Goal: Task Accomplishment & Management: Manage account settings

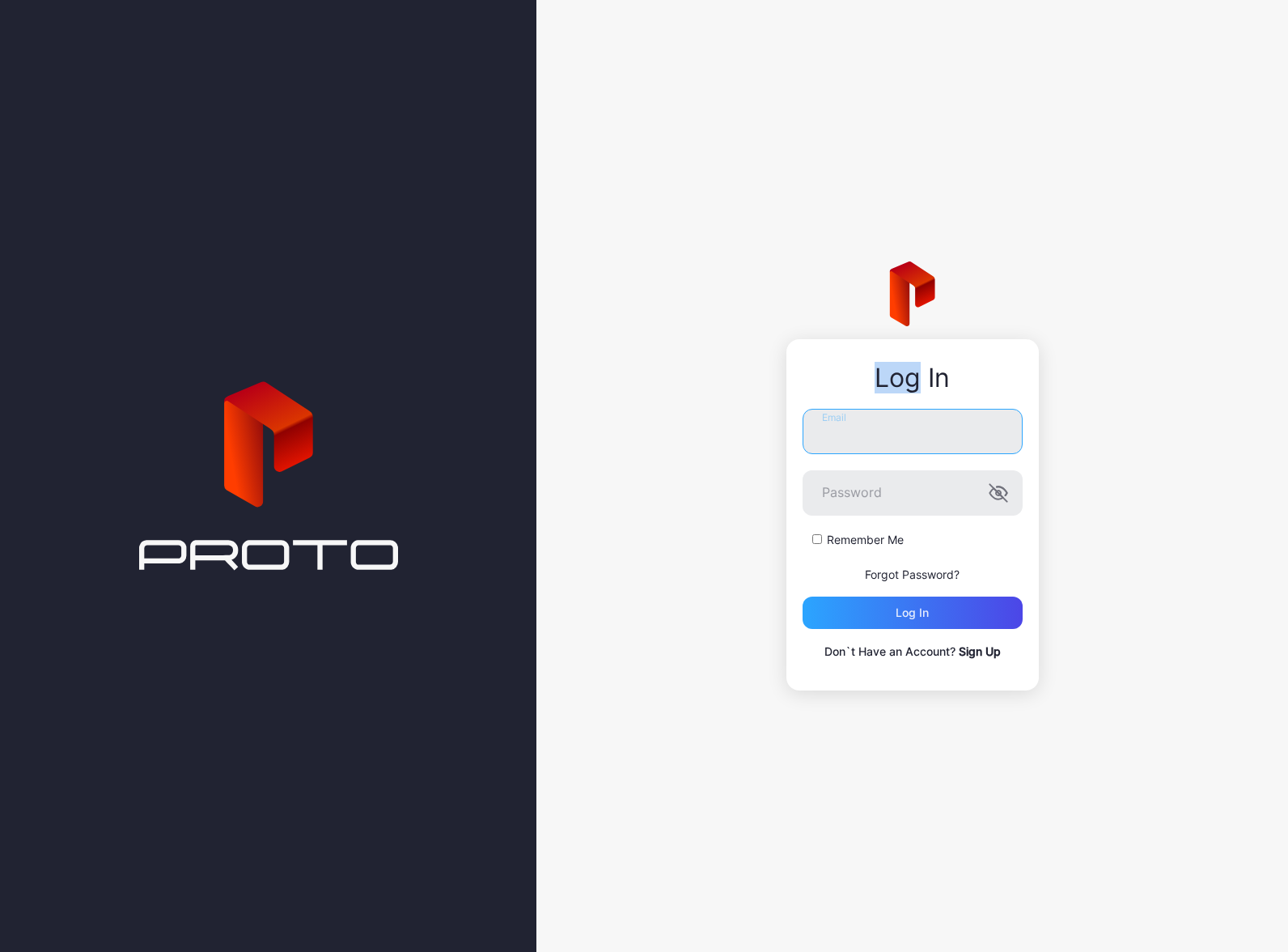
click at [88, 361] on div at bounding box center [268, 476] width 536 height 952
type input "**********"
click at [873, 537] on label "Remember Me" at bounding box center [865, 540] width 77 height 16
click at [905, 616] on div "Log in" at bounding box center [912, 612] width 34 height 13
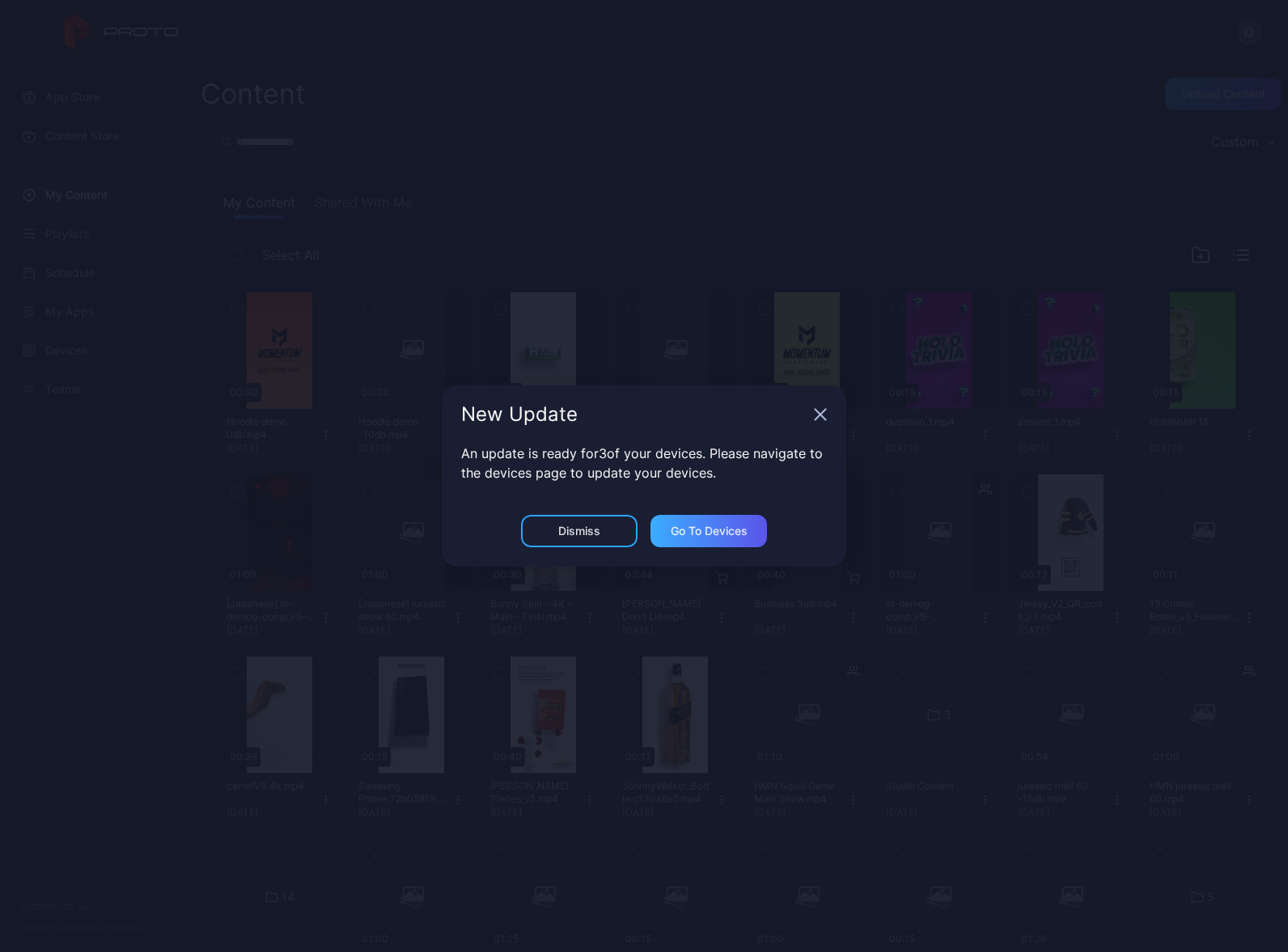
click at [716, 530] on div "Go to devices" at bounding box center [709, 531] width 77 height 13
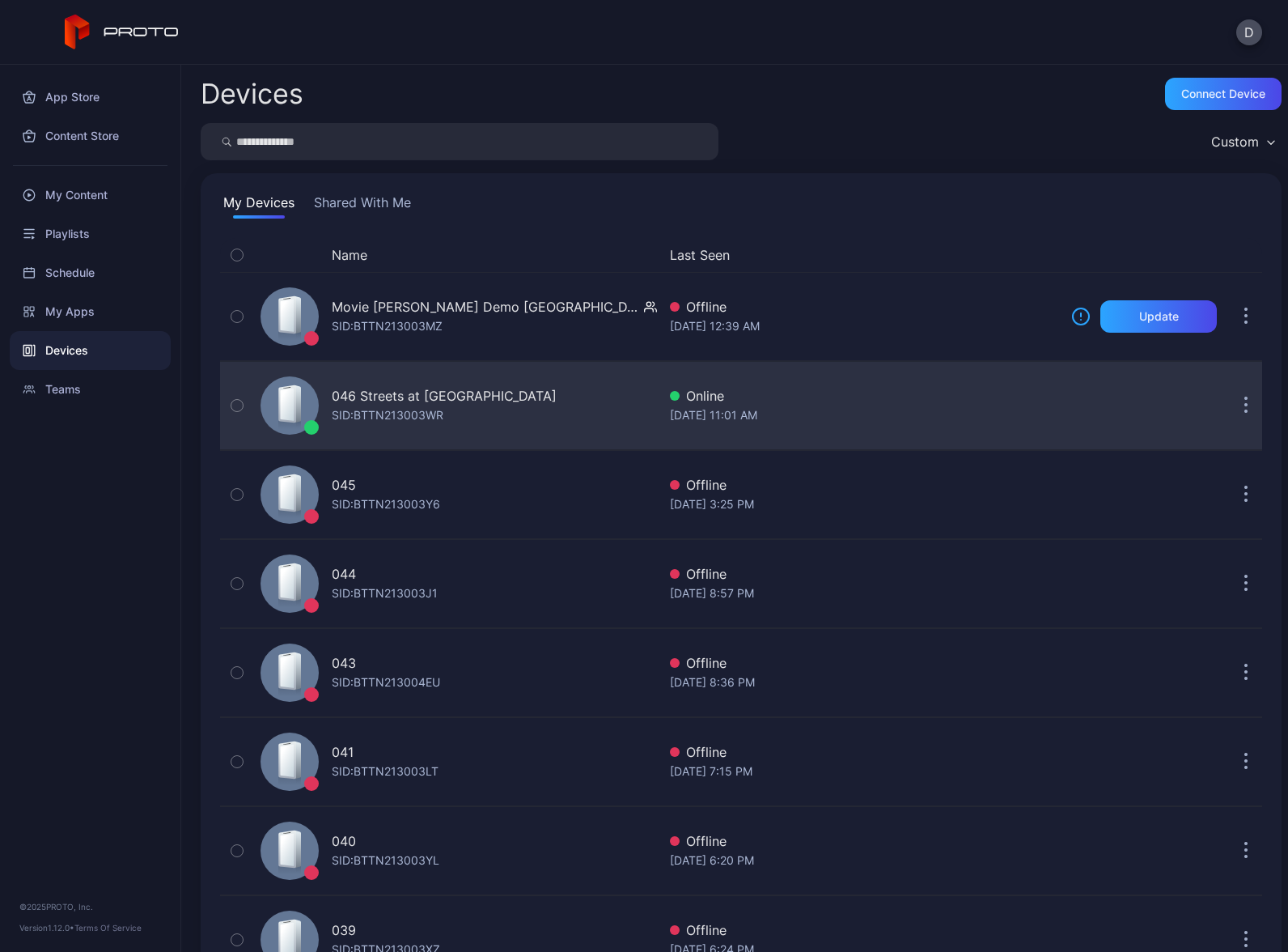
click at [581, 403] on div "046 Streets at Southpoint NC SID: BTTN213003WR" at bounding box center [456, 405] width 403 height 81
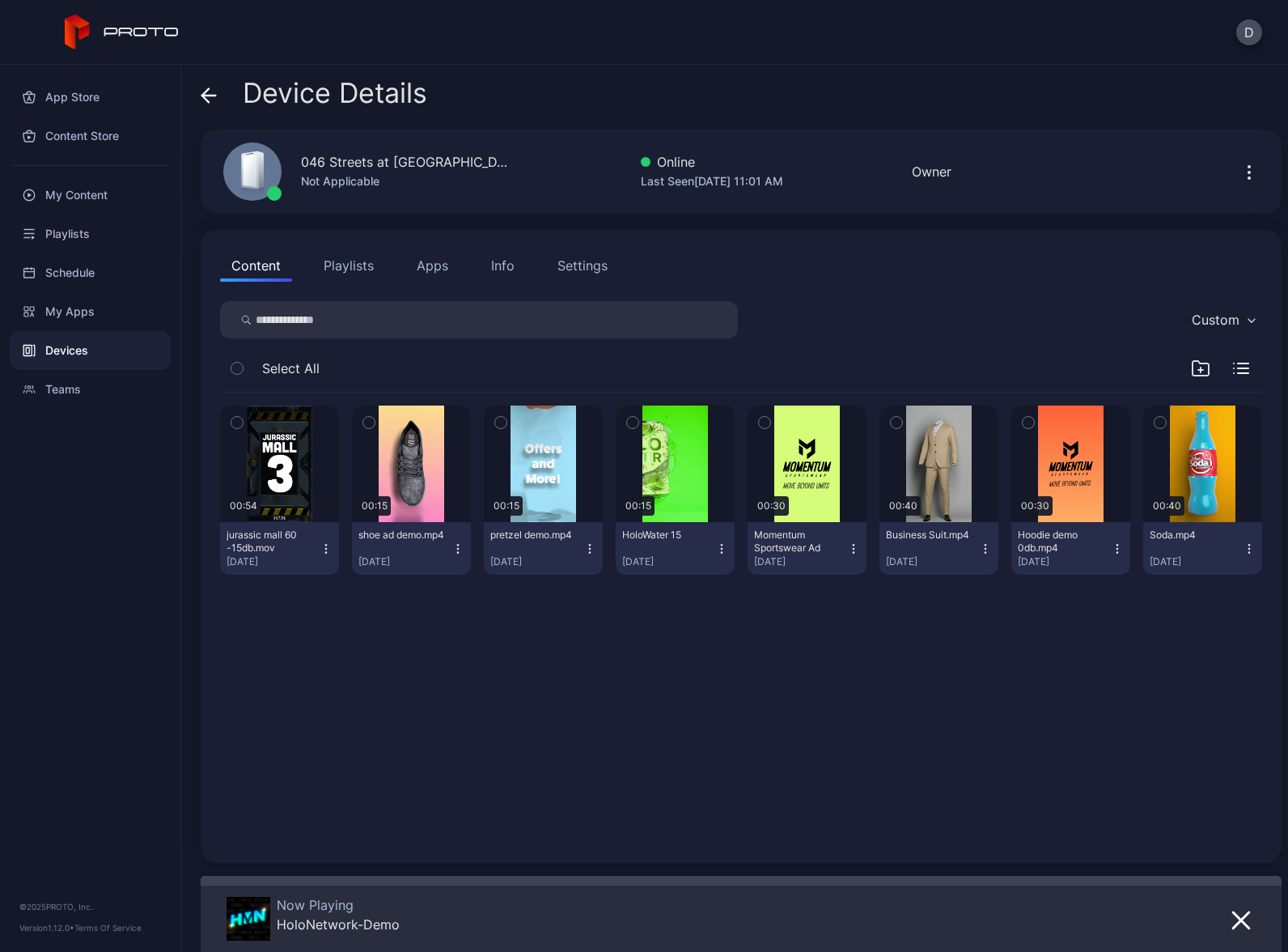
click at [207, 95] on icon at bounding box center [208, 95] width 14 height 0
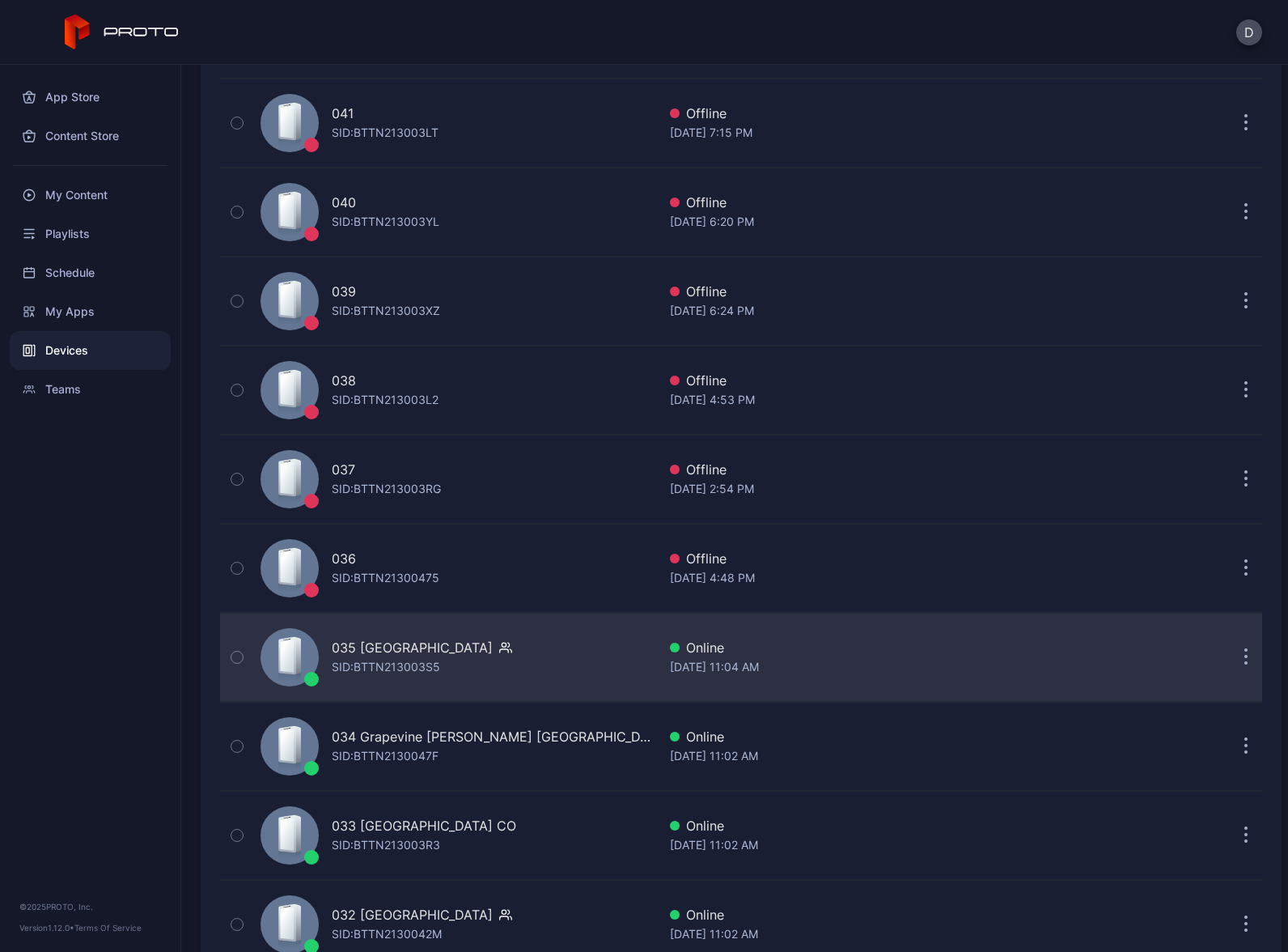
scroll to position [659, 0]
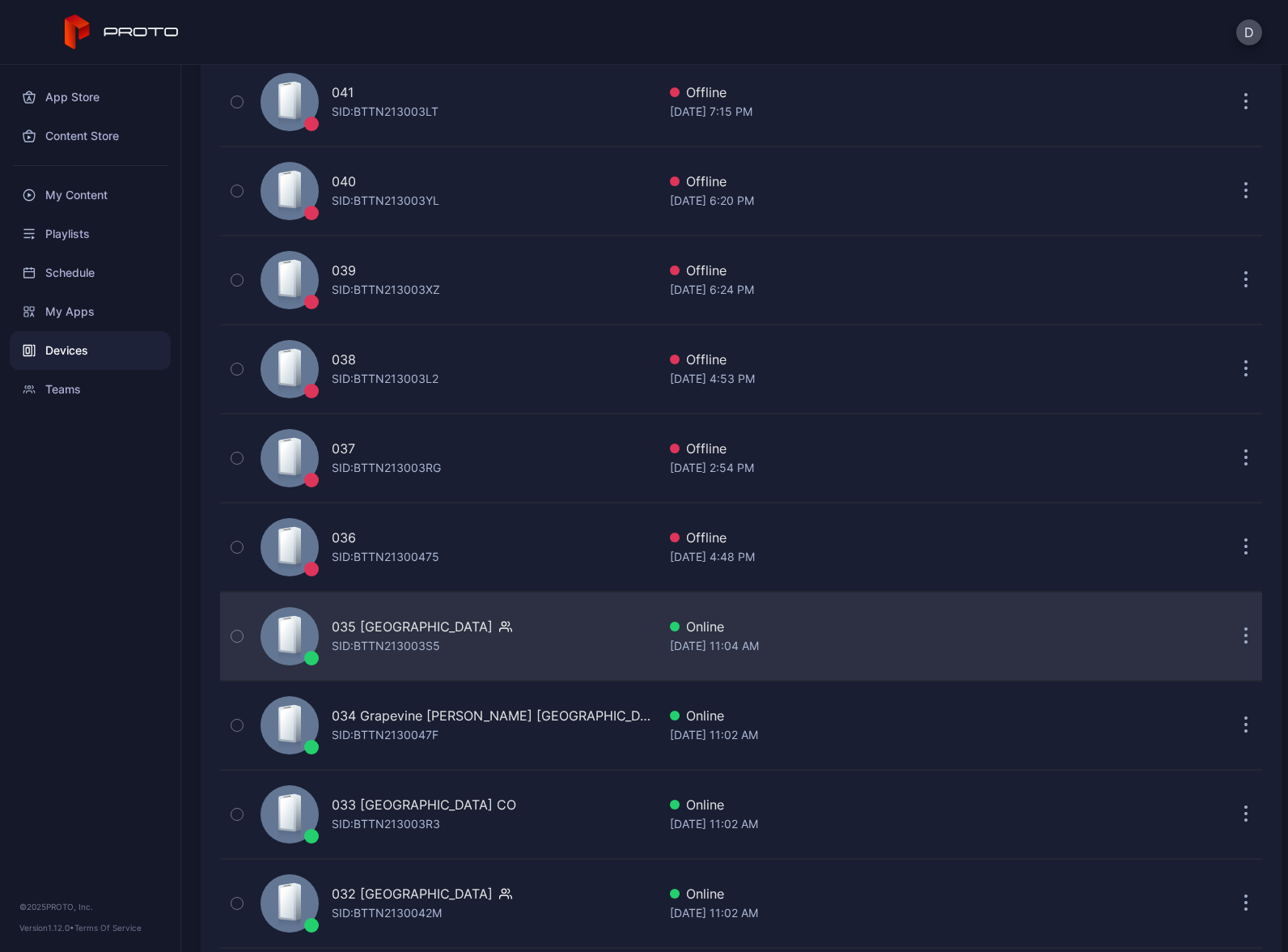
click at [523, 632] on div "035 Mission Viejo CA SID: BTTN213003S5" at bounding box center [456, 636] width 403 height 81
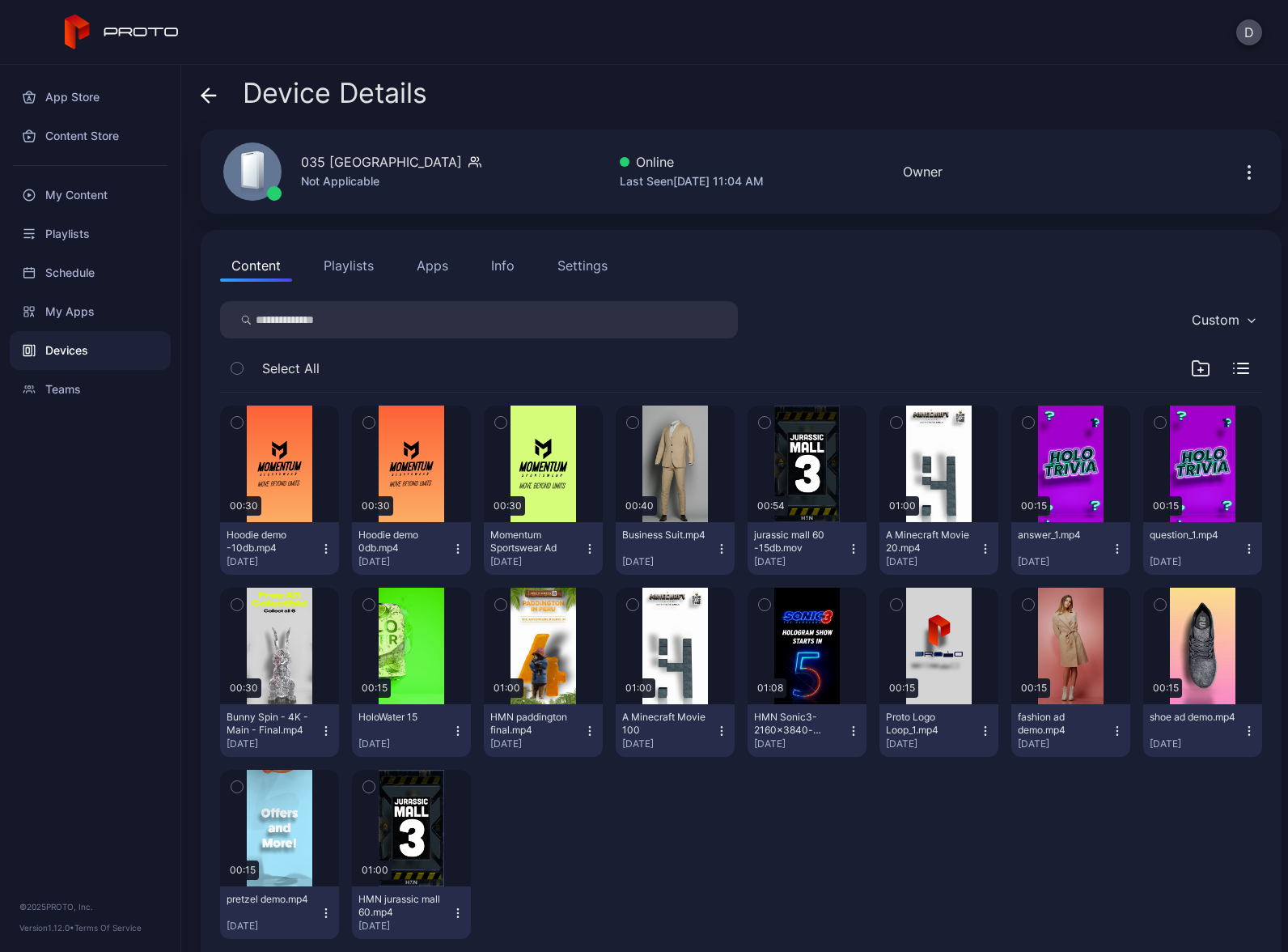
click at [437, 257] on button "Apps" at bounding box center [433, 265] width 54 height 33
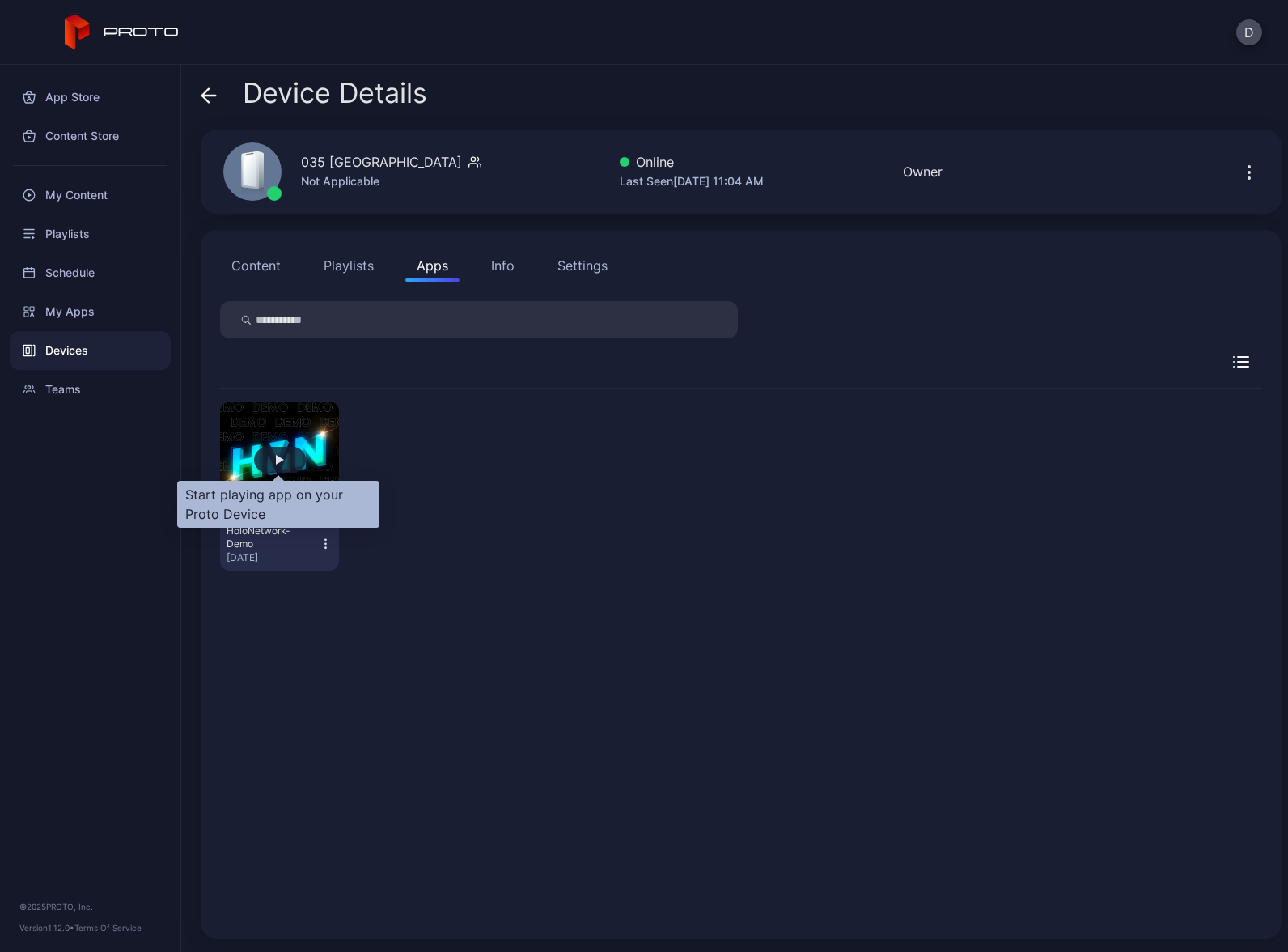
click at [286, 467] on div "button" at bounding box center [280, 459] width 52 height 26
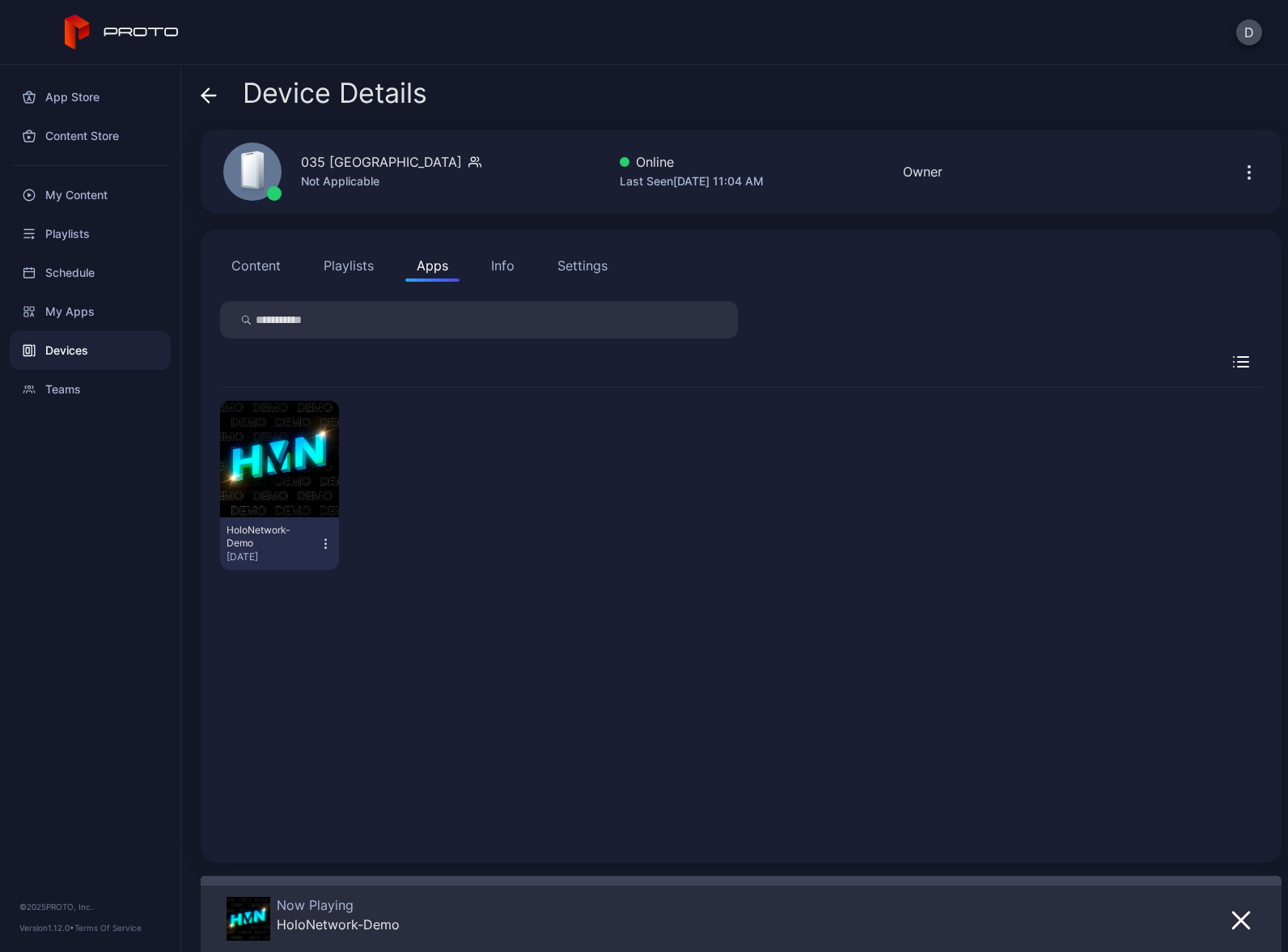
click at [207, 92] on icon at bounding box center [209, 95] width 16 height 16
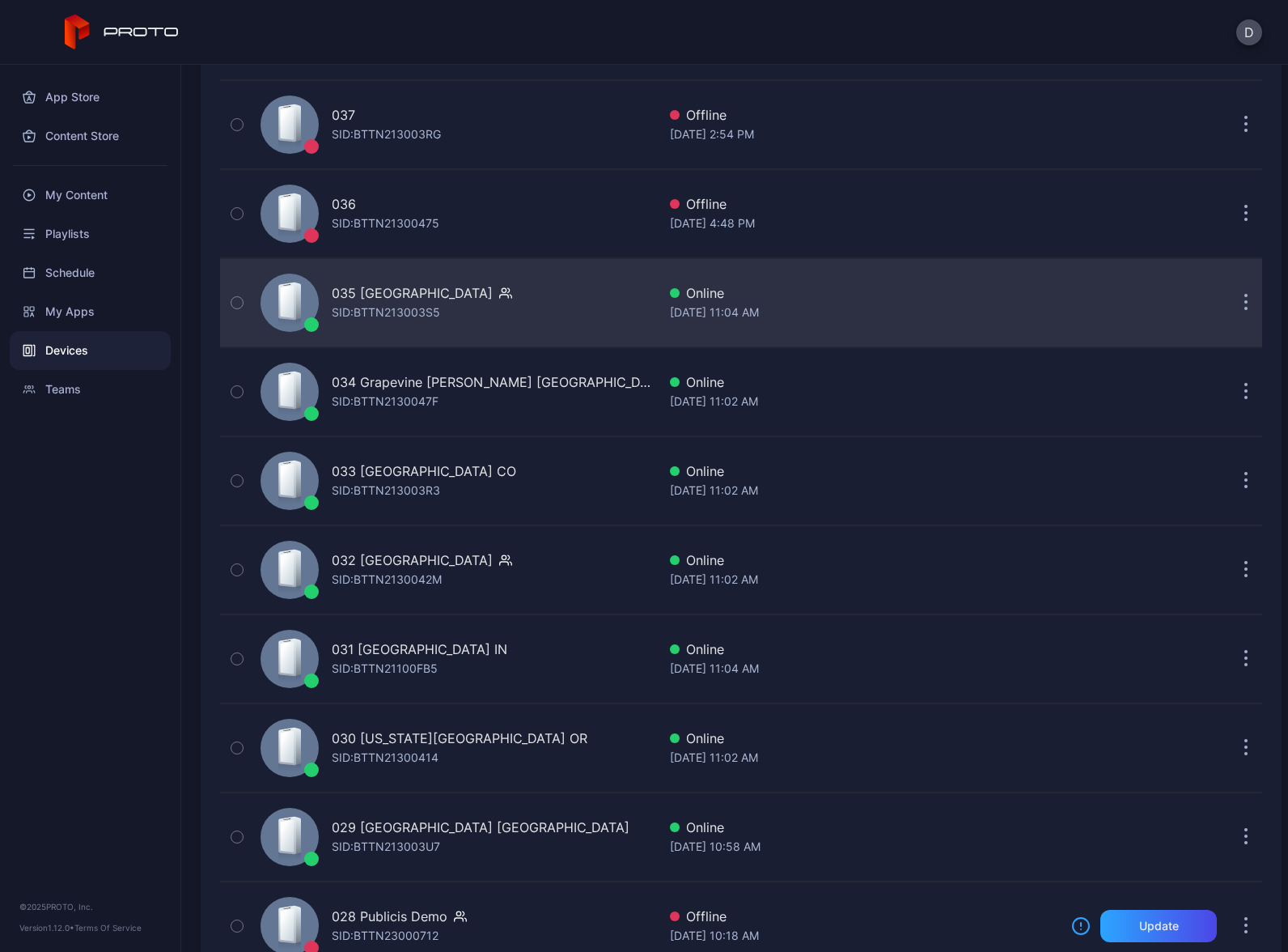
scroll to position [1159, 0]
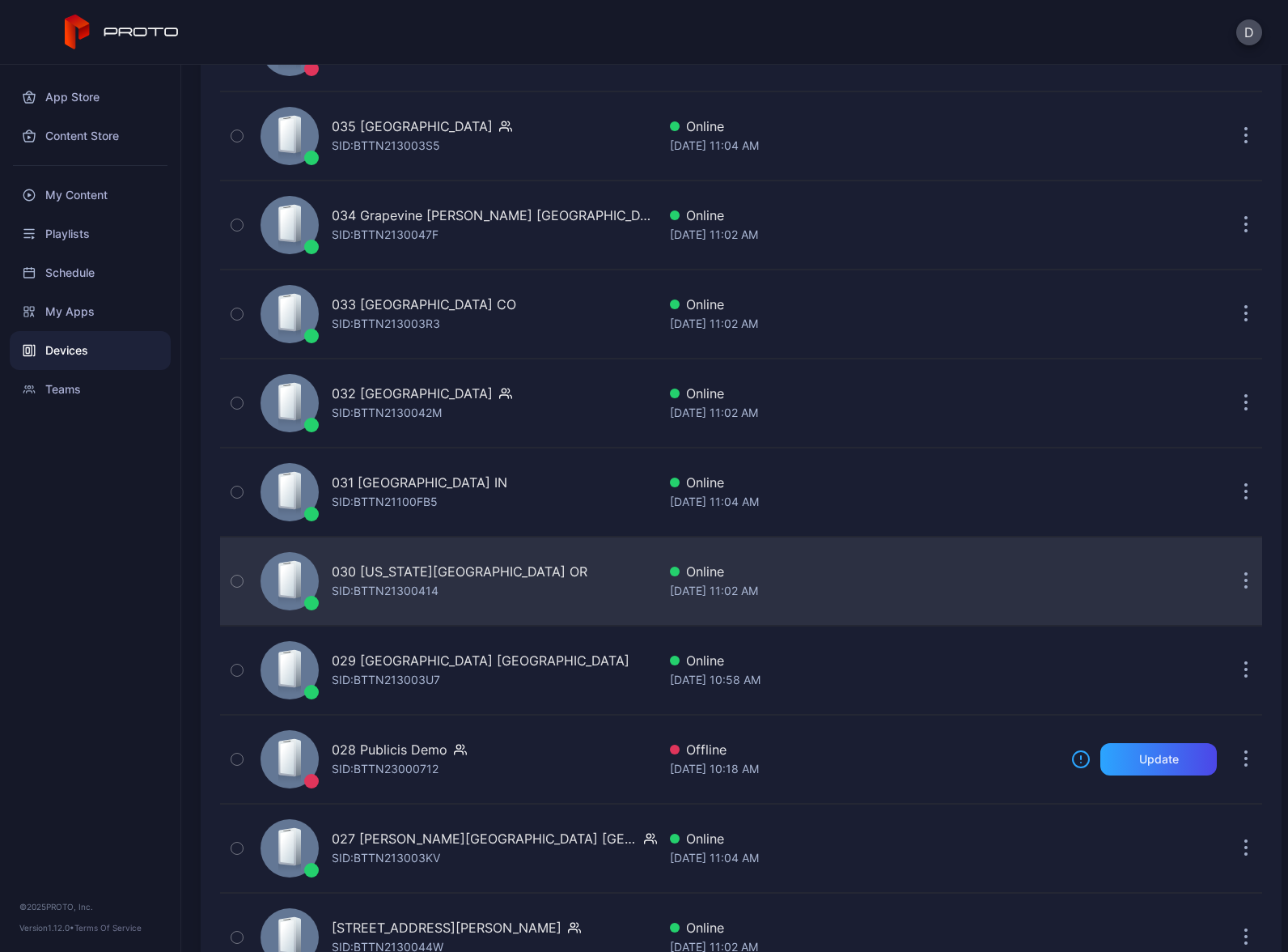
click at [558, 576] on div "030 Washington Square OR SID: BTTN21300414" at bounding box center [456, 581] width 403 height 81
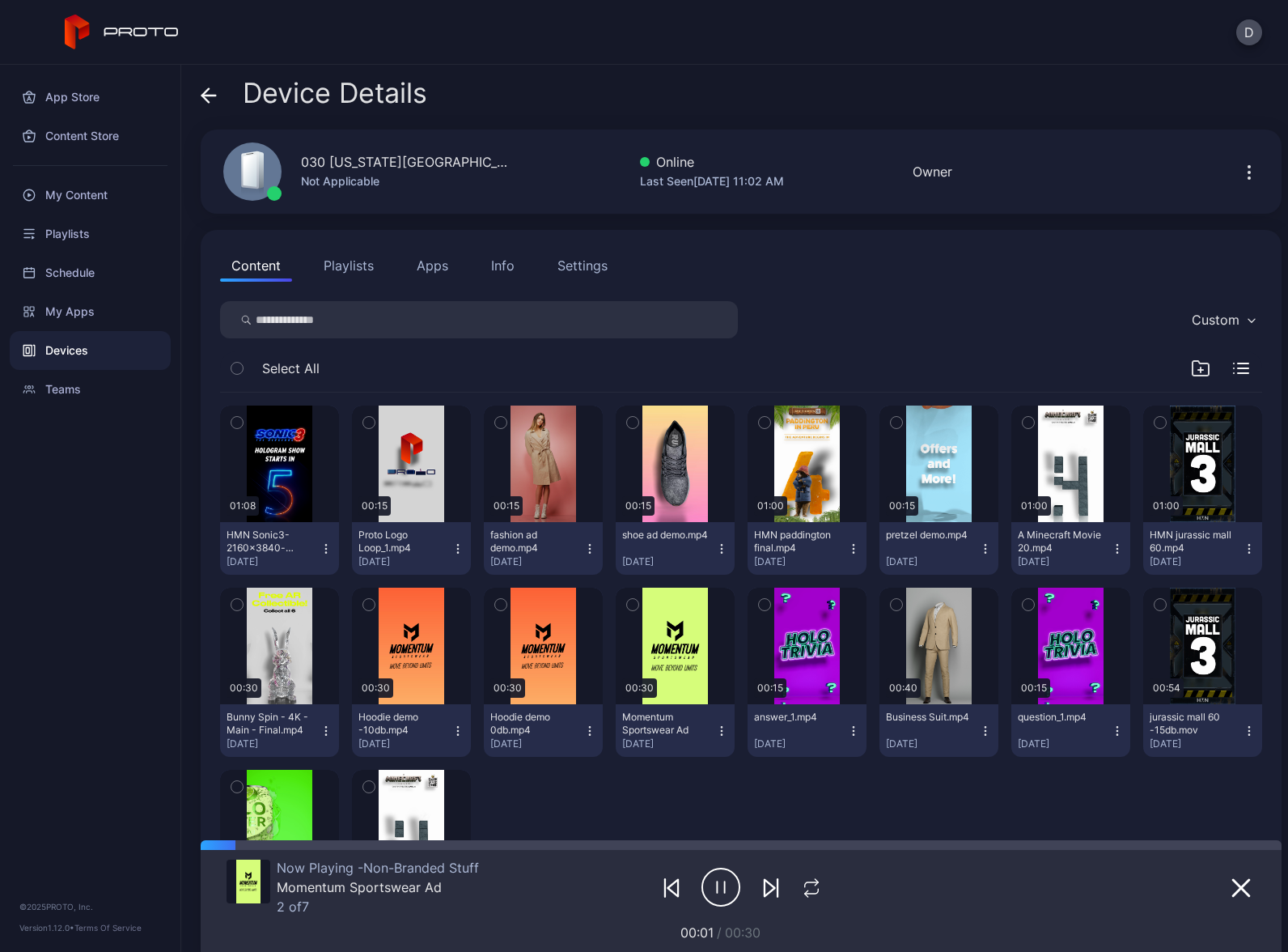
click at [431, 262] on button "Apps" at bounding box center [433, 265] width 54 height 33
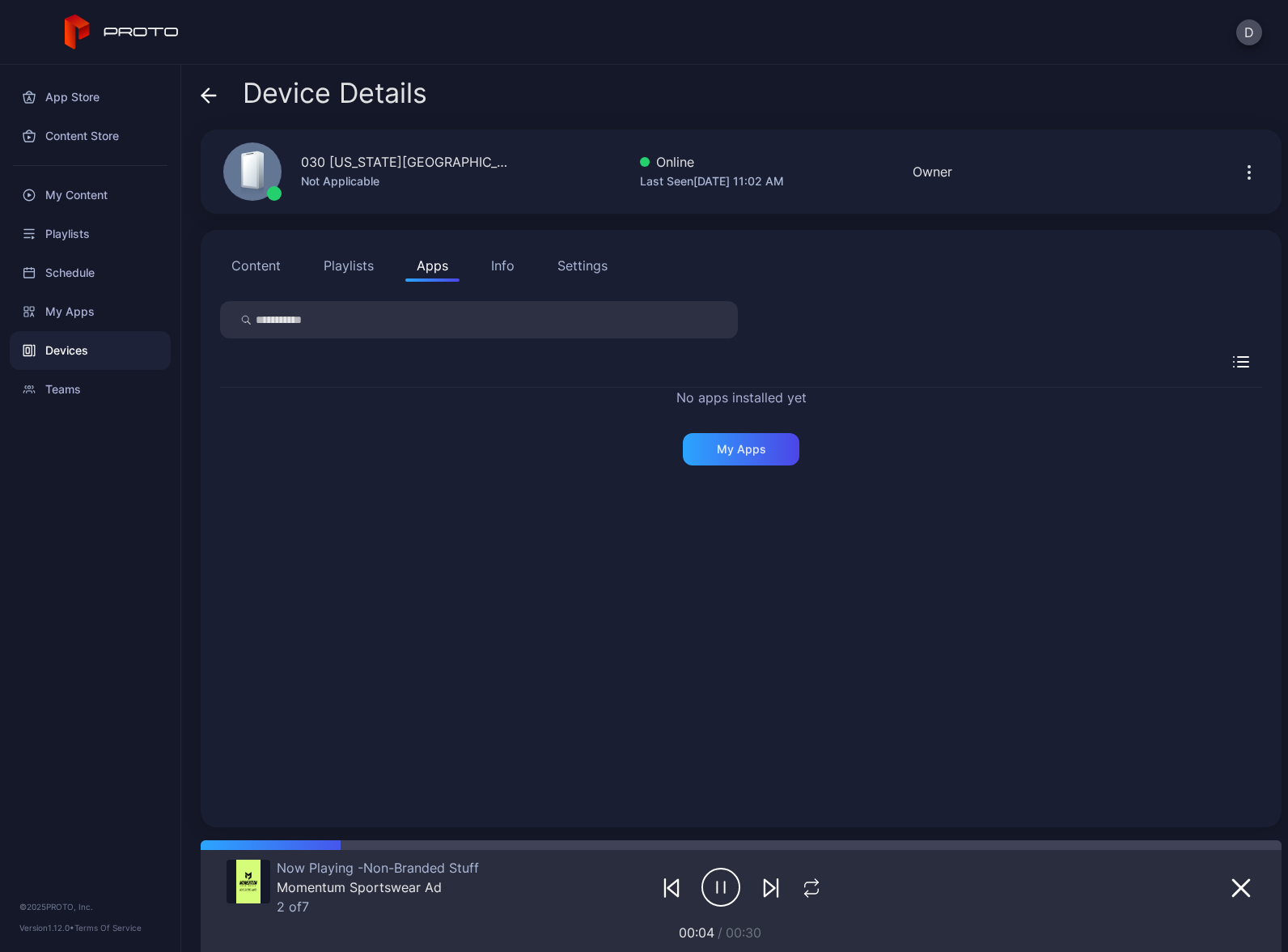
click at [209, 93] on icon at bounding box center [209, 95] width 16 height 16
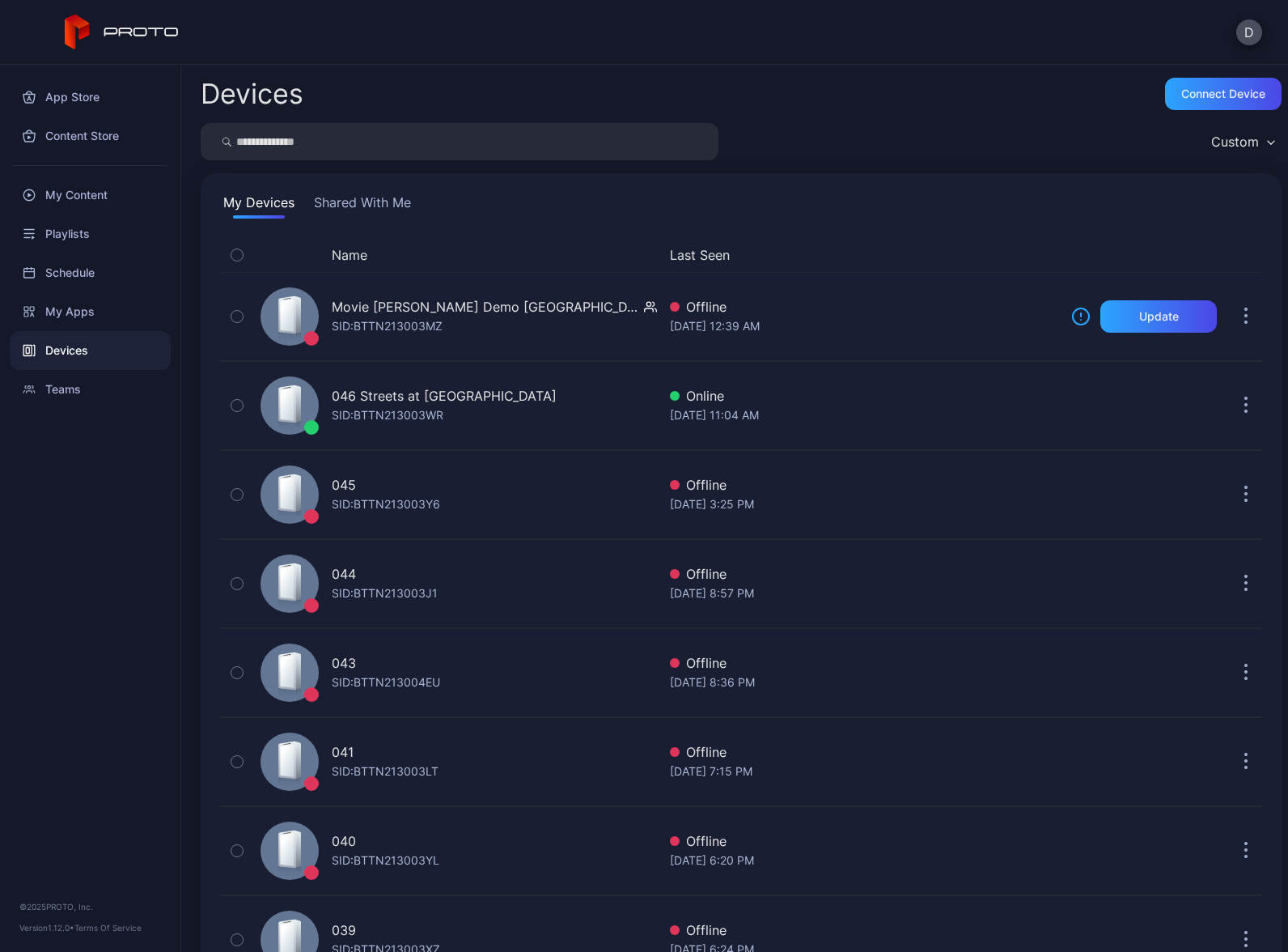
scroll to position [1159, 0]
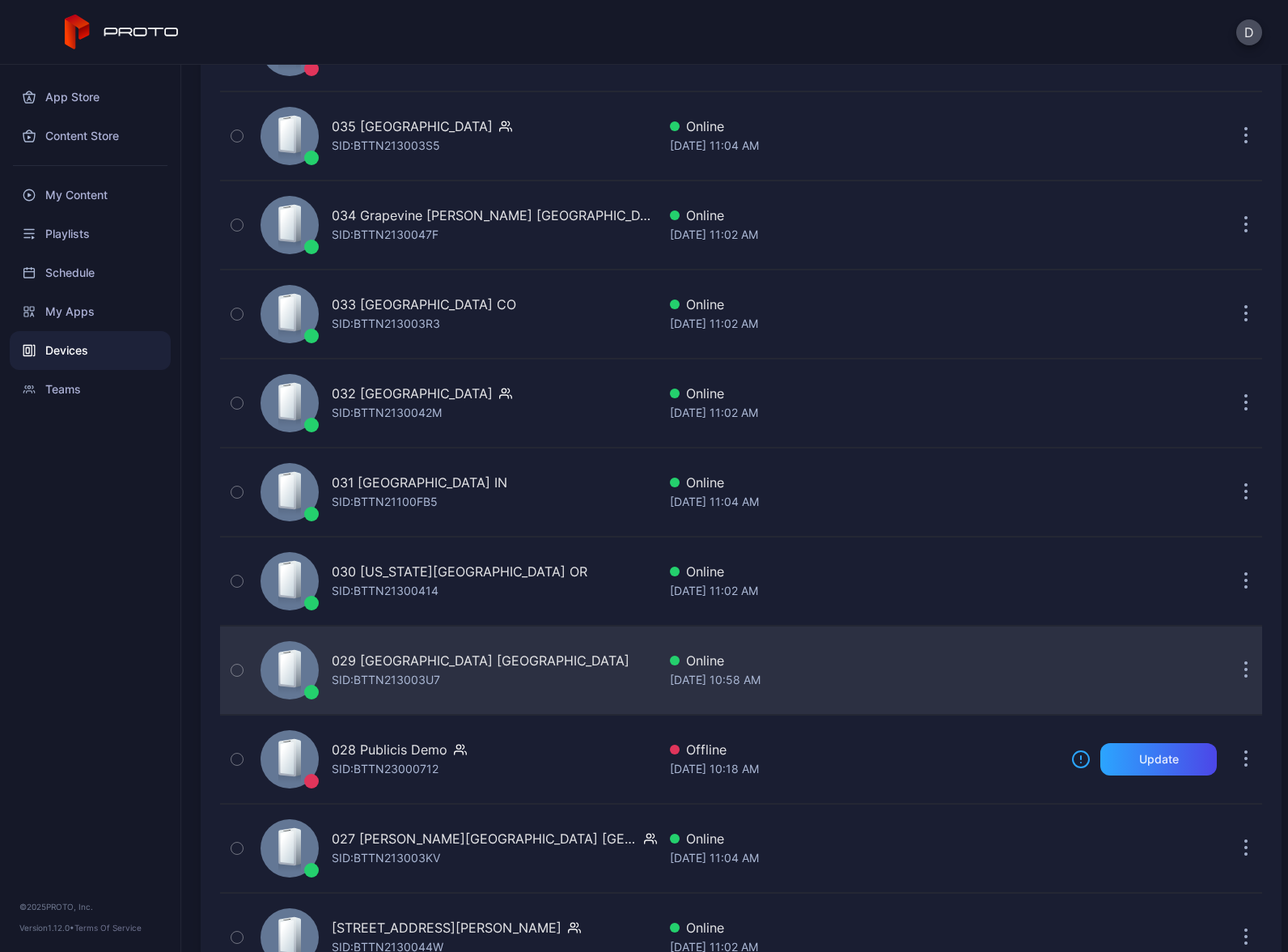
click at [553, 667] on div "029 Tacoma Mall WA SID: BTTN213003U7" at bounding box center [456, 669] width 403 height 81
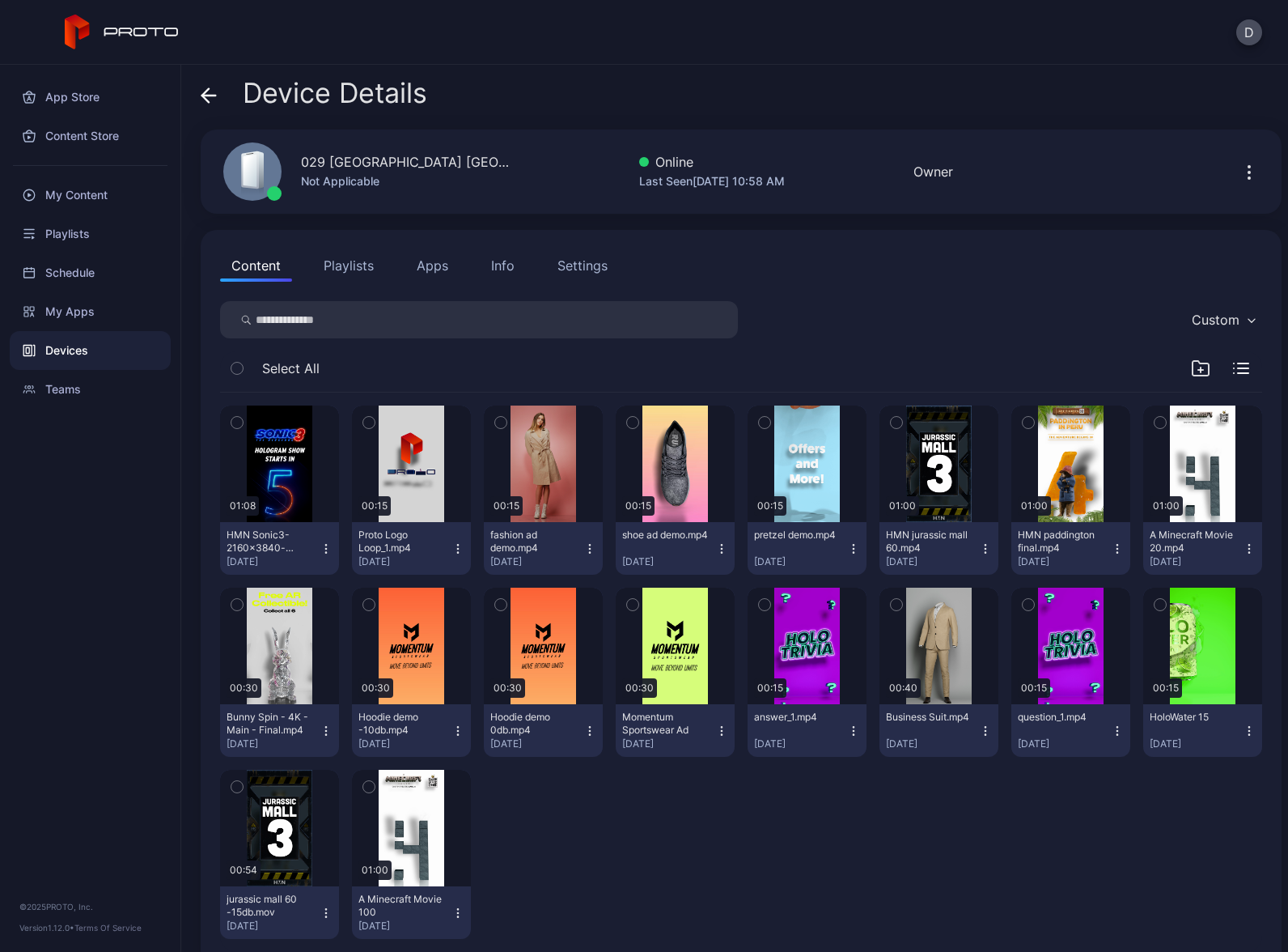
click at [433, 262] on button "Apps" at bounding box center [433, 265] width 54 height 33
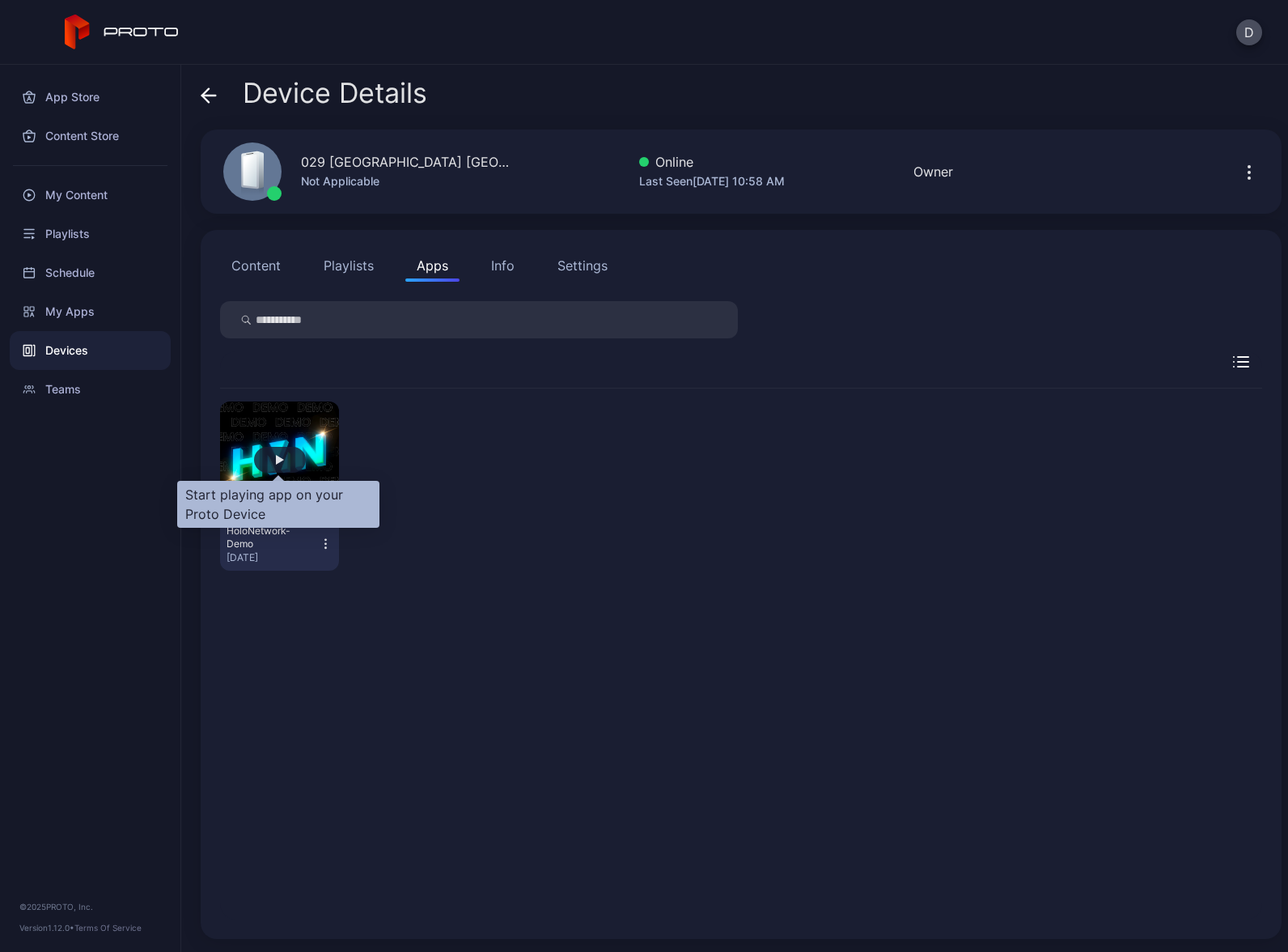
click at [276, 462] on div "button" at bounding box center [280, 459] width 8 height 10
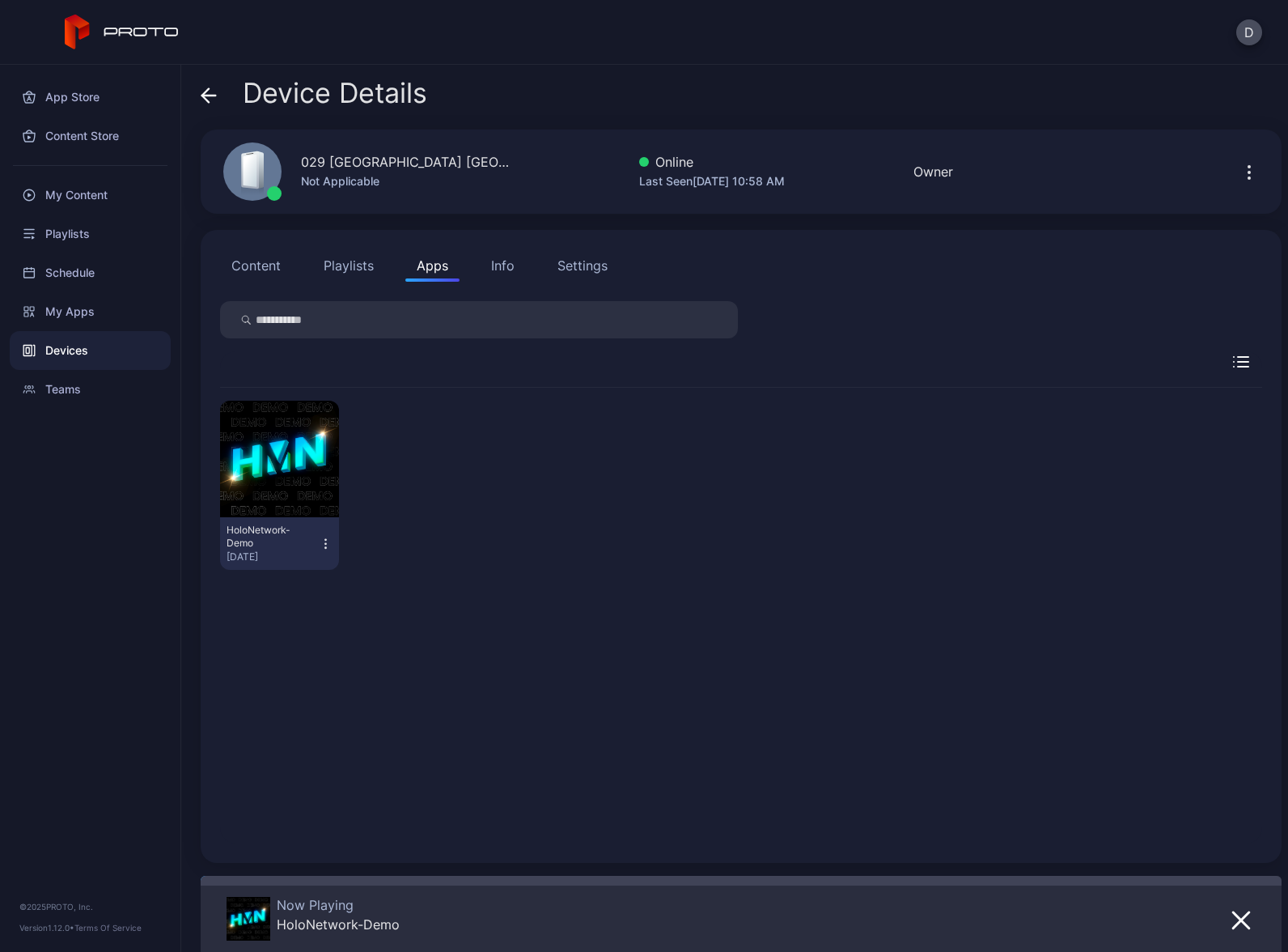
click at [94, 343] on div "Devices" at bounding box center [91, 350] width 161 height 39
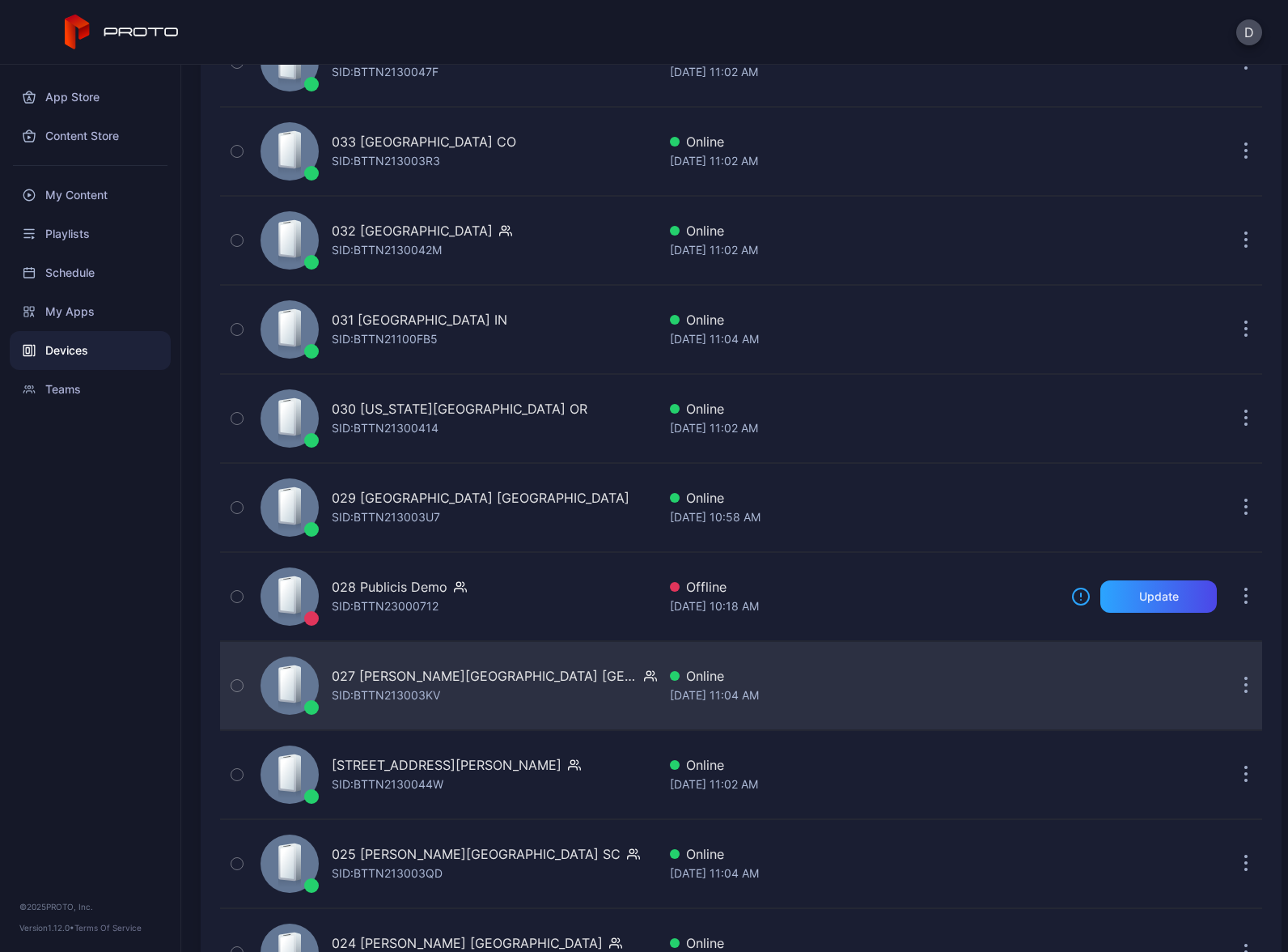
scroll to position [1333, 0]
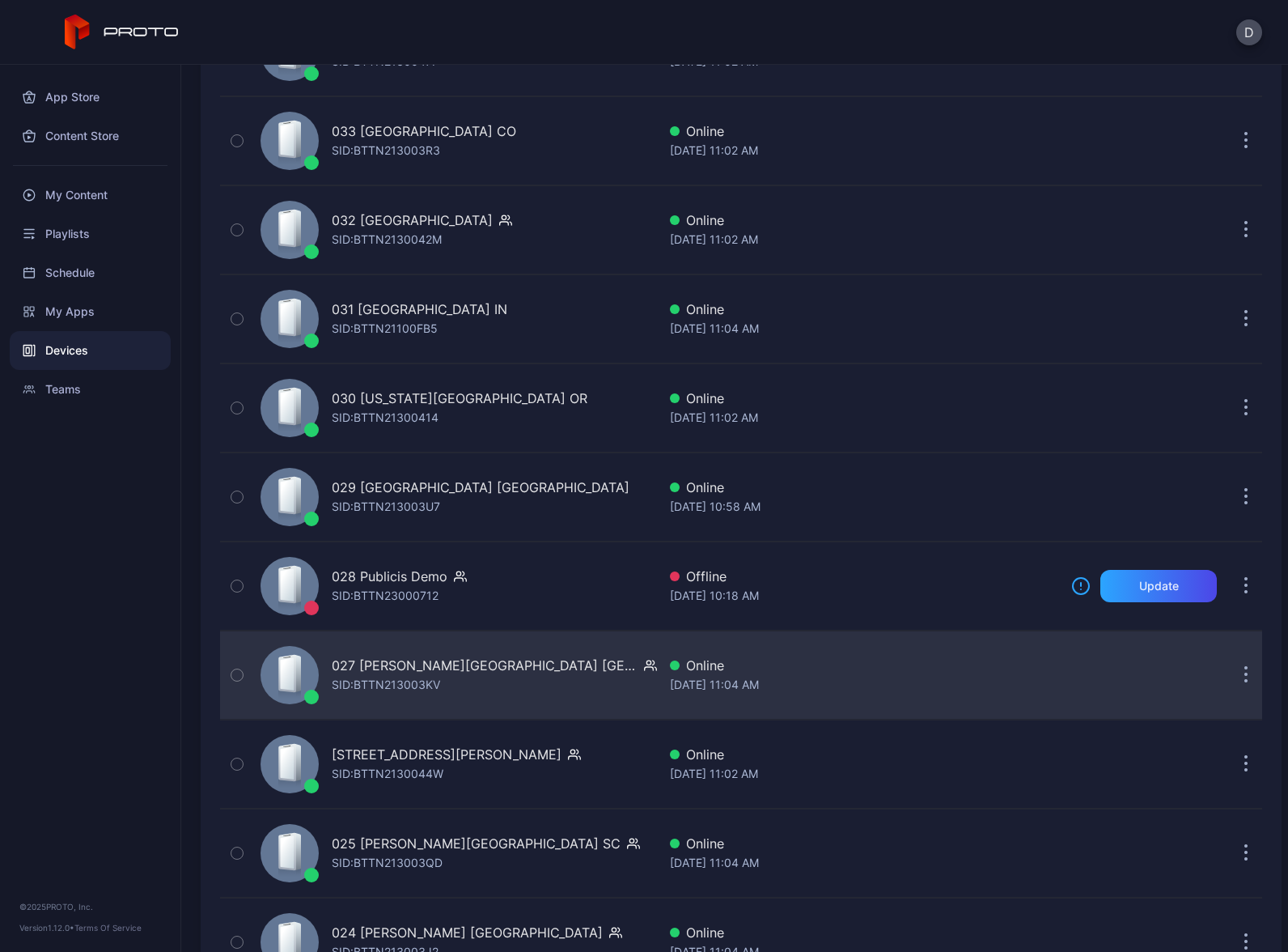
click at [575, 663] on div "027 Barton Creek Square TX SID: BTTN213003KV" at bounding box center [456, 674] width 403 height 81
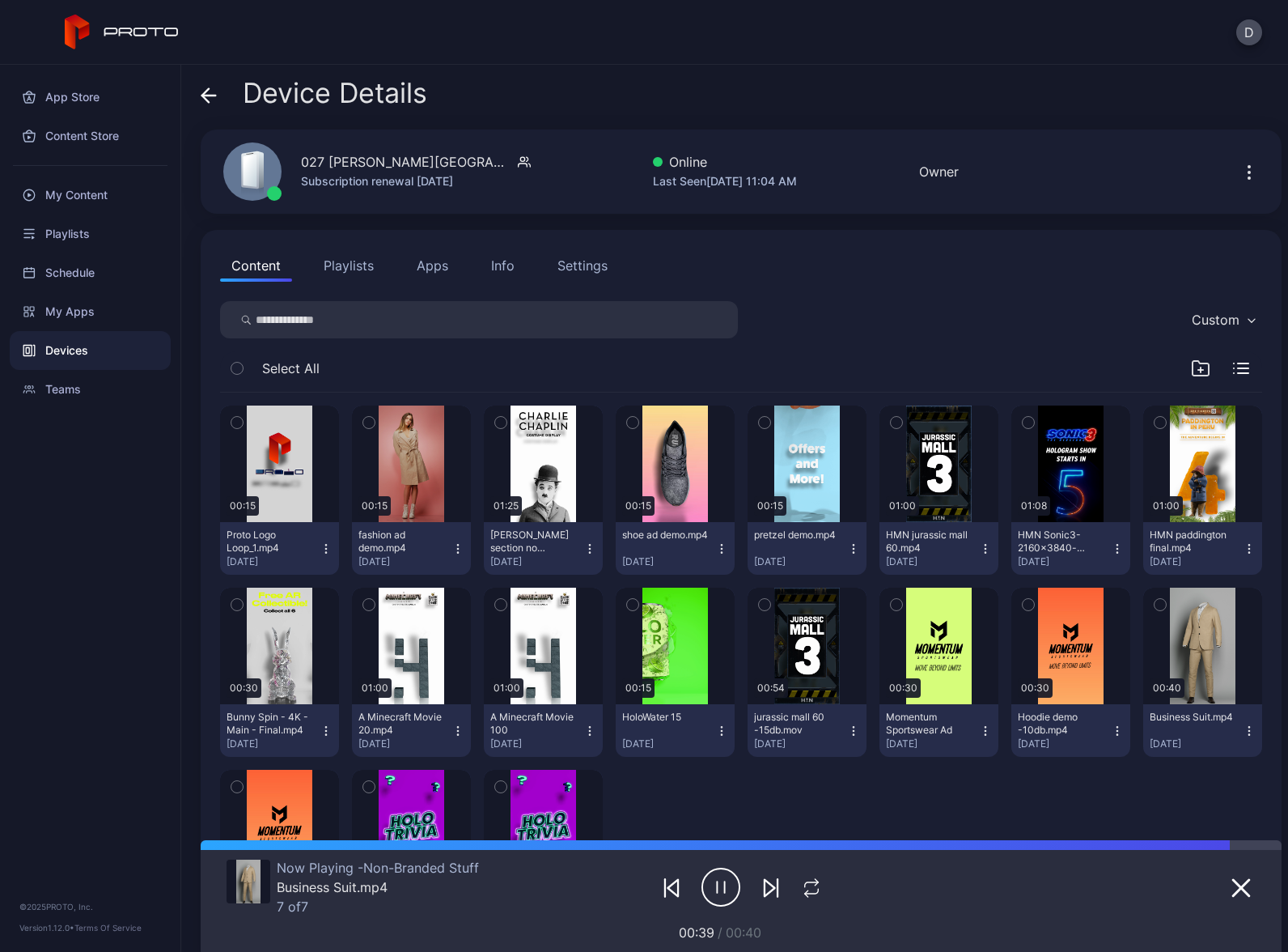
click at [425, 268] on button "Apps" at bounding box center [433, 265] width 54 height 33
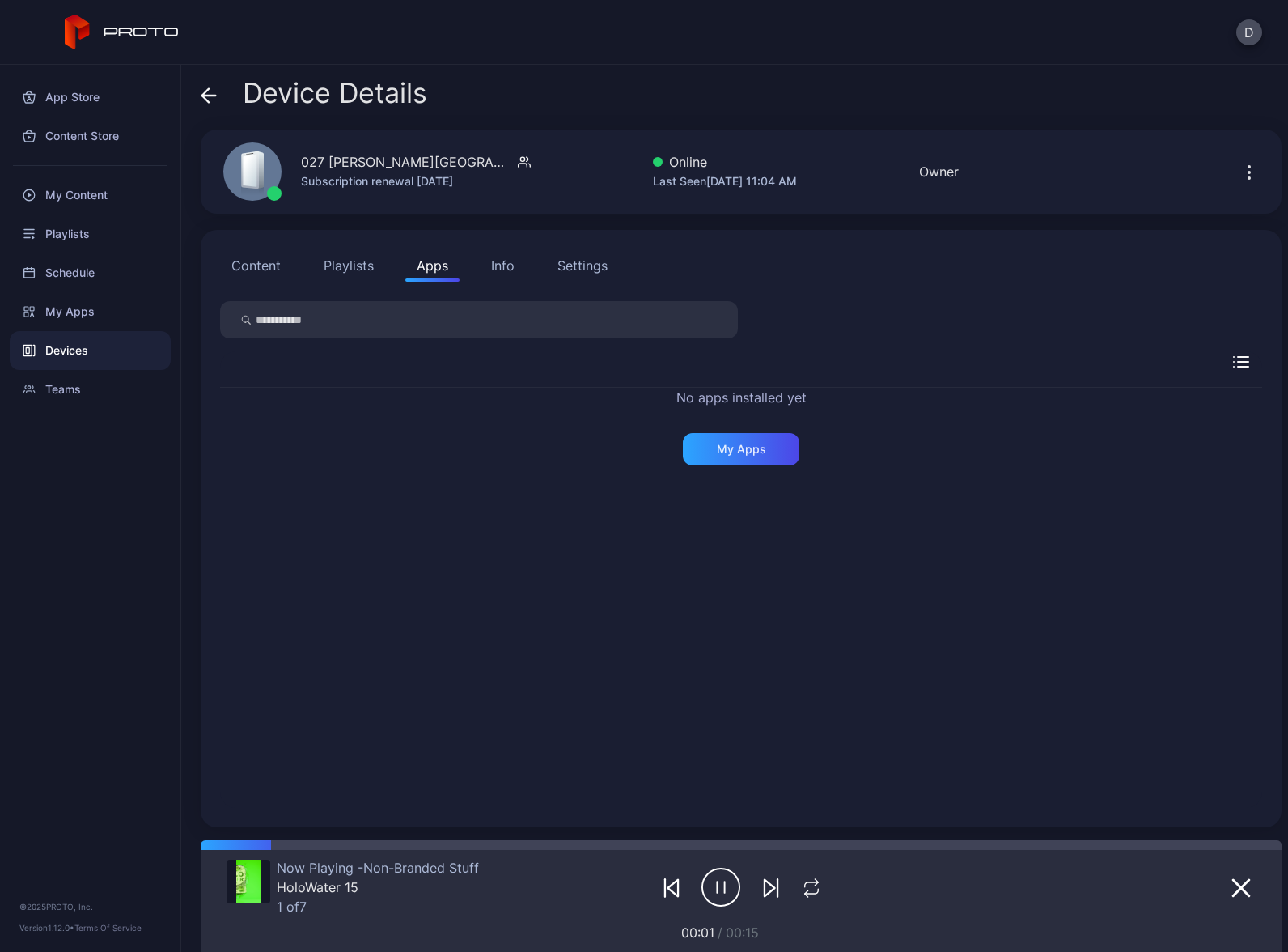
click at [96, 349] on div "Devices" at bounding box center [91, 350] width 161 height 39
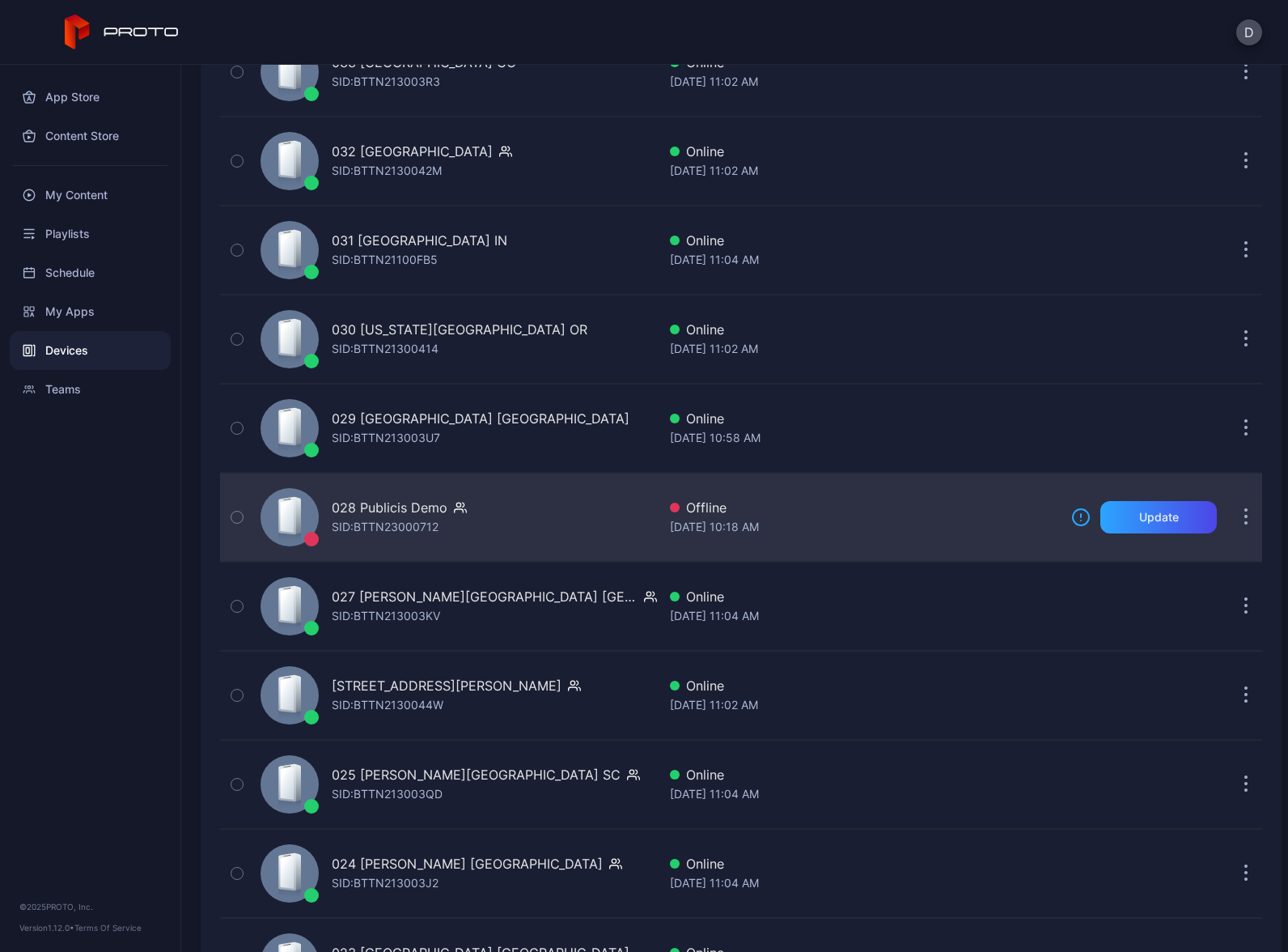
scroll to position [1423, 0]
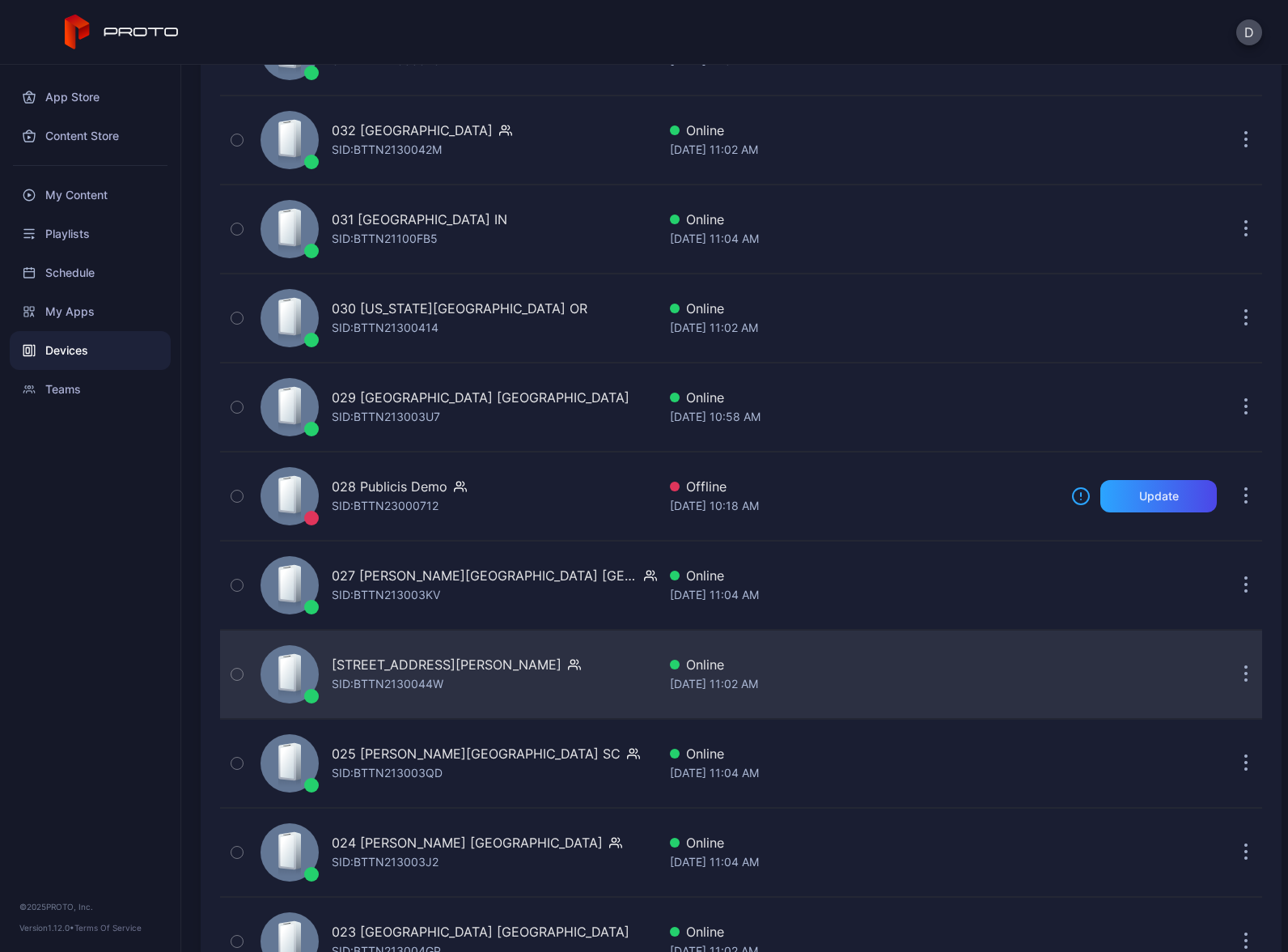
click at [563, 665] on div "026 Tyrone Square FL SID: BTTN2130044W" at bounding box center [456, 674] width 403 height 81
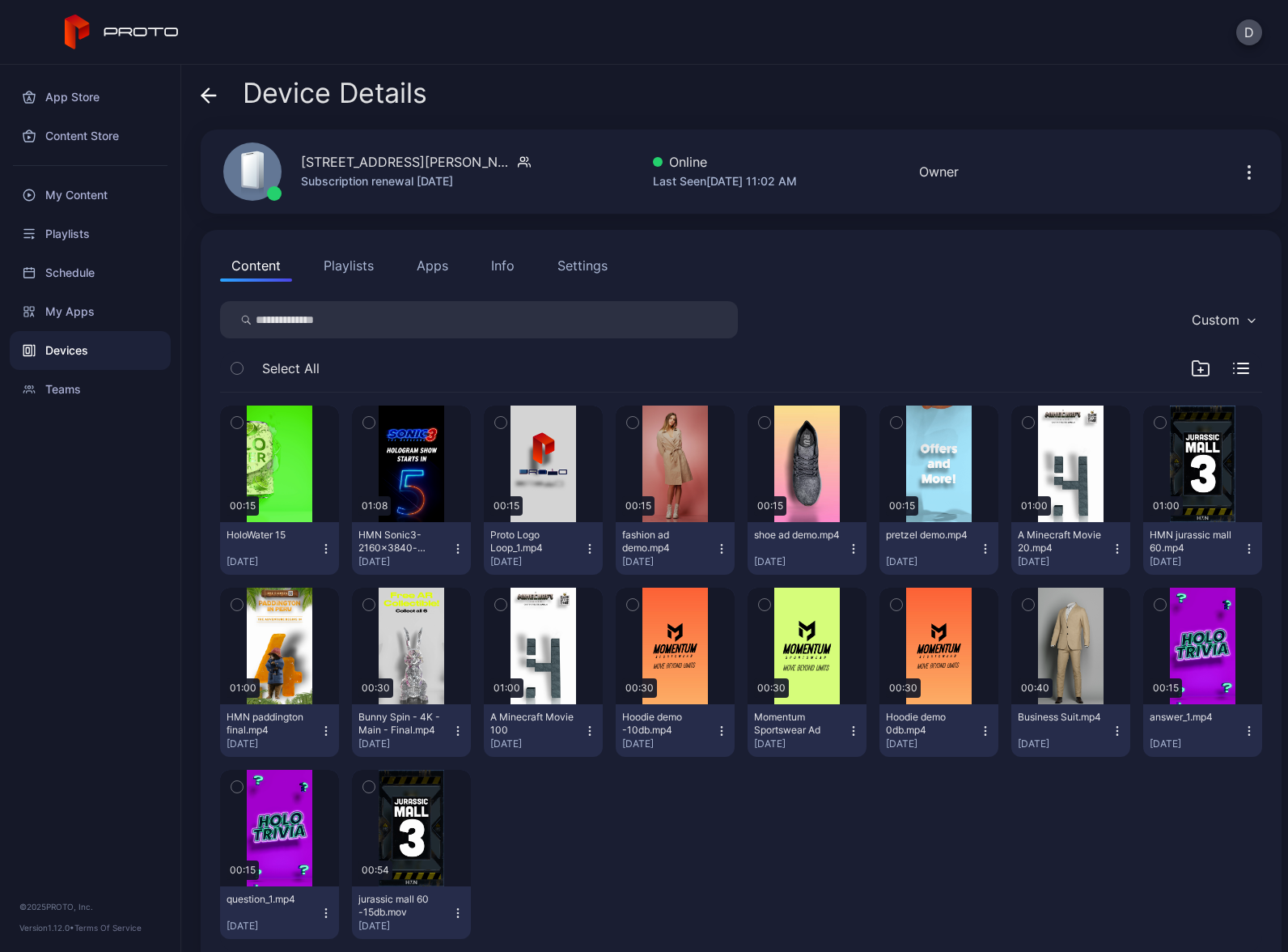
click at [428, 255] on button "Apps" at bounding box center [433, 265] width 54 height 33
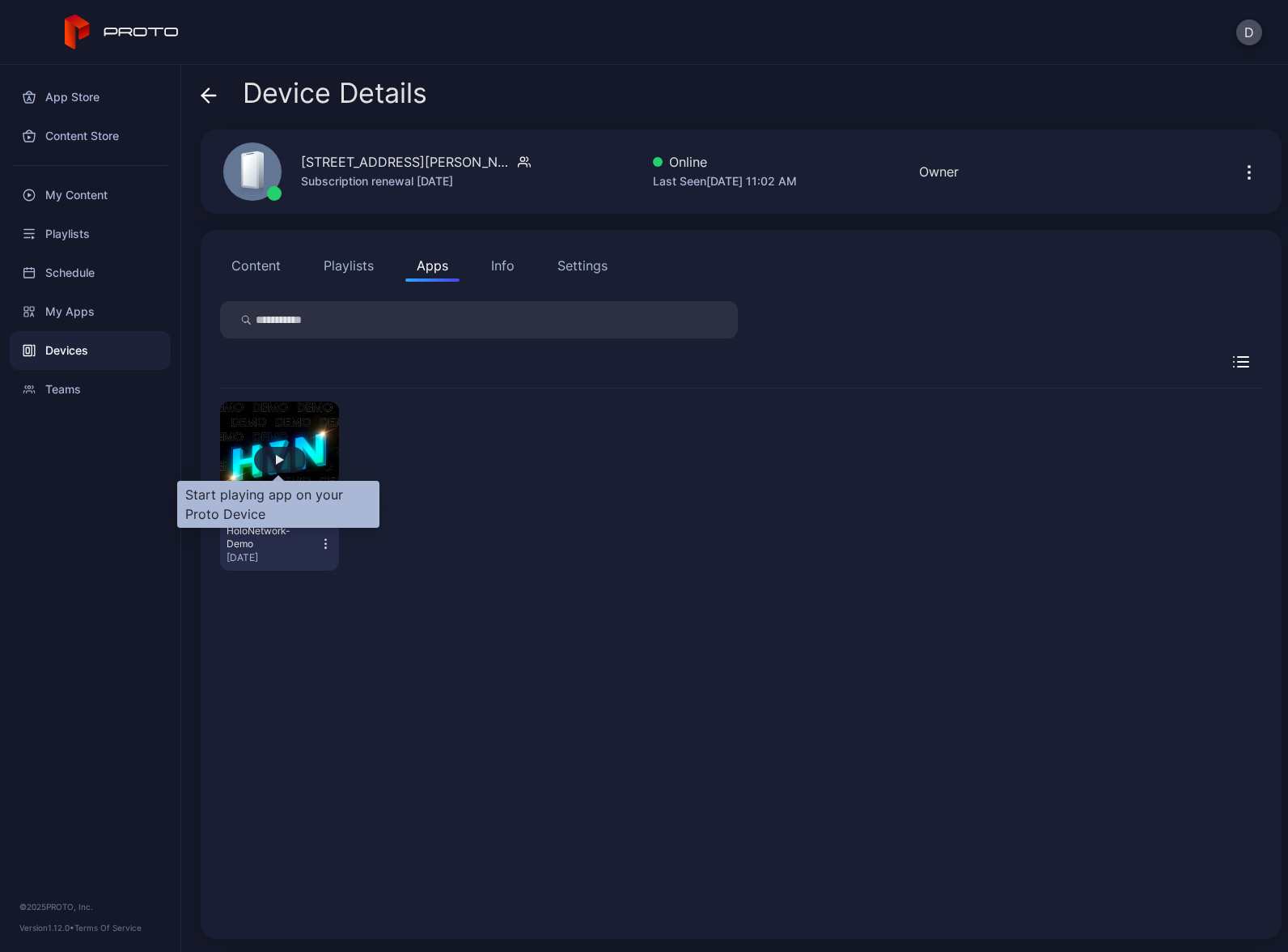
click at [300, 450] on div "button" at bounding box center [280, 459] width 52 height 26
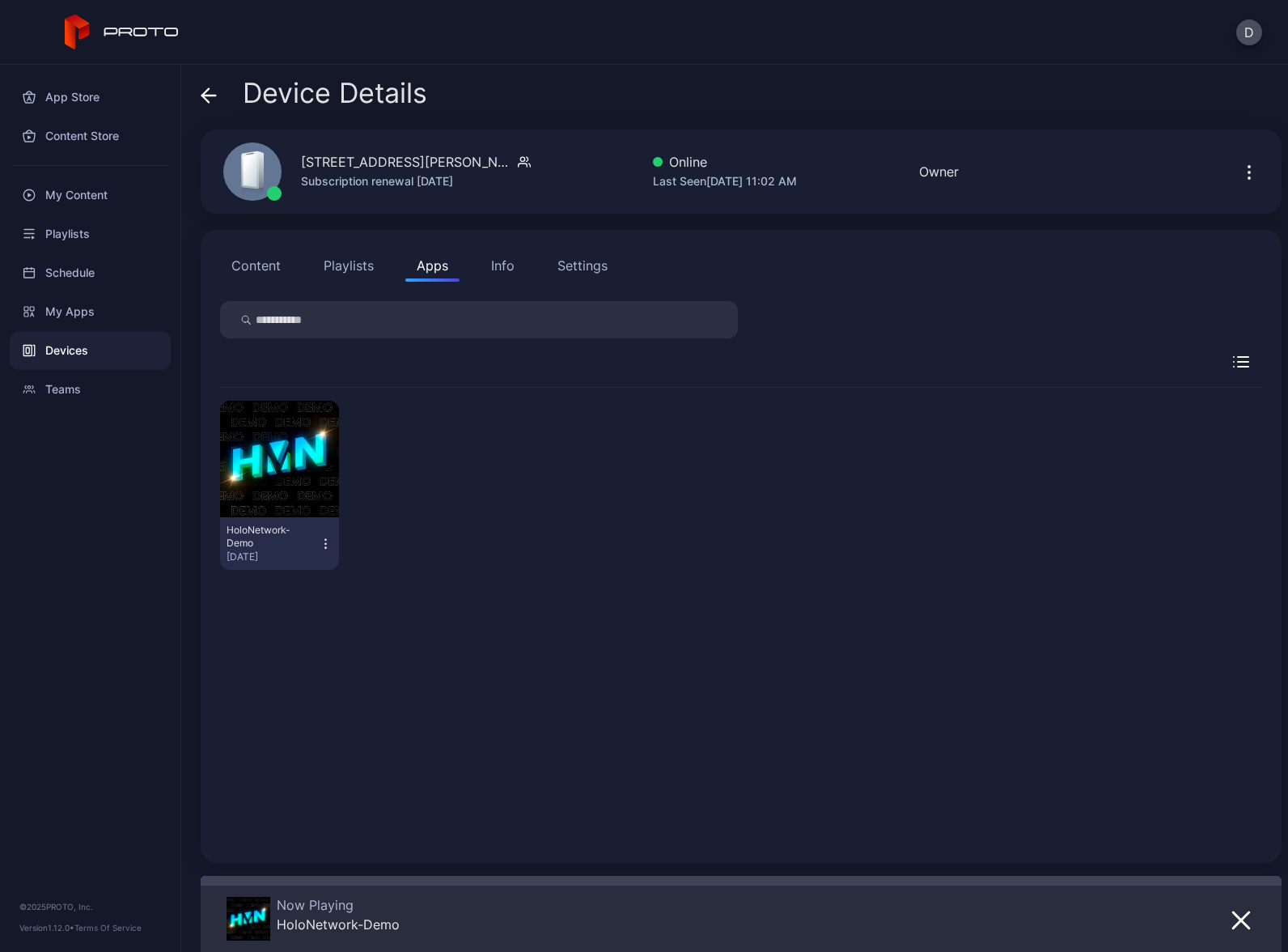
click at [81, 351] on div "Devices" at bounding box center [91, 350] width 161 height 39
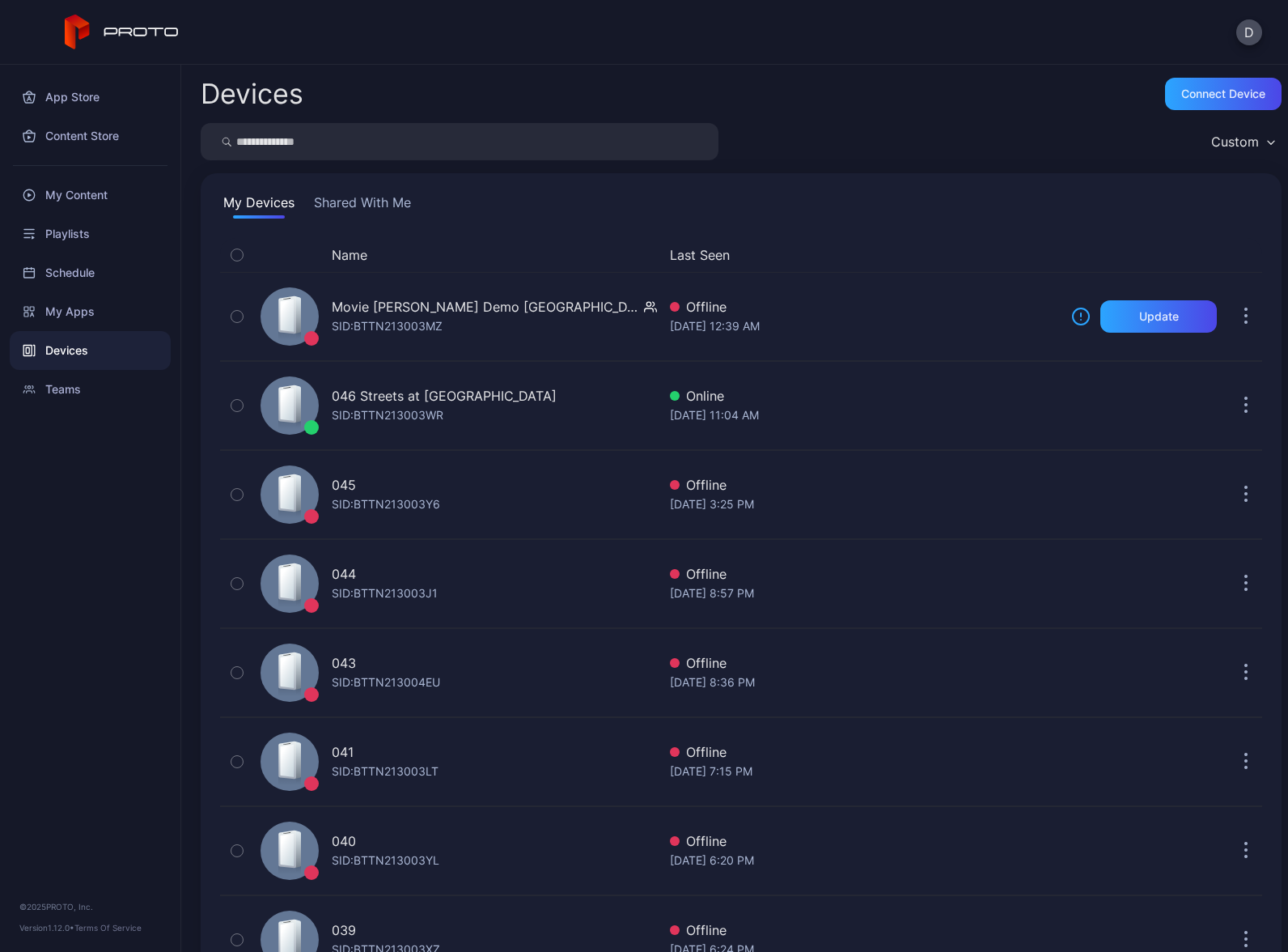
scroll to position [1423, 0]
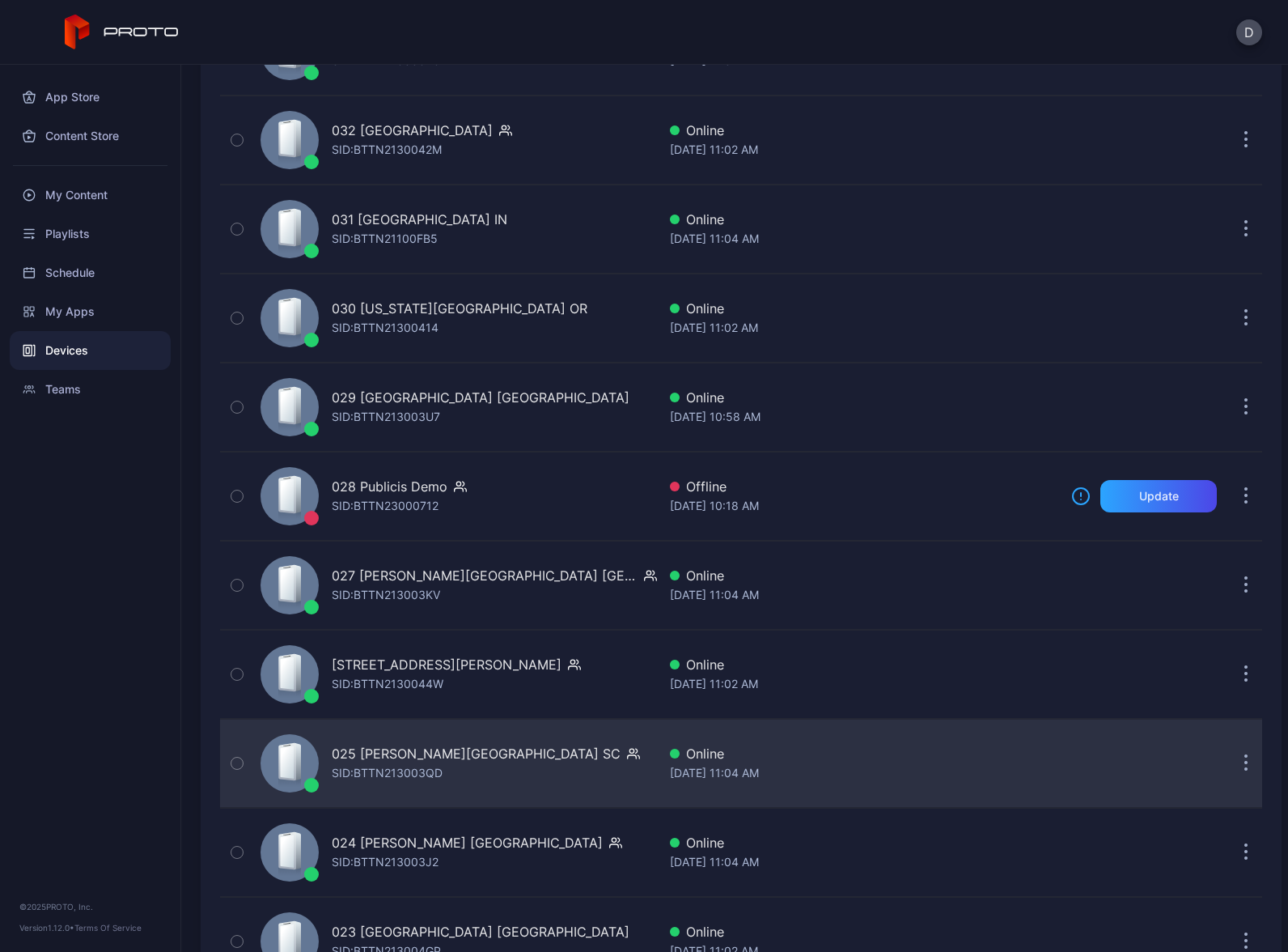
click at [551, 776] on div "025 Haywood Mall SC SID: BTTN213003QD" at bounding box center [456, 763] width 403 height 81
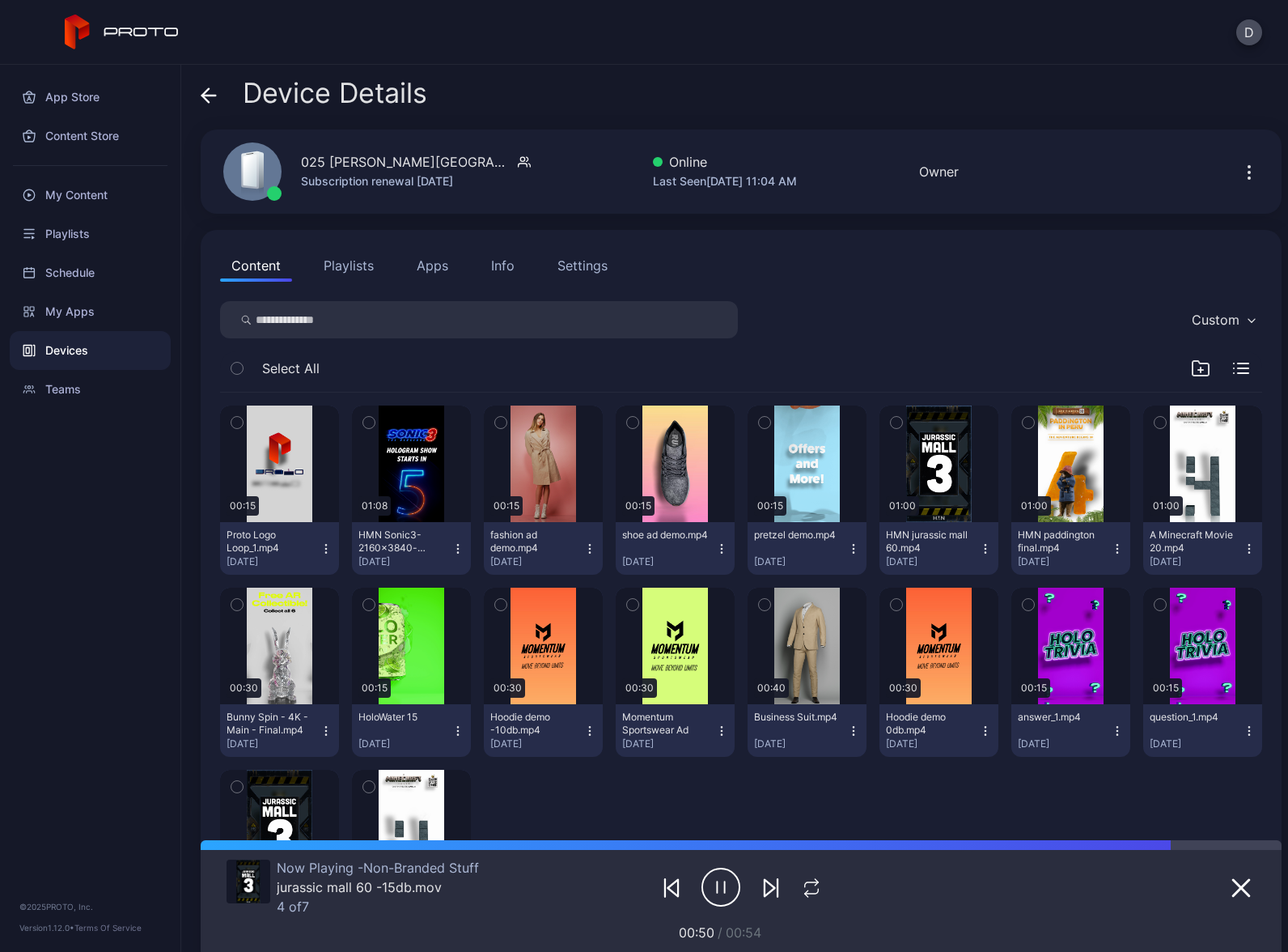
click at [437, 264] on button "Apps" at bounding box center [433, 265] width 54 height 33
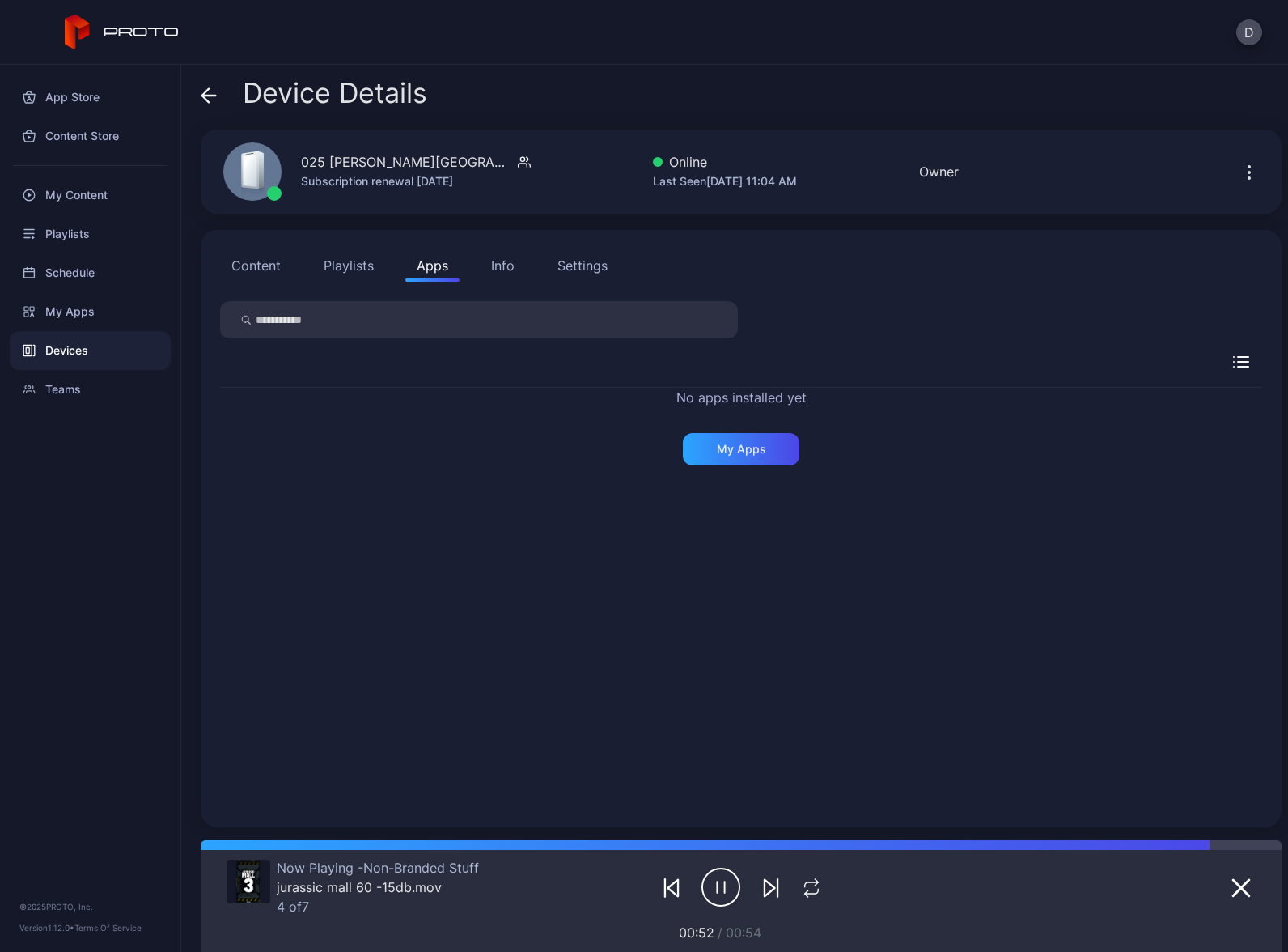
click at [72, 352] on div "Devices" at bounding box center [91, 350] width 161 height 39
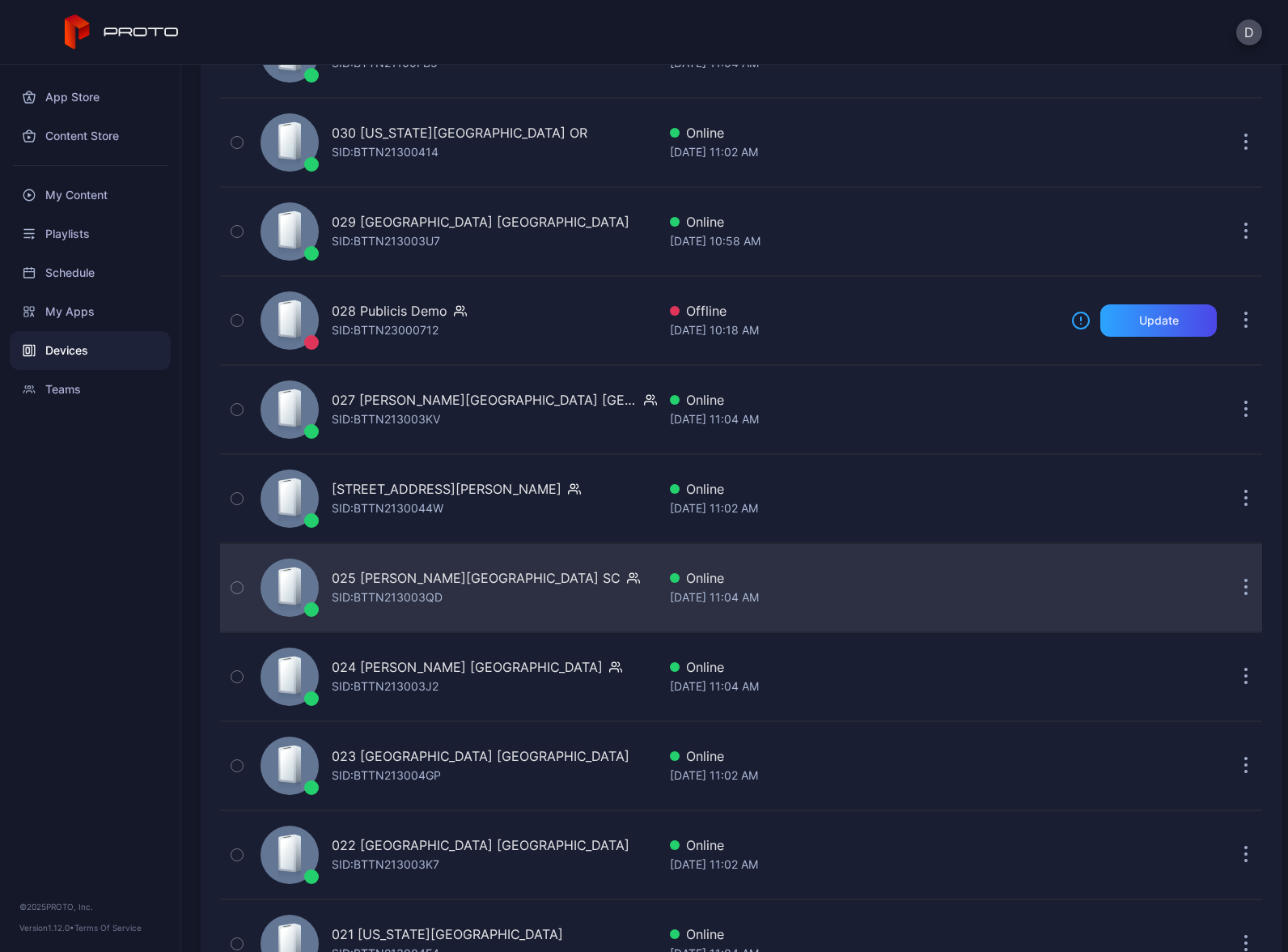
scroll to position [1609, 0]
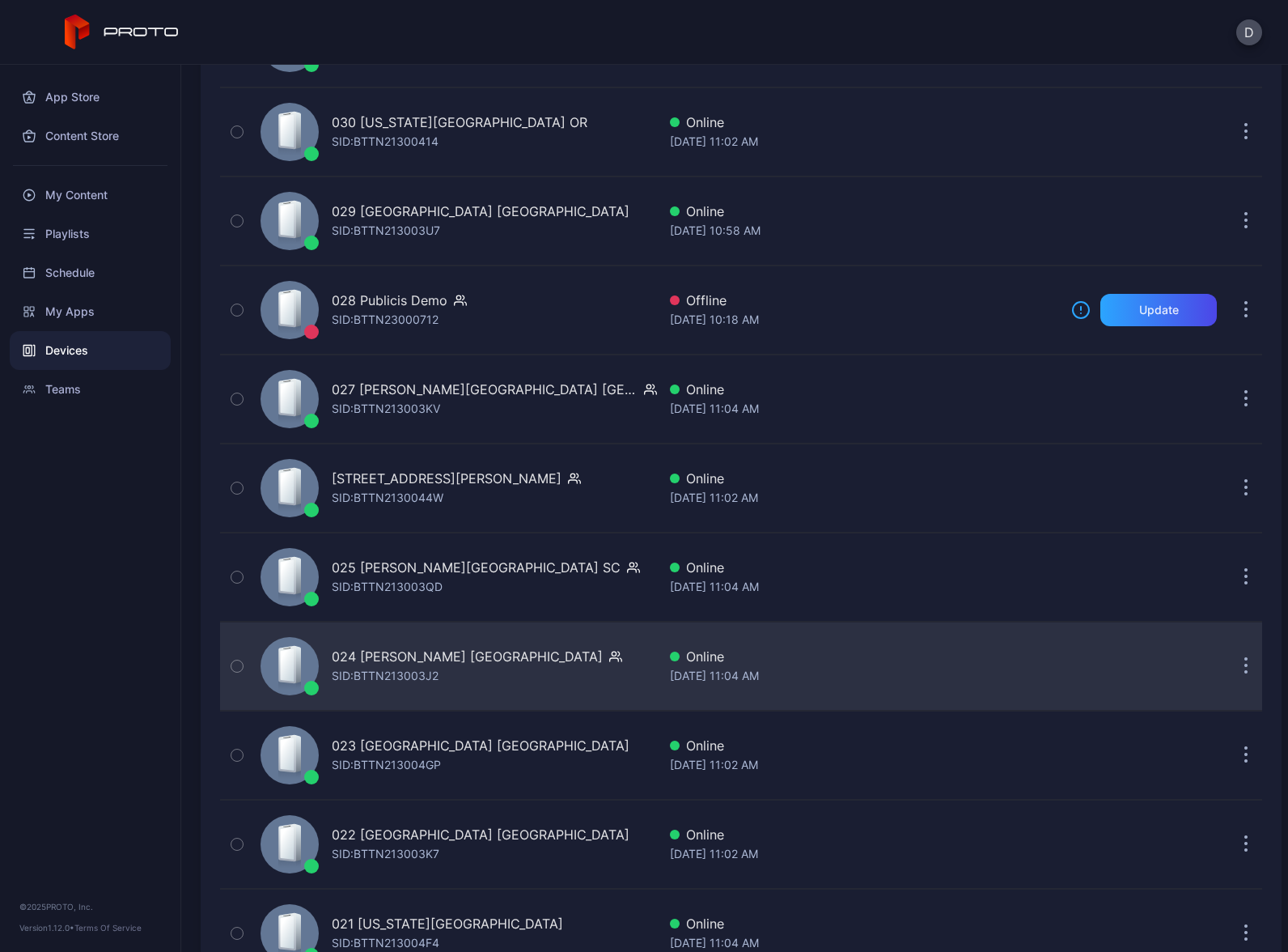
click at [505, 650] on div "024 Katy Mills TX SID: BTTN213003J2" at bounding box center [456, 666] width 403 height 81
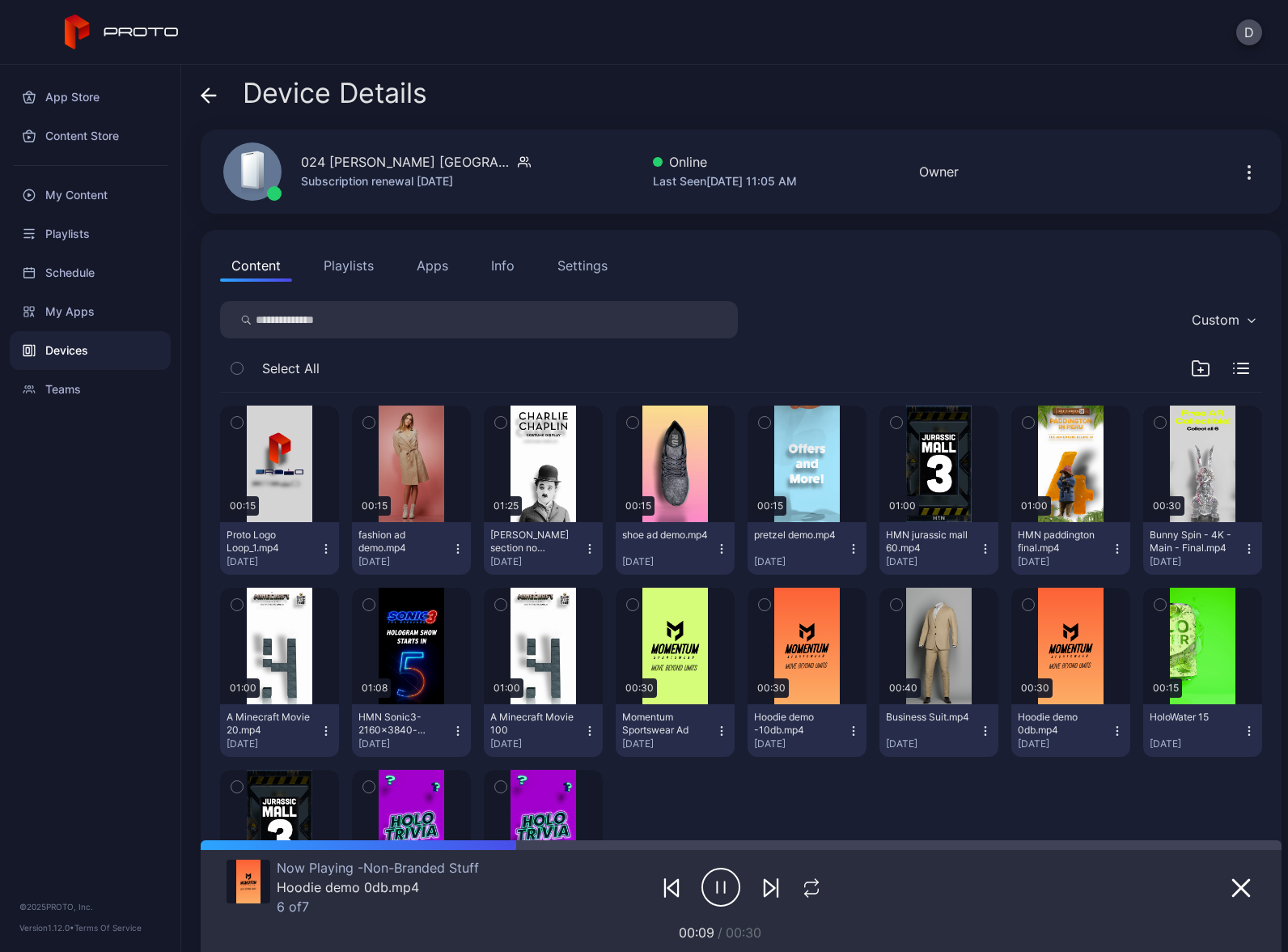
click at [422, 262] on button "Apps" at bounding box center [433, 265] width 54 height 33
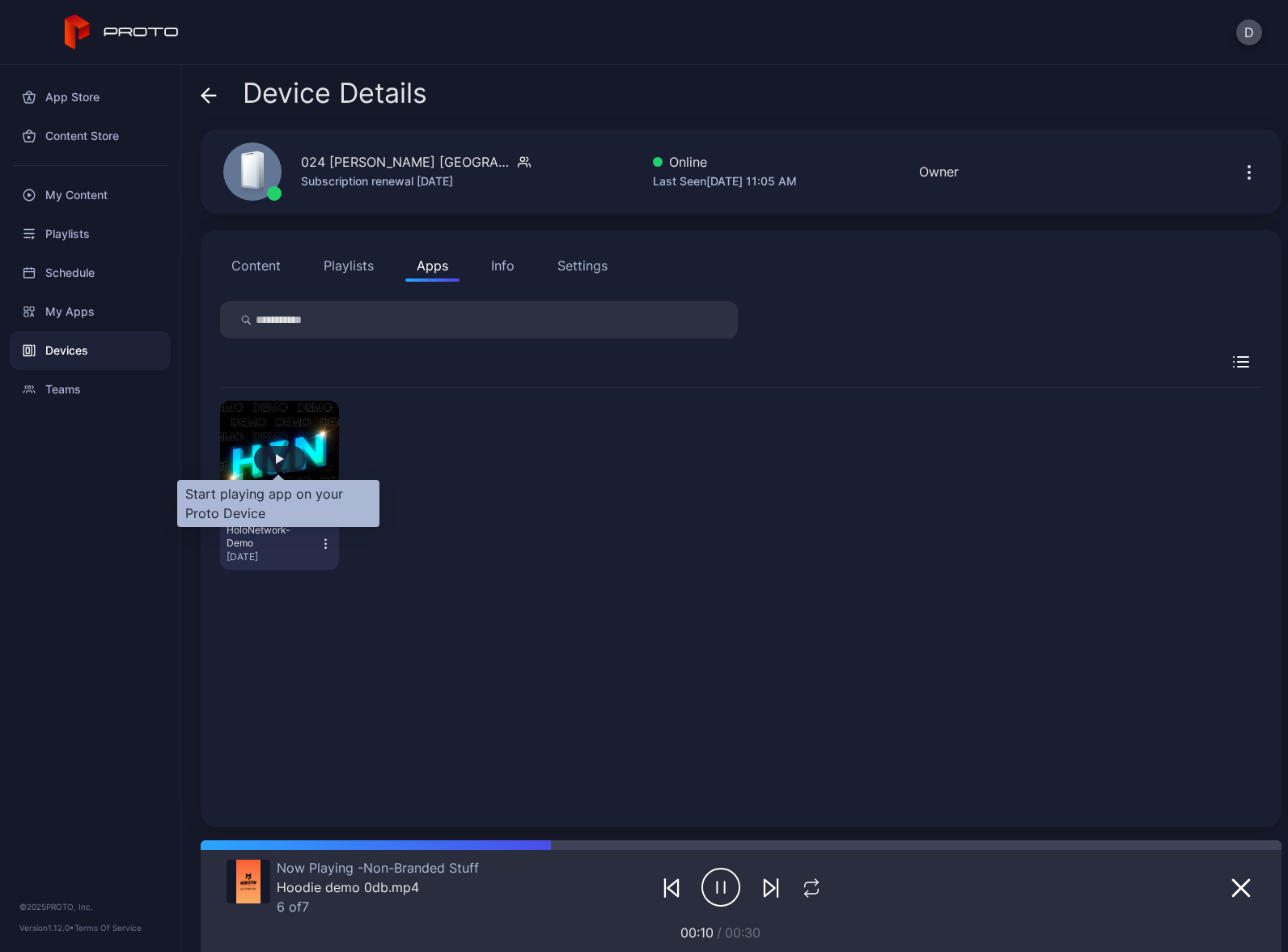
click at [276, 459] on div "button" at bounding box center [280, 458] width 8 height 10
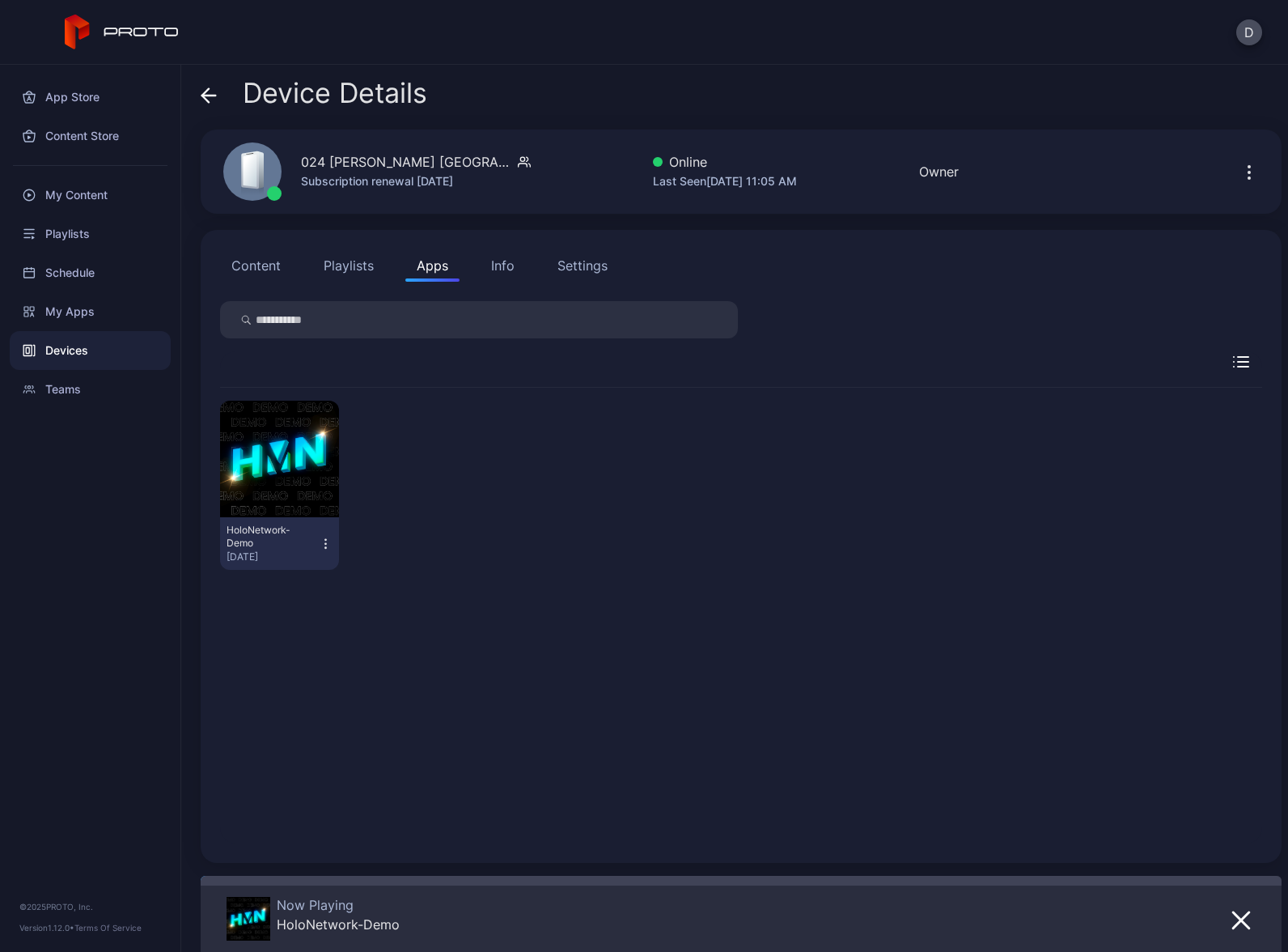
click at [96, 351] on div "Devices" at bounding box center [91, 350] width 161 height 39
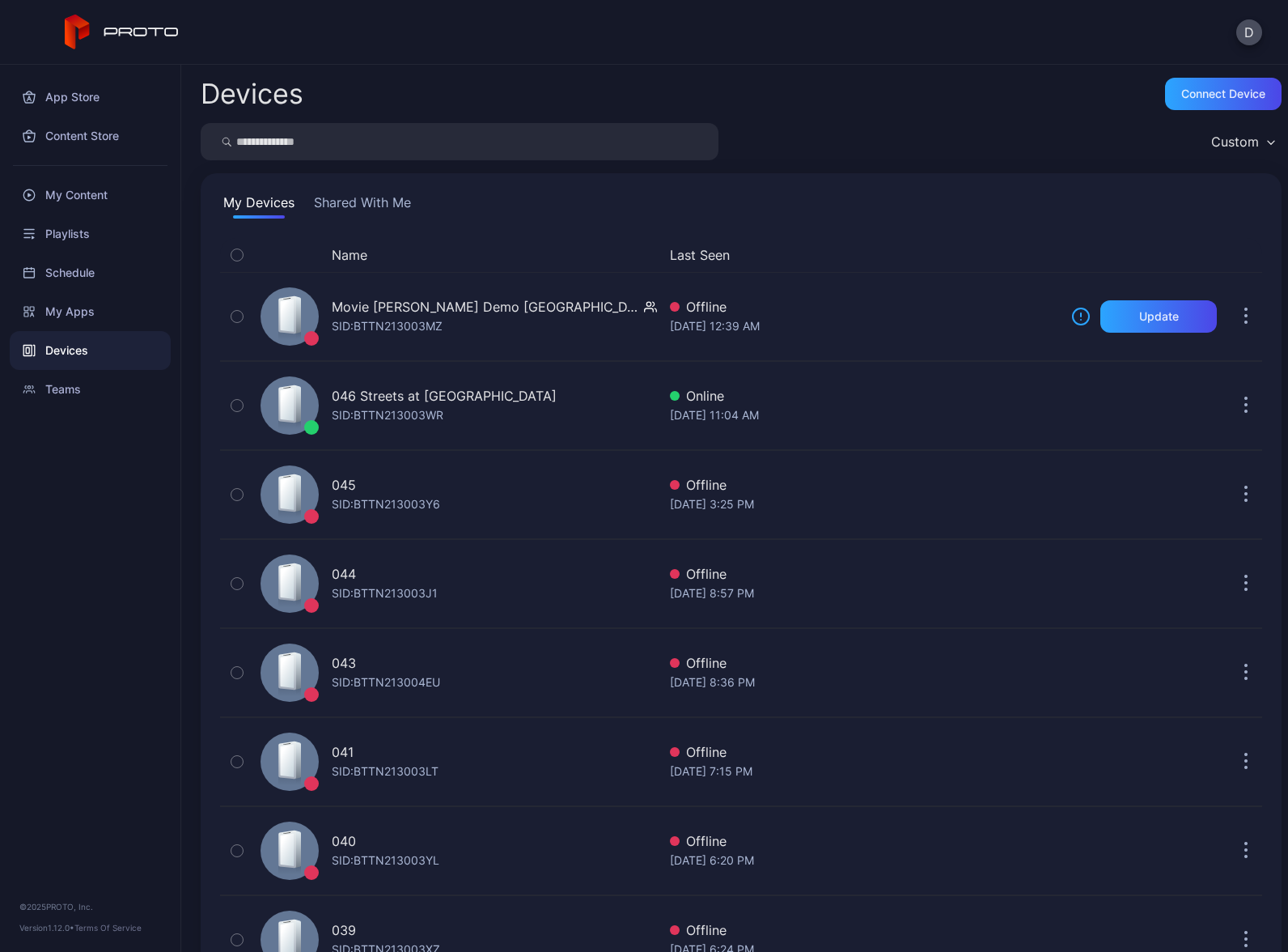
scroll to position [1609, 0]
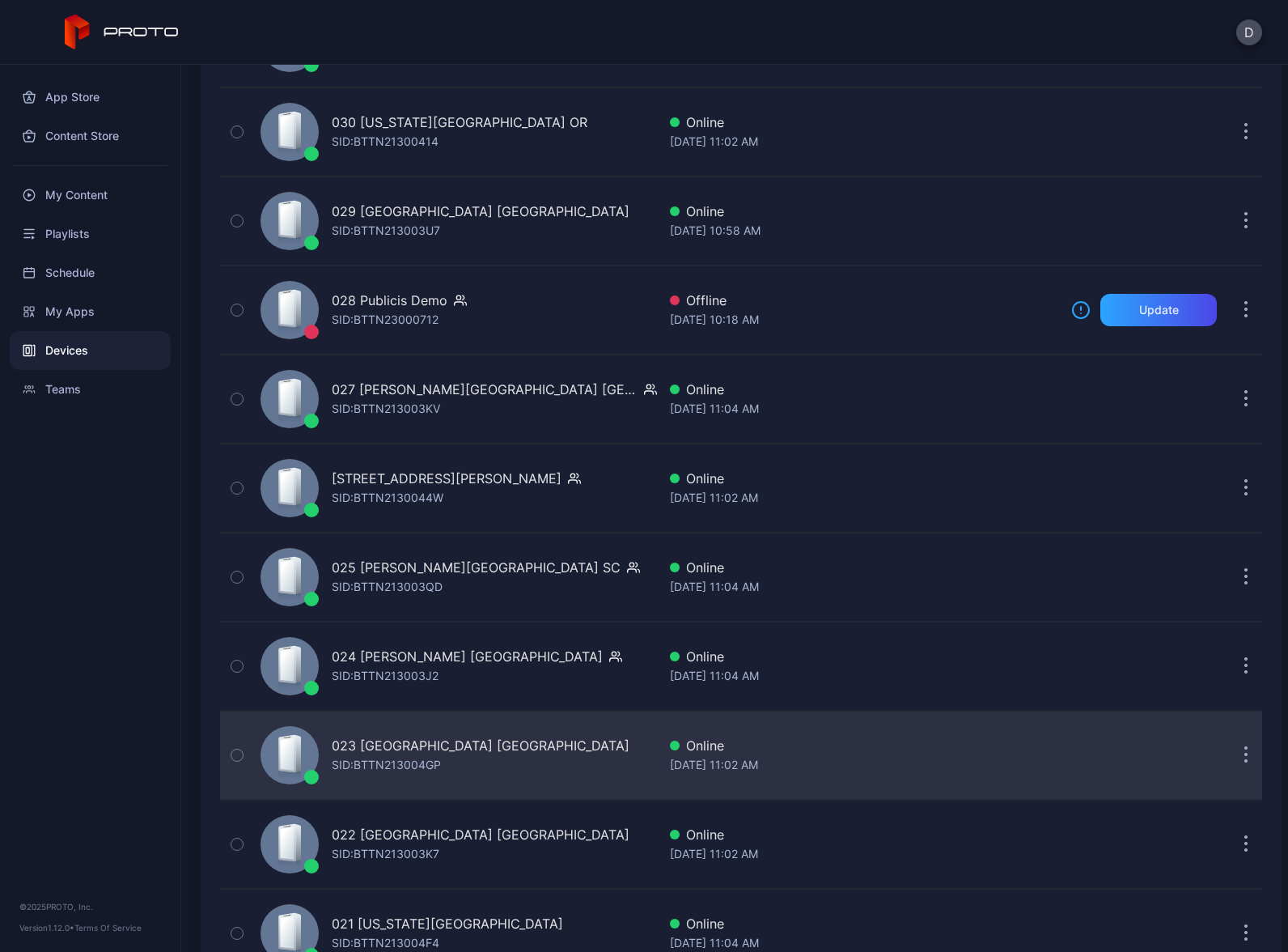
click at [535, 778] on div "023 Queens Center NY SID: BTTN213004GP" at bounding box center [456, 755] width 403 height 81
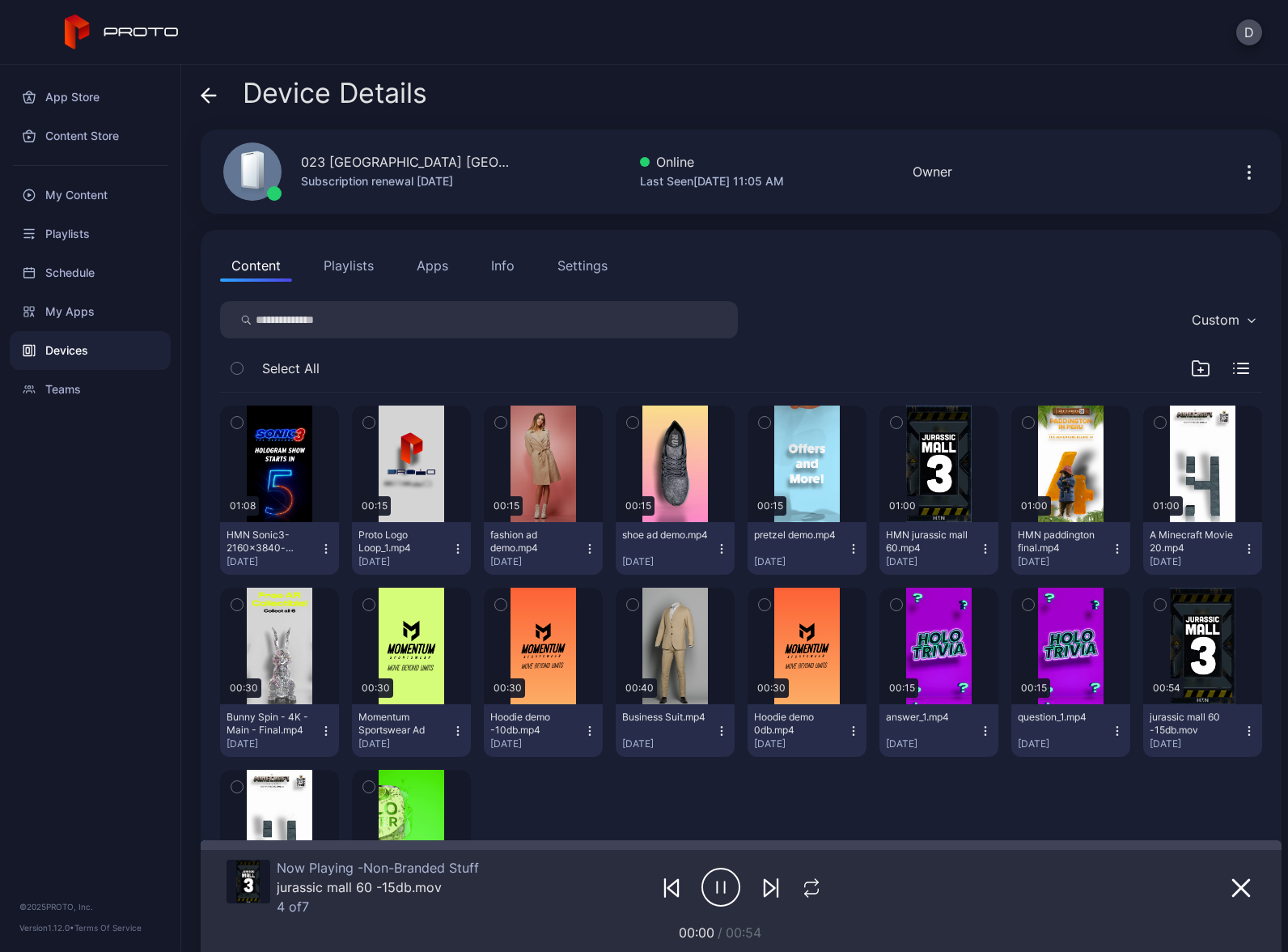
click at [432, 269] on button "Apps" at bounding box center [433, 265] width 54 height 33
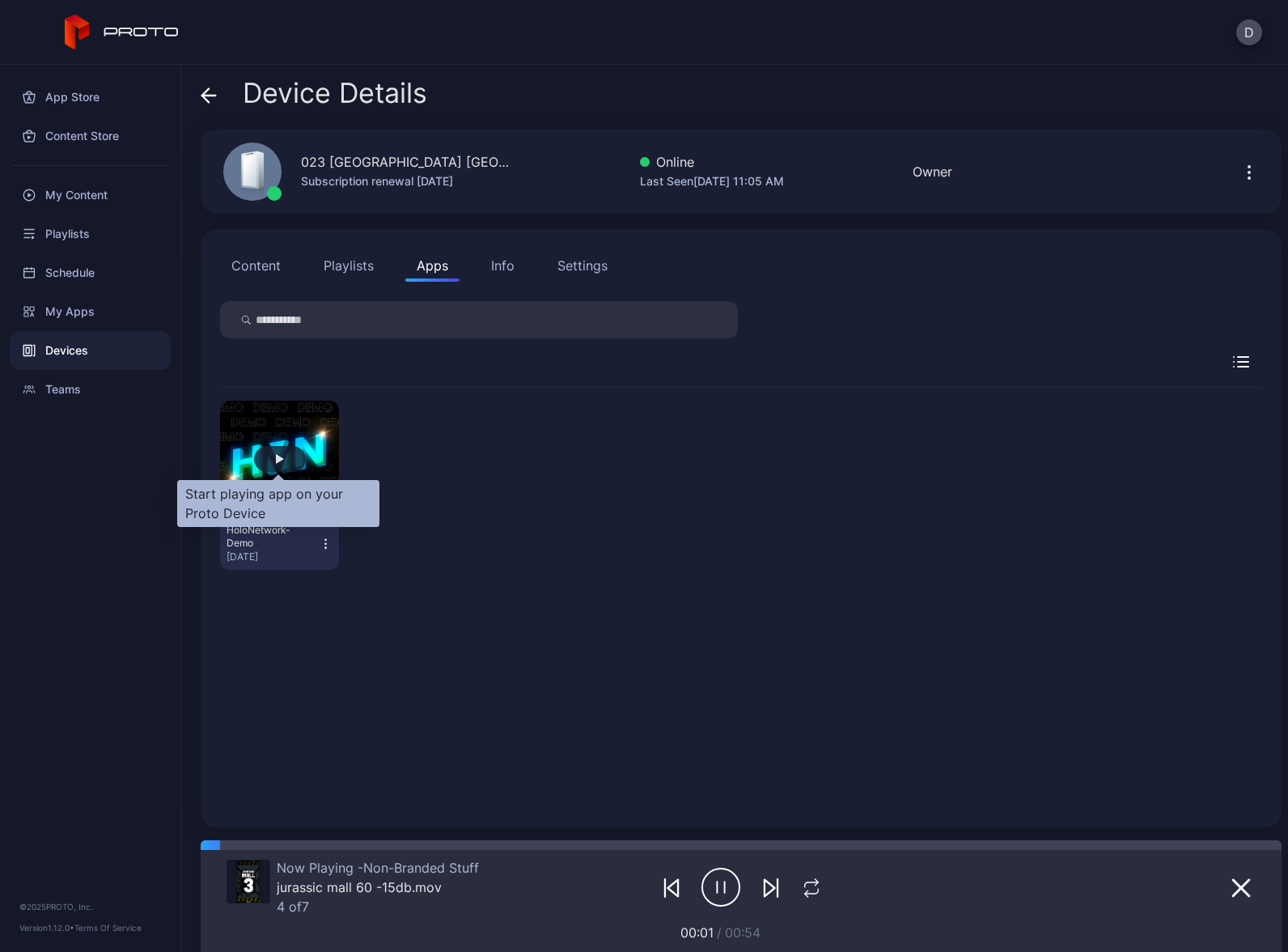
click at [270, 461] on div "button" at bounding box center [280, 458] width 52 height 26
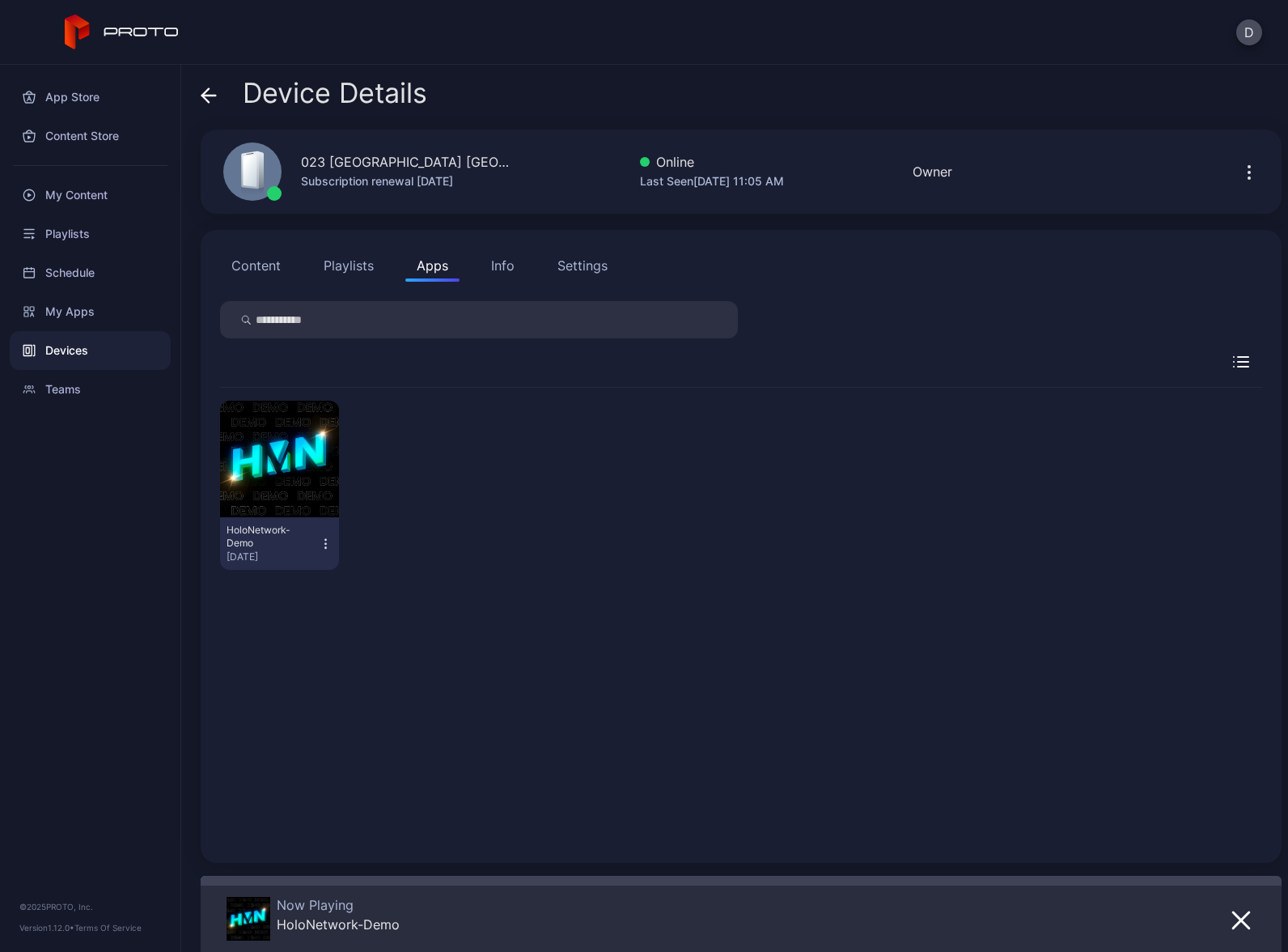
click at [93, 349] on div "Devices" at bounding box center [91, 350] width 161 height 39
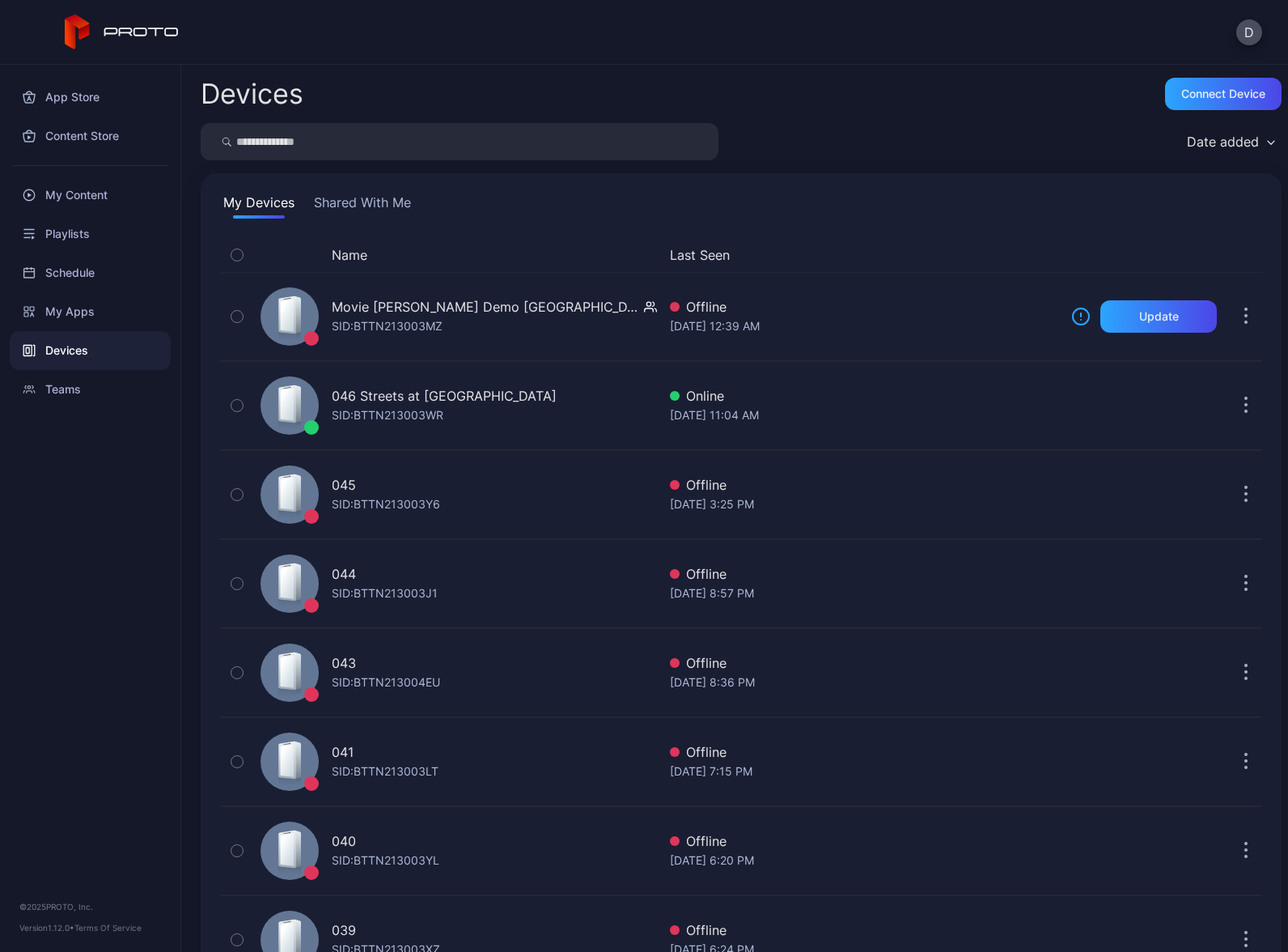
scroll to position [1609, 0]
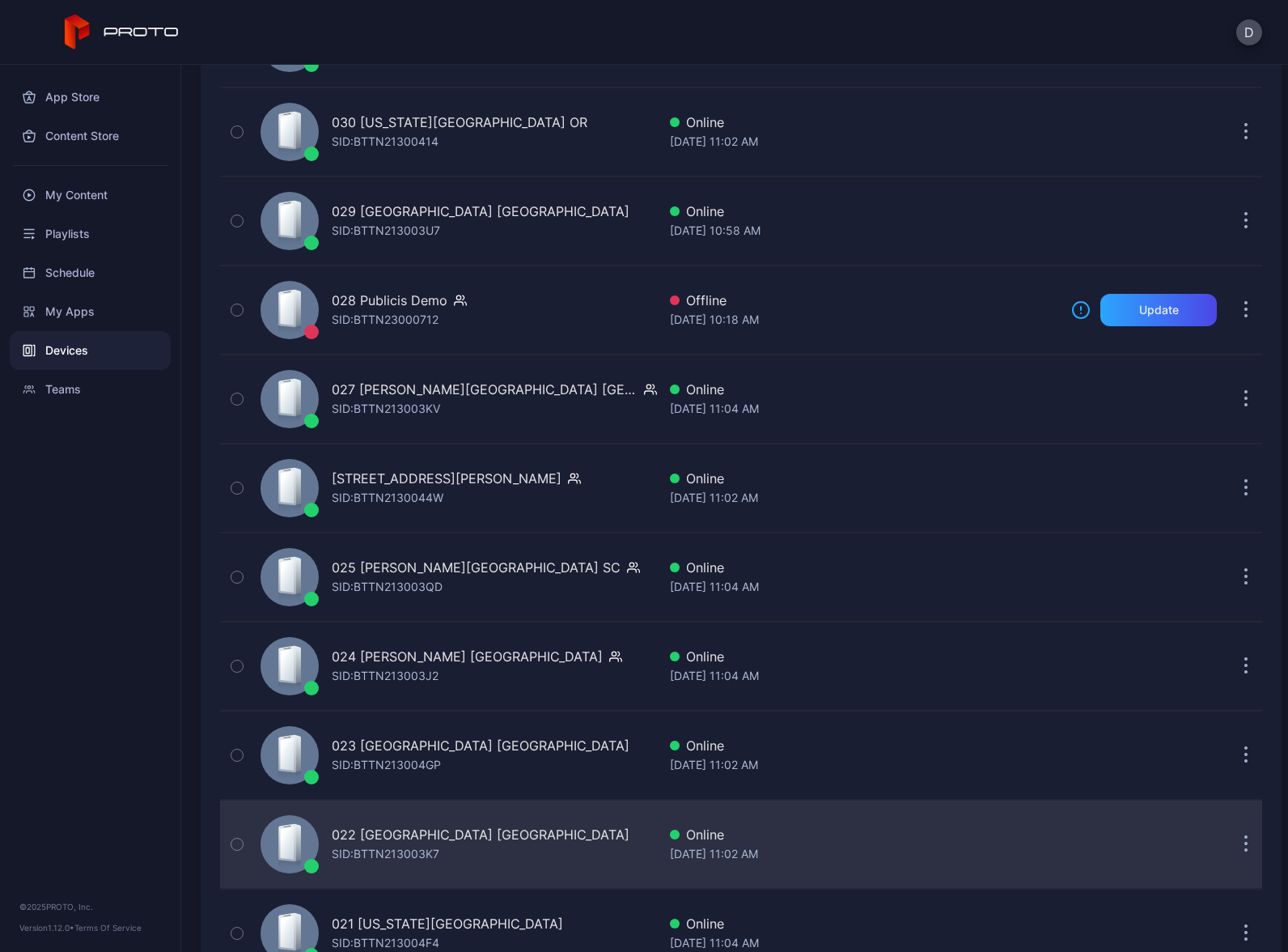
click at [537, 832] on div "022 Tysons Corner Center VA SID: BTTN213003K7" at bounding box center [456, 843] width 403 height 81
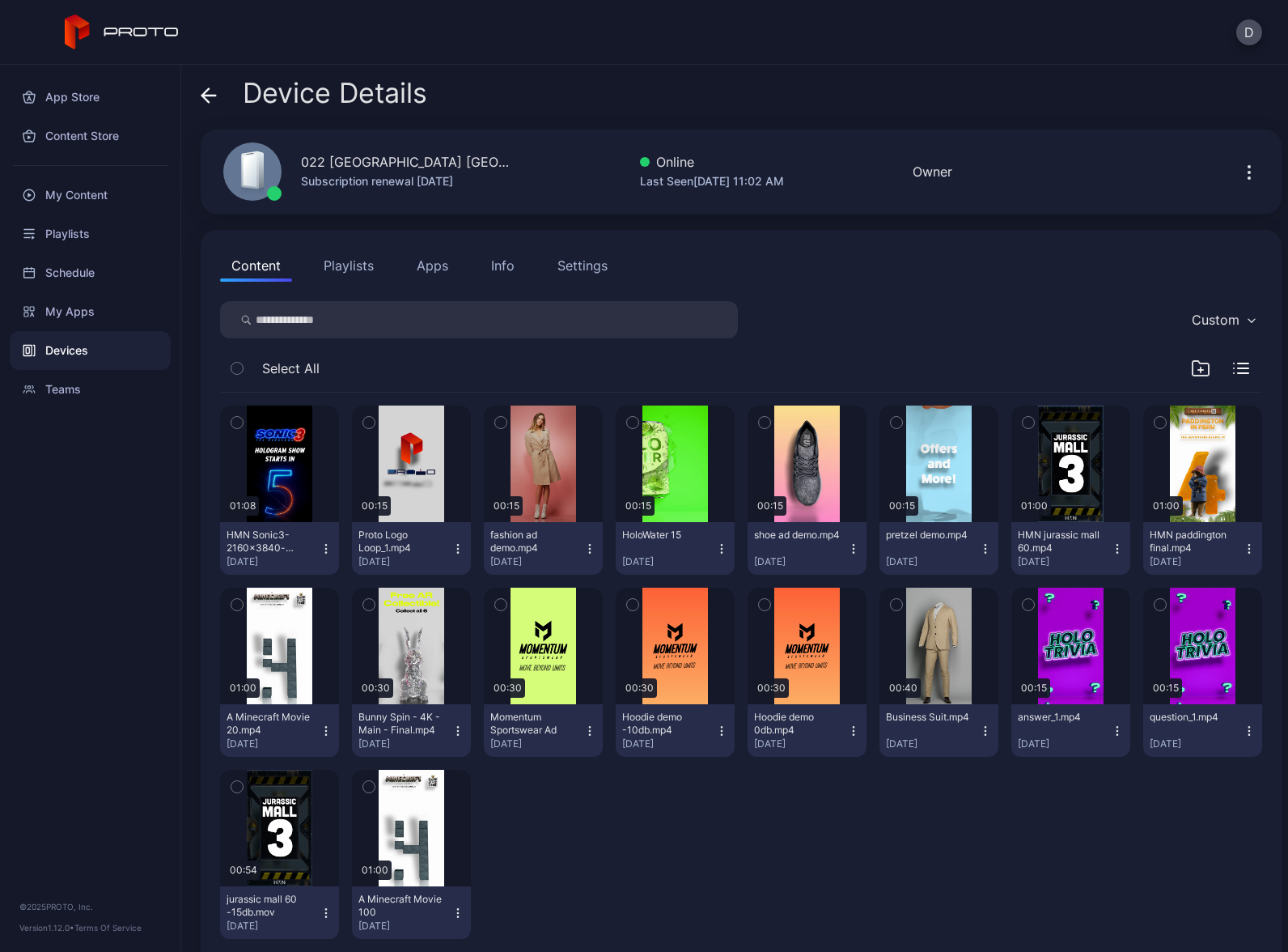
click at [425, 265] on button "Apps" at bounding box center [433, 265] width 54 height 33
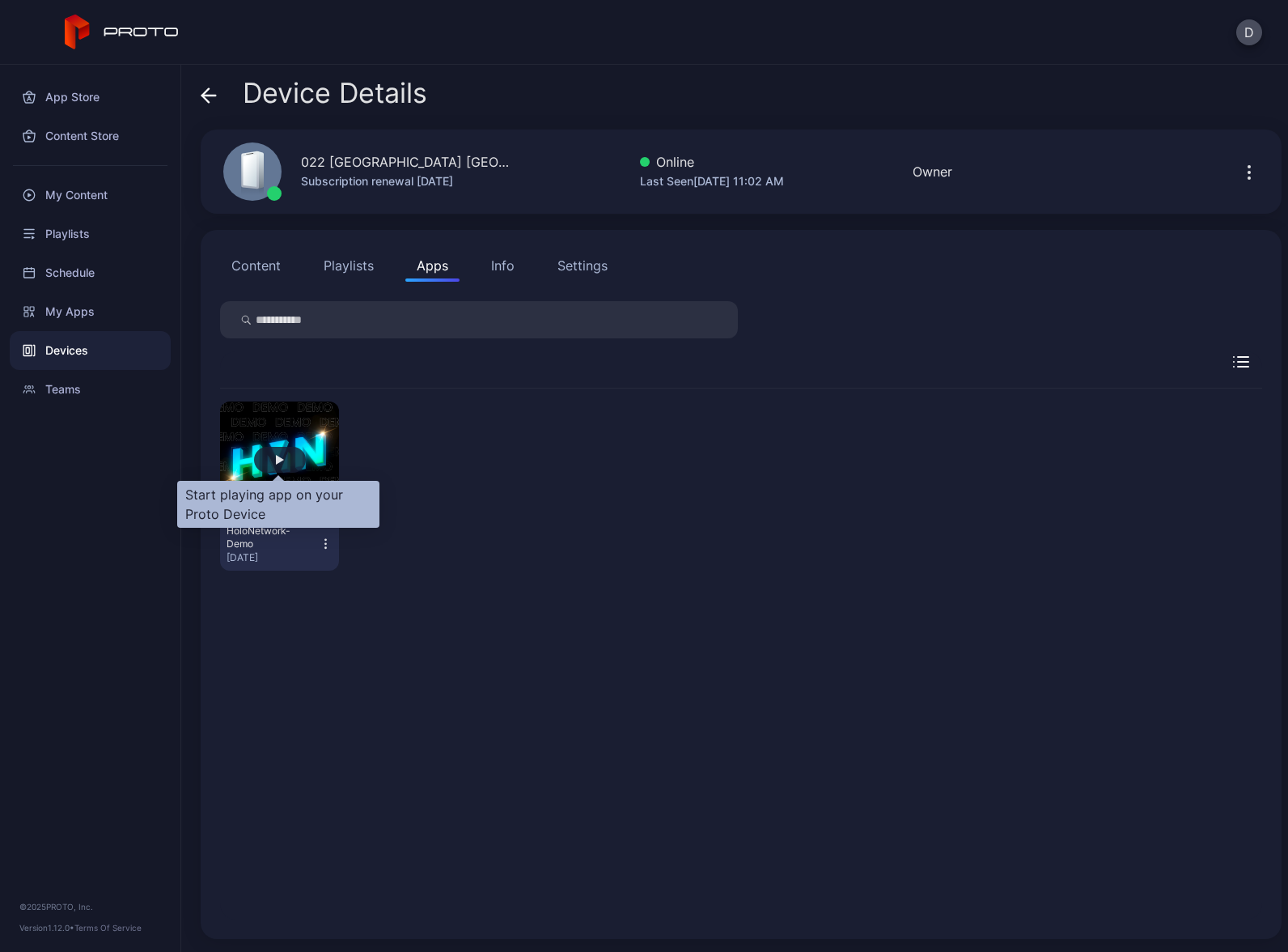
click at [276, 455] on div "button" at bounding box center [280, 459] width 8 height 10
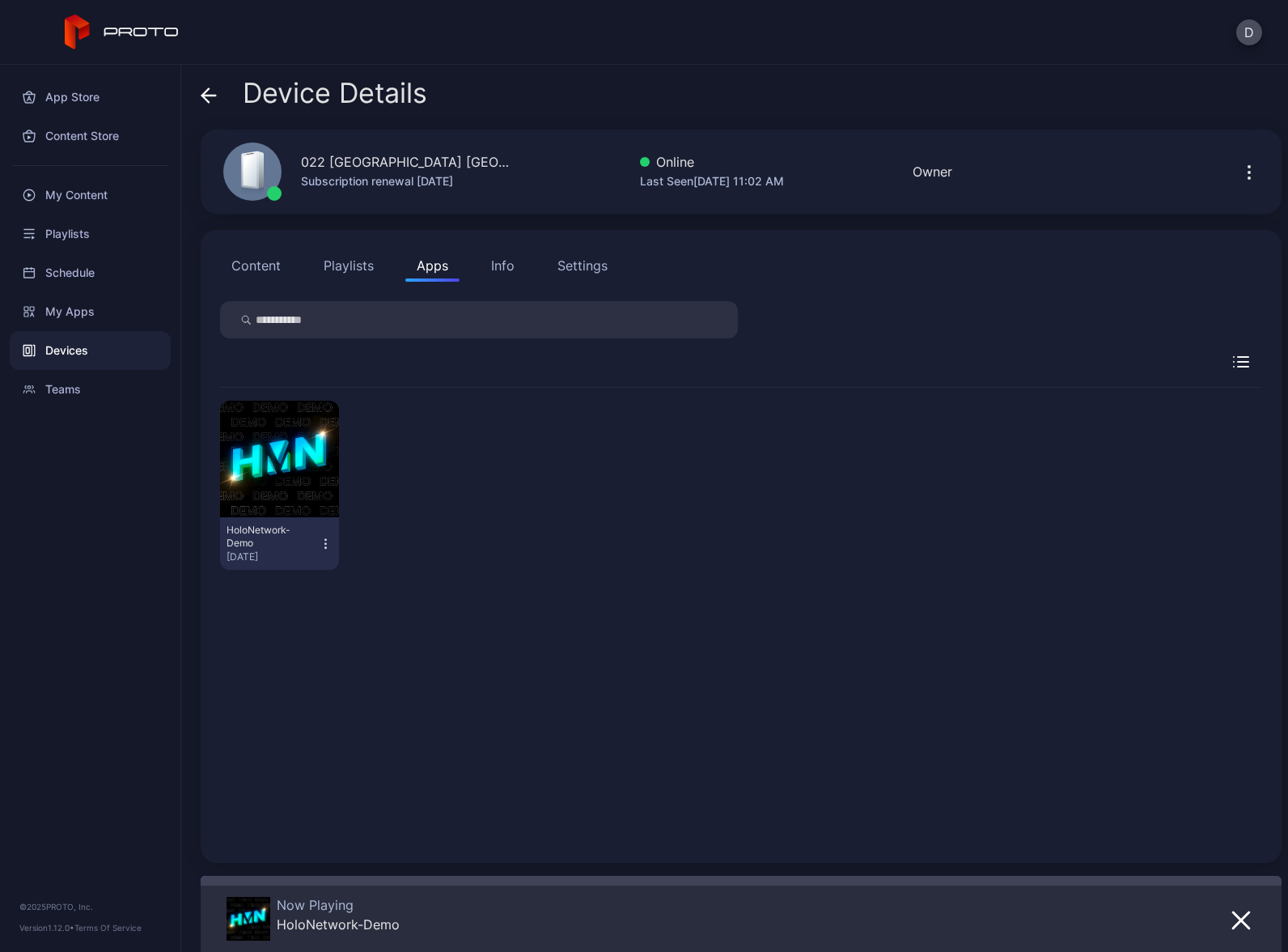
click at [87, 350] on div "Devices" at bounding box center [91, 350] width 161 height 39
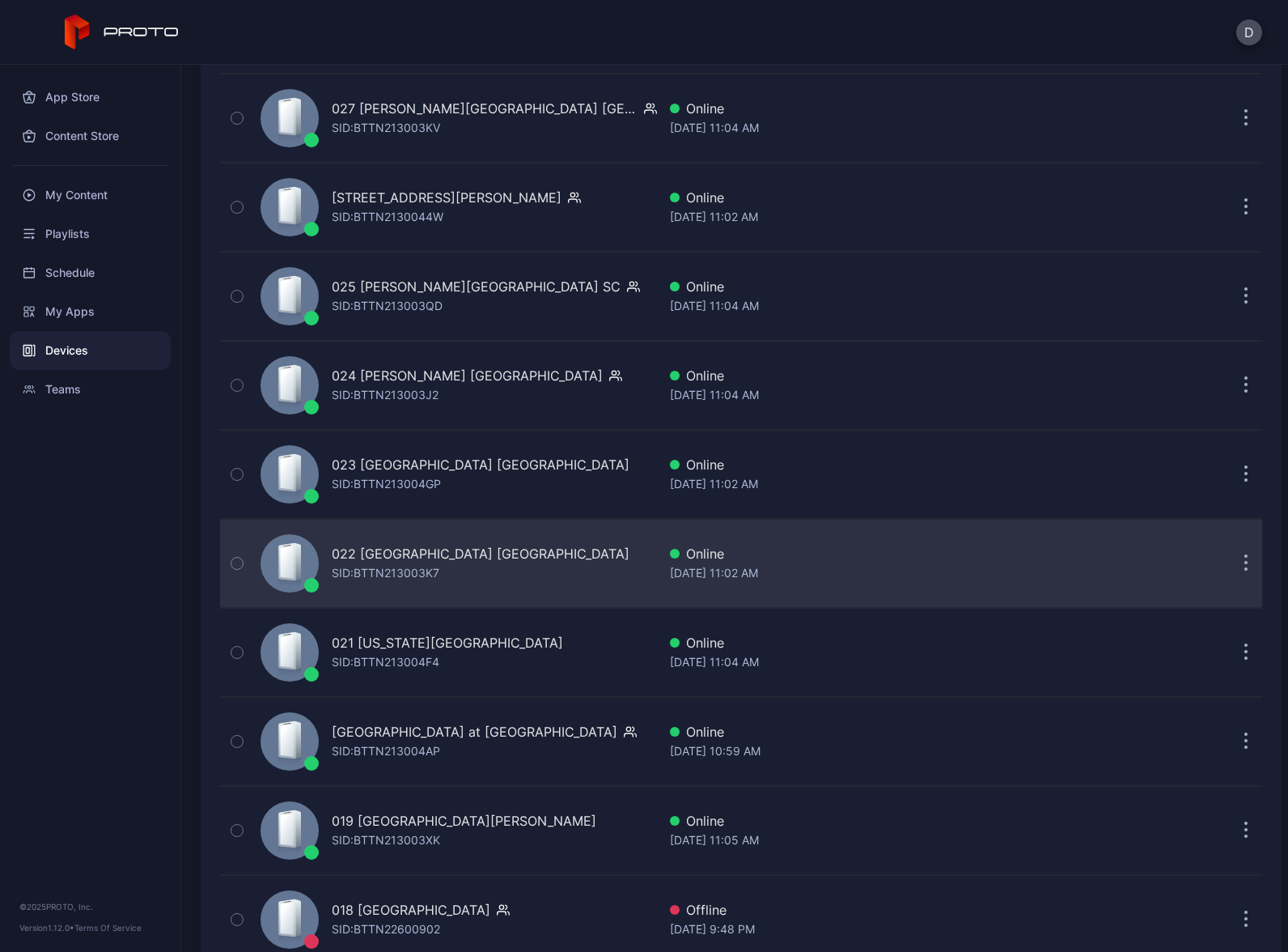
scroll to position [1900, 0]
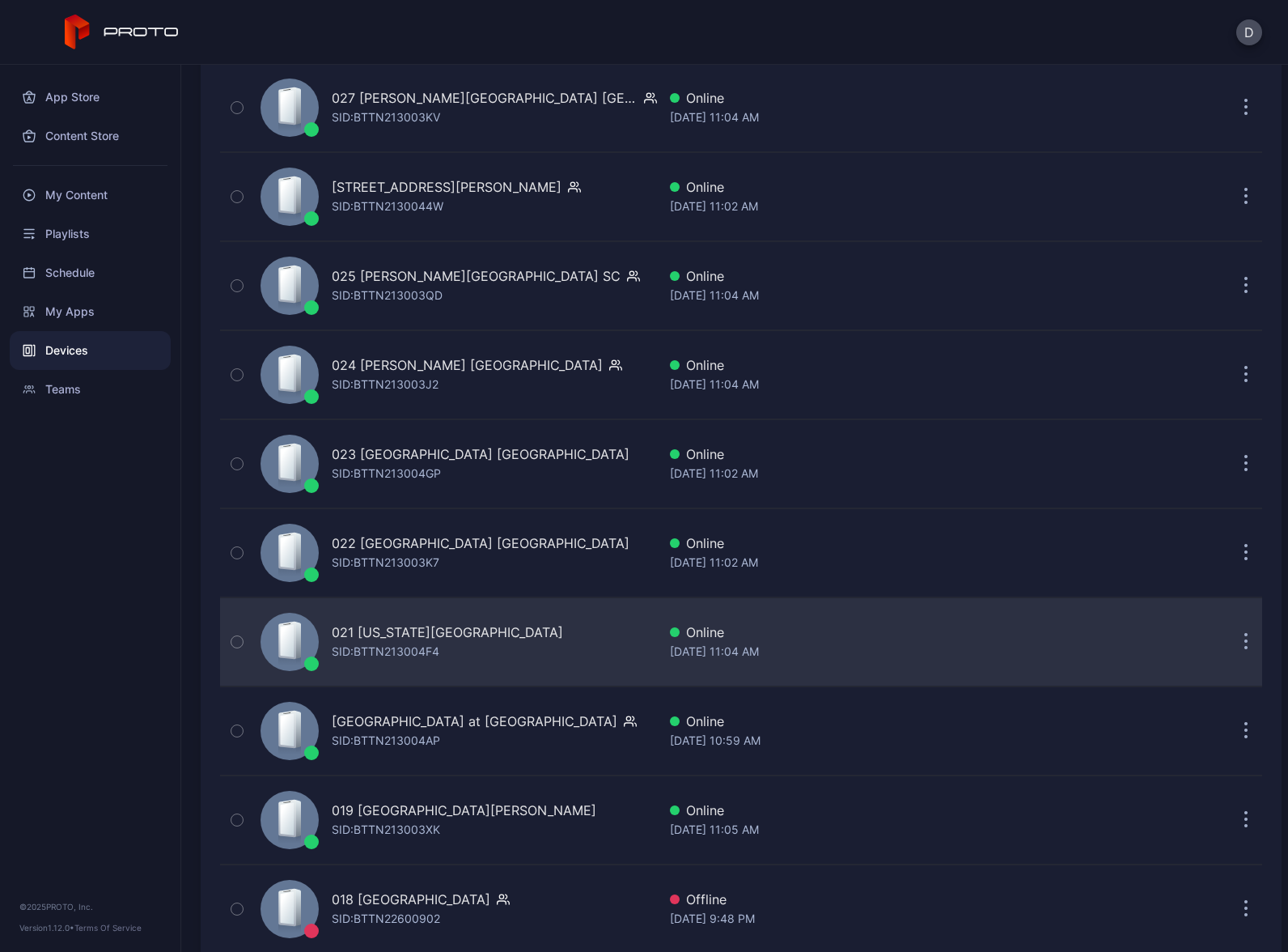
click at [514, 637] on div "021 Florida Mall FL SID: BTTN213004F4" at bounding box center [456, 641] width 403 height 81
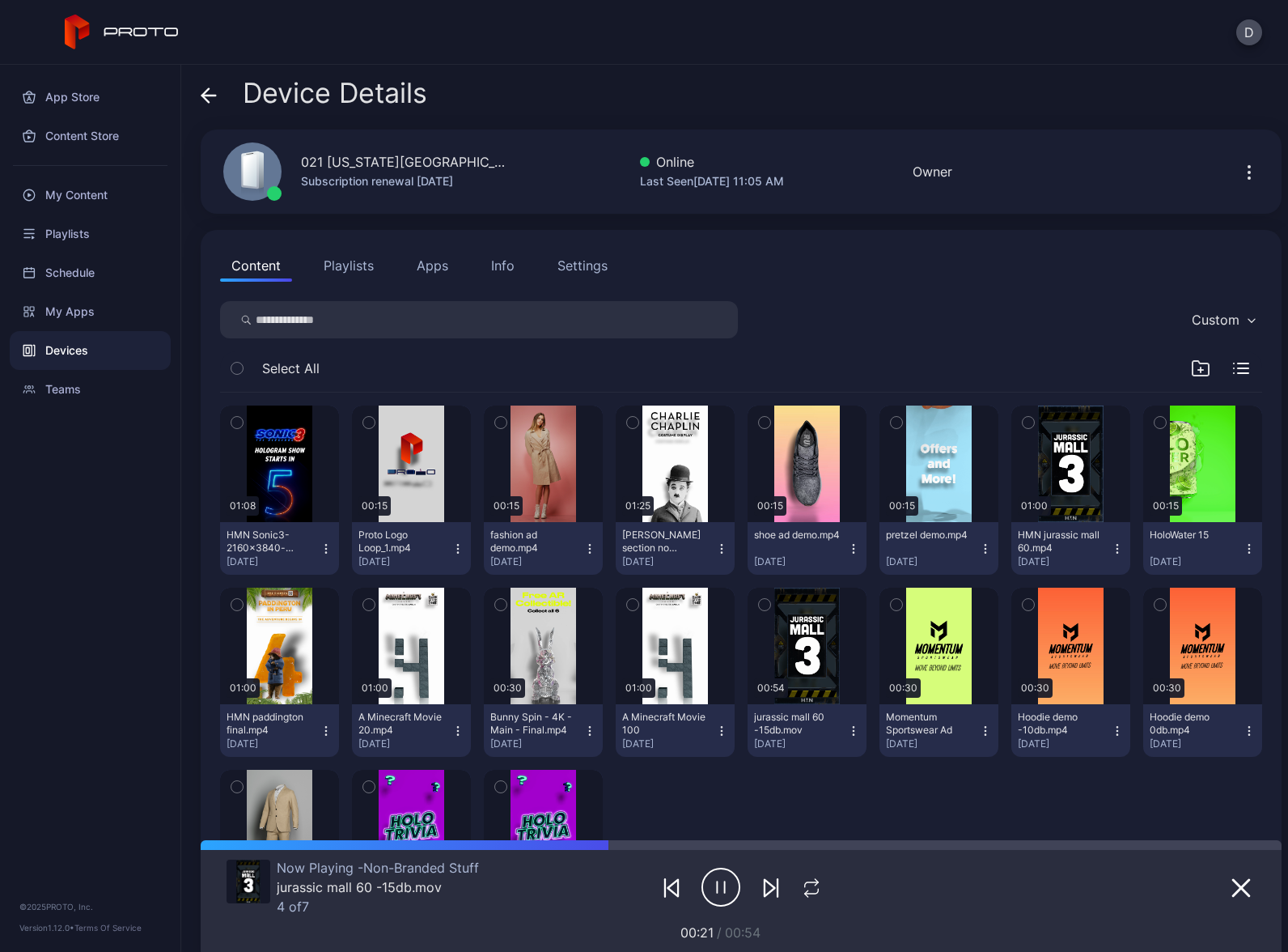
click at [439, 268] on button "Apps" at bounding box center [433, 265] width 54 height 33
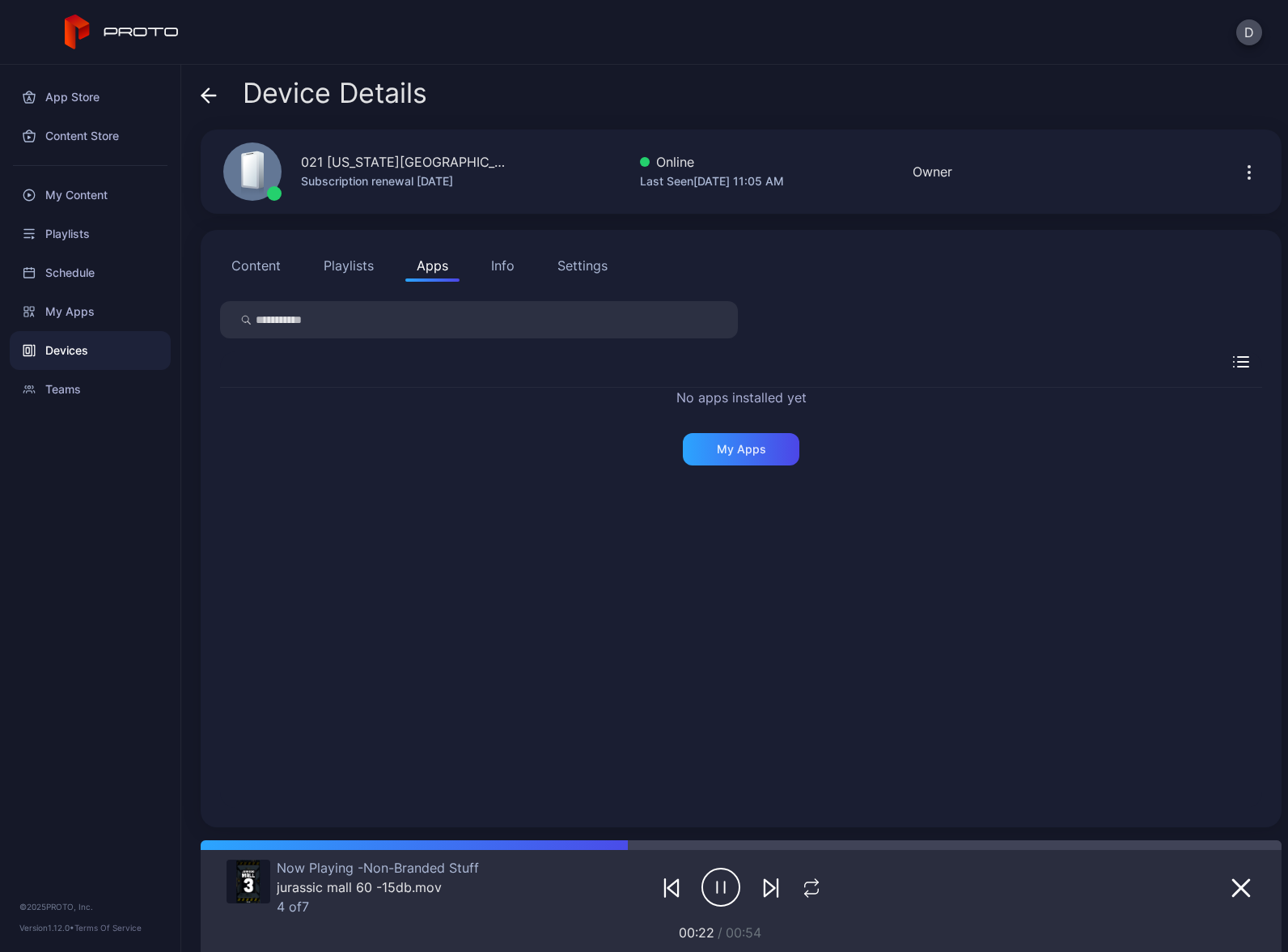
click at [102, 348] on div "Devices" at bounding box center [91, 350] width 161 height 39
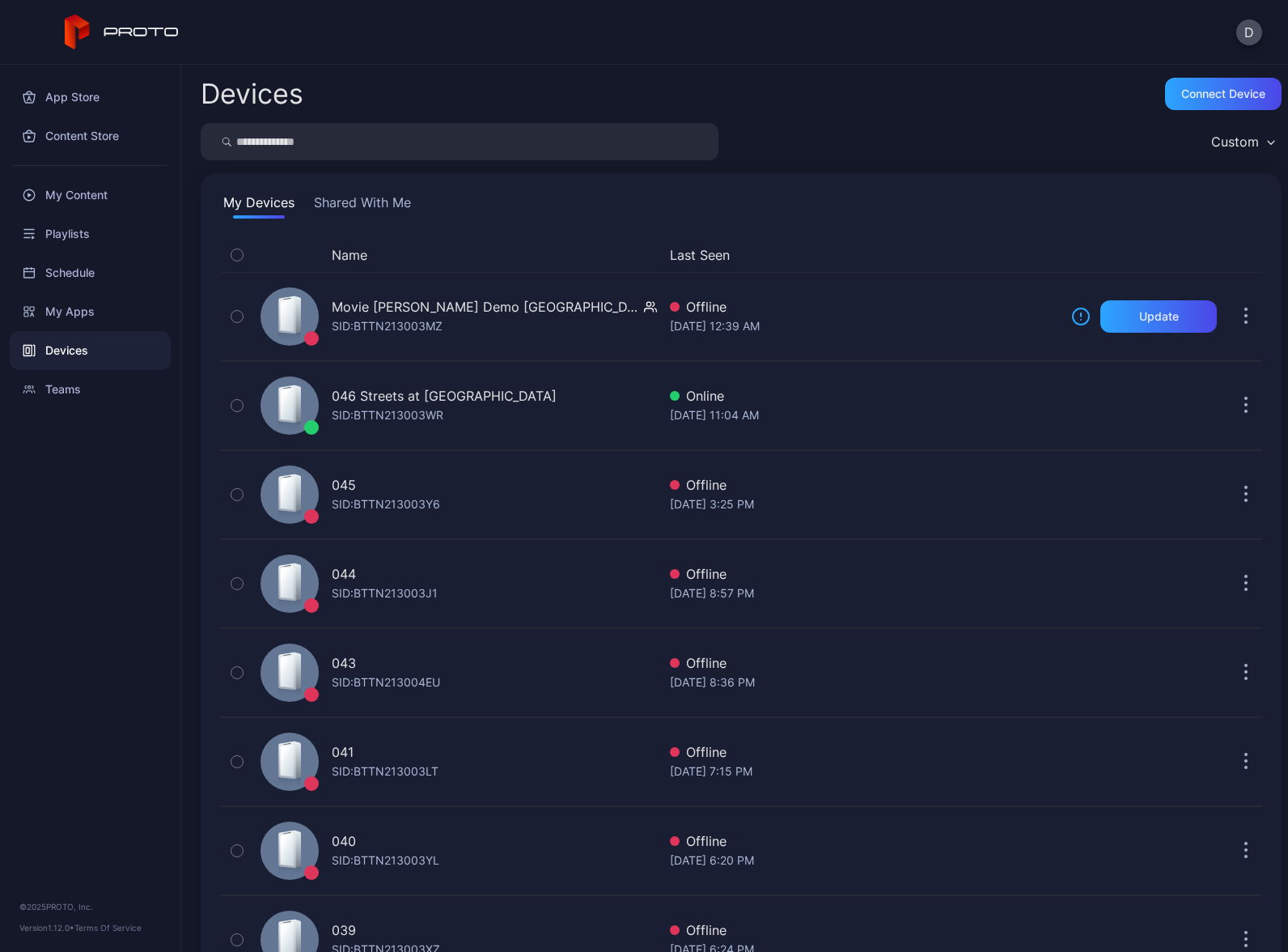
scroll to position [1900, 0]
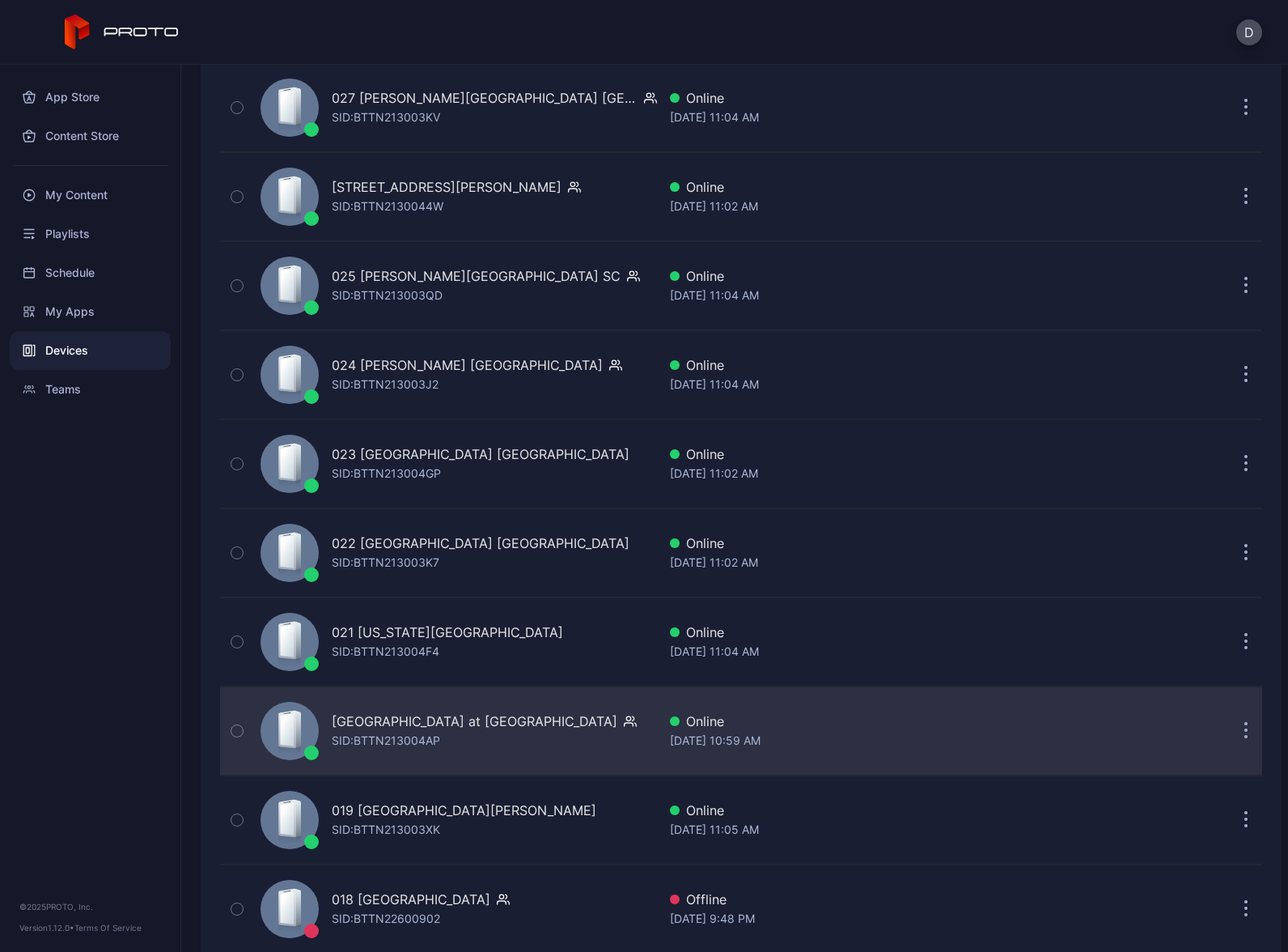
click at [489, 736] on div "020 Town Center at Boca Raton FL SID: BTTN213004AP" at bounding box center [484, 730] width 305 height 39
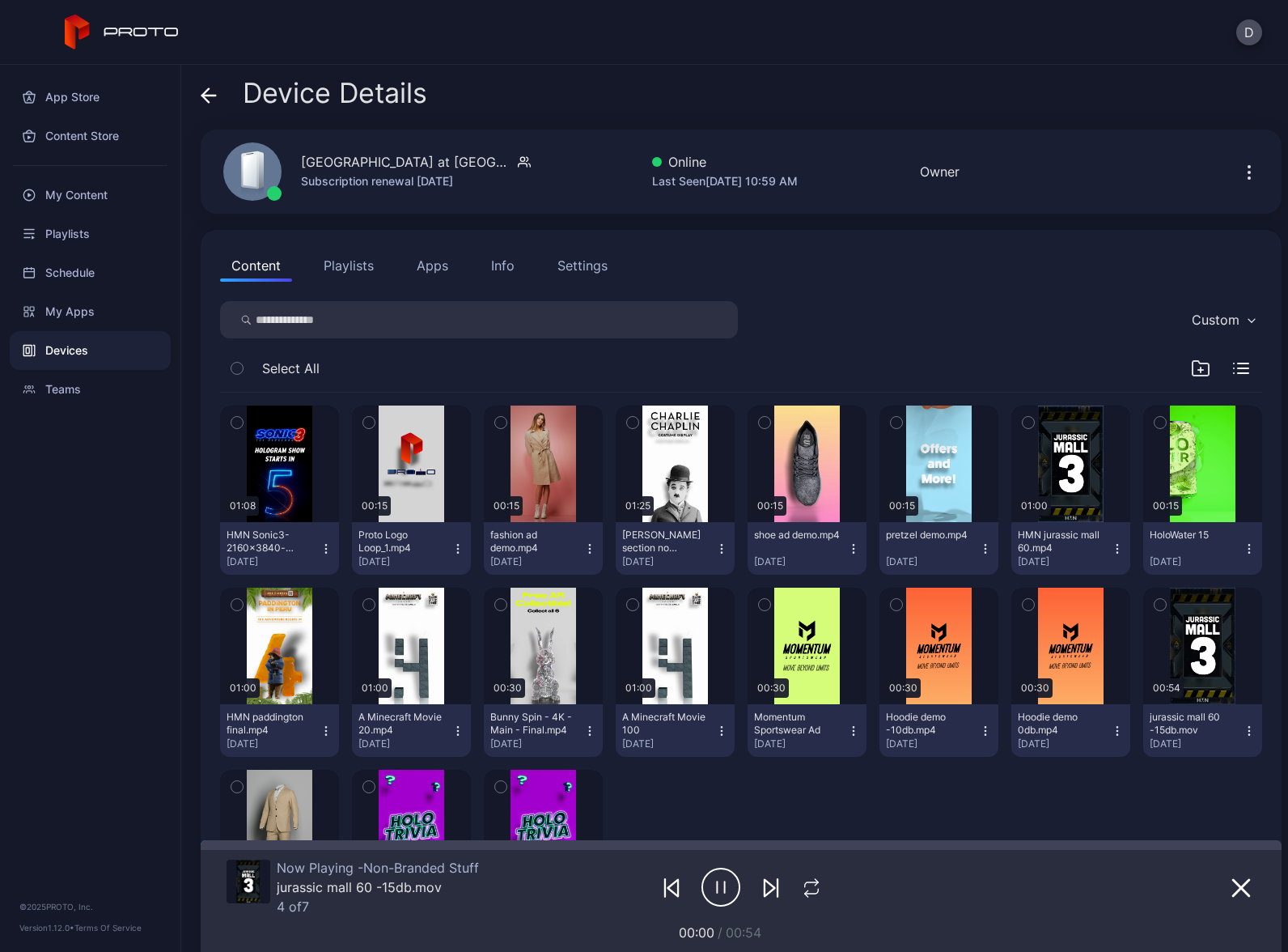
click at [437, 262] on button "Apps" at bounding box center [433, 265] width 54 height 33
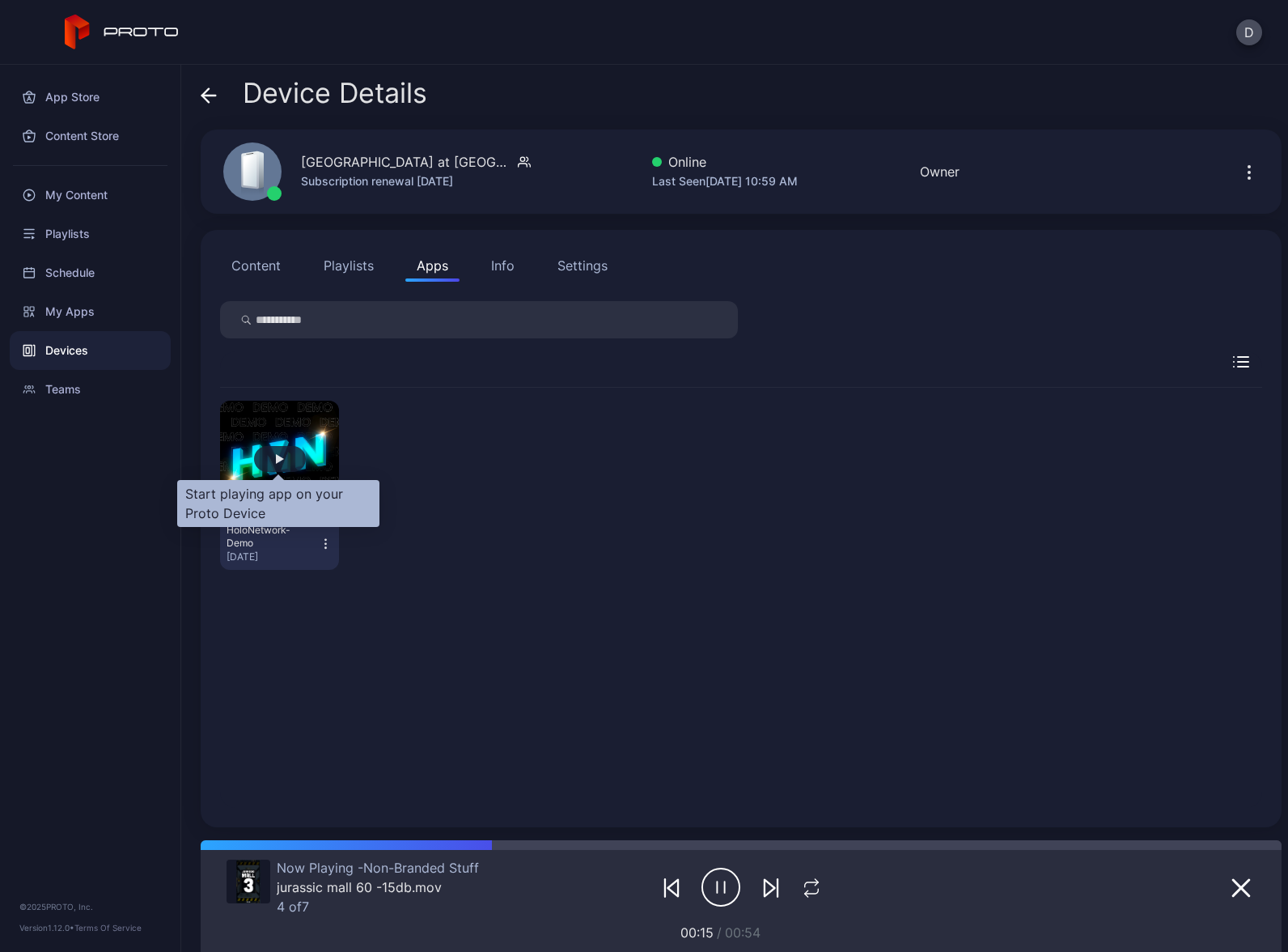
click at [276, 467] on div "button" at bounding box center [280, 458] width 52 height 26
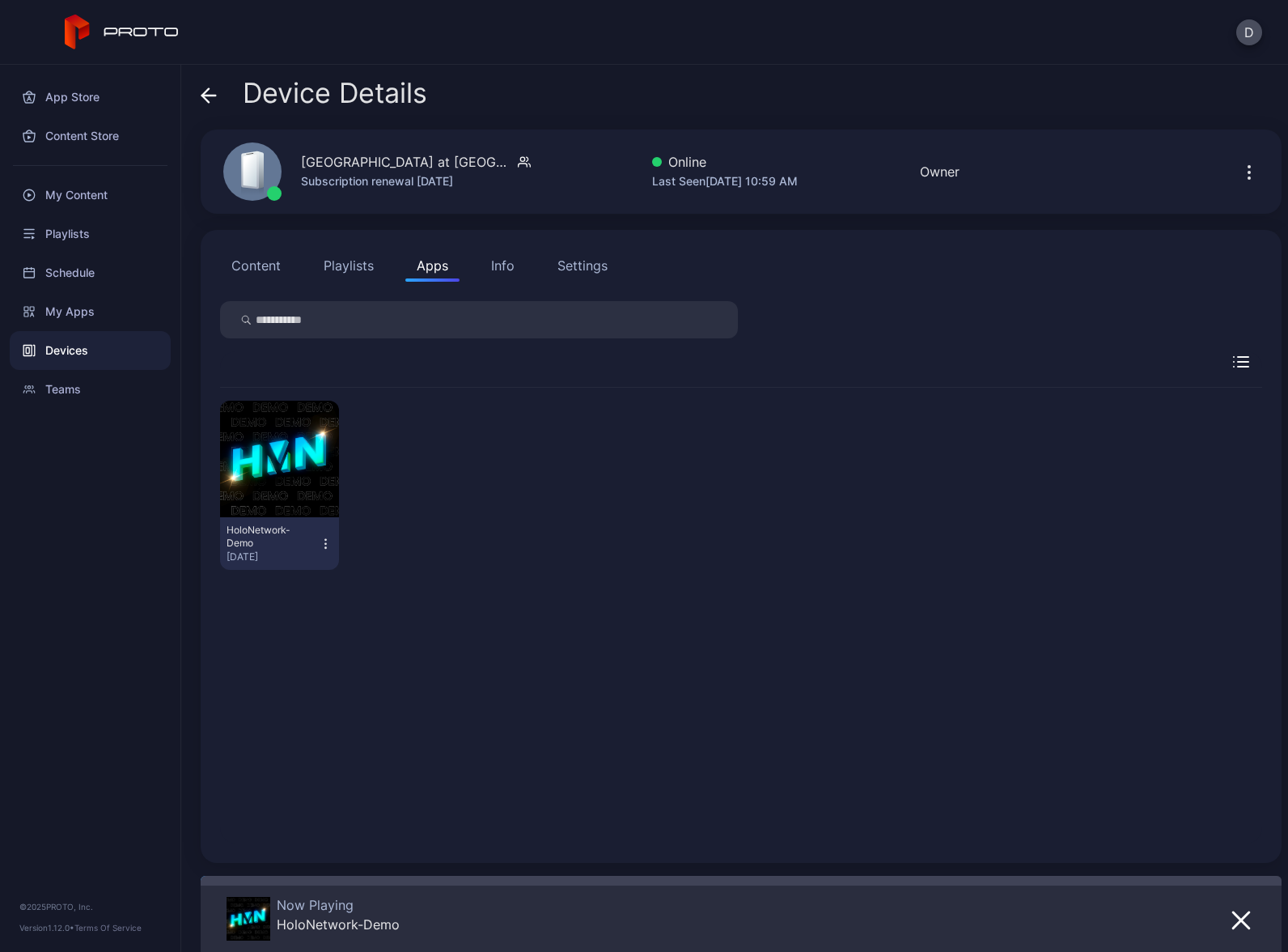
click at [79, 347] on div "Devices" at bounding box center [91, 350] width 161 height 39
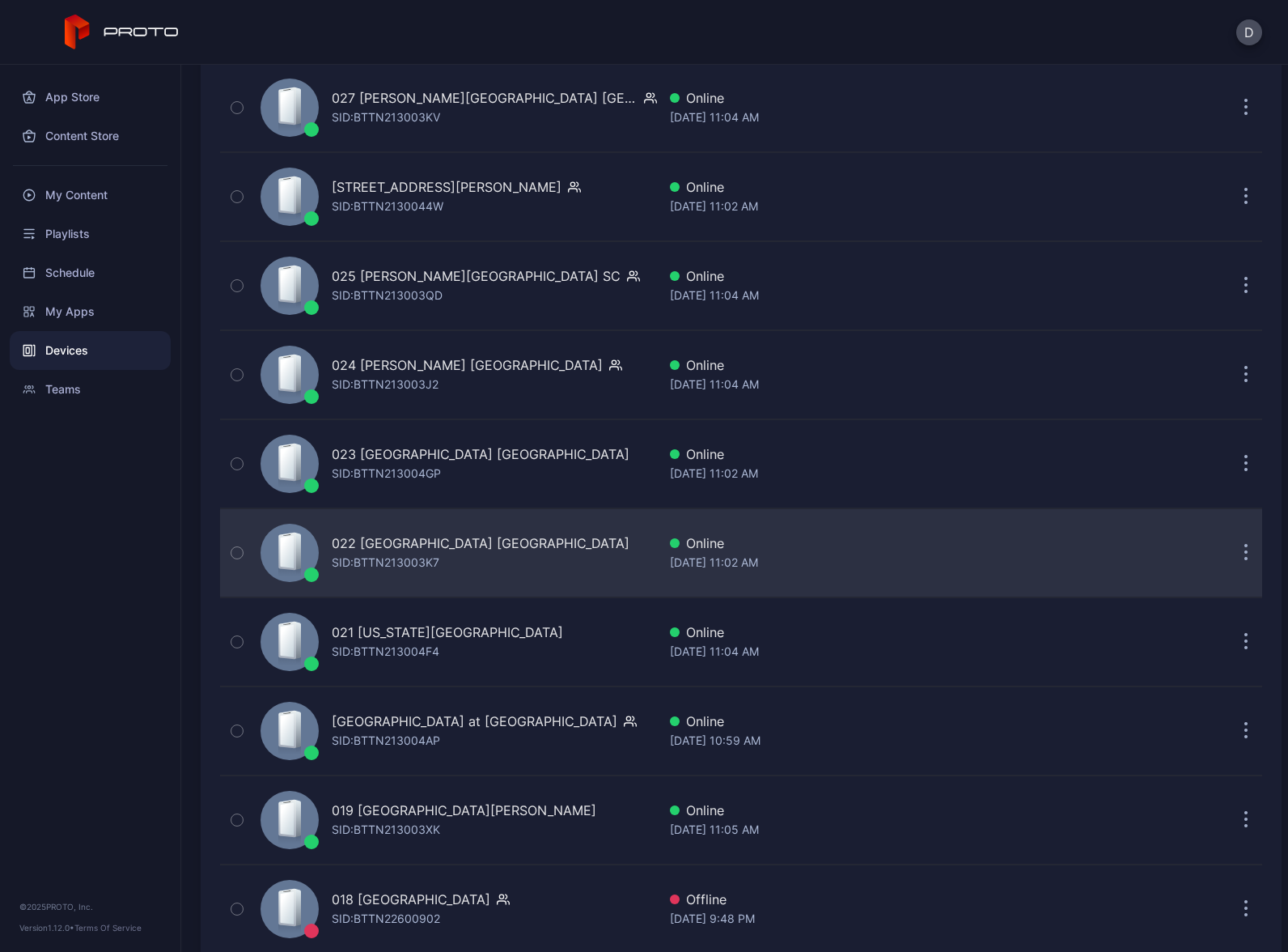
scroll to position [1965, 0]
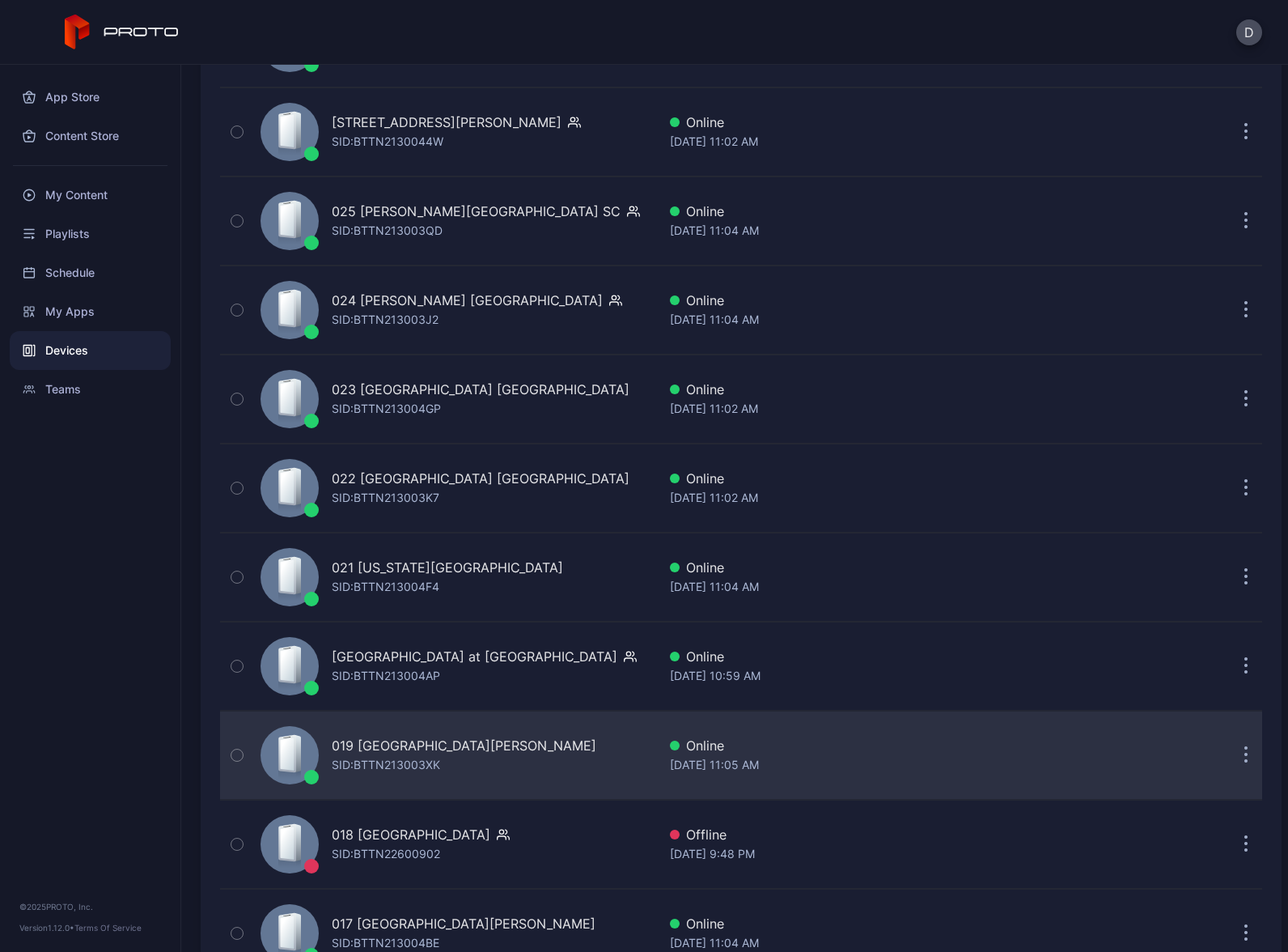
click at [492, 744] on div "019 Ontario Mills CA SID: BTTN213003XK" at bounding box center [456, 755] width 403 height 81
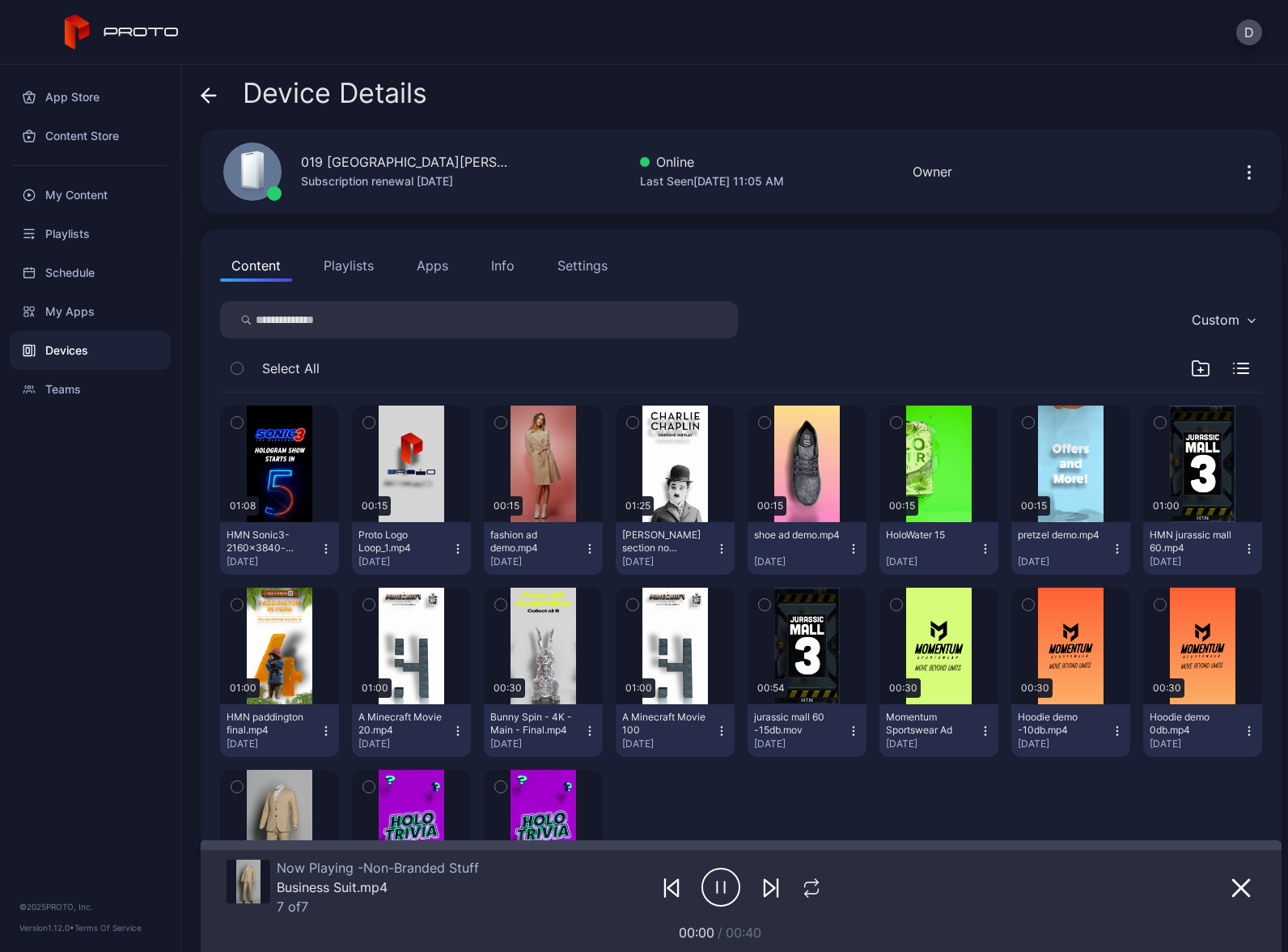
click at [422, 264] on button "Apps" at bounding box center [433, 265] width 54 height 33
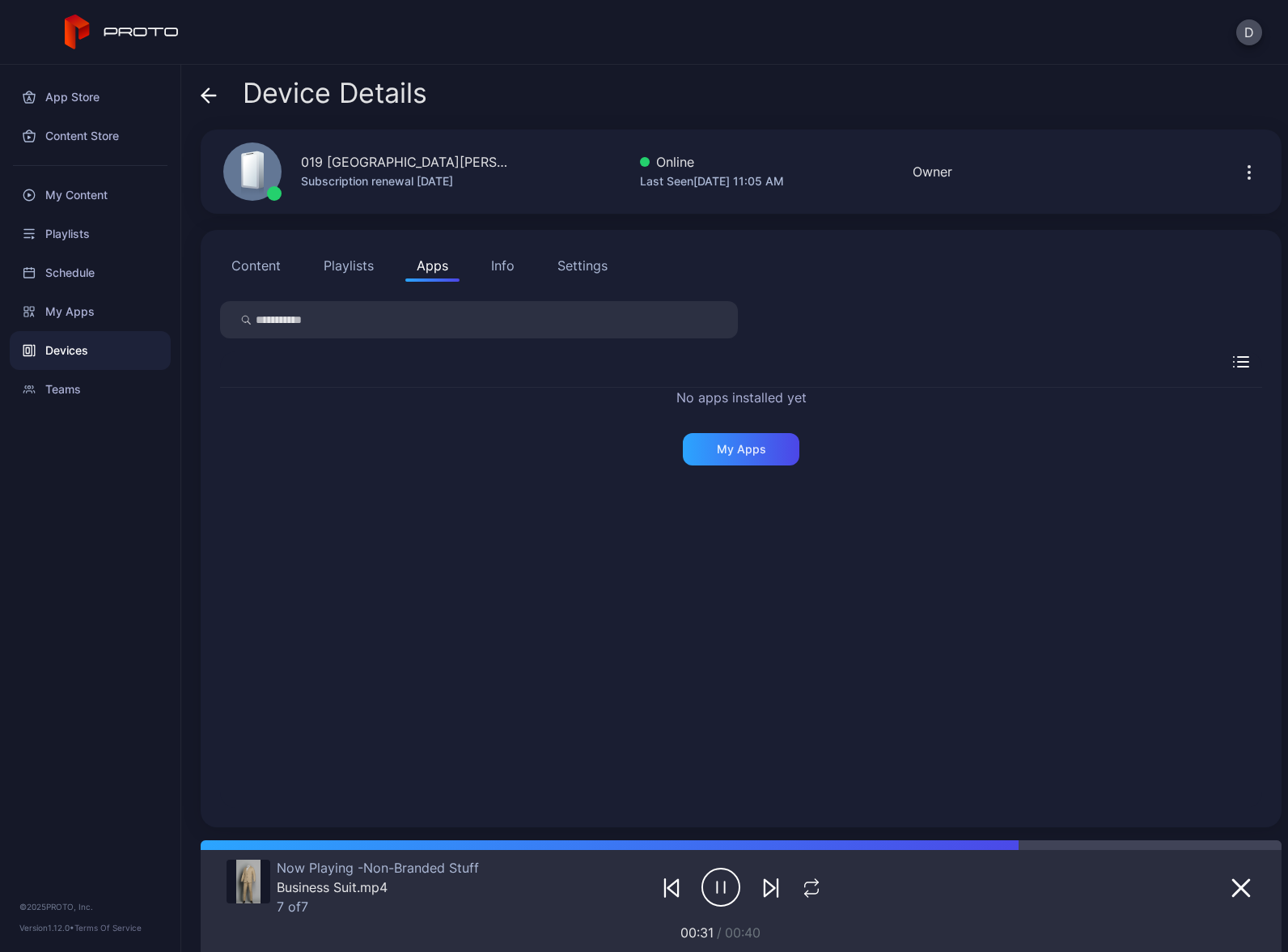
click at [80, 347] on div "Devices" at bounding box center [91, 350] width 161 height 39
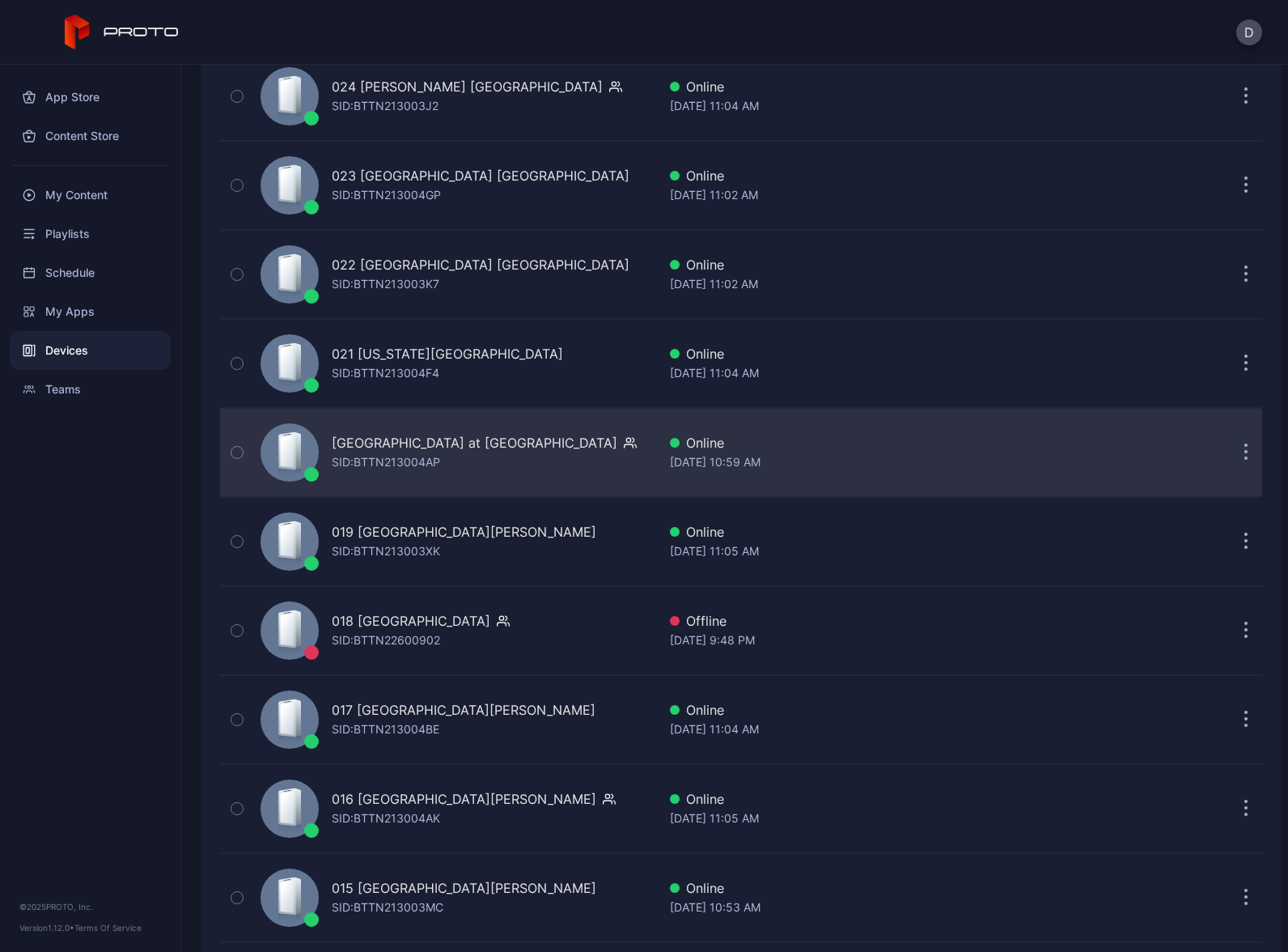
scroll to position [2344, 0]
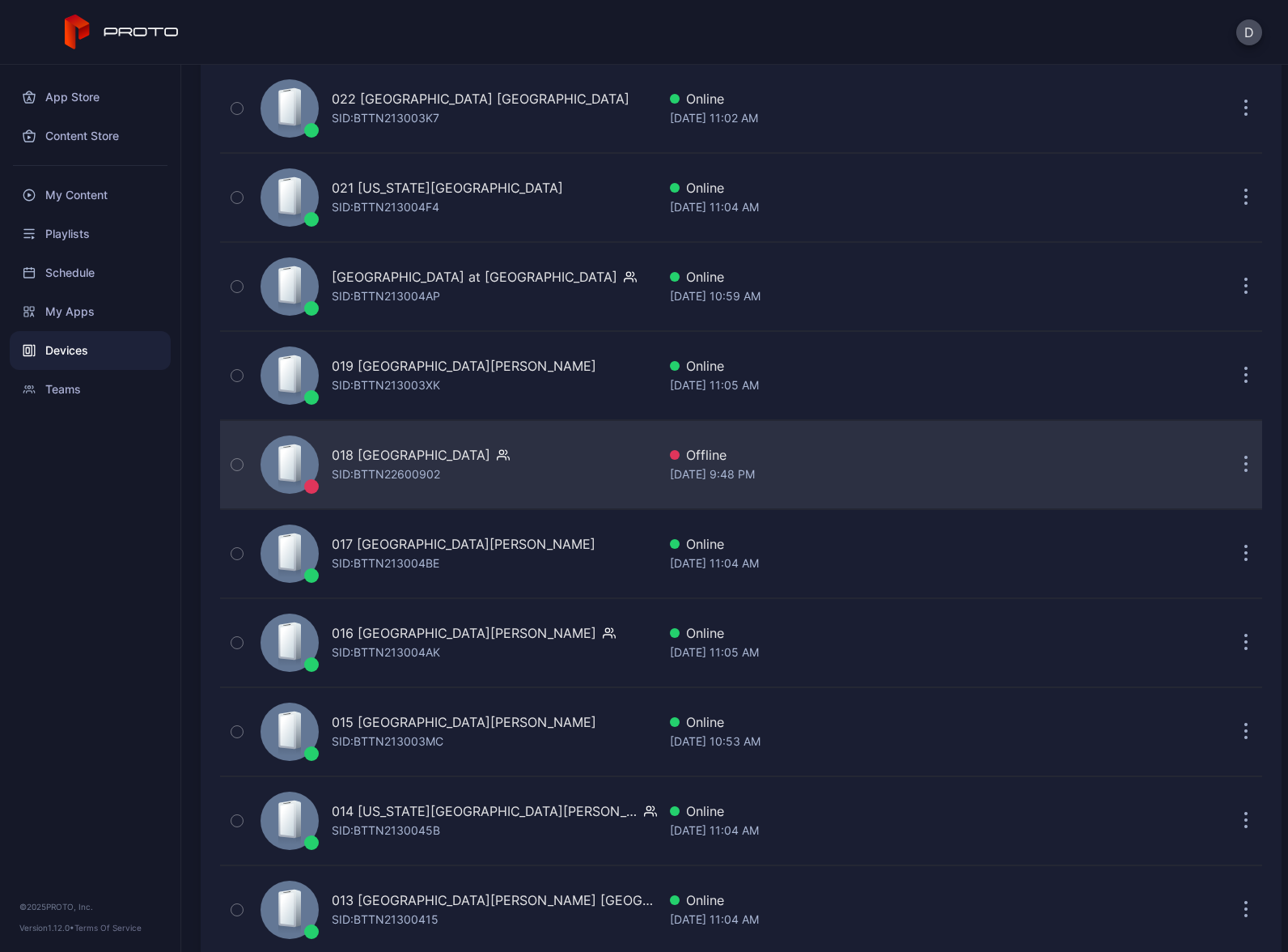
click at [488, 471] on div "018 Lenox Square GA SID: BTTN22600902" at bounding box center [456, 464] width 403 height 81
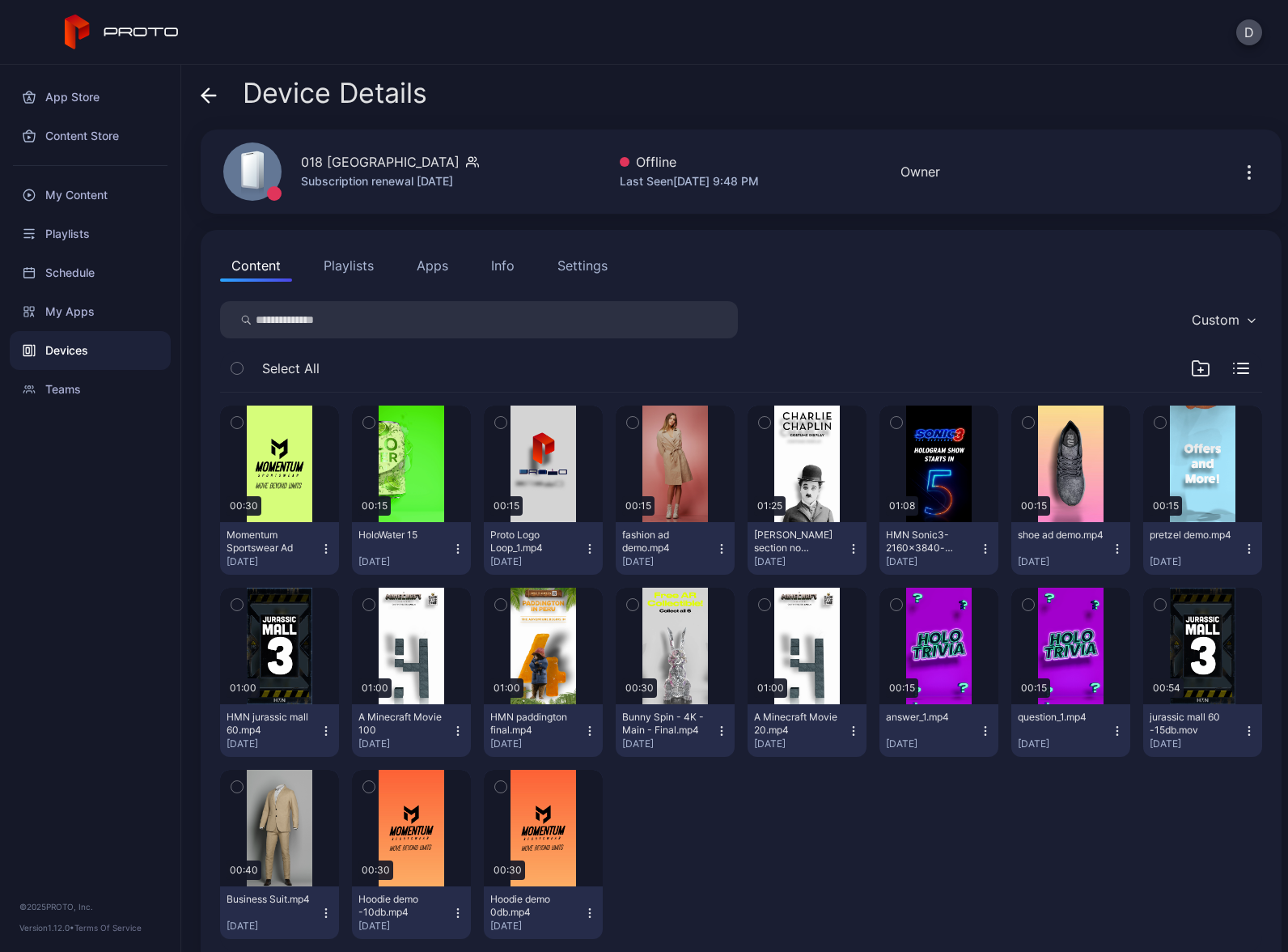
click at [93, 353] on div "Devices" at bounding box center [91, 350] width 161 height 39
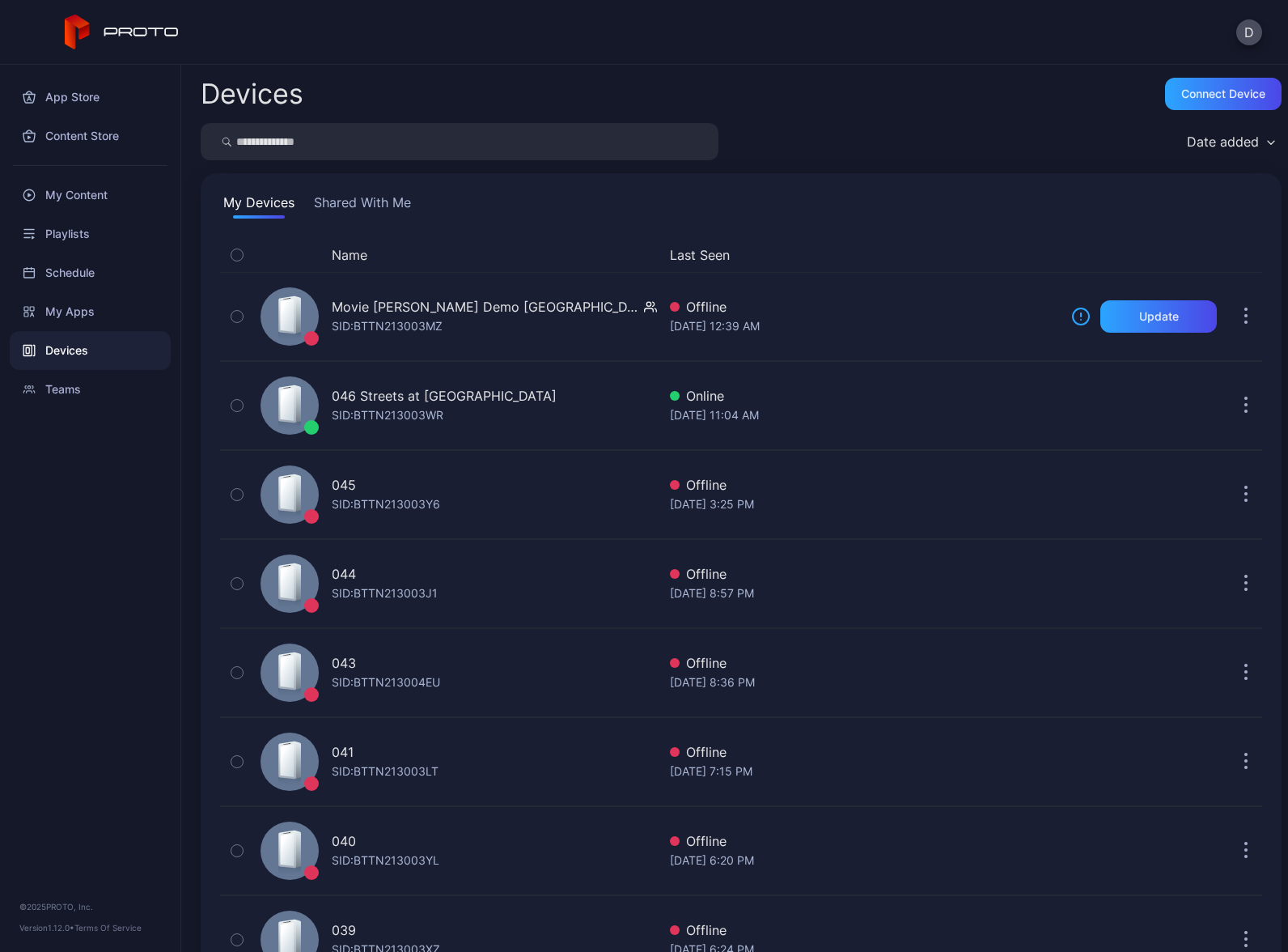
scroll to position [2344, 0]
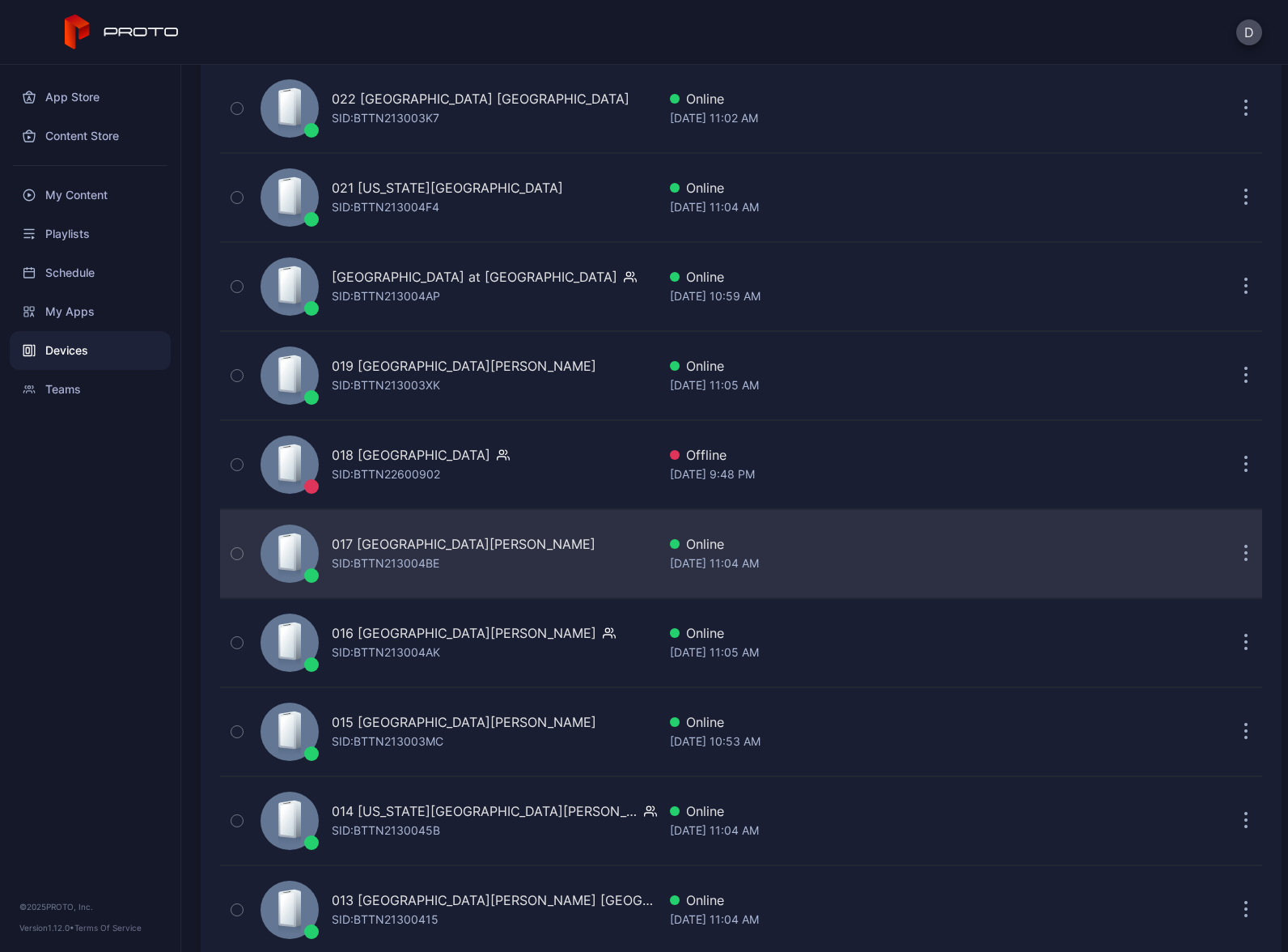
click at [510, 562] on div "017 Sawgrass Mills FL SID: BTTN213004BE" at bounding box center [456, 553] width 403 height 81
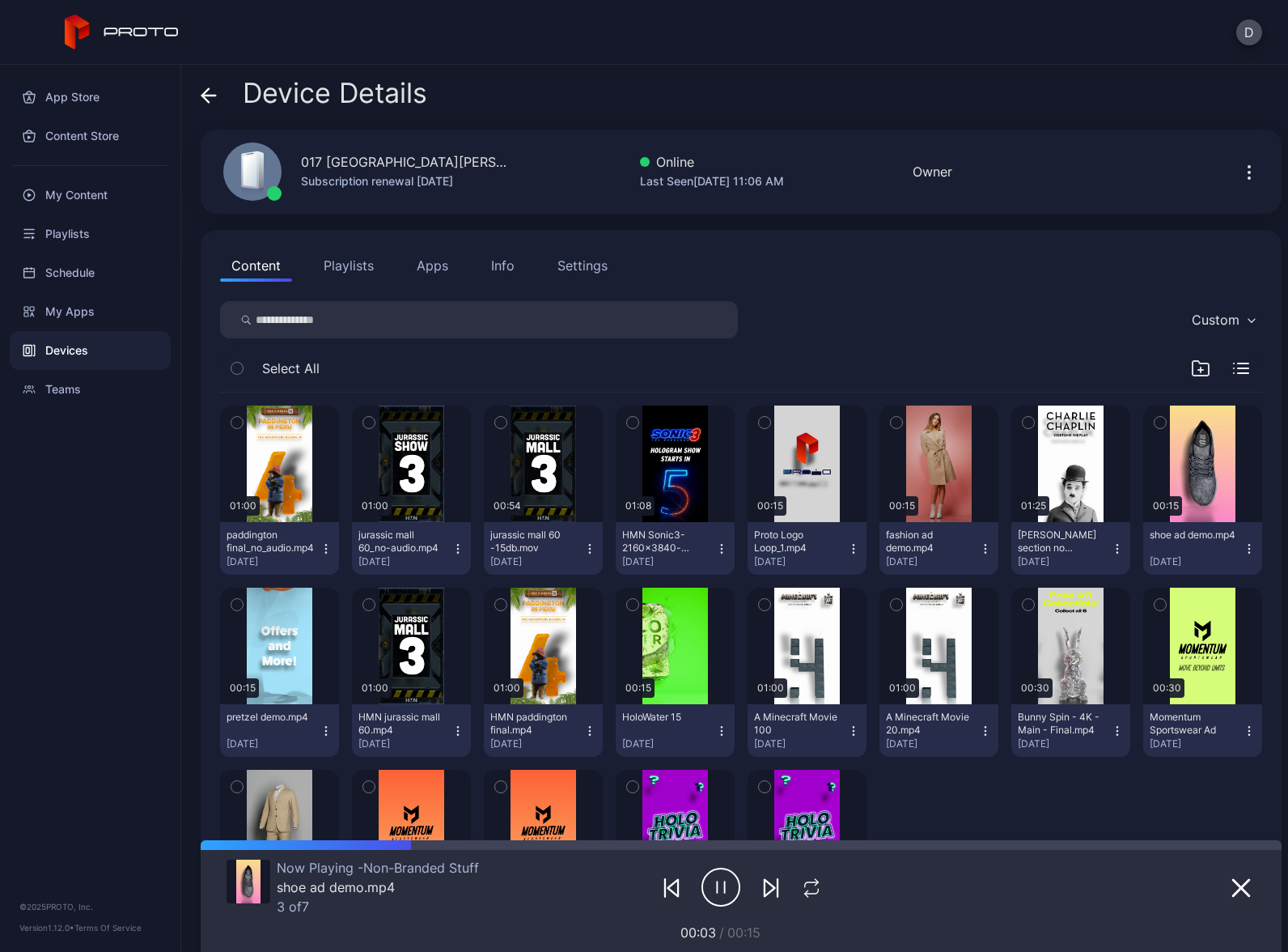
click at [431, 268] on button "Apps" at bounding box center [433, 265] width 54 height 33
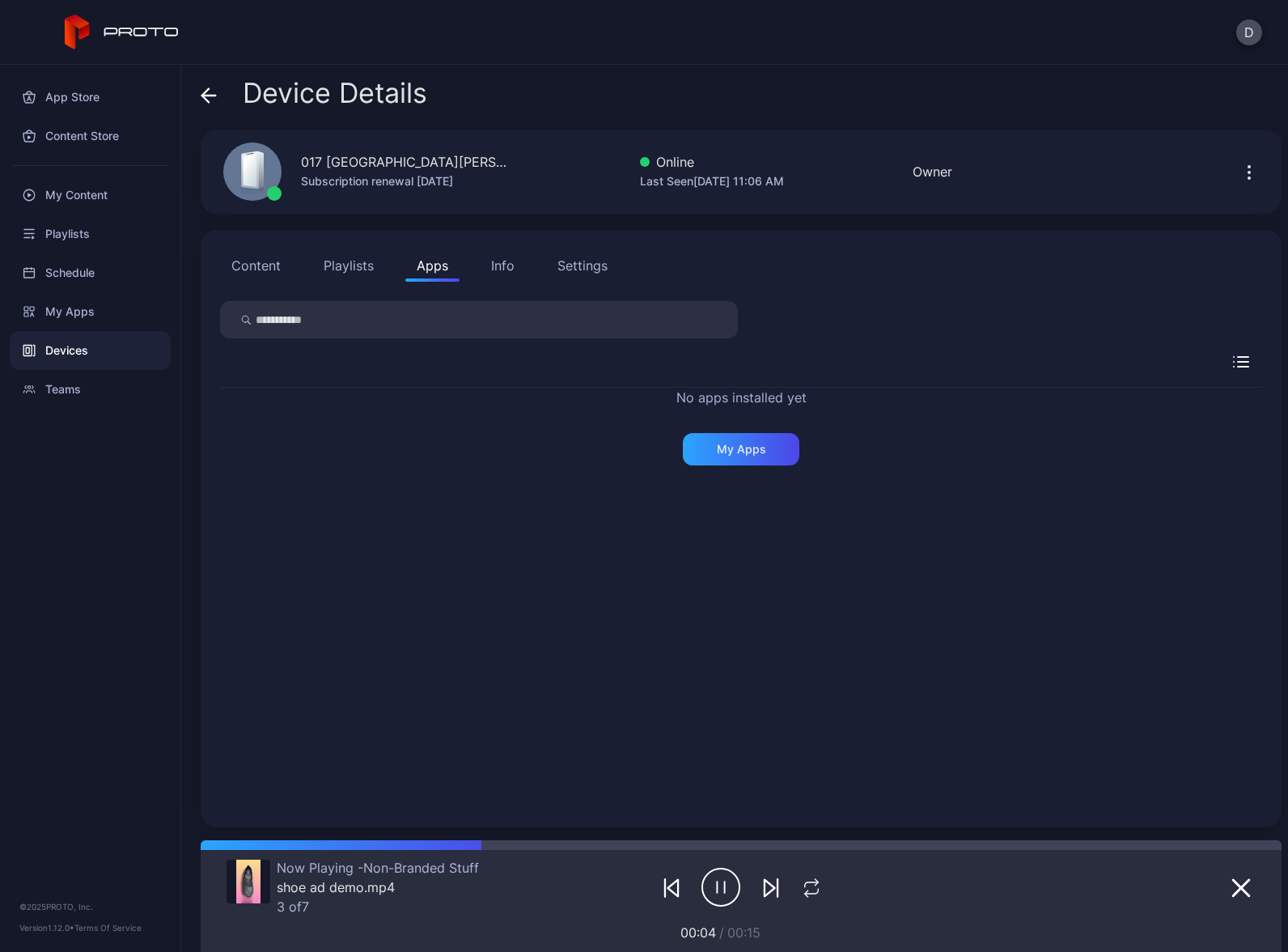
click at [88, 351] on div "Devices" at bounding box center [91, 350] width 161 height 39
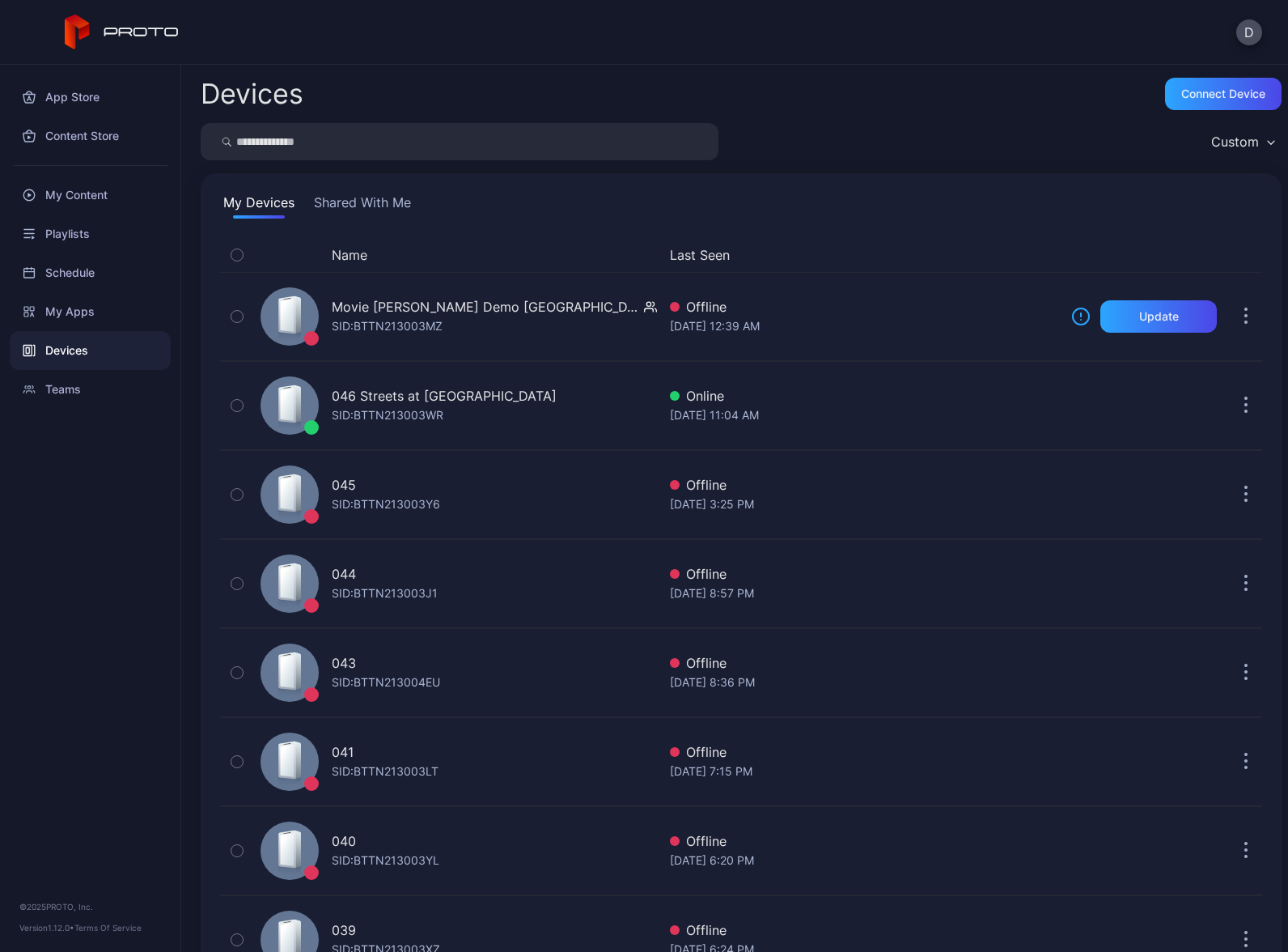
scroll to position [2344, 0]
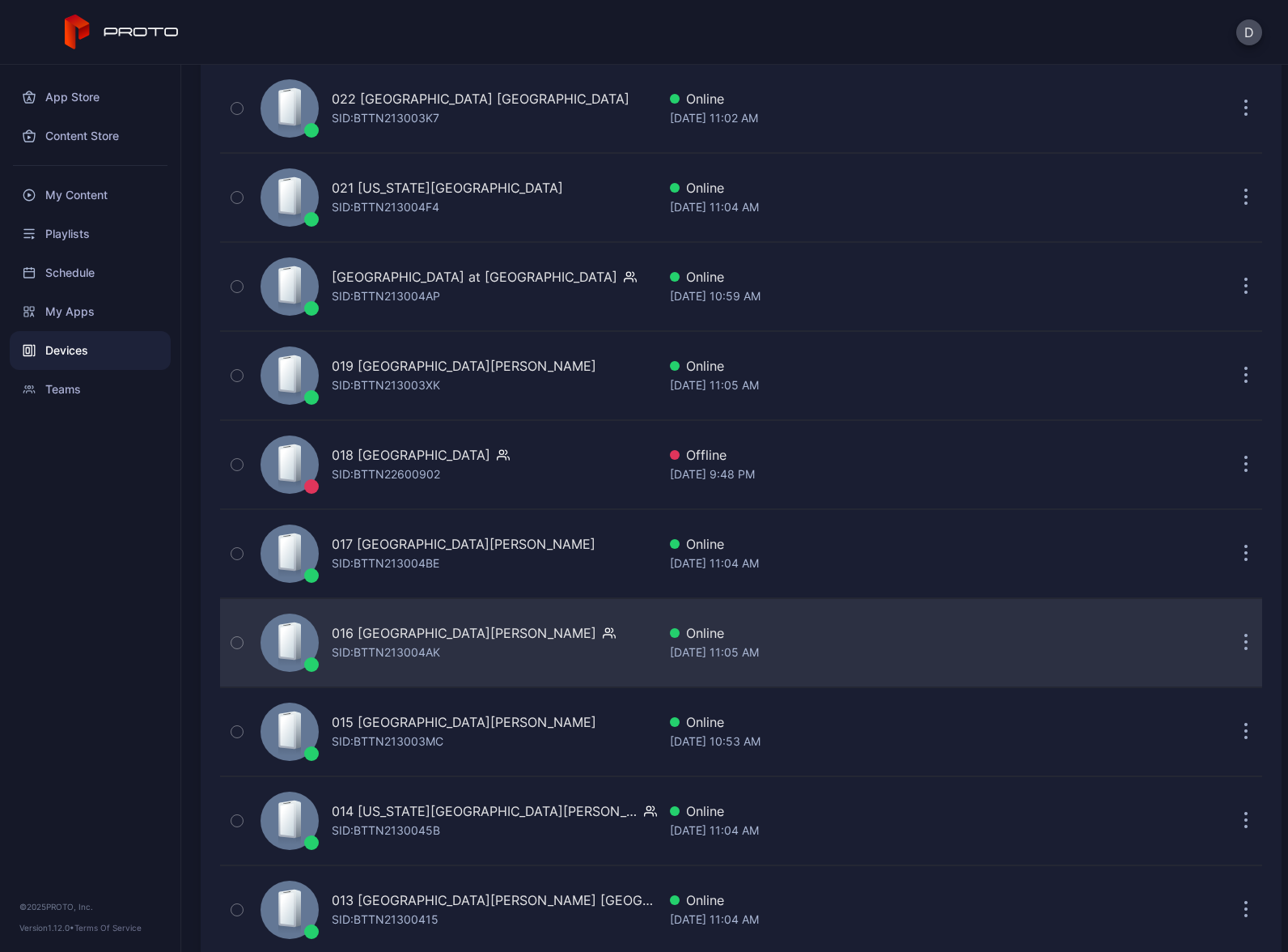
click at [496, 642] on div "016 Opry Mills TN SID: BTTN213004AK" at bounding box center [456, 642] width 403 height 81
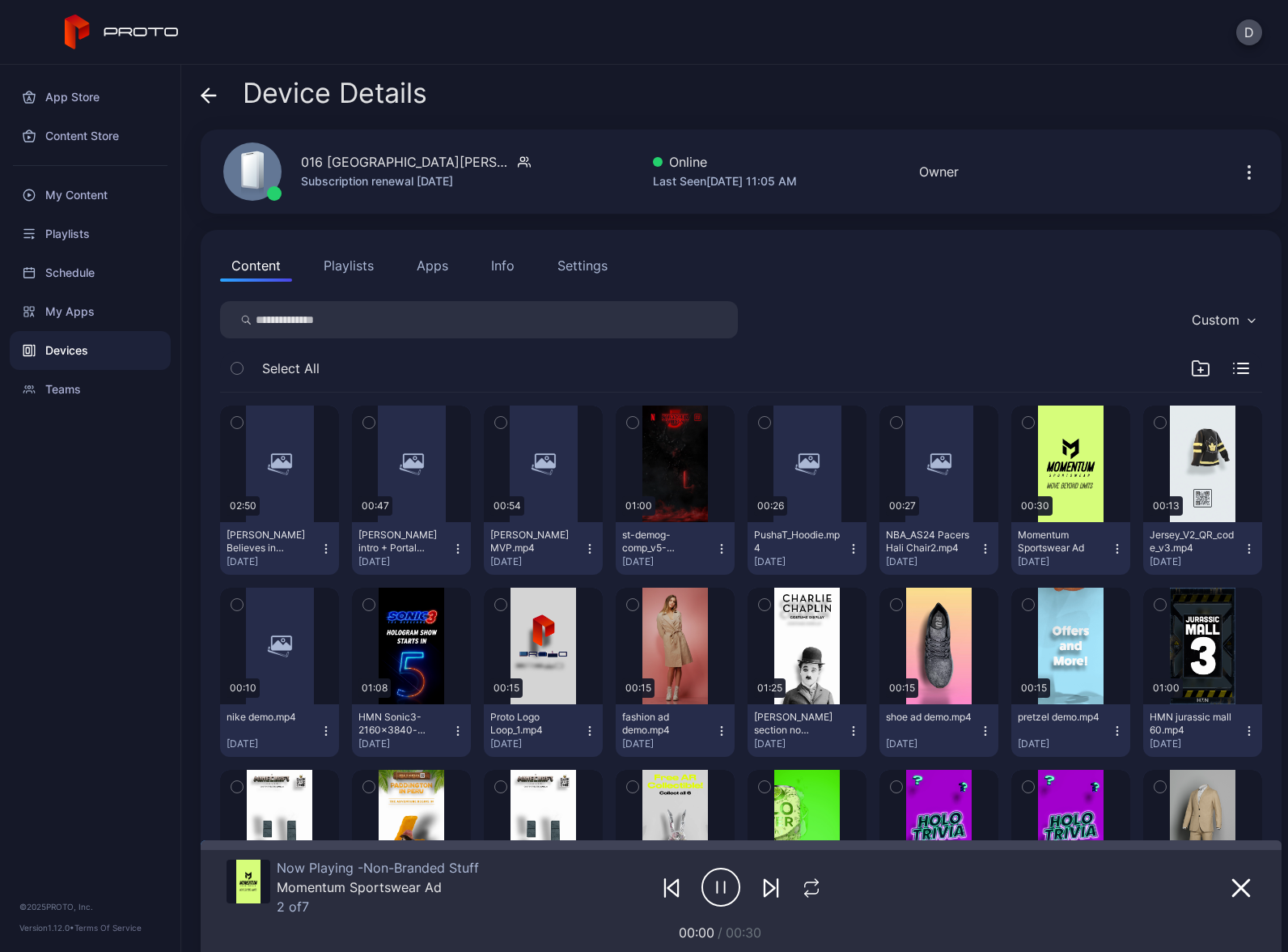
click at [434, 273] on button "Apps" at bounding box center [433, 265] width 54 height 33
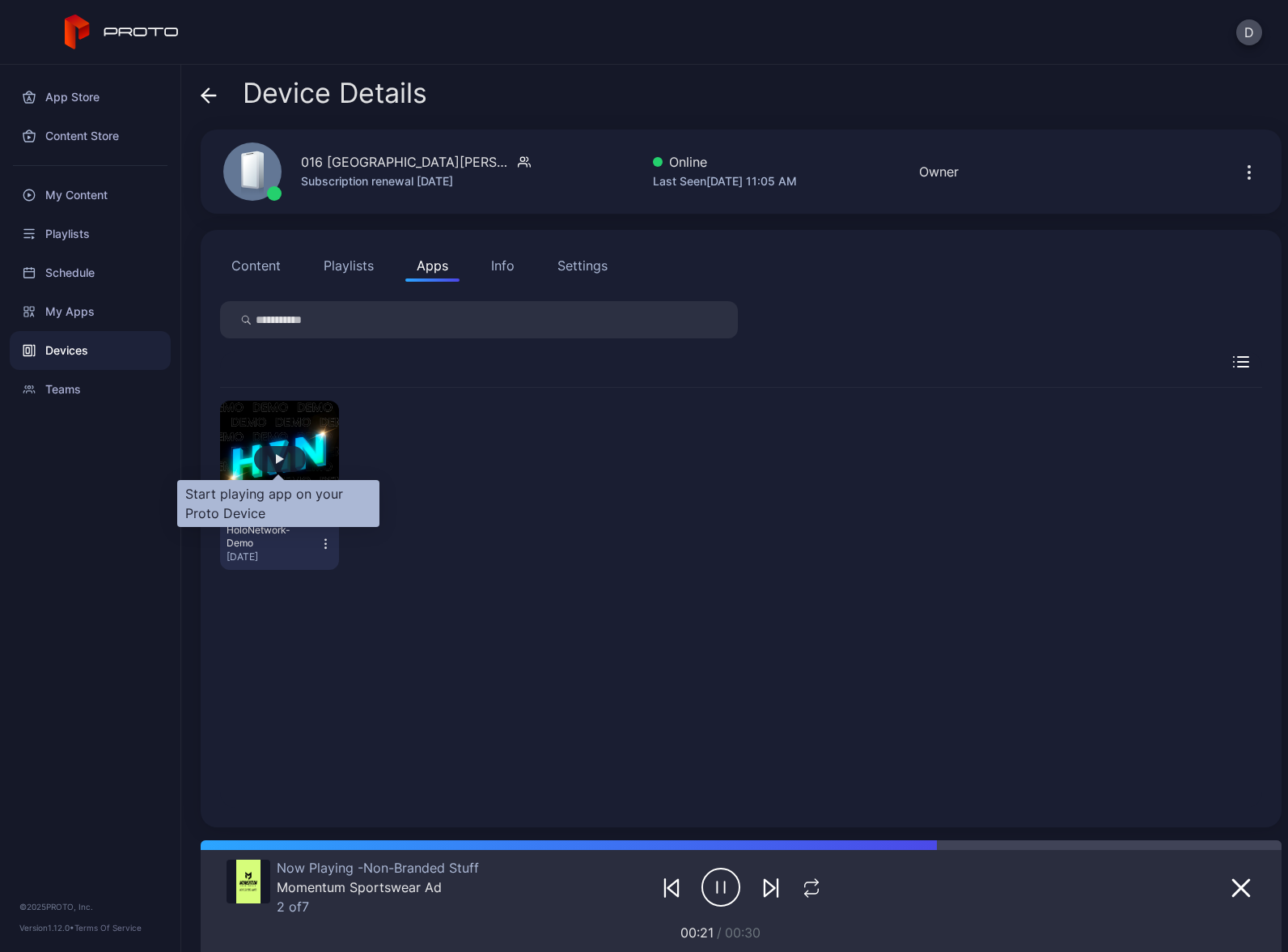
click at [285, 465] on div "button" at bounding box center [280, 458] width 52 height 26
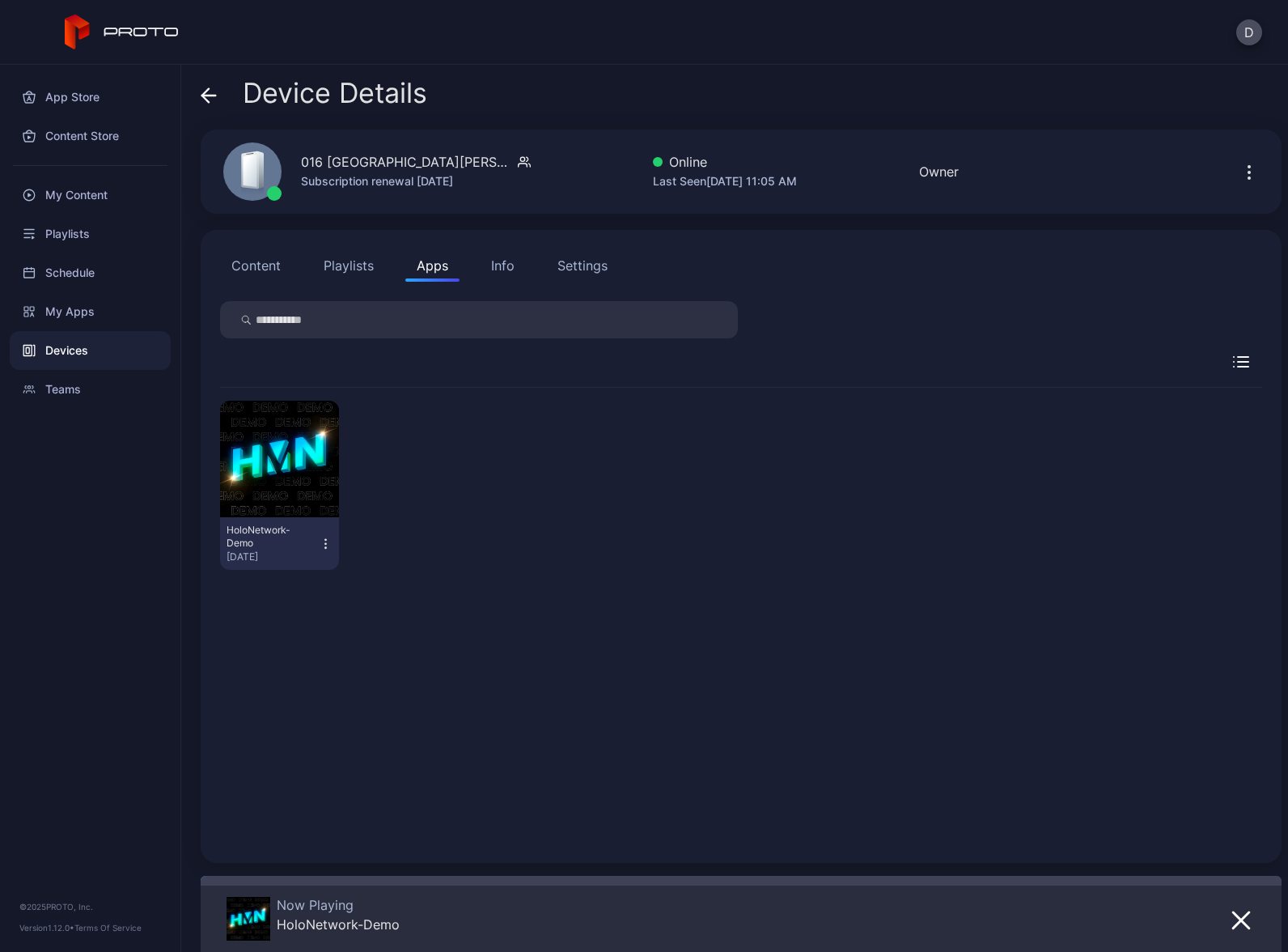
click at [99, 351] on div "Devices" at bounding box center [91, 350] width 161 height 39
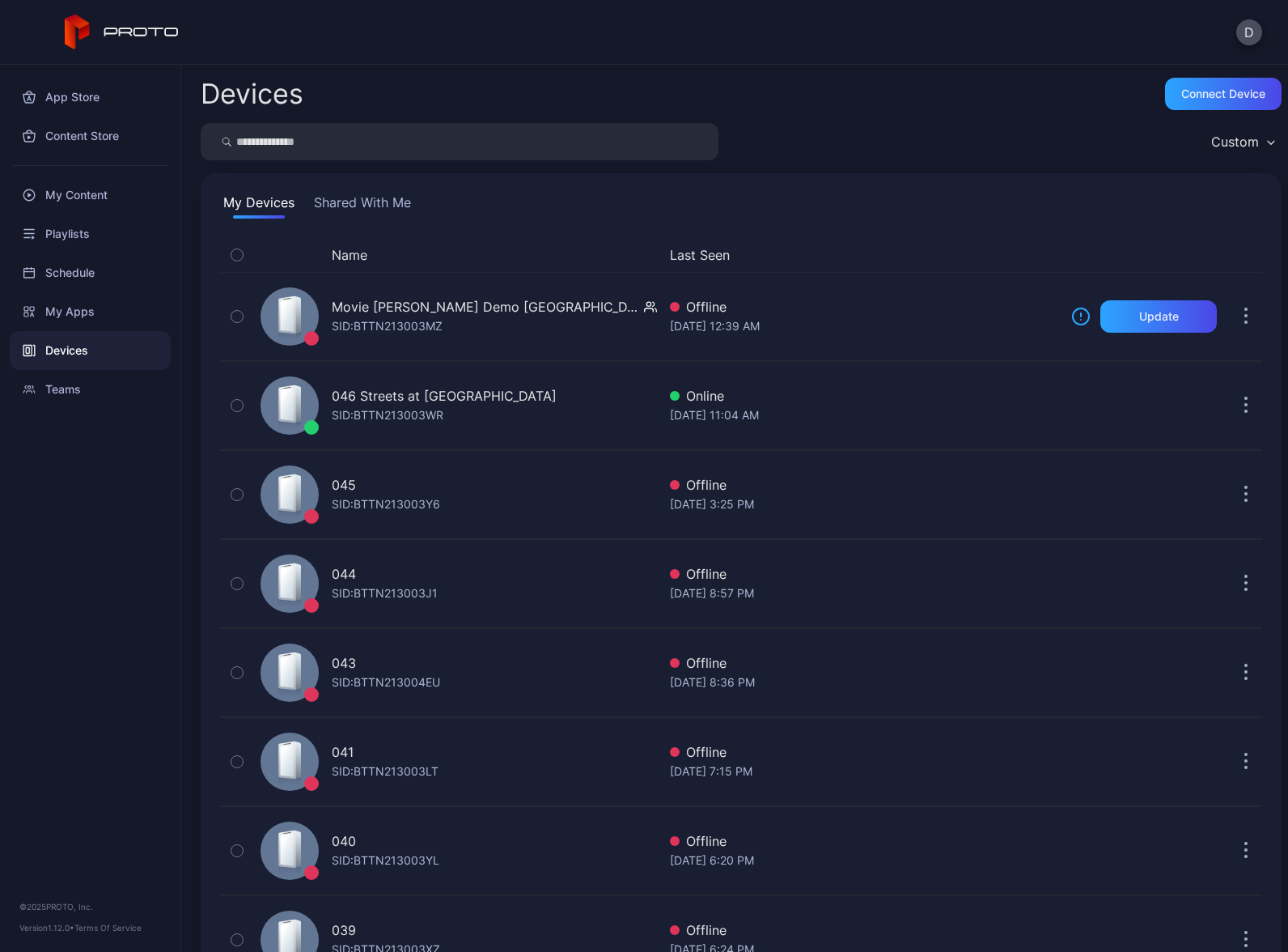
scroll to position [2344, 0]
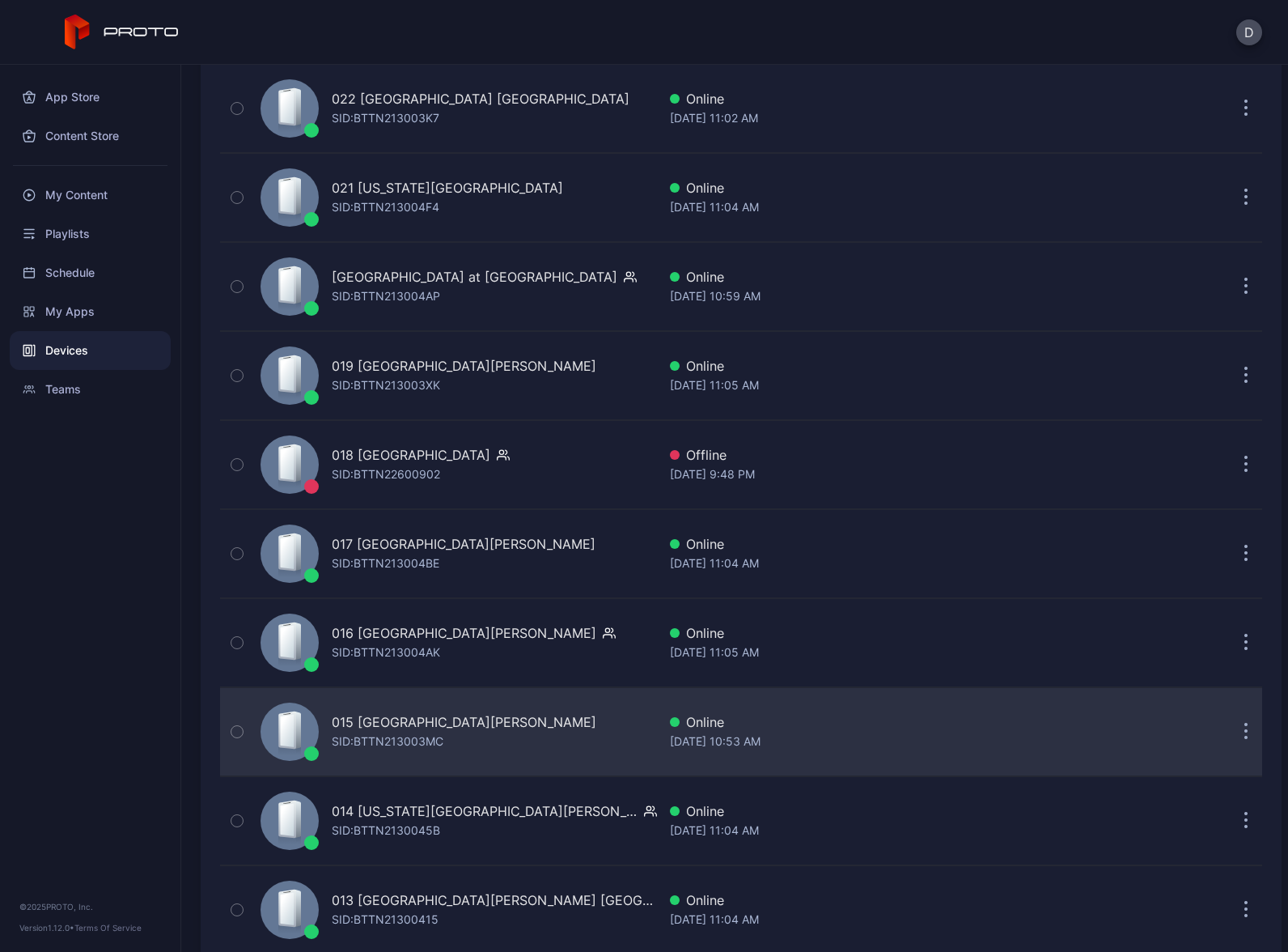
click at [501, 736] on div "015 Concord Mills NC SID: BTTN213003MC" at bounding box center [456, 731] width 403 height 81
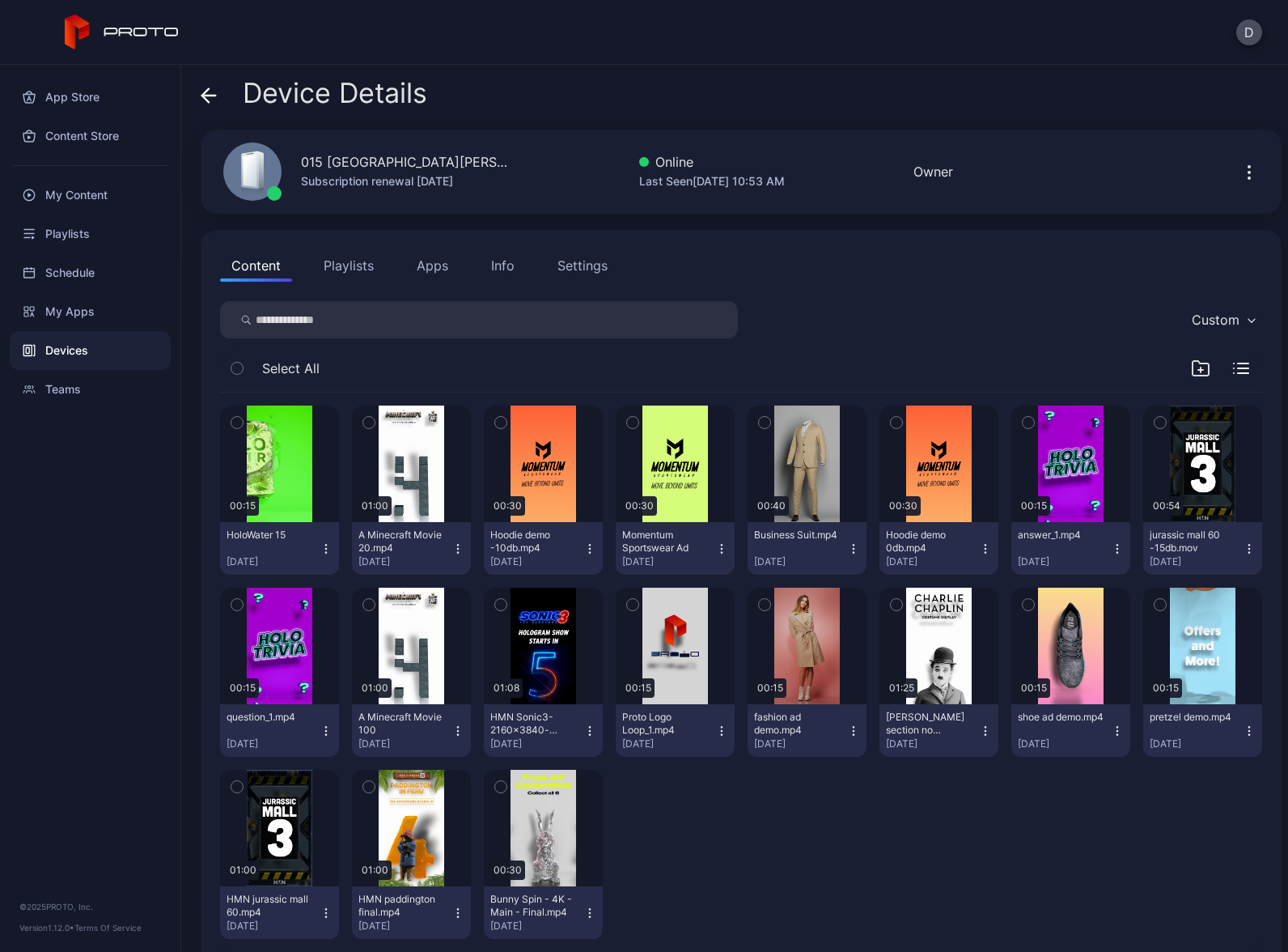
click at [429, 270] on button "Apps" at bounding box center [433, 265] width 54 height 33
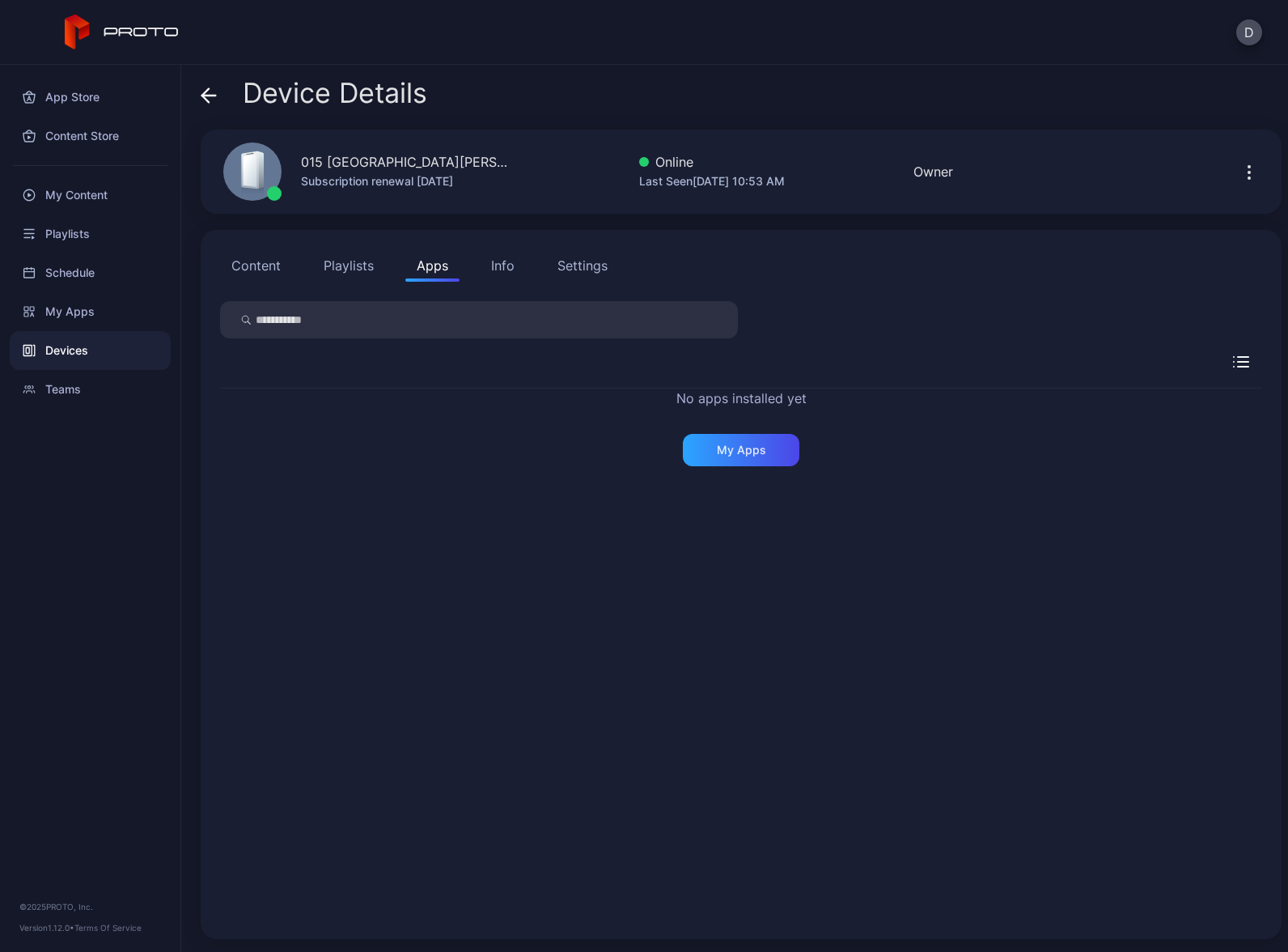
click at [88, 345] on div "Devices" at bounding box center [91, 350] width 161 height 39
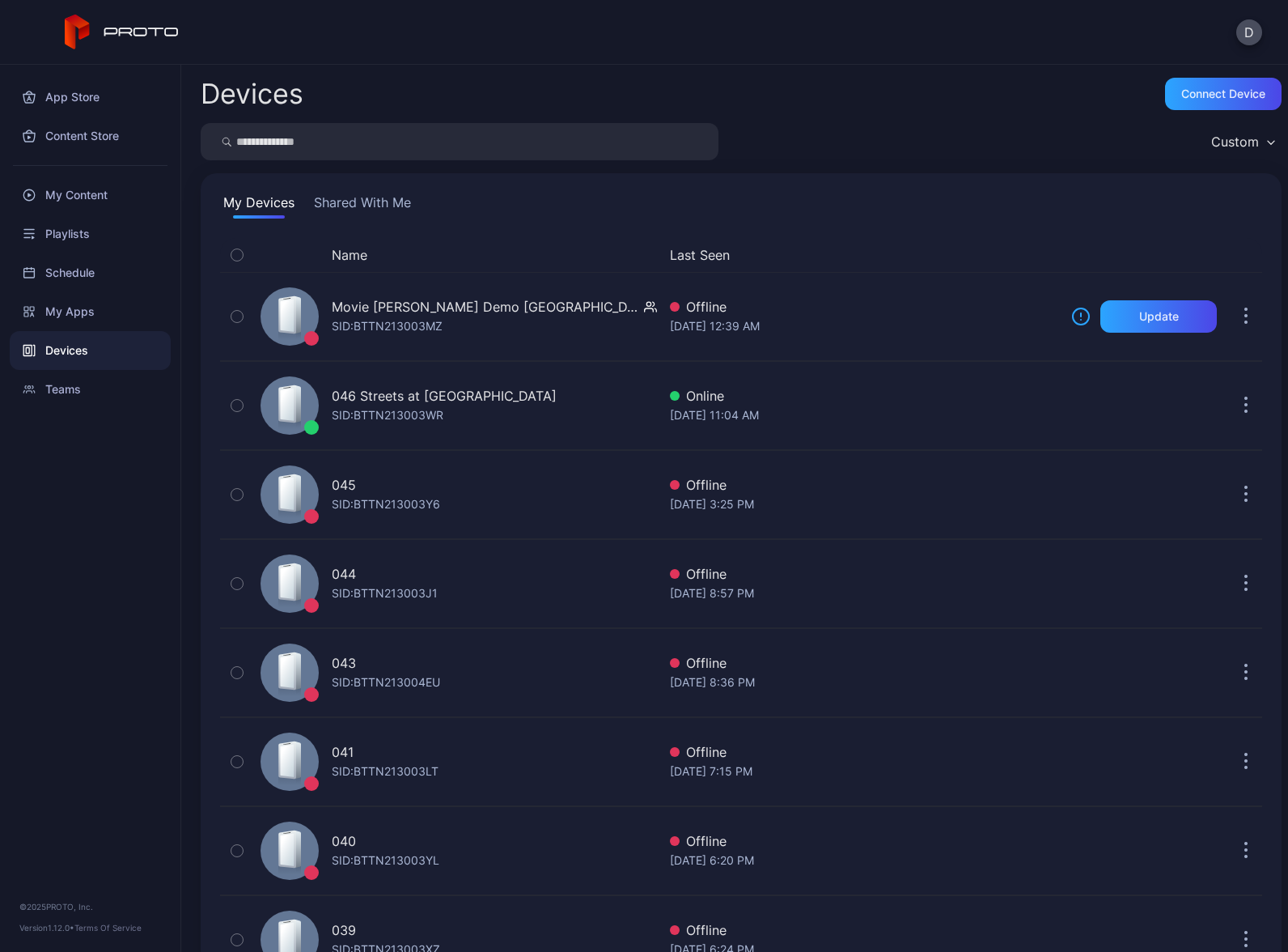
scroll to position [2344, 0]
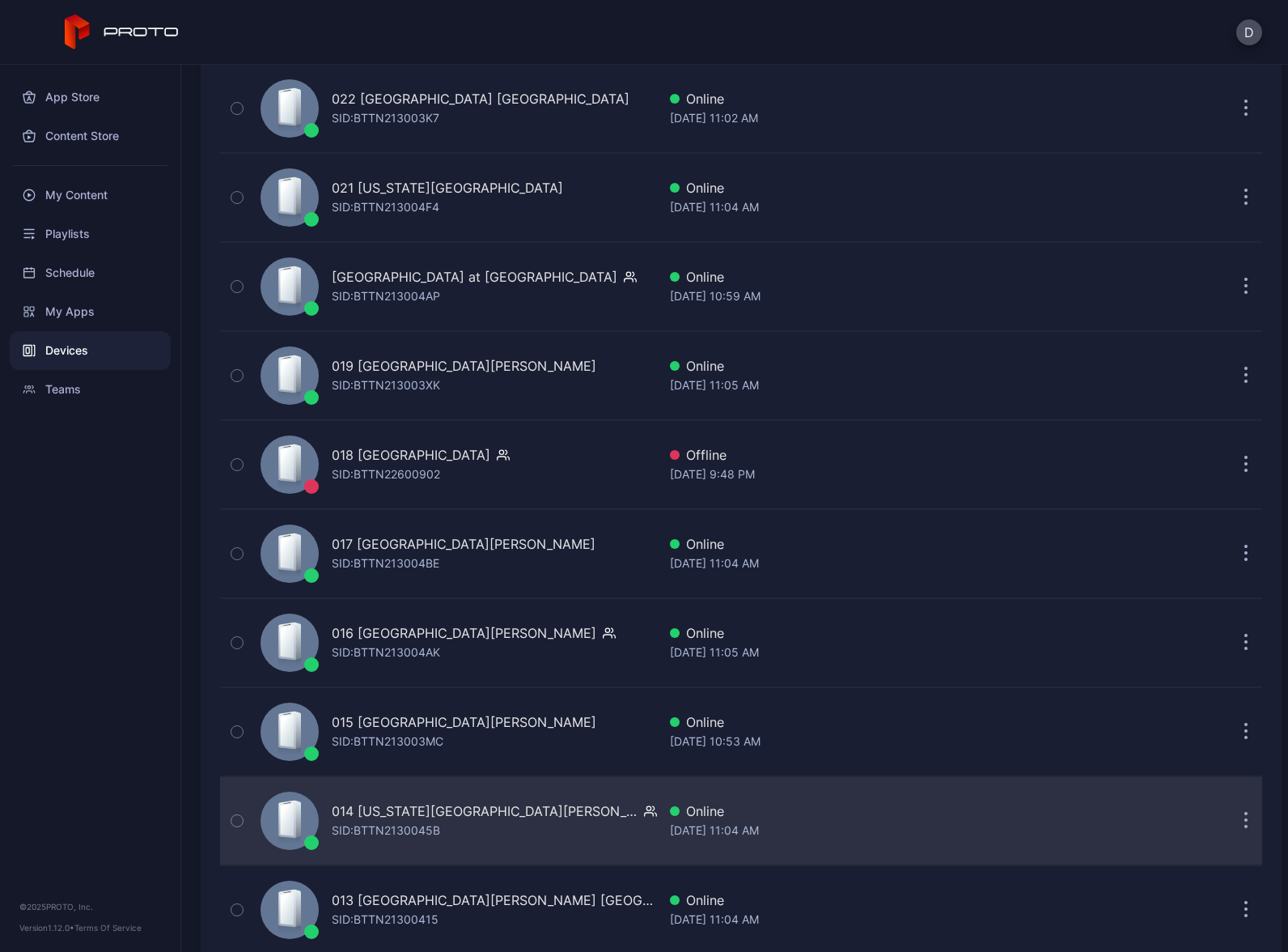
click at [528, 811] on div "014 Arizona Mills AZ SID: BTTN2130045B" at bounding box center [456, 820] width 403 height 81
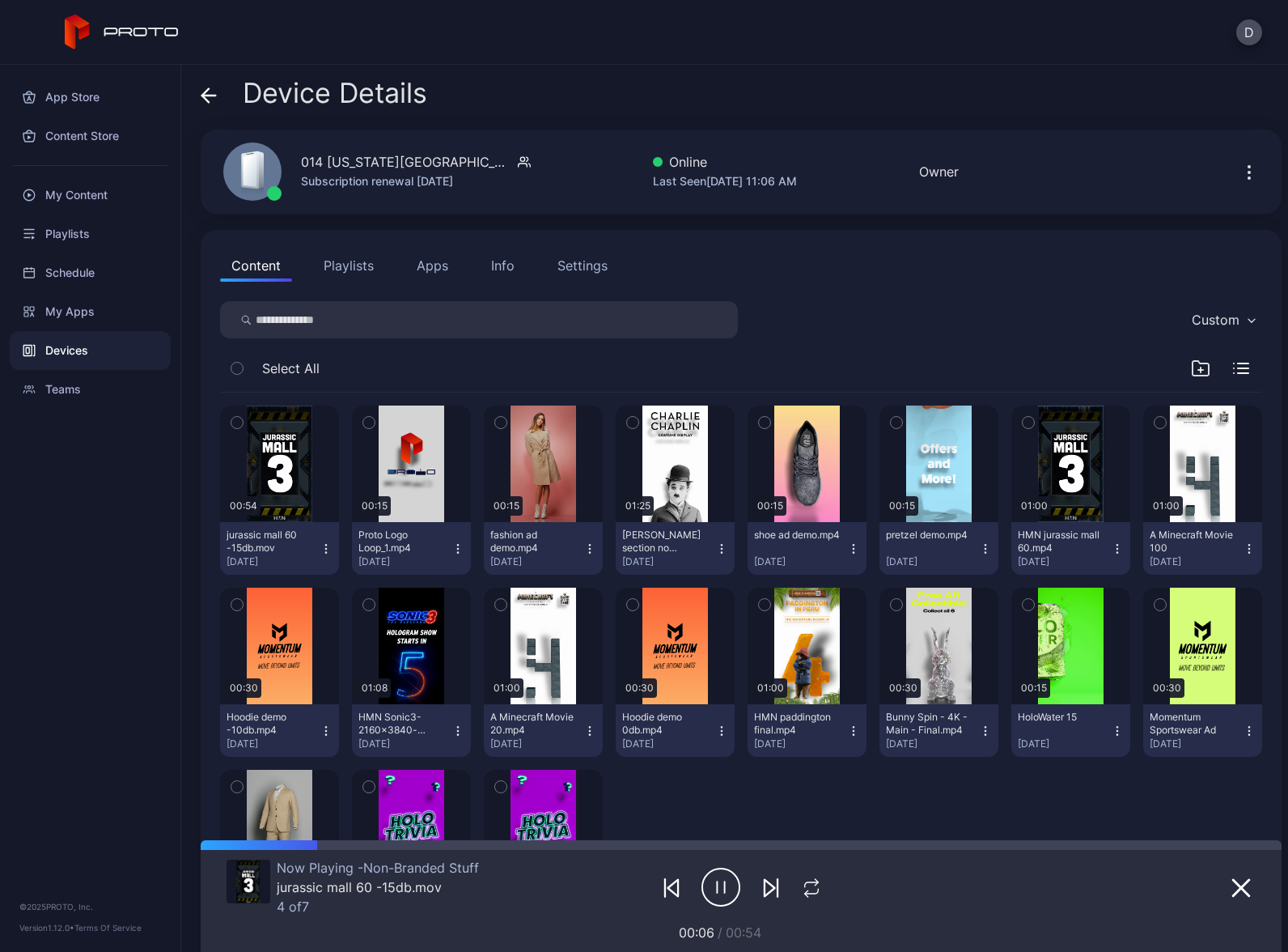
click at [426, 264] on button "Apps" at bounding box center [433, 265] width 54 height 33
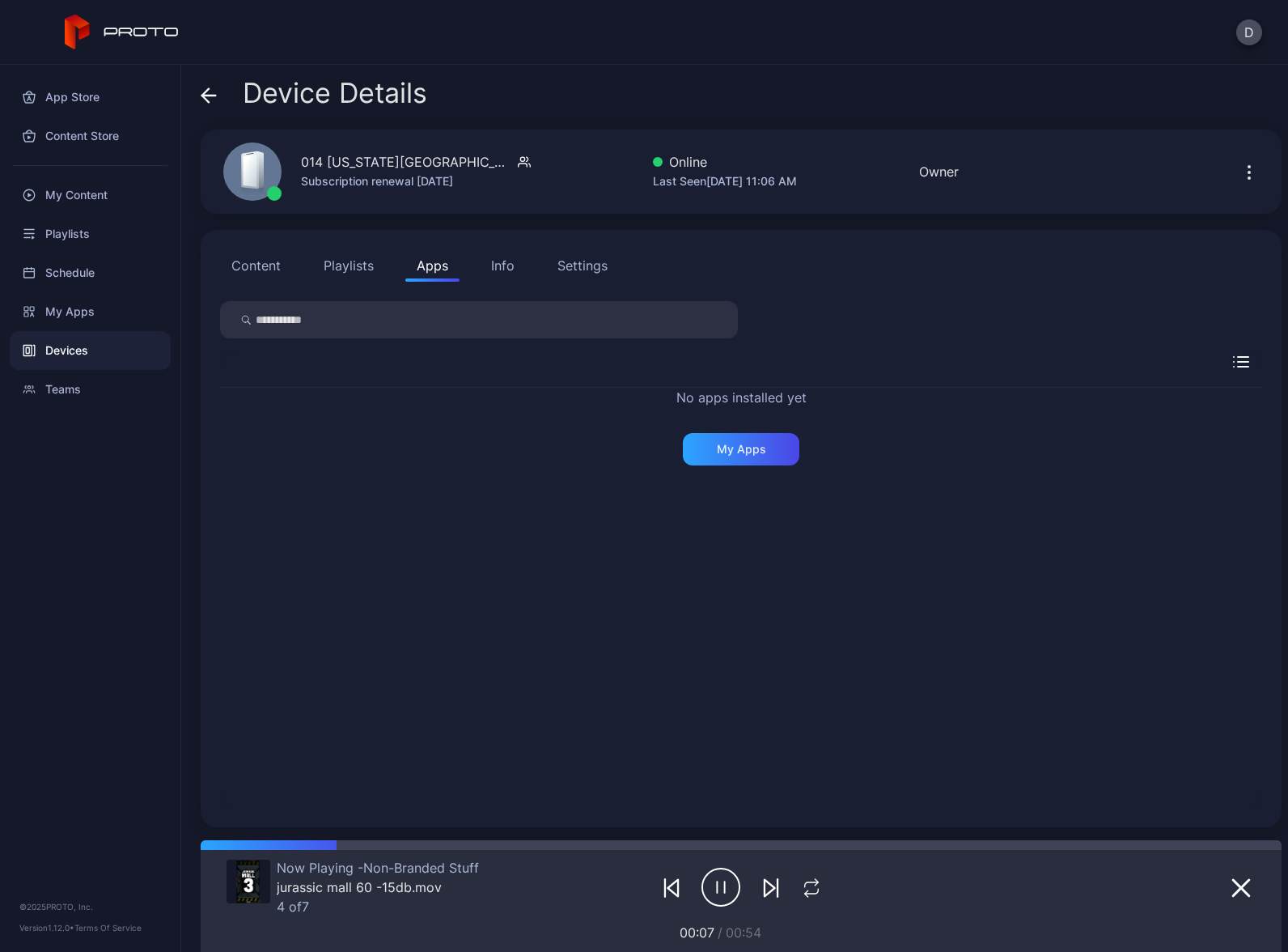
click at [75, 346] on div "Devices" at bounding box center [91, 350] width 161 height 39
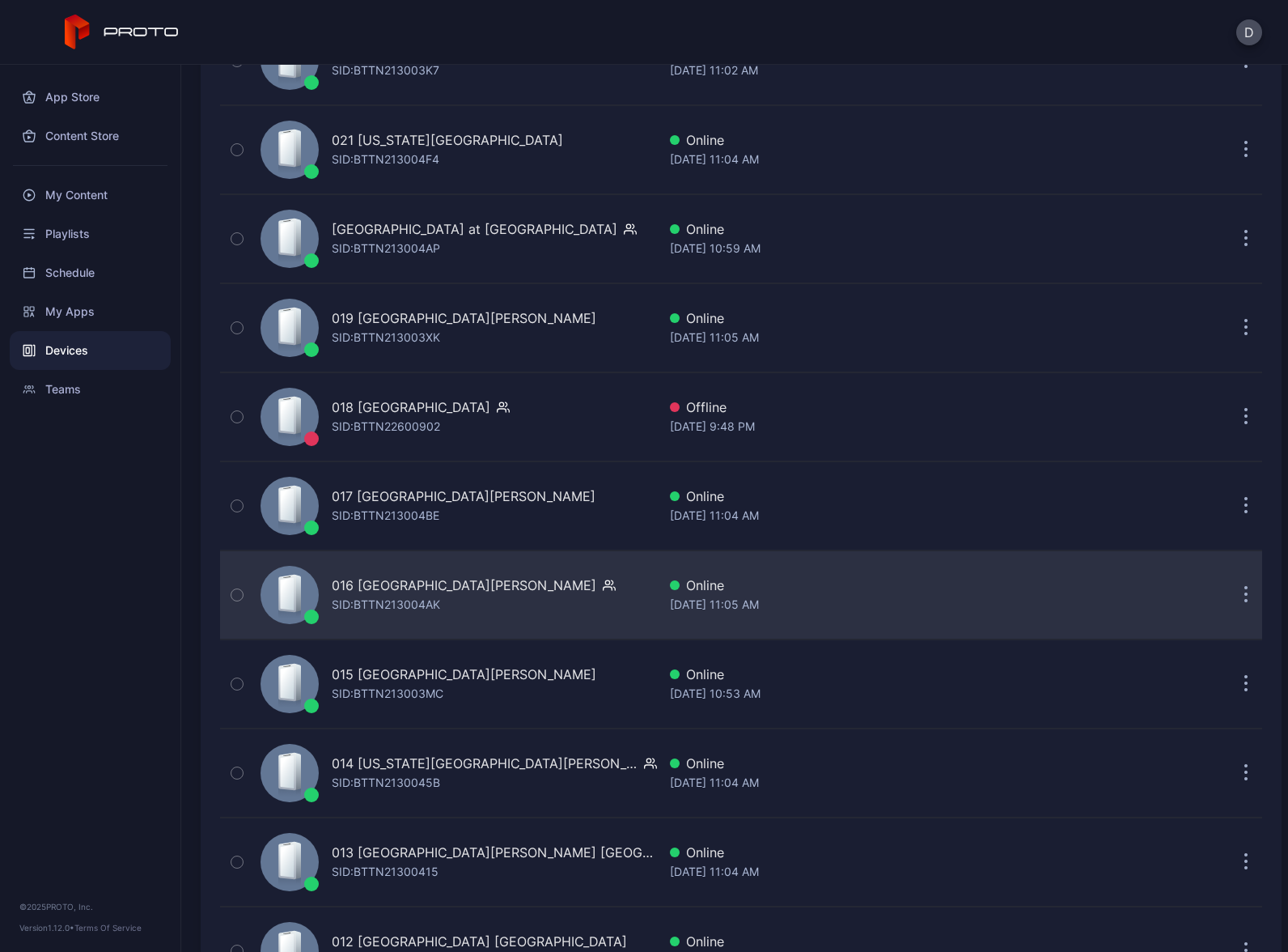
scroll to position [2616, 0]
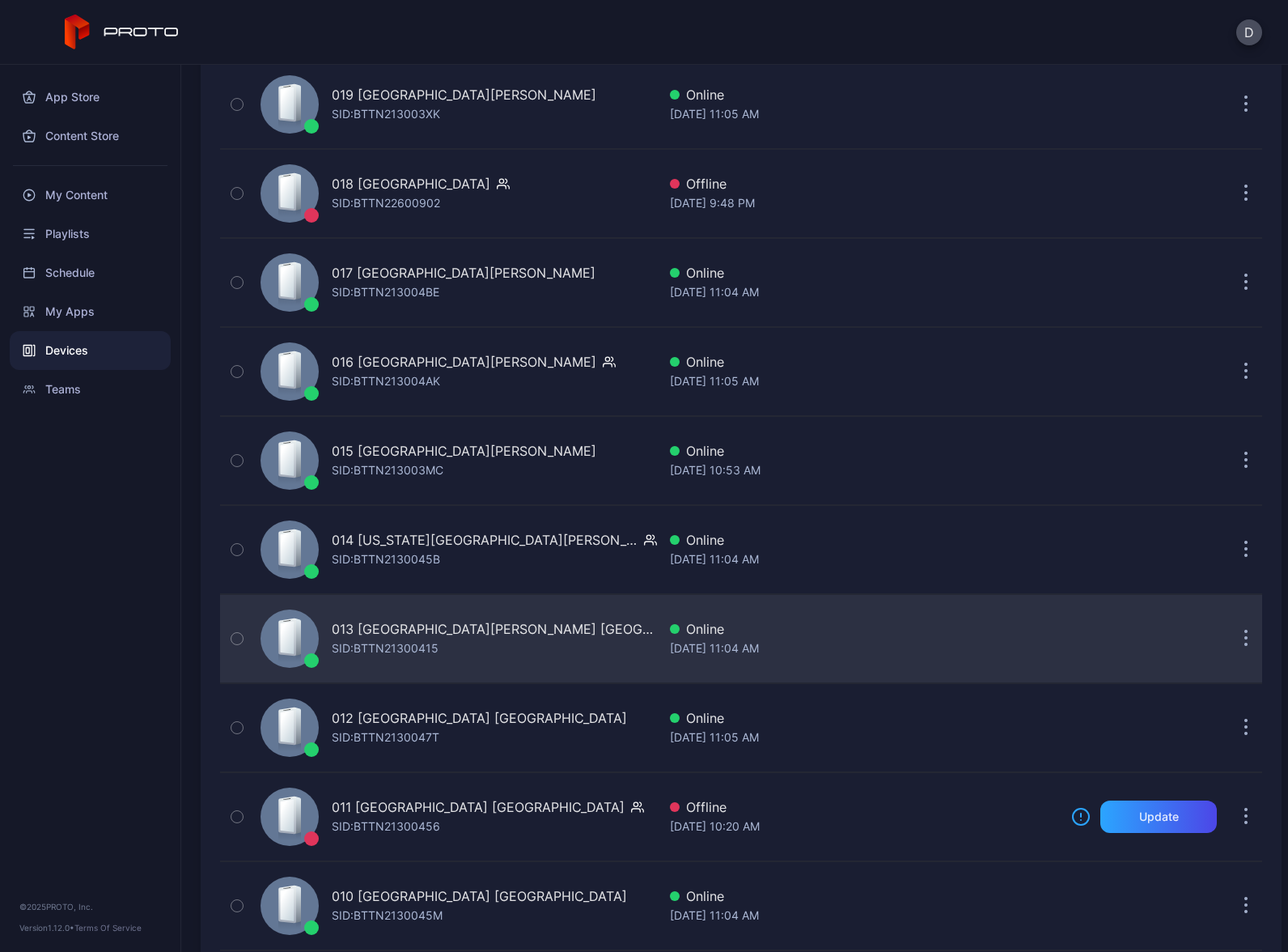
click at [523, 638] on div "013 Potomac Mills VA SID: BTTN21300415" at bounding box center [456, 638] width 403 height 81
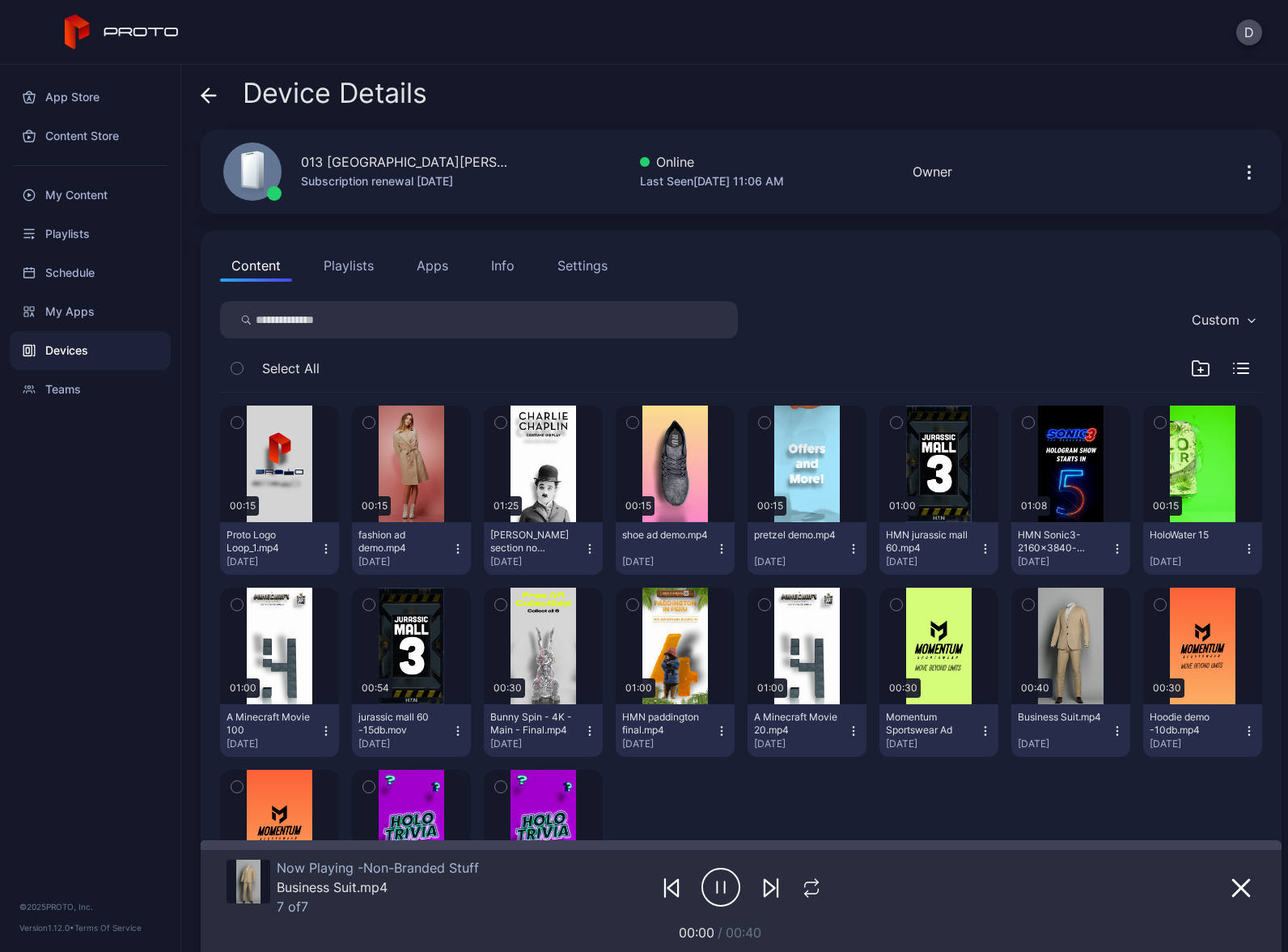
click at [431, 264] on button "Apps" at bounding box center [433, 265] width 54 height 33
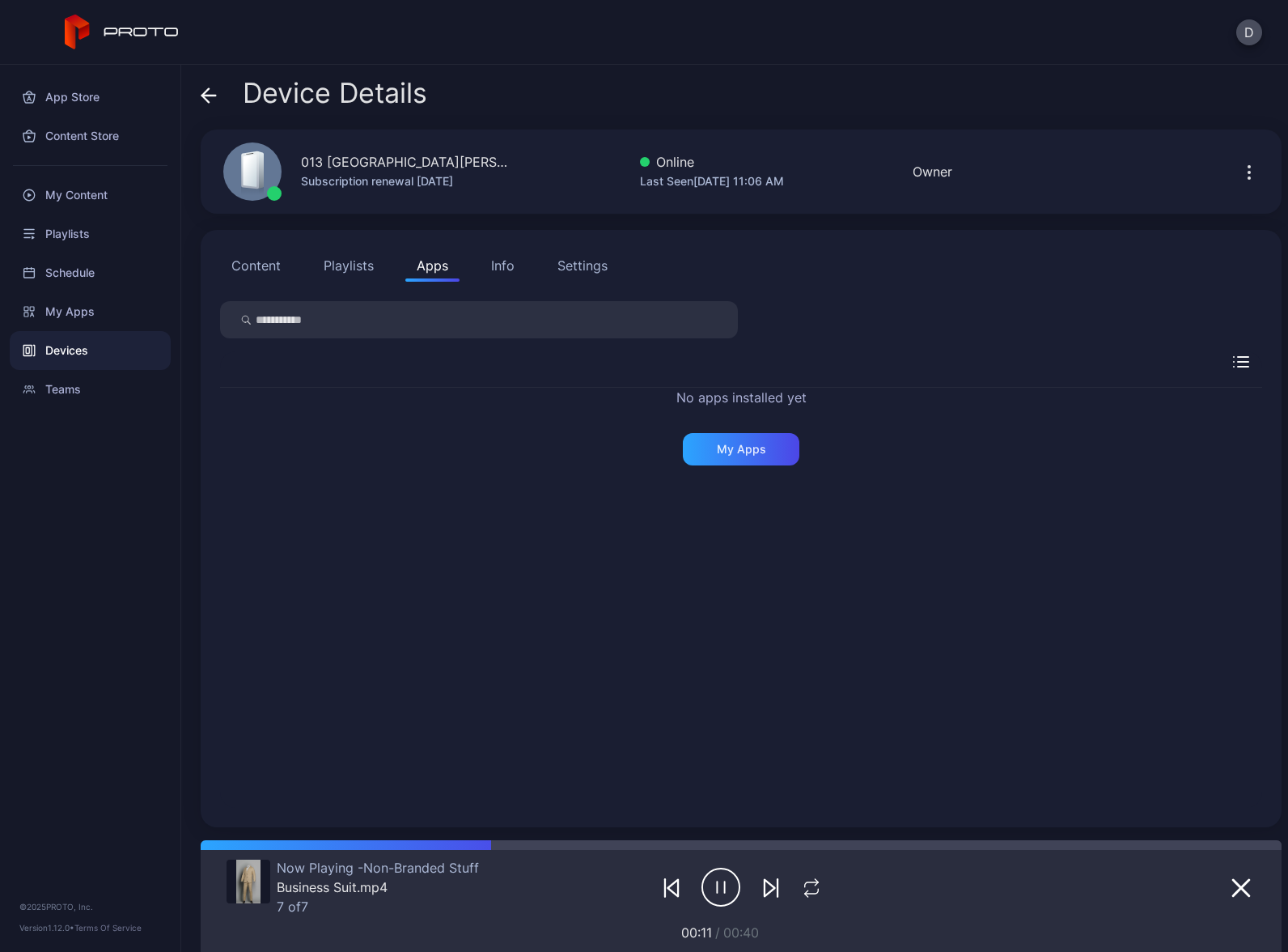
click at [95, 353] on div "Devices" at bounding box center [91, 350] width 161 height 39
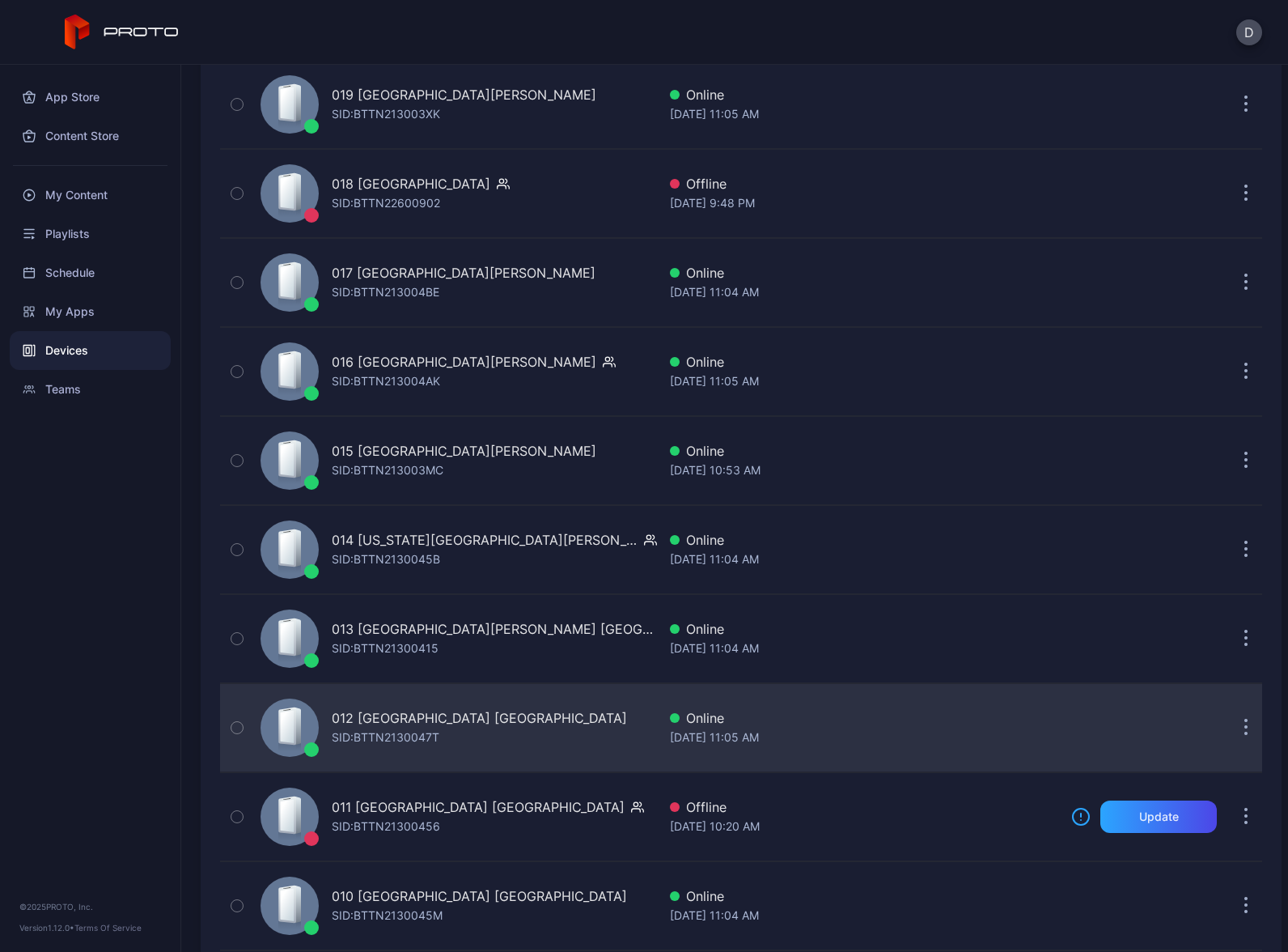
scroll to position [2626, 0]
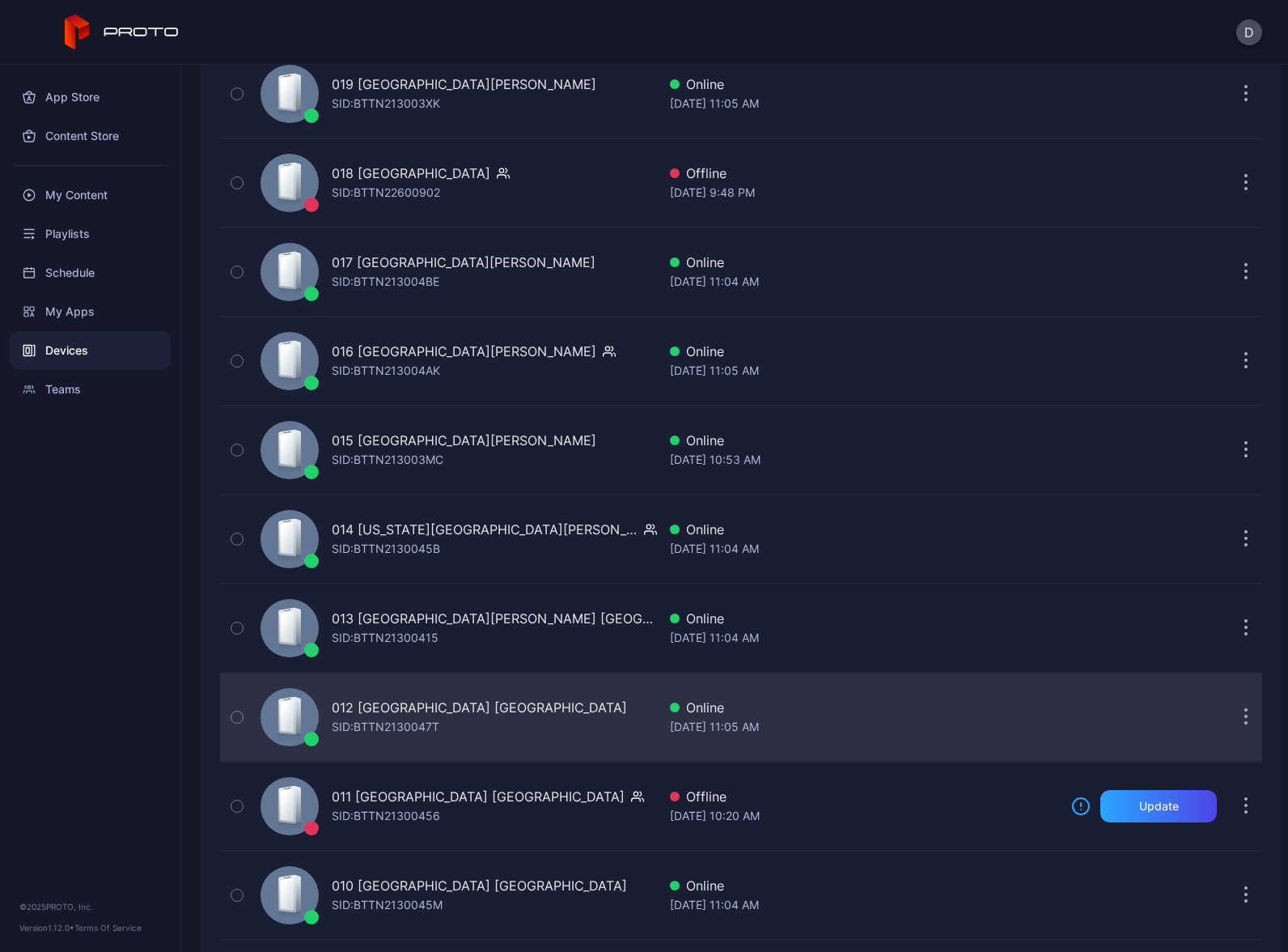
click at [542, 718] on div "012 Burlington Mall MA SID: BTTN2130047T" at bounding box center [456, 716] width 403 height 81
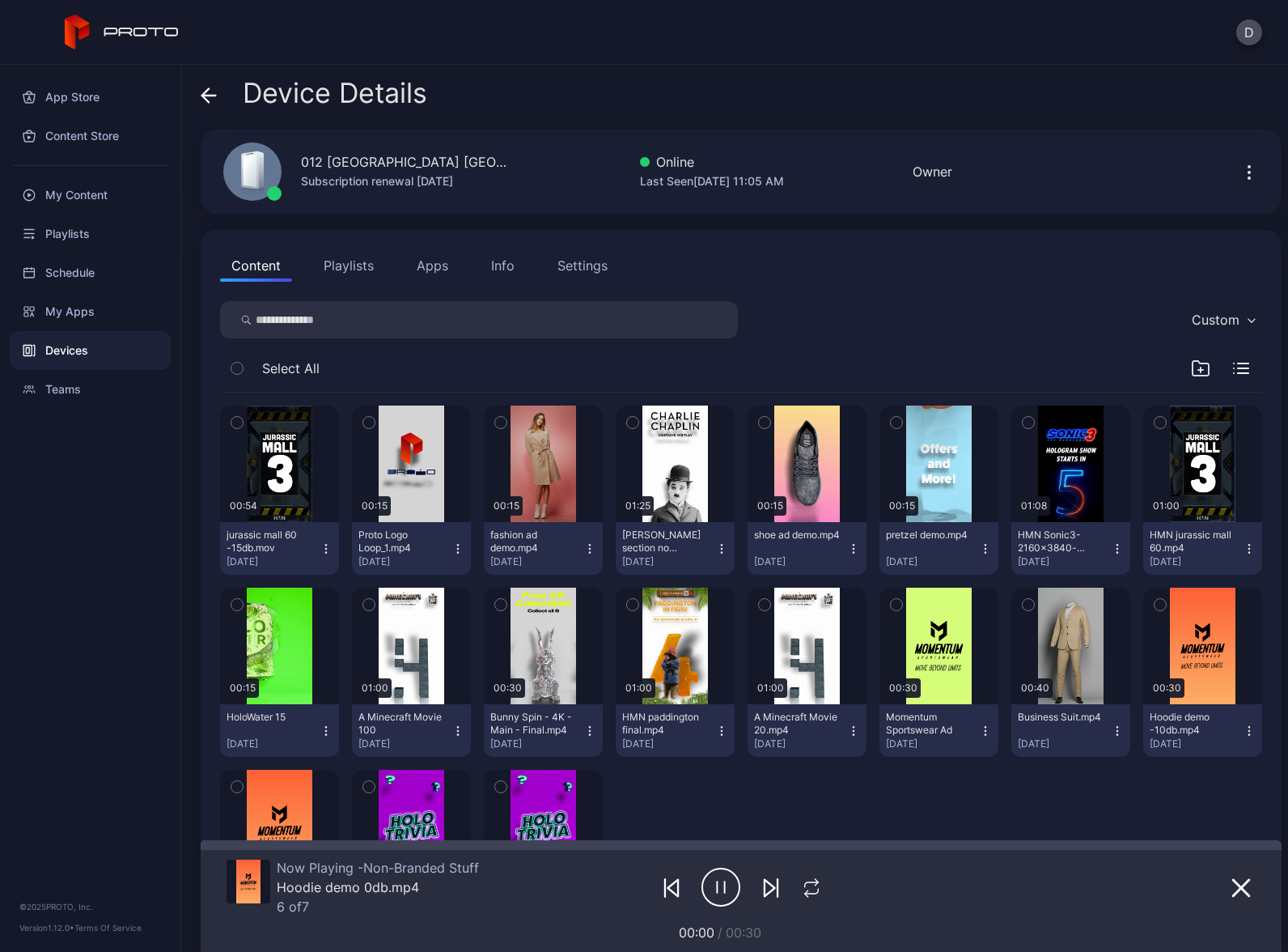
click at [410, 260] on button "Apps" at bounding box center [433, 265] width 54 height 33
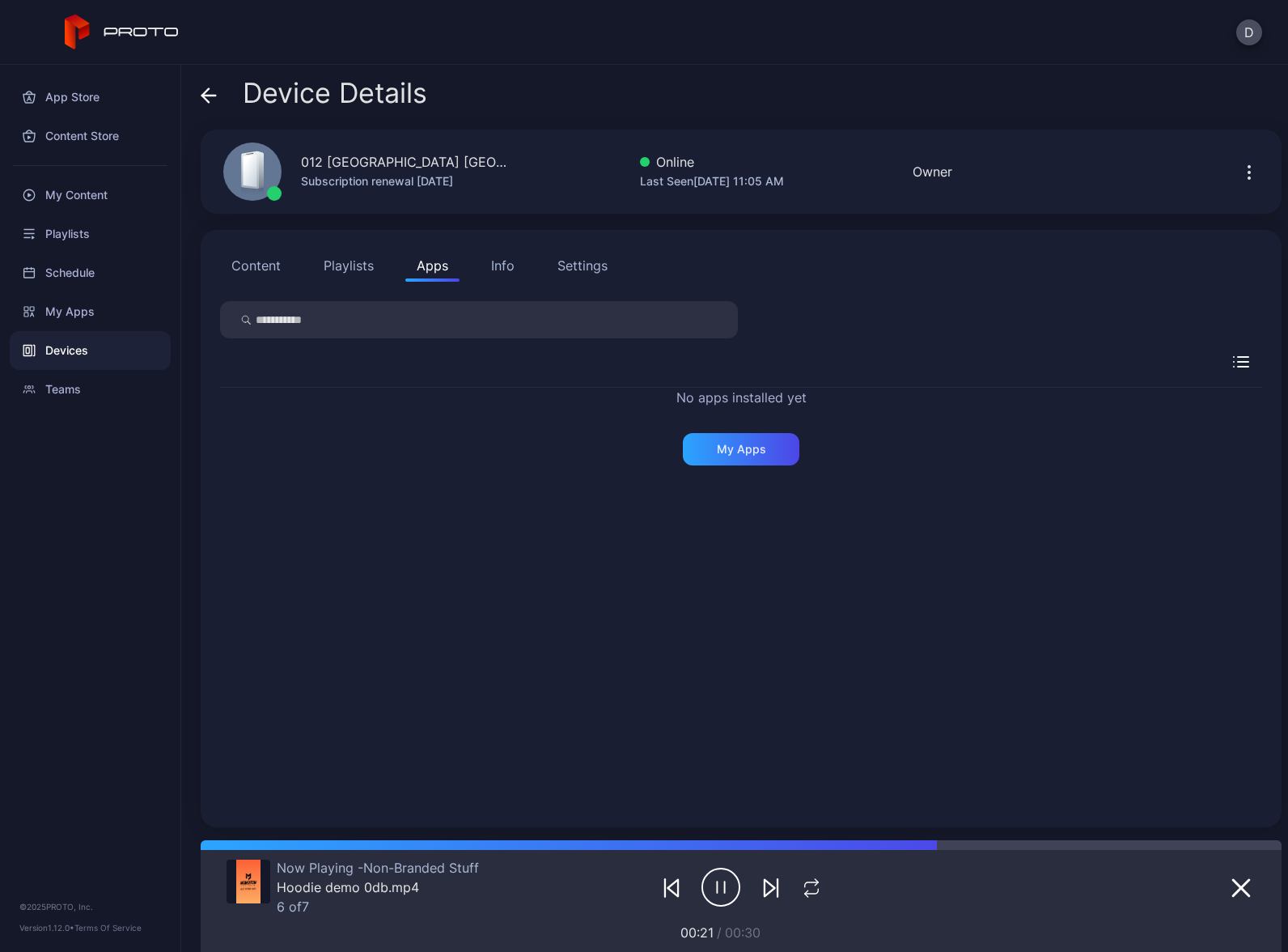
click at [105, 355] on div "Devices" at bounding box center [91, 350] width 161 height 39
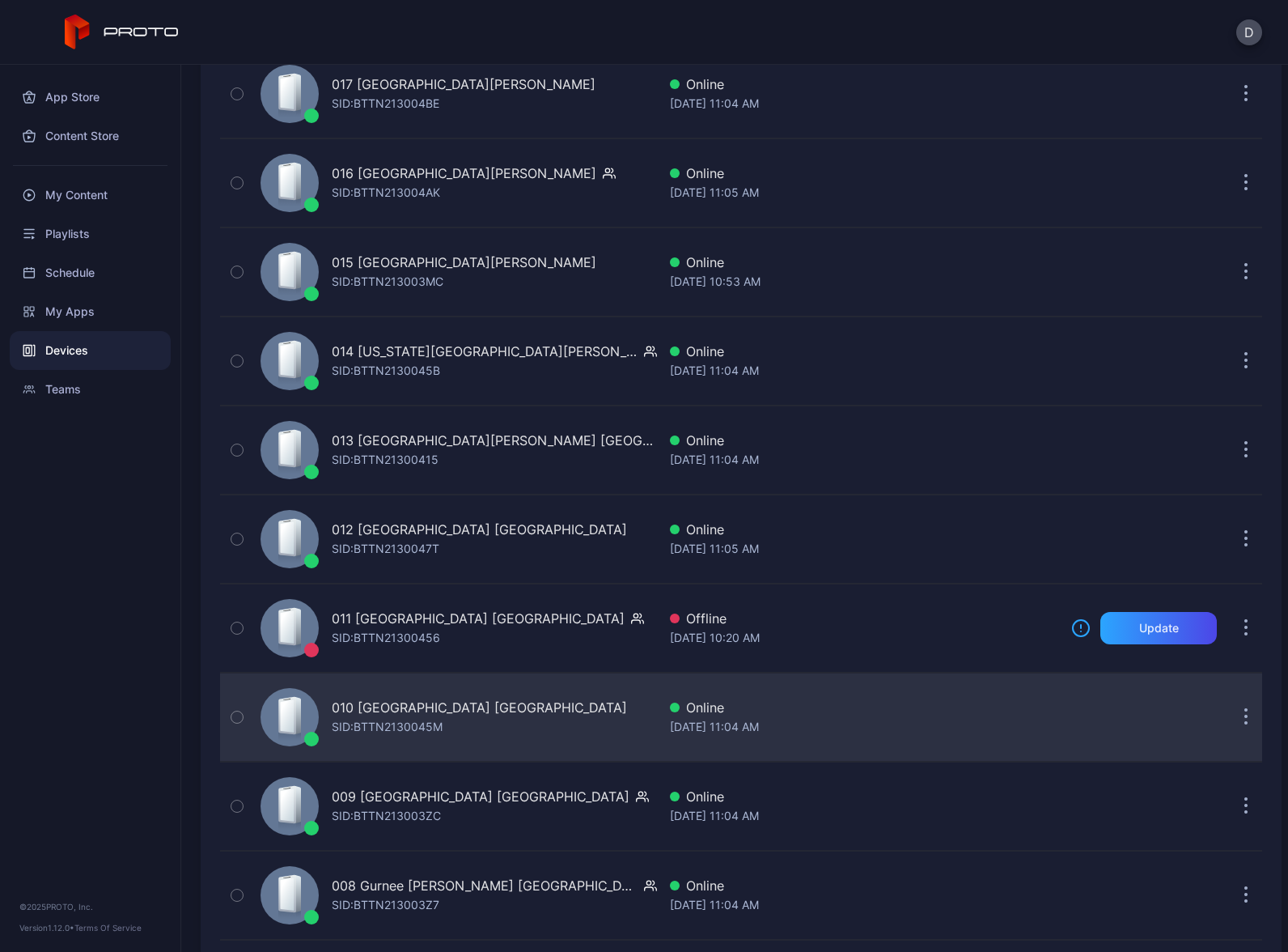
scroll to position [2815, 0]
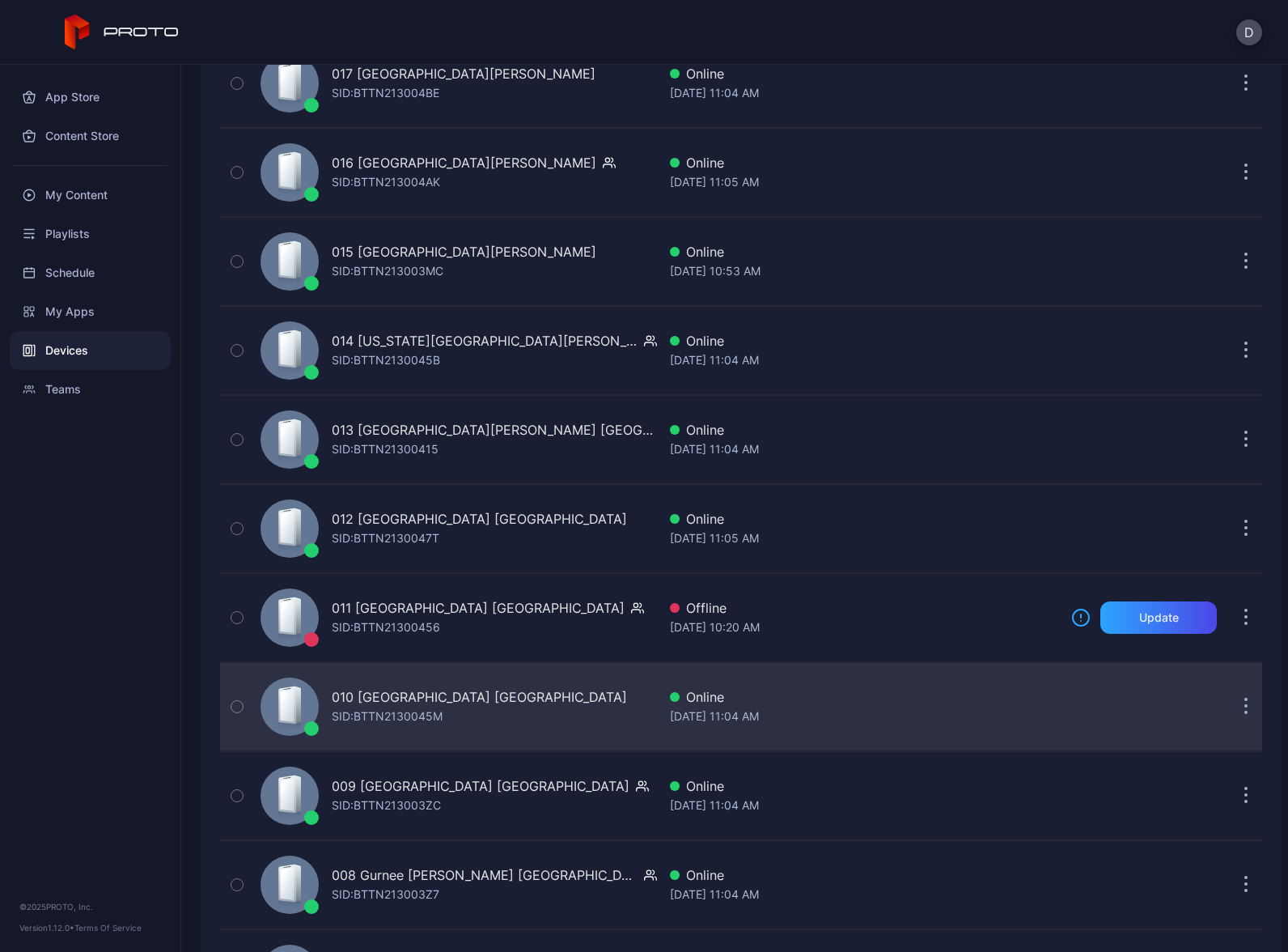
click at [543, 704] on div "010 Southdale Center MN SID: BTTN2130045M" at bounding box center [456, 706] width 403 height 81
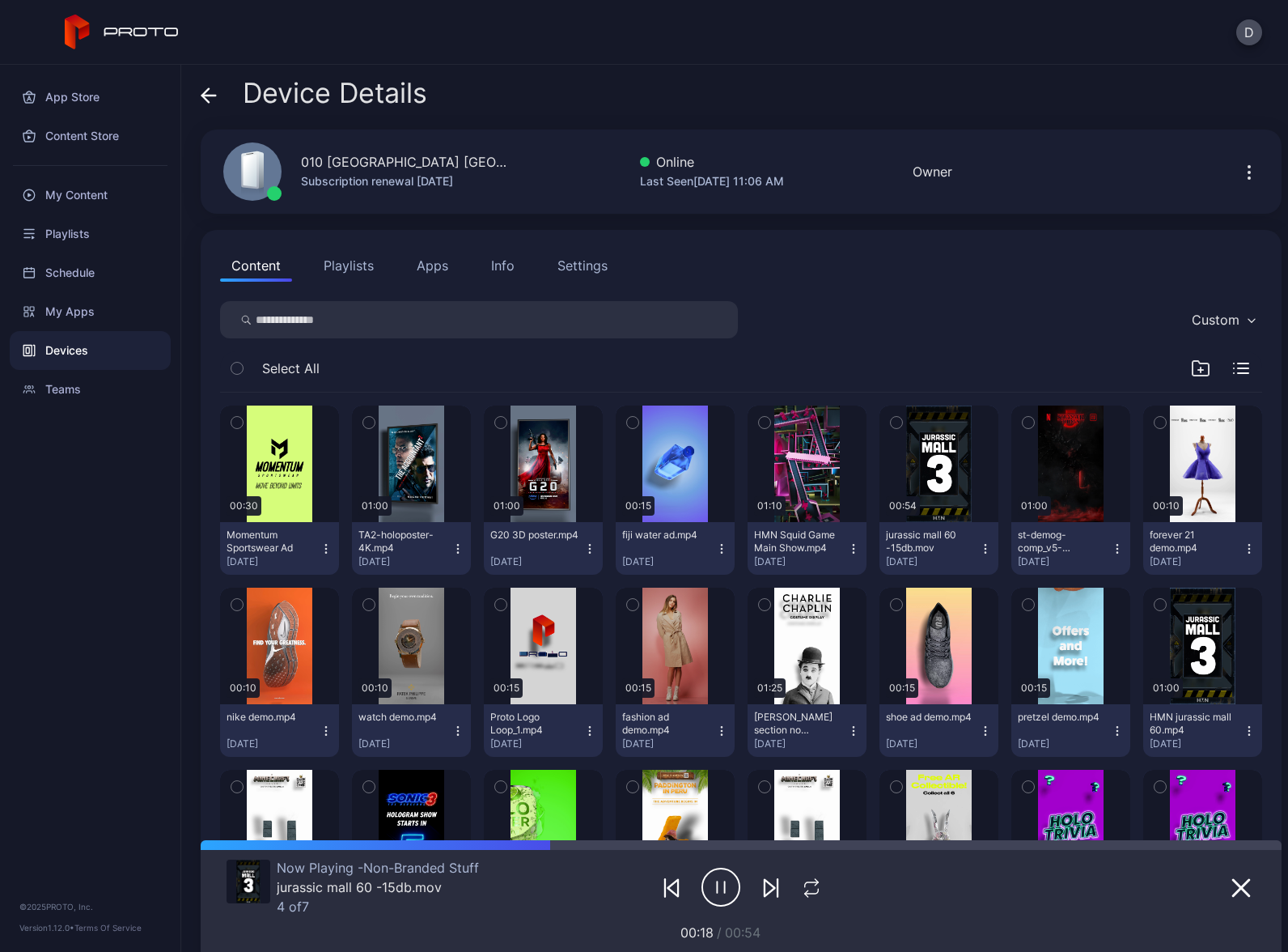
click at [437, 265] on button "Apps" at bounding box center [433, 265] width 54 height 33
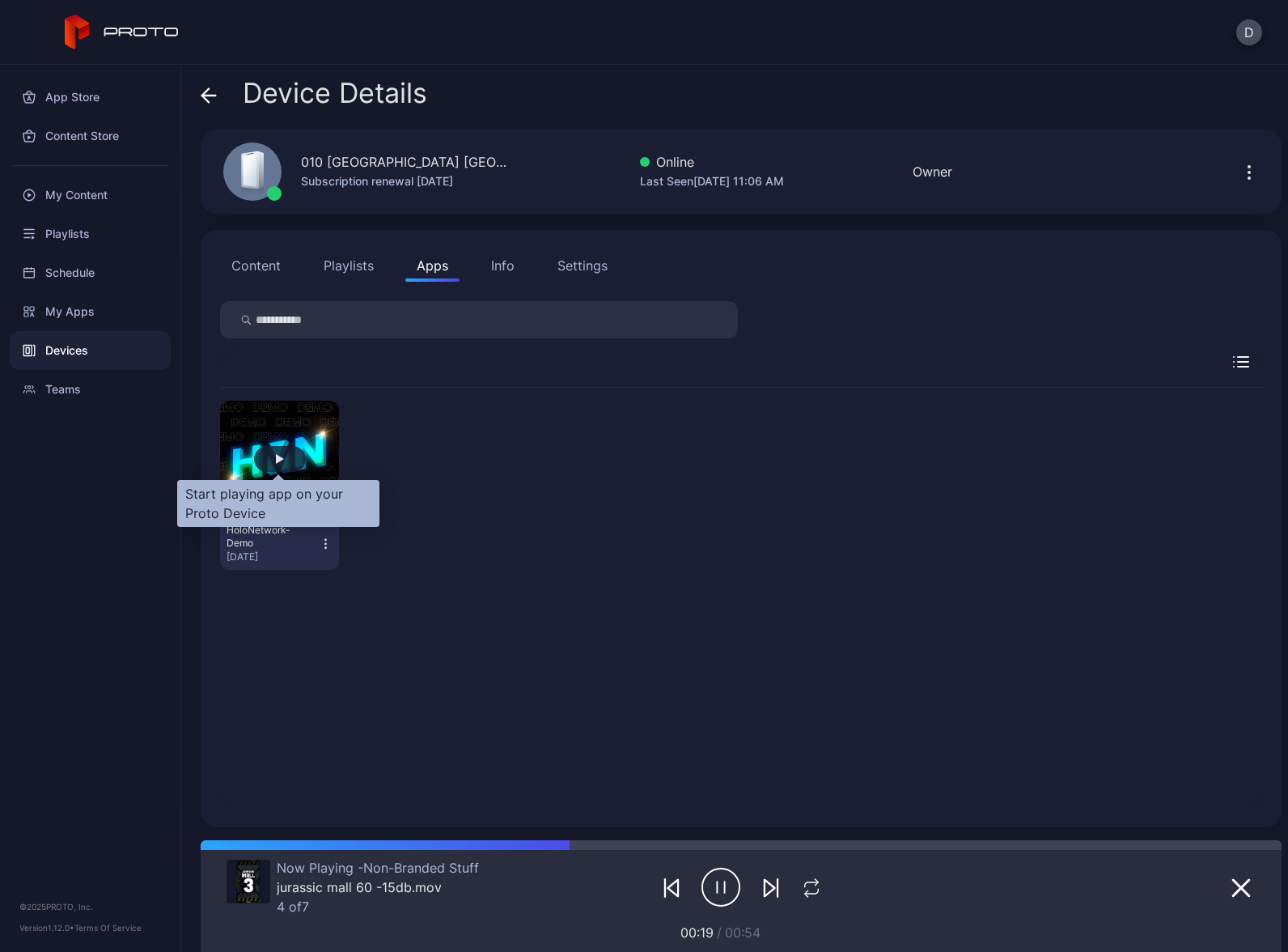
click at [275, 467] on div "button" at bounding box center [280, 458] width 52 height 26
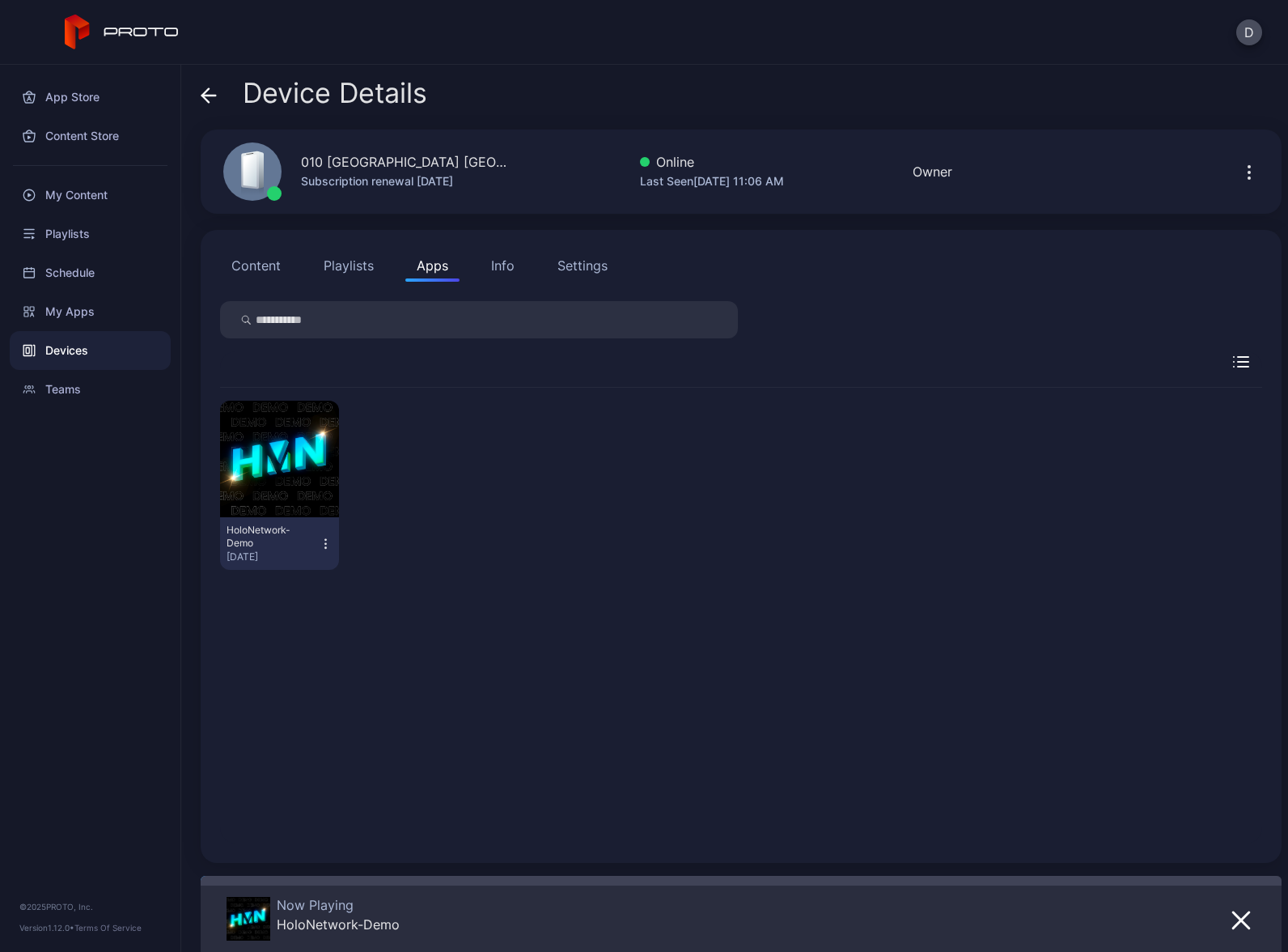
click at [89, 348] on div "Devices" at bounding box center [91, 350] width 161 height 39
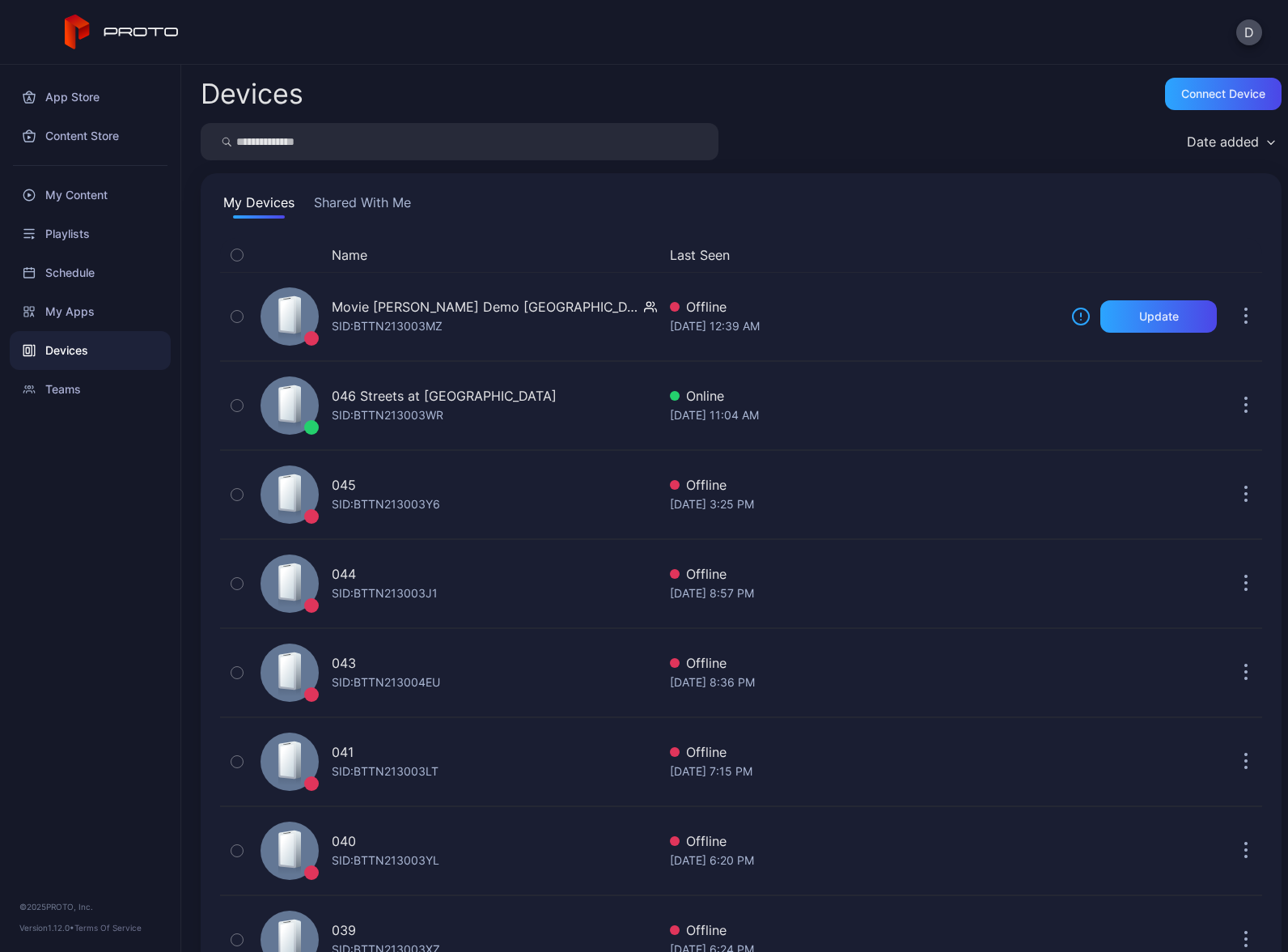
scroll to position [2815, 0]
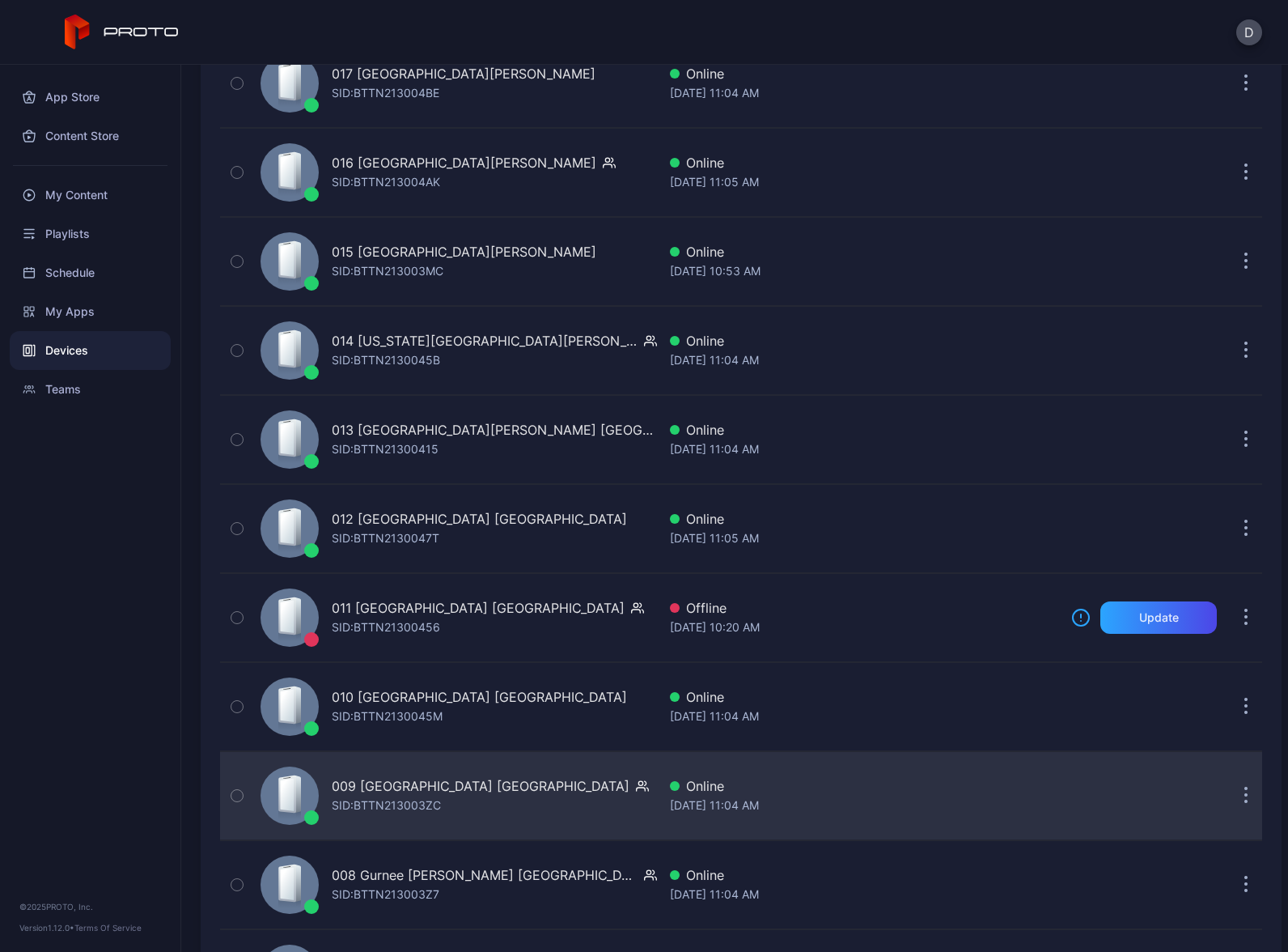
click at [536, 797] on div "009 Woodfield Mall IL SID: BTTN213003ZC" at bounding box center [456, 795] width 403 height 81
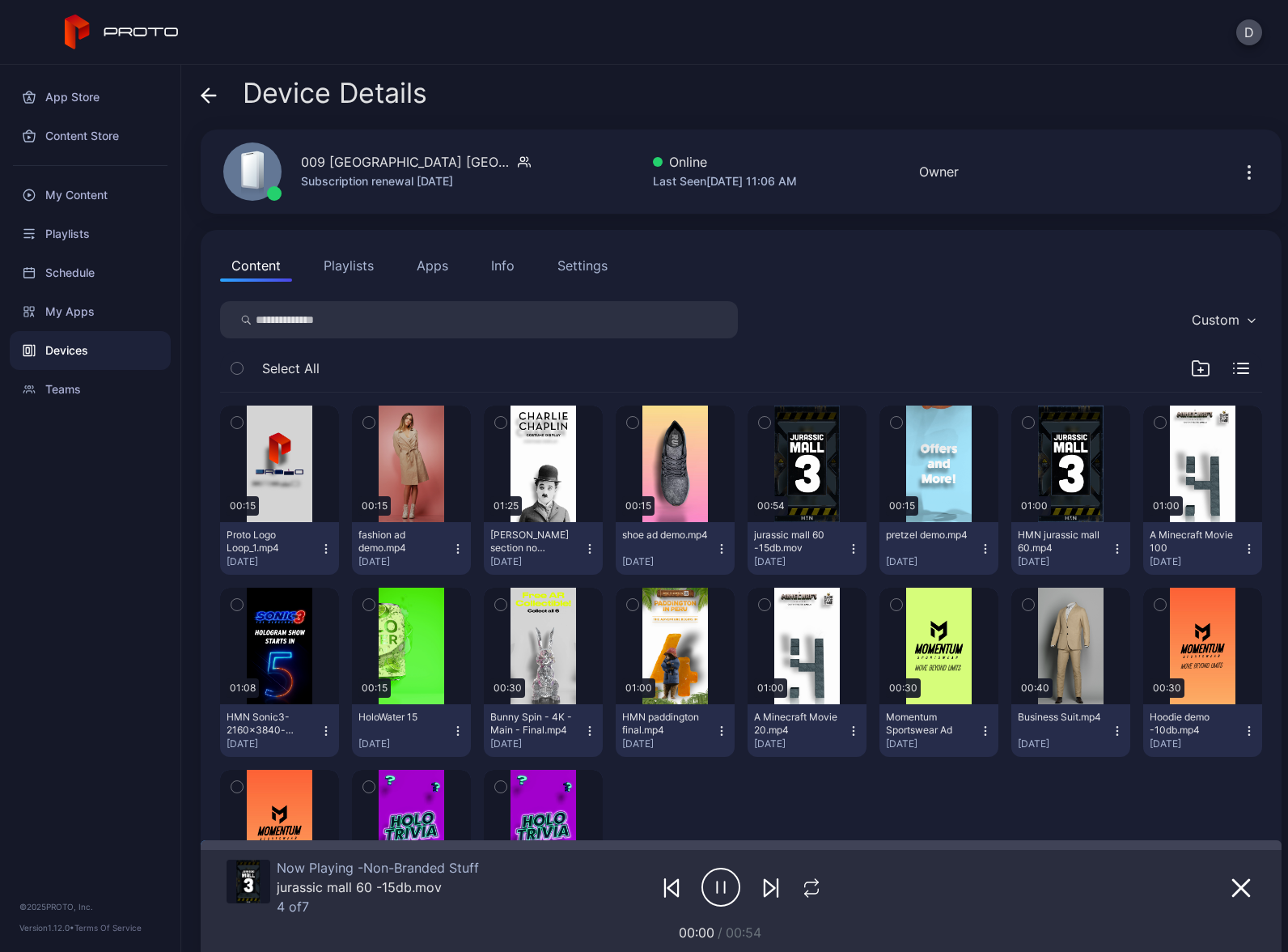
click at [434, 266] on button "Apps" at bounding box center [433, 265] width 54 height 33
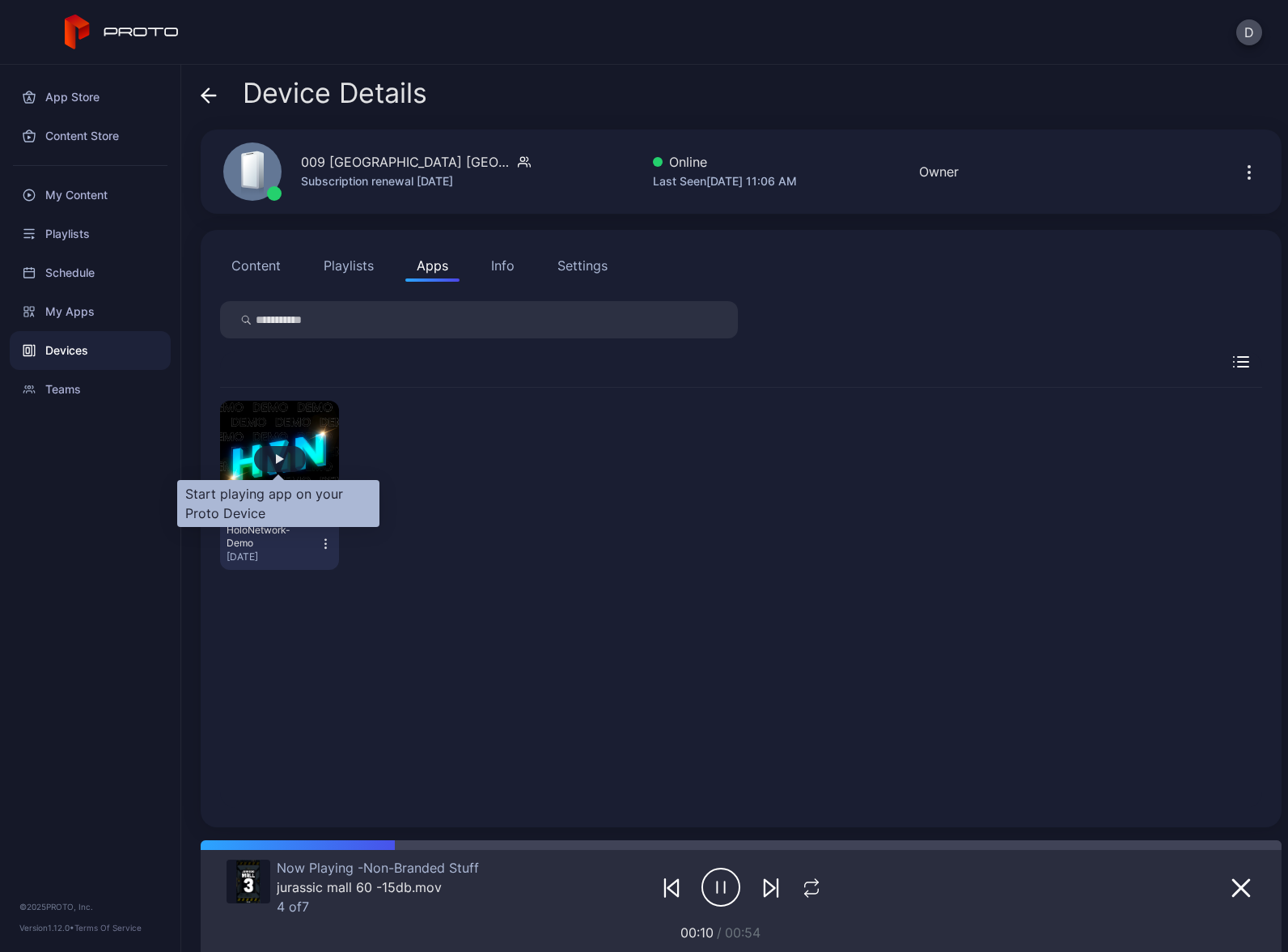
click at [272, 466] on div "button" at bounding box center [280, 458] width 52 height 26
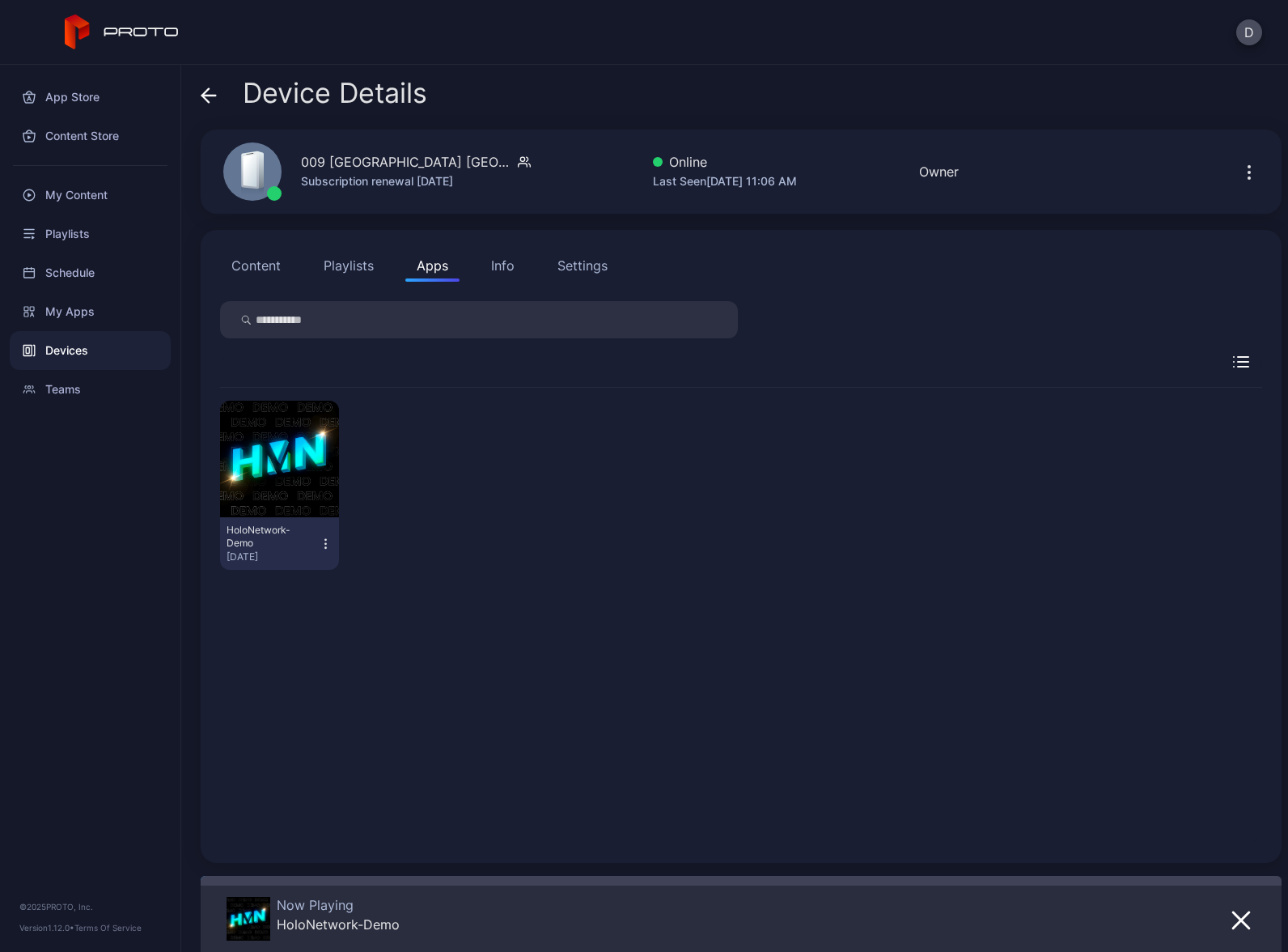
click at [106, 354] on div "Devices" at bounding box center [91, 350] width 161 height 39
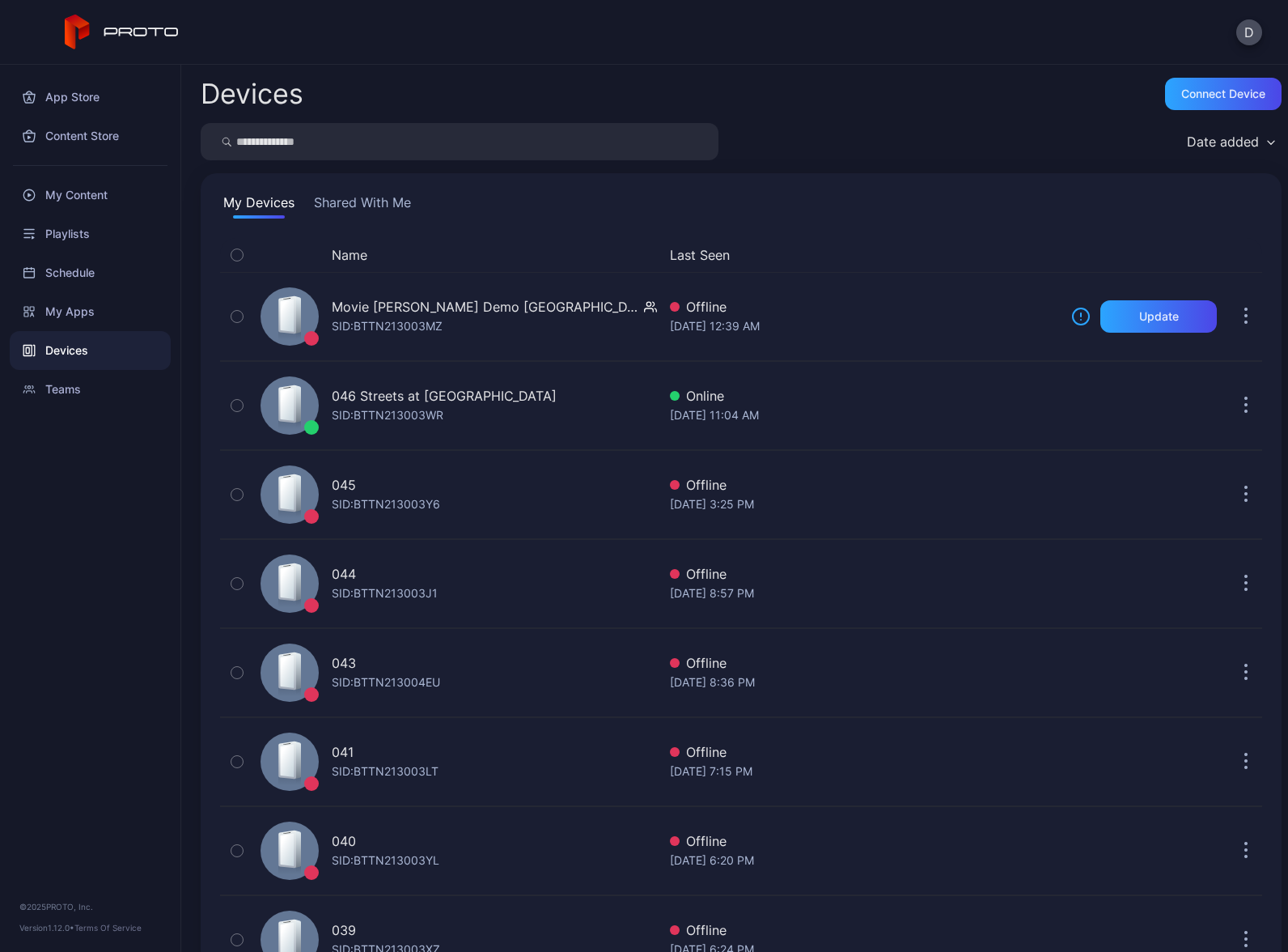
scroll to position [2815, 0]
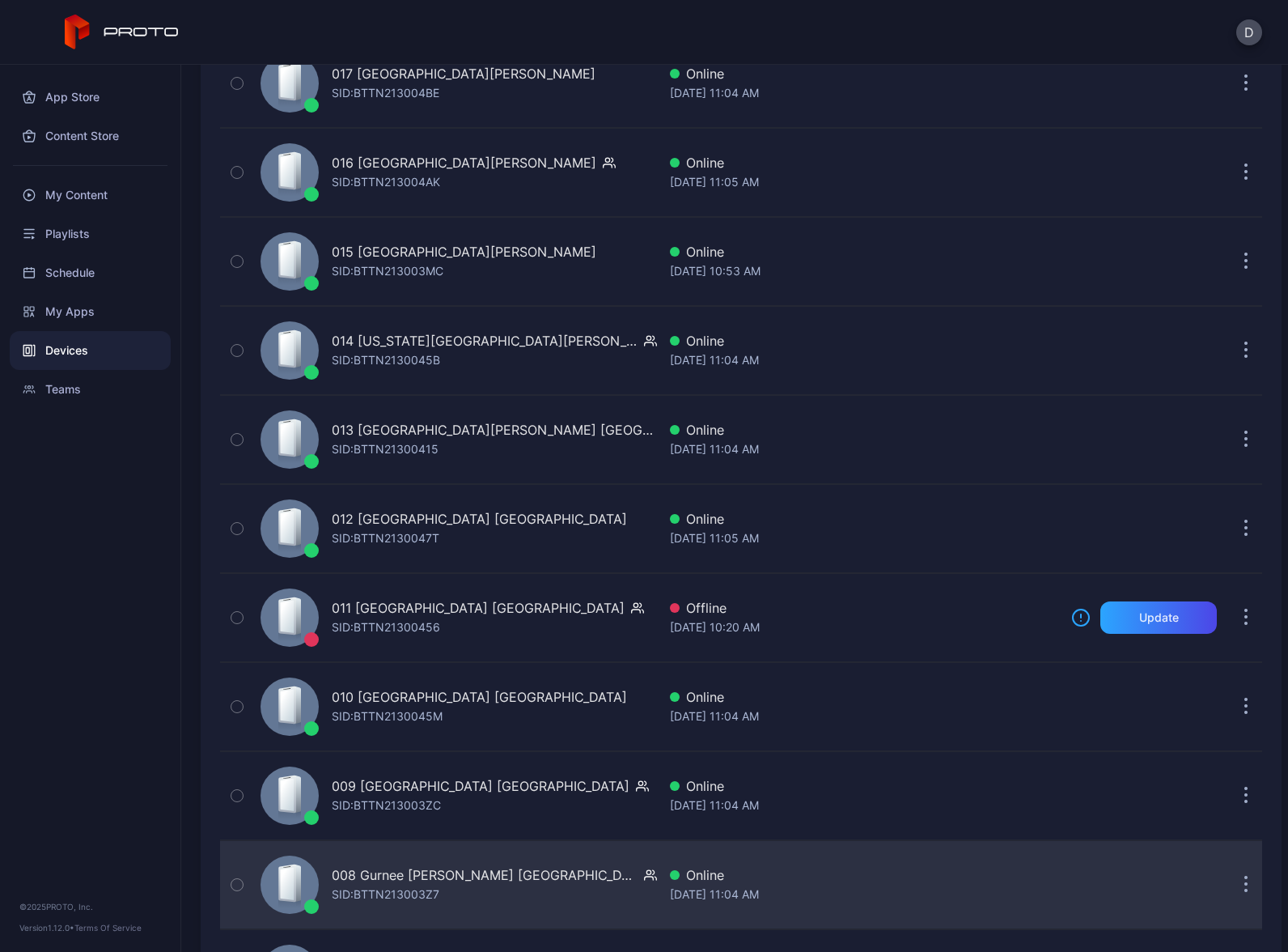
click at [524, 880] on div "008 Gurnee Mills IL SID: BTTN213003Z7" at bounding box center [456, 884] width 403 height 81
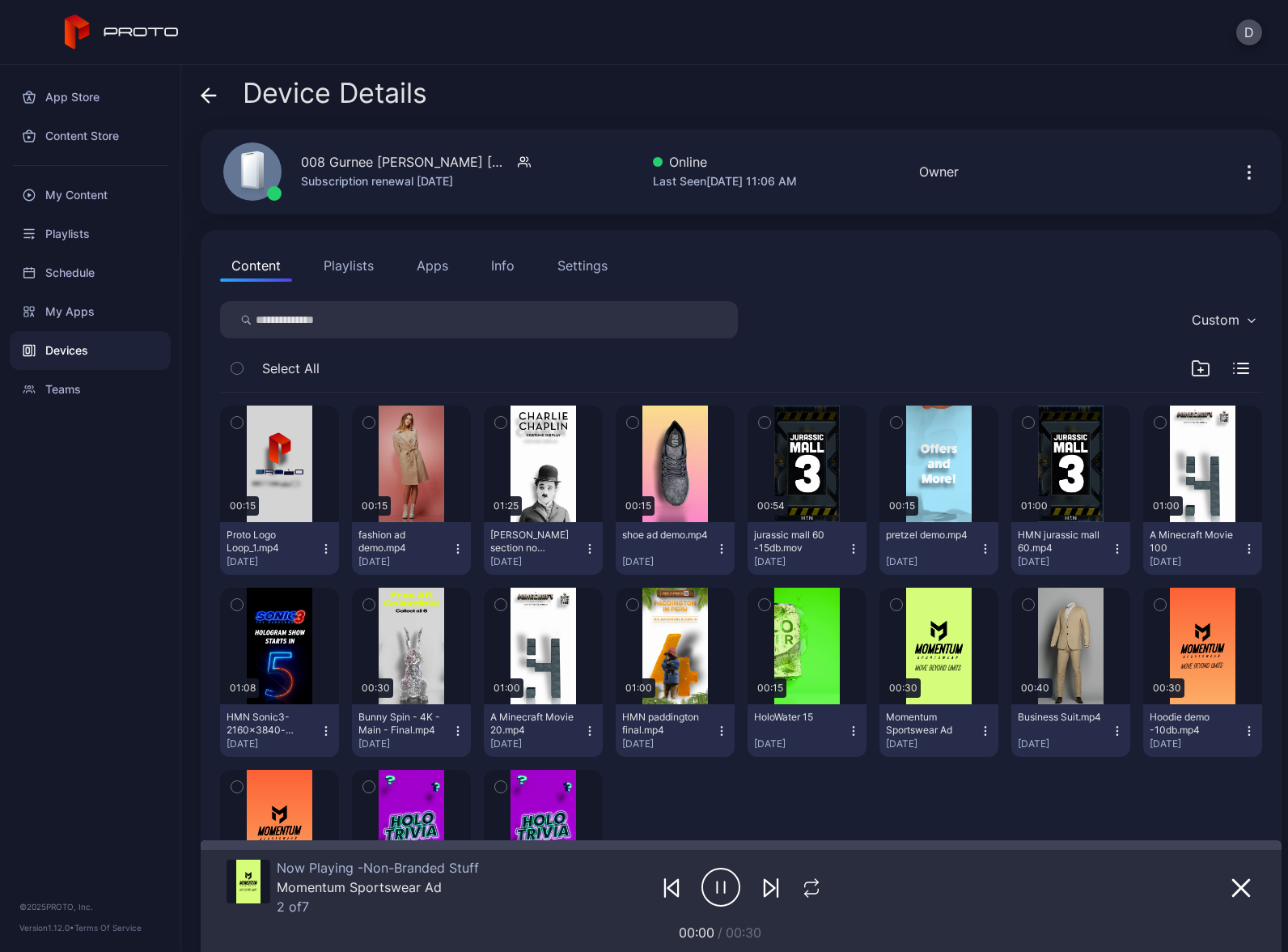
click at [450, 257] on button "Apps" at bounding box center [433, 265] width 54 height 33
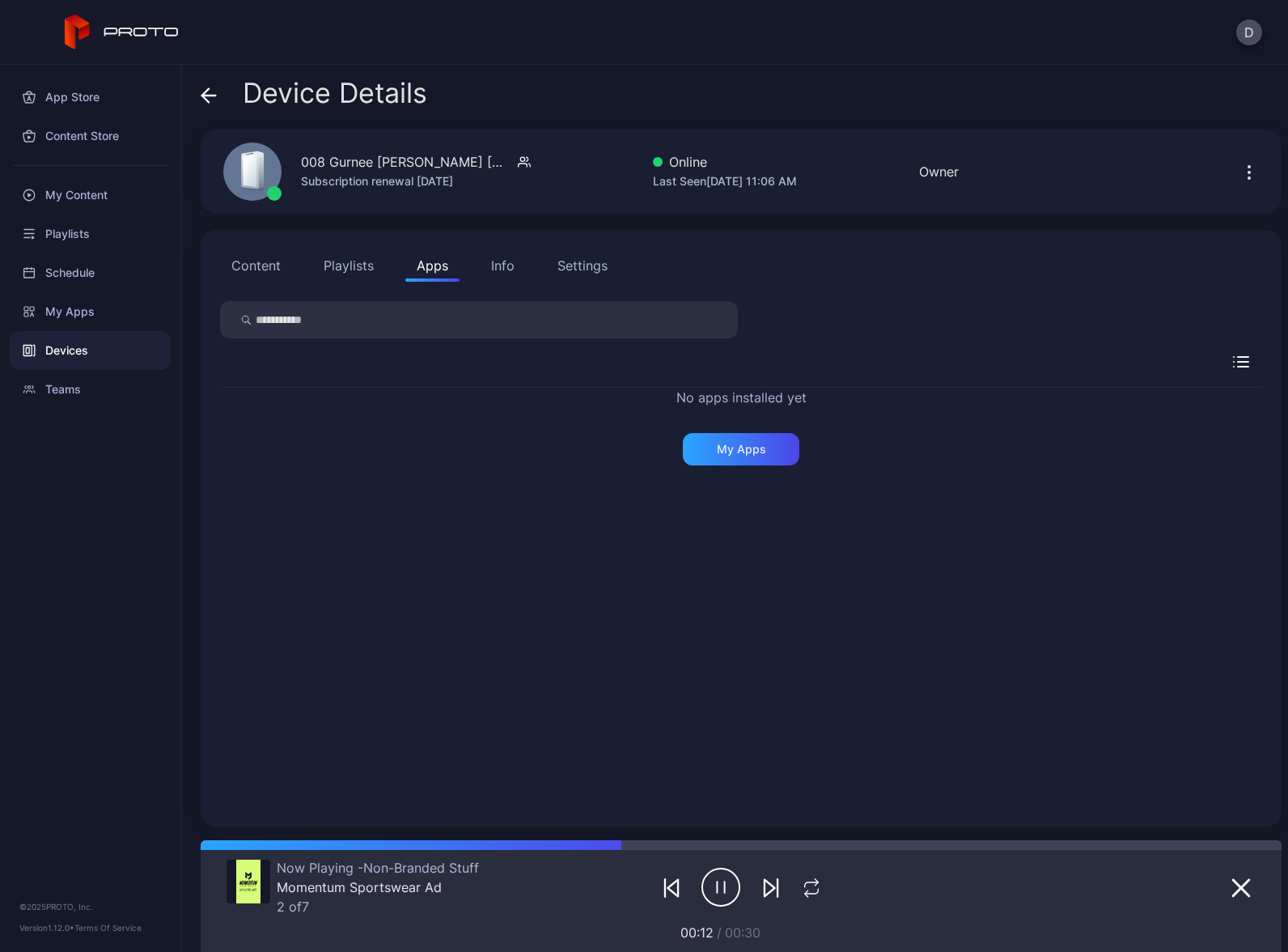
click at [62, 339] on div "Devices" at bounding box center [91, 350] width 161 height 39
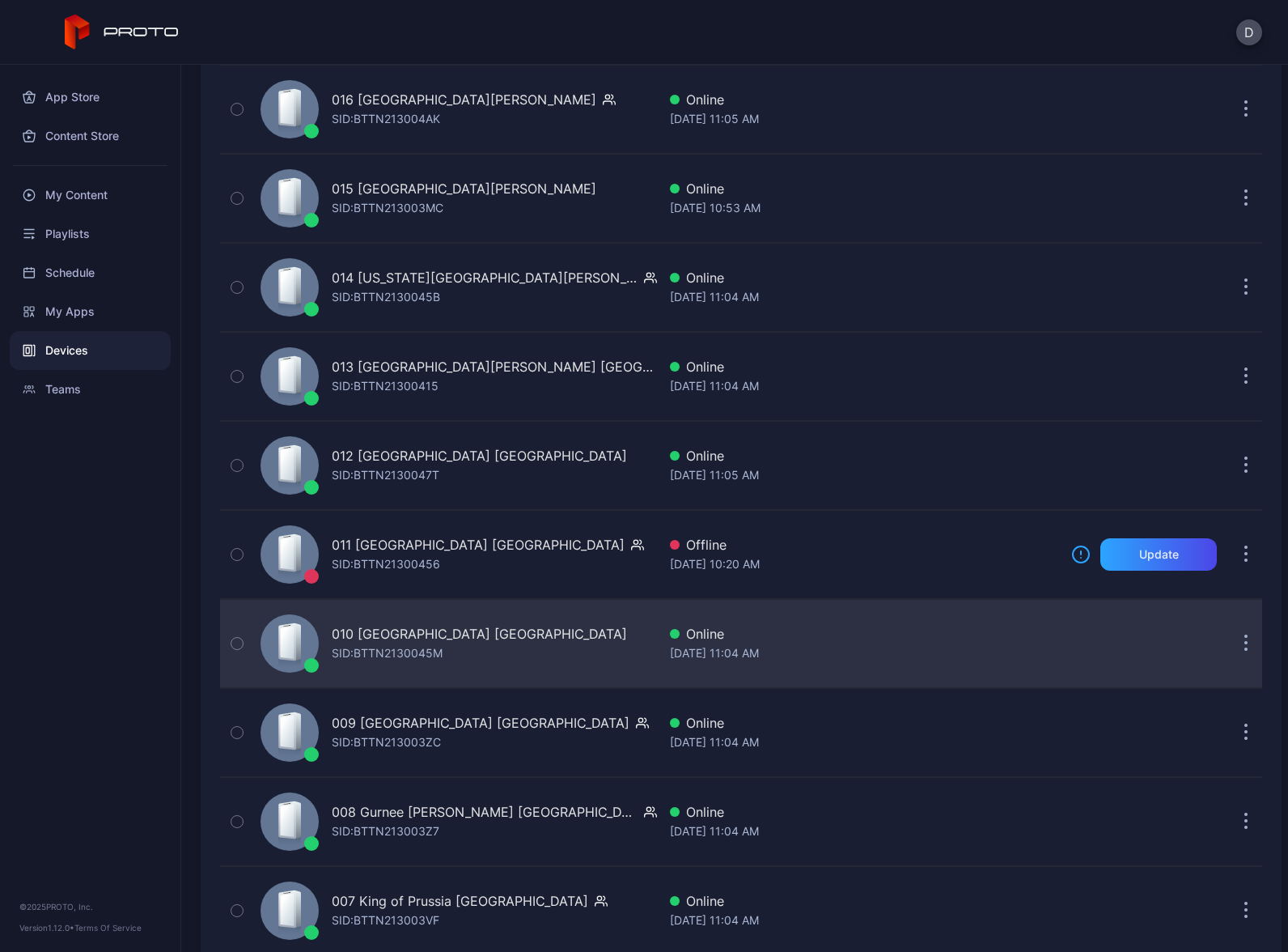
scroll to position [2905, 0]
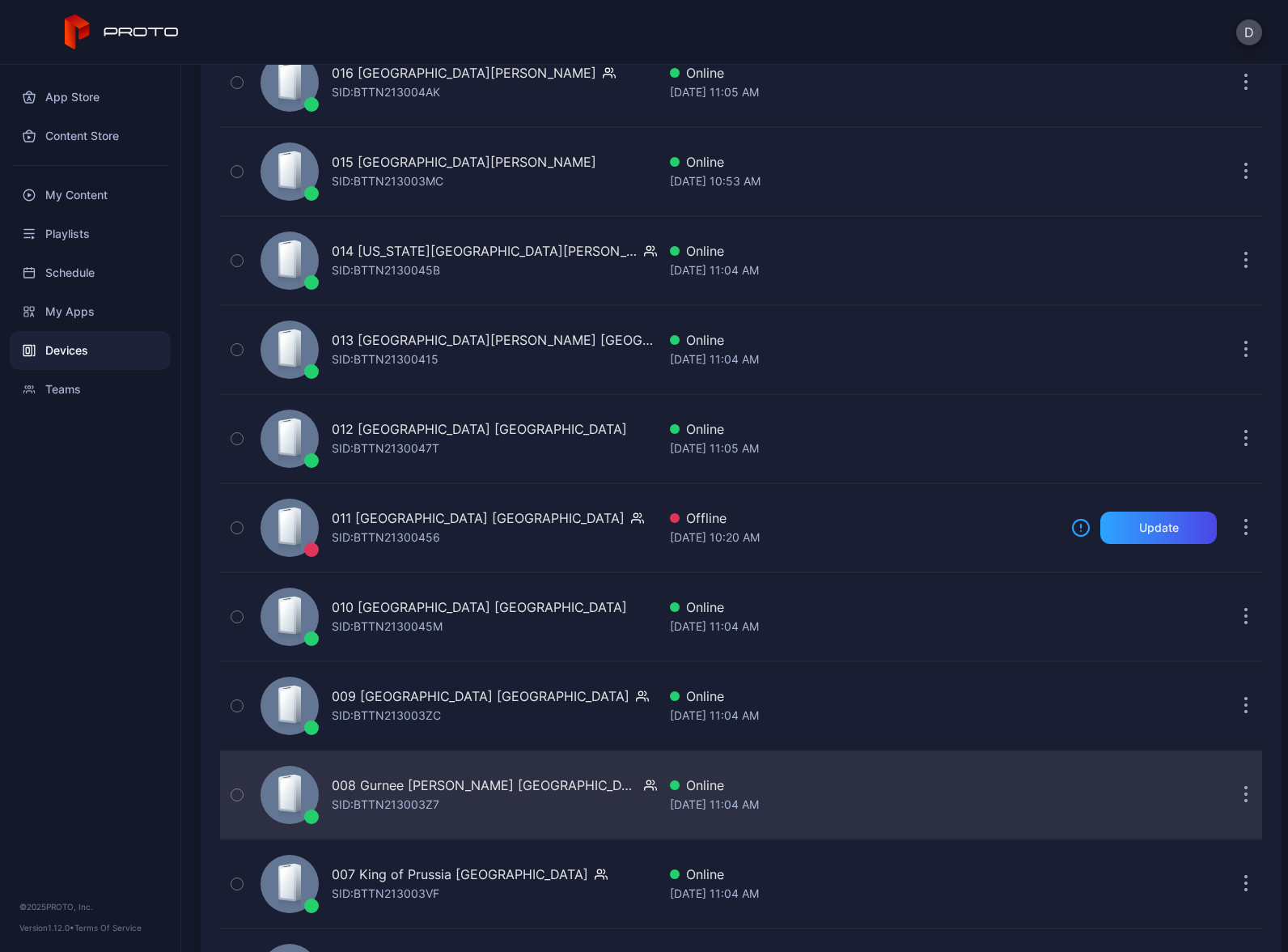
click at [528, 788] on div "008 Gurnee Mills IL SID: BTTN213003Z7" at bounding box center [456, 794] width 403 height 81
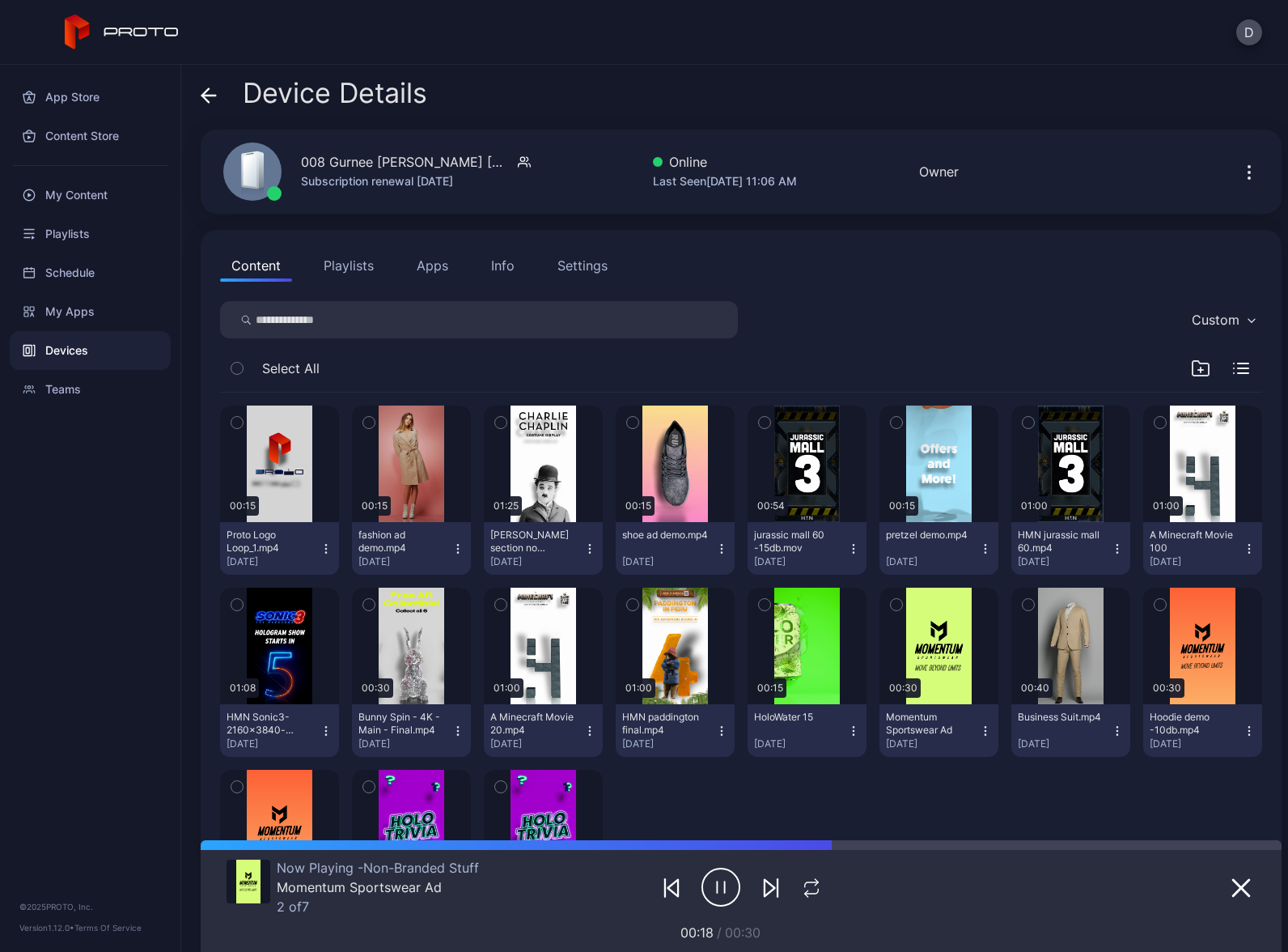
click at [426, 264] on button "Apps" at bounding box center [433, 265] width 54 height 33
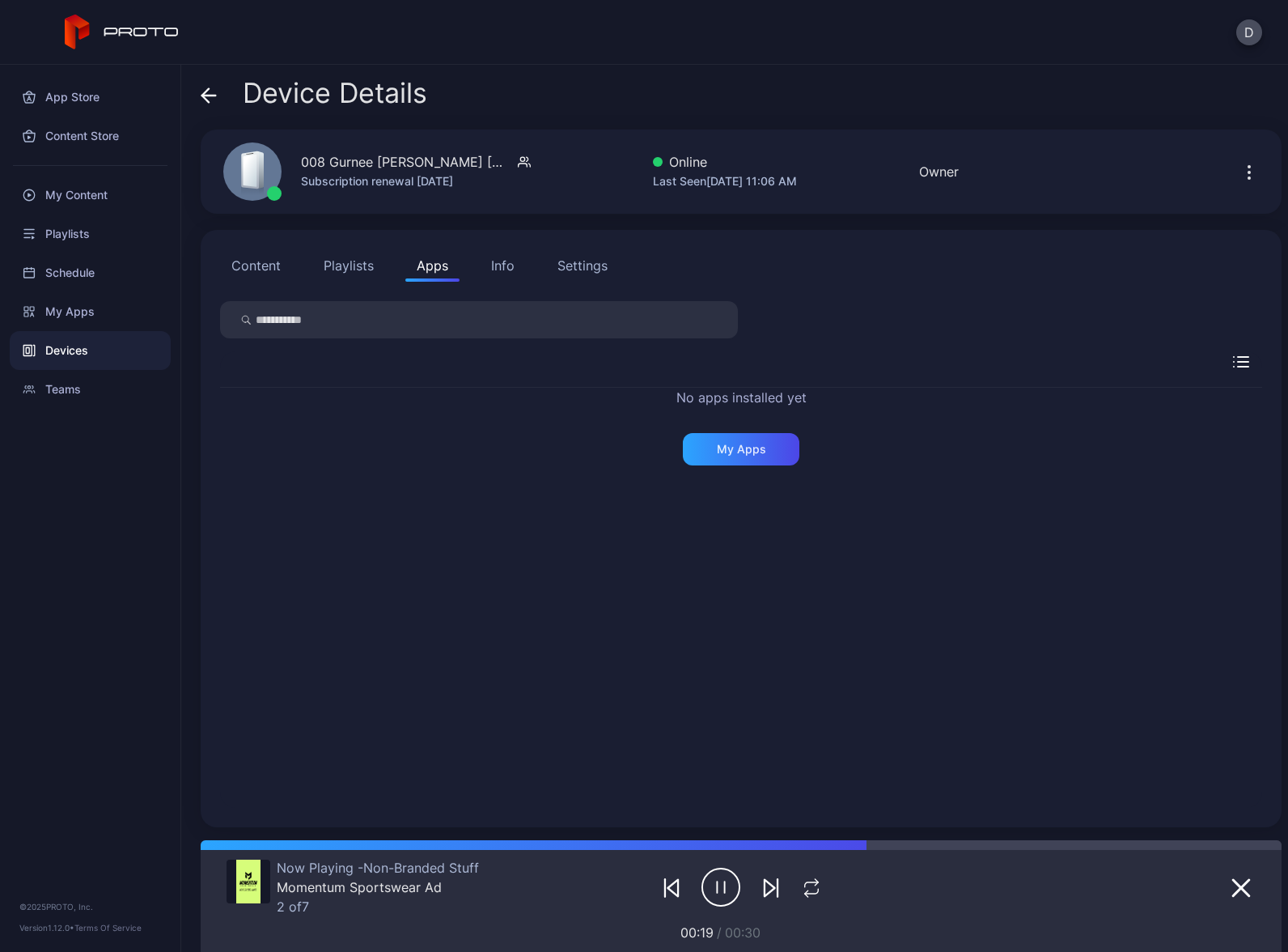
click at [102, 352] on div "Devices" at bounding box center [91, 350] width 161 height 39
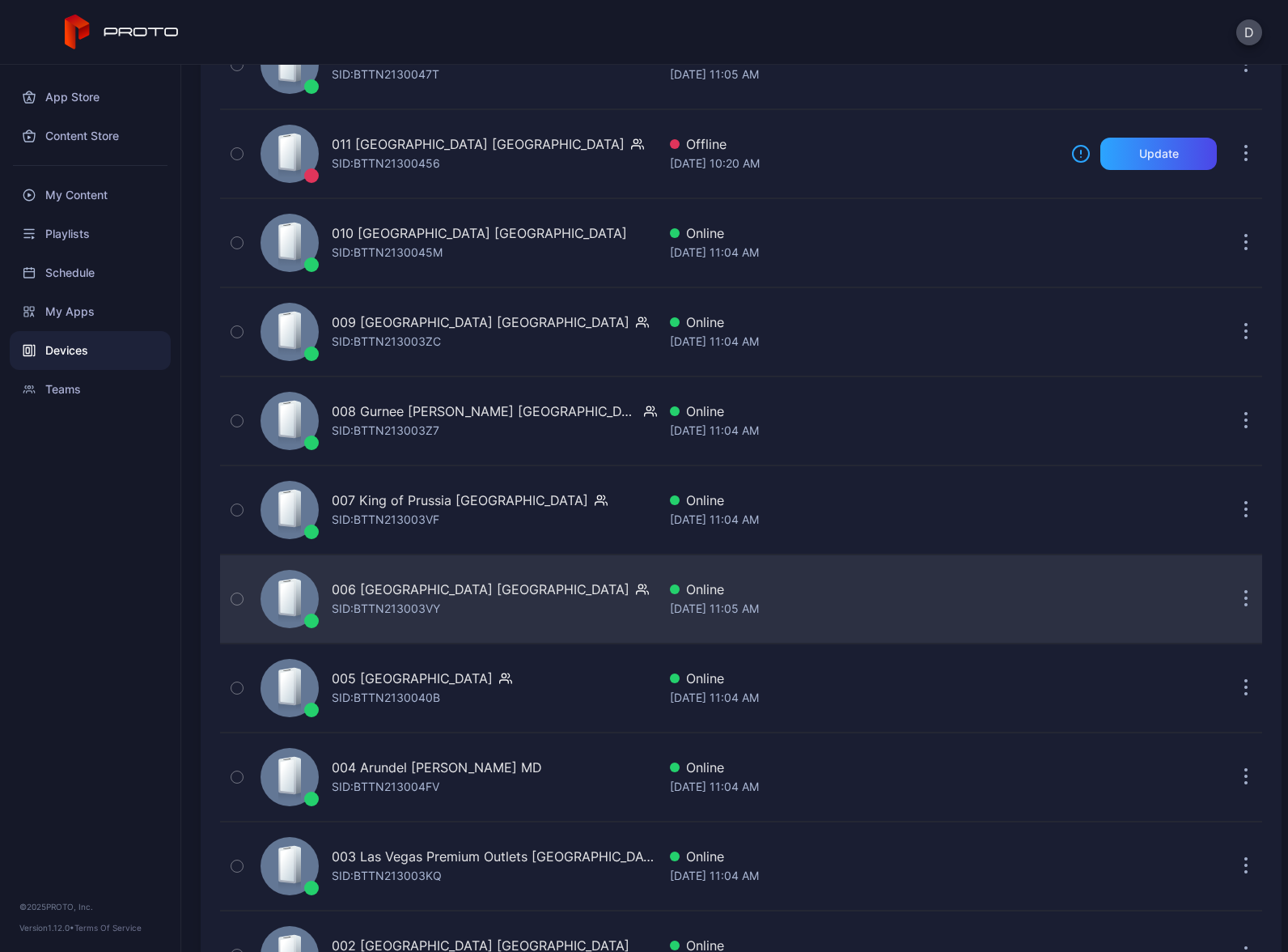
scroll to position [3289, 0]
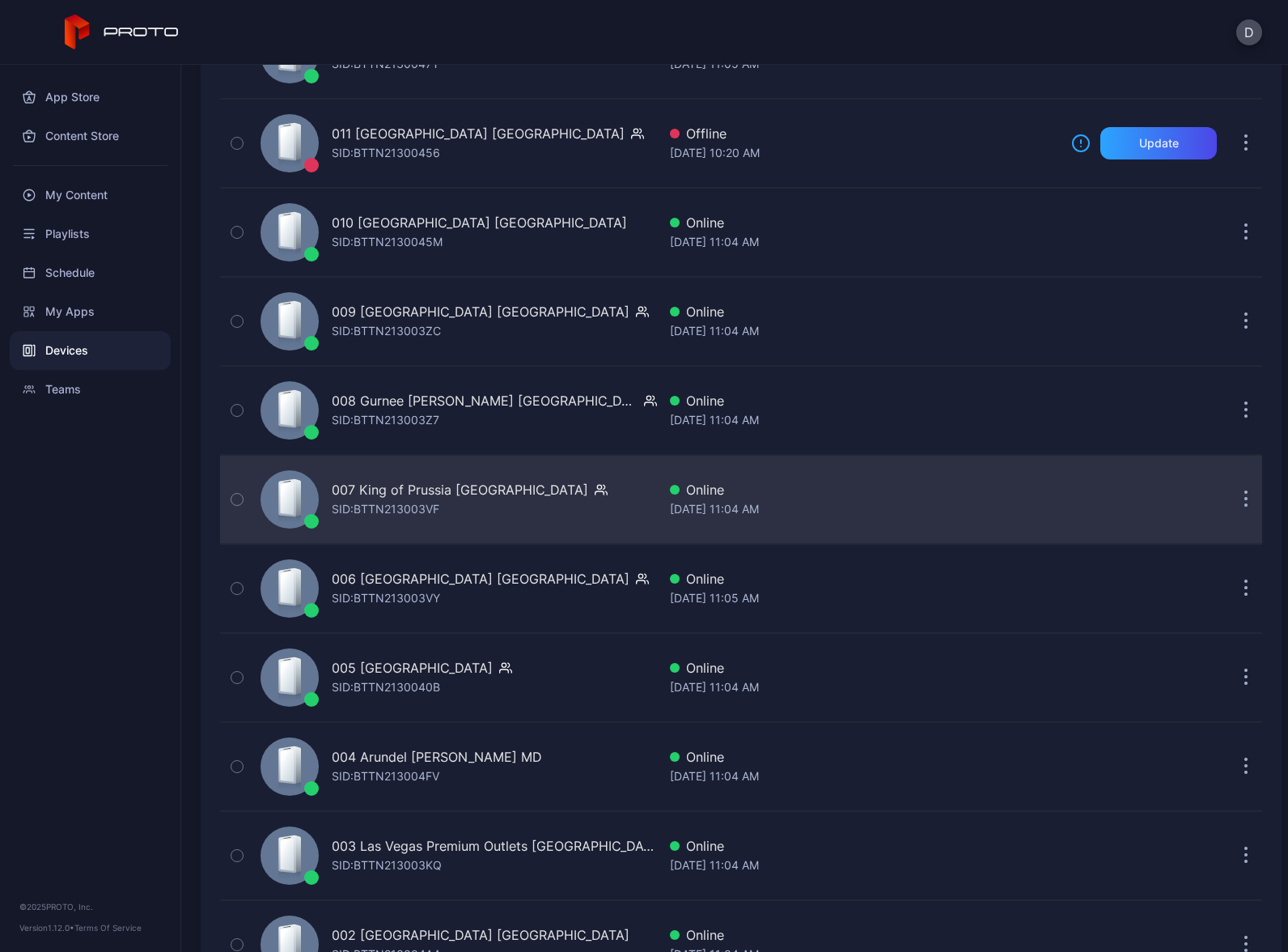
click at [517, 505] on div "007 King of Prussia PA SID: BTTN213003VF" at bounding box center [456, 499] width 403 height 81
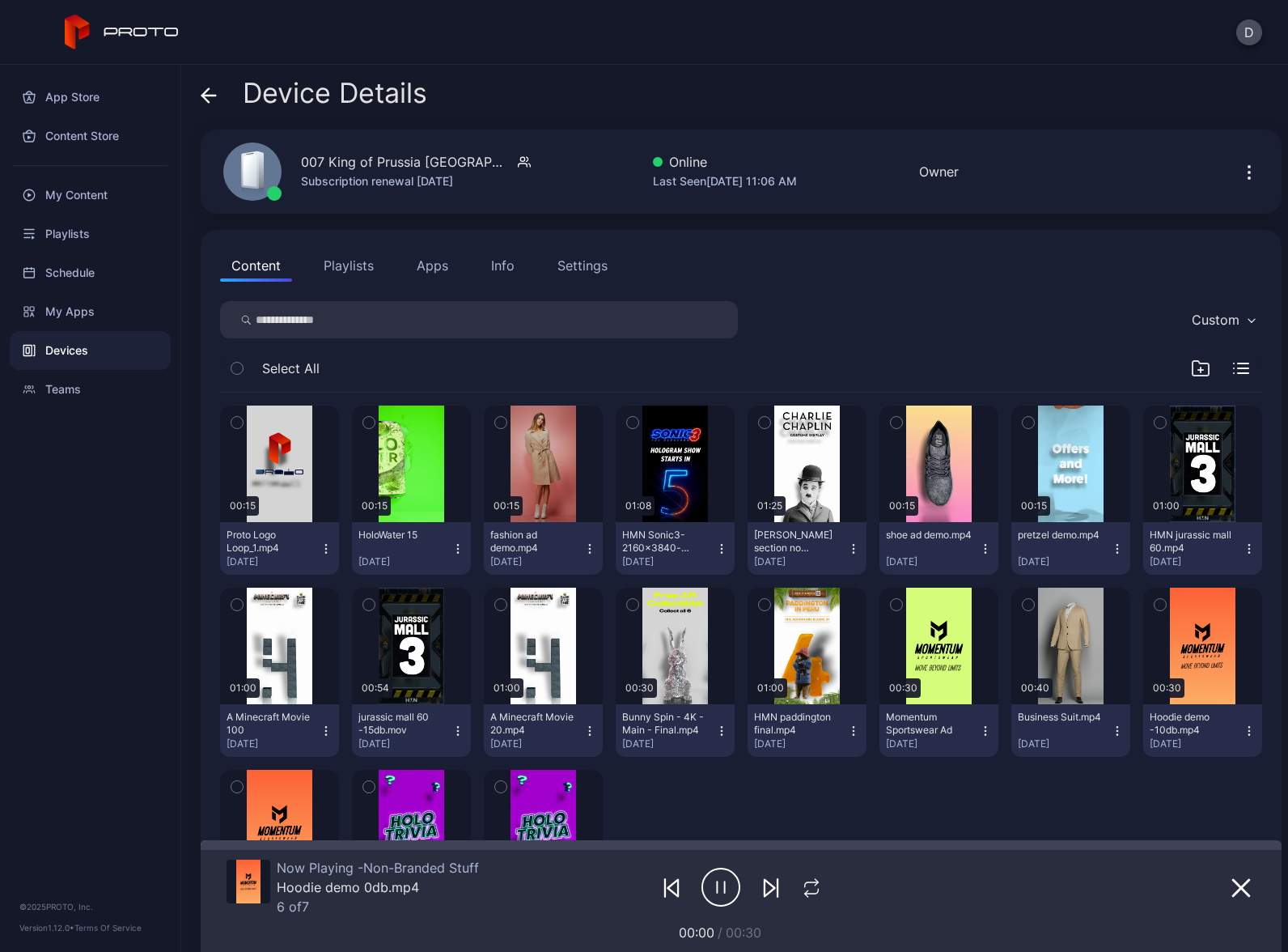
click at [419, 262] on button "Apps" at bounding box center [433, 265] width 54 height 33
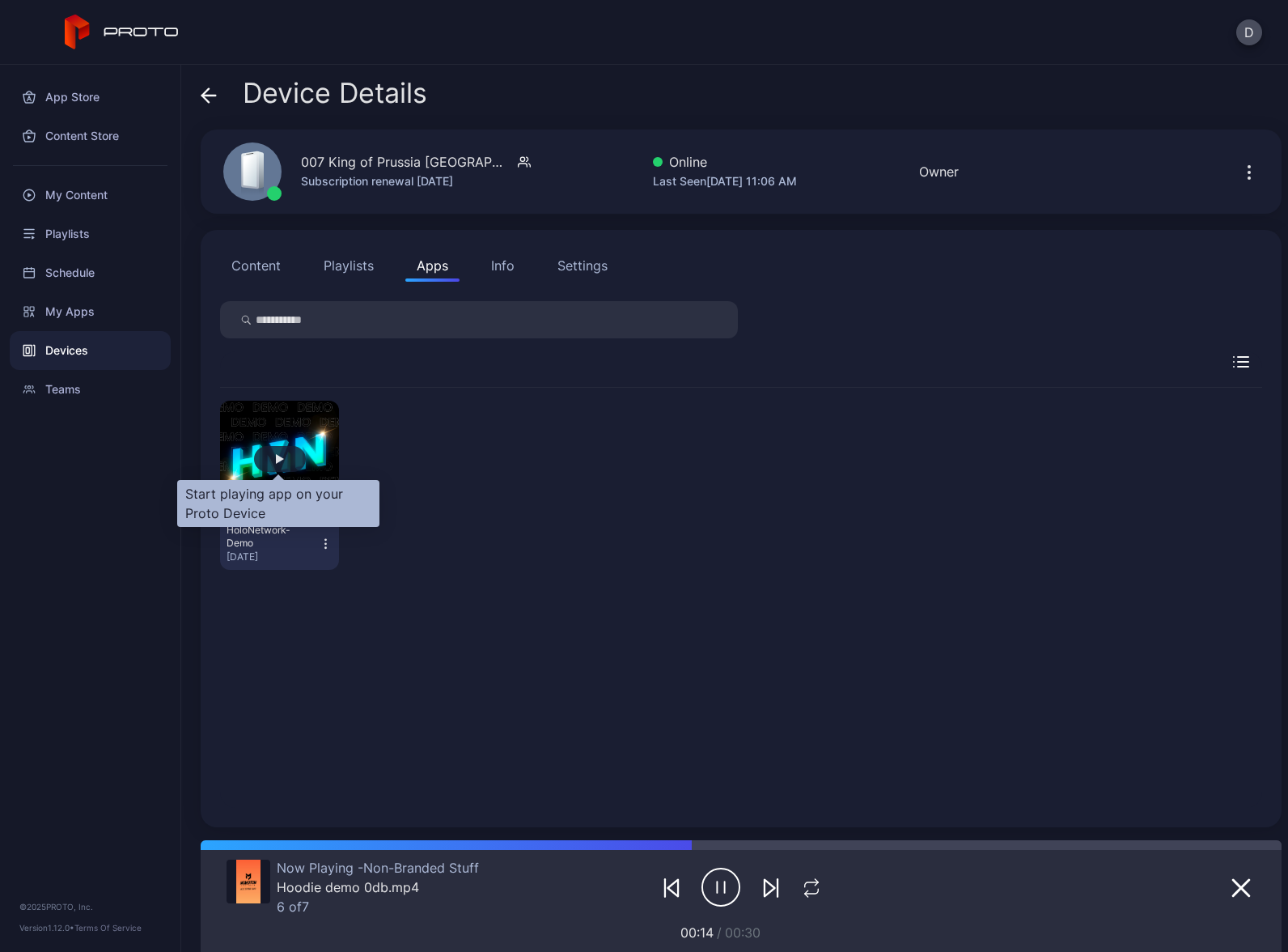
click at [285, 453] on div "button" at bounding box center [280, 458] width 52 height 26
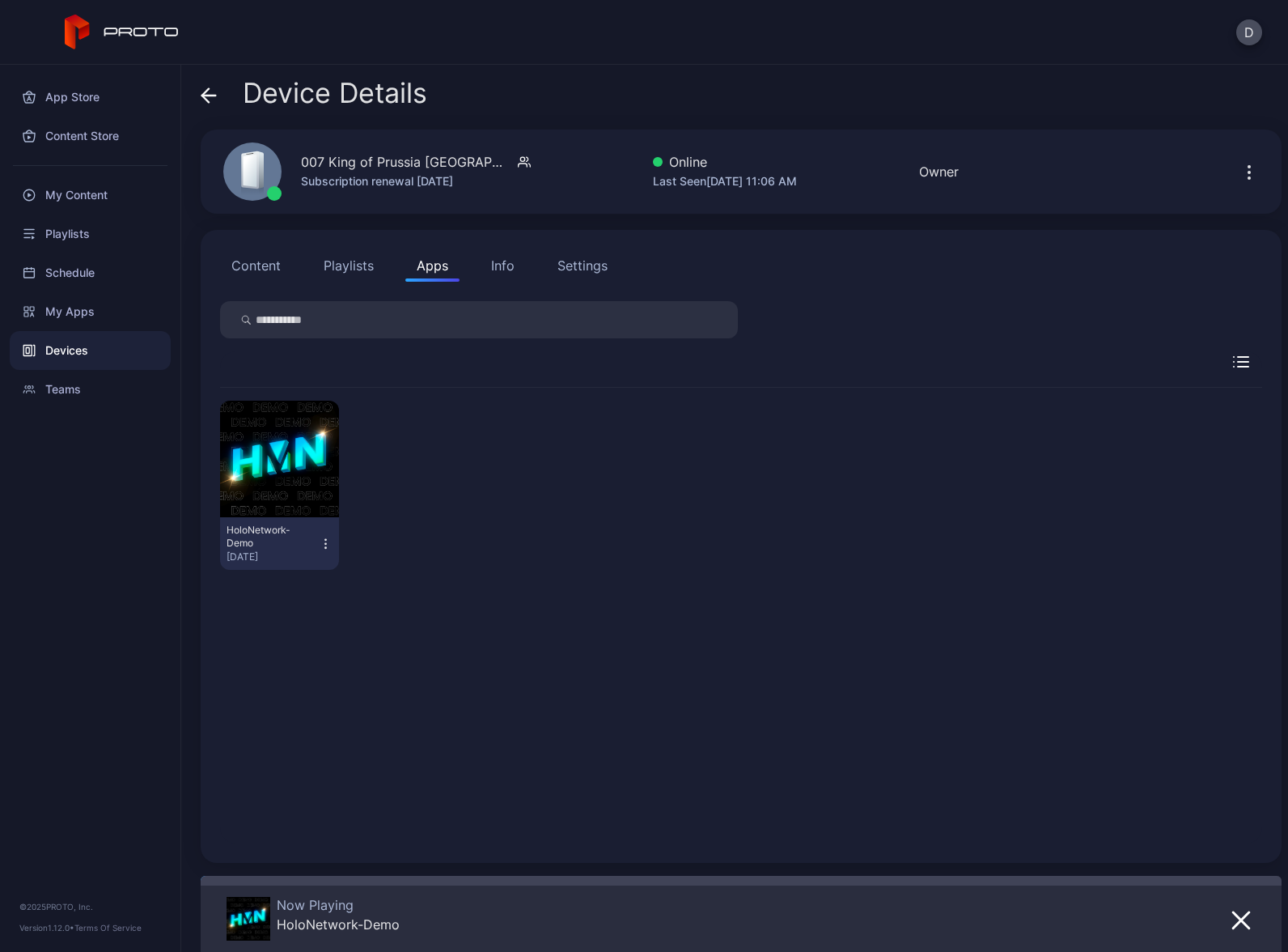
click at [101, 350] on div "Devices" at bounding box center [91, 350] width 161 height 39
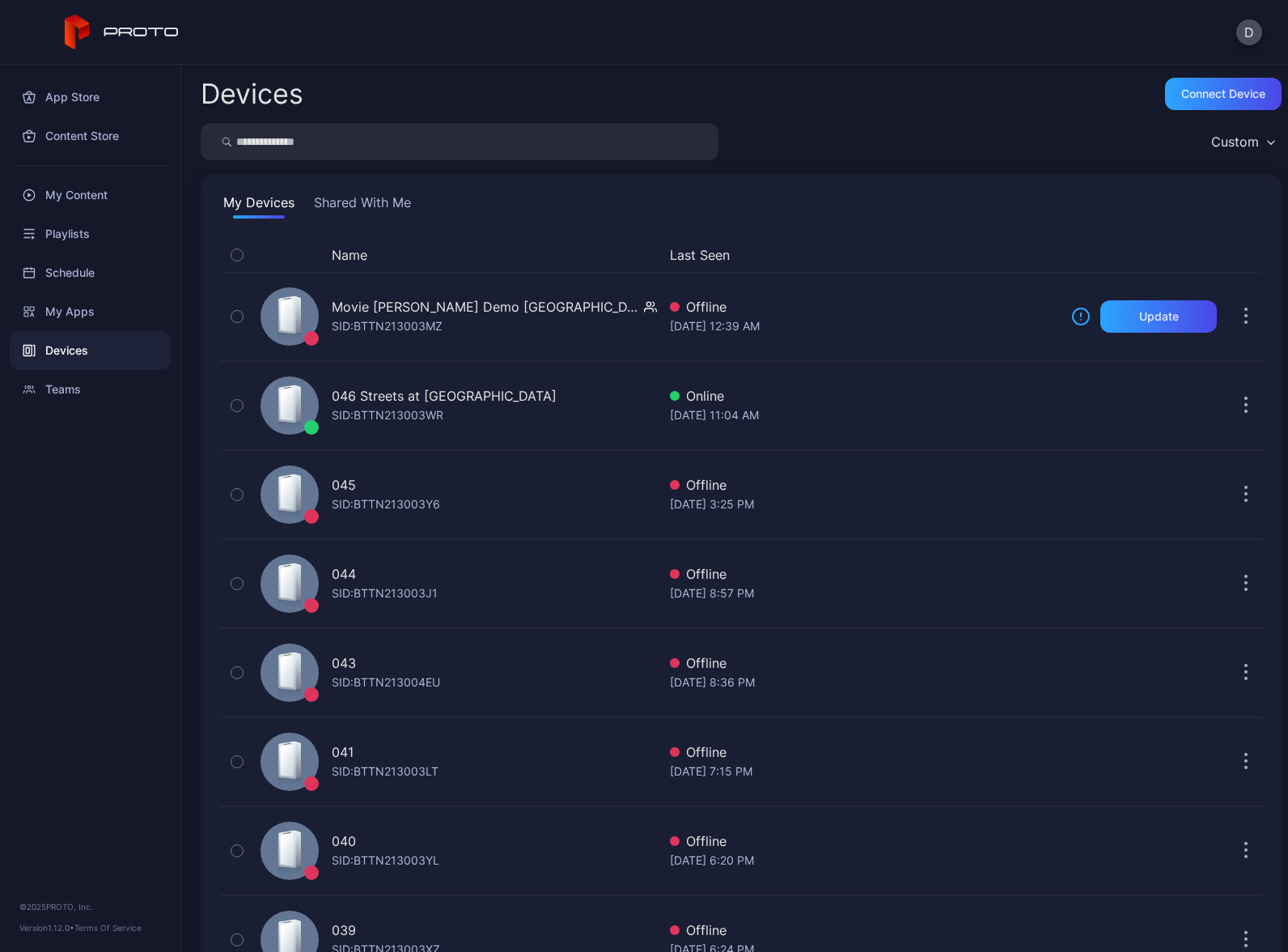
scroll to position [3289, 0]
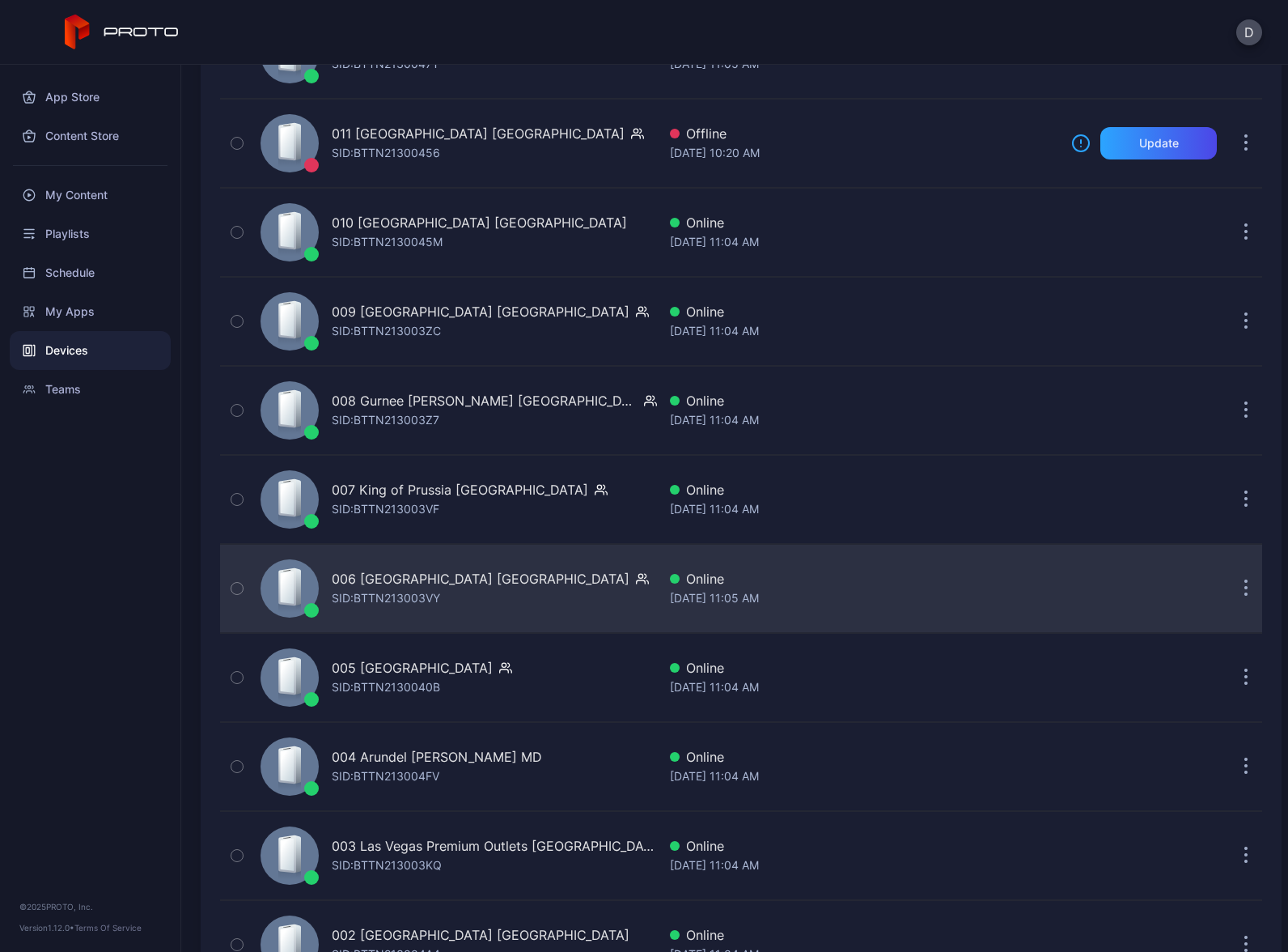
click at [534, 582] on div "006 Menlo Park Mall NJ SID: BTTN213003VY" at bounding box center [456, 588] width 403 height 81
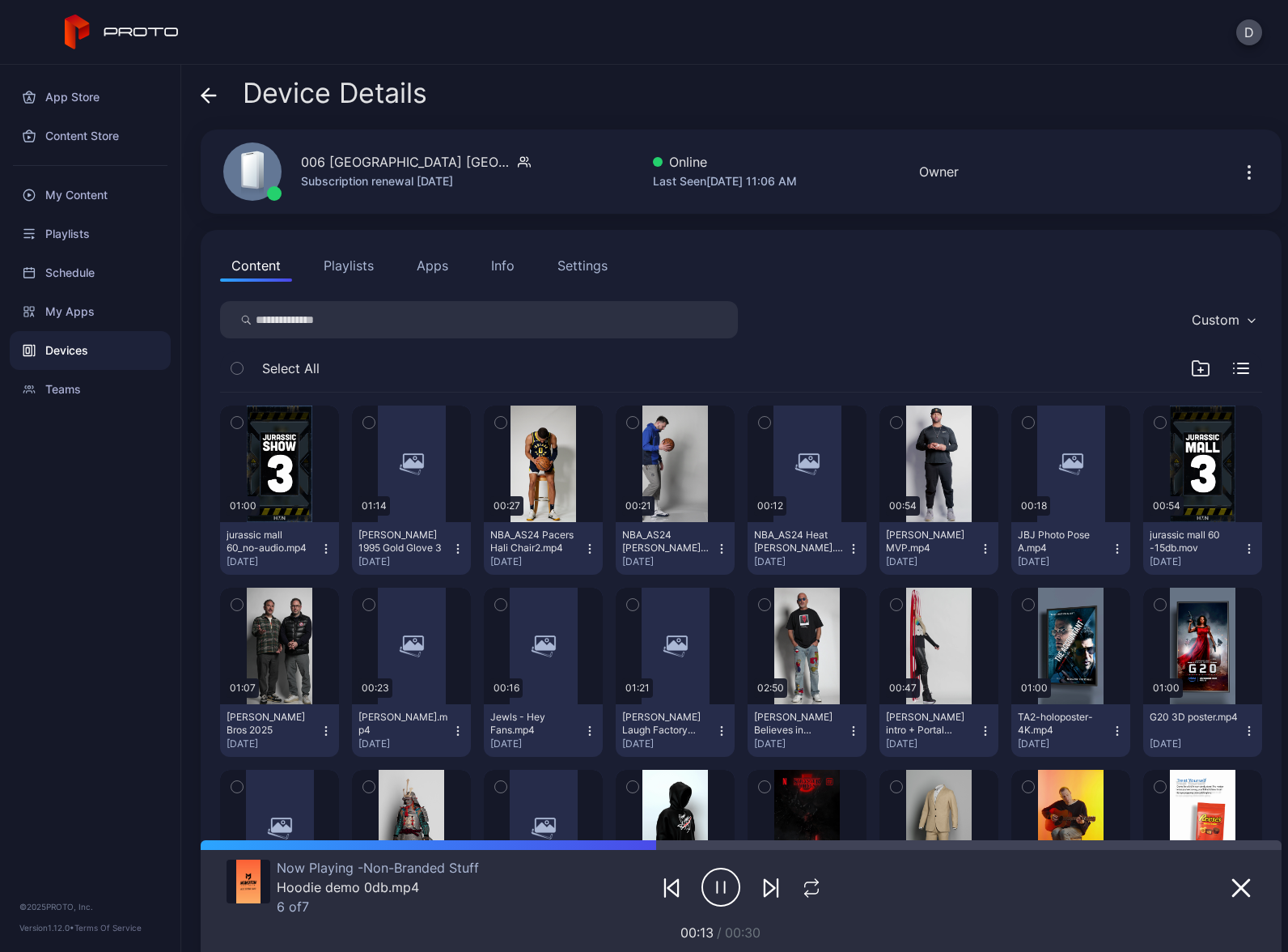
click at [423, 266] on button "Apps" at bounding box center [433, 265] width 54 height 33
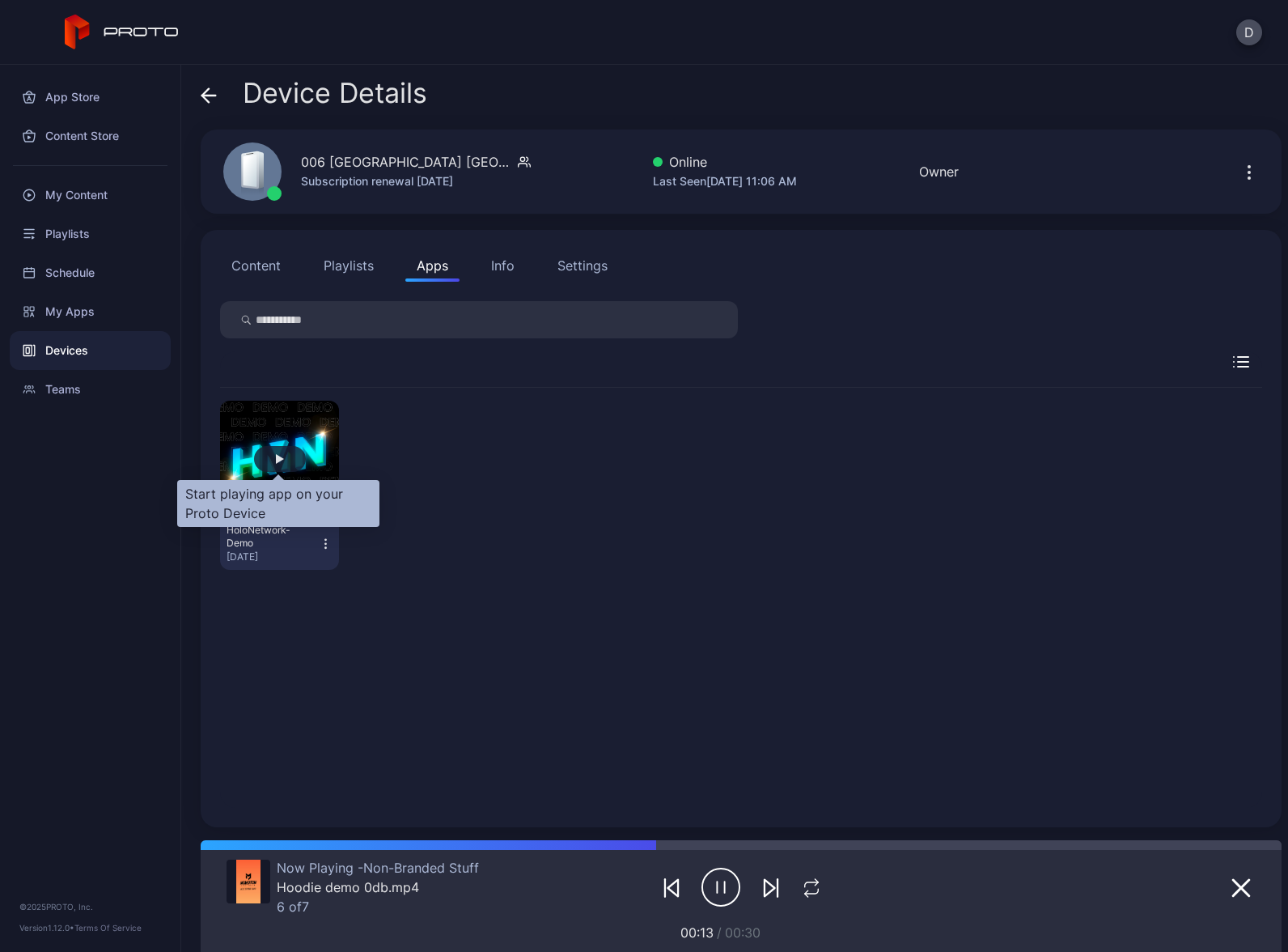
click at [282, 465] on div "button" at bounding box center [280, 458] width 52 height 26
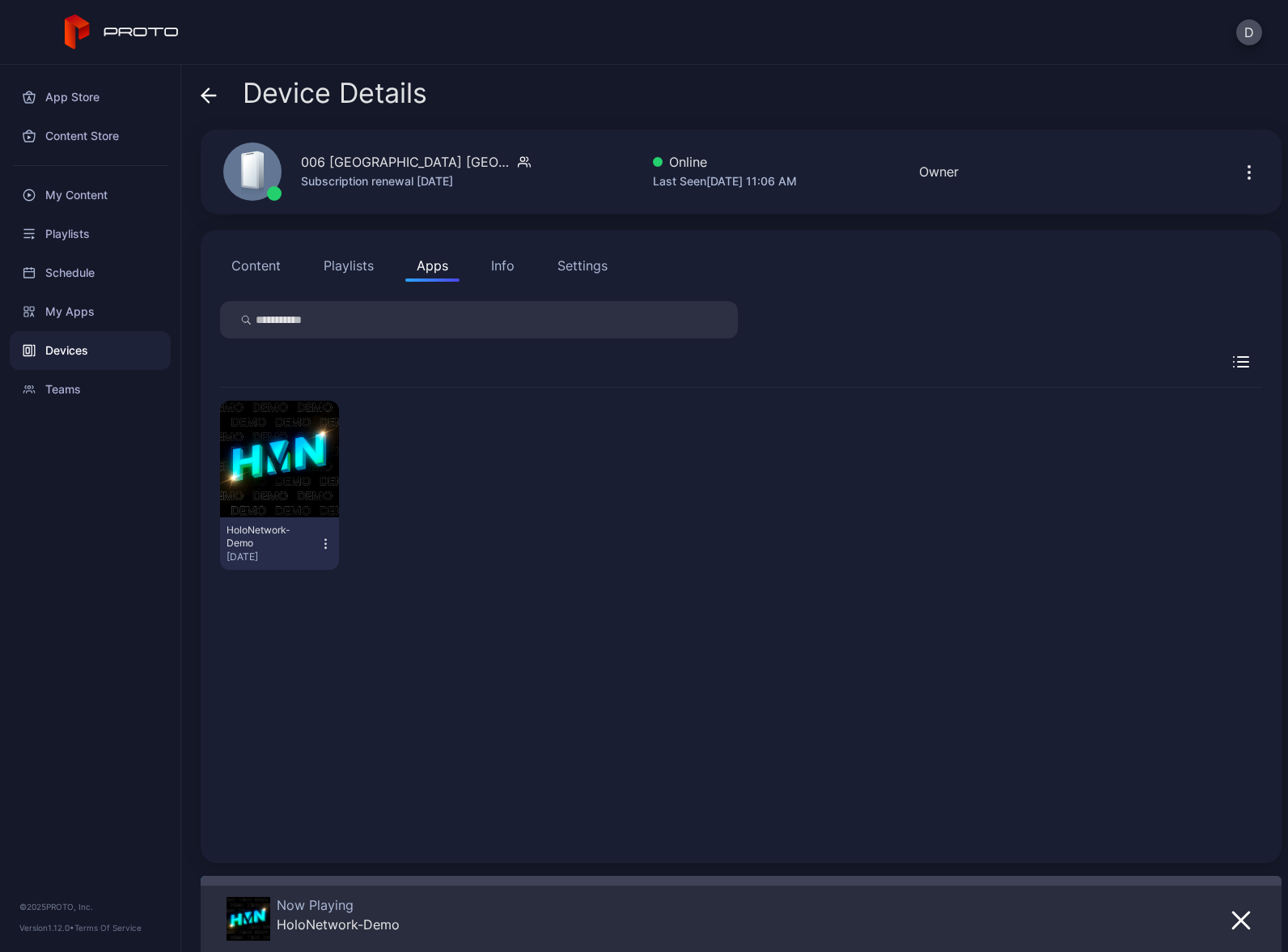
click at [108, 350] on div "Devices" at bounding box center [91, 350] width 161 height 39
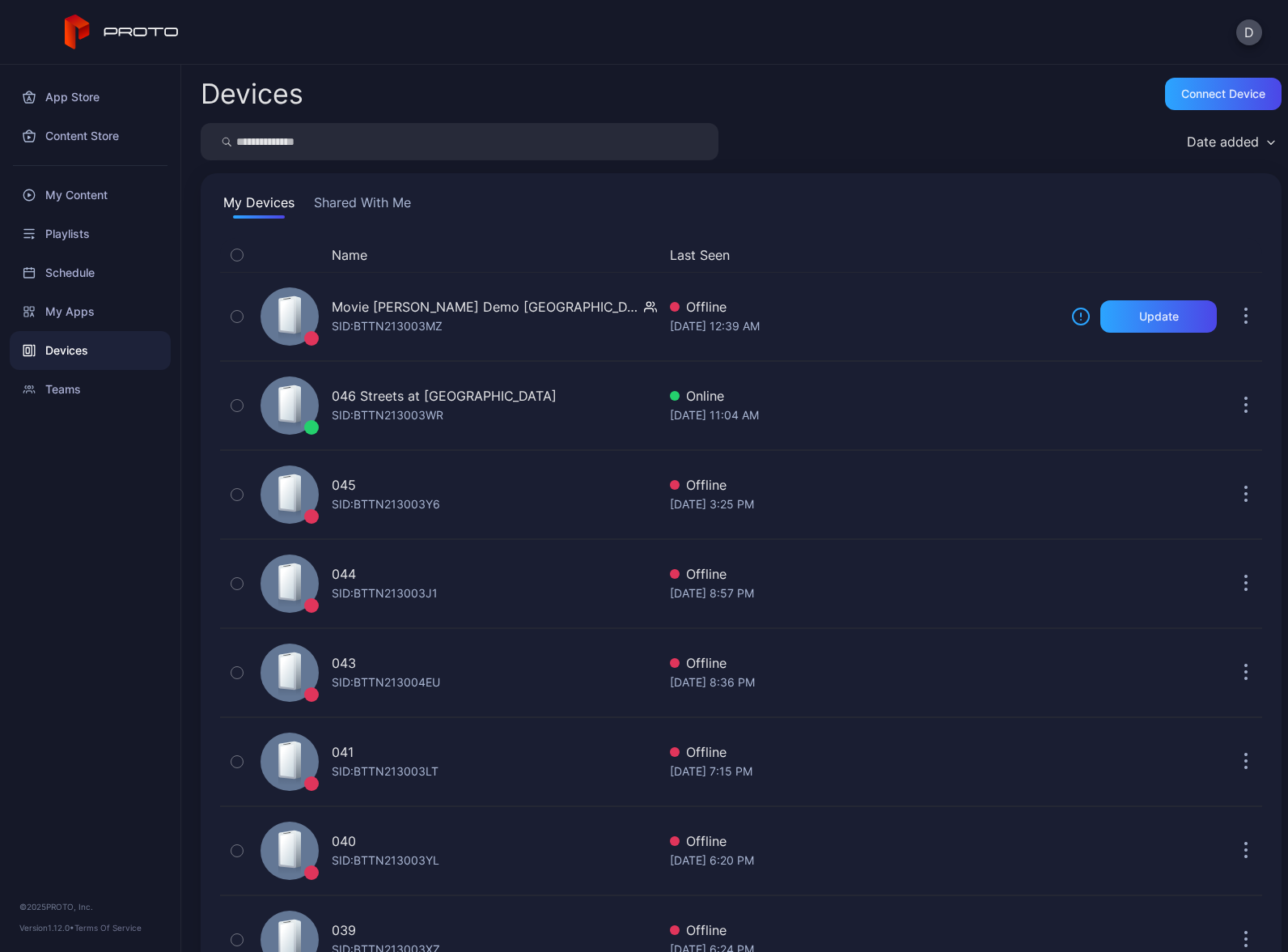
scroll to position [3289, 0]
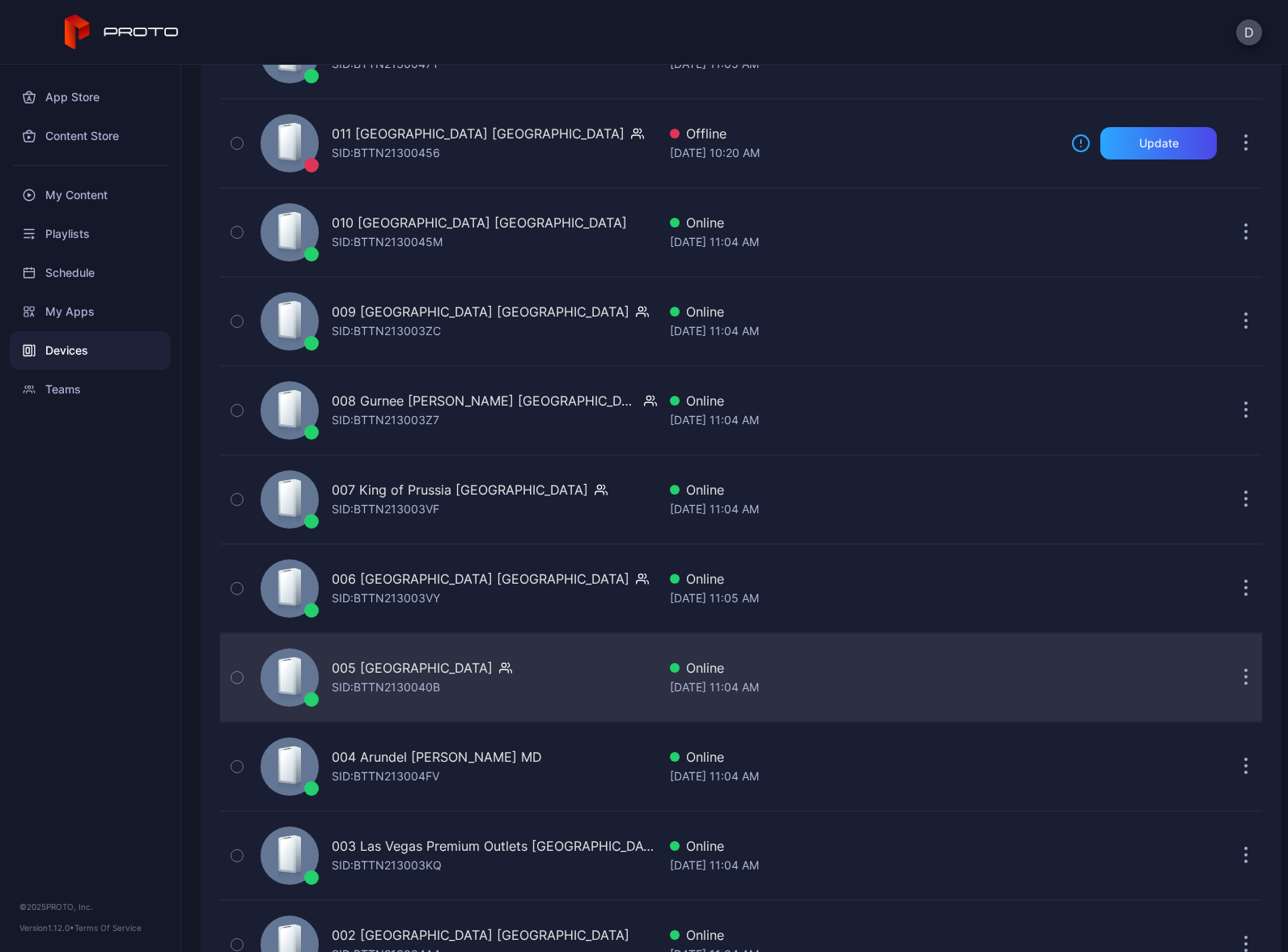
click at [535, 690] on div "005 Newport Centre NJ SID: BTTN2130040B" at bounding box center [456, 677] width 403 height 81
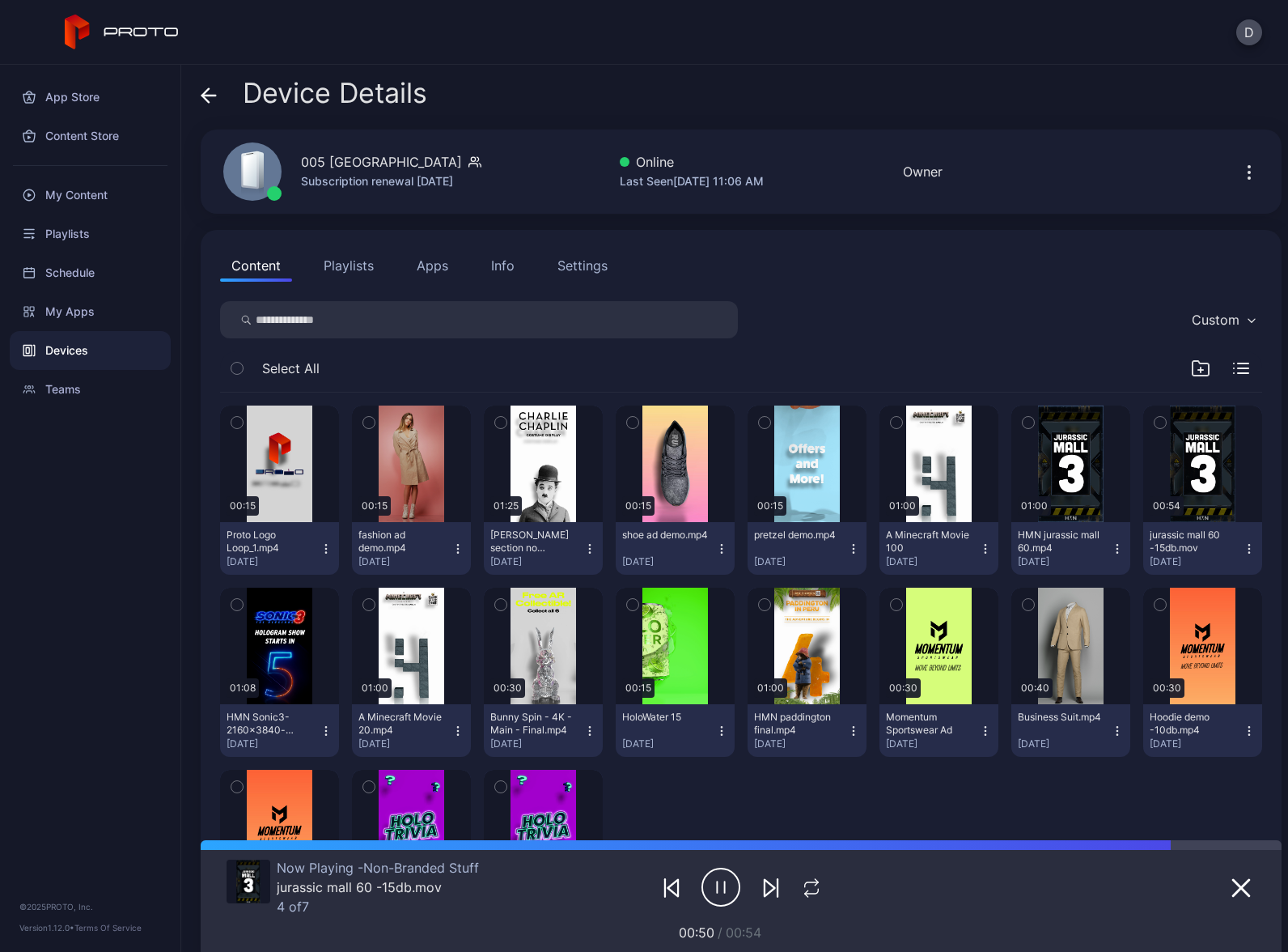
click at [422, 270] on button "Apps" at bounding box center [433, 265] width 54 height 33
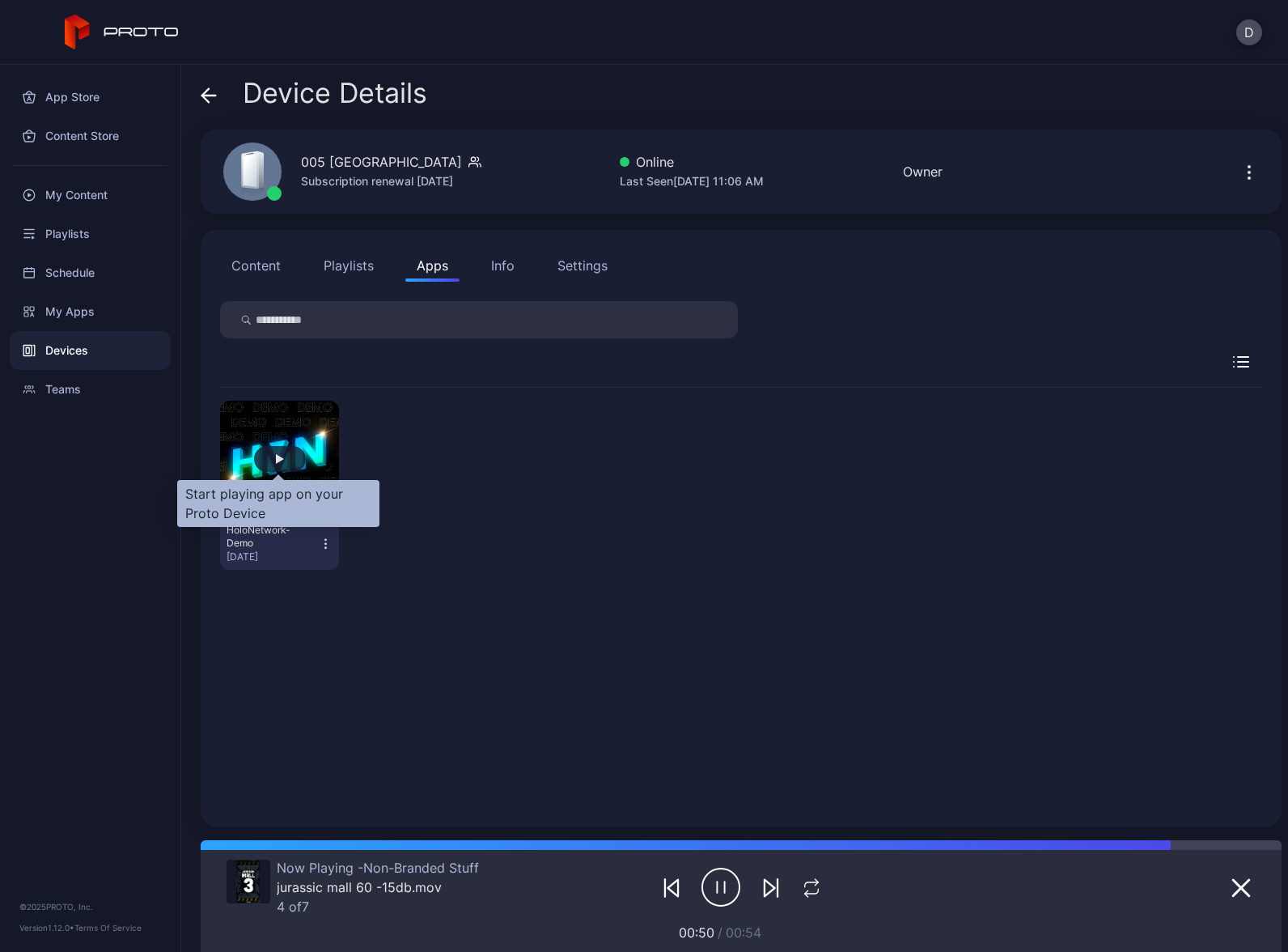
click at [274, 459] on div "button" at bounding box center [280, 458] width 52 height 26
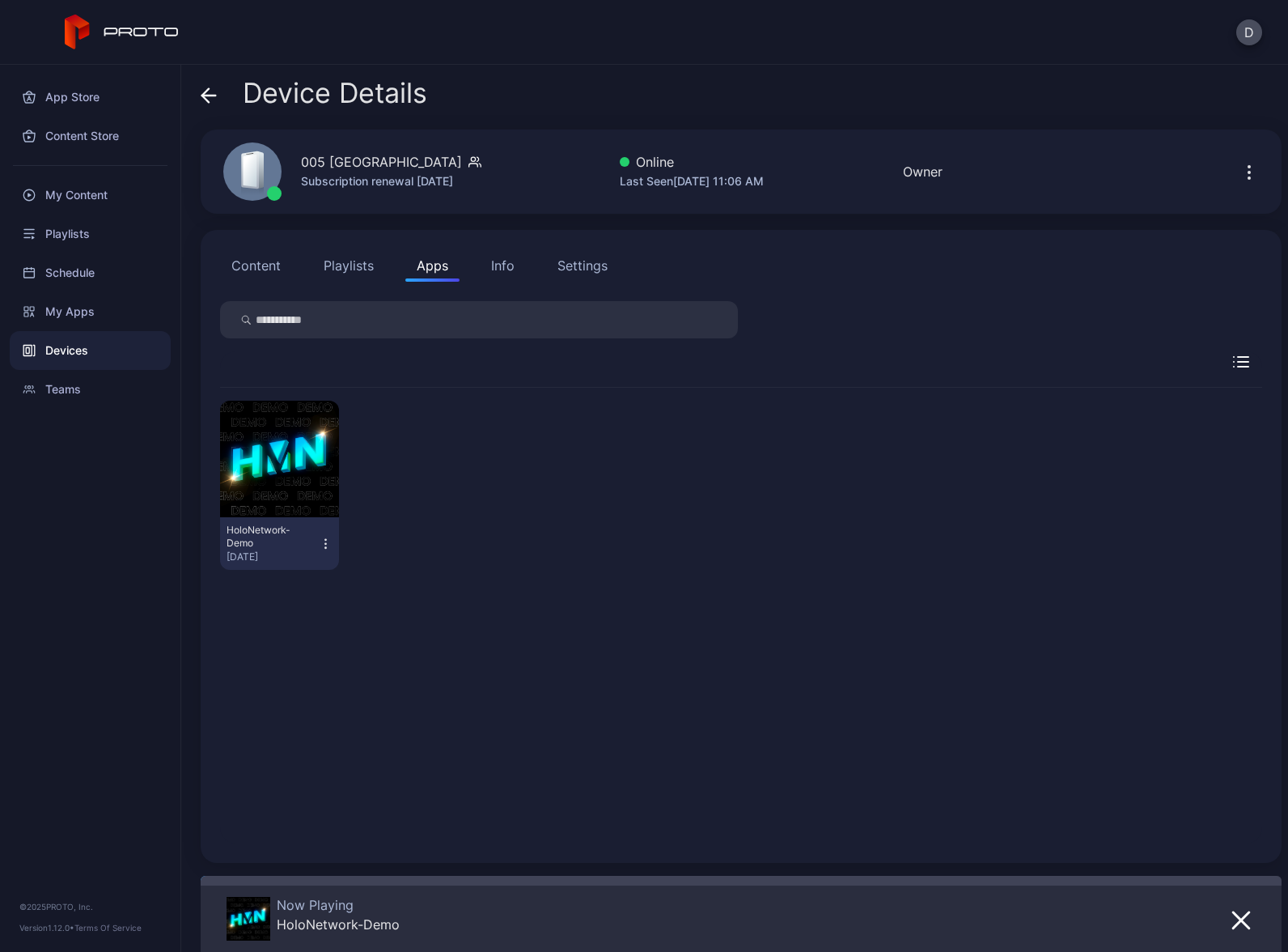
click at [82, 352] on div "Devices" at bounding box center [91, 350] width 161 height 39
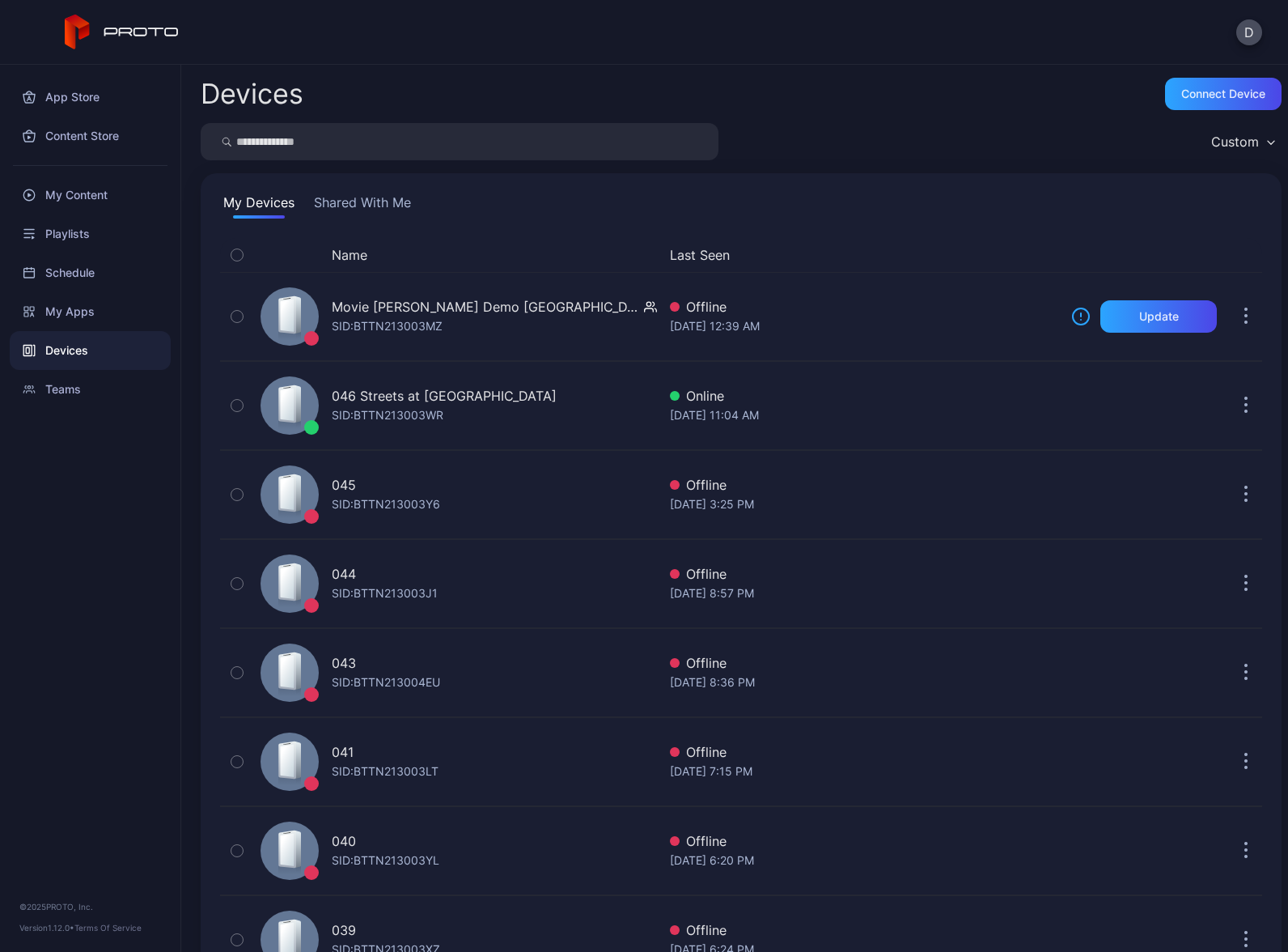
scroll to position [3289, 0]
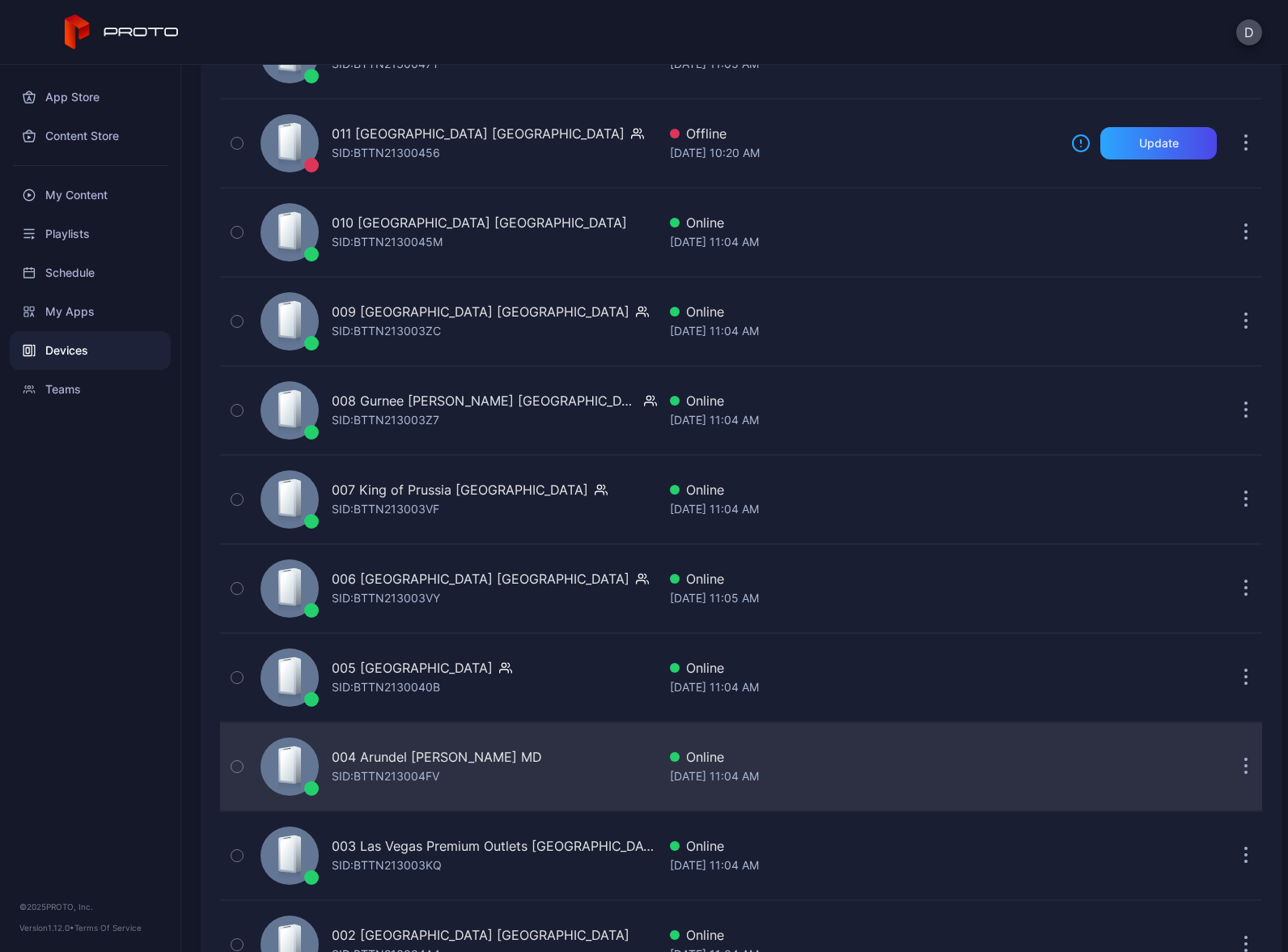
click at [489, 771] on div "004 Arundel Mills MD SID: BTTN213004FV" at bounding box center [456, 765] width 403 height 81
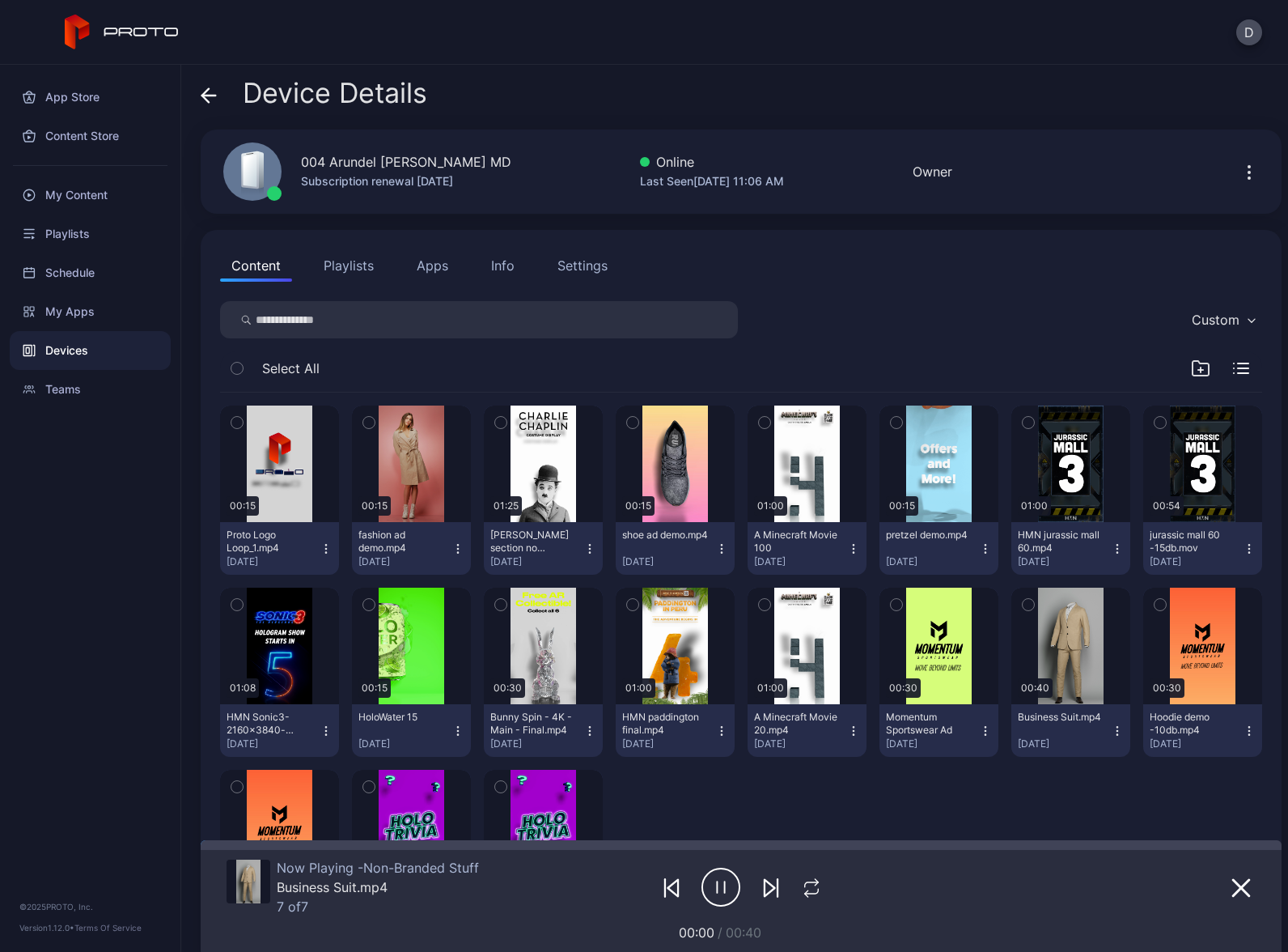
click at [422, 264] on button "Apps" at bounding box center [433, 265] width 54 height 33
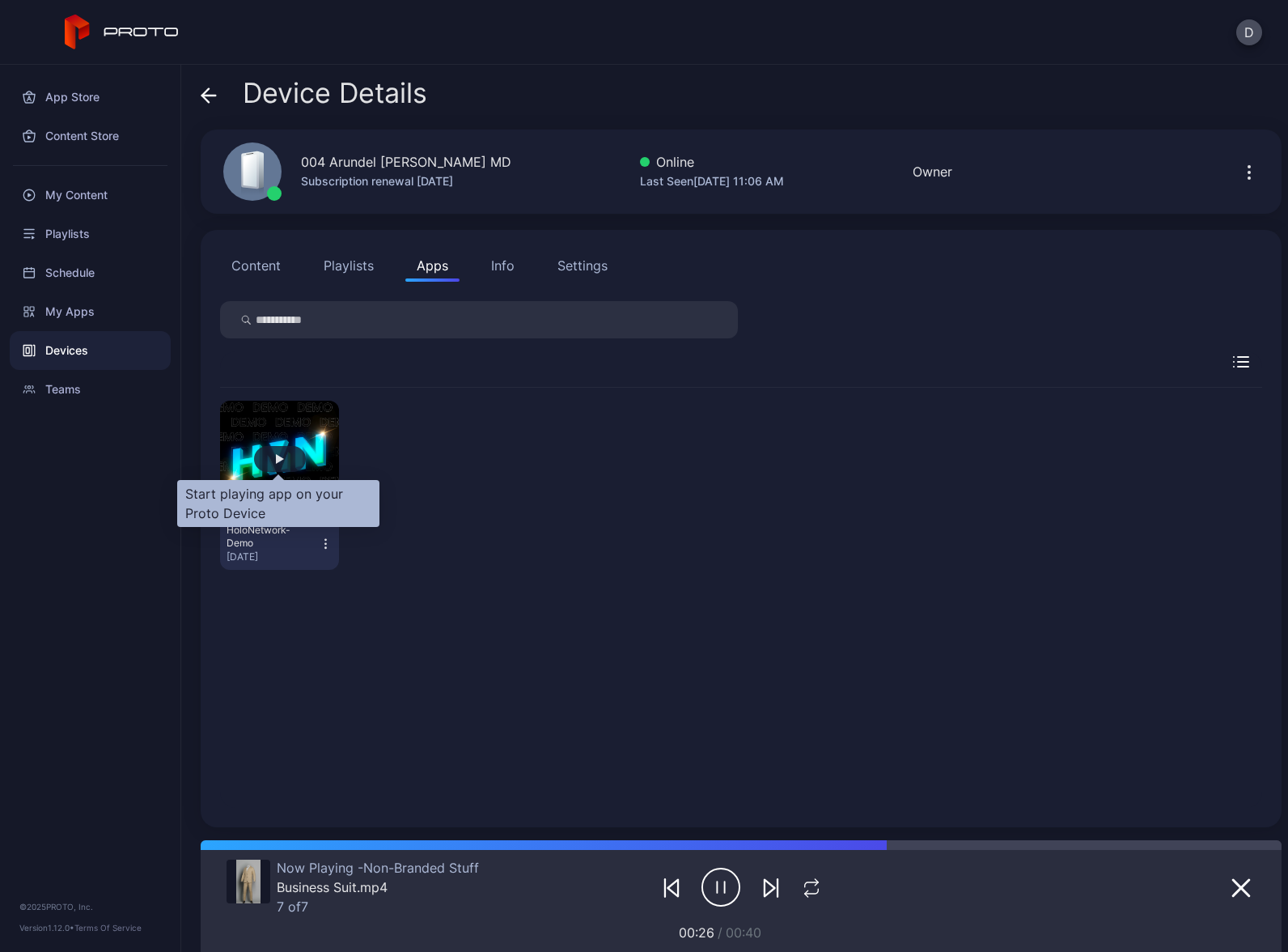
click at [293, 459] on div "button" at bounding box center [280, 458] width 52 height 26
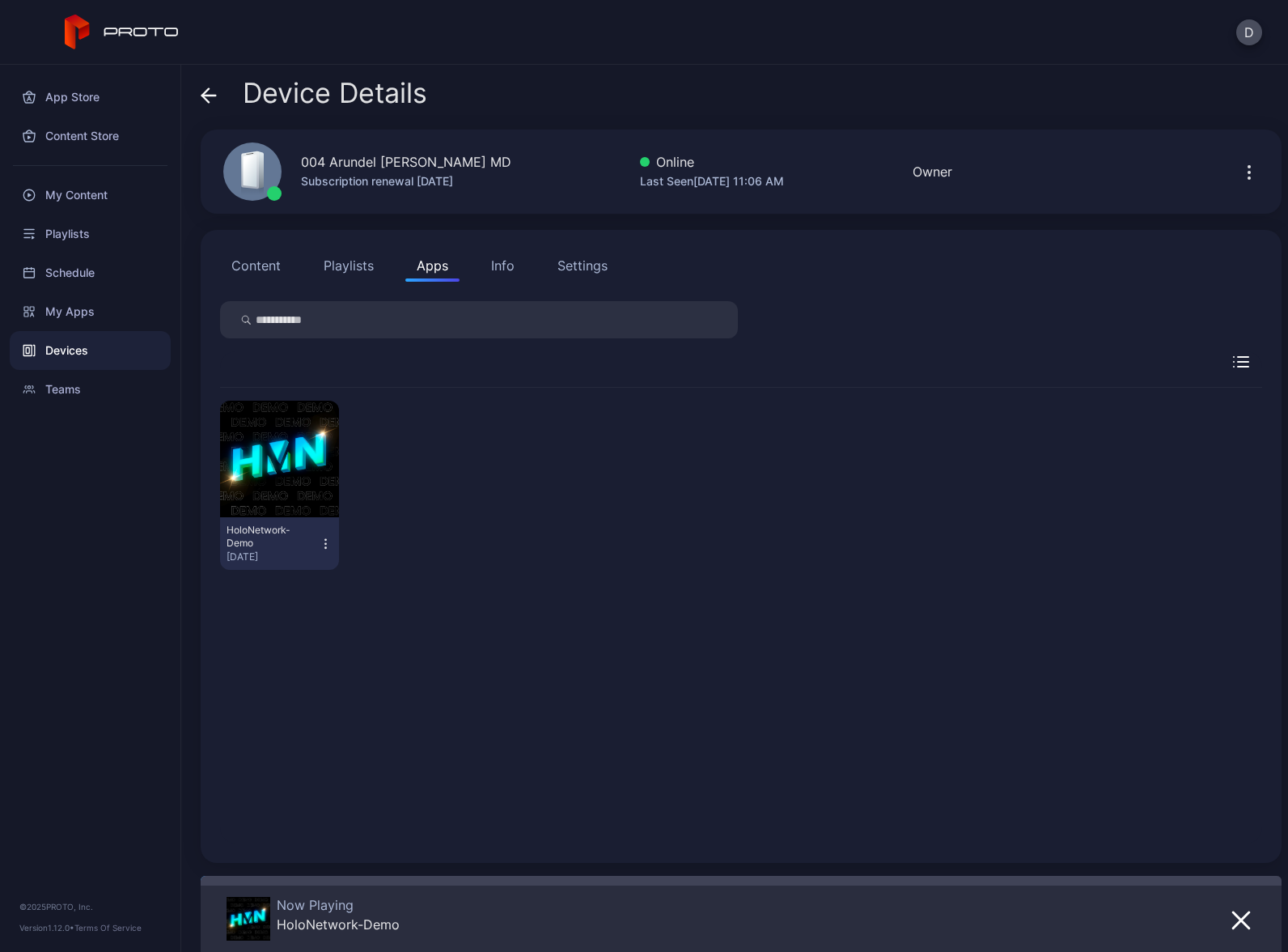
click at [107, 349] on div "Devices" at bounding box center [91, 350] width 161 height 39
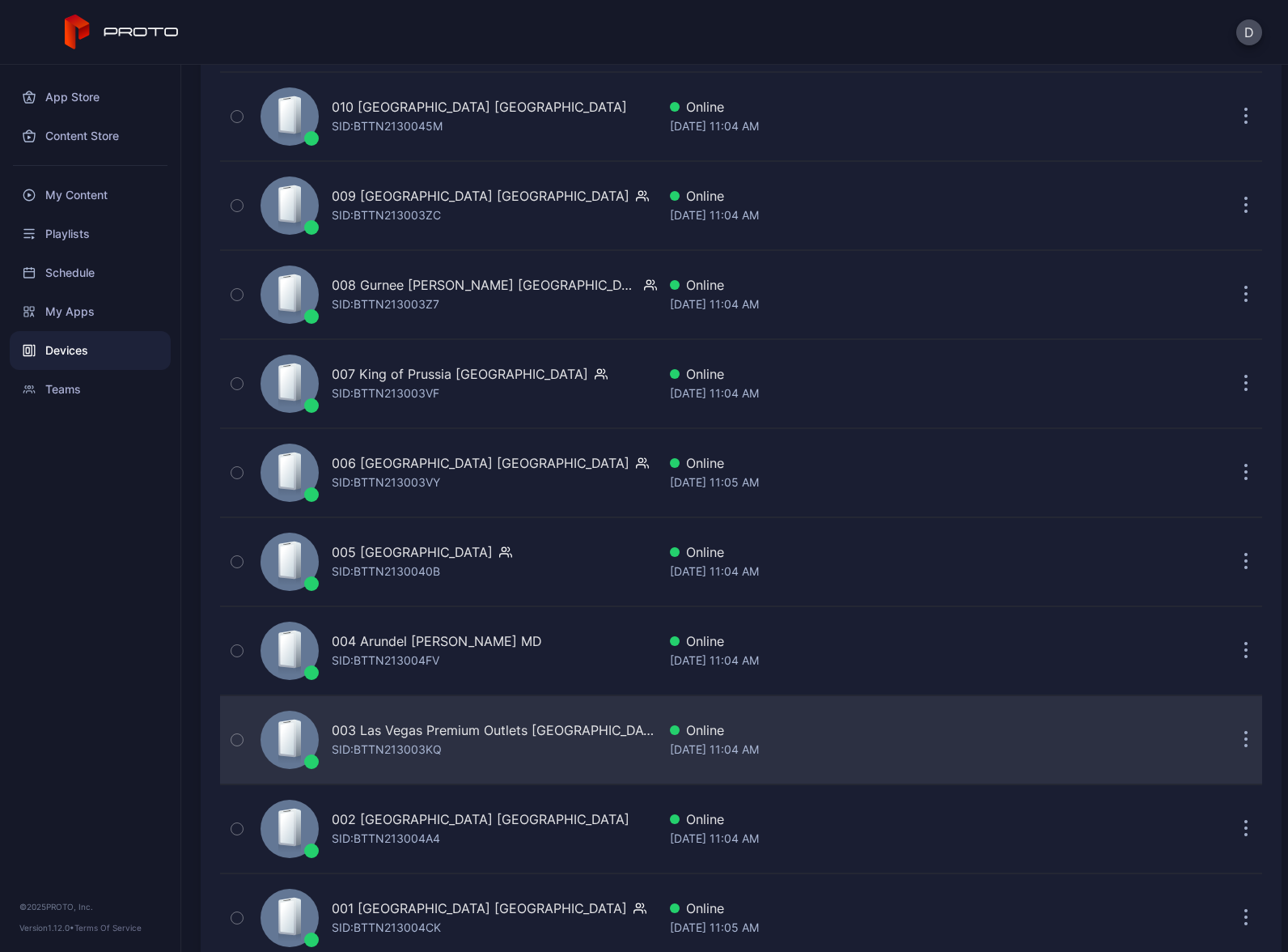
scroll to position [3534, 0]
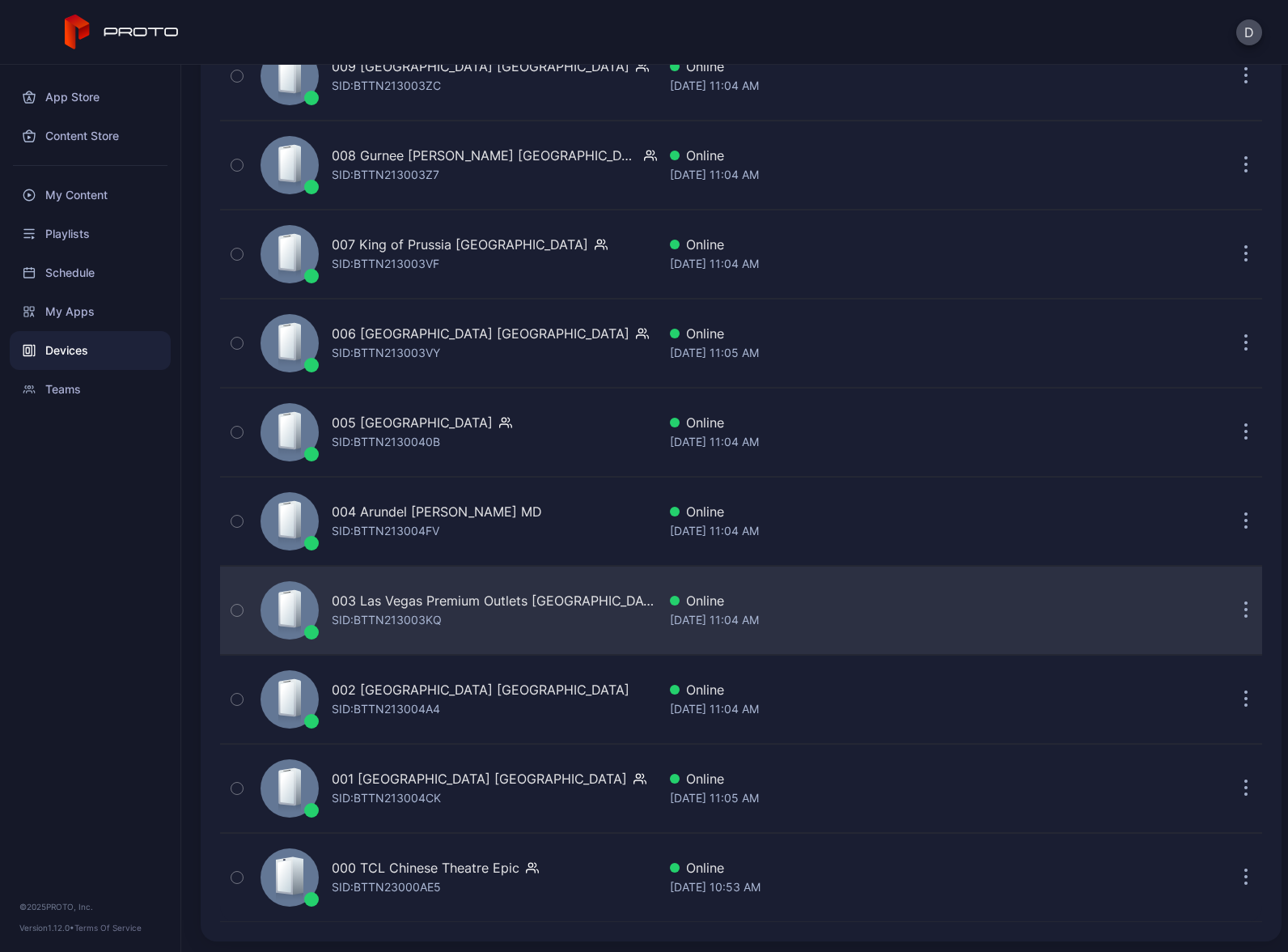
click at [509, 589] on div "003 Las Vegas Premium Outlets South CA SID: BTTN213003KQ" at bounding box center [456, 610] width 403 height 81
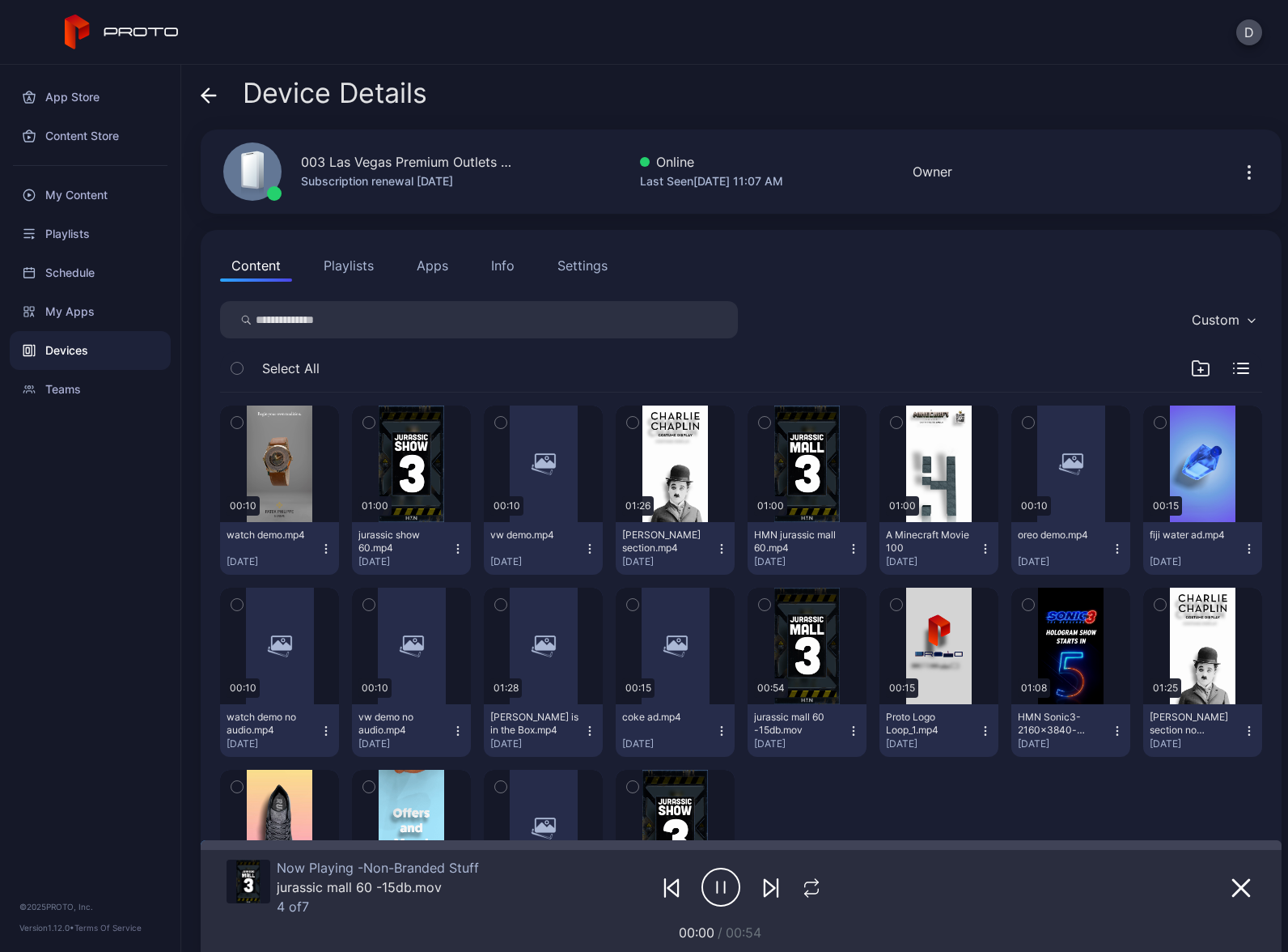
click at [440, 267] on button "Apps" at bounding box center [433, 265] width 54 height 33
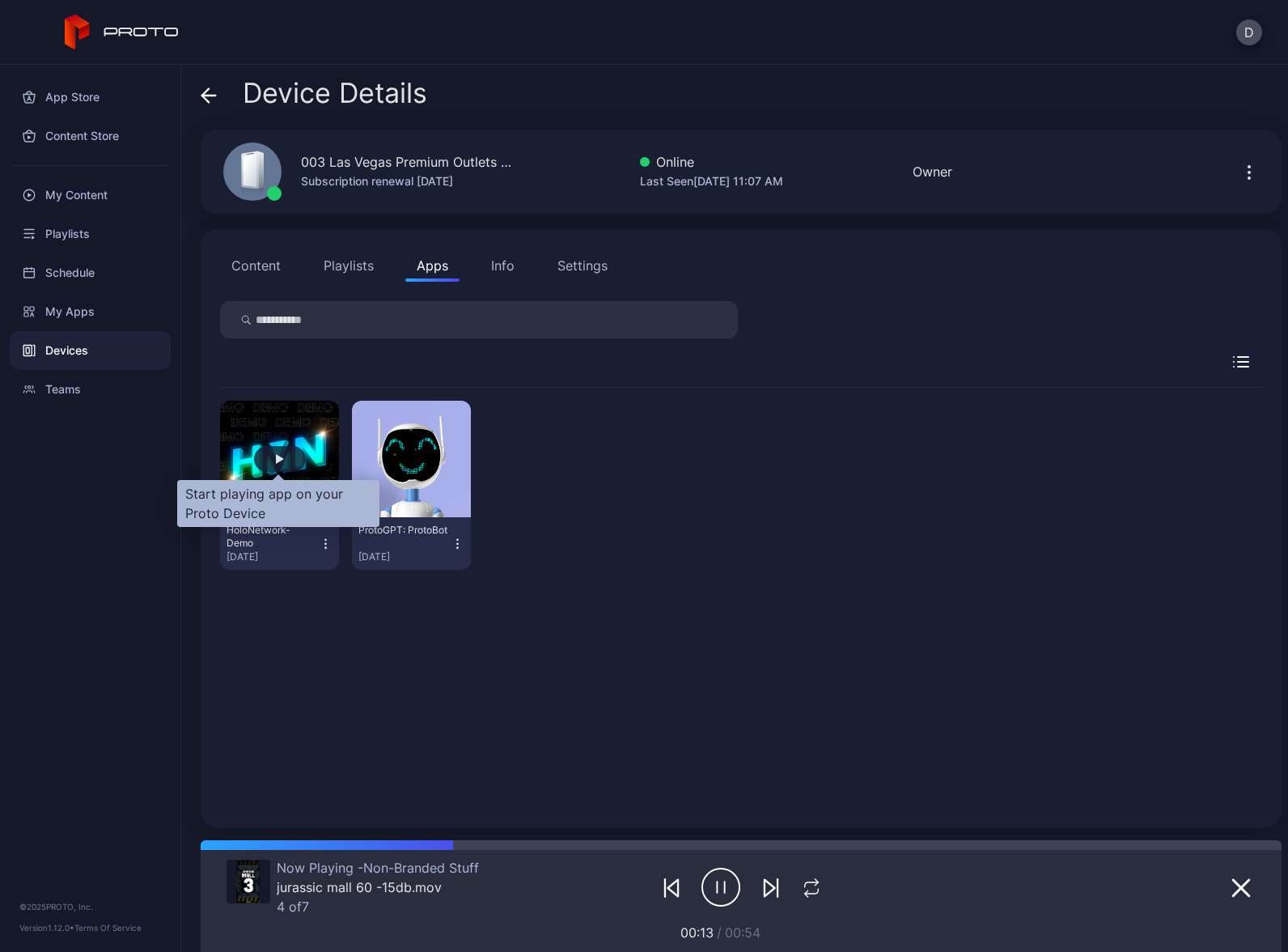
click at [282, 452] on div "button" at bounding box center [280, 458] width 52 height 26
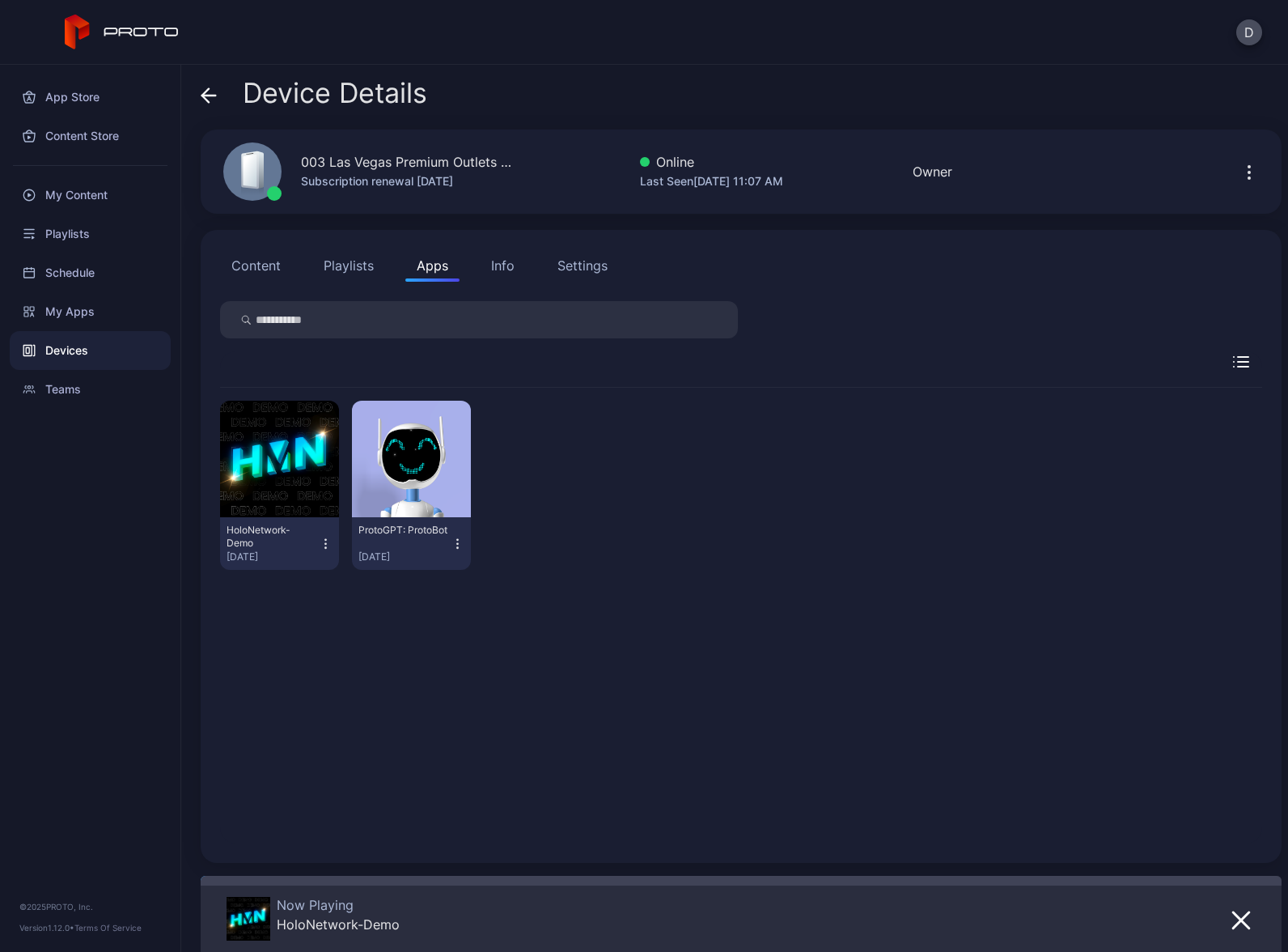
click at [114, 349] on div "Devices" at bounding box center [91, 350] width 161 height 39
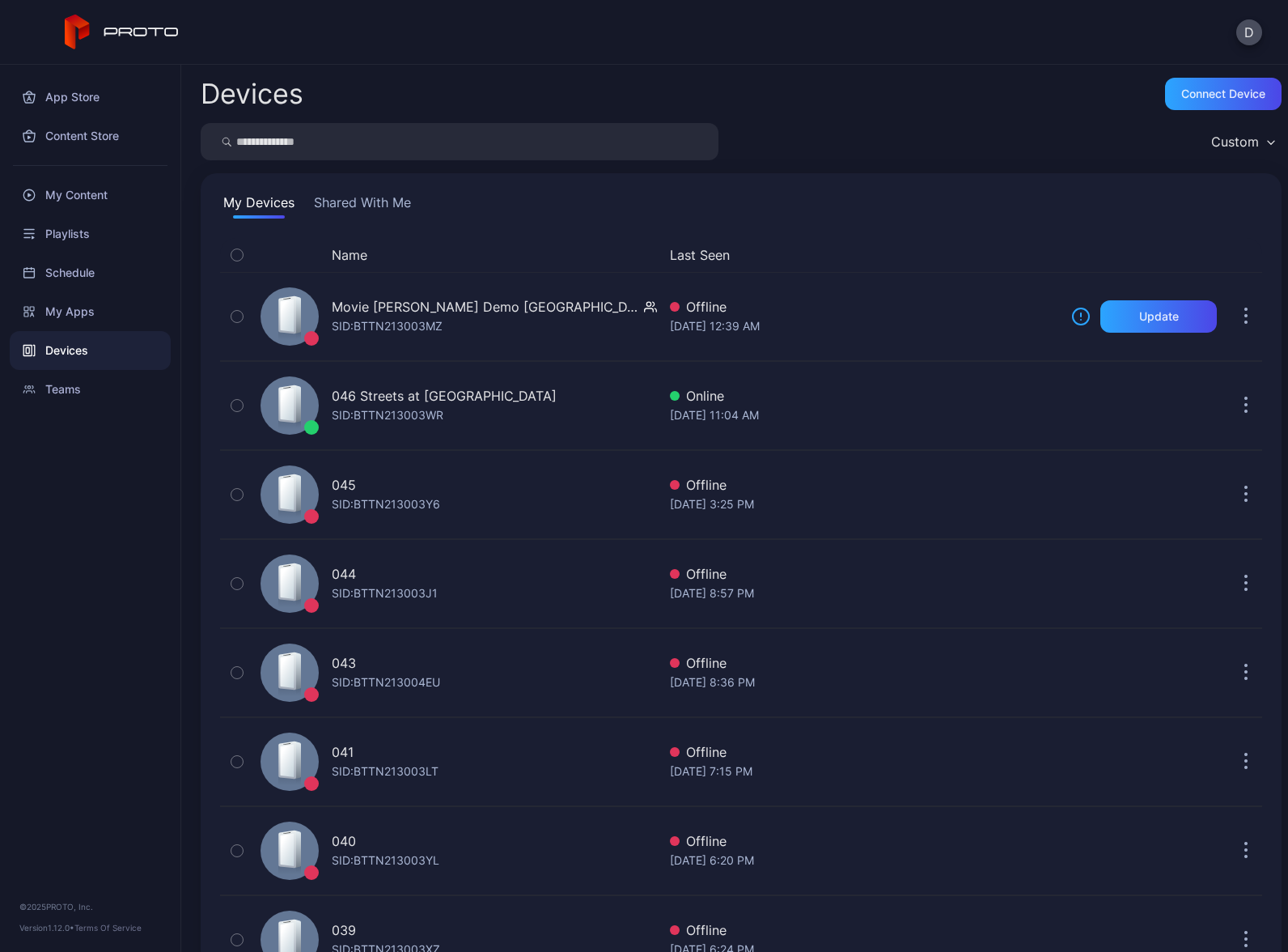
scroll to position [3534, 0]
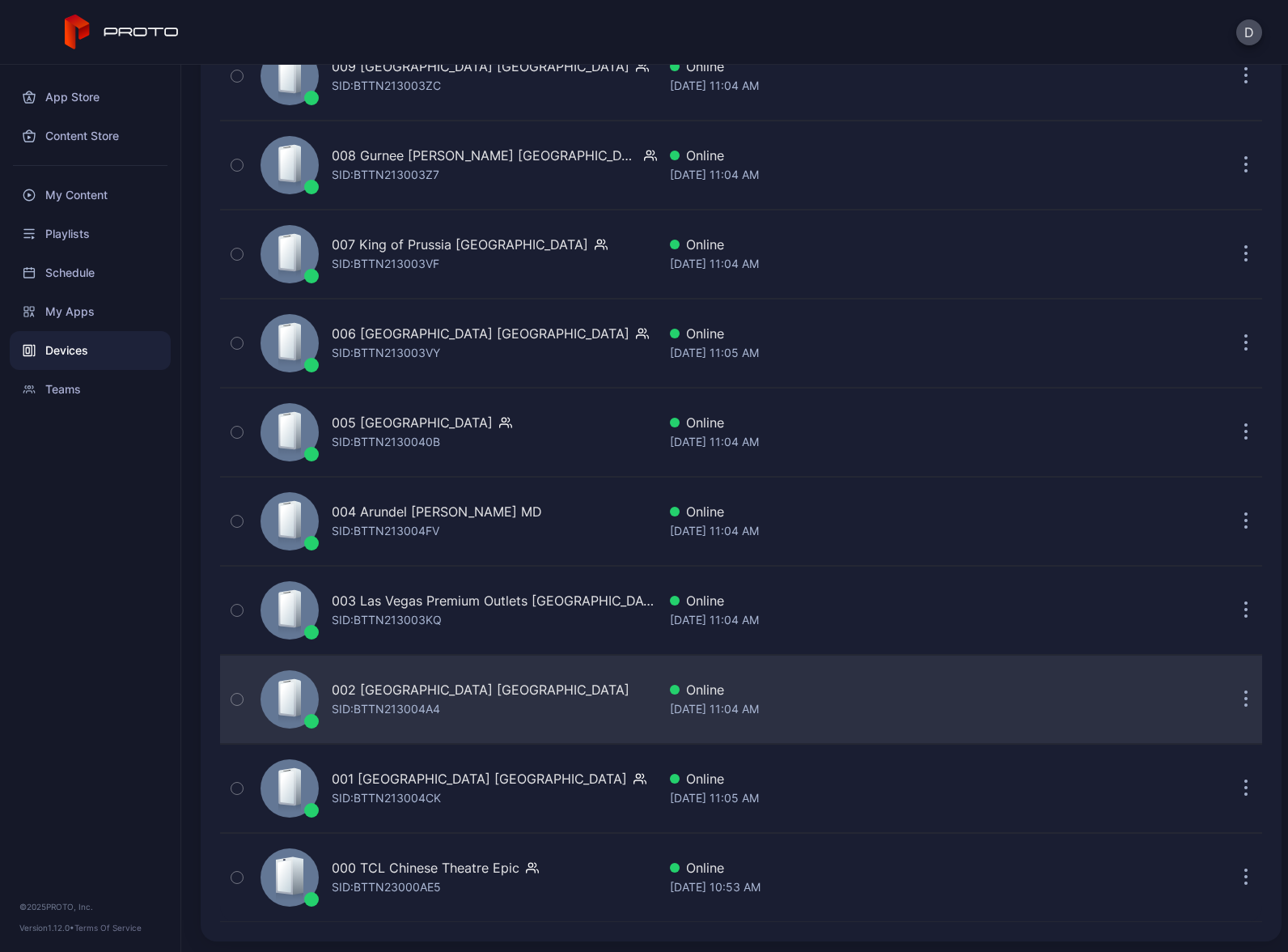
click at [546, 696] on div "002 Roosevelt Field Mall NY SID: BTTN213004A4" at bounding box center [456, 698] width 403 height 81
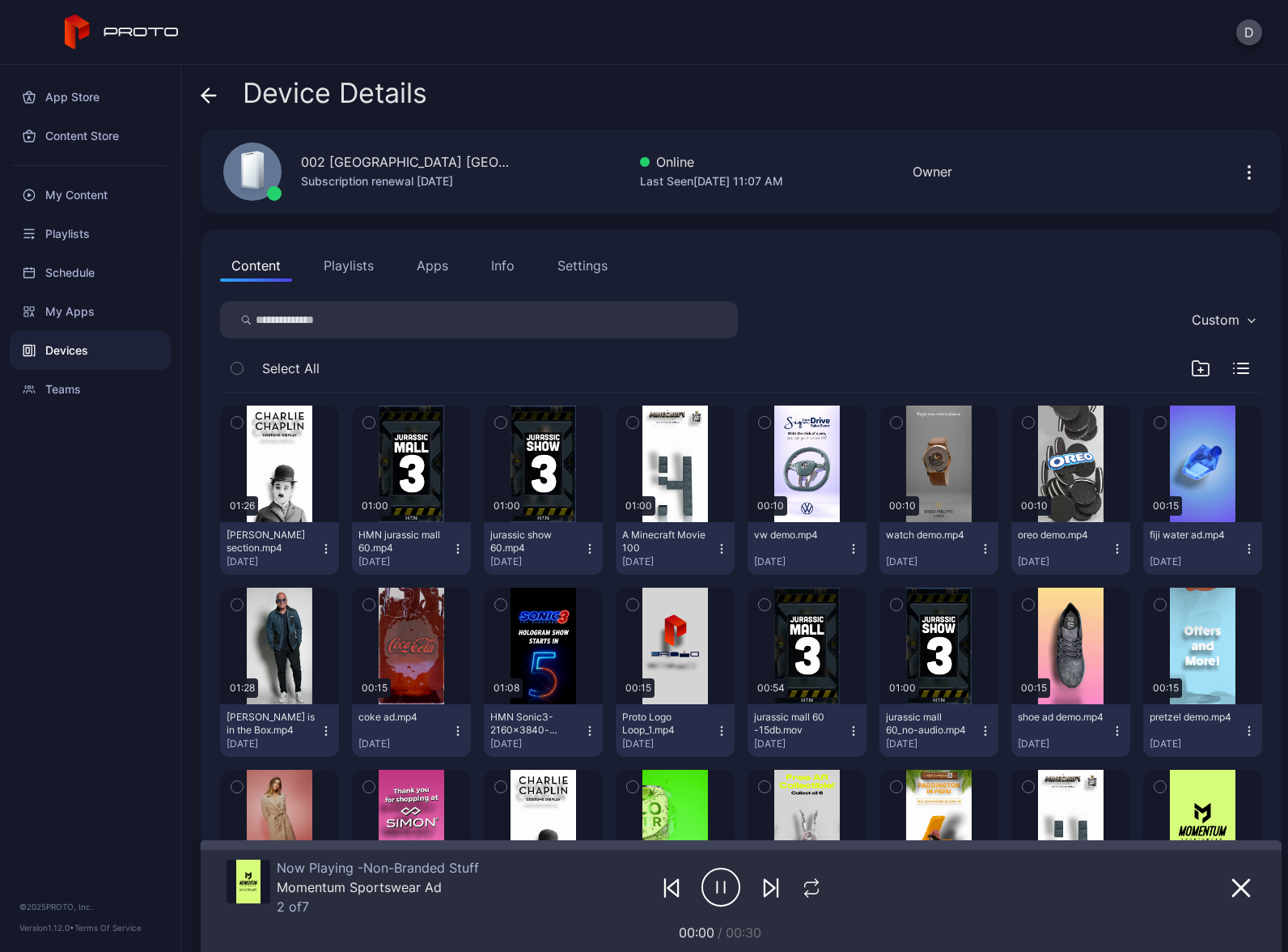
click at [427, 268] on button "Apps" at bounding box center [433, 265] width 54 height 33
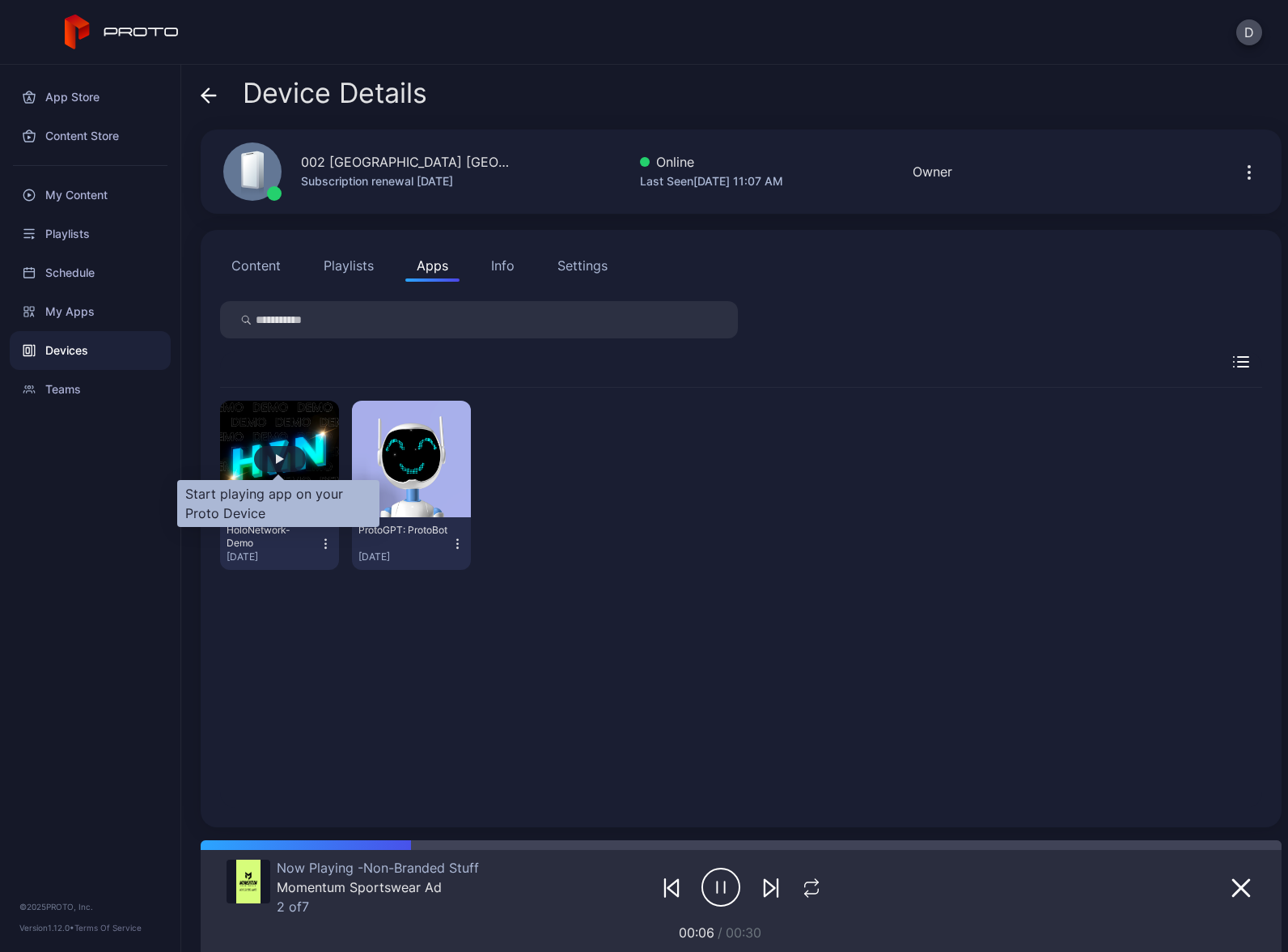
click at [274, 447] on div "button" at bounding box center [280, 458] width 52 height 26
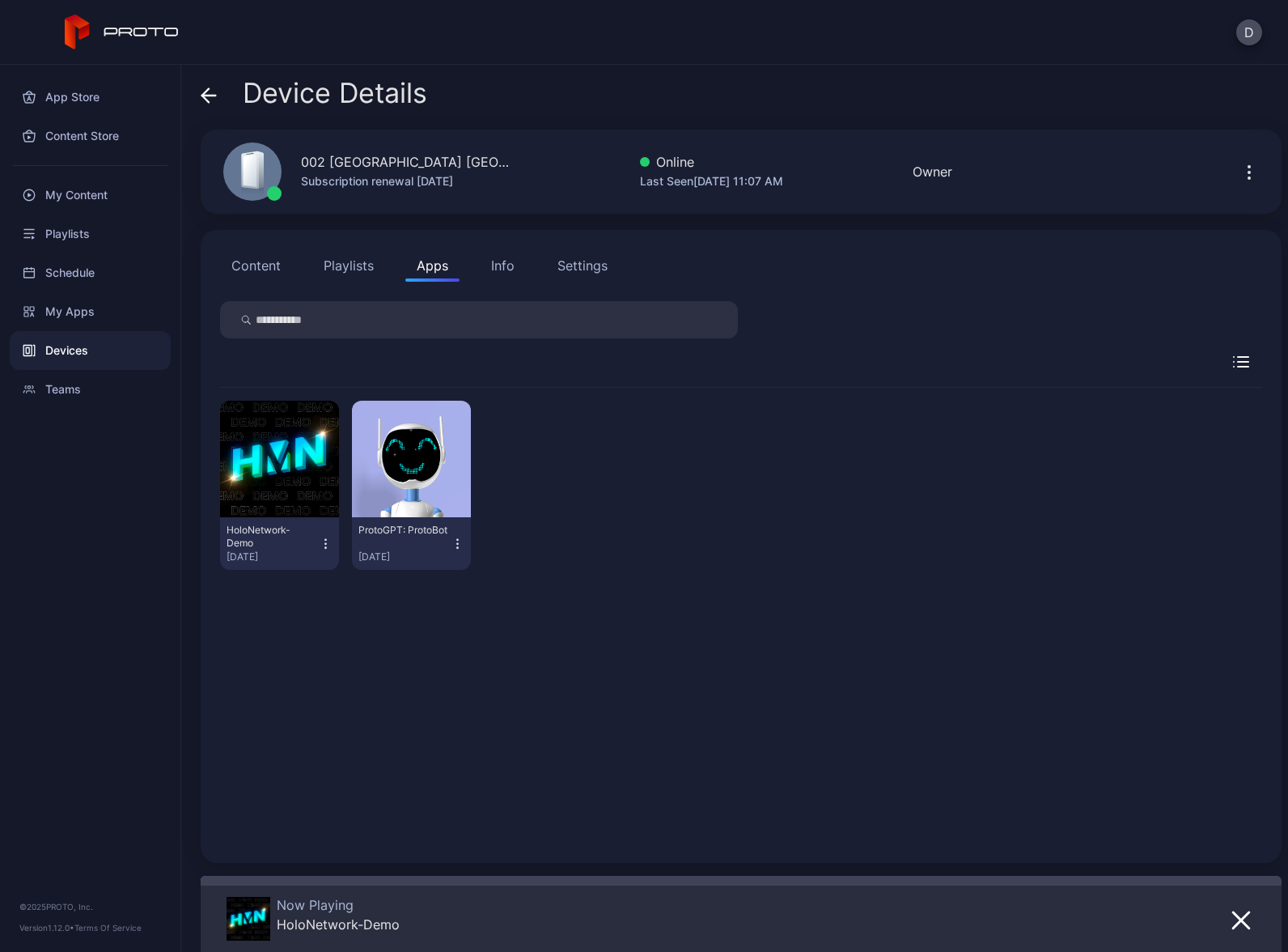
click at [101, 354] on div "Devices" at bounding box center [91, 350] width 161 height 39
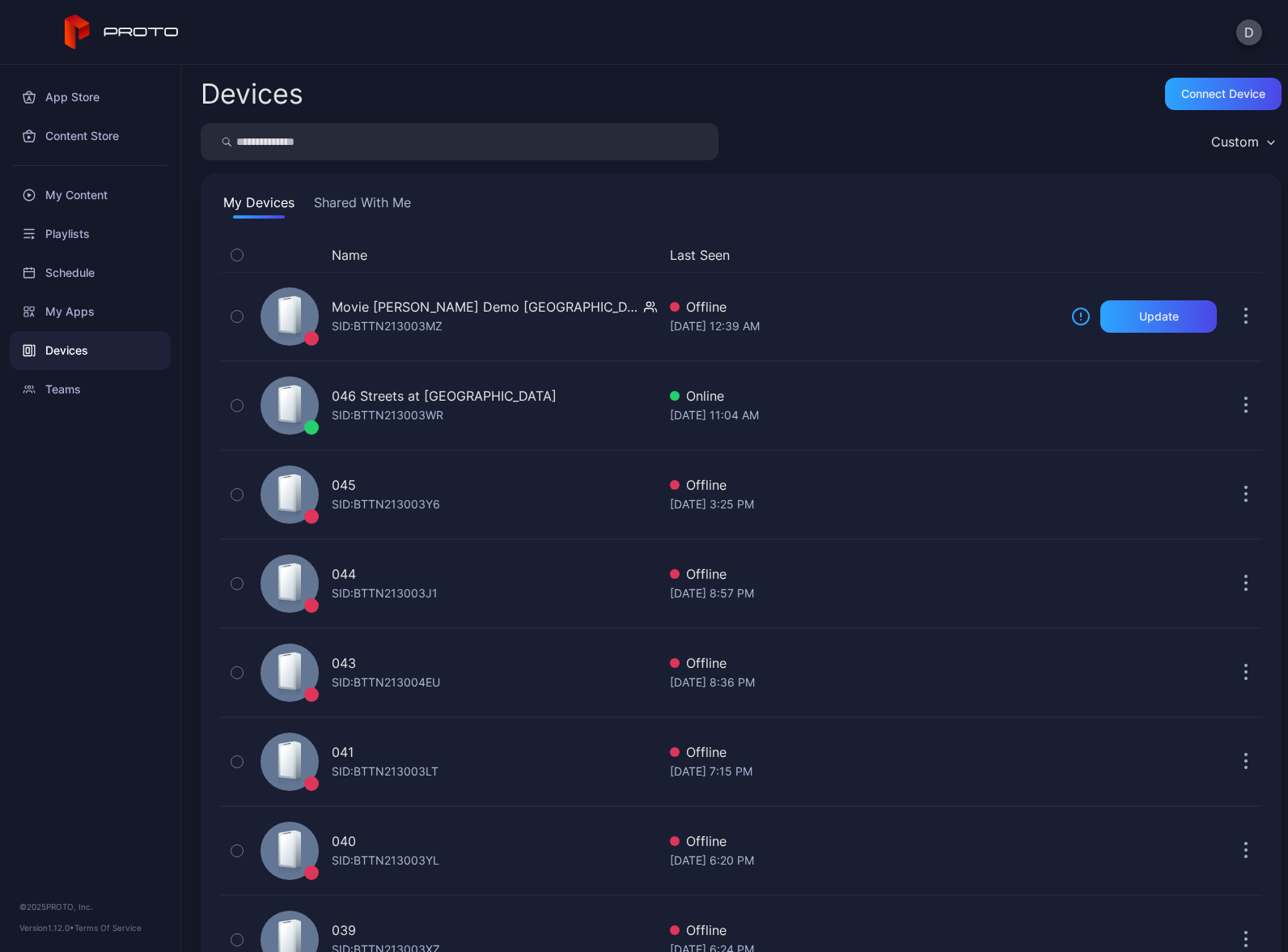
scroll to position [3534, 0]
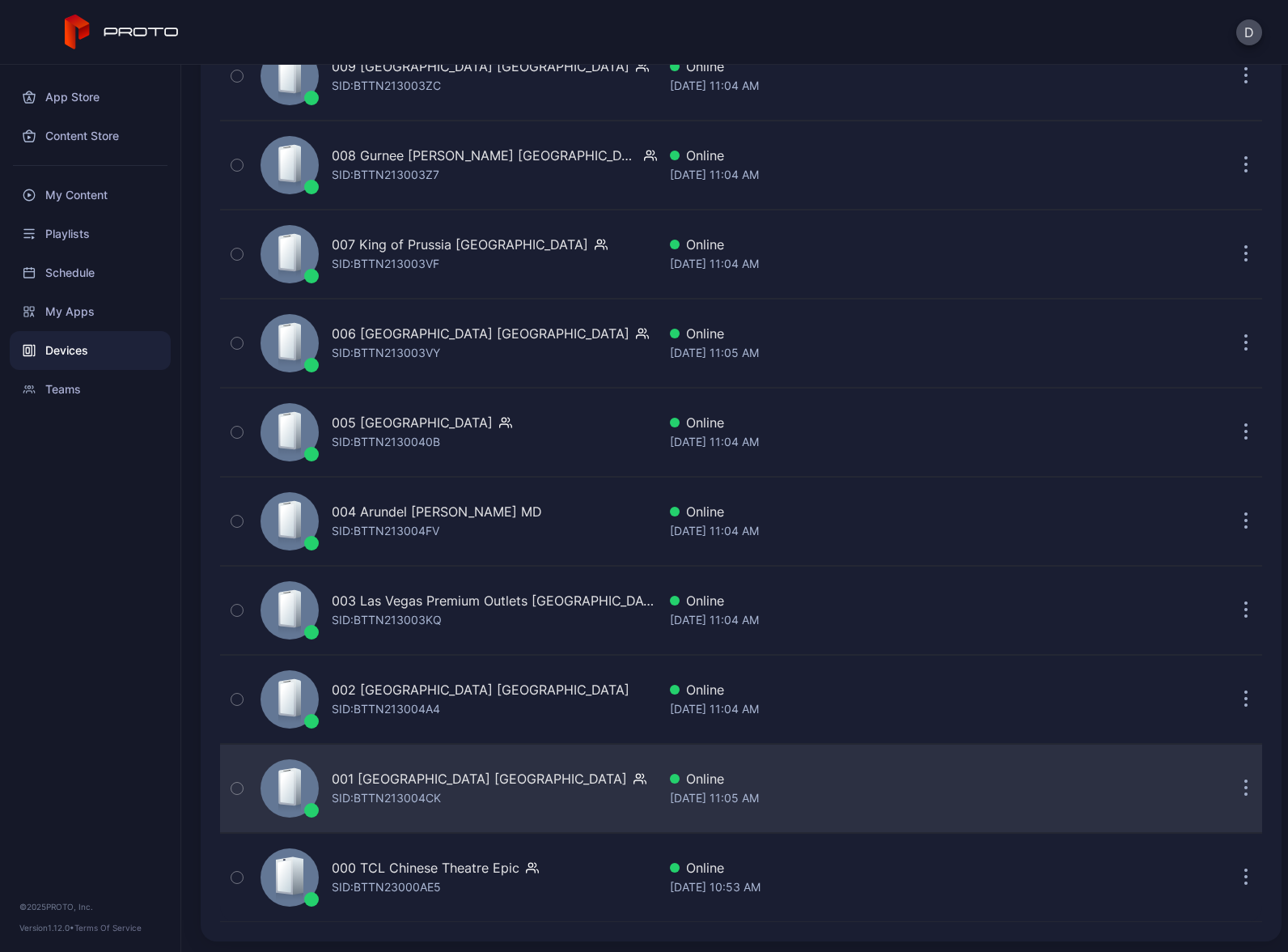
click at [464, 803] on div "001 Del Amo Fashion Center CA SID: BTTN213004CK" at bounding box center [489, 788] width 315 height 39
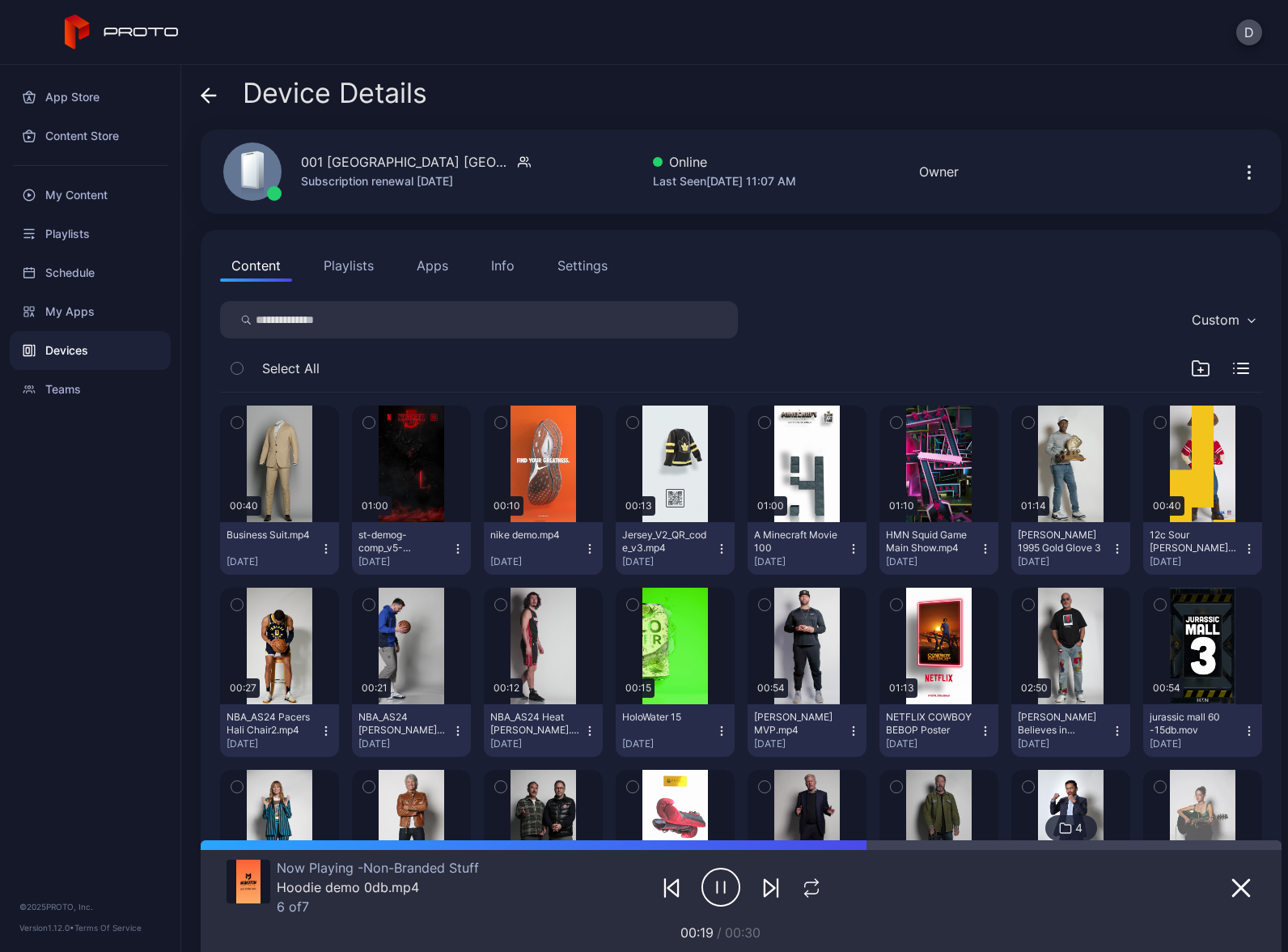
click at [459, 271] on button "Apps" at bounding box center [433, 265] width 54 height 33
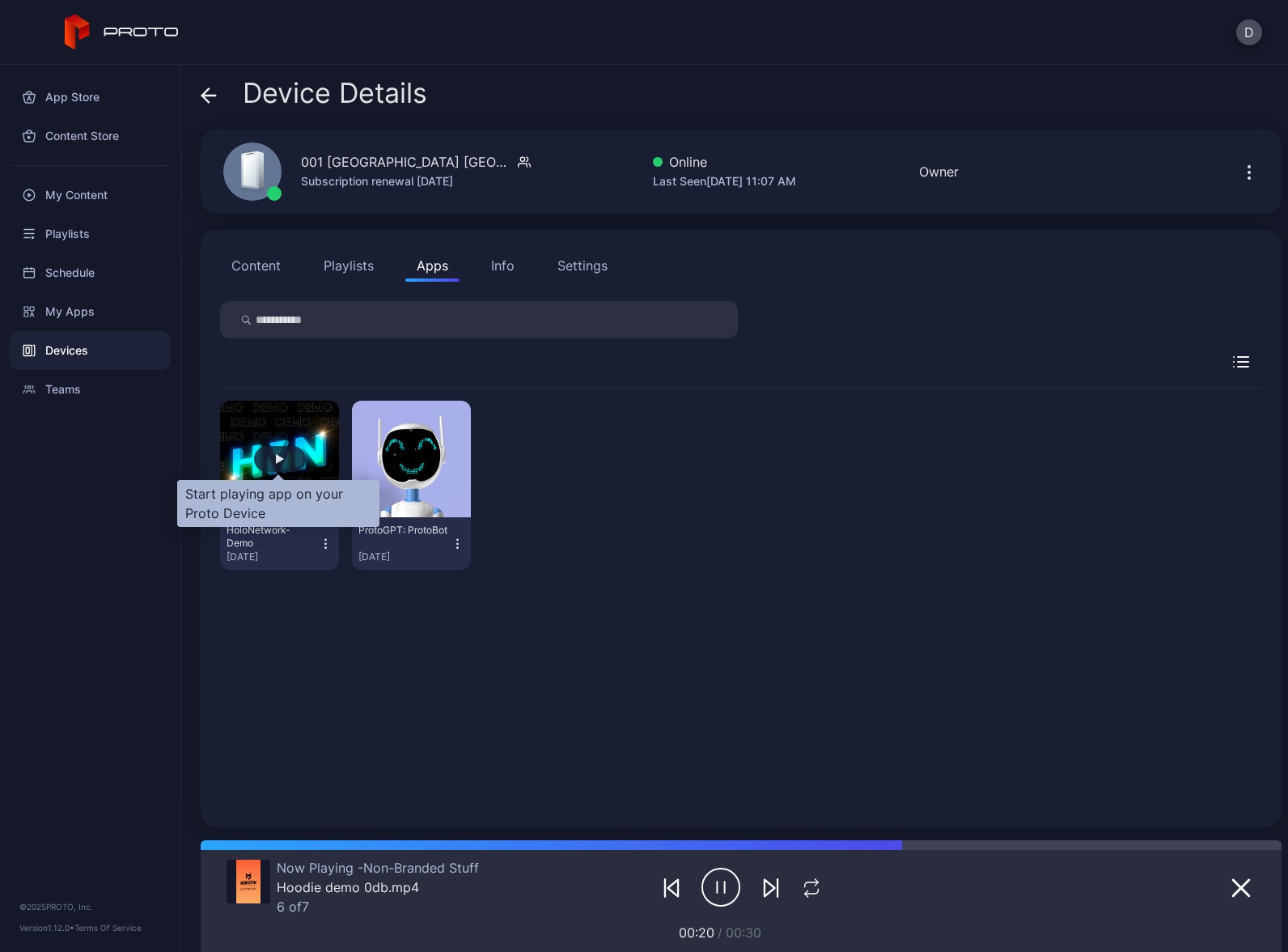
click at [288, 459] on div "button" at bounding box center [280, 458] width 52 height 26
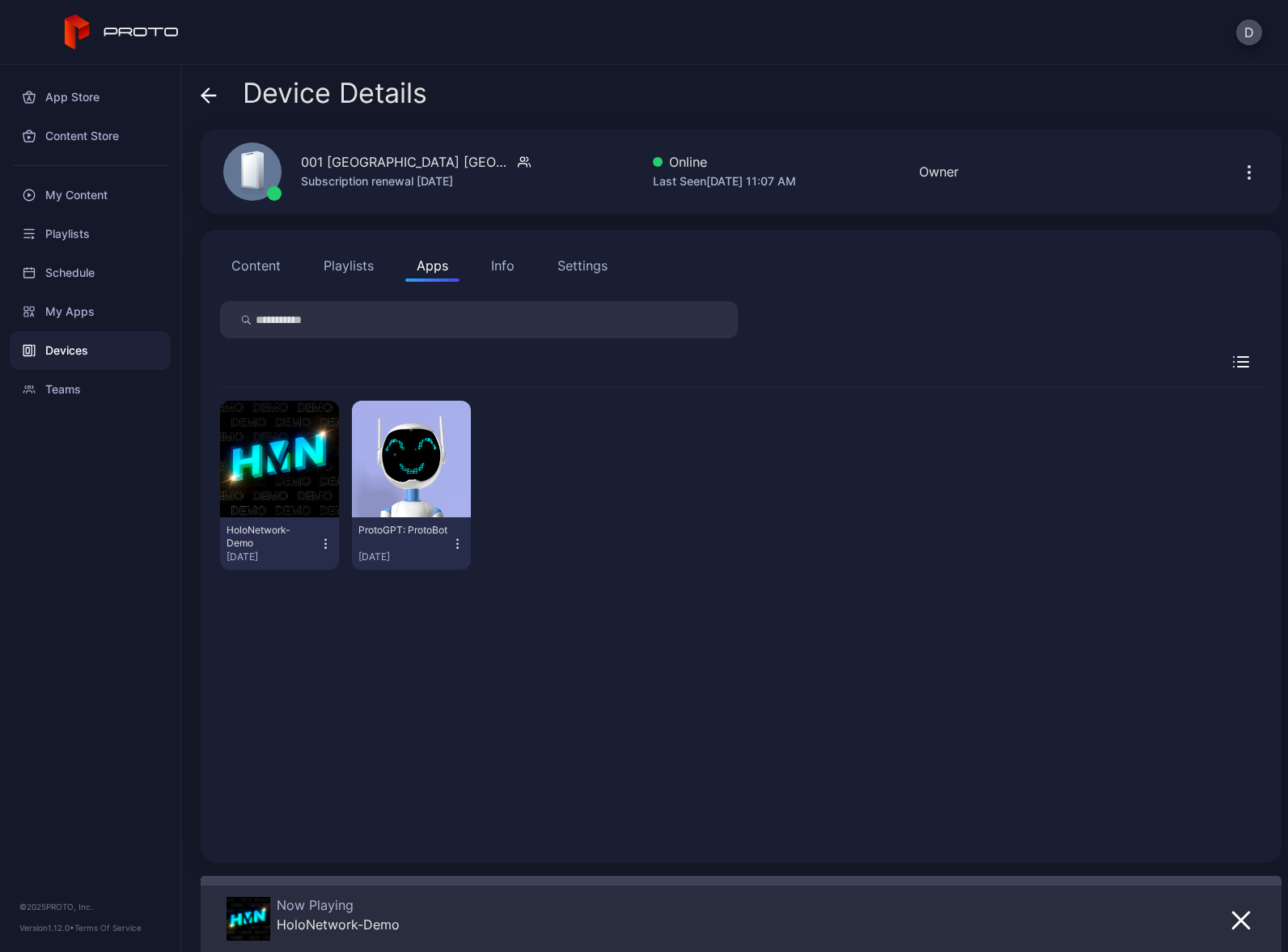
click at [87, 351] on div "Devices" at bounding box center [91, 350] width 161 height 39
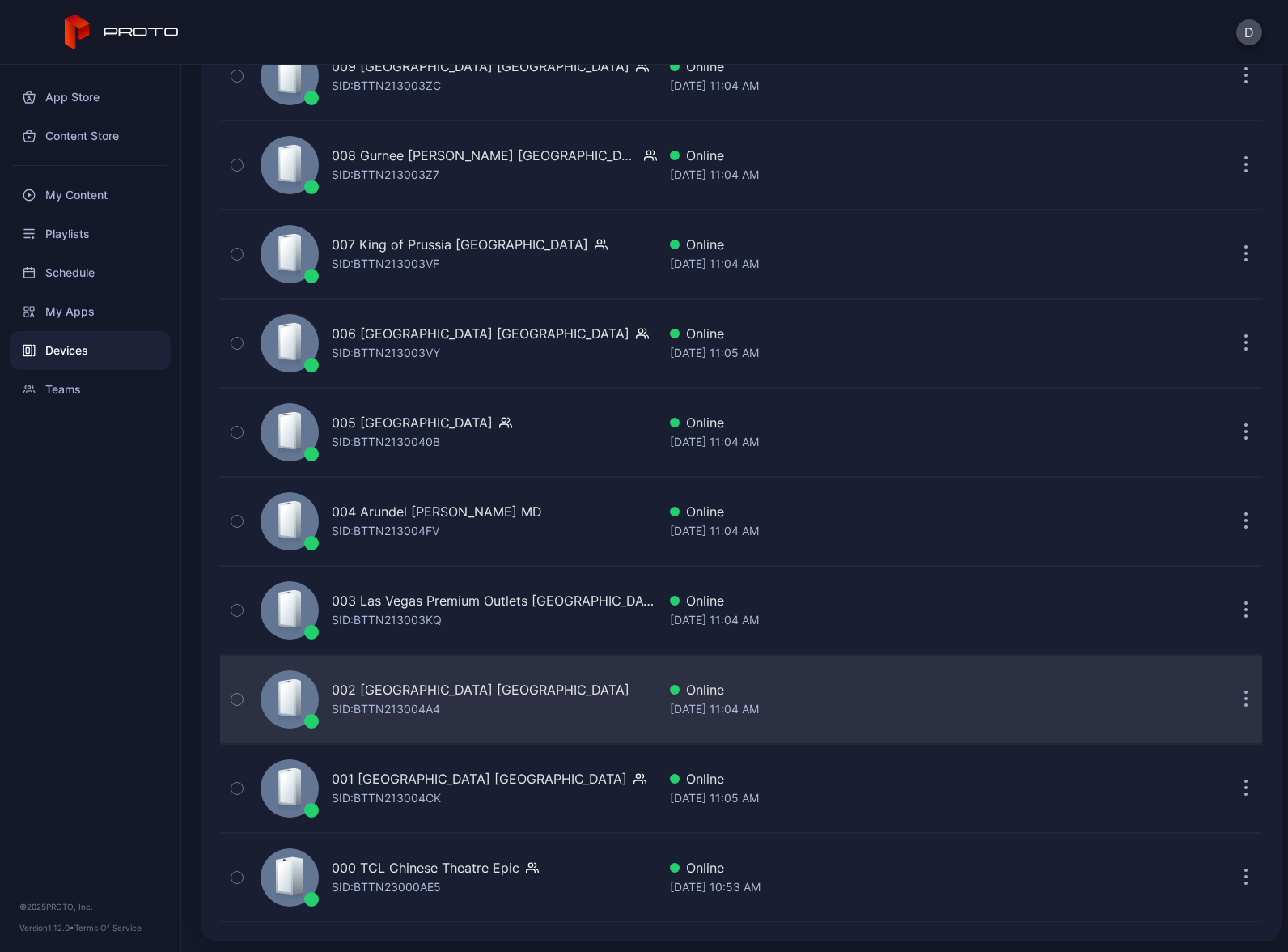
scroll to position [3537, 0]
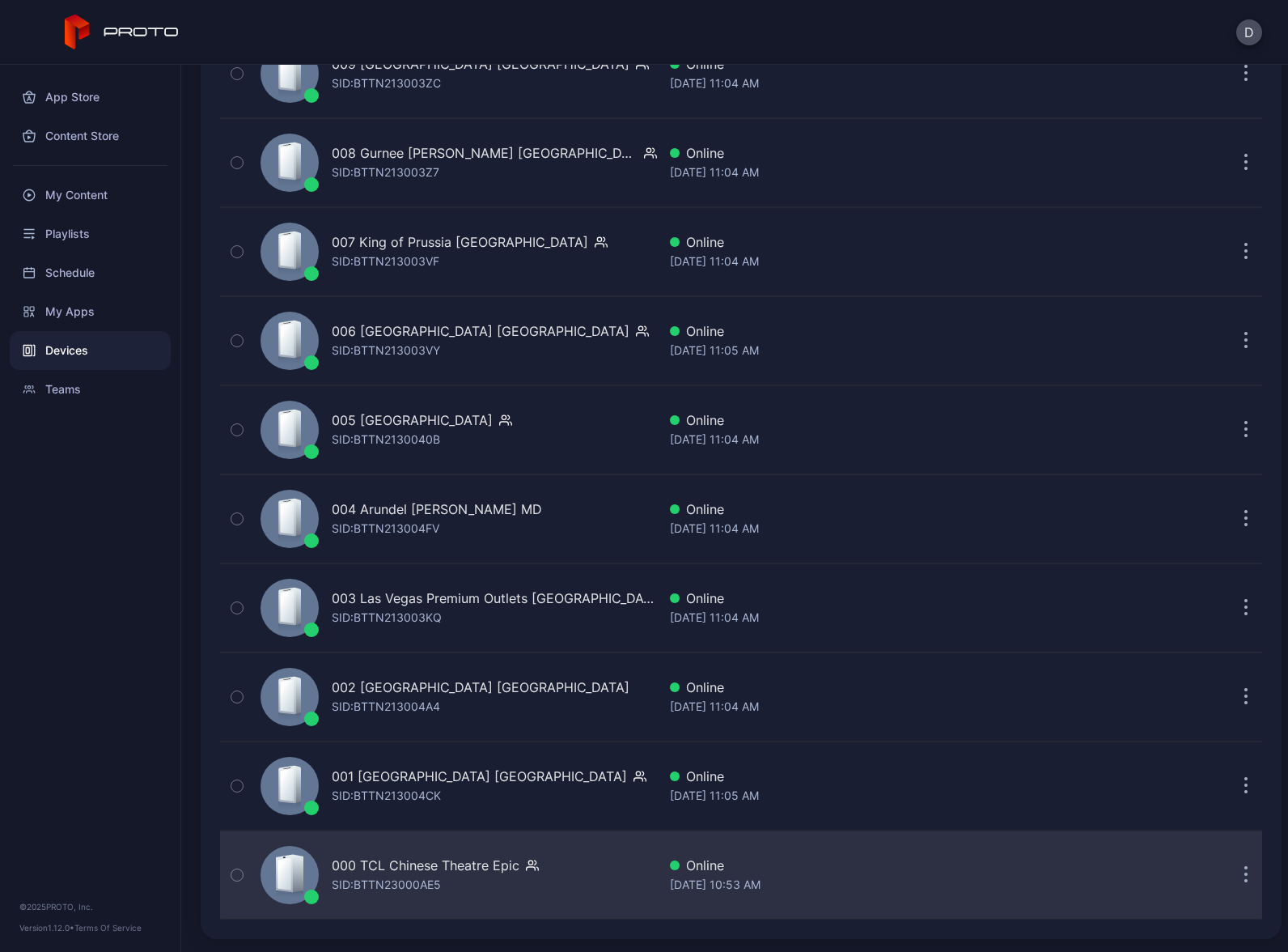
click at [598, 892] on div "000 TCL Chinese Theatre Epic SID: BTTN23000AE5" at bounding box center [456, 874] width 403 height 81
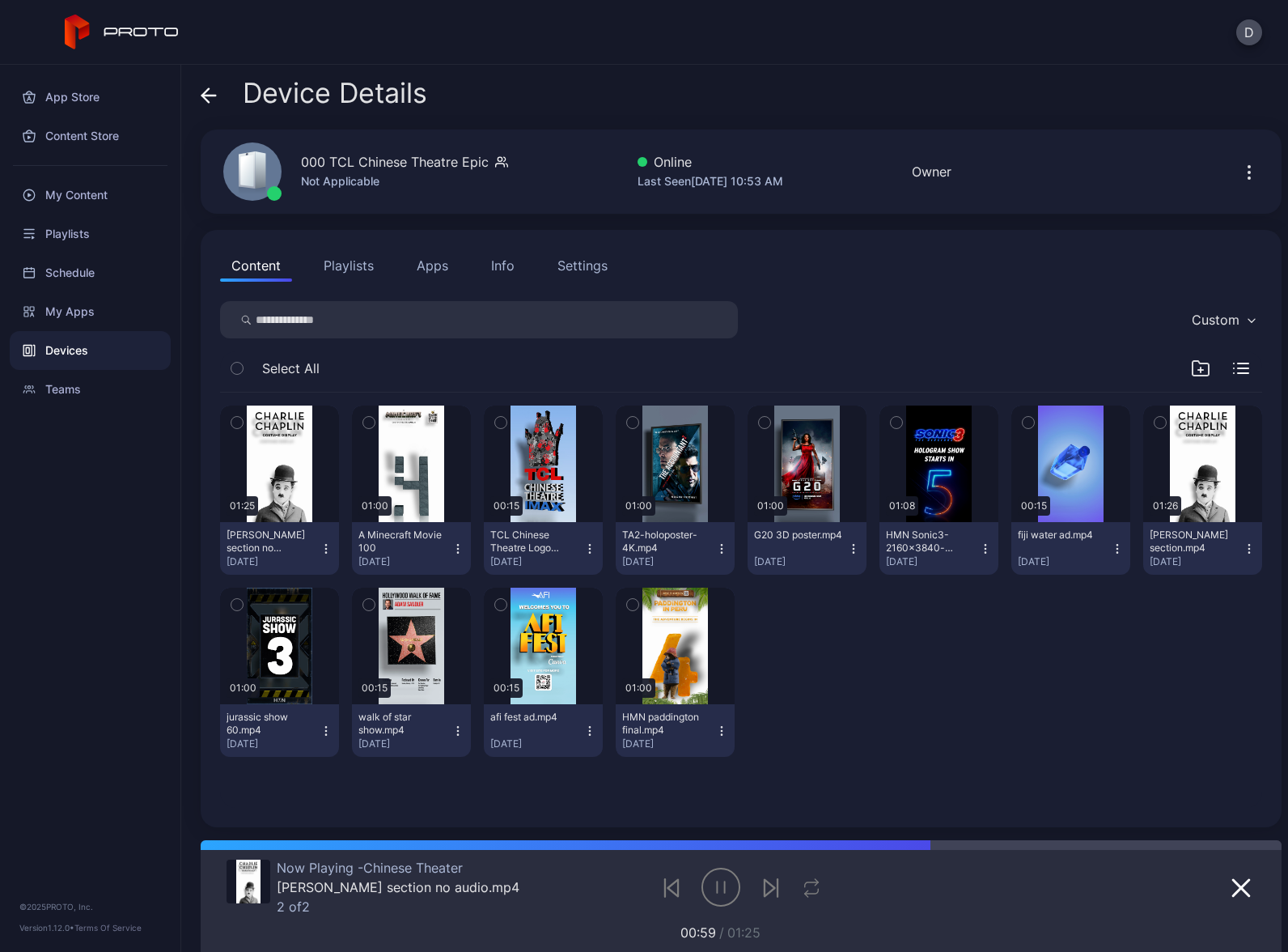
click at [348, 265] on button "Playlists" at bounding box center [349, 265] width 72 height 33
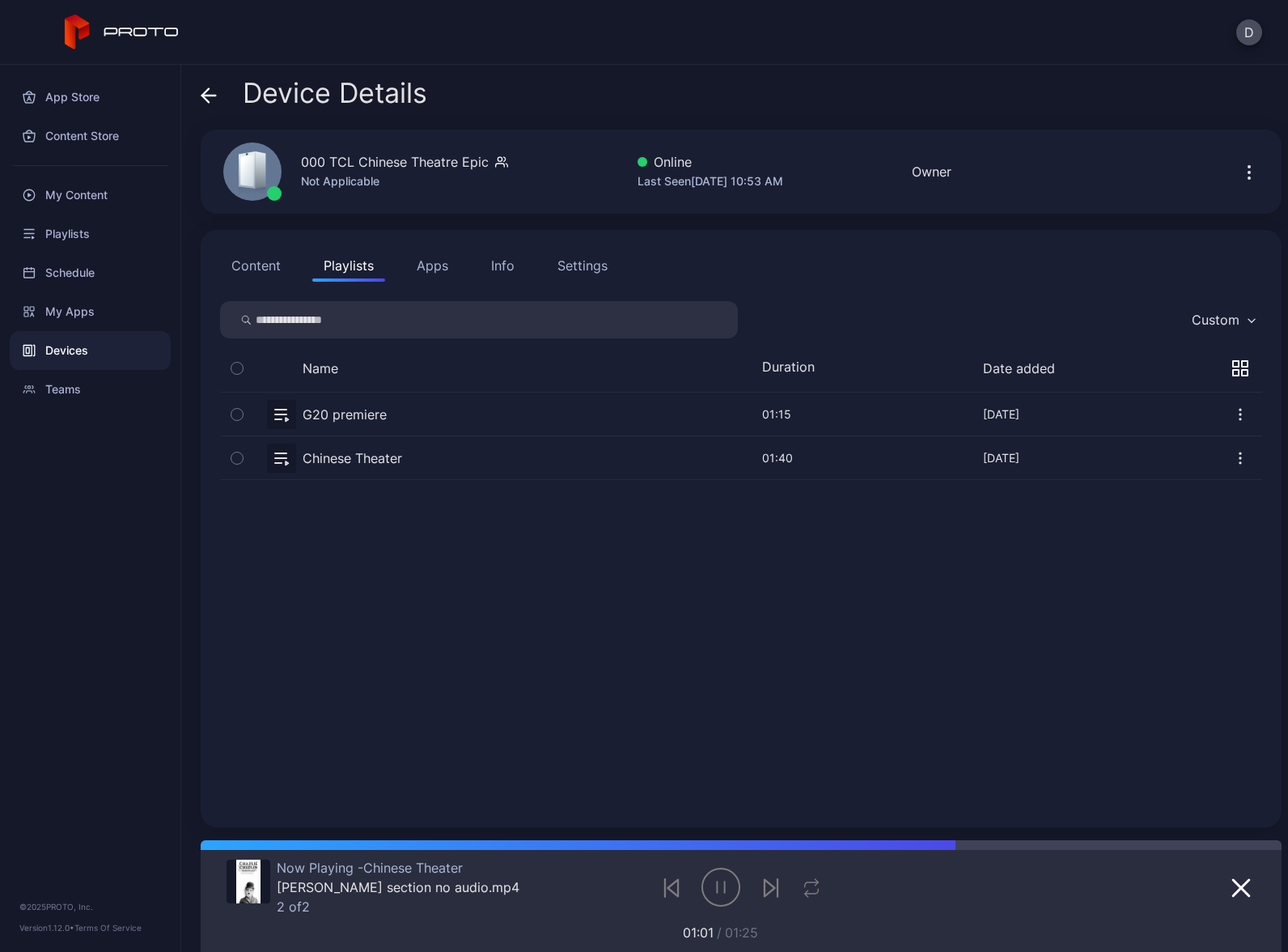
click at [437, 264] on button "Apps" at bounding box center [433, 265] width 54 height 33
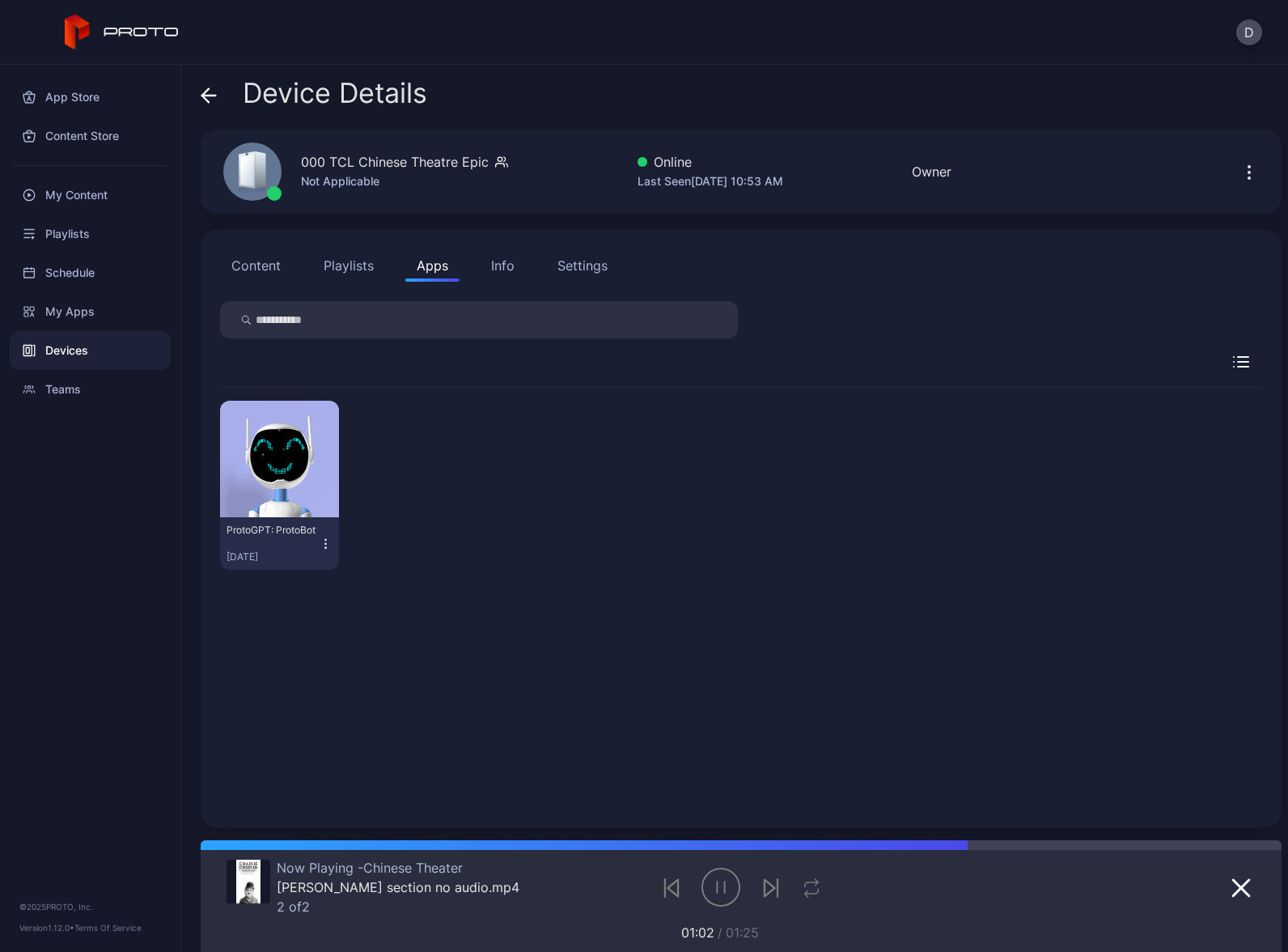
click at [256, 267] on button "Content" at bounding box center [256, 265] width 72 height 33
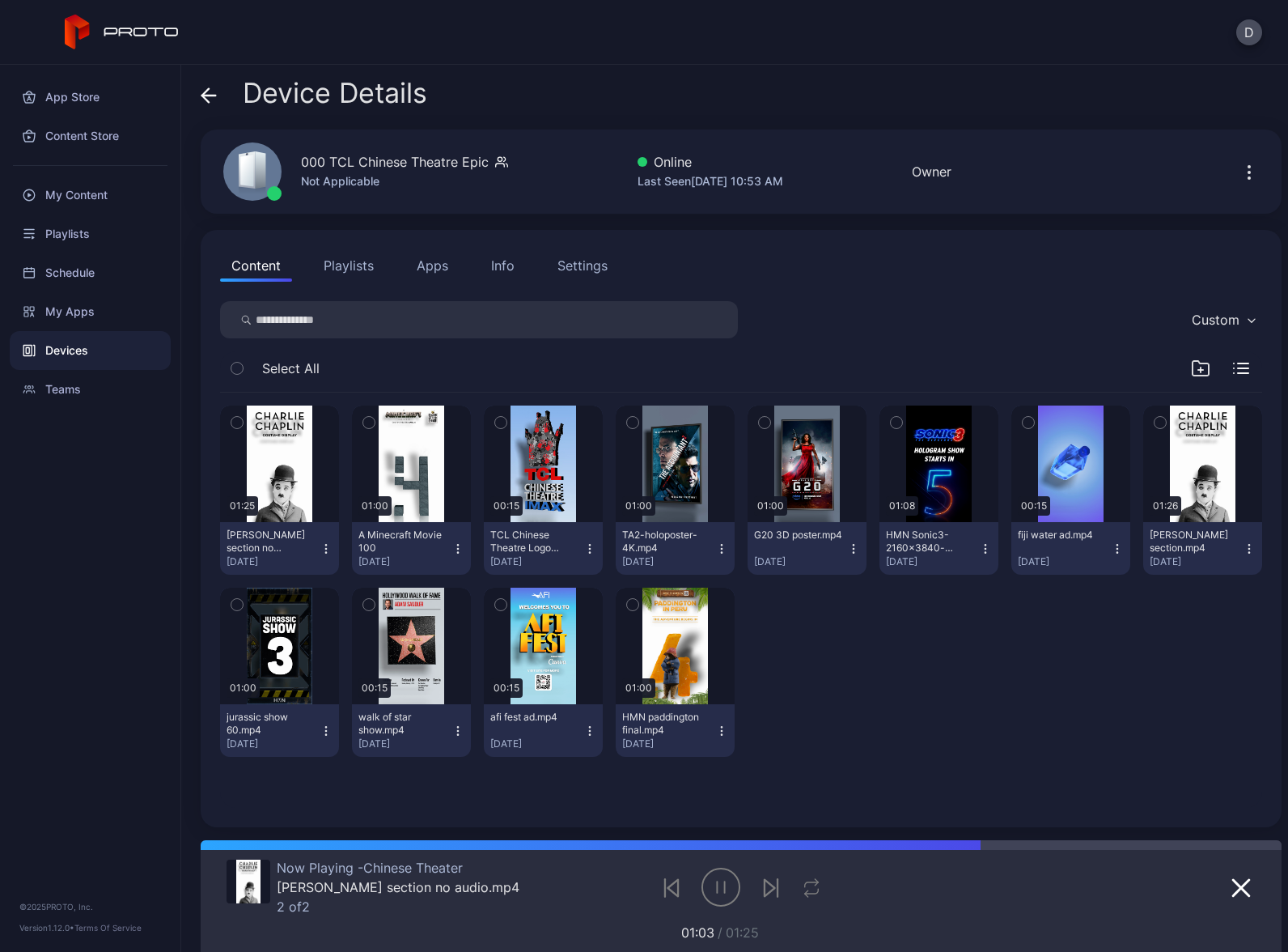
click at [139, 350] on div "Devices" at bounding box center [91, 350] width 161 height 39
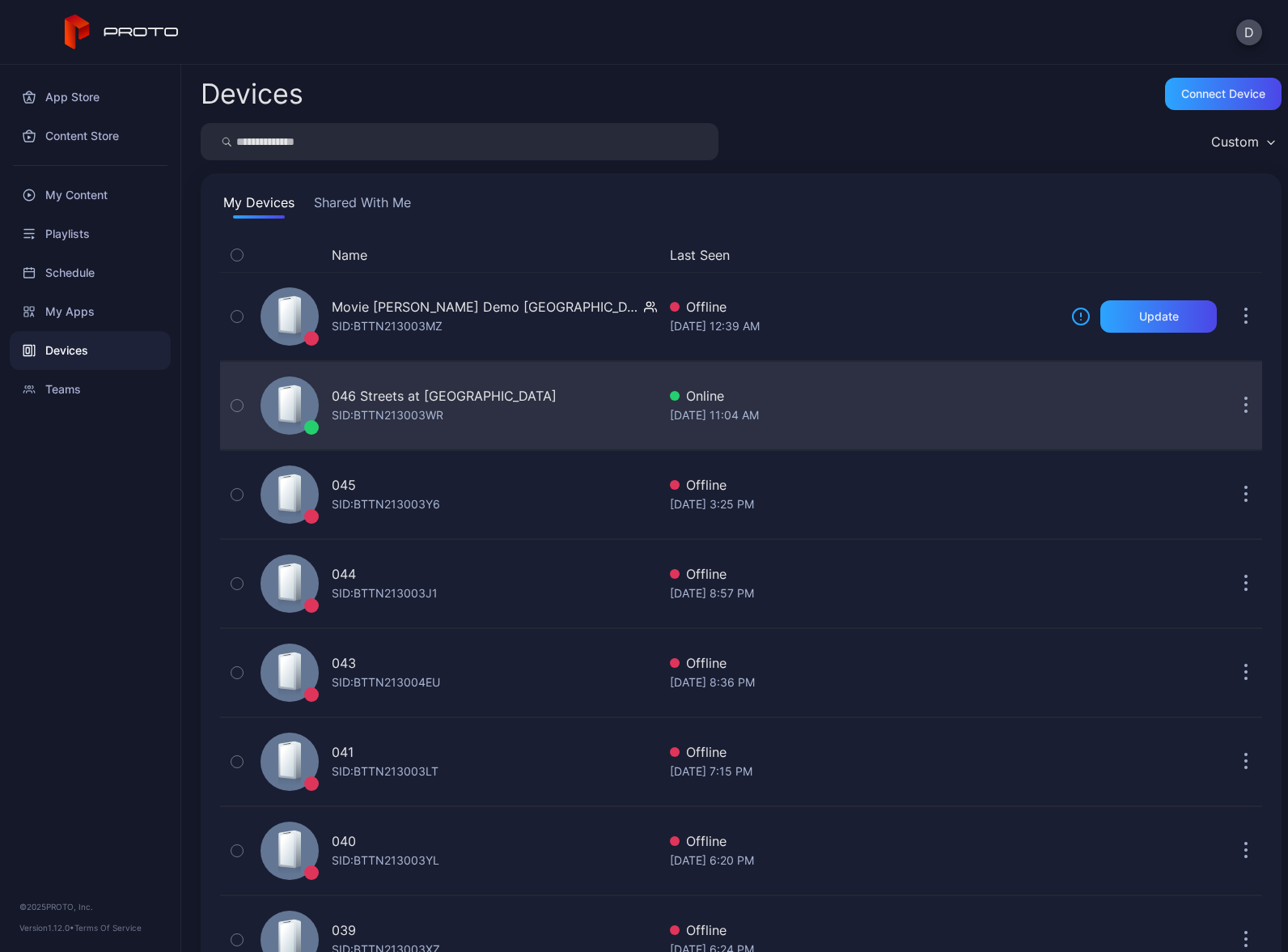
click at [572, 405] on div "046 Streets at Southpoint NC SID: BTTN213003WR" at bounding box center [456, 405] width 403 height 81
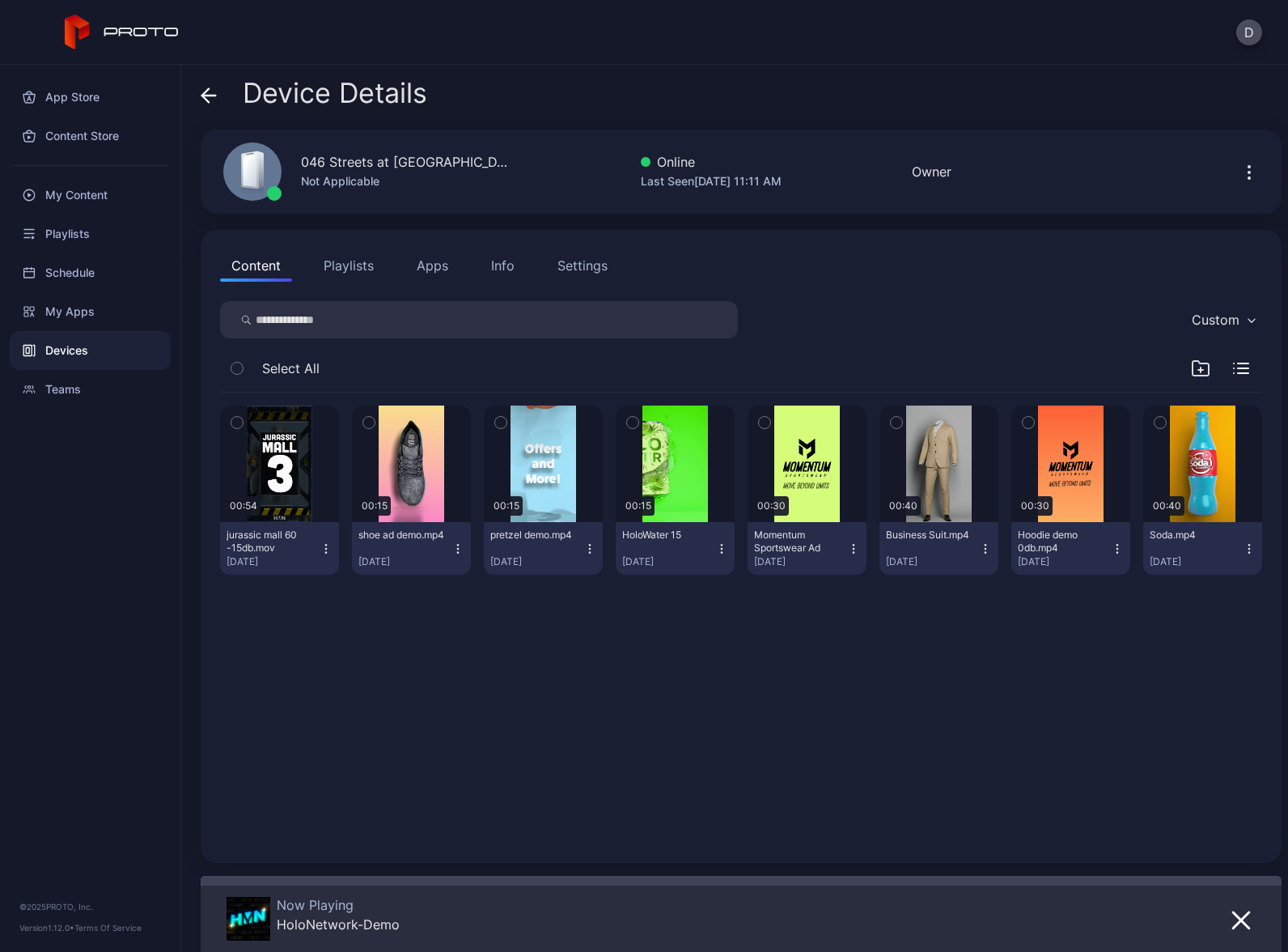
click at [360, 265] on button "Playlists" at bounding box center [349, 265] width 72 height 33
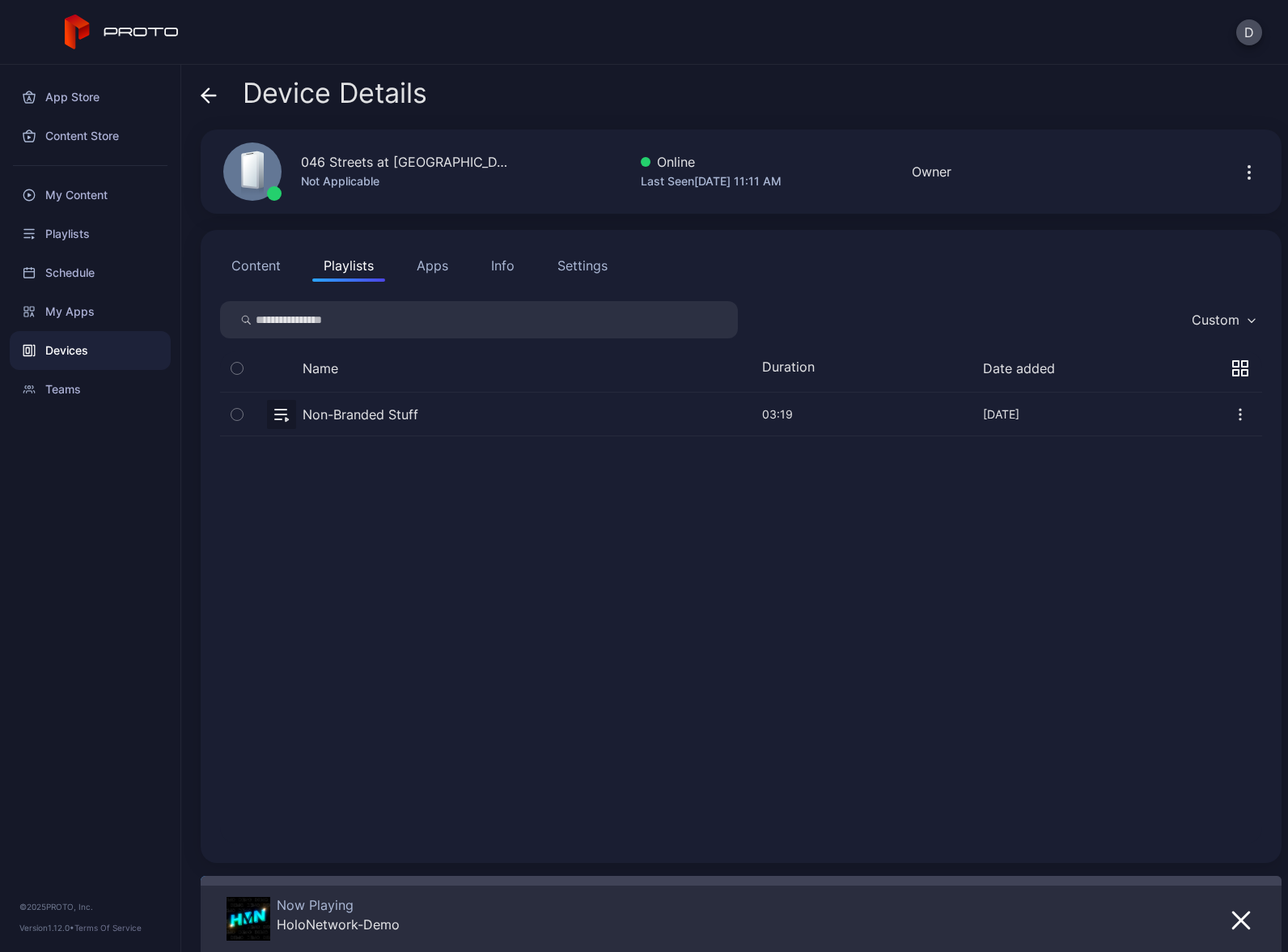
click at [378, 418] on button "button" at bounding box center [741, 413] width 1043 height 43
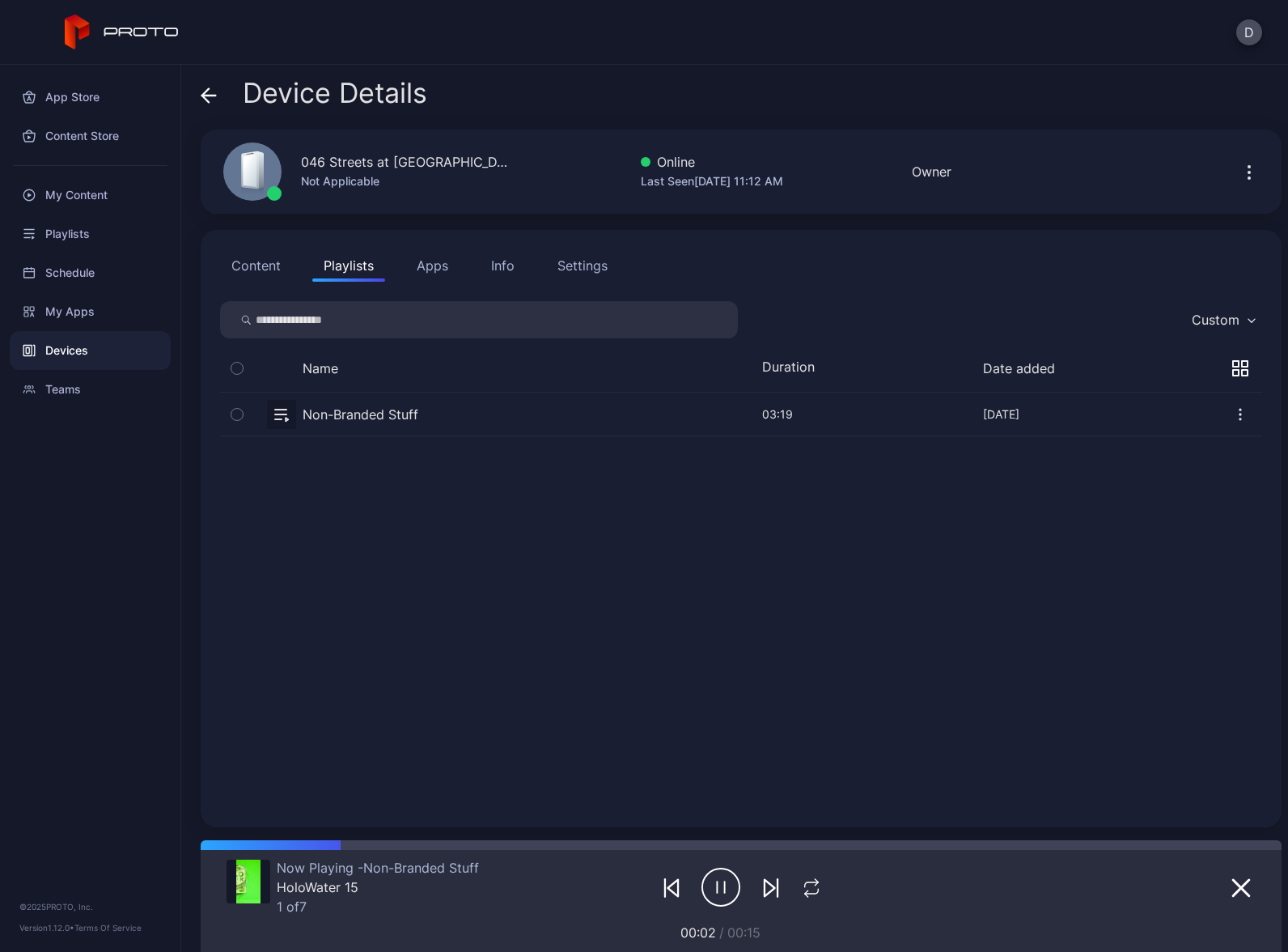
click at [101, 353] on div "Devices" at bounding box center [91, 350] width 161 height 39
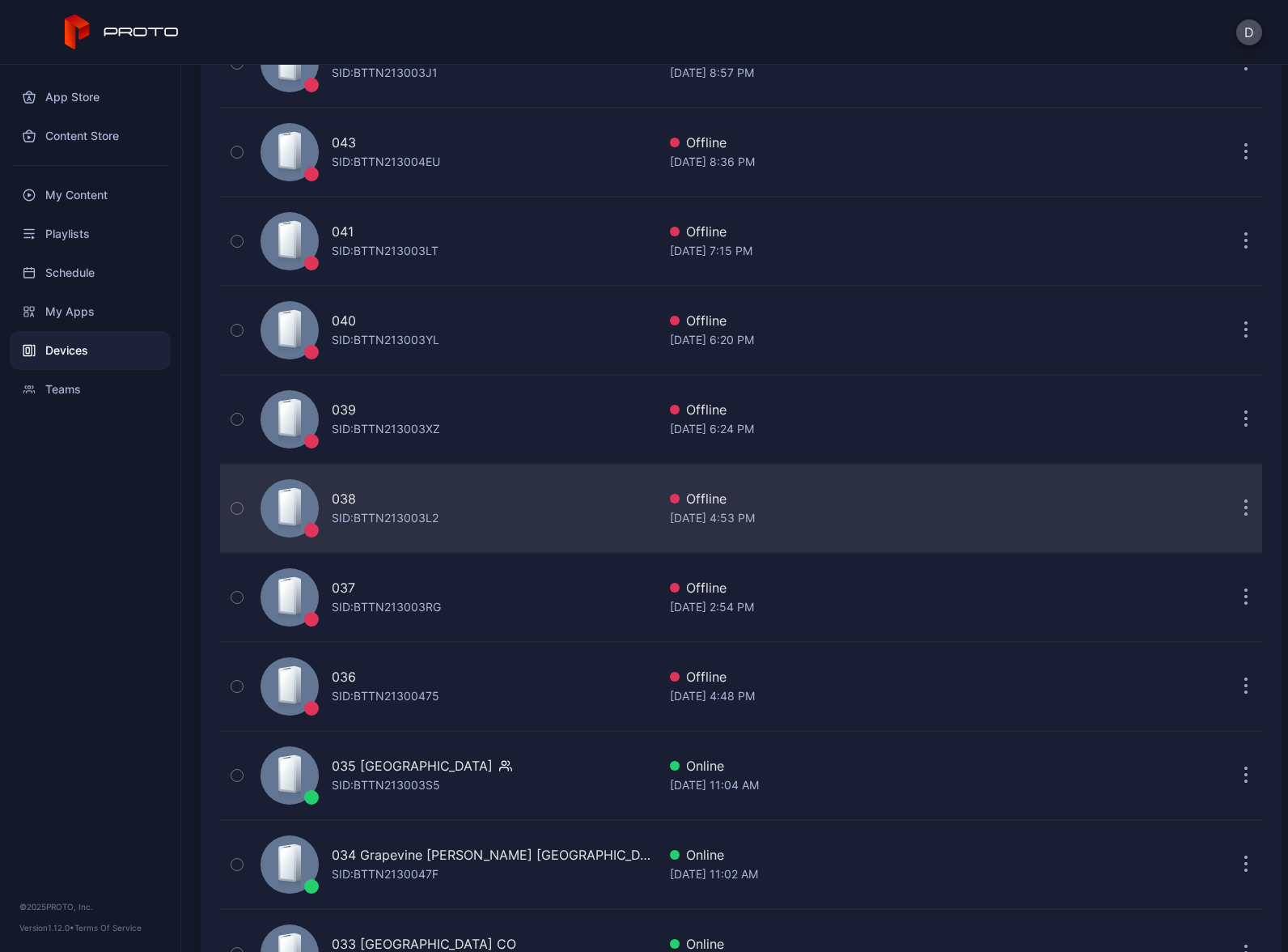
scroll to position [692, 0]
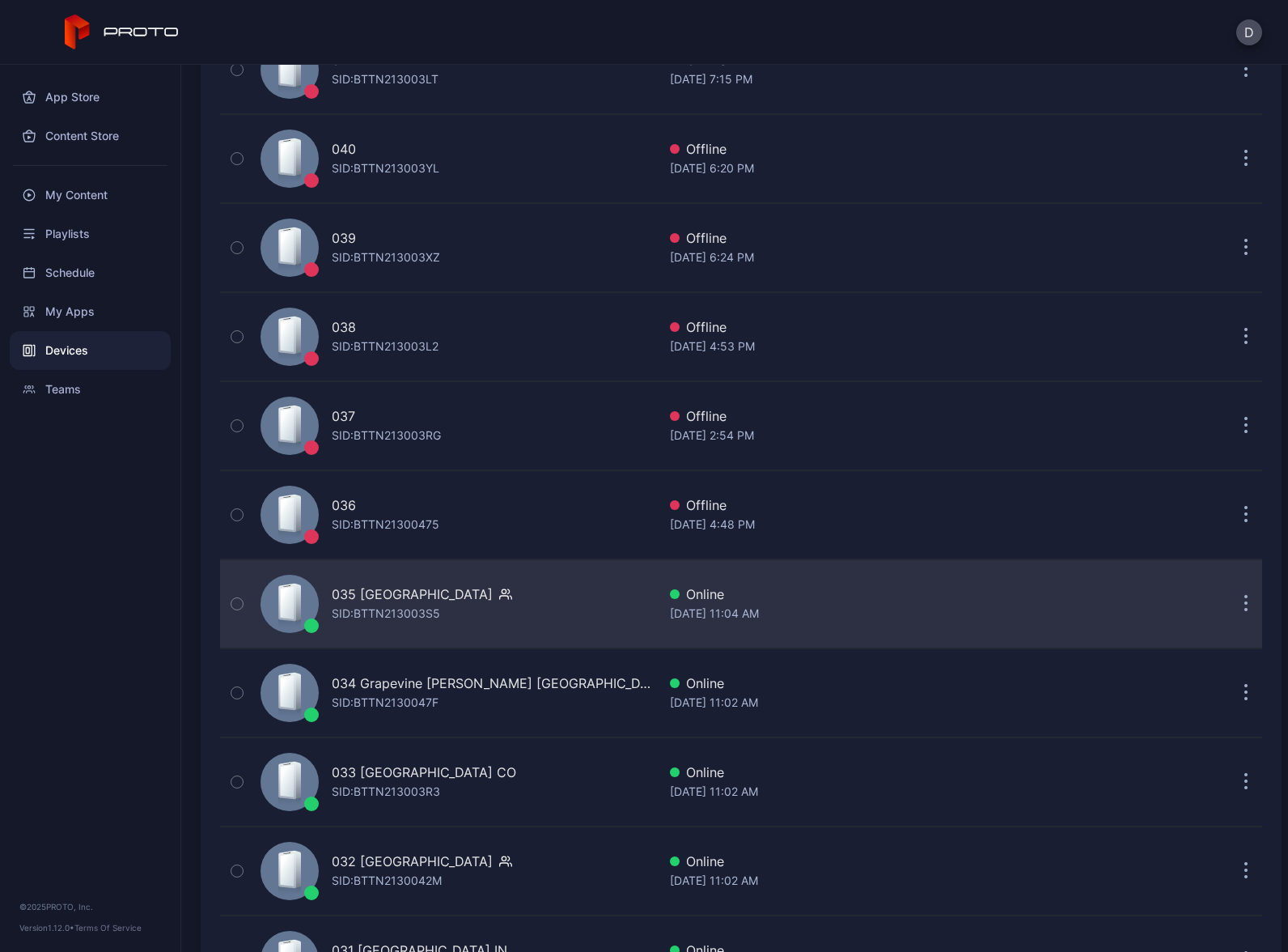
click at [558, 611] on div "035 Mission Viejo CA SID: BTTN213003S5" at bounding box center [456, 603] width 403 height 81
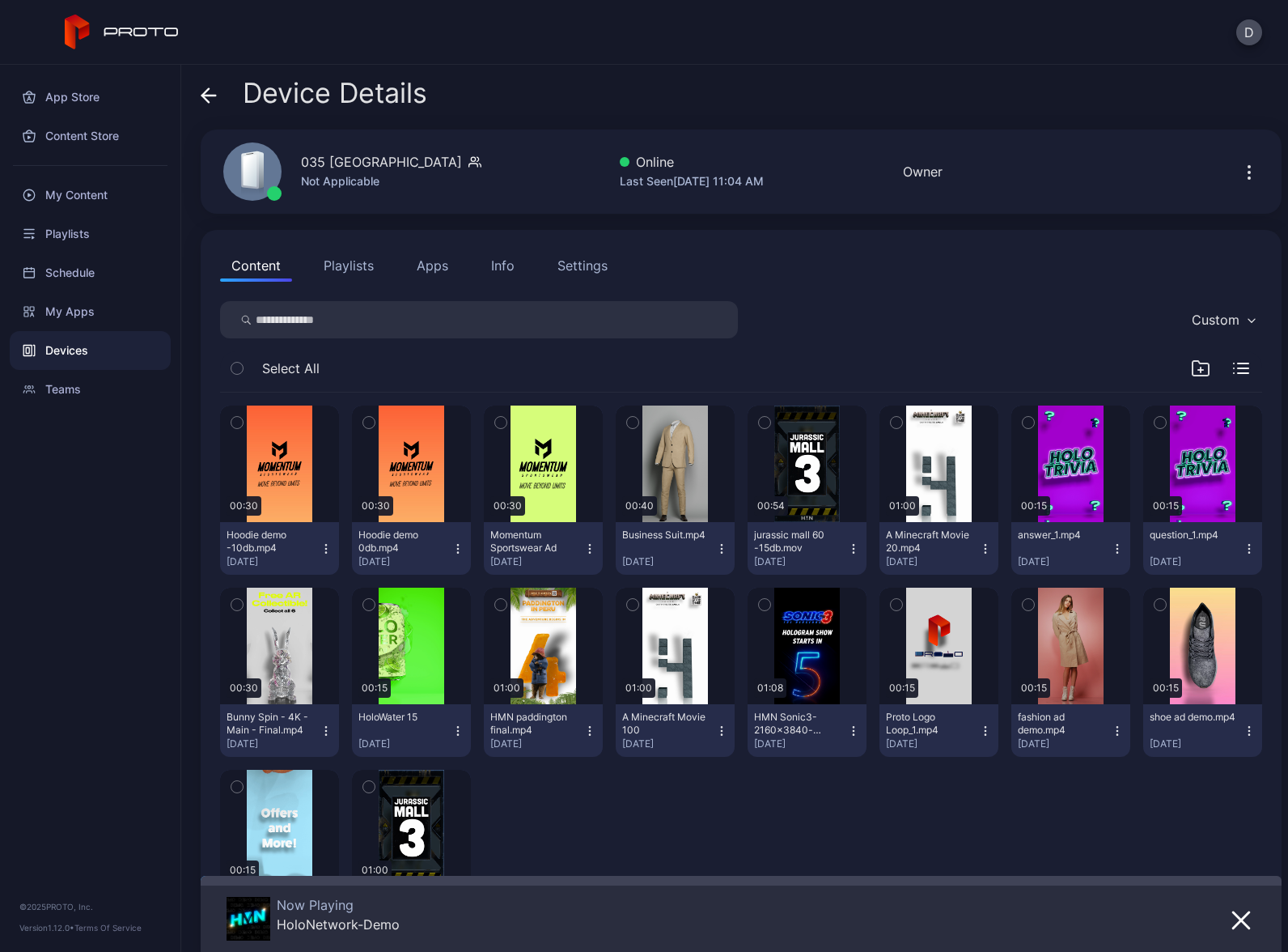
click at [357, 264] on button "Playlists" at bounding box center [349, 265] width 72 height 33
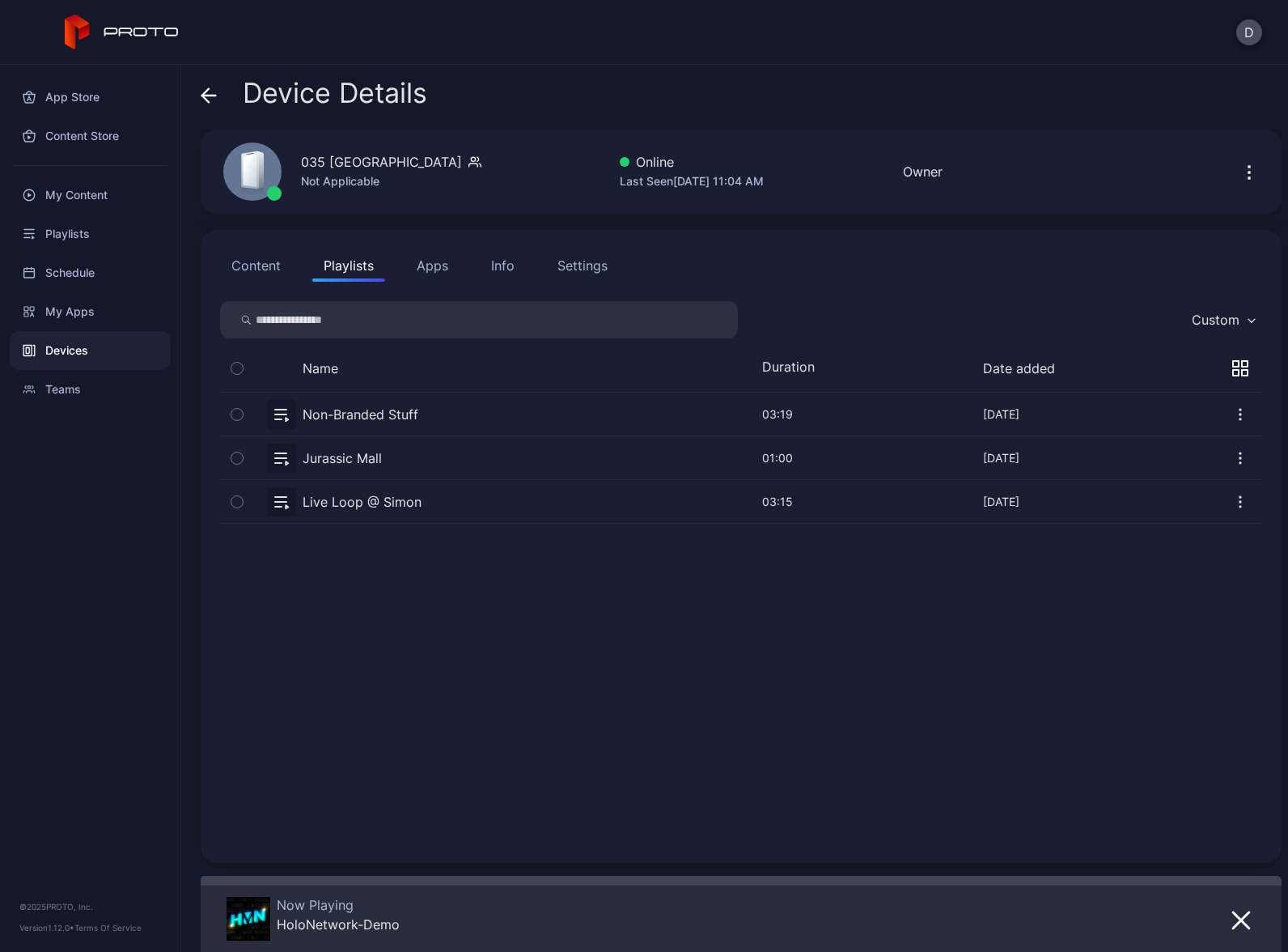
click at [452, 412] on button "button" at bounding box center [741, 413] width 1043 height 43
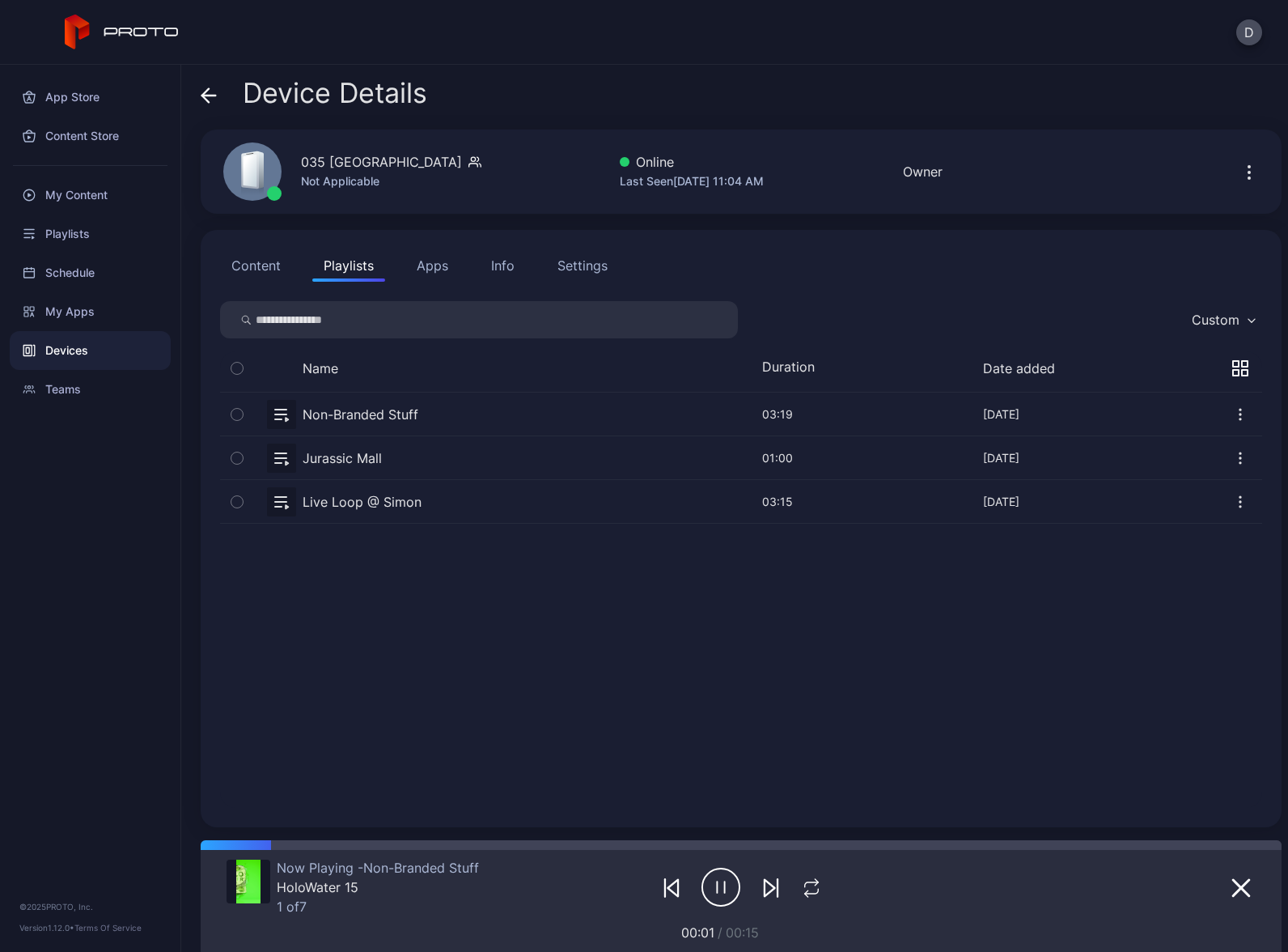
click at [113, 354] on div "Devices" at bounding box center [91, 350] width 161 height 39
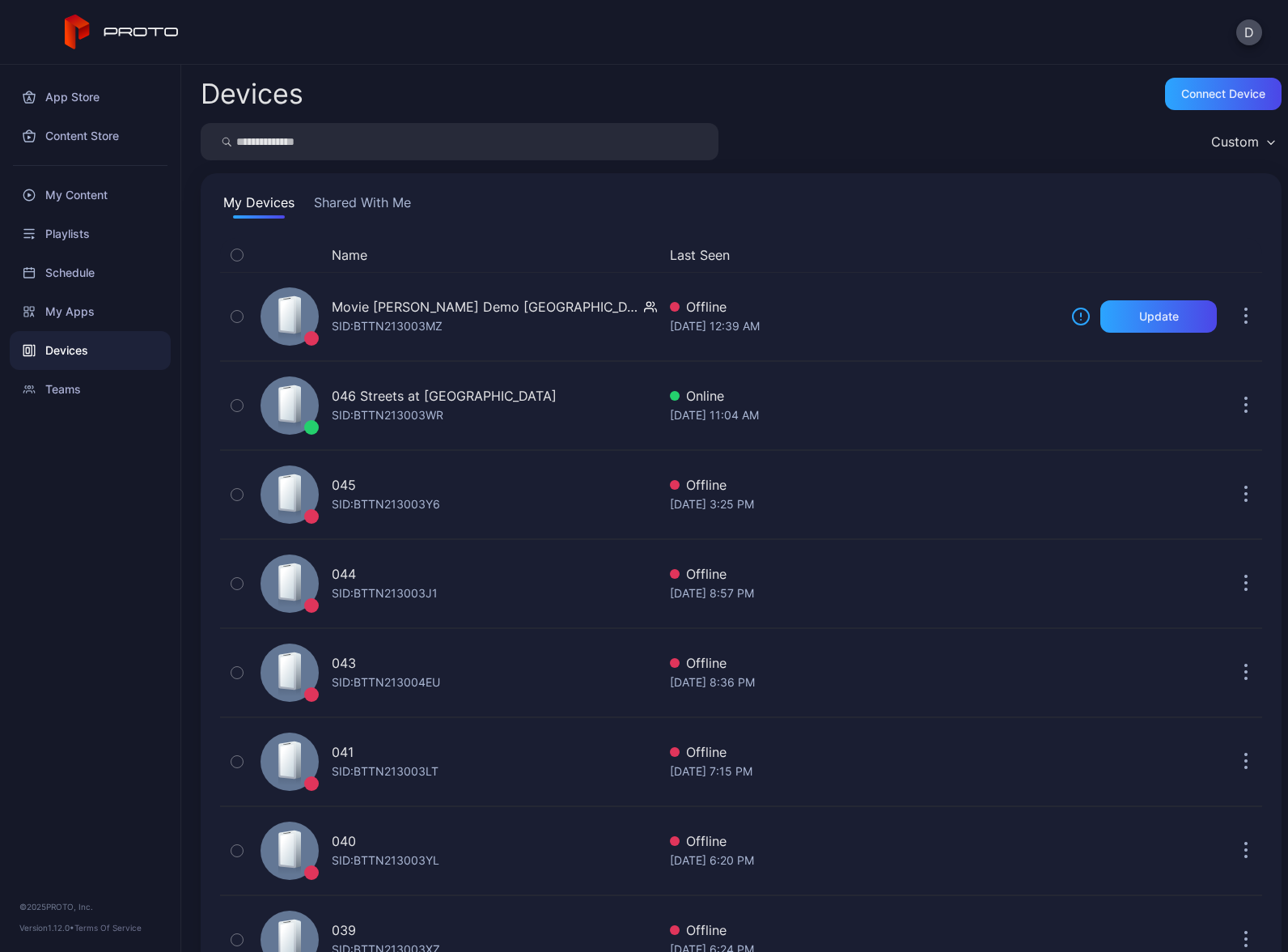
scroll to position [692, 0]
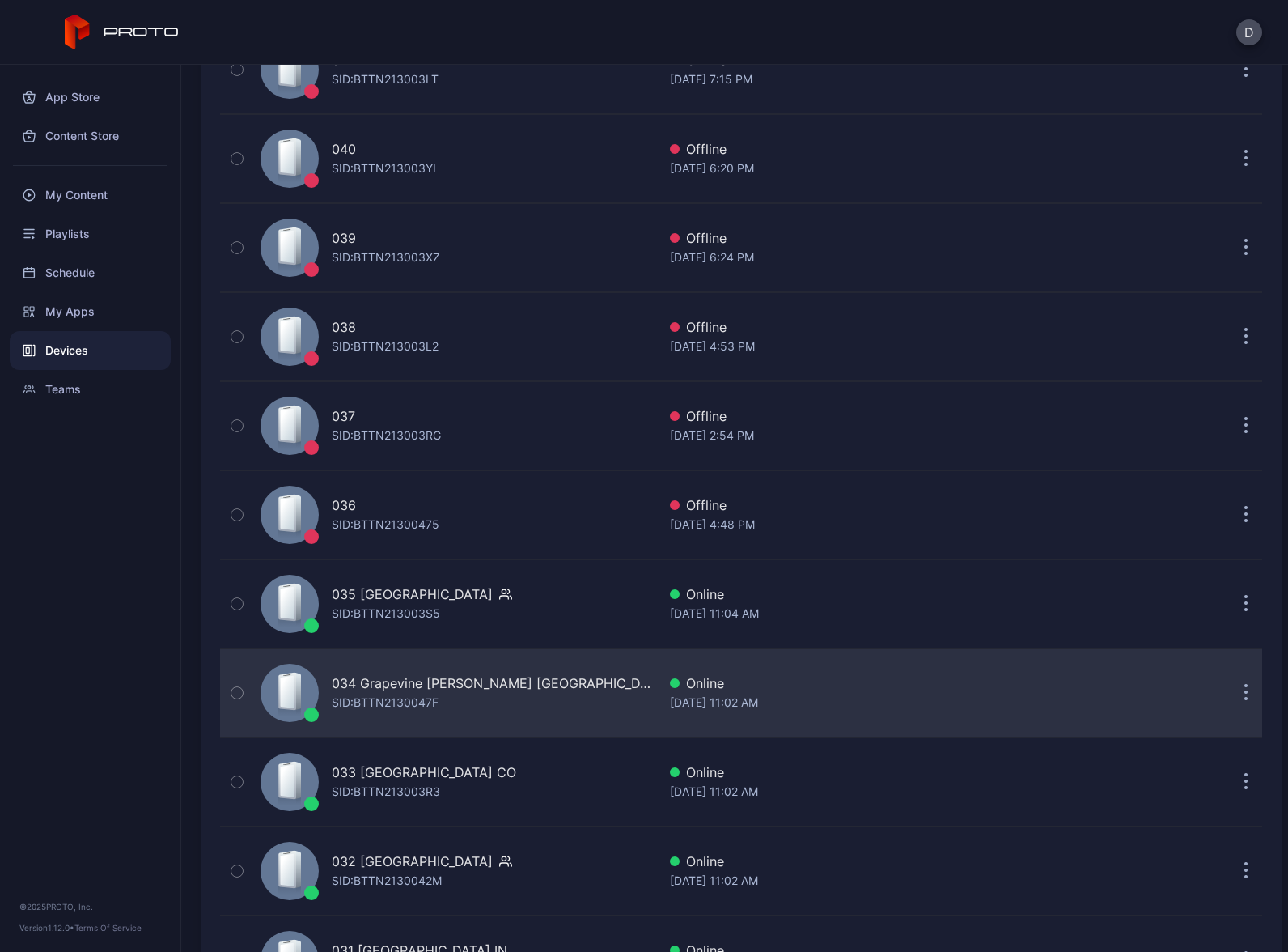
click at [532, 696] on div "034 Grapevine Mills TX SID: BTTN2130047F" at bounding box center [456, 692] width 403 height 81
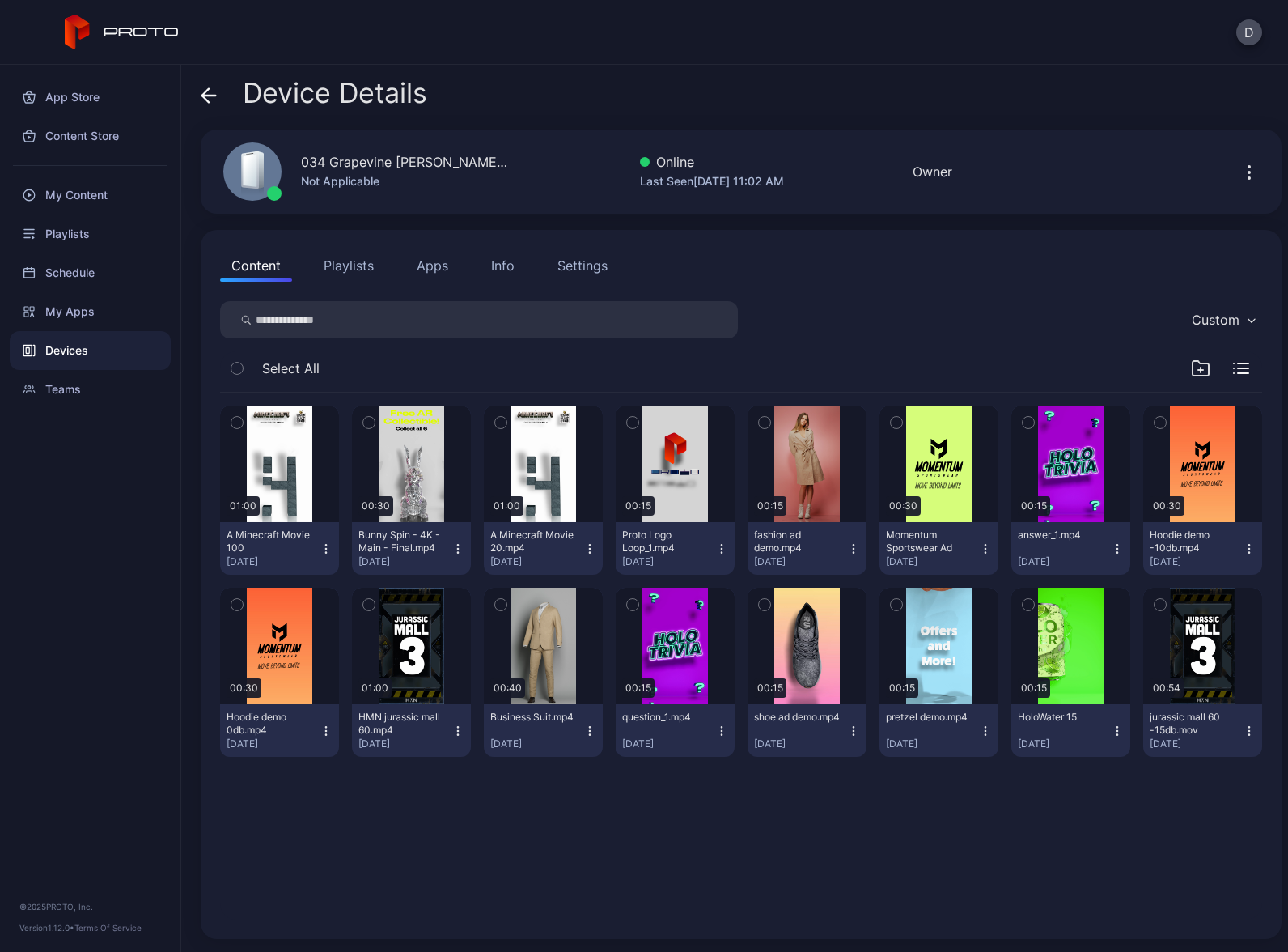
click at [356, 261] on button "Playlists" at bounding box center [349, 265] width 72 height 33
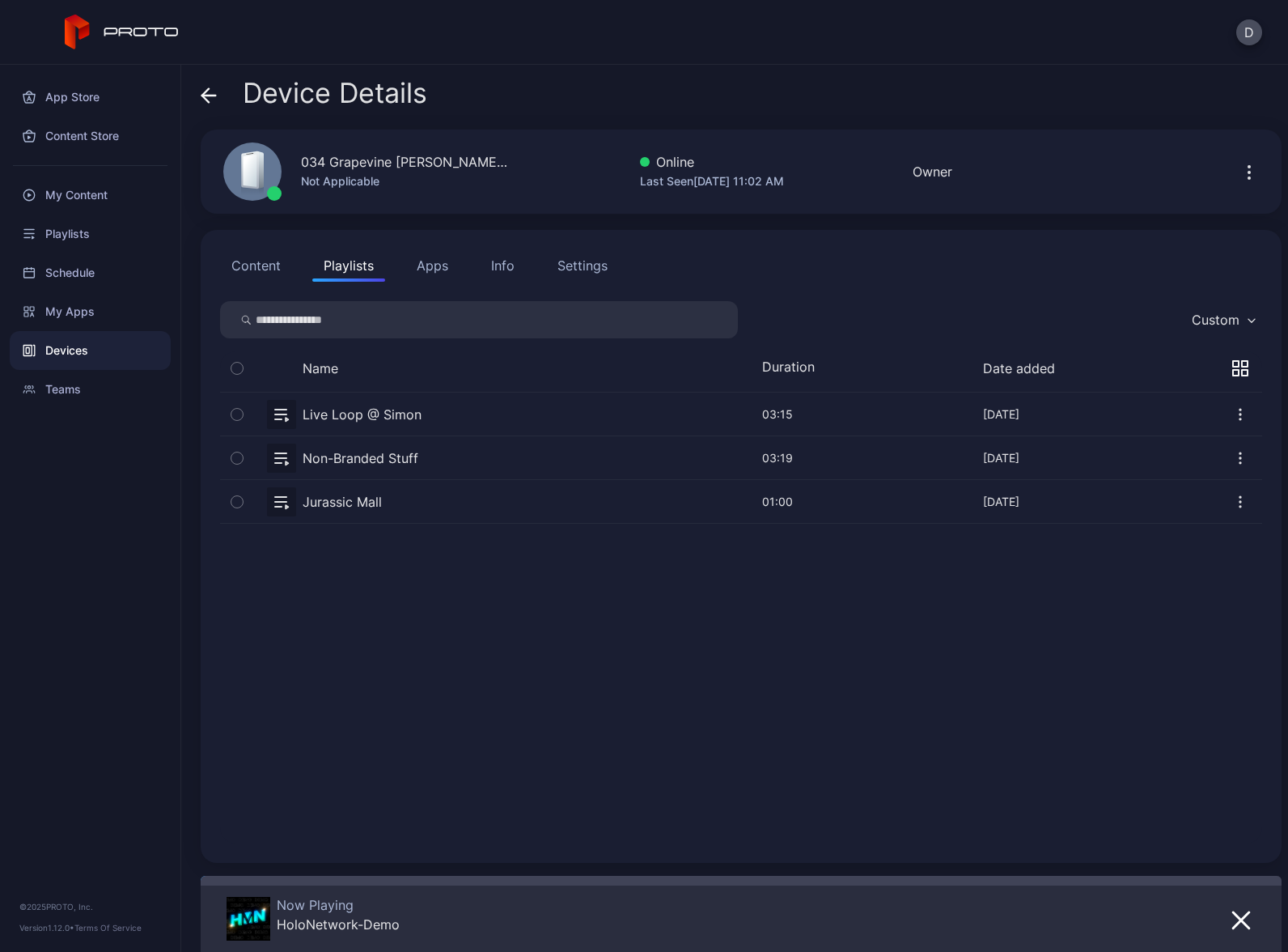
click at [442, 462] on button "button" at bounding box center [741, 457] width 1043 height 43
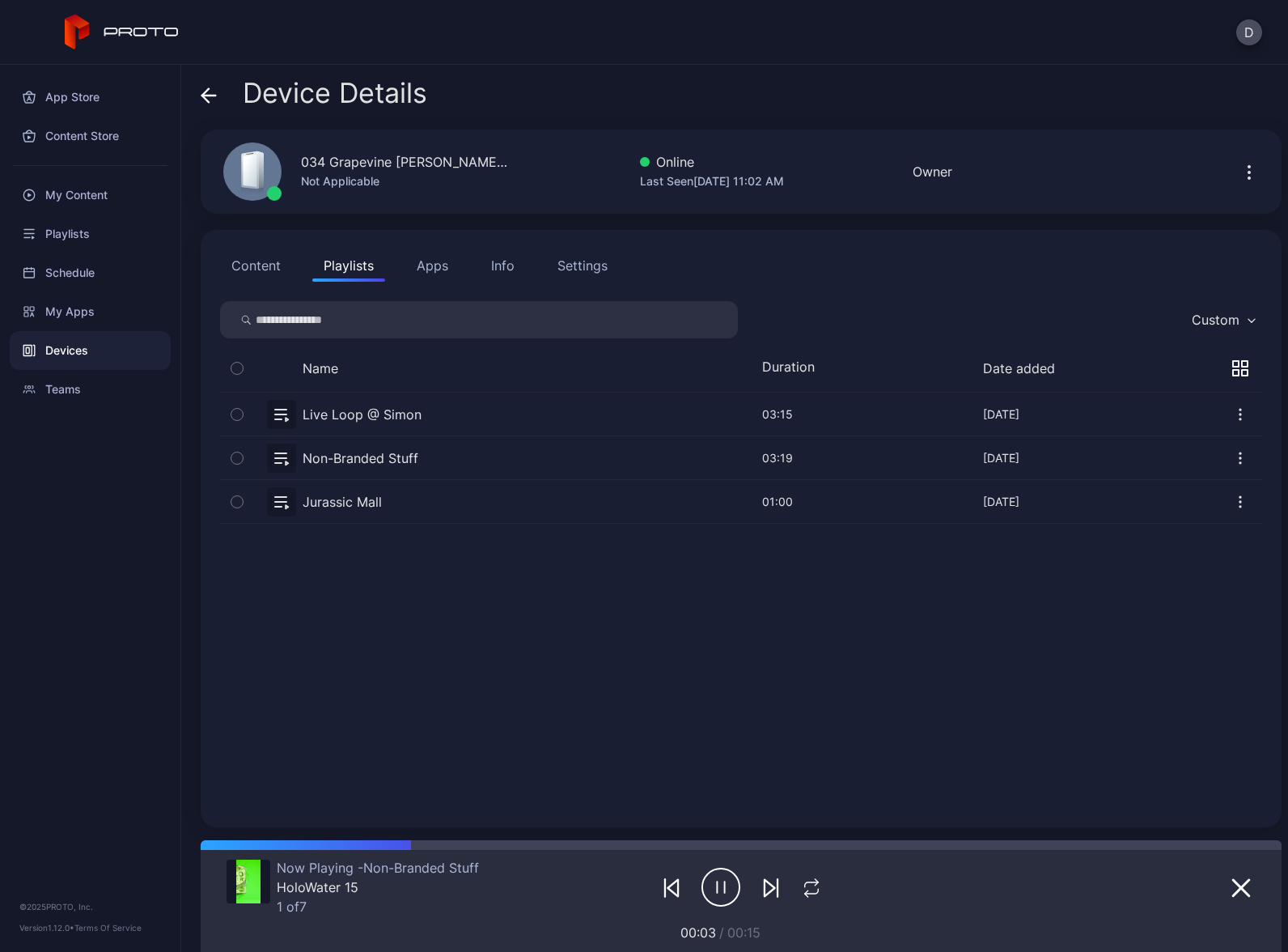
click at [111, 354] on div "Devices" at bounding box center [91, 350] width 161 height 39
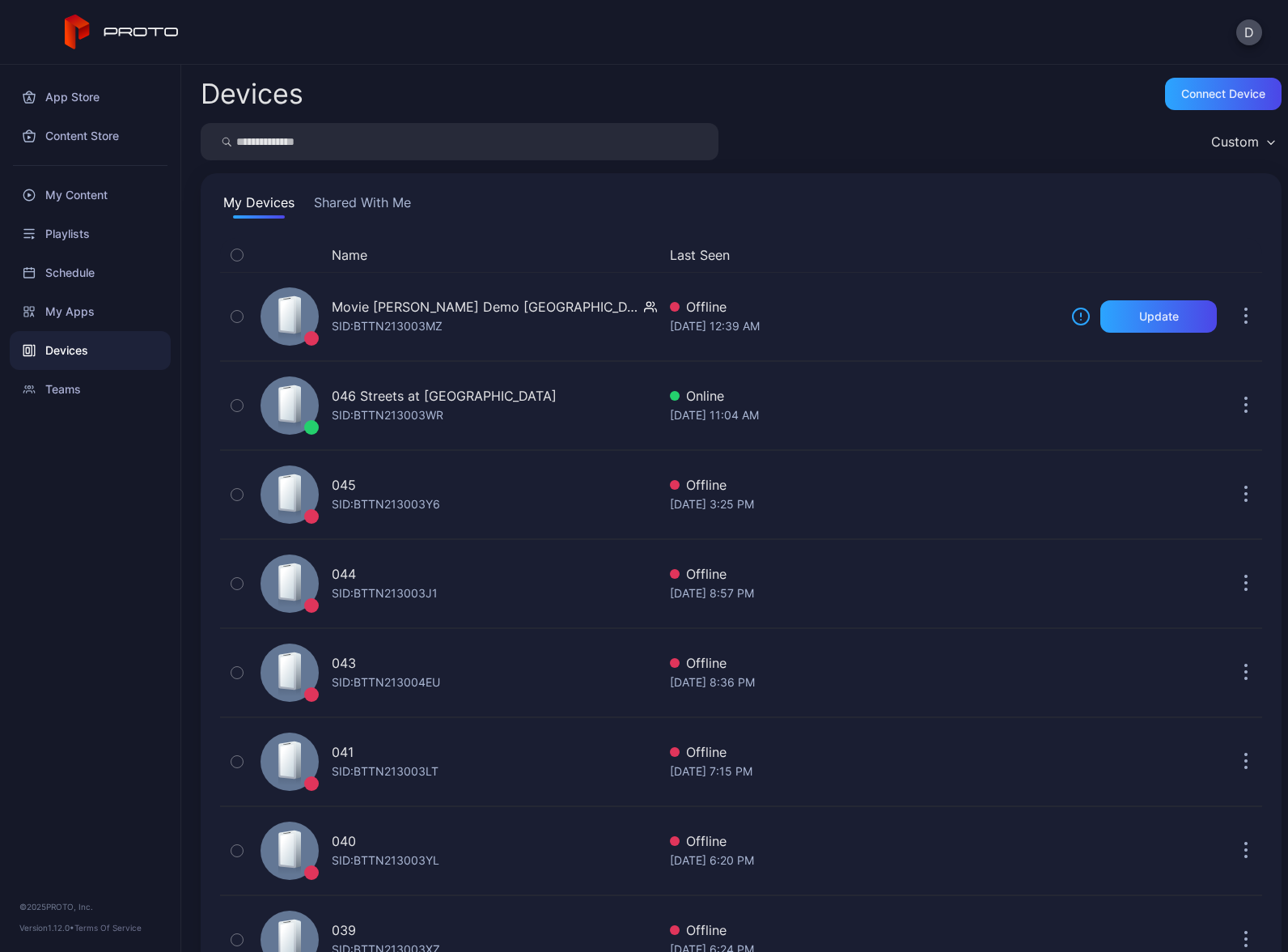
scroll to position [692, 0]
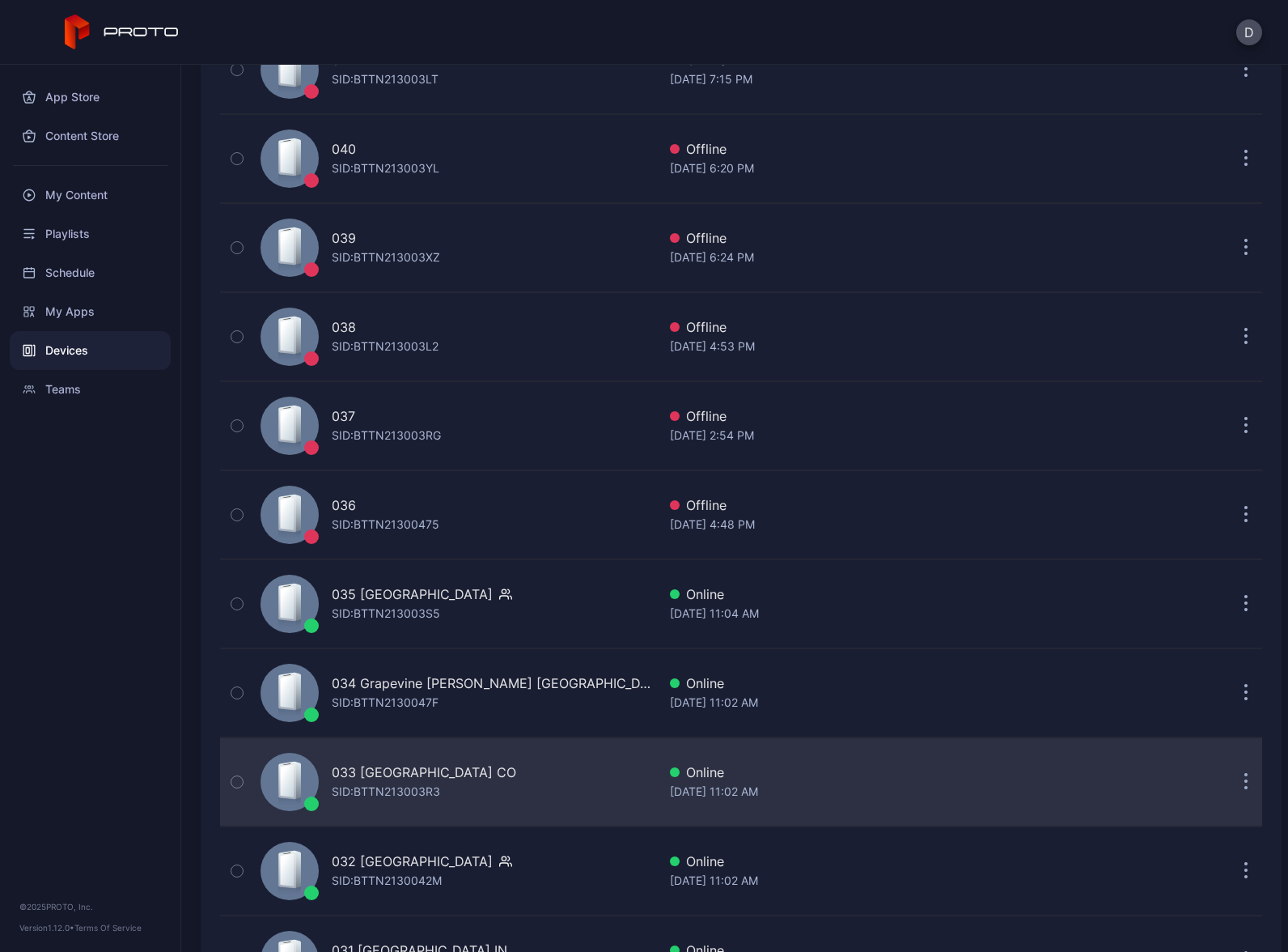
click at [550, 802] on div "033 FlatIron Crossing CO SID: BTTN213003R3" at bounding box center [456, 781] width 403 height 81
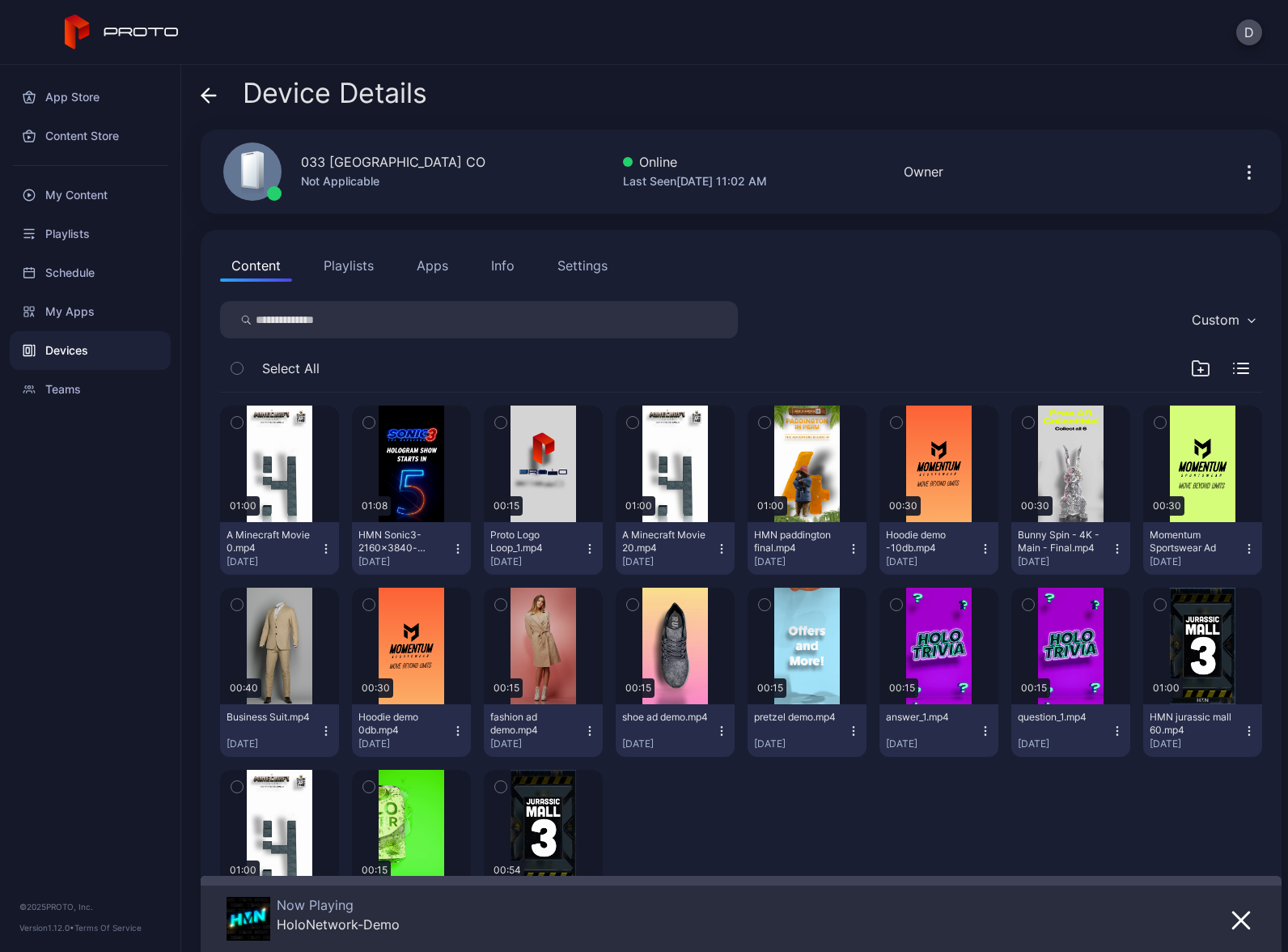
click at [332, 263] on button "Playlists" at bounding box center [349, 265] width 72 height 33
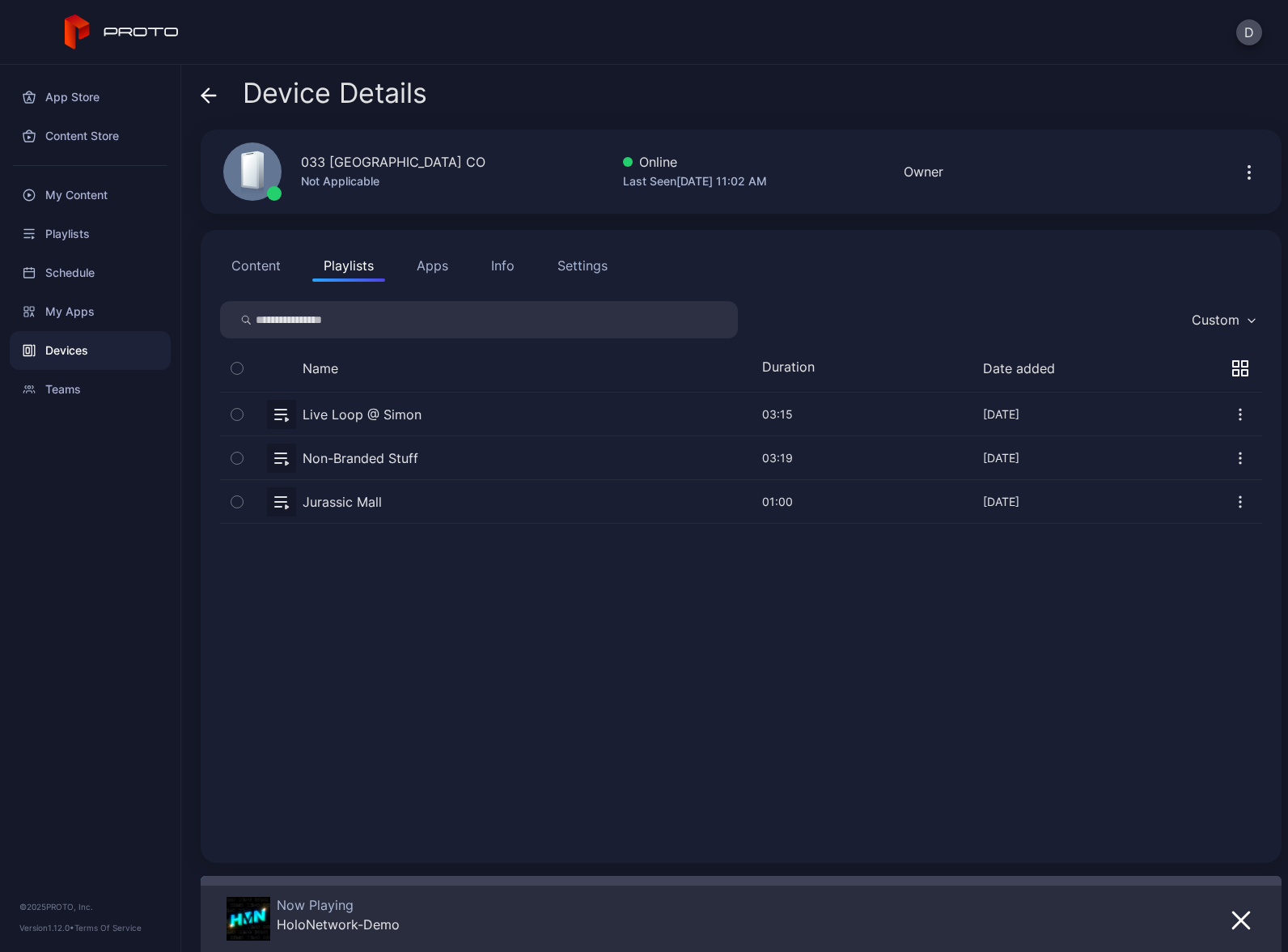
click at [385, 456] on button "button" at bounding box center [741, 457] width 1043 height 43
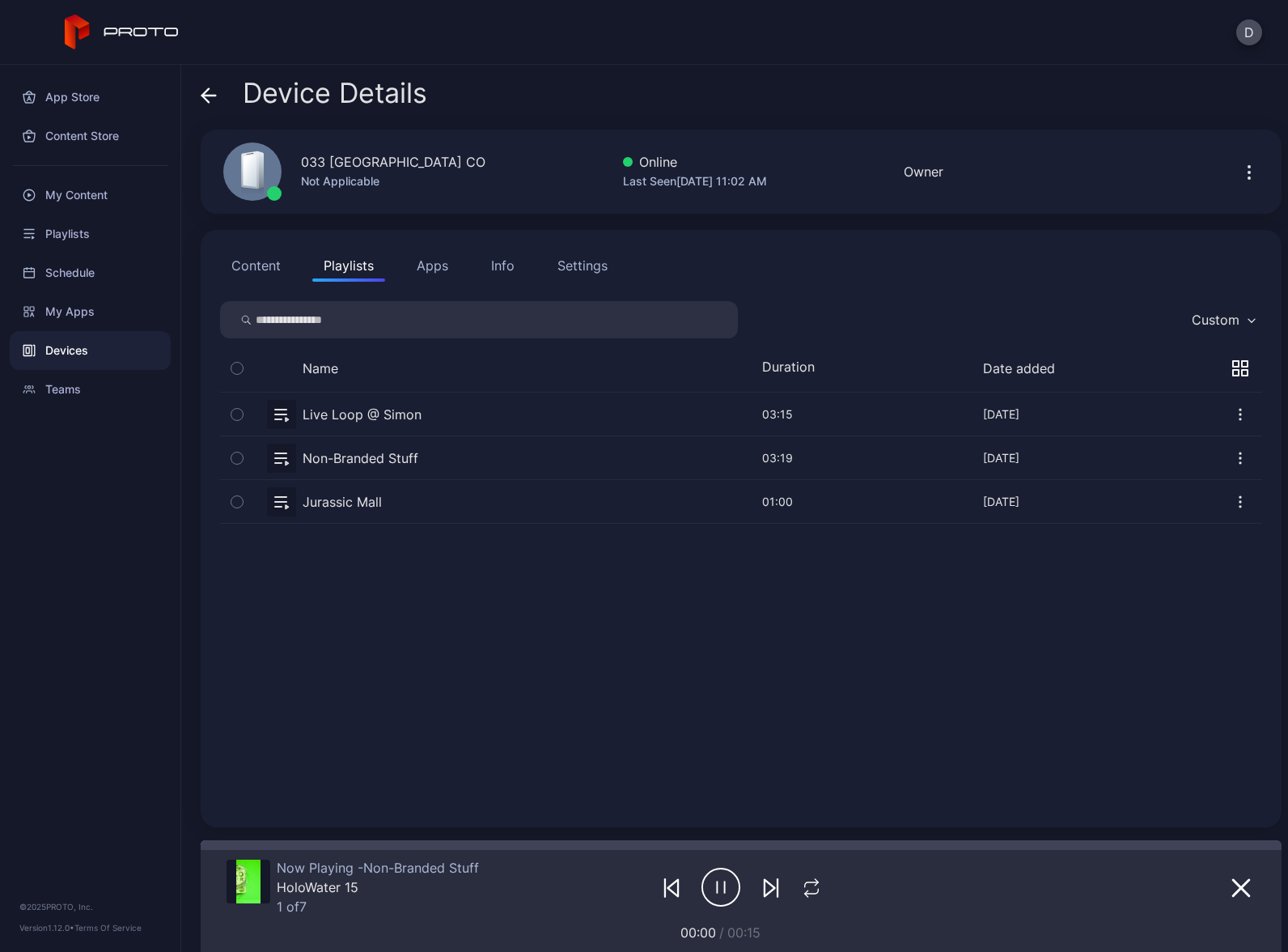
click at [82, 350] on div "Devices" at bounding box center [91, 350] width 161 height 39
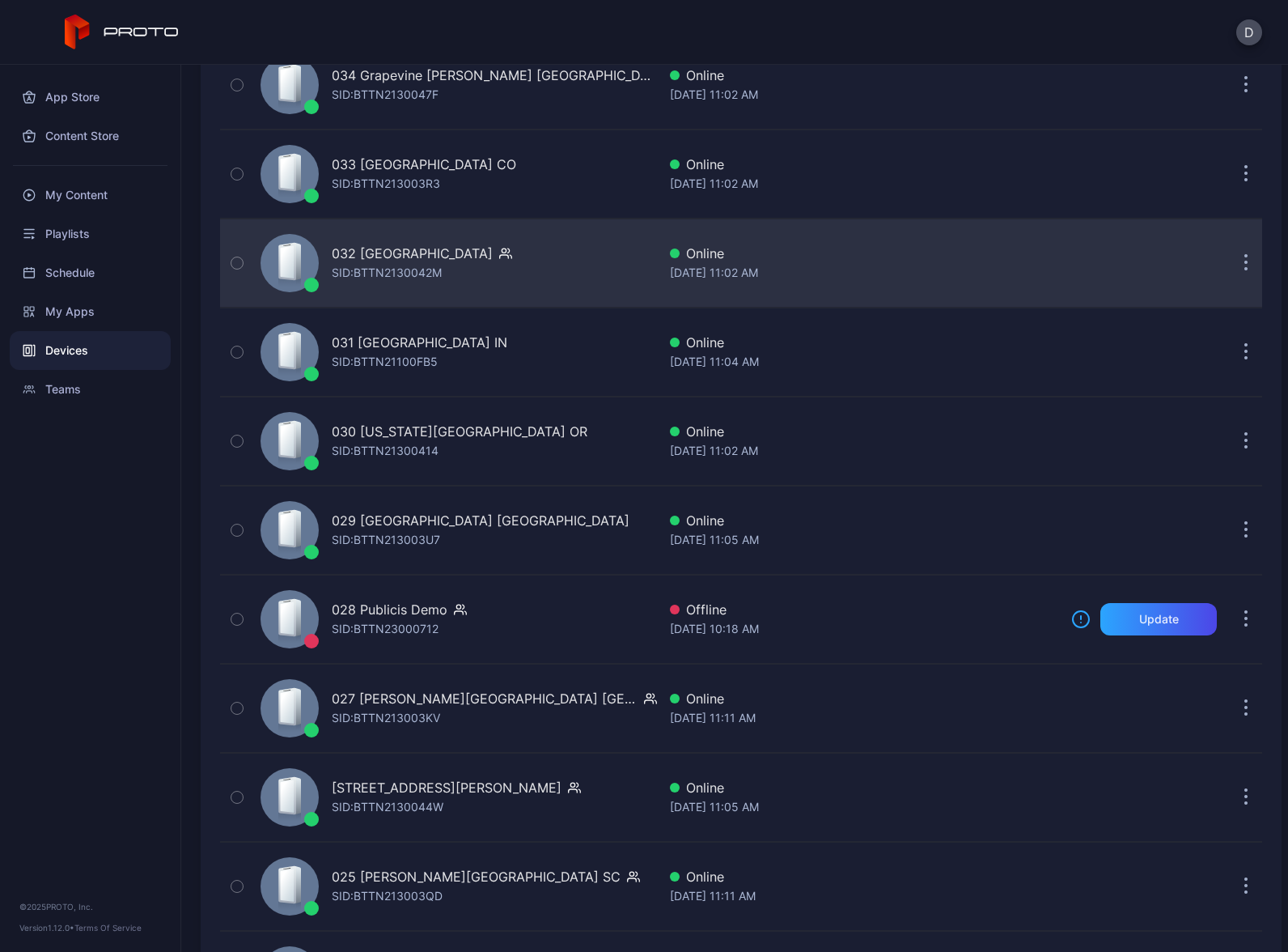
scroll to position [1311, 0]
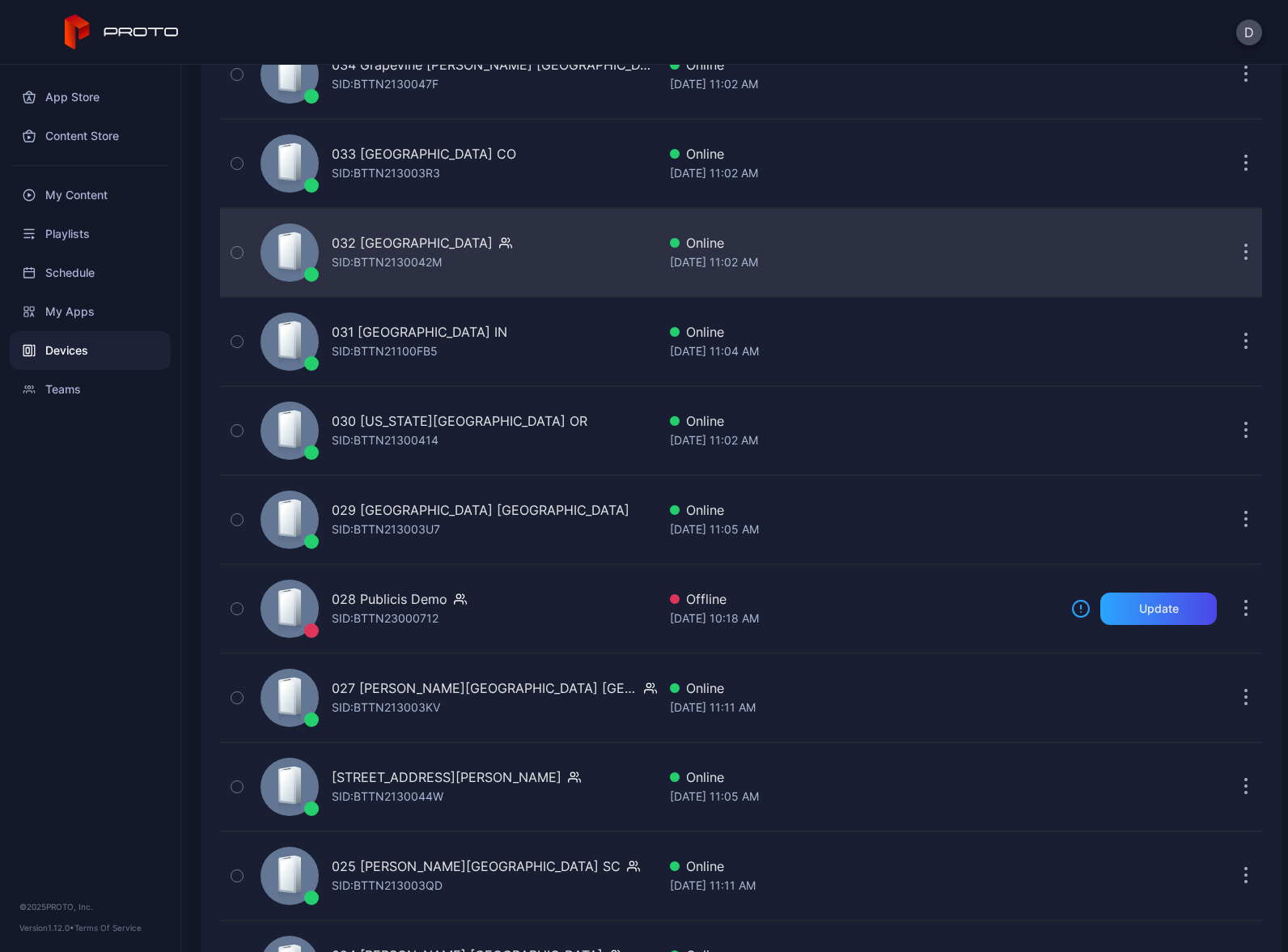
click at [500, 264] on div "032 Great Mall CA SID: BTTN2130042M" at bounding box center [456, 252] width 403 height 81
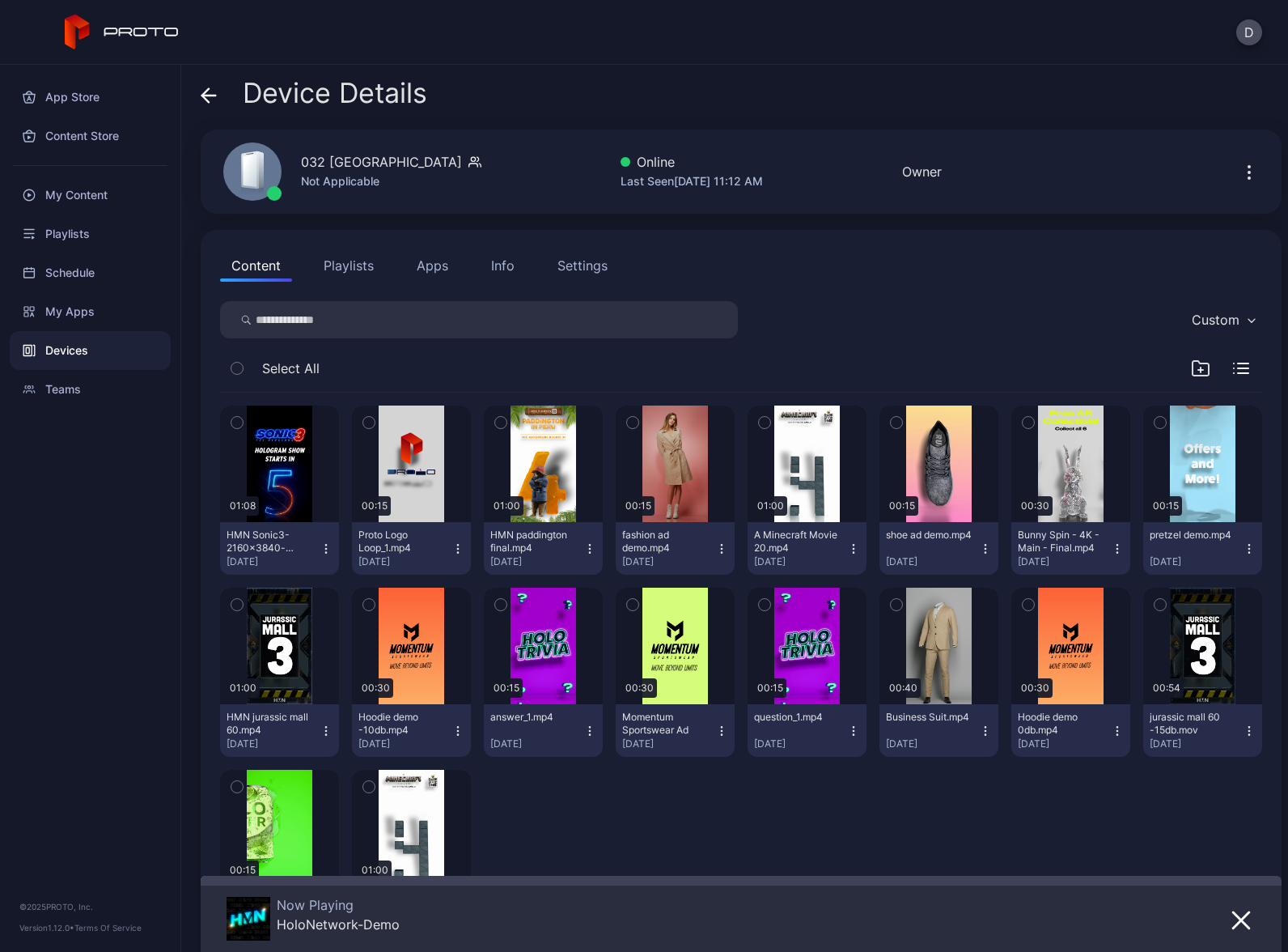
click at [352, 271] on button "Playlists" at bounding box center [349, 265] width 72 height 33
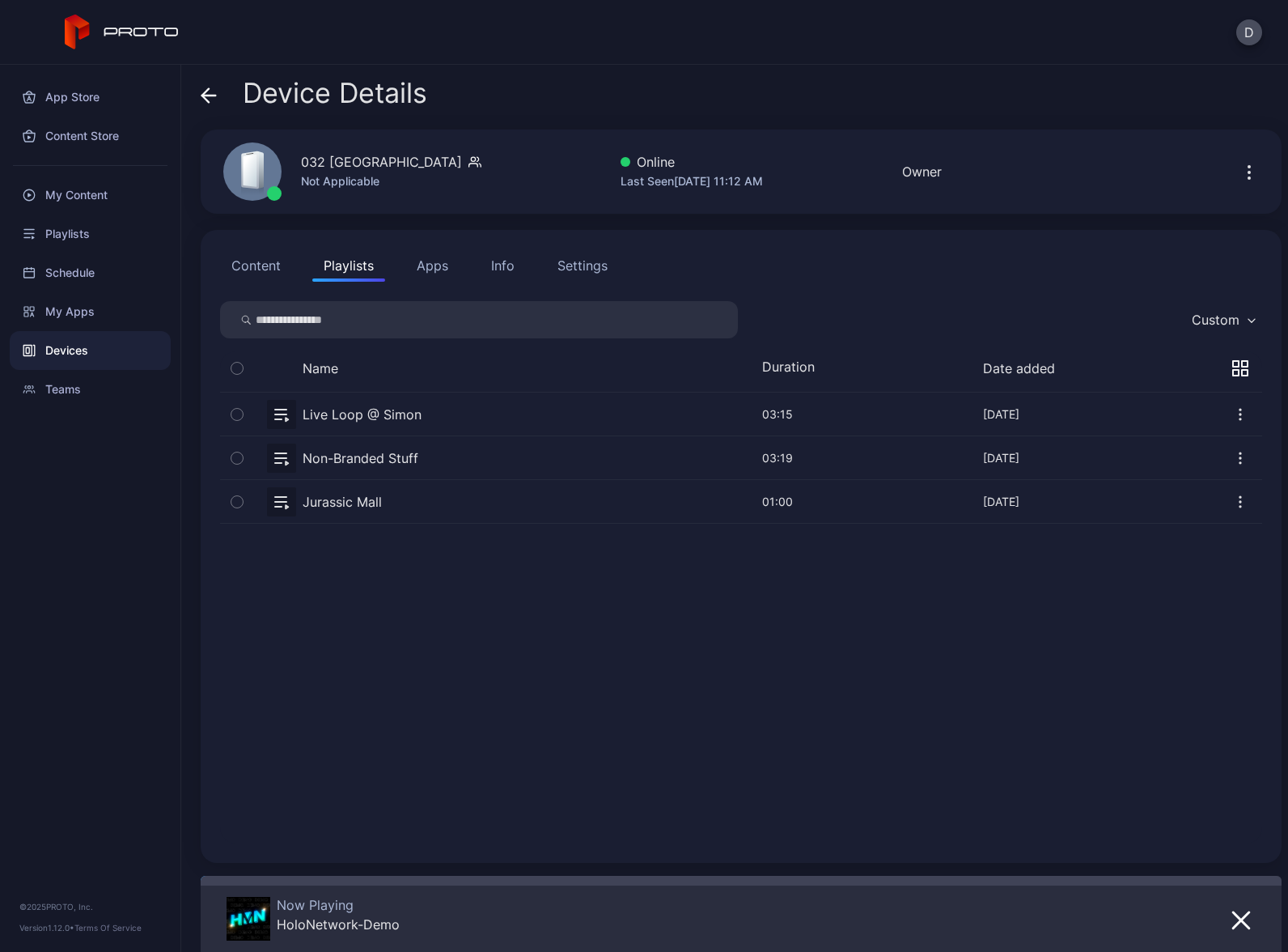
click at [378, 456] on button "button" at bounding box center [741, 457] width 1043 height 43
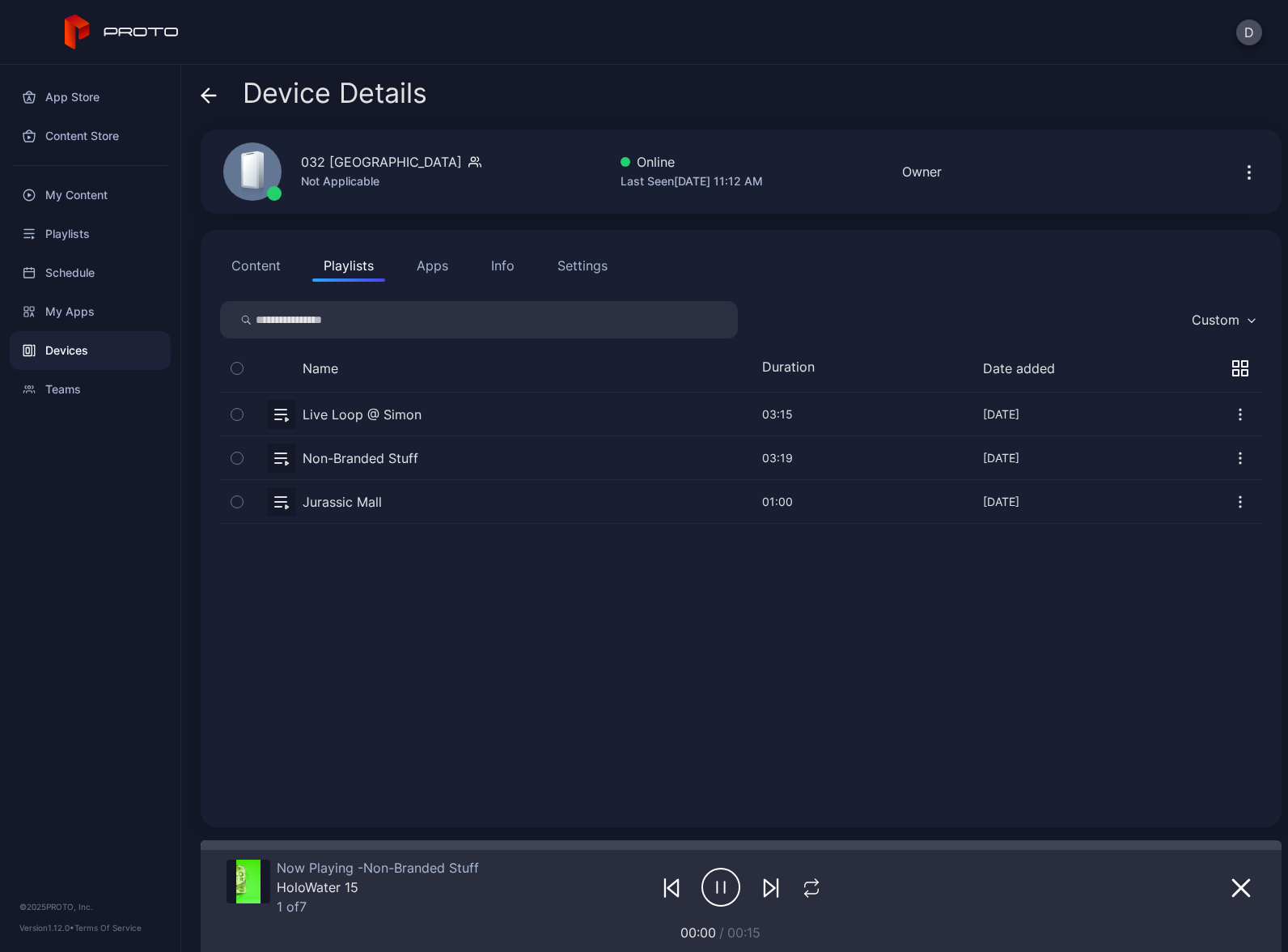
click at [118, 351] on div "Devices" at bounding box center [91, 350] width 161 height 39
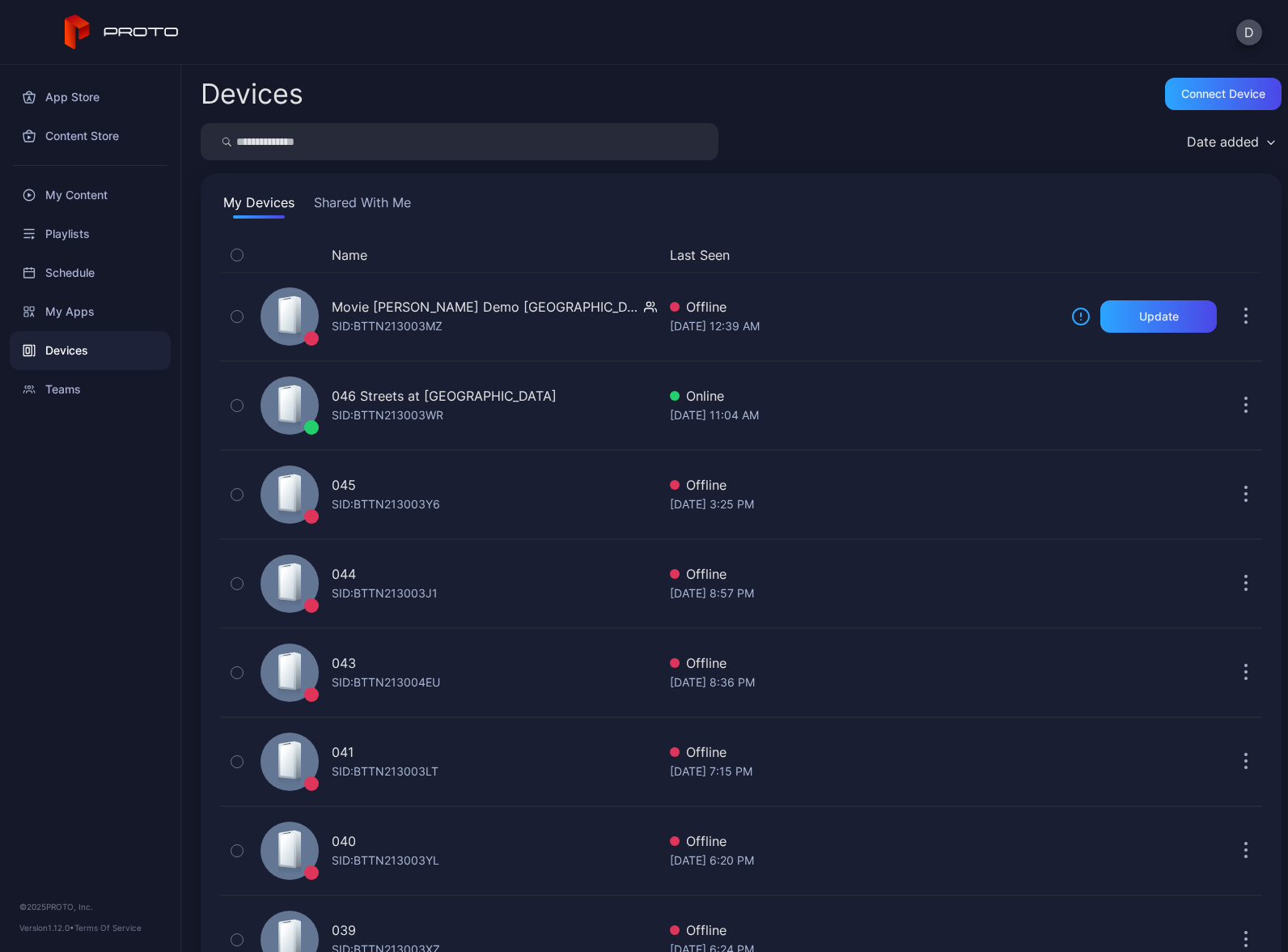
scroll to position [1311, 0]
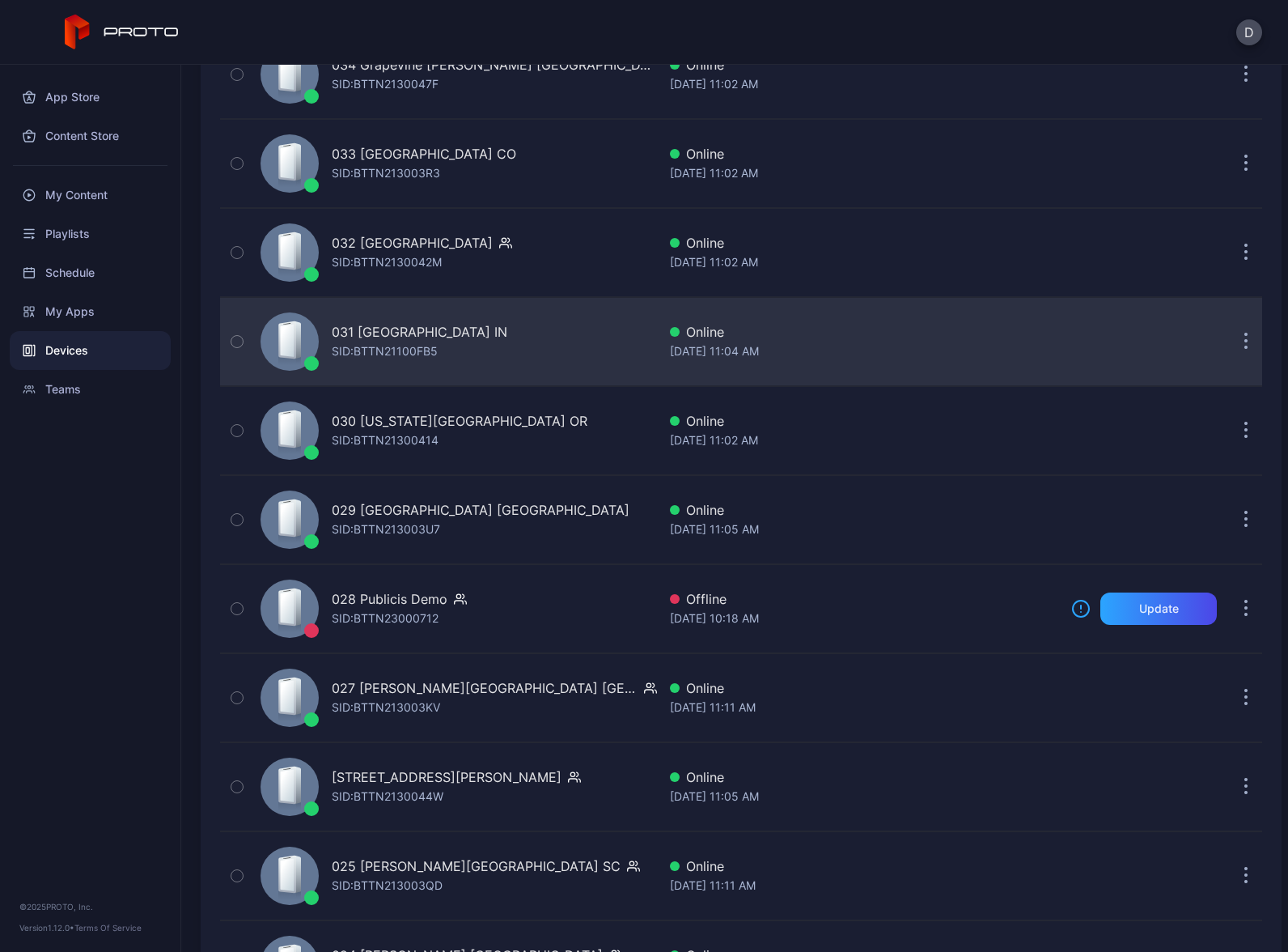
click at [529, 345] on div "031 Castleton Square IN SID: BTTN21100FB5" at bounding box center [456, 341] width 403 height 81
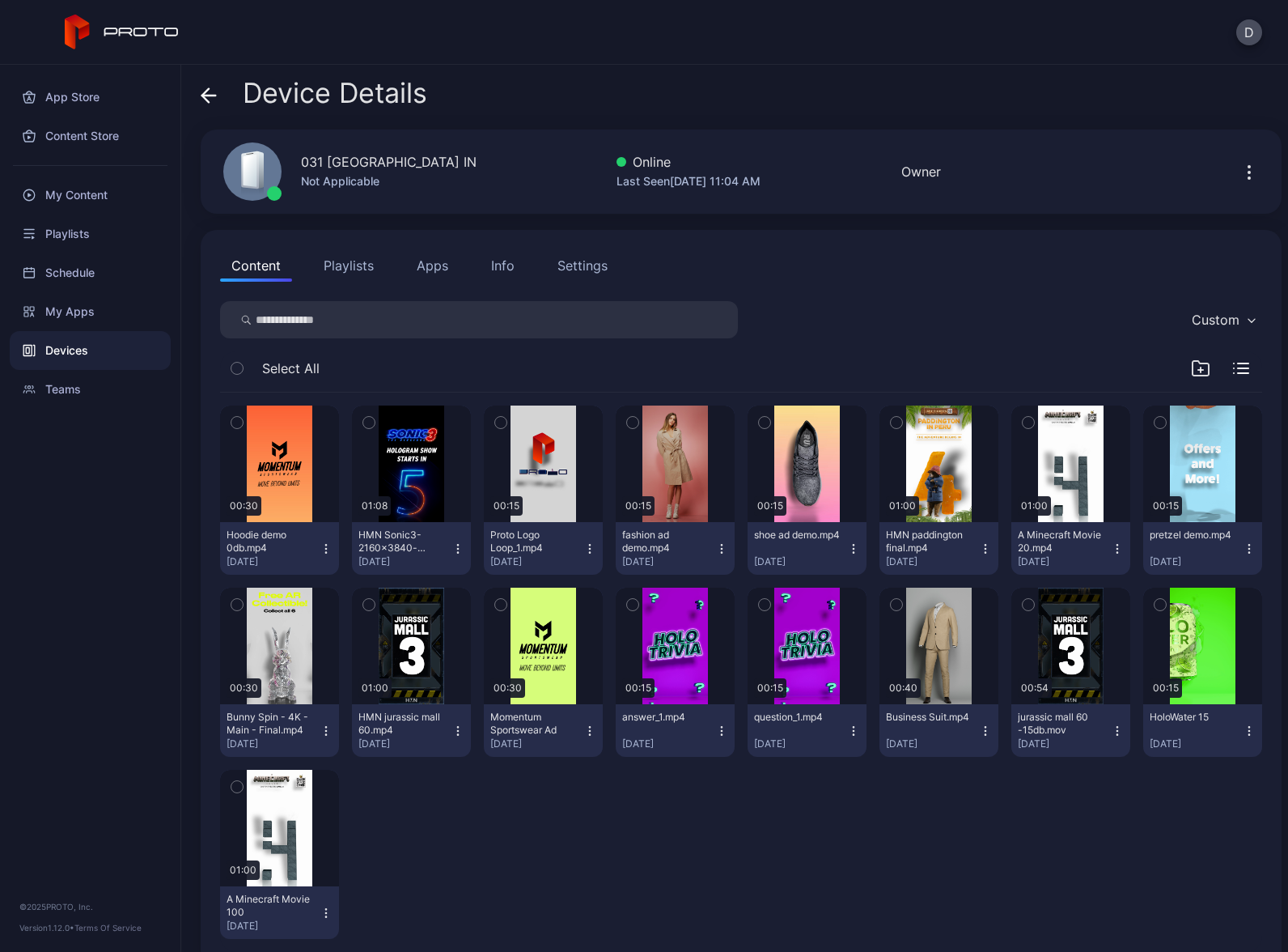
click at [332, 260] on button "Playlists" at bounding box center [349, 265] width 72 height 33
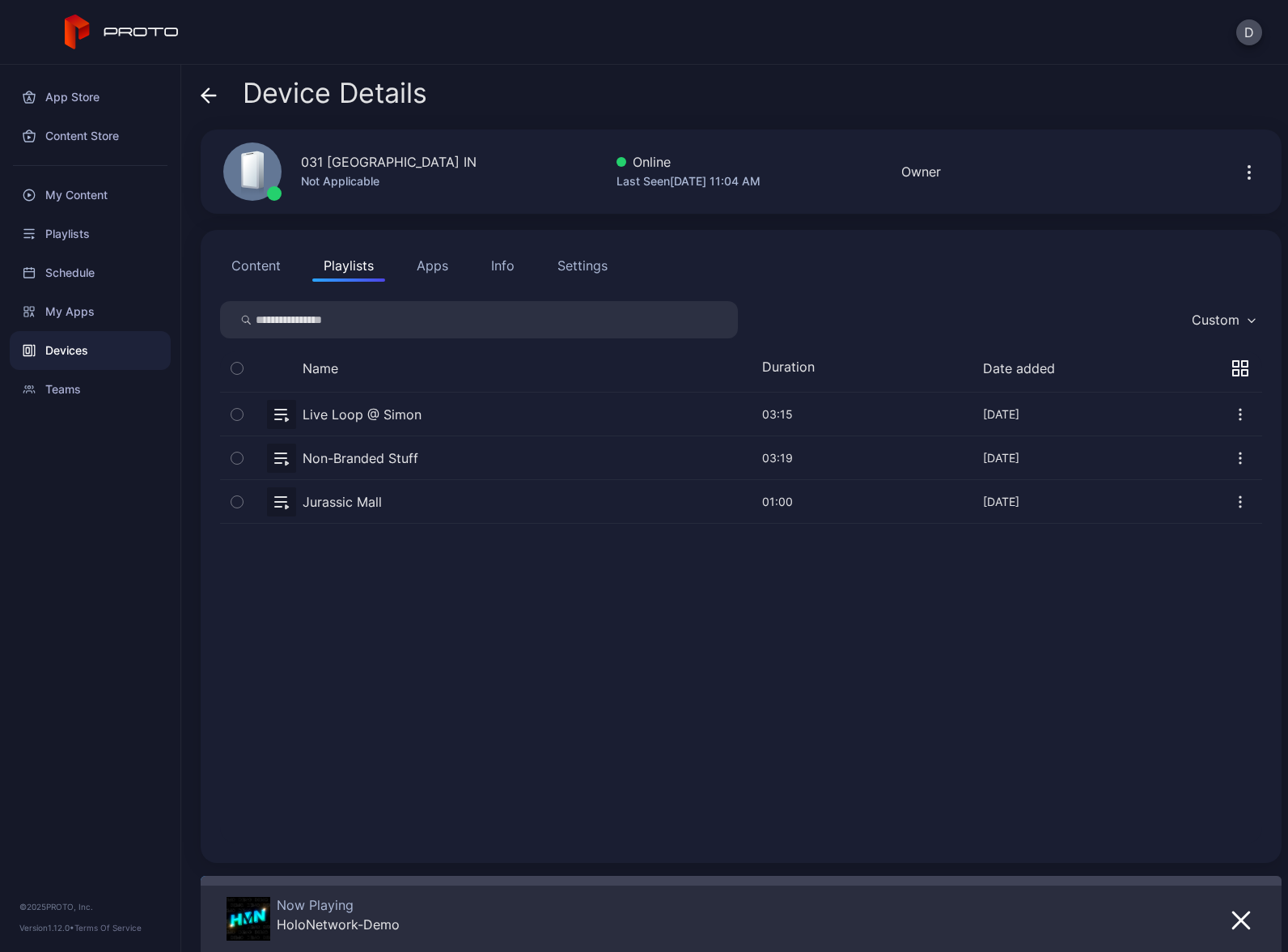
click at [379, 457] on button "button" at bounding box center [741, 457] width 1043 height 43
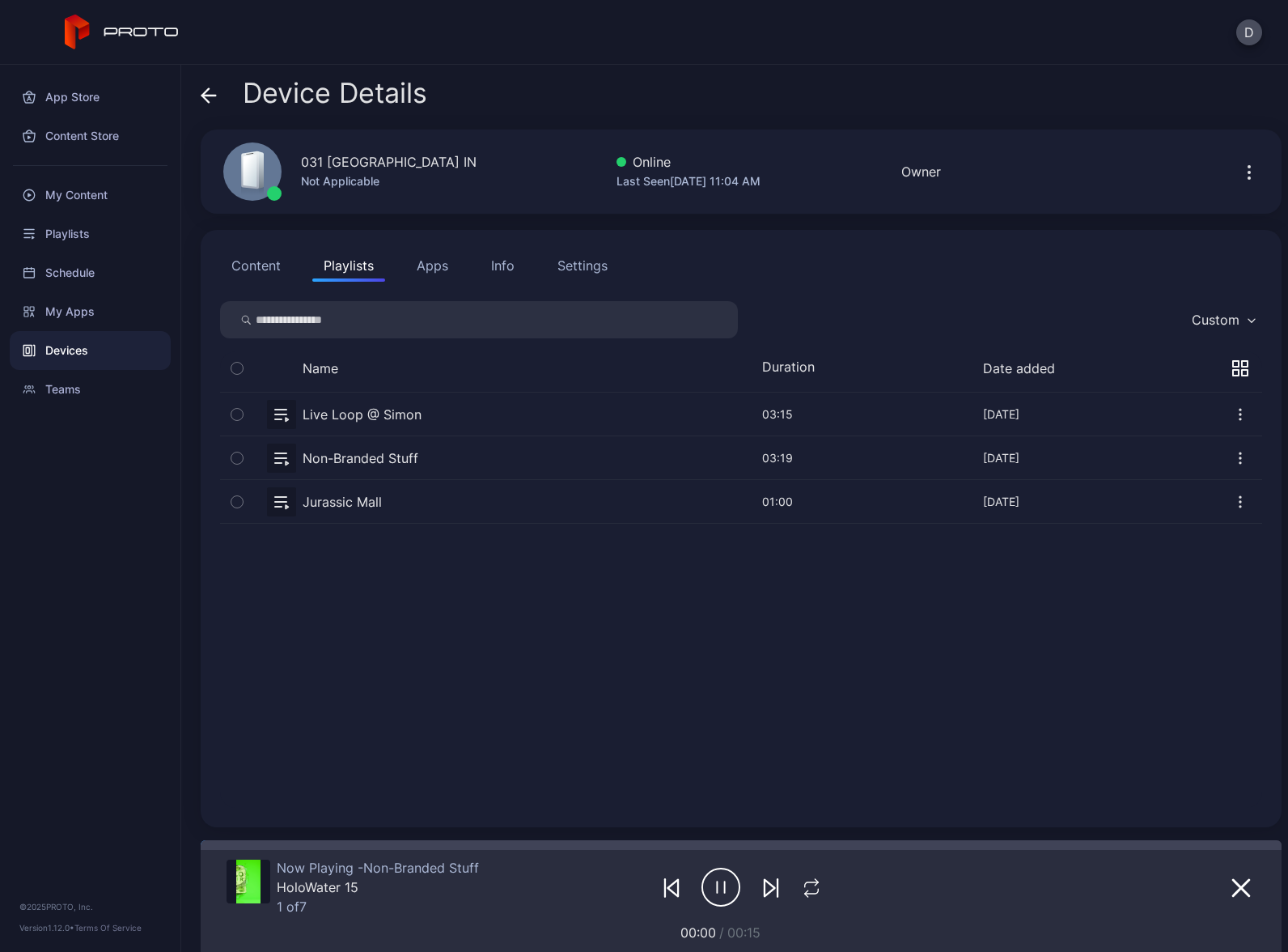
click at [105, 355] on div "Devices" at bounding box center [91, 350] width 161 height 39
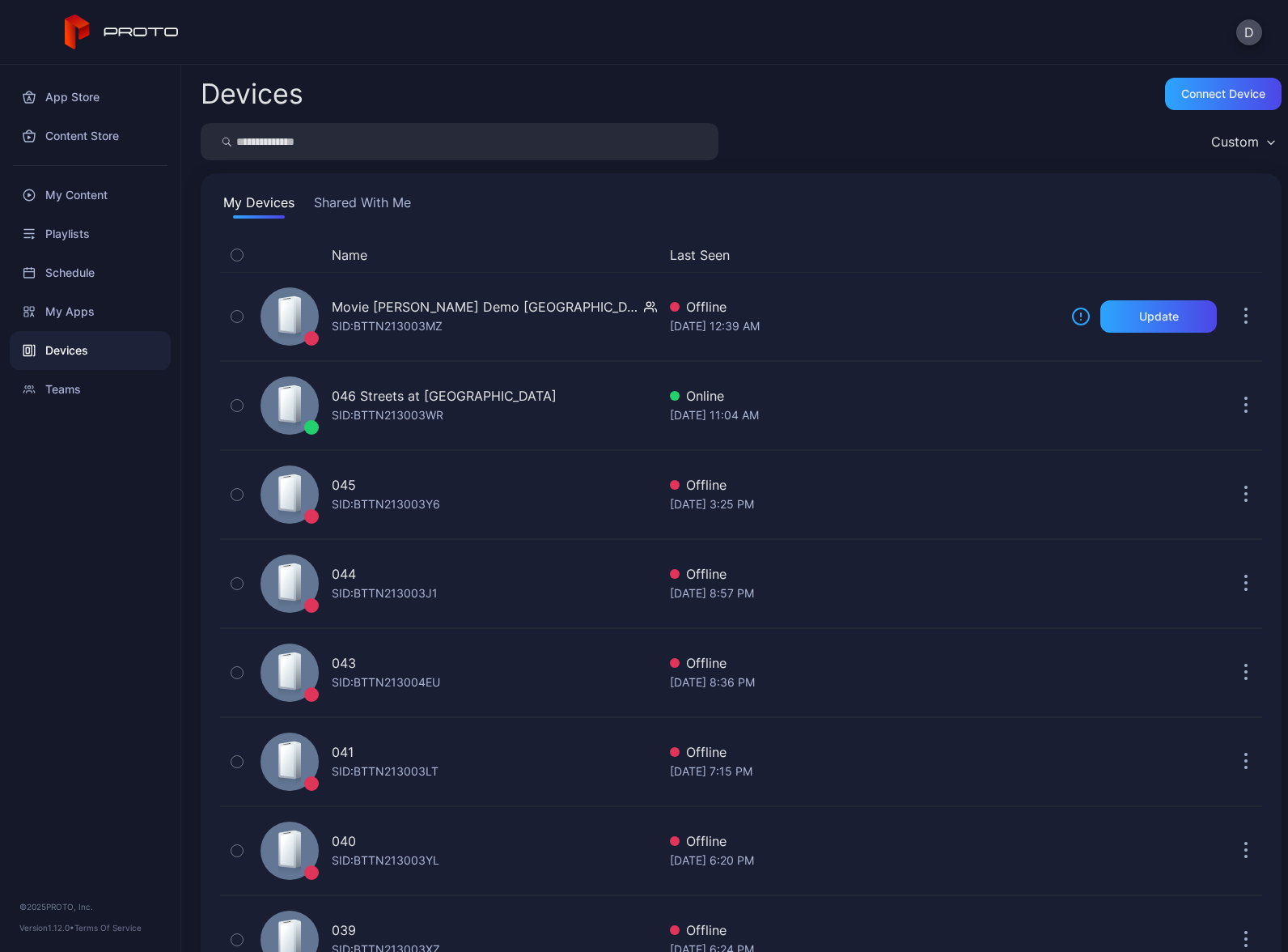
scroll to position [1311, 0]
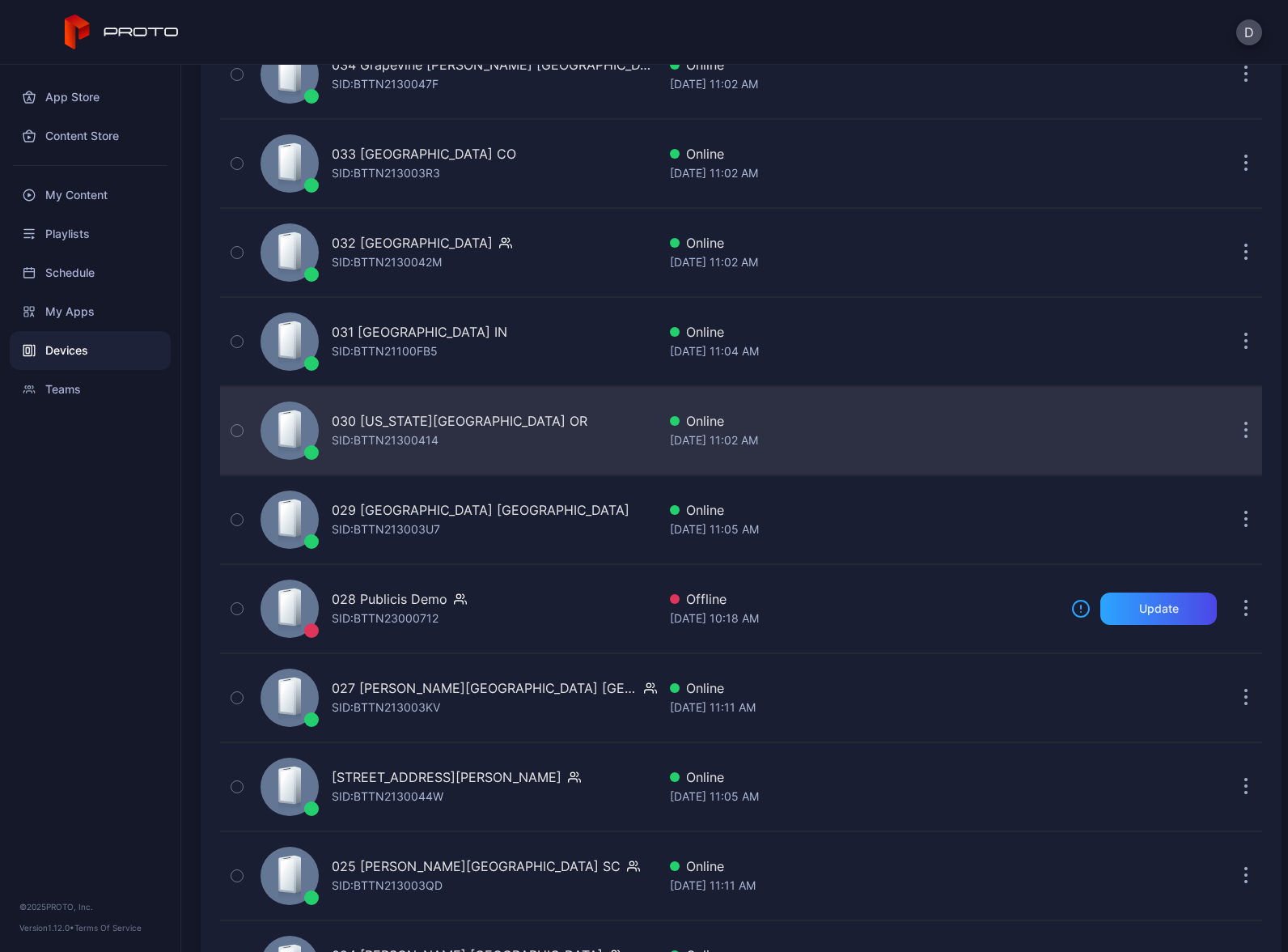
click at [514, 455] on div "030 Washington Square OR SID: BTTN21300414" at bounding box center [456, 430] width 403 height 81
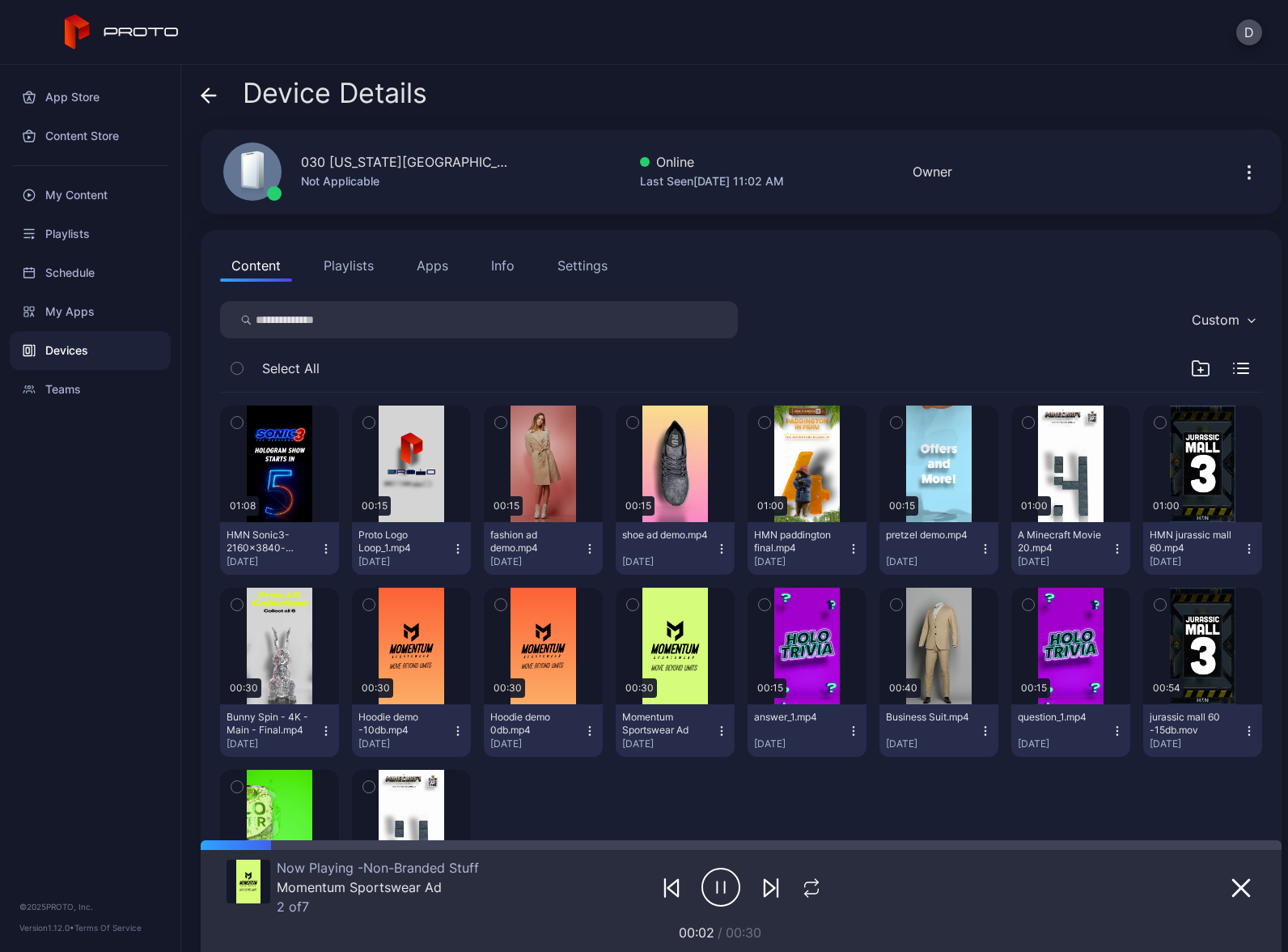
click at [1240, 168] on icon "button" at bounding box center [1249, 172] width 19 height 19
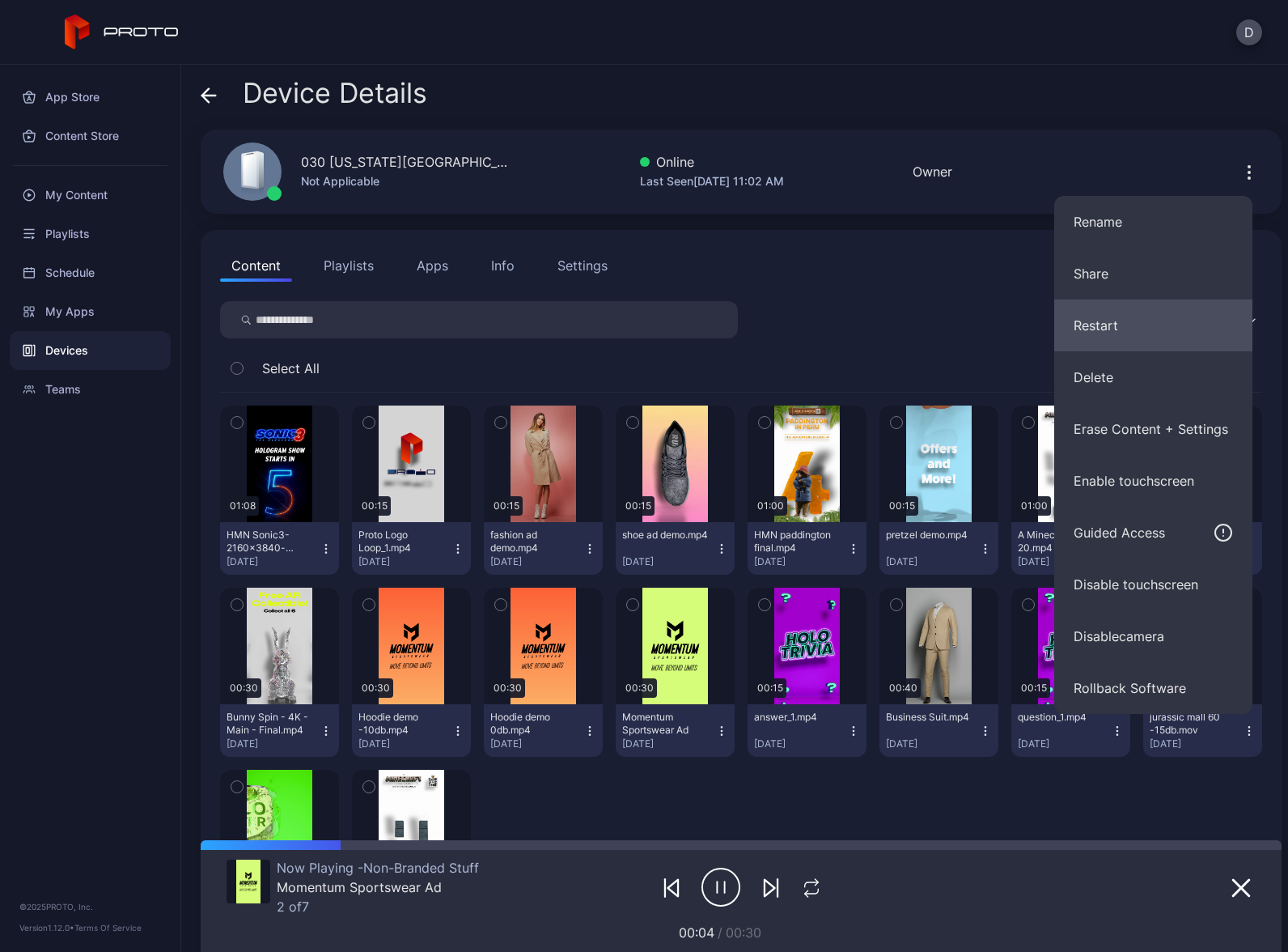
click at [1120, 323] on button "Restart" at bounding box center [1153, 325] width 198 height 52
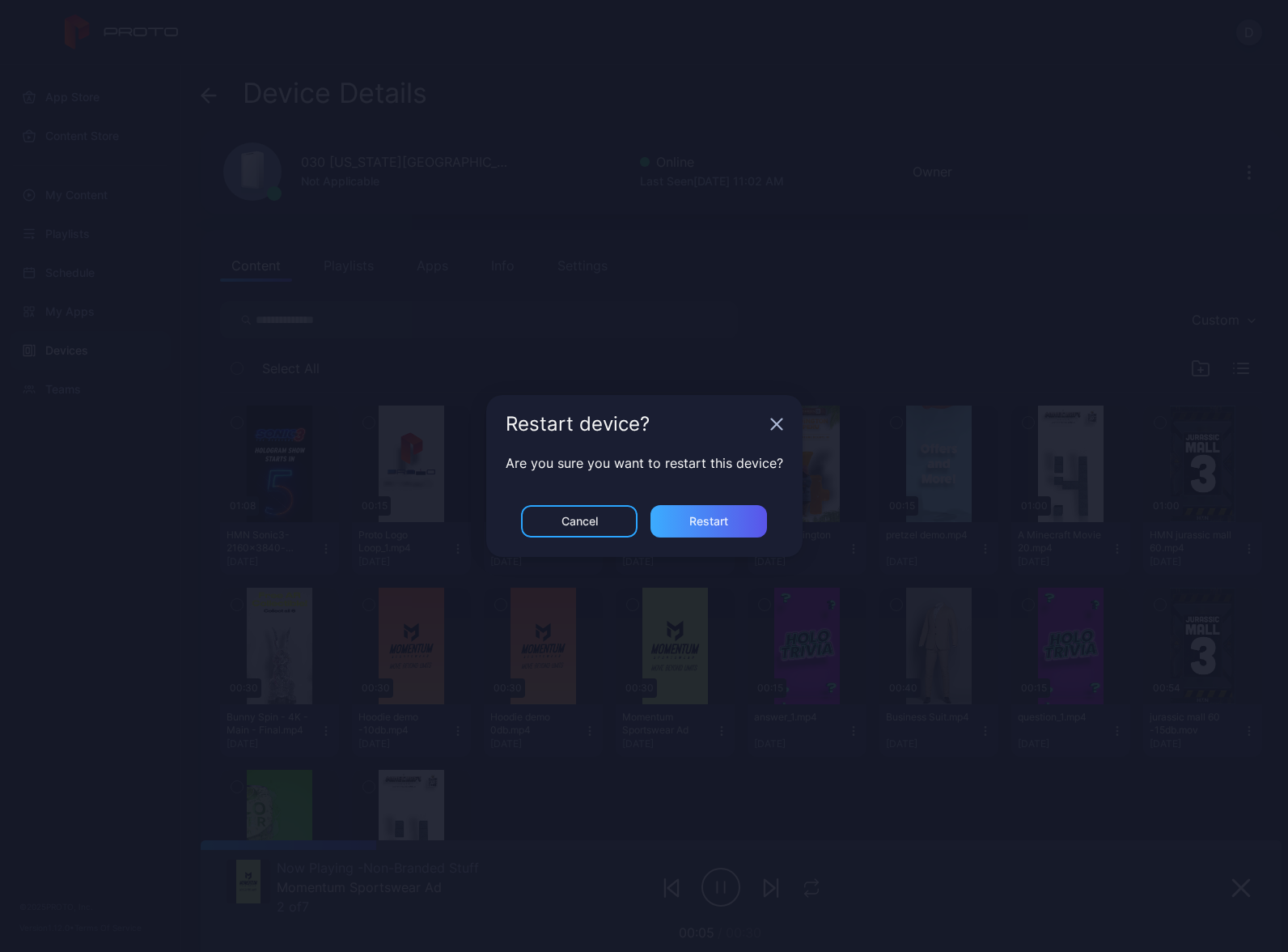
click at [698, 521] on div "Restart" at bounding box center [708, 521] width 39 height 13
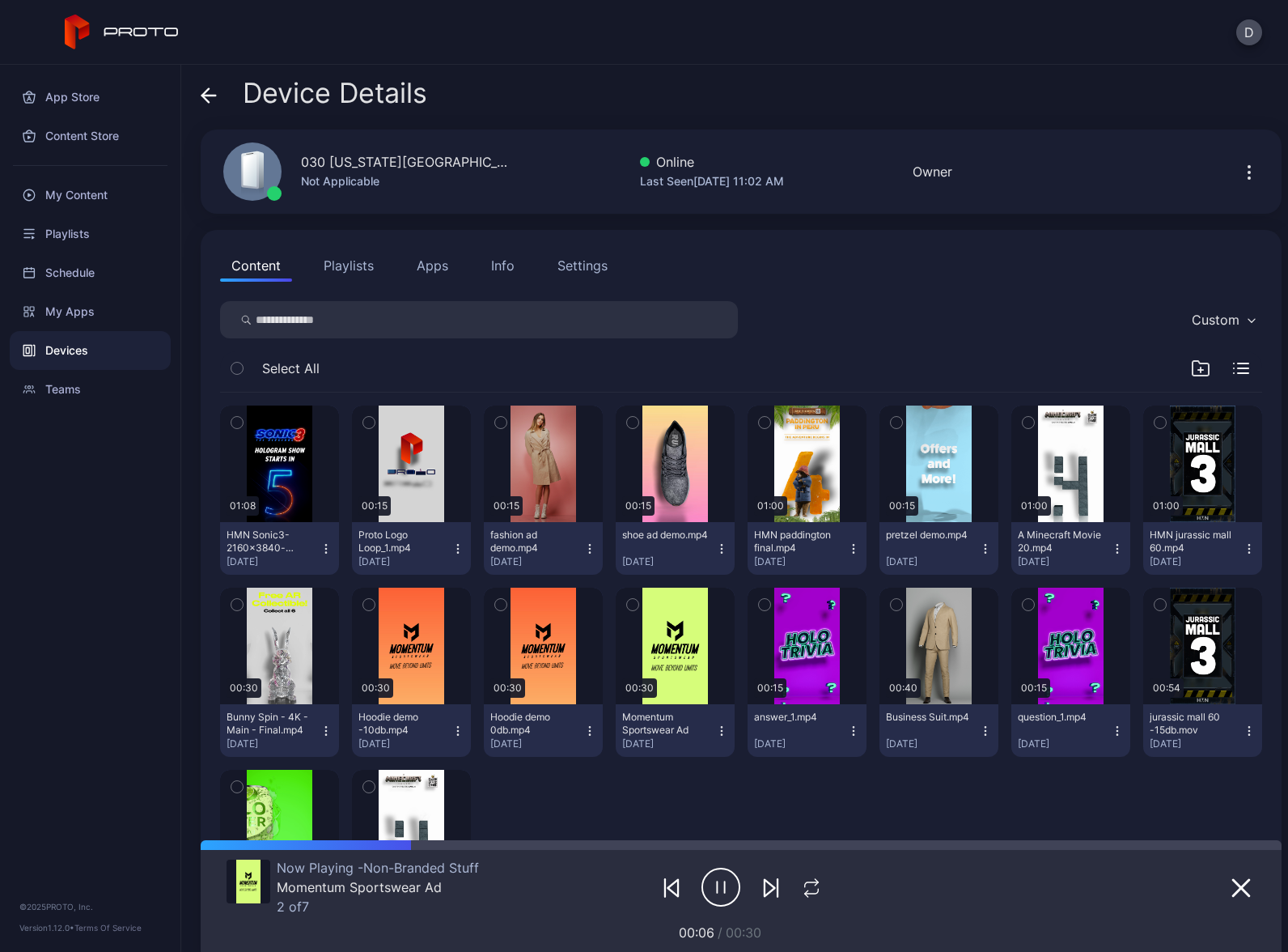
click at [70, 348] on div "Devices" at bounding box center [91, 350] width 161 height 39
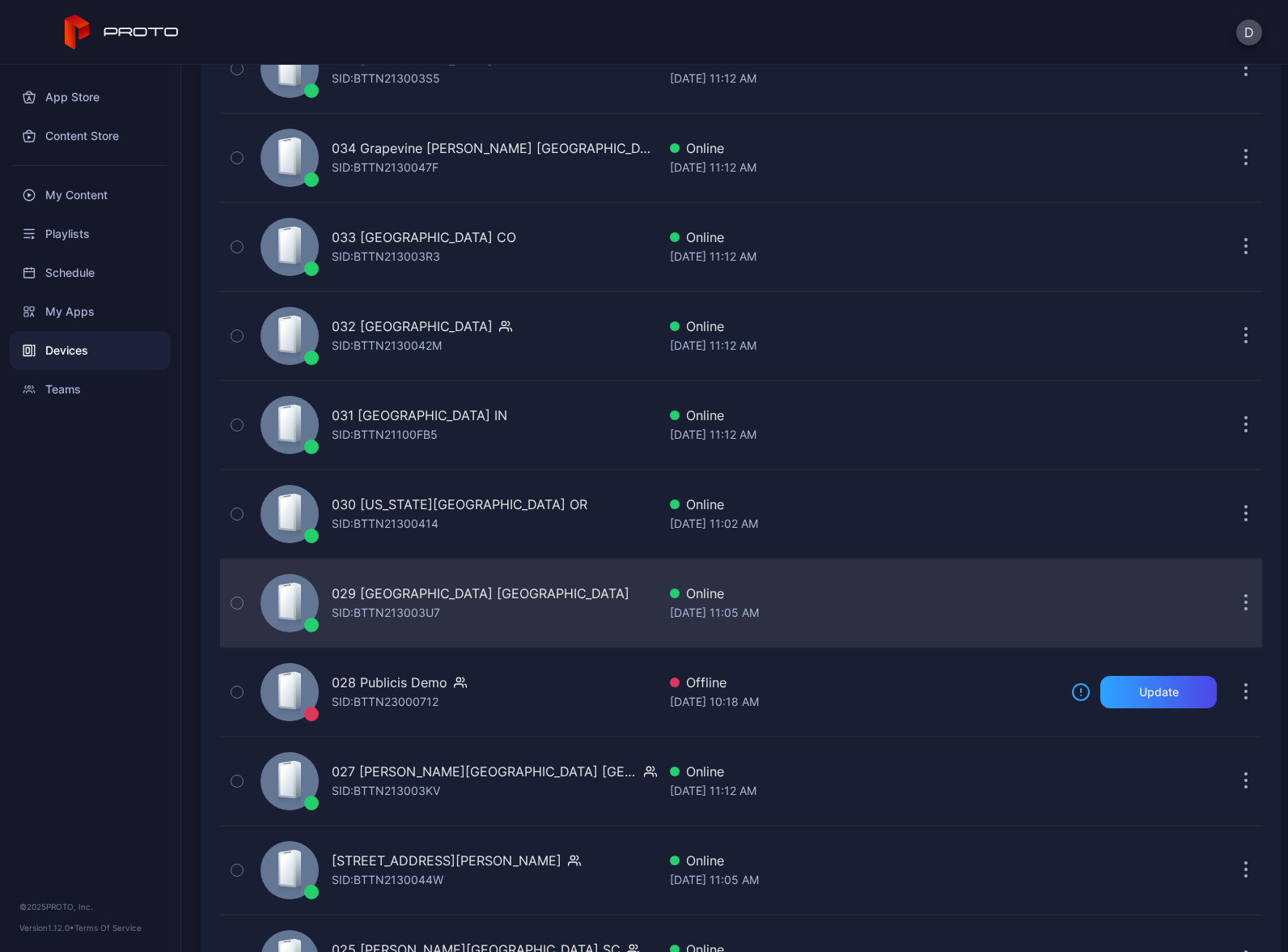
scroll to position [1442, 0]
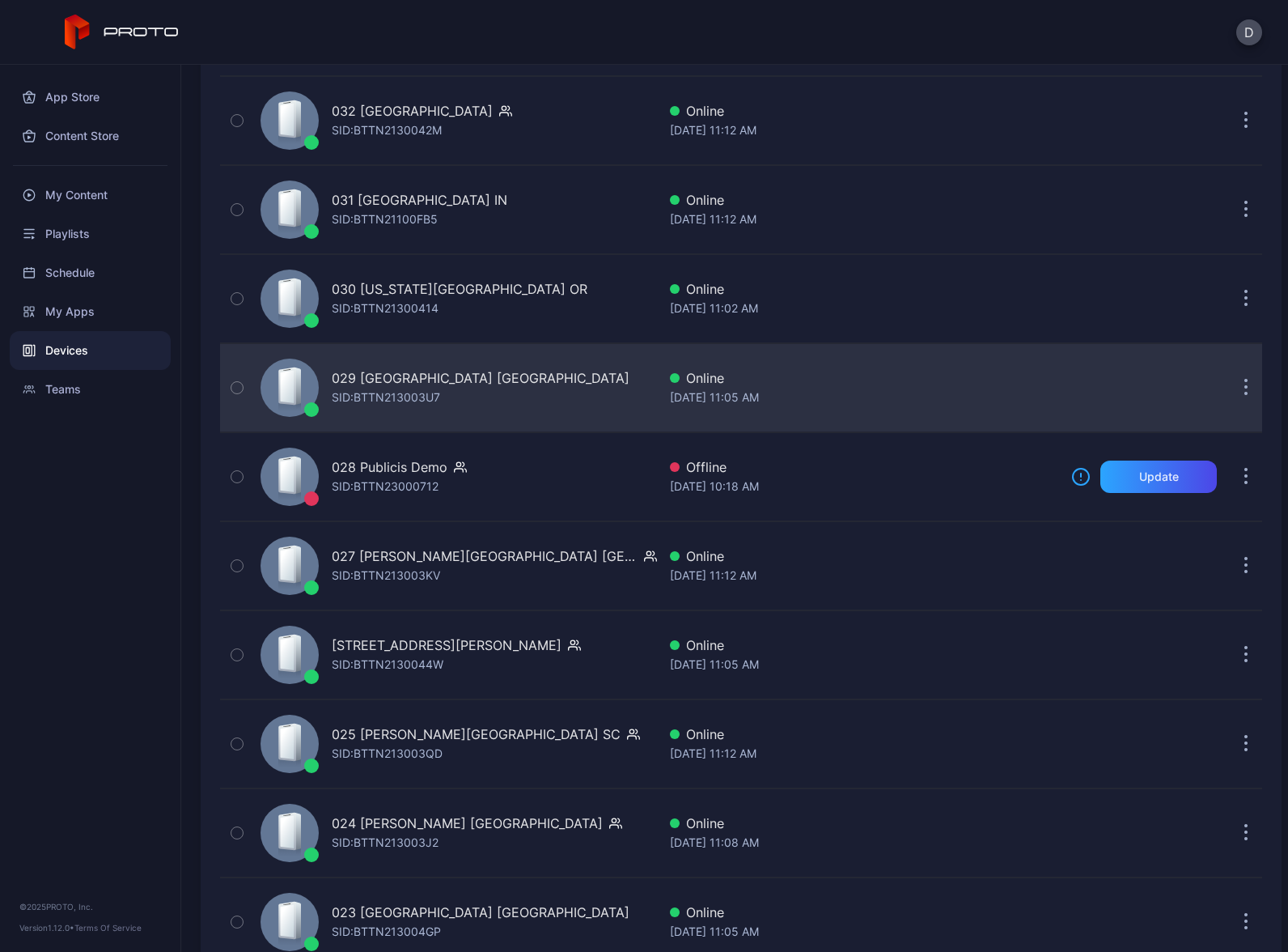
click at [550, 402] on div "029 Tacoma Mall WA SID: BTTN213003U7" at bounding box center [456, 387] width 403 height 81
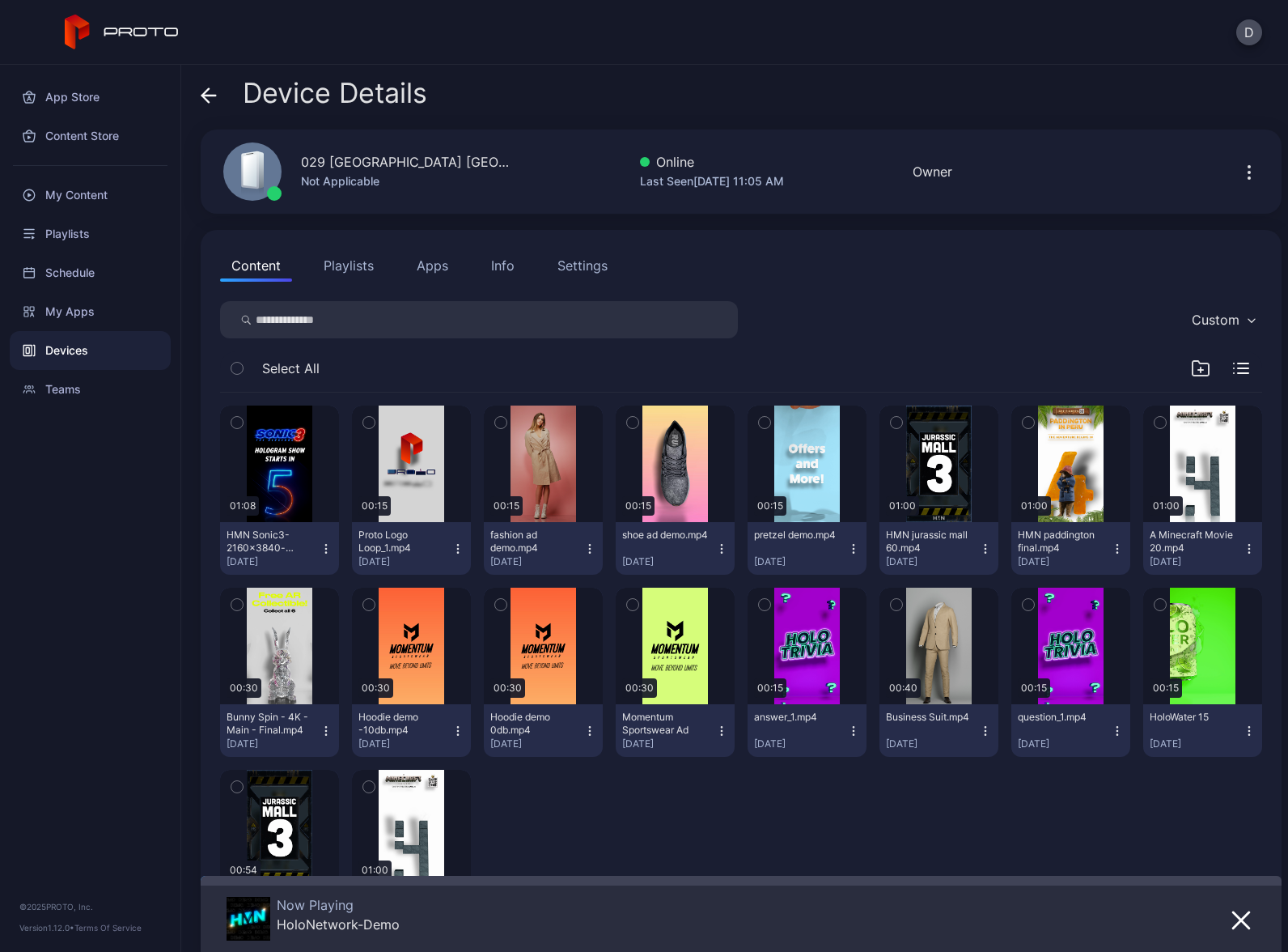
click at [358, 262] on button "Playlists" at bounding box center [349, 265] width 72 height 33
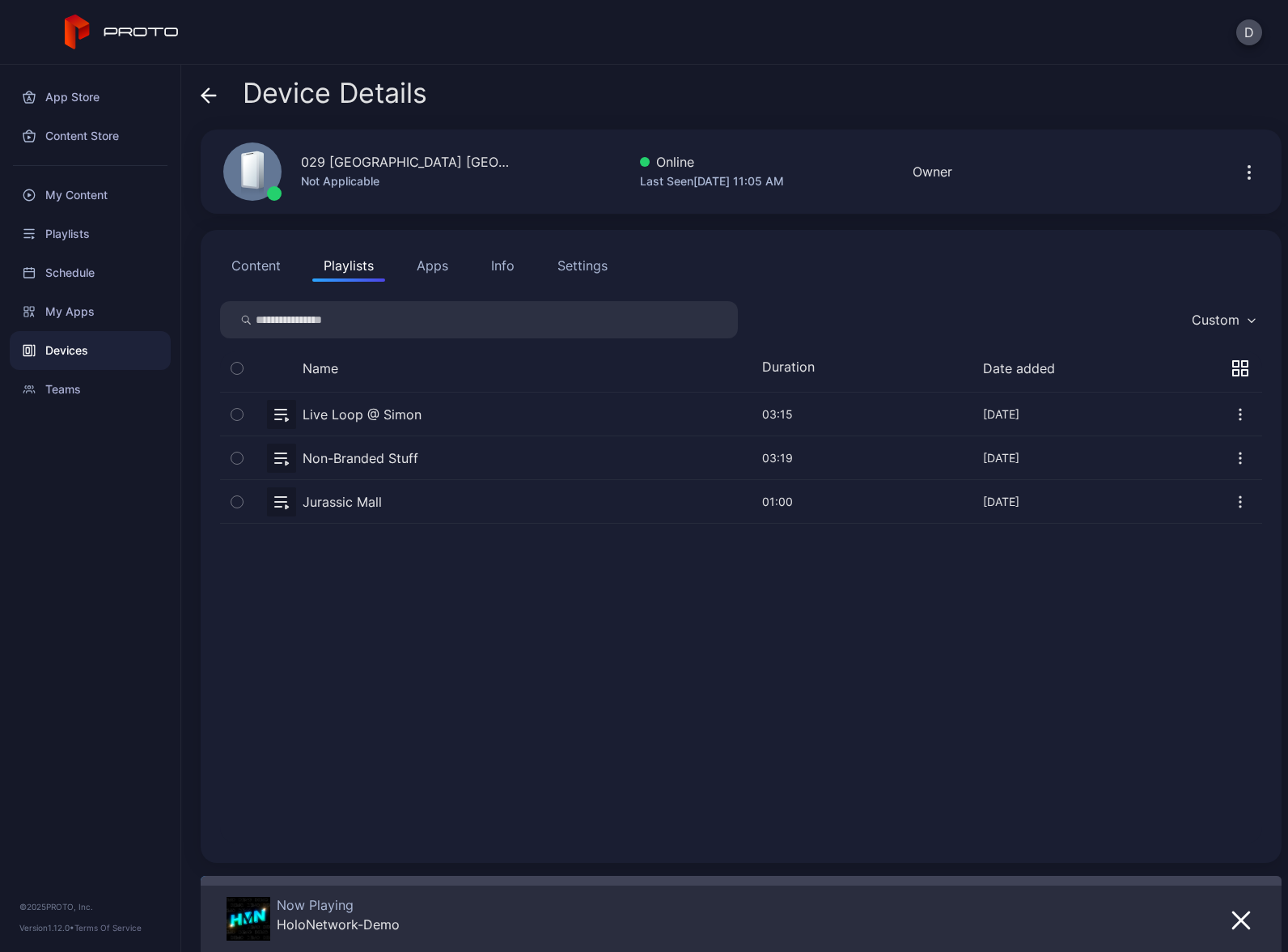
click at [444, 459] on button "button" at bounding box center [741, 457] width 1043 height 43
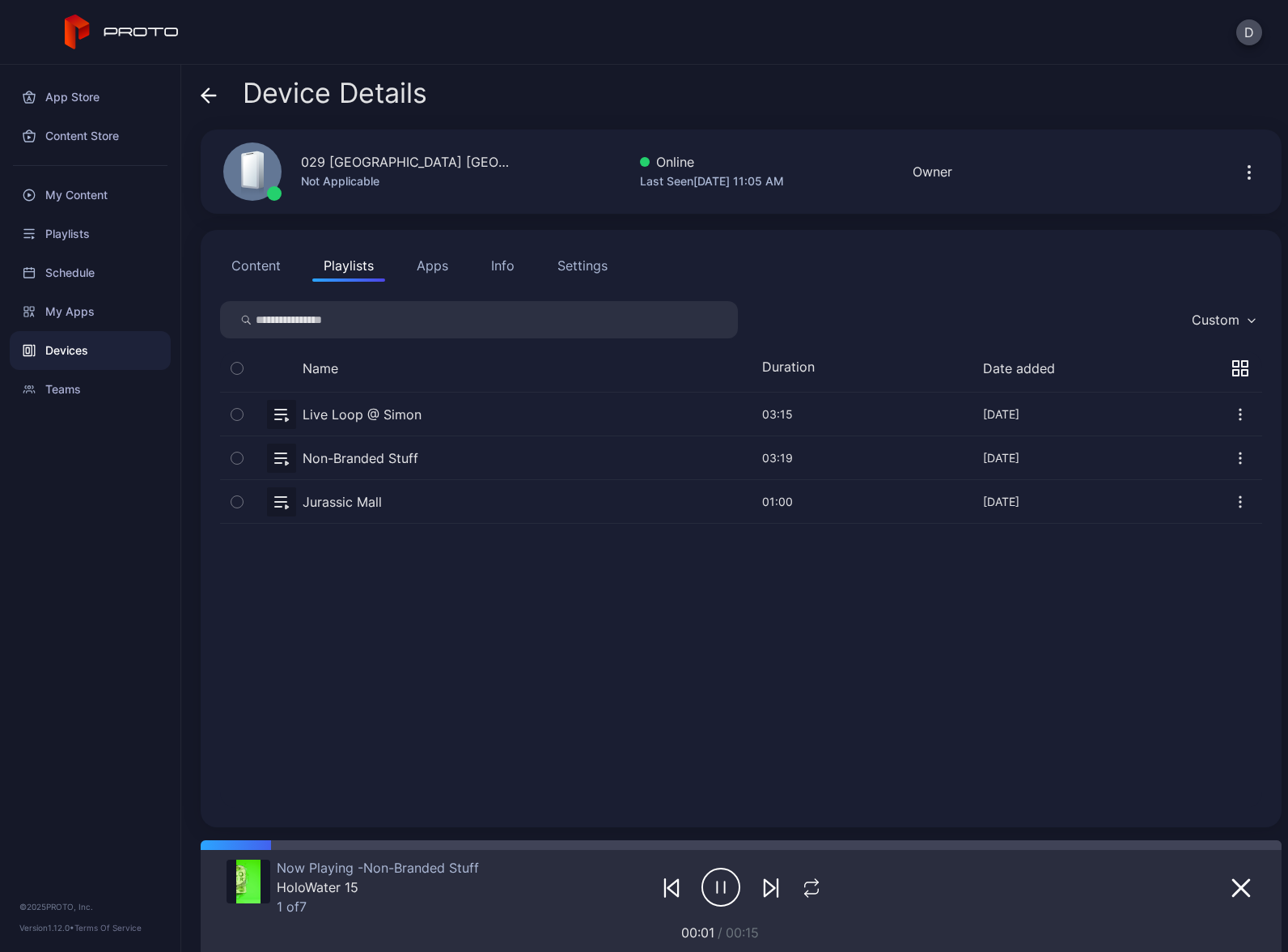
click at [126, 347] on div "Devices" at bounding box center [91, 350] width 161 height 39
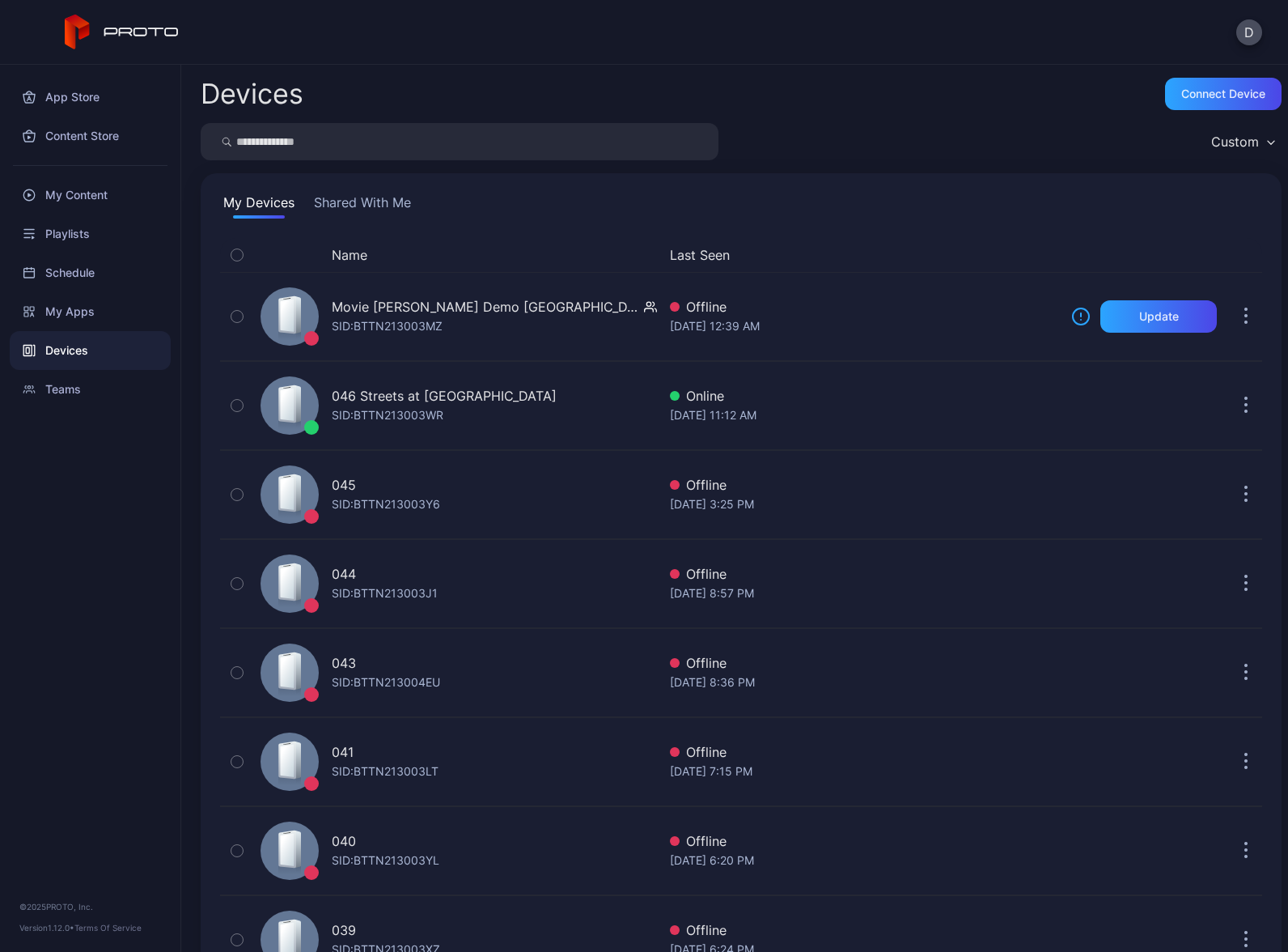
scroll to position [1442, 0]
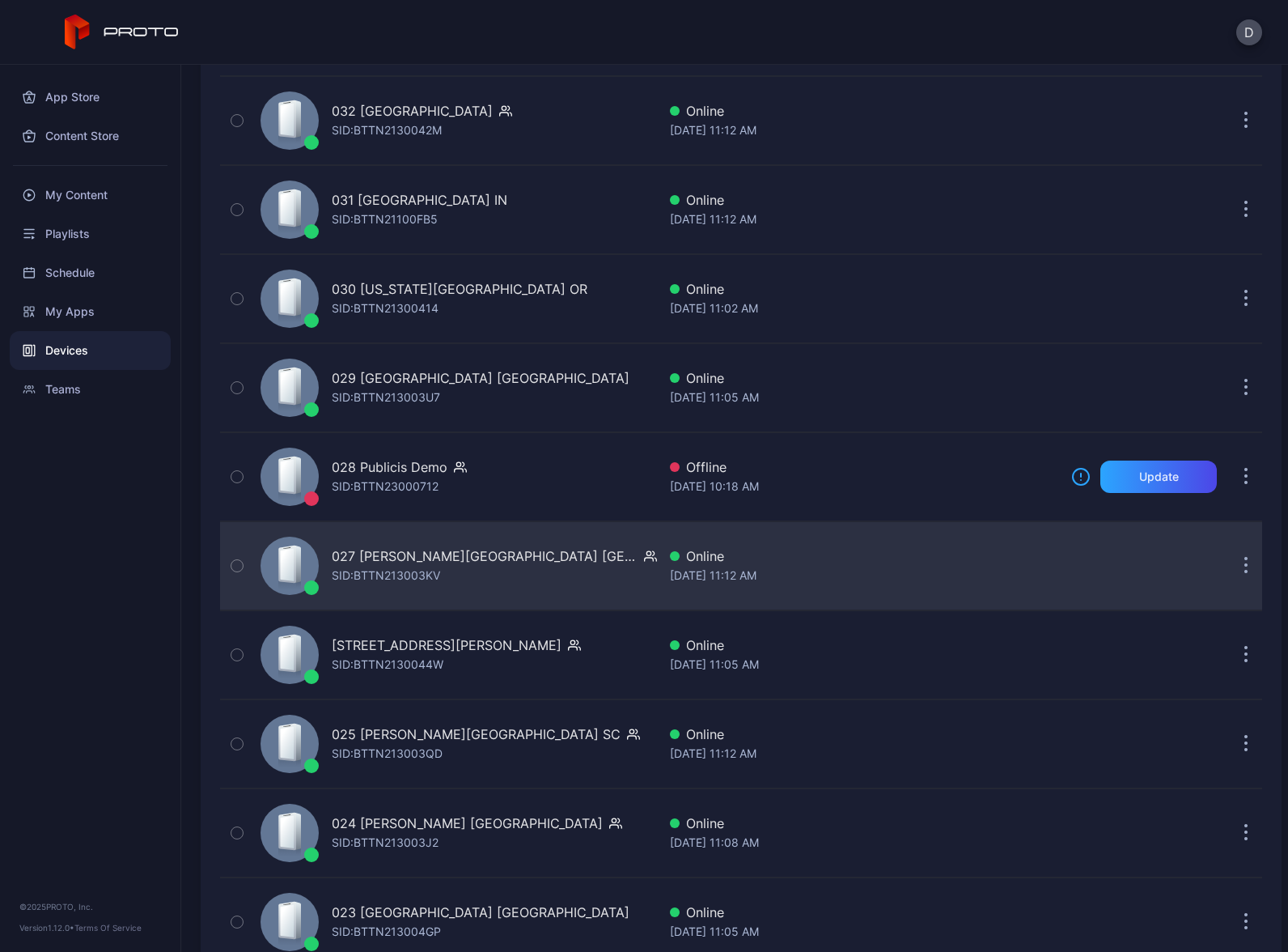
click at [540, 572] on div "027 Barton Creek Square TX SID: BTTN213003KV" at bounding box center [456, 565] width 403 height 81
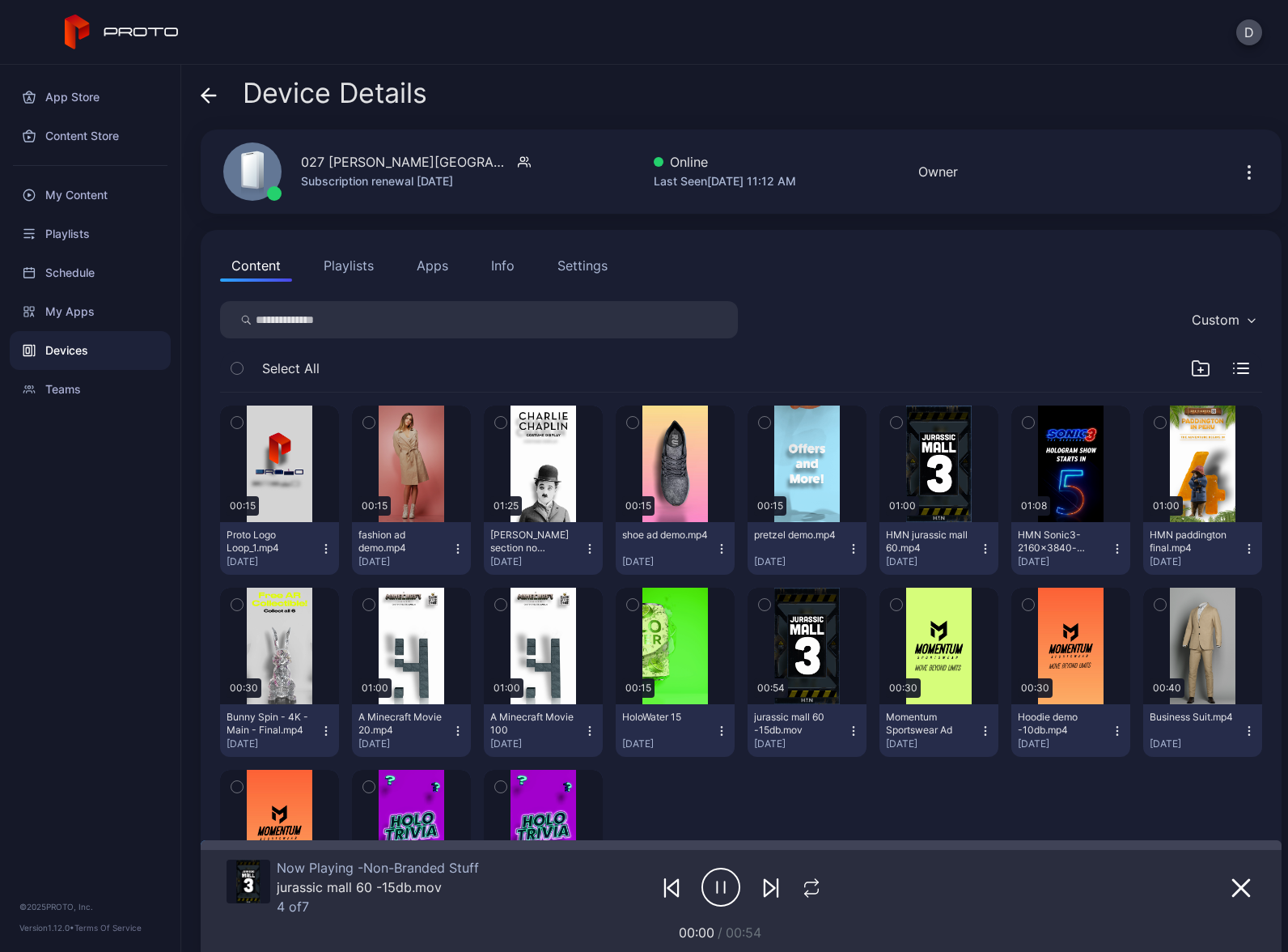
click at [120, 352] on div "Devices" at bounding box center [91, 350] width 161 height 39
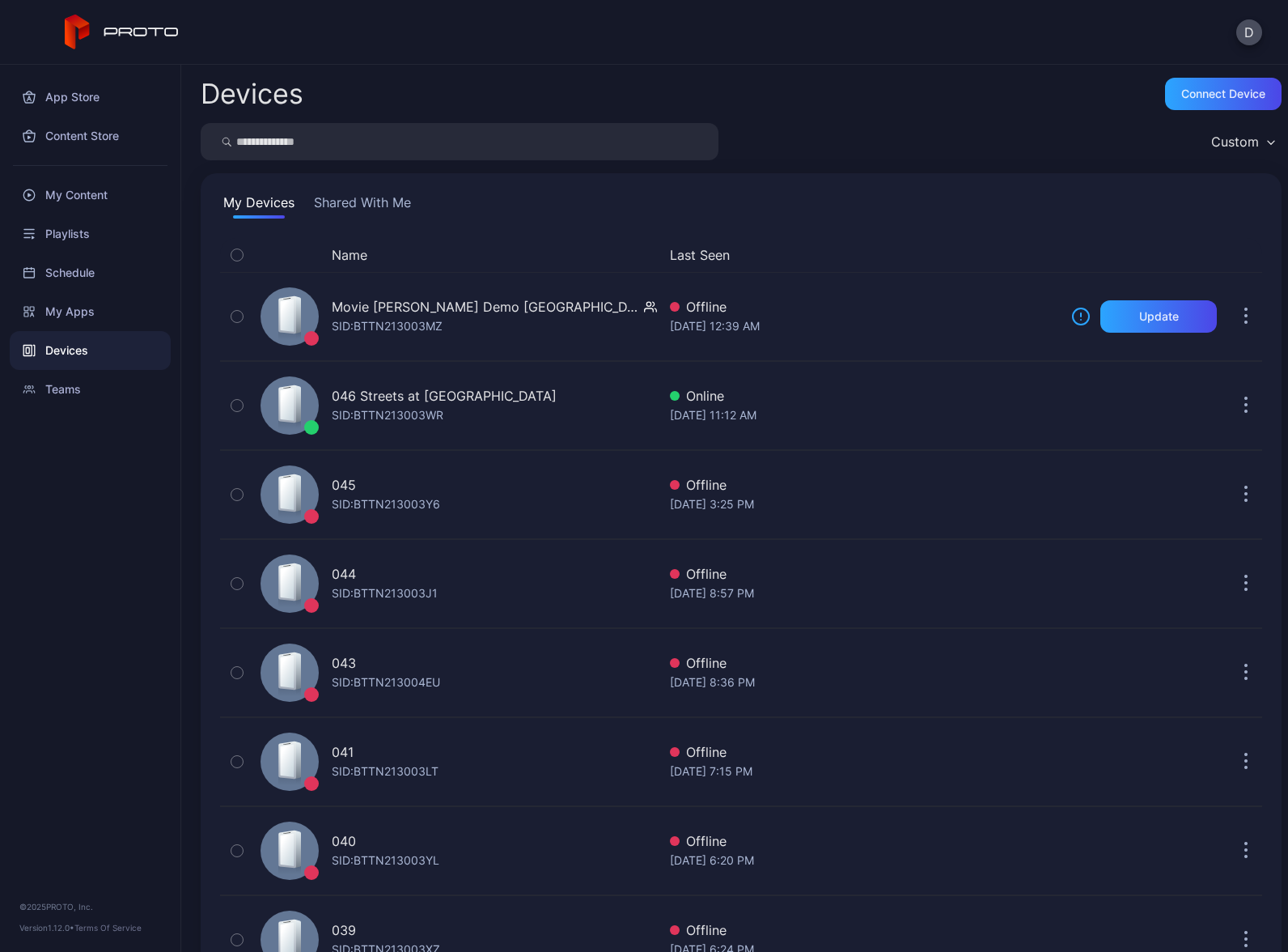
scroll to position [1442, 0]
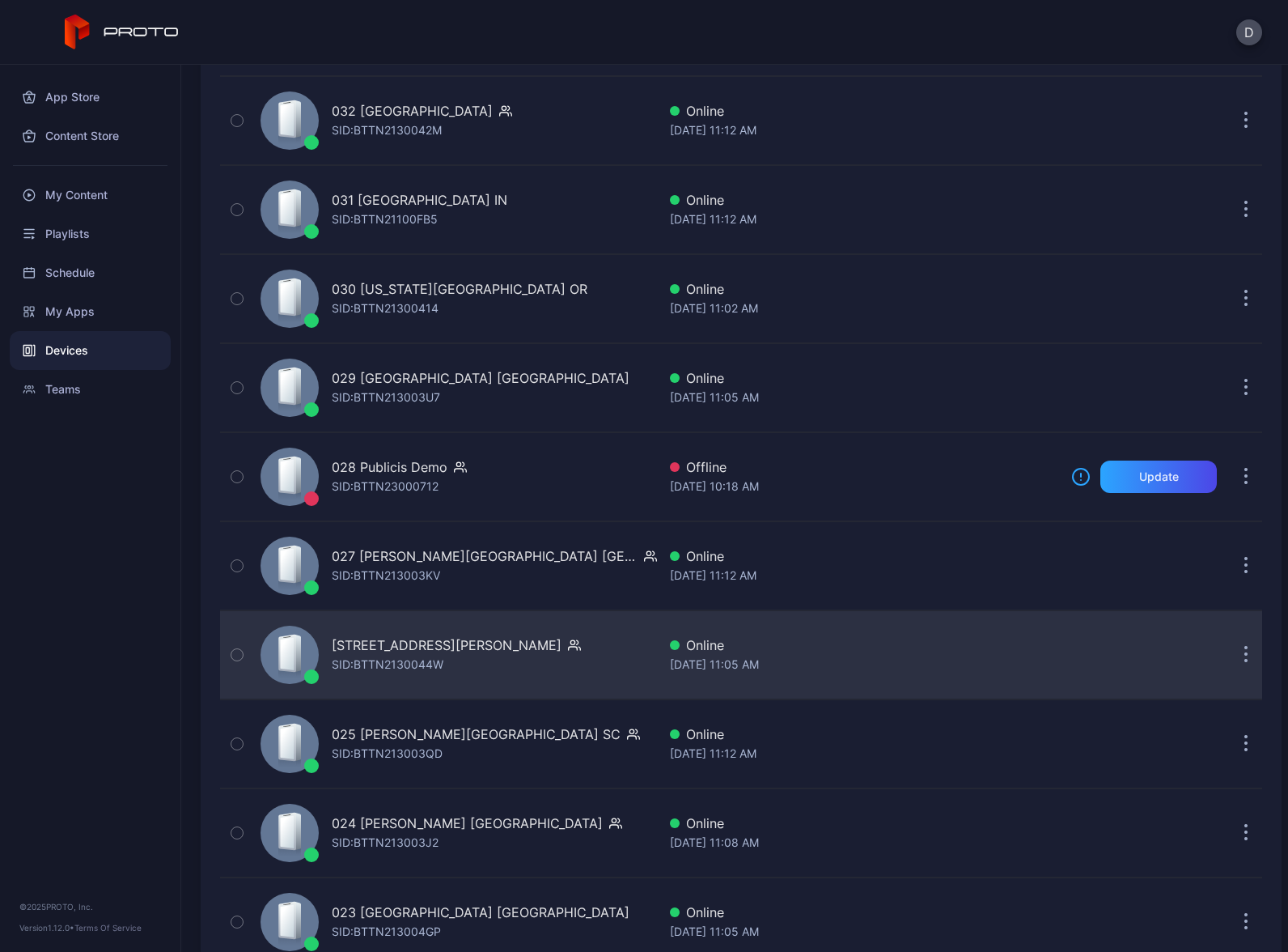
click at [548, 644] on div "026 Tyrone Square FL SID: BTTN2130044W" at bounding box center [456, 654] width 403 height 81
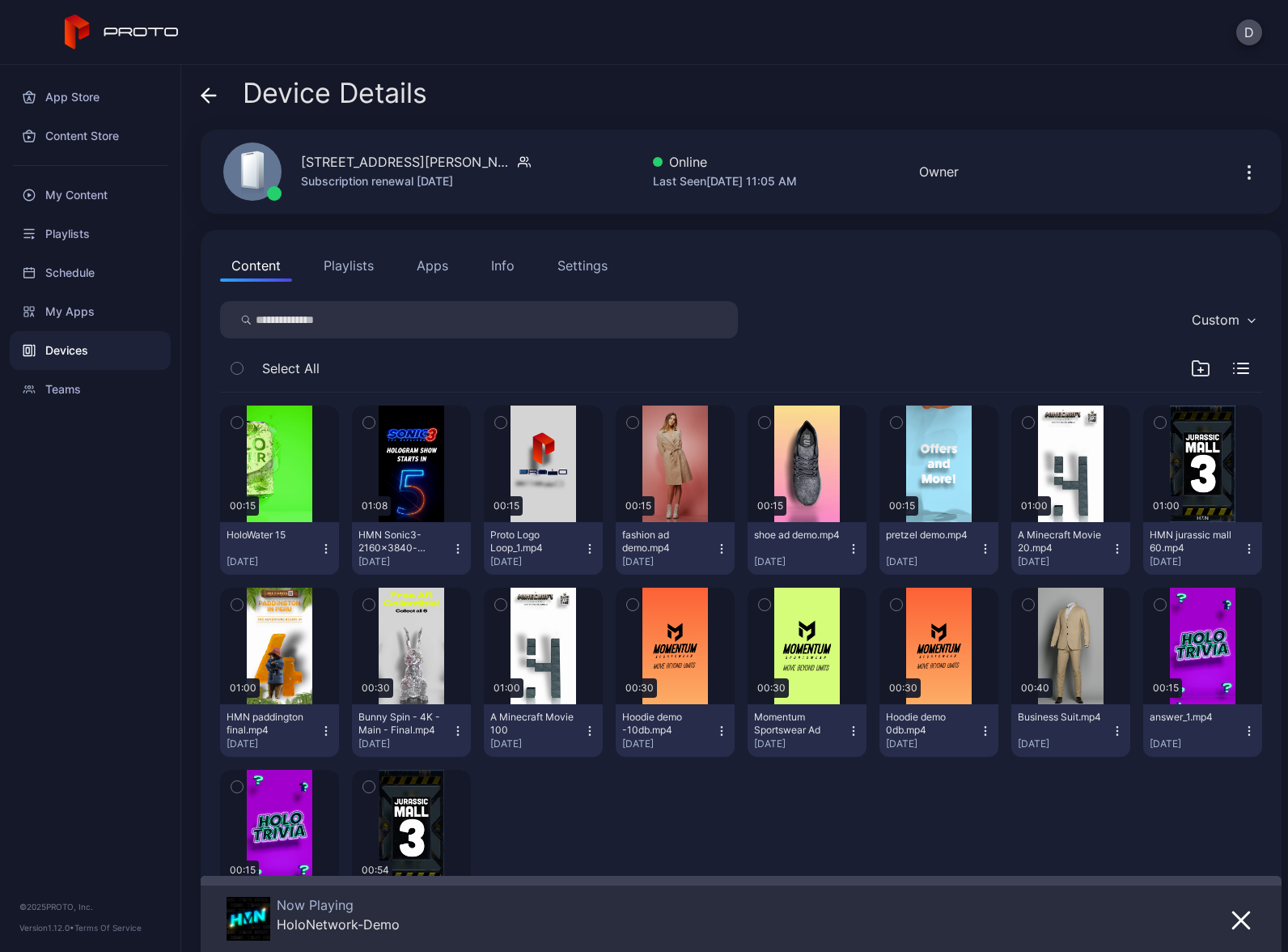
click at [345, 267] on button "Playlists" at bounding box center [349, 265] width 72 height 33
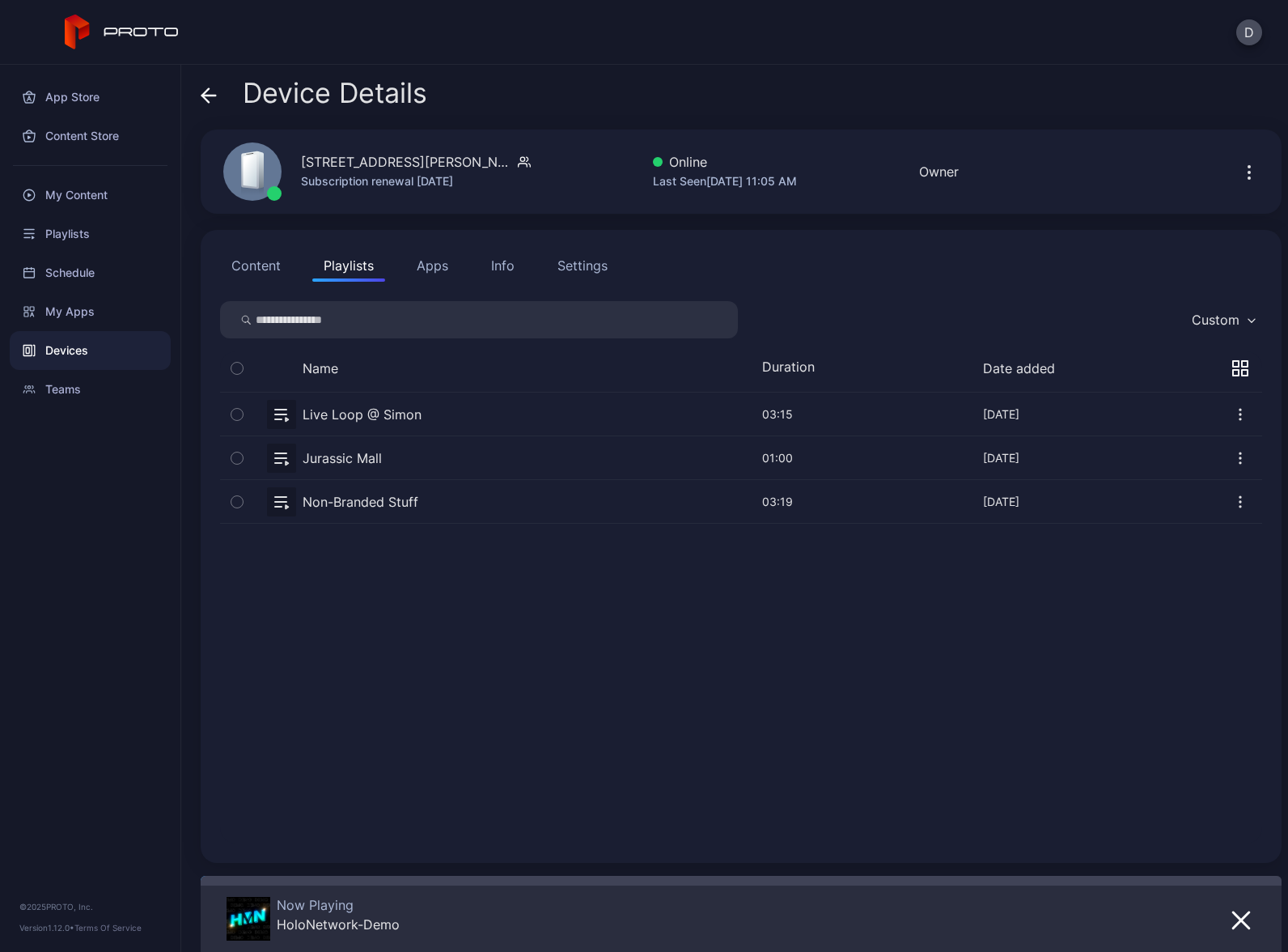
click at [466, 501] on button "button" at bounding box center [741, 501] width 1043 height 43
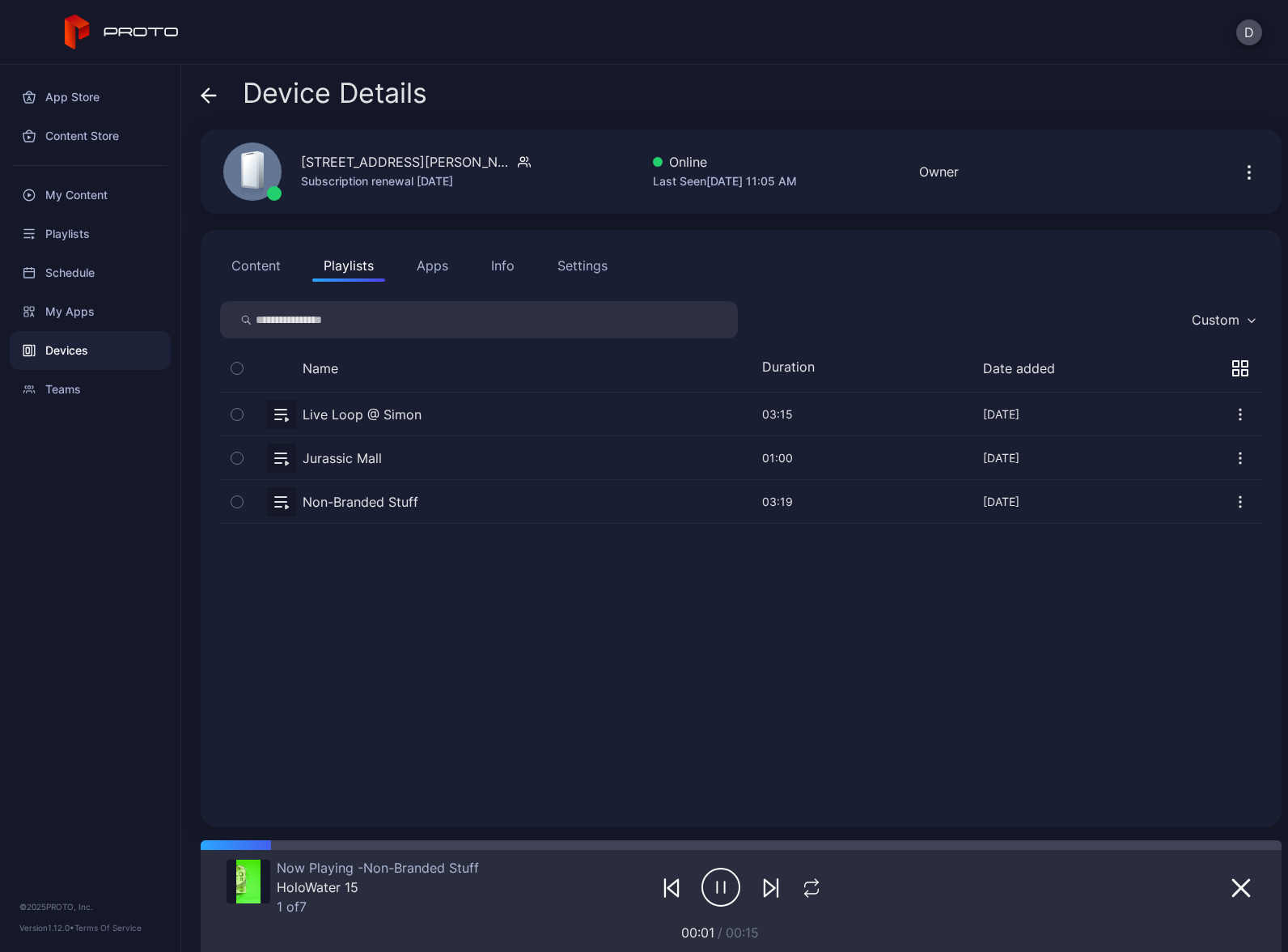
click at [101, 351] on div "Devices" at bounding box center [91, 350] width 161 height 39
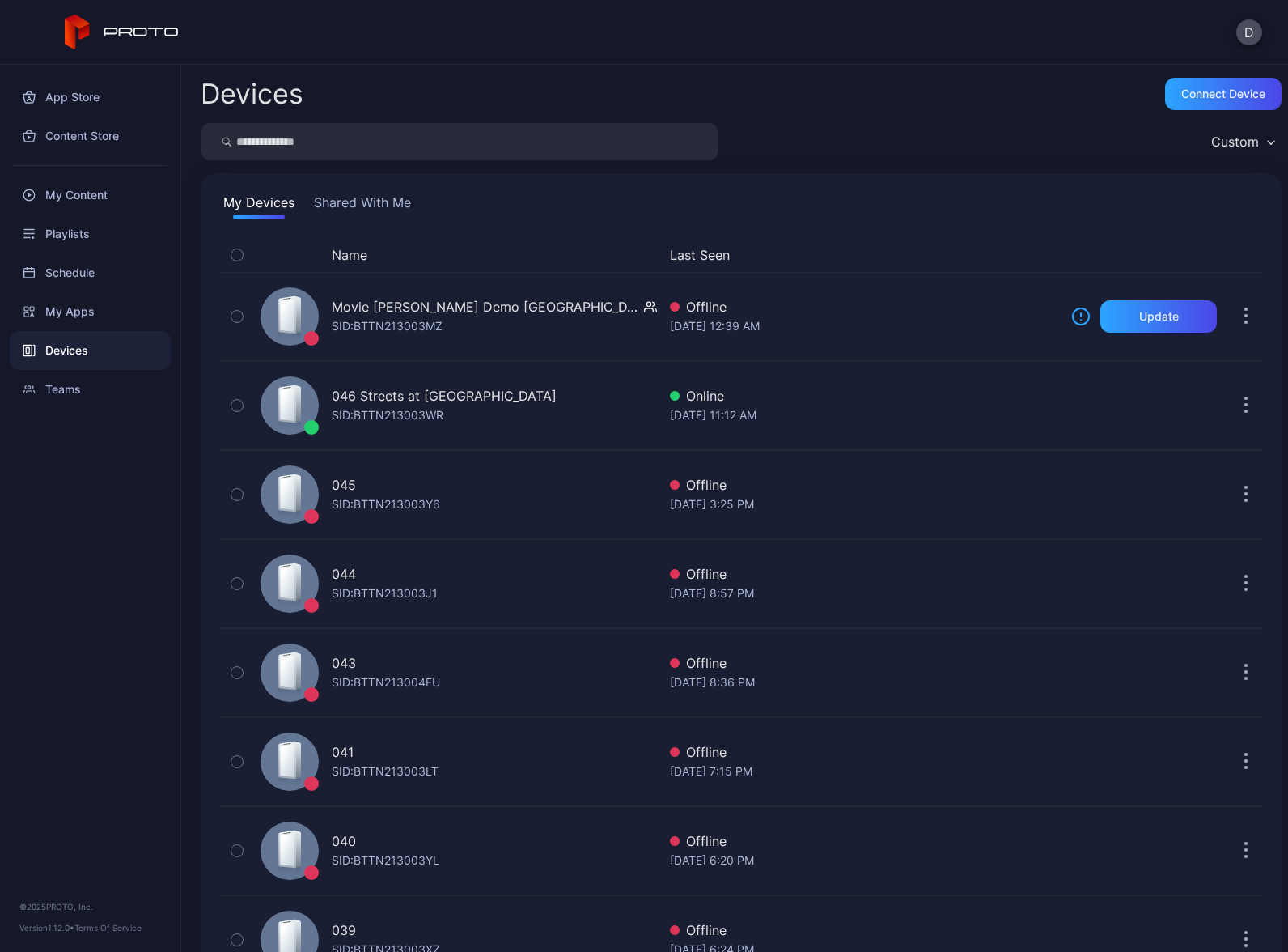
scroll to position [1442, 0]
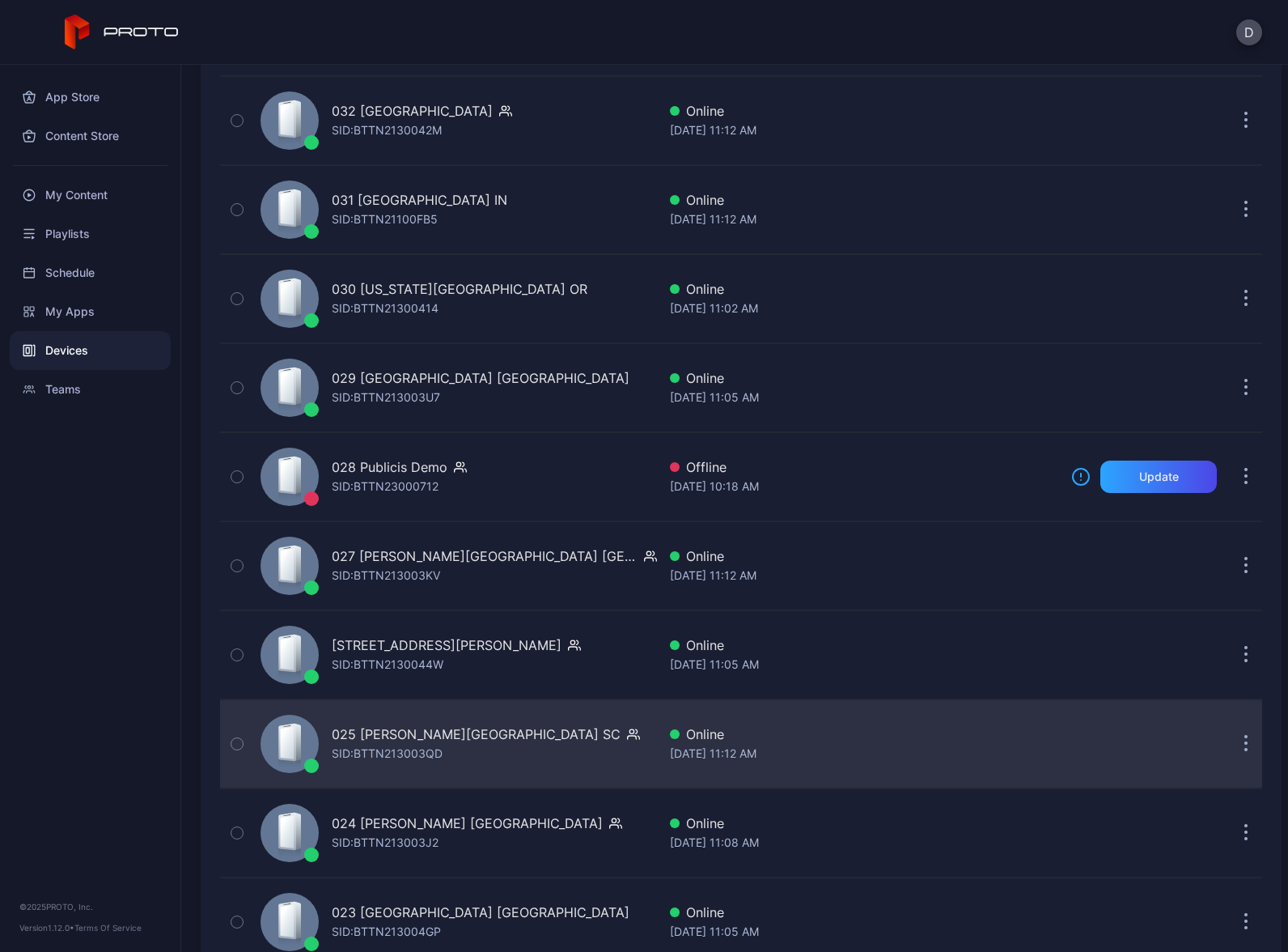
click at [539, 751] on div "025 Haywood Mall SC SID: BTTN213003QD" at bounding box center [456, 743] width 403 height 81
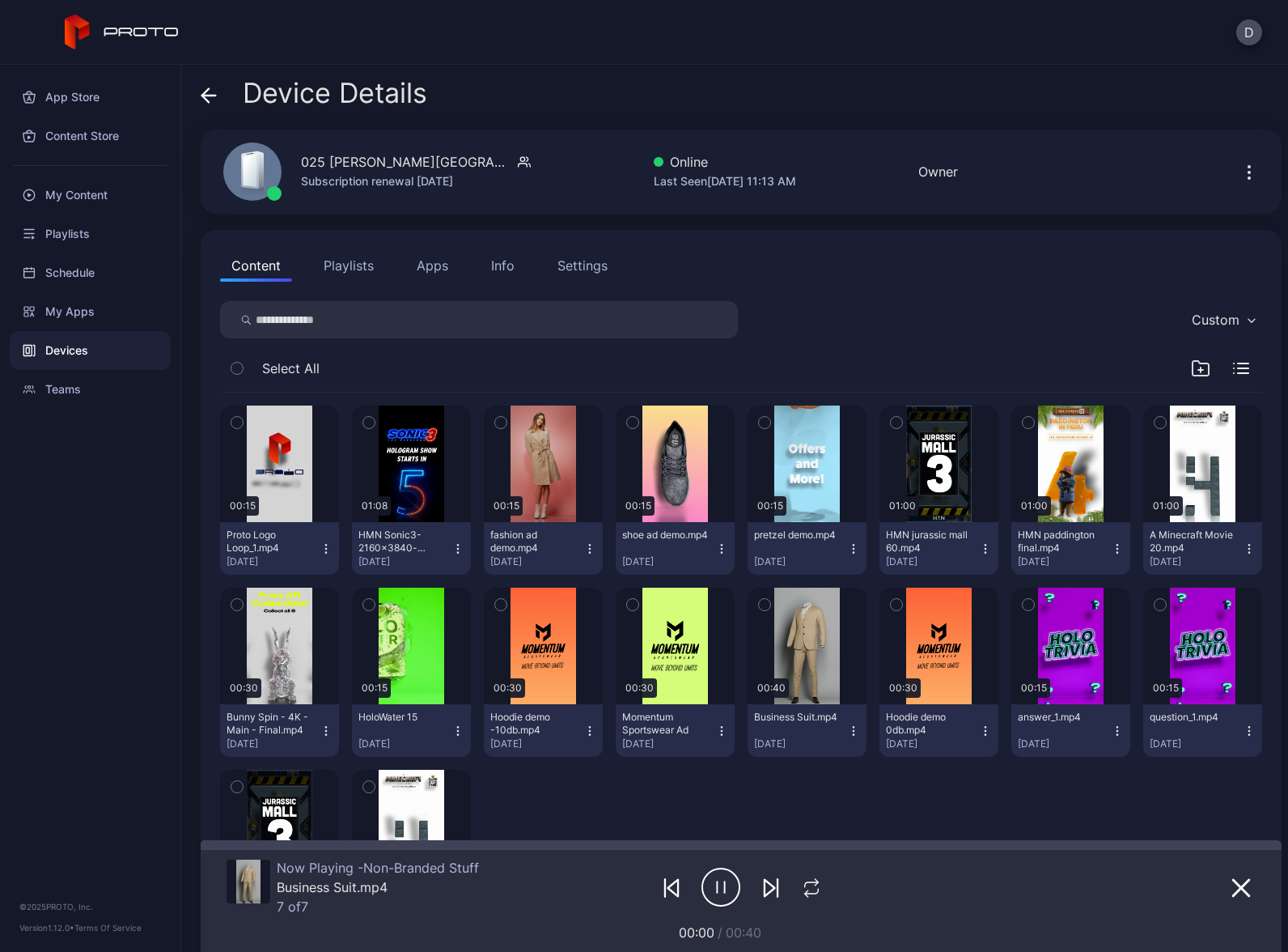
click at [355, 274] on button "Playlists" at bounding box center [349, 265] width 72 height 33
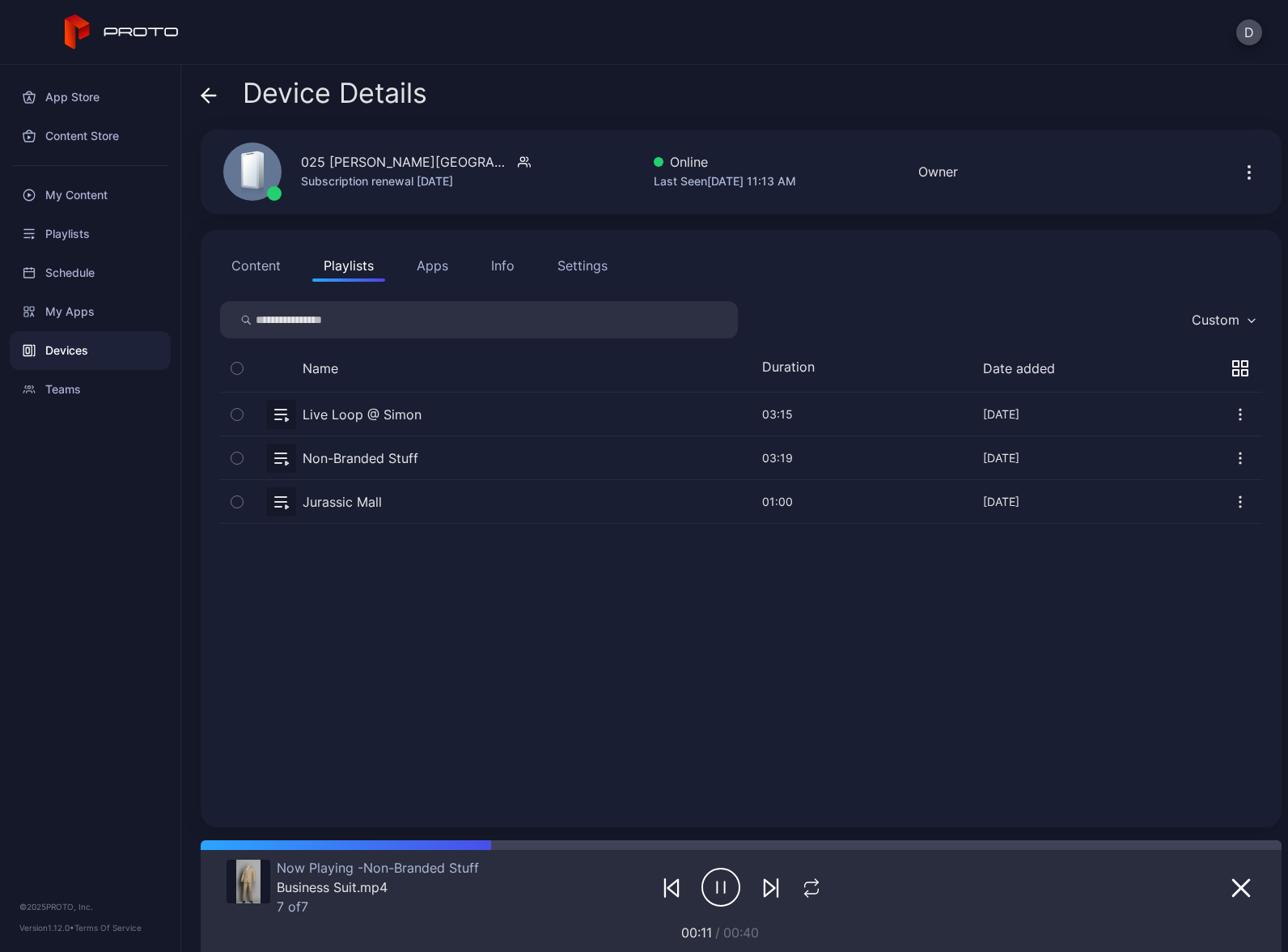
click at [457, 461] on button "button" at bounding box center [741, 457] width 1043 height 43
click at [101, 354] on div "Devices" at bounding box center [91, 350] width 161 height 39
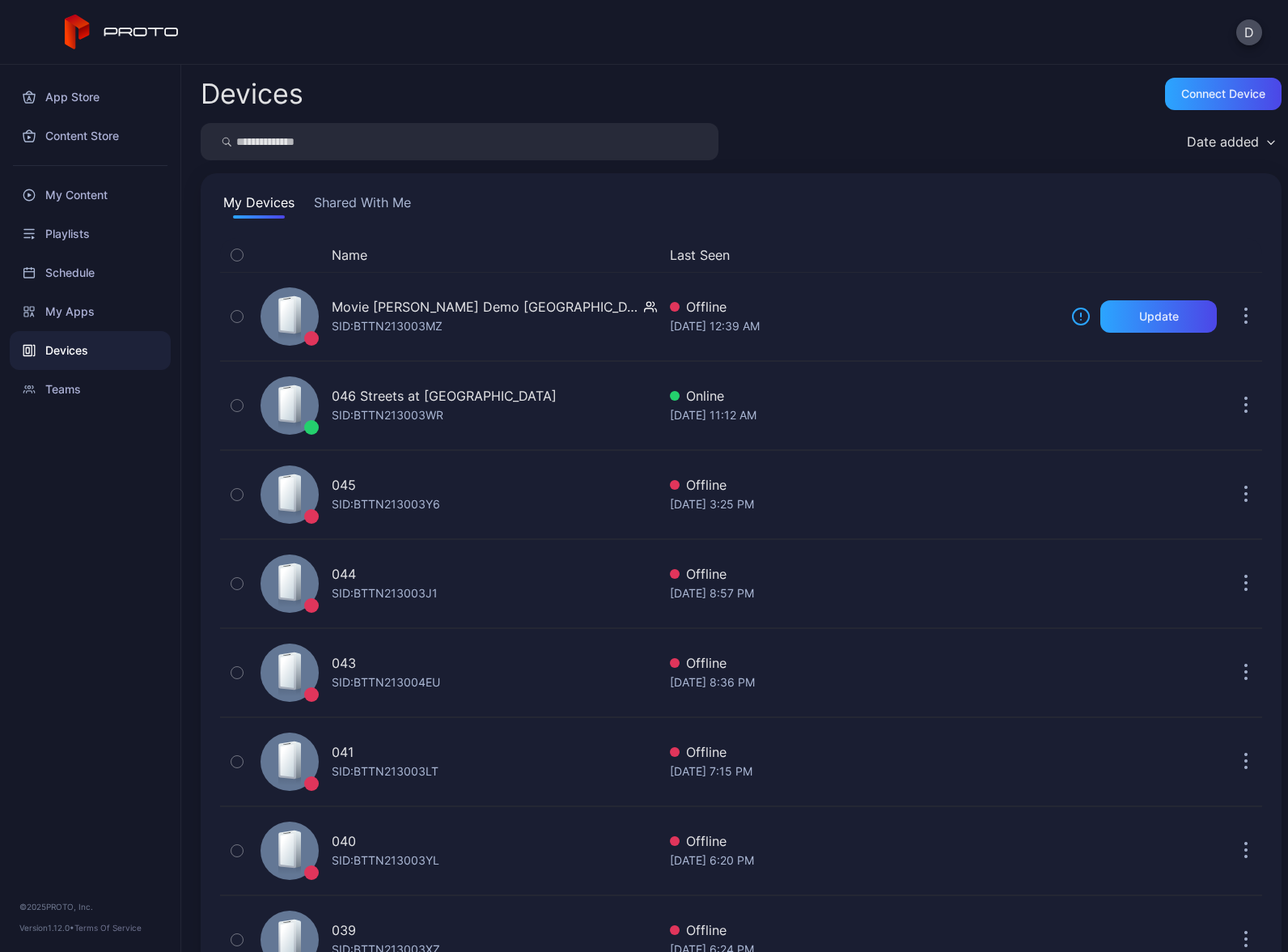
scroll to position [1442, 0]
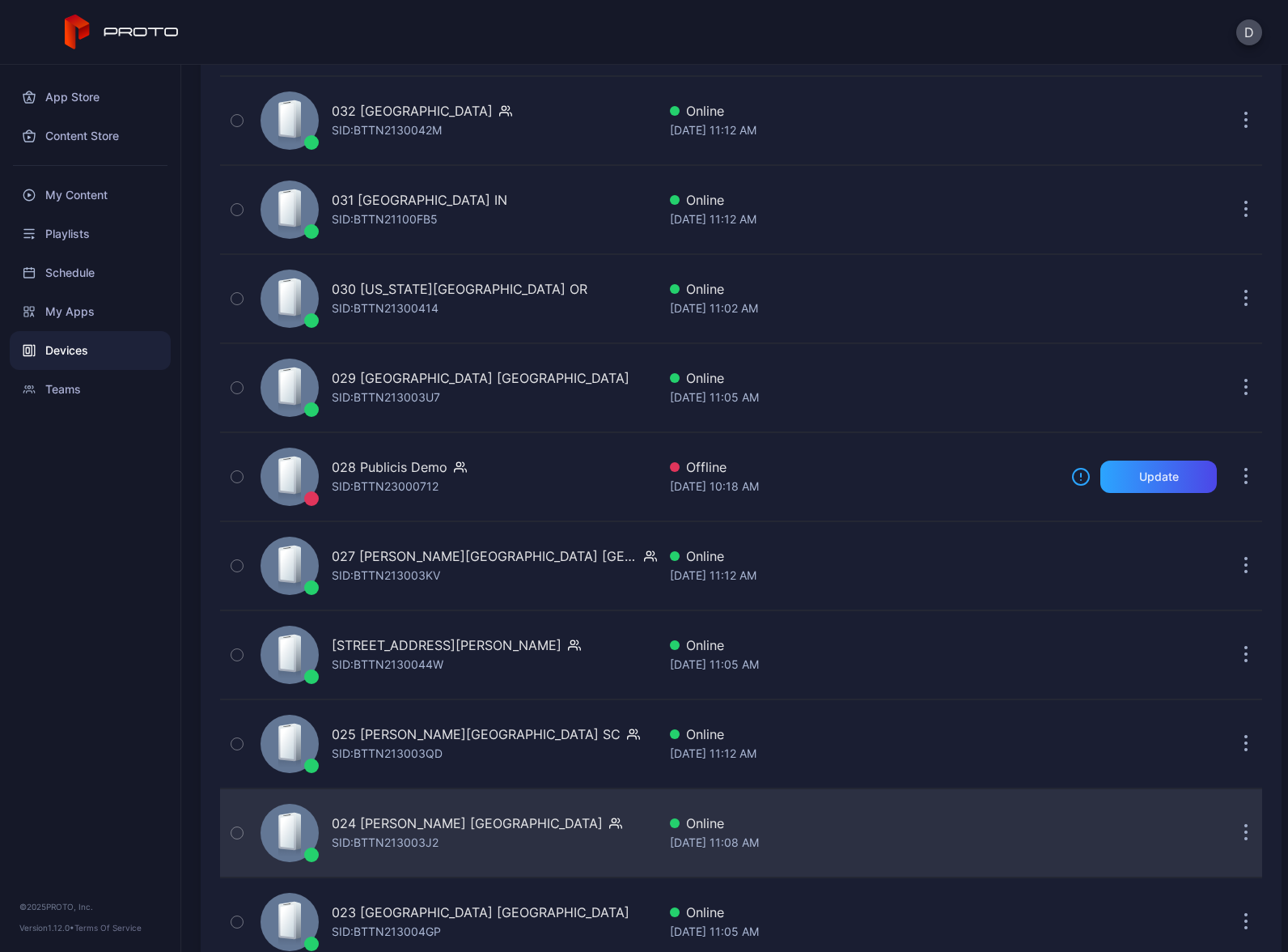
click at [529, 829] on div "024 Katy Mills TX SID: BTTN213003J2" at bounding box center [456, 832] width 403 height 81
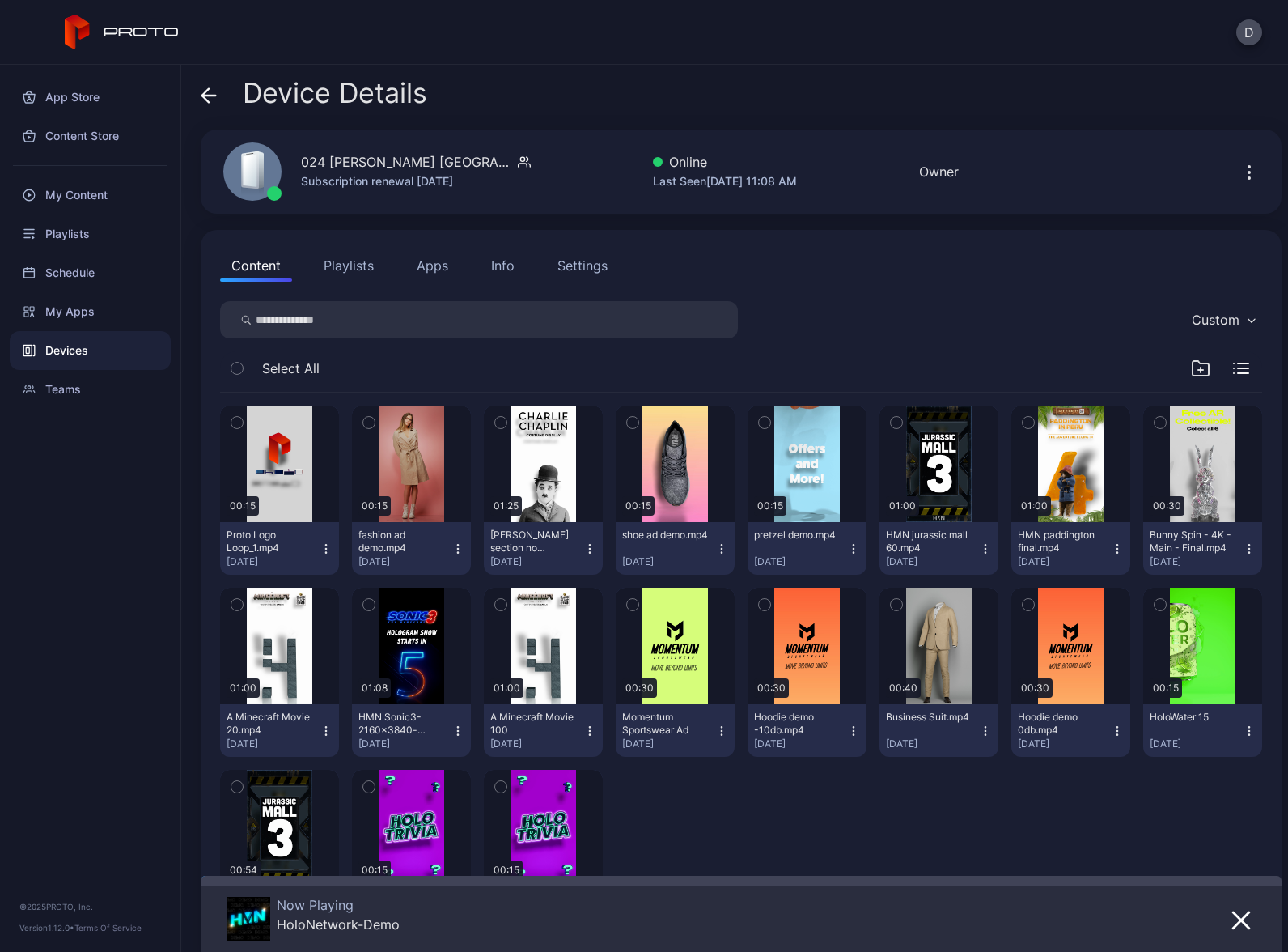
click at [349, 262] on button "Playlists" at bounding box center [349, 265] width 72 height 33
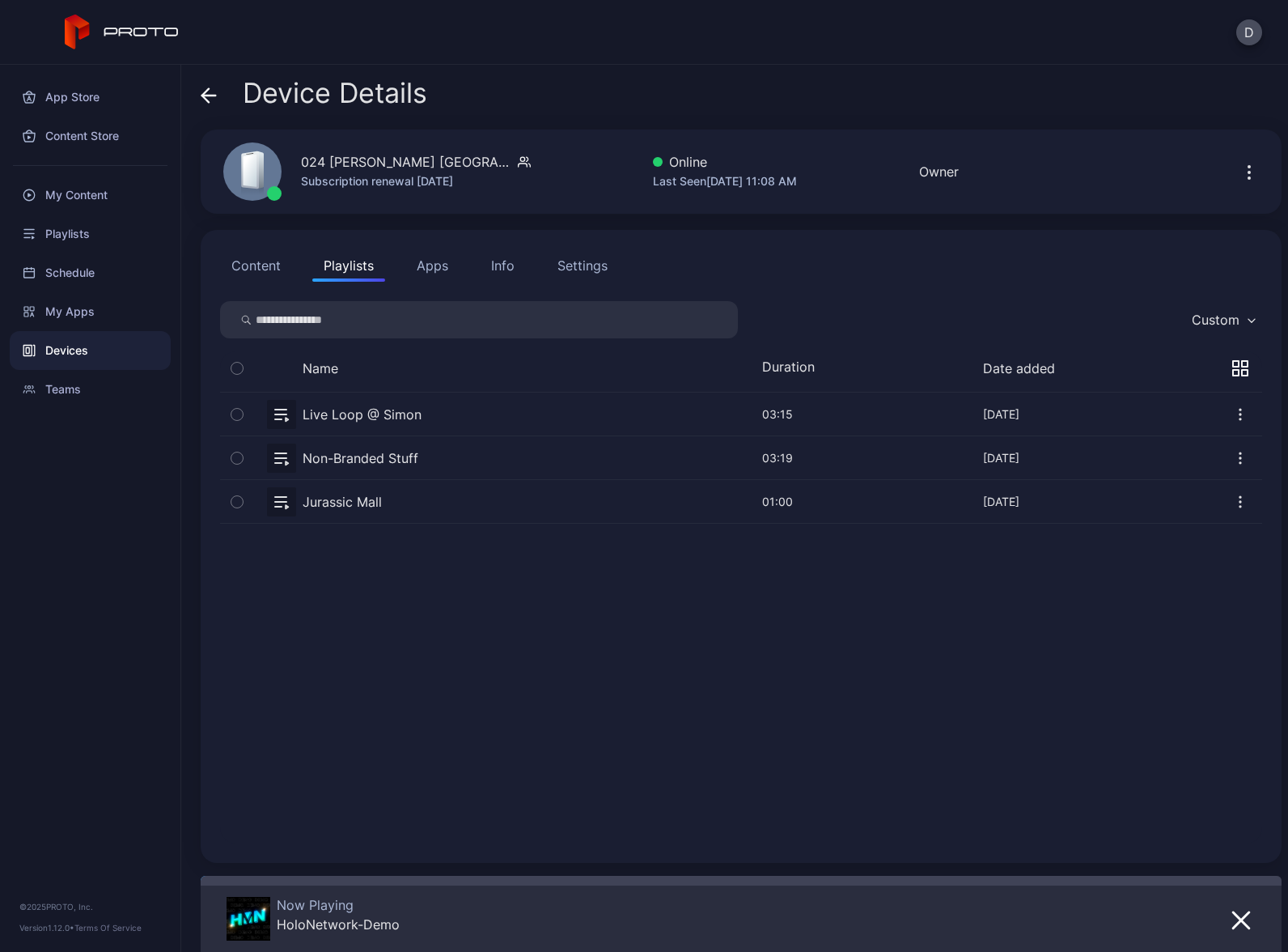
click at [448, 462] on button "button" at bounding box center [741, 457] width 1043 height 43
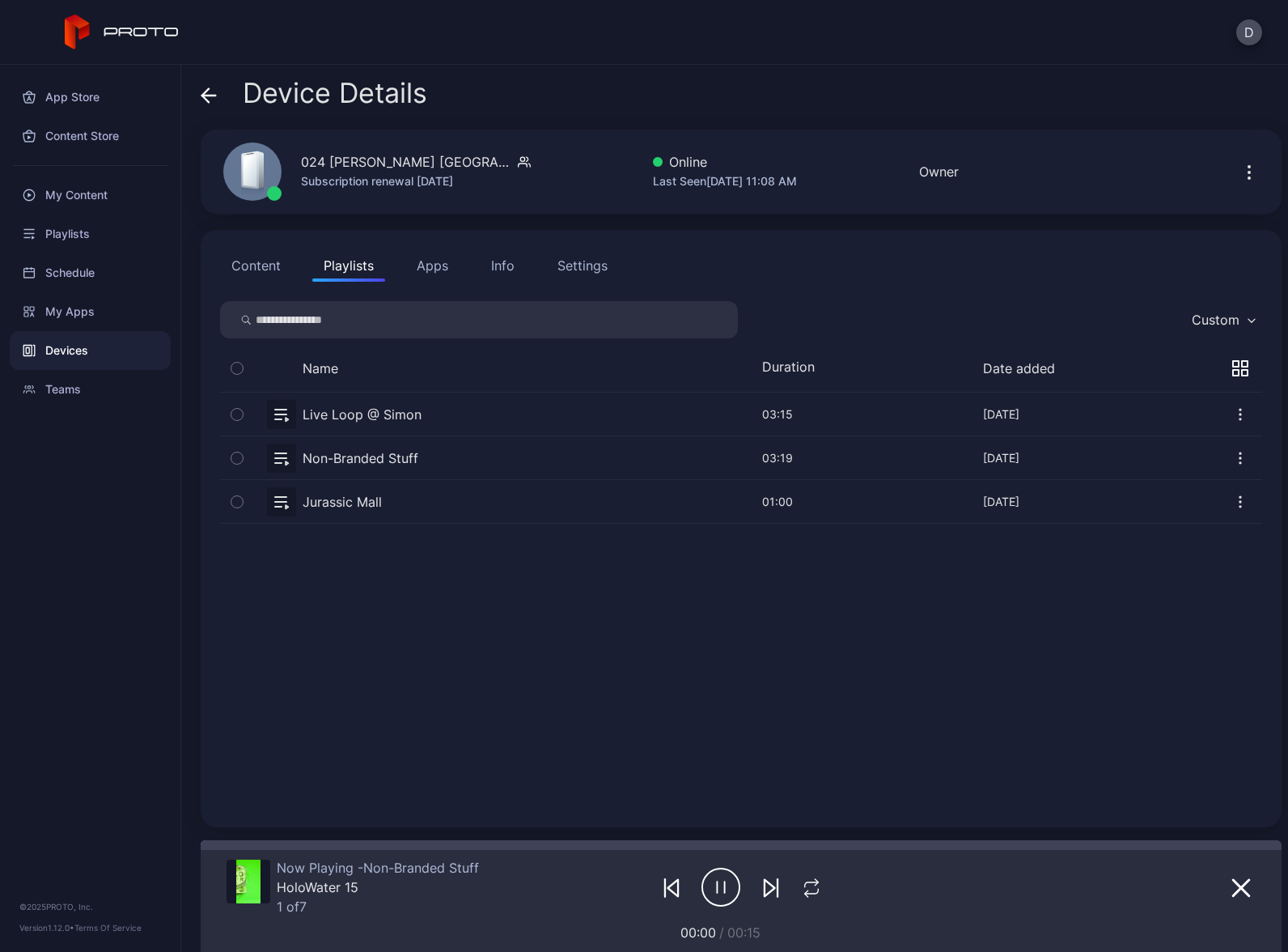
click at [97, 351] on div "Devices" at bounding box center [91, 350] width 161 height 39
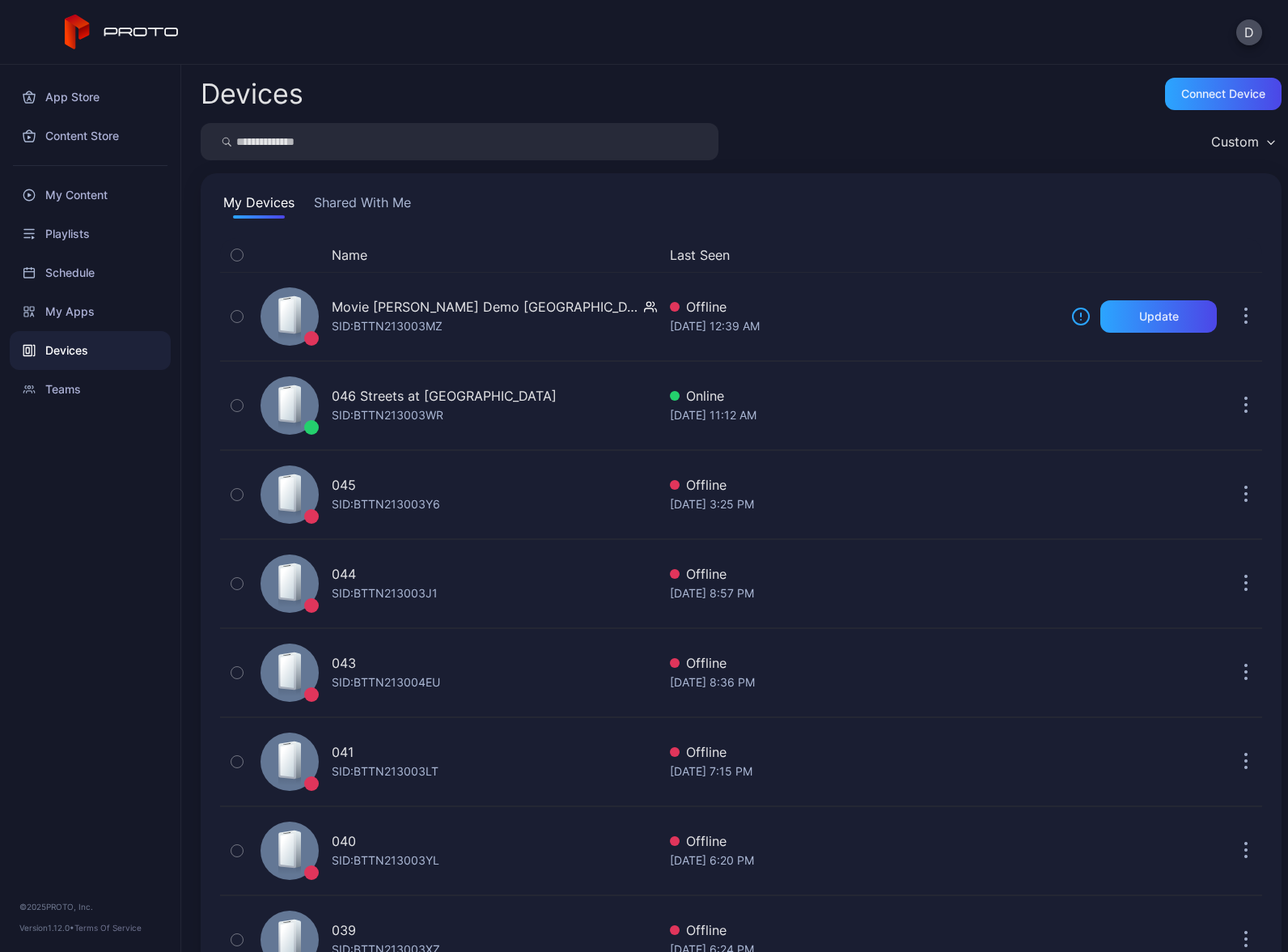
scroll to position [1442, 0]
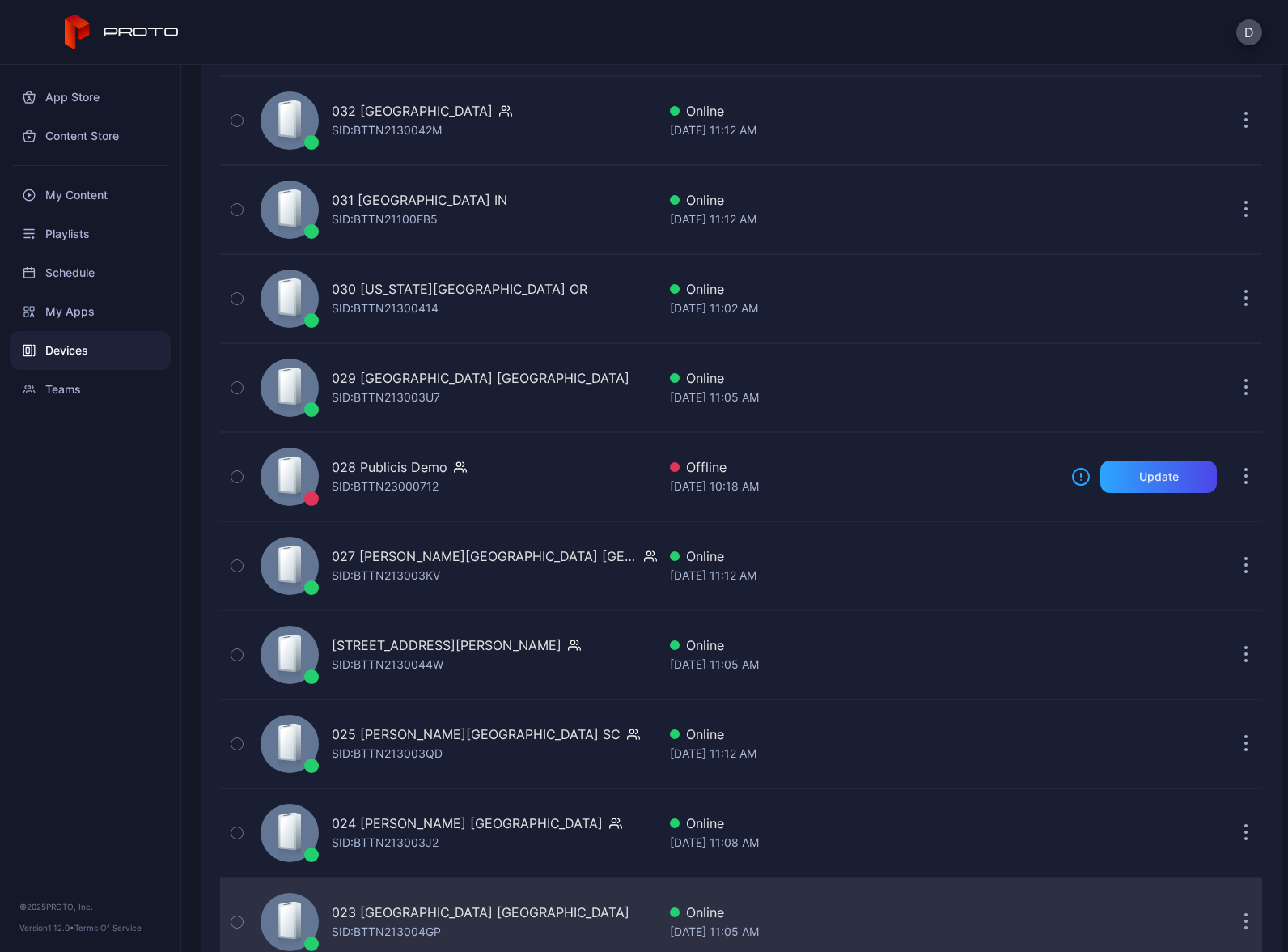
click at [539, 911] on div "023 Queens Center NY SID: BTTN213004GP" at bounding box center [456, 921] width 403 height 81
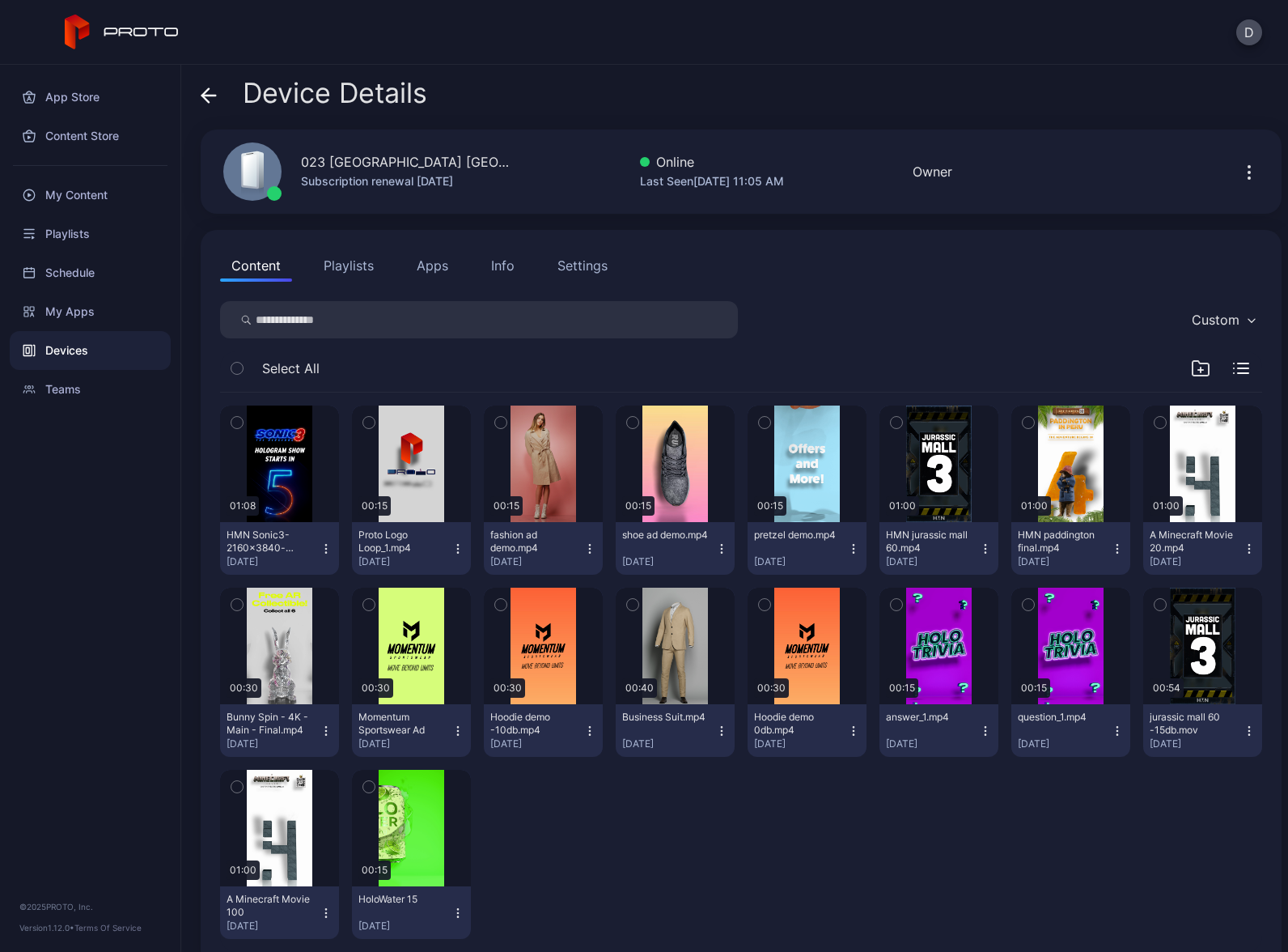
click at [351, 264] on button "Playlists" at bounding box center [349, 265] width 72 height 33
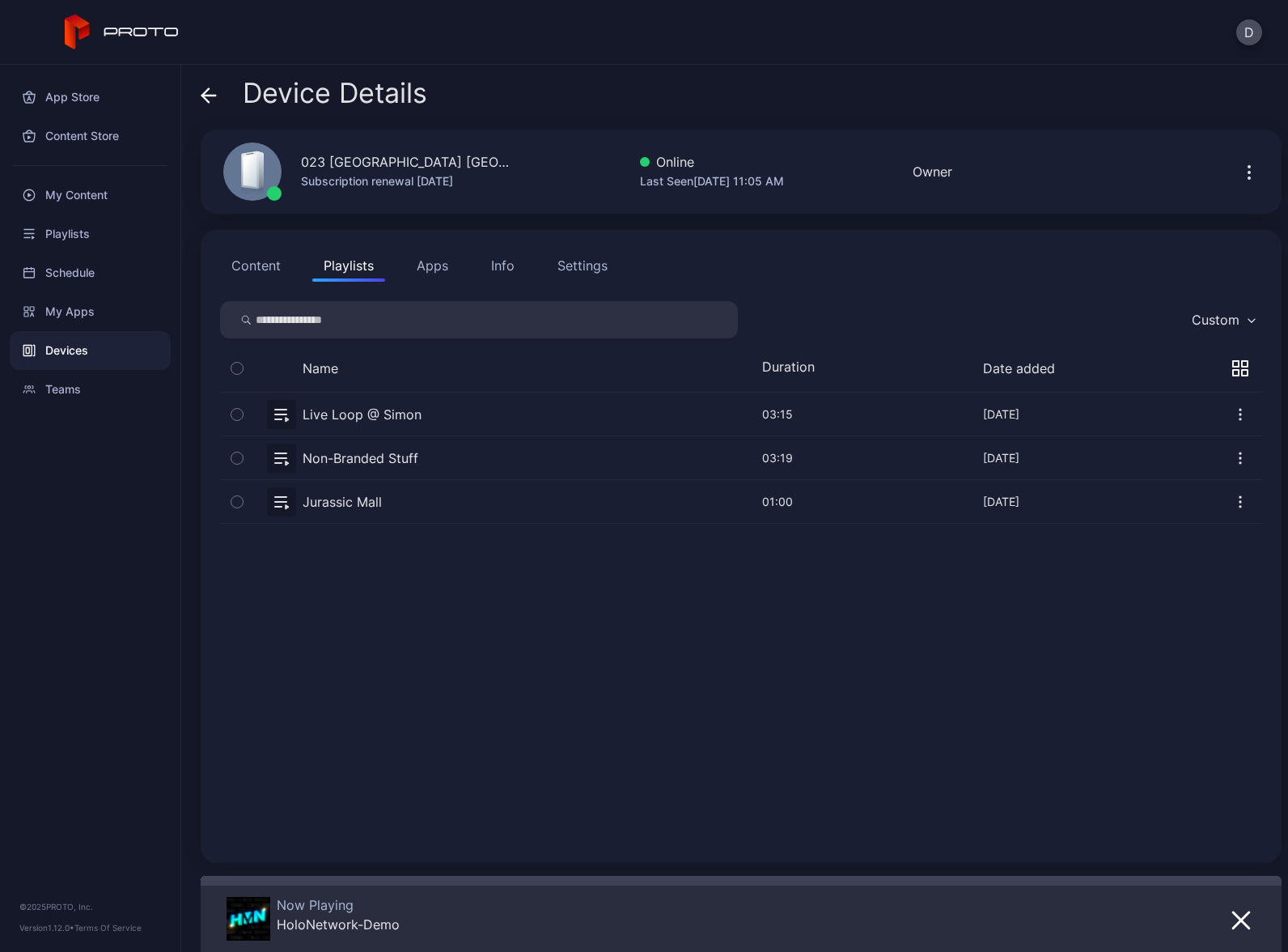
click at [469, 455] on button "button" at bounding box center [741, 457] width 1043 height 43
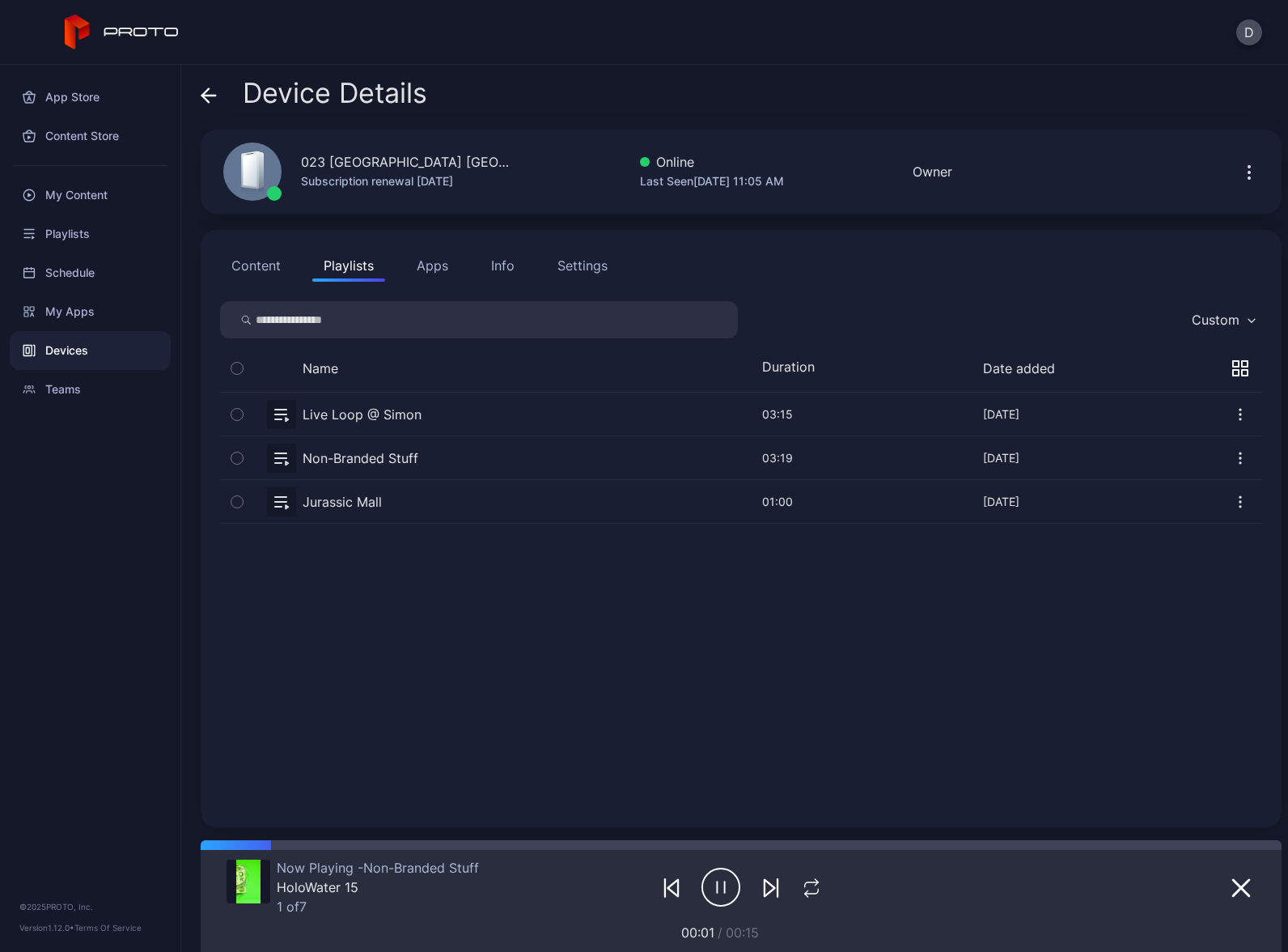
click at [117, 346] on div "Devices" at bounding box center [91, 350] width 161 height 39
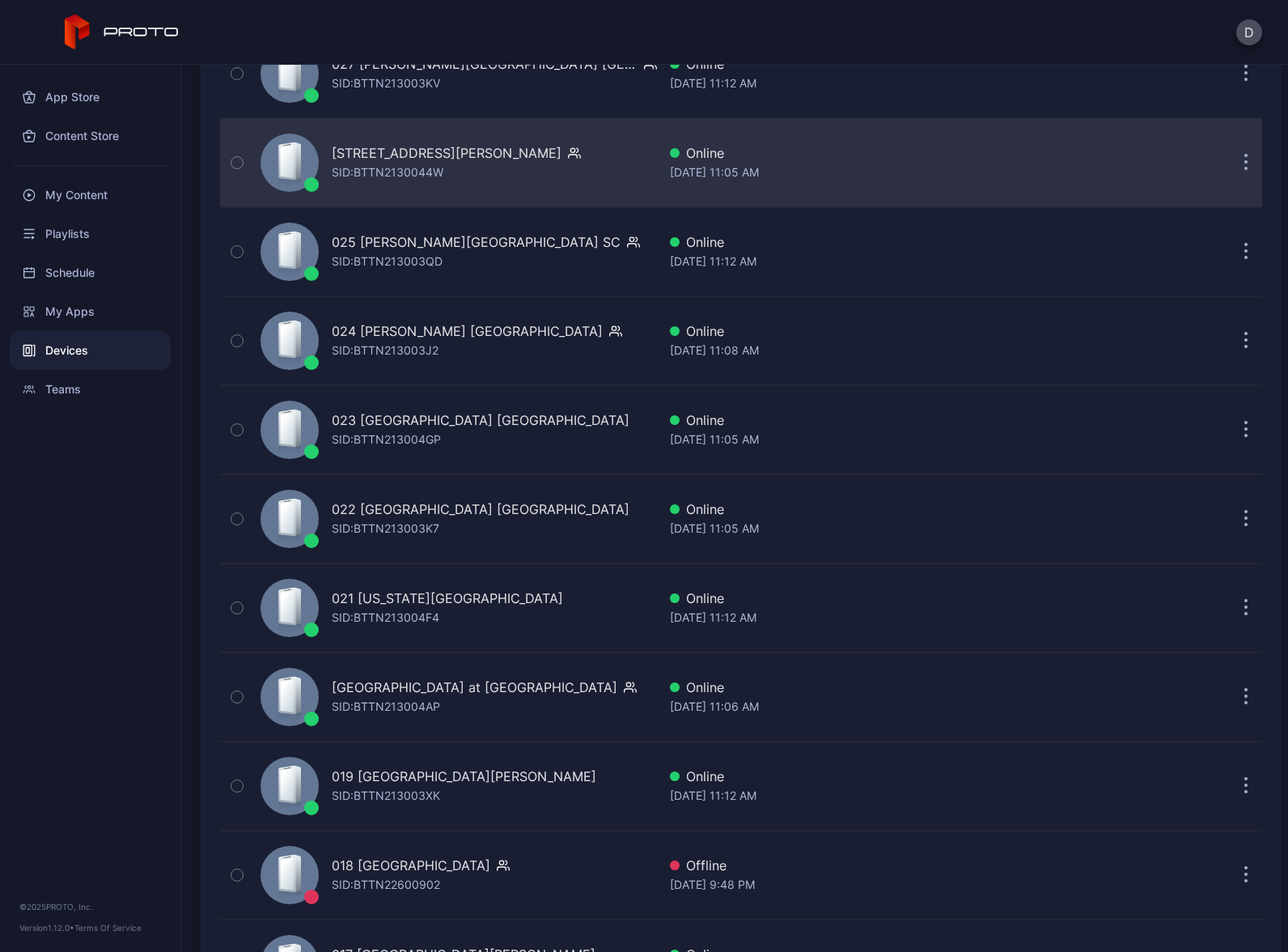
scroll to position [2017, 0]
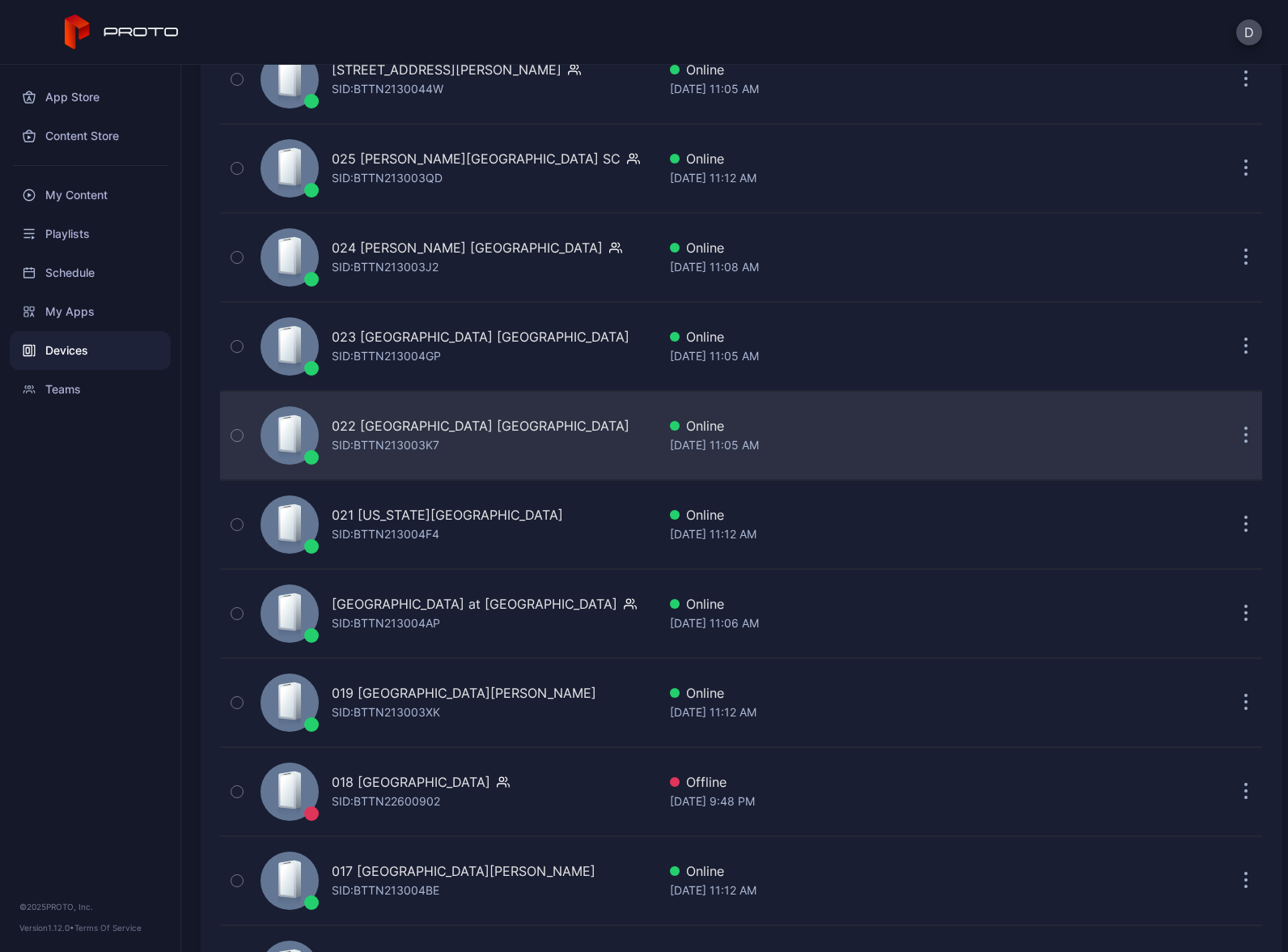
click at [553, 434] on div "022 Tysons Corner Center VA SID: BTTN213003K7" at bounding box center [456, 435] width 403 height 81
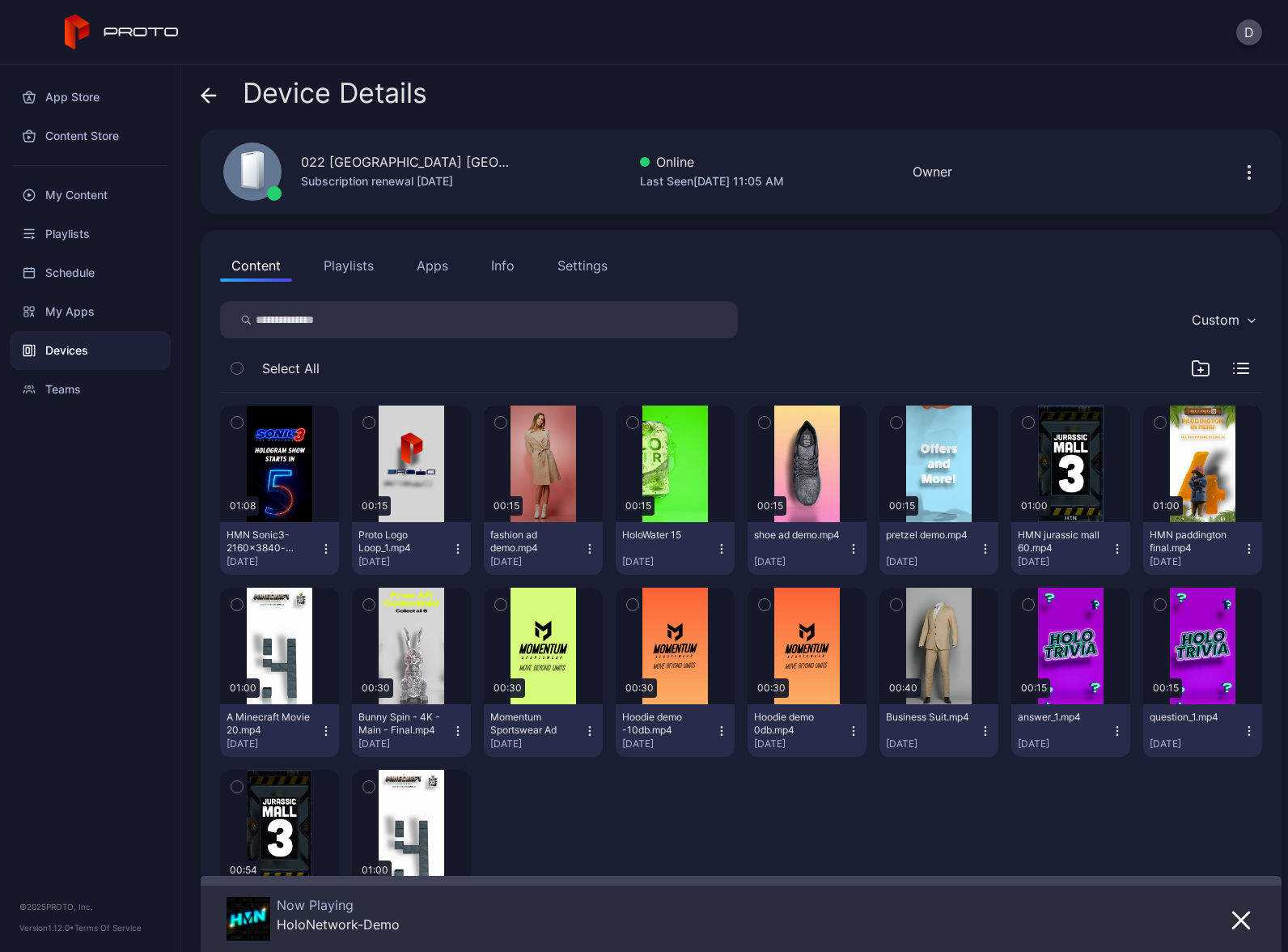
click at [360, 267] on button "Playlists" at bounding box center [349, 265] width 72 height 33
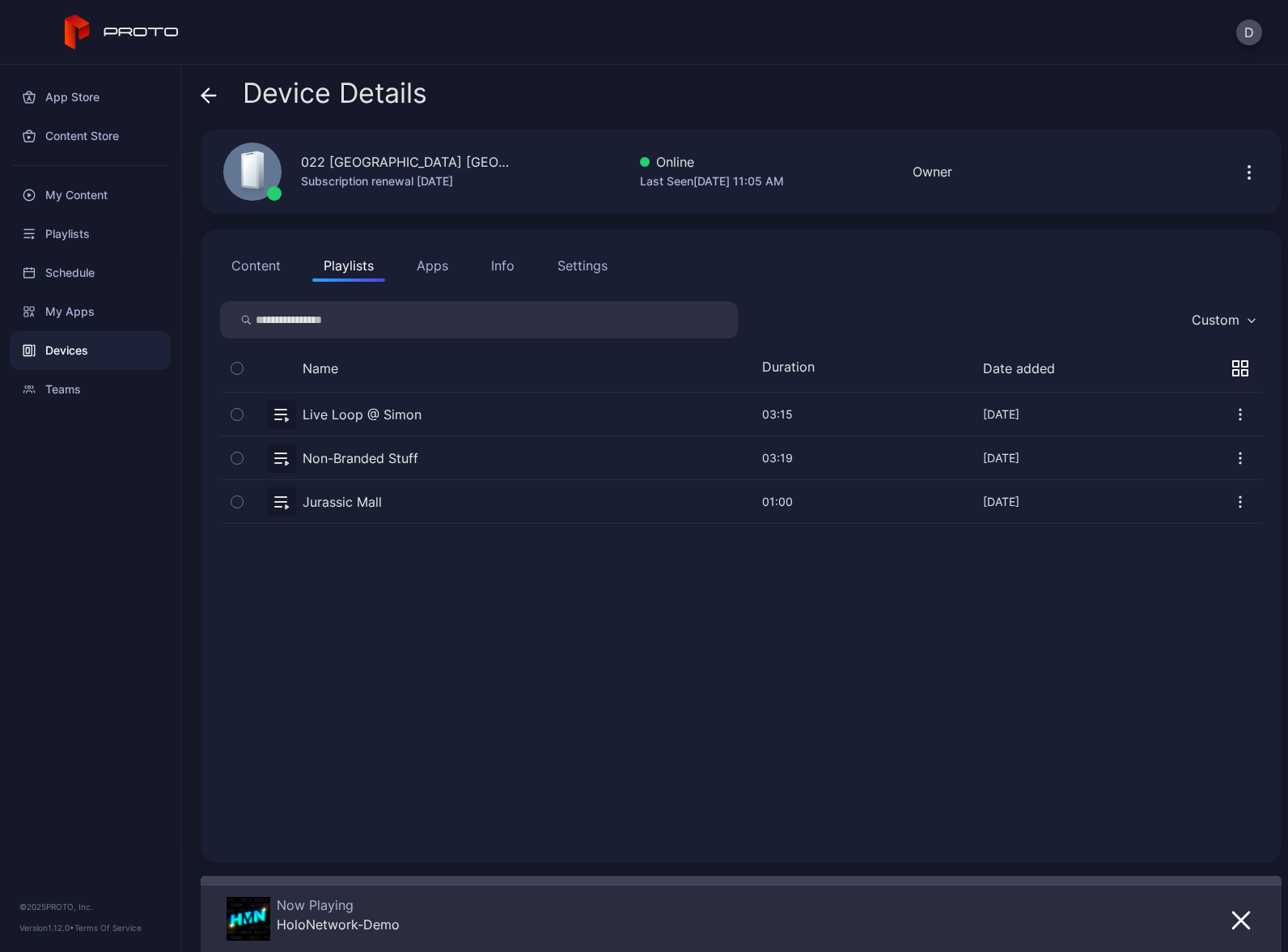
click at [437, 460] on button "button" at bounding box center [741, 457] width 1043 height 43
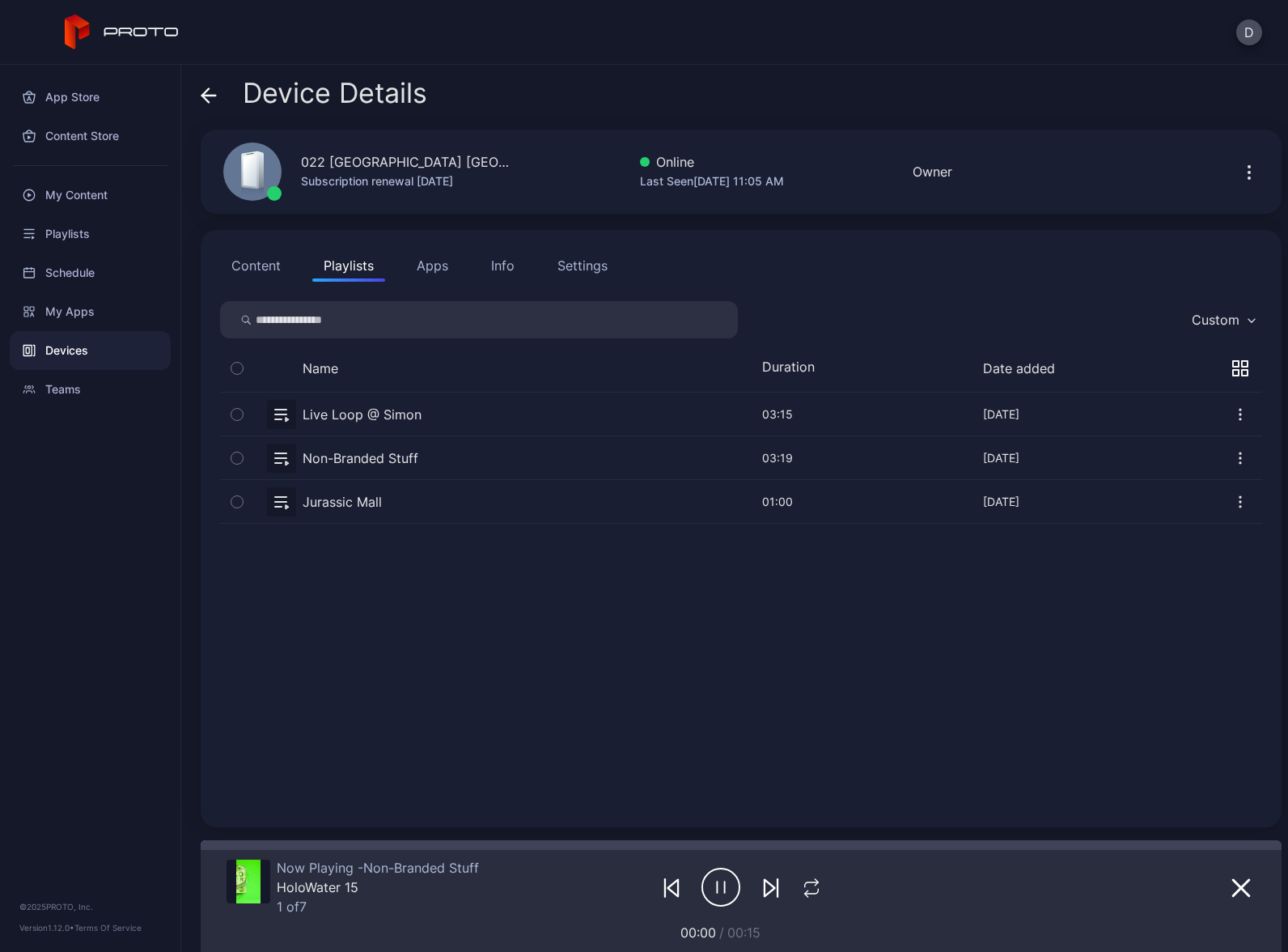
click at [116, 352] on div "Devices" at bounding box center [91, 350] width 161 height 39
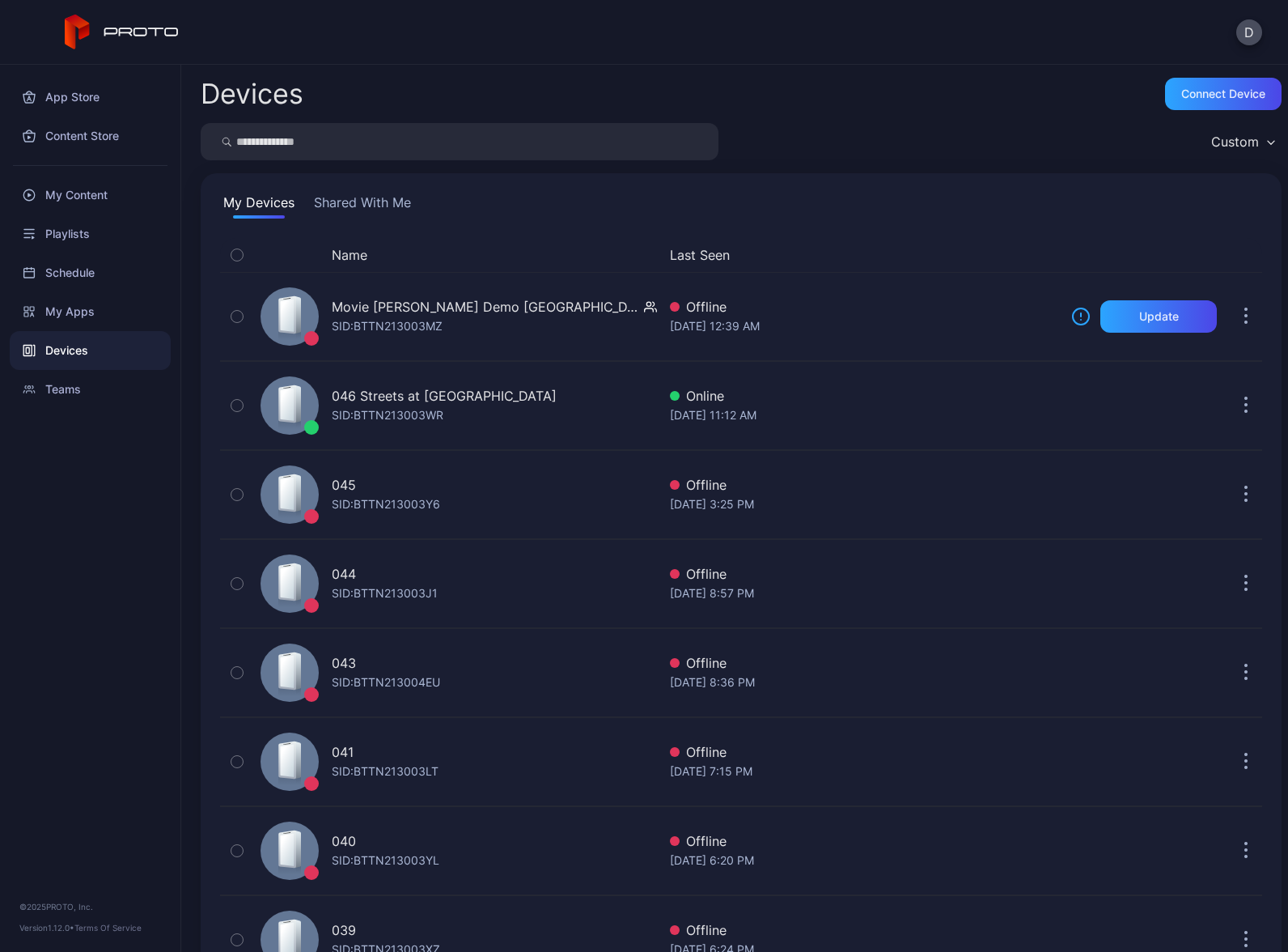
scroll to position [2017, 0]
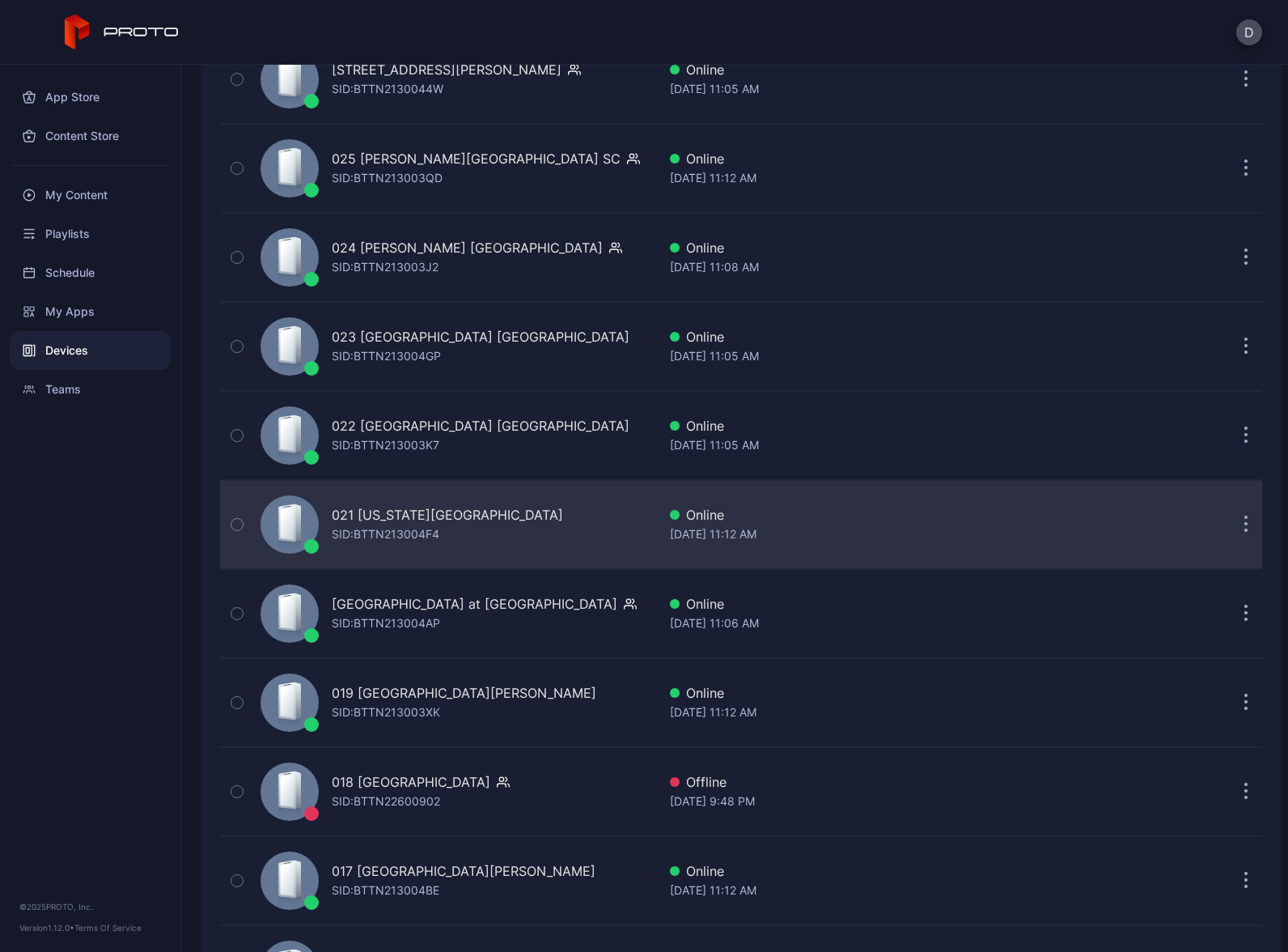
click at [528, 528] on div "021 Florida Mall FL SID: BTTN213004F4" at bounding box center [456, 524] width 403 height 81
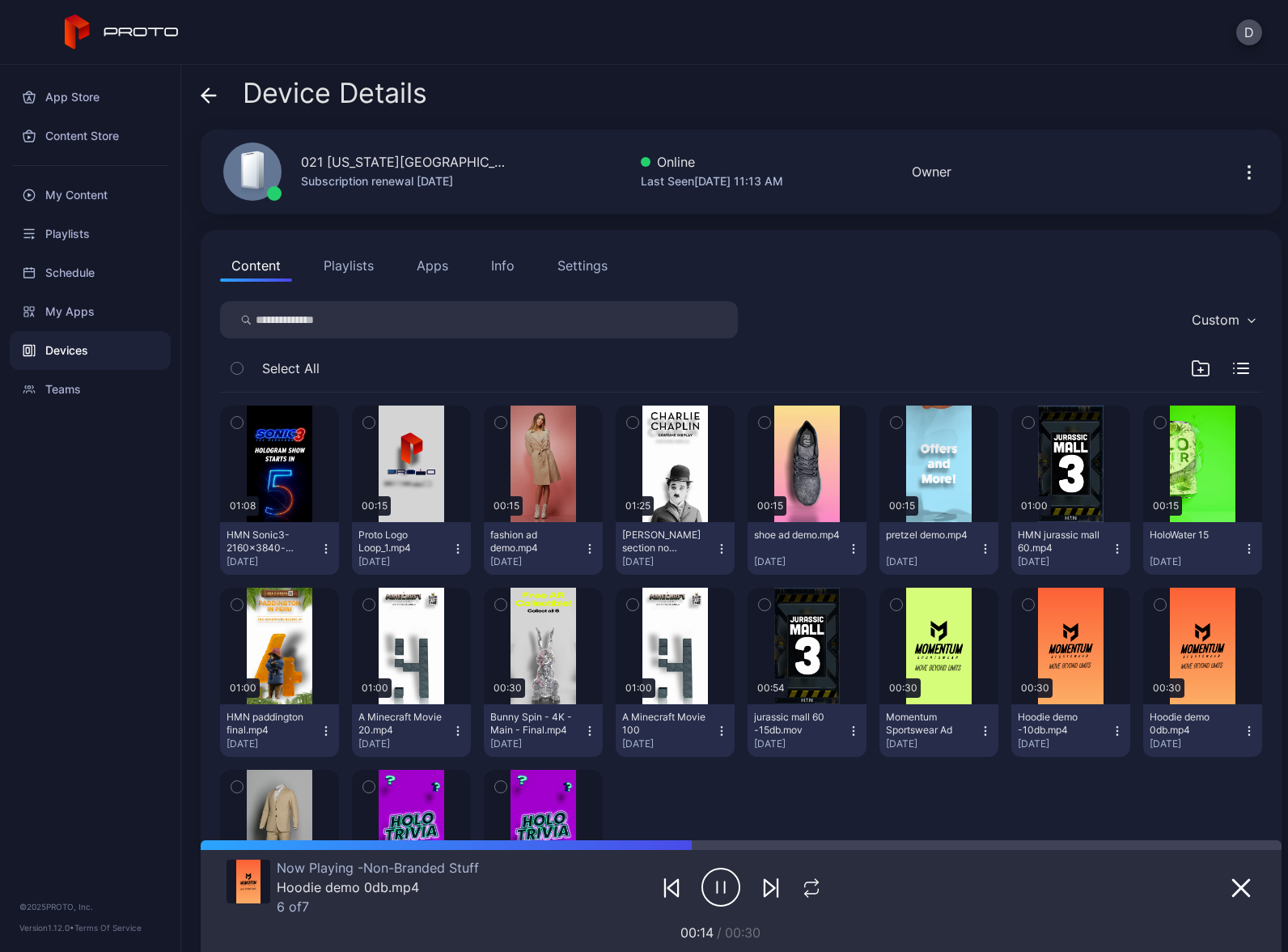
click at [108, 354] on div "Devices" at bounding box center [91, 350] width 161 height 39
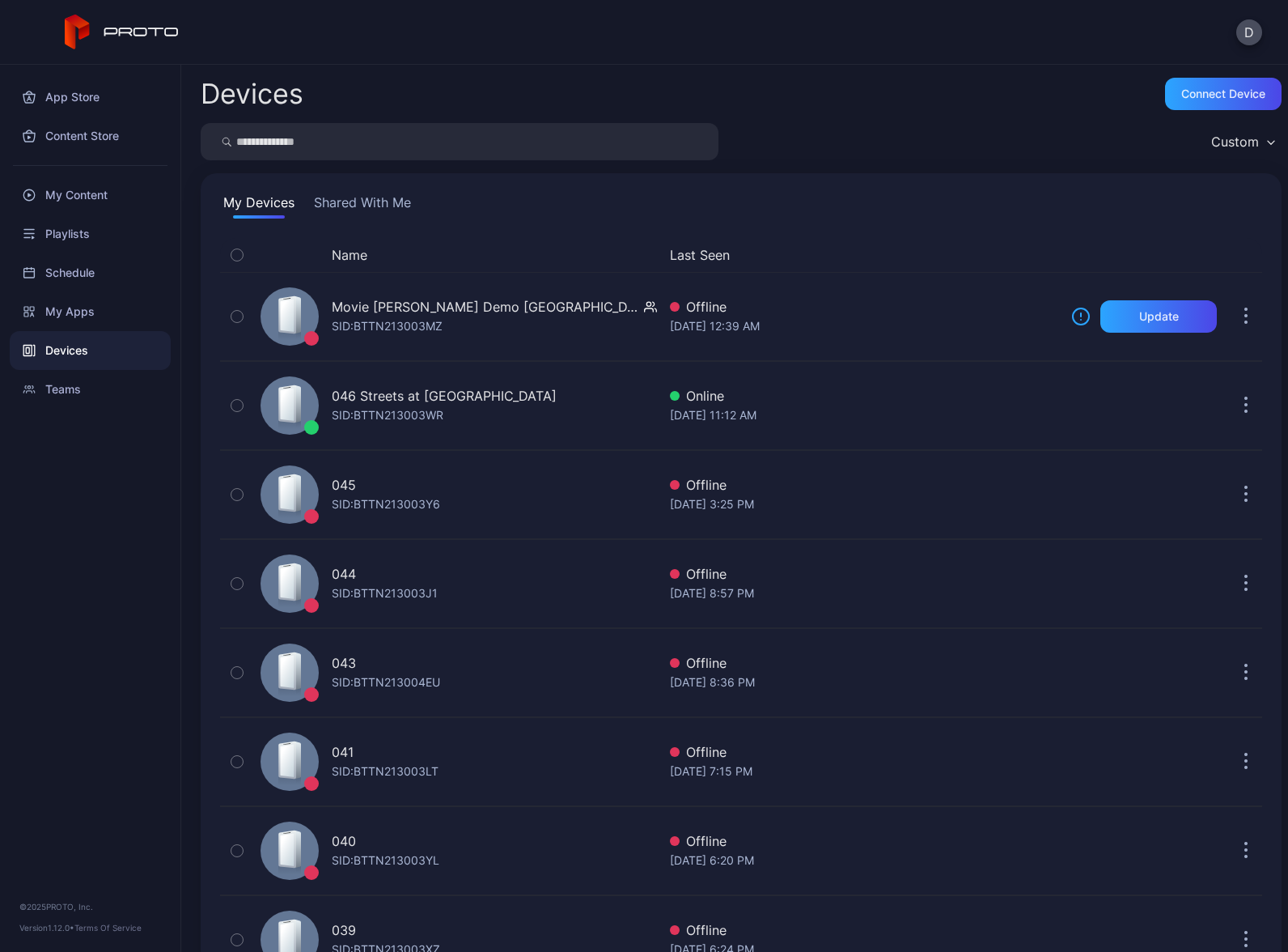
scroll to position [2017, 0]
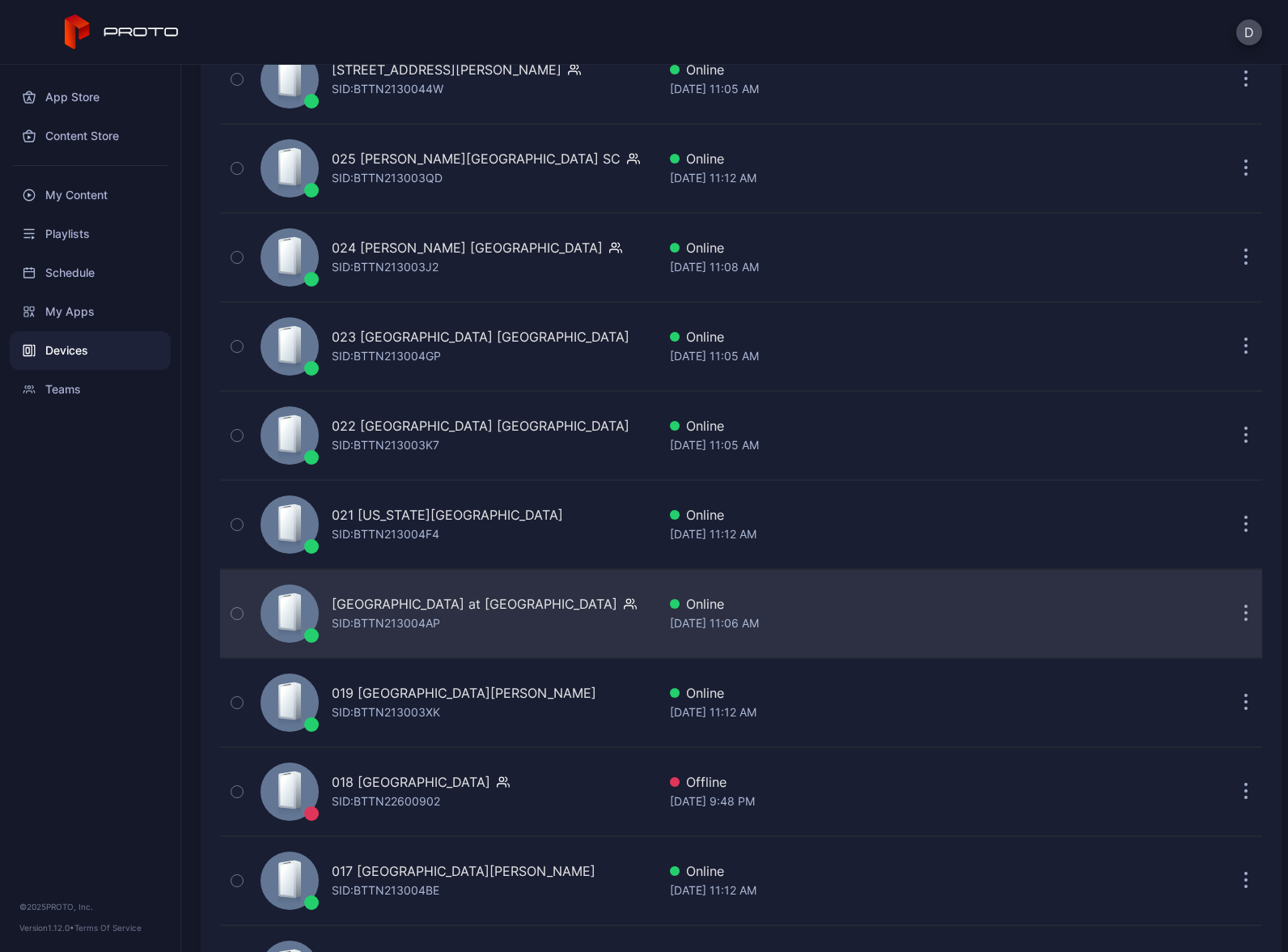
click at [462, 611] on div "[GEOGRAPHIC_DATA] at [GEOGRAPHIC_DATA]" at bounding box center [474, 603] width 285 height 19
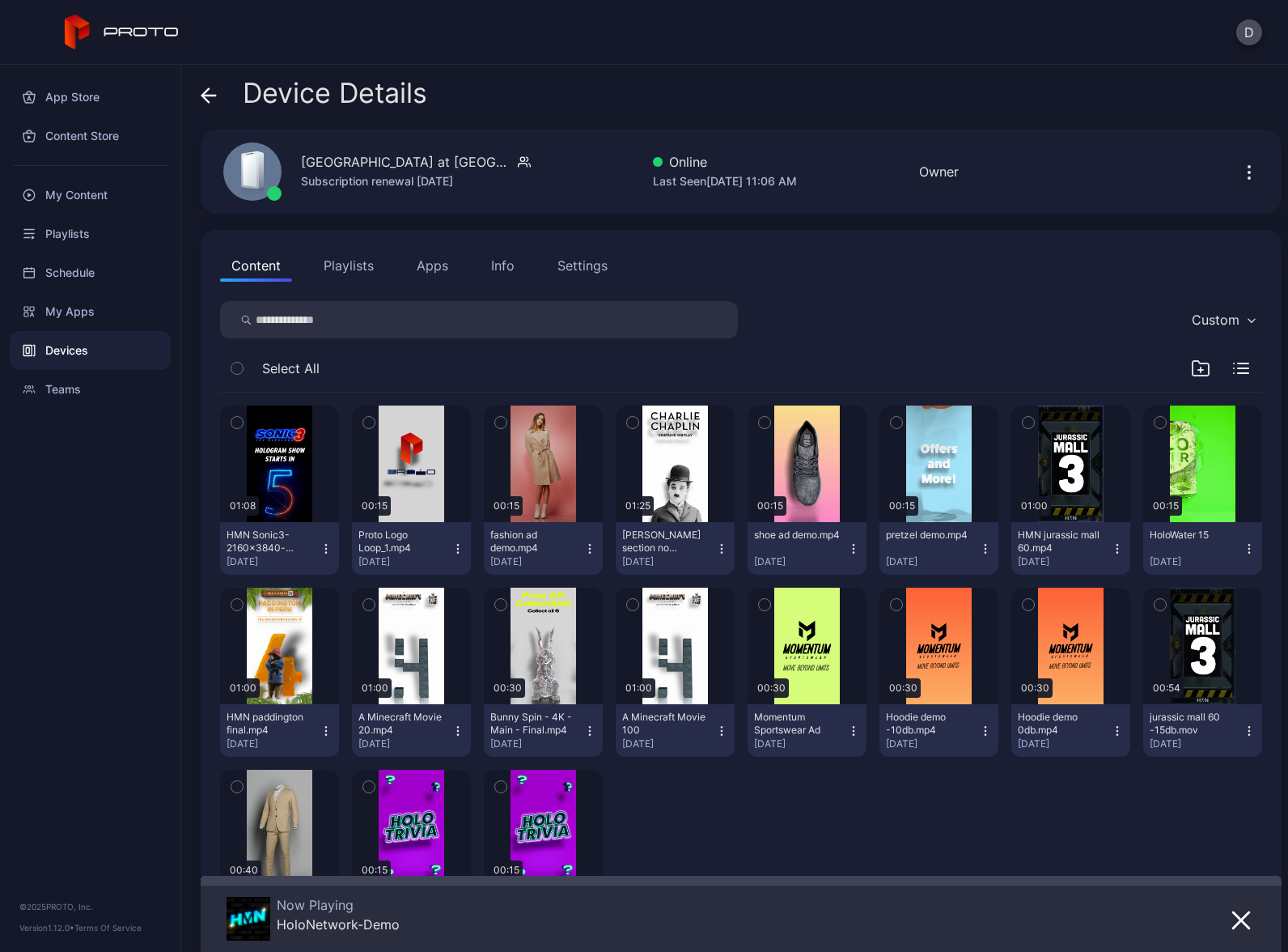
click at [348, 266] on button "Playlists" at bounding box center [349, 265] width 72 height 33
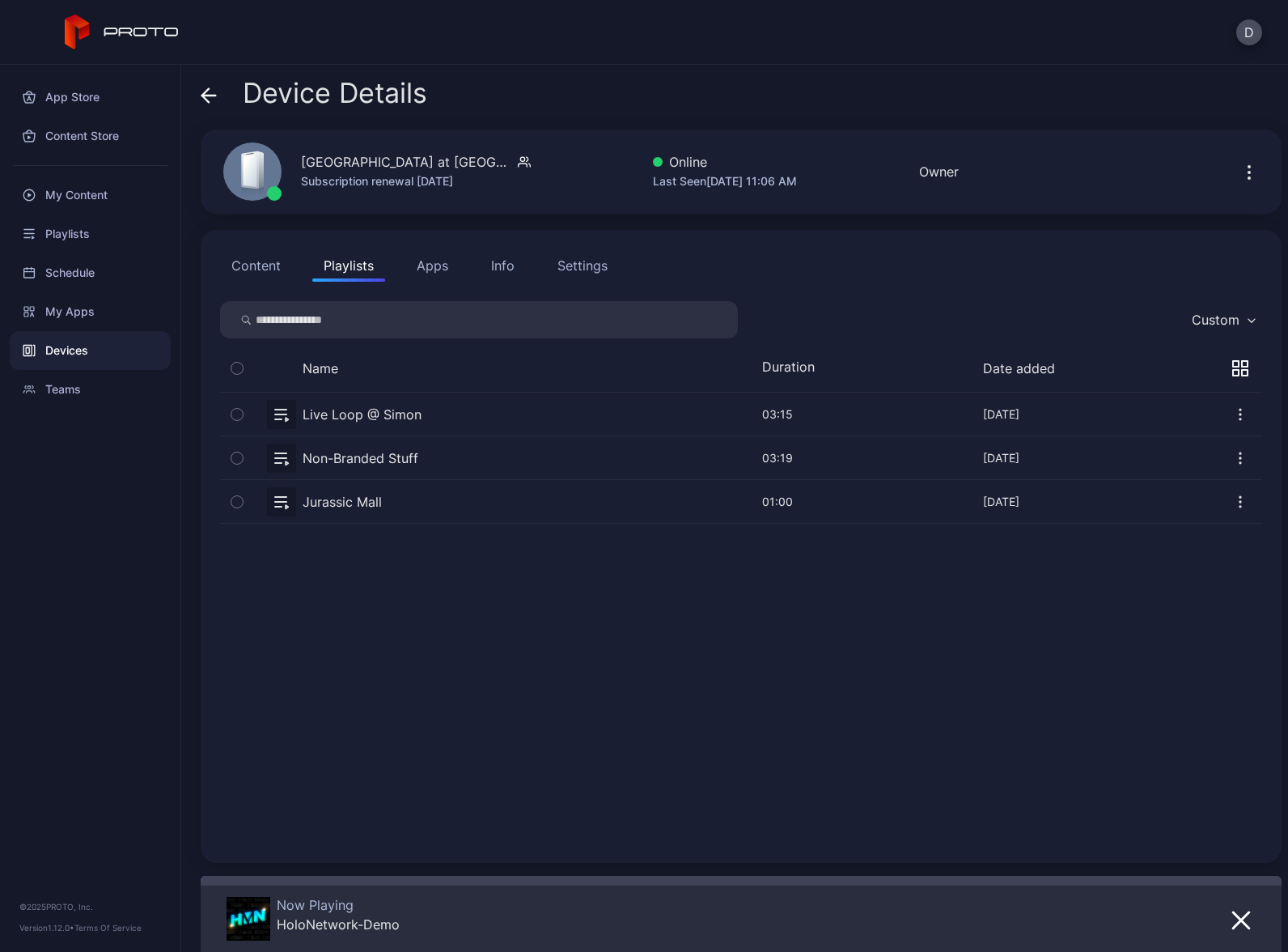
click at [397, 462] on button "button" at bounding box center [741, 457] width 1043 height 43
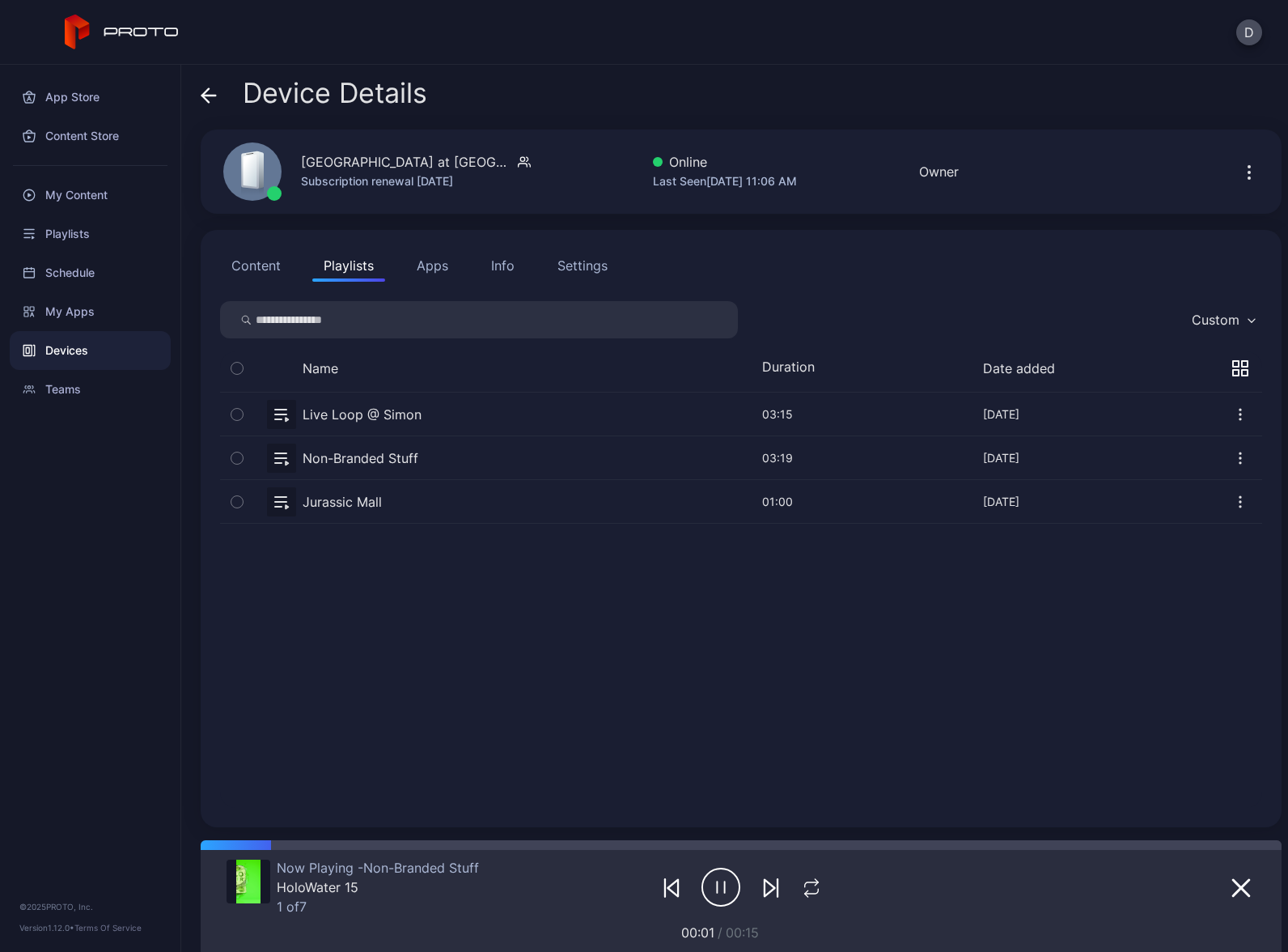
click at [117, 353] on div "Devices" at bounding box center [91, 350] width 161 height 39
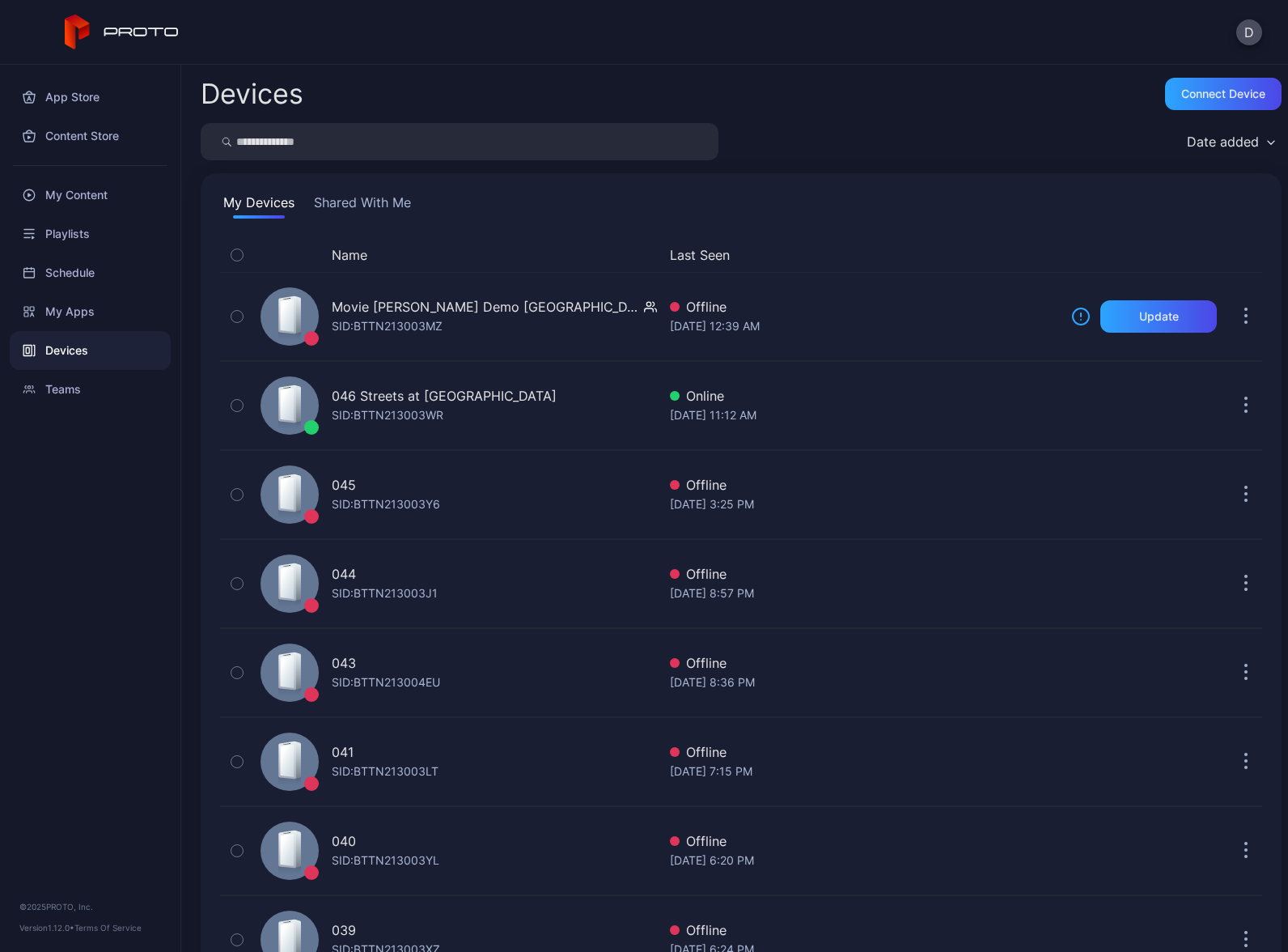
scroll to position [2017, 0]
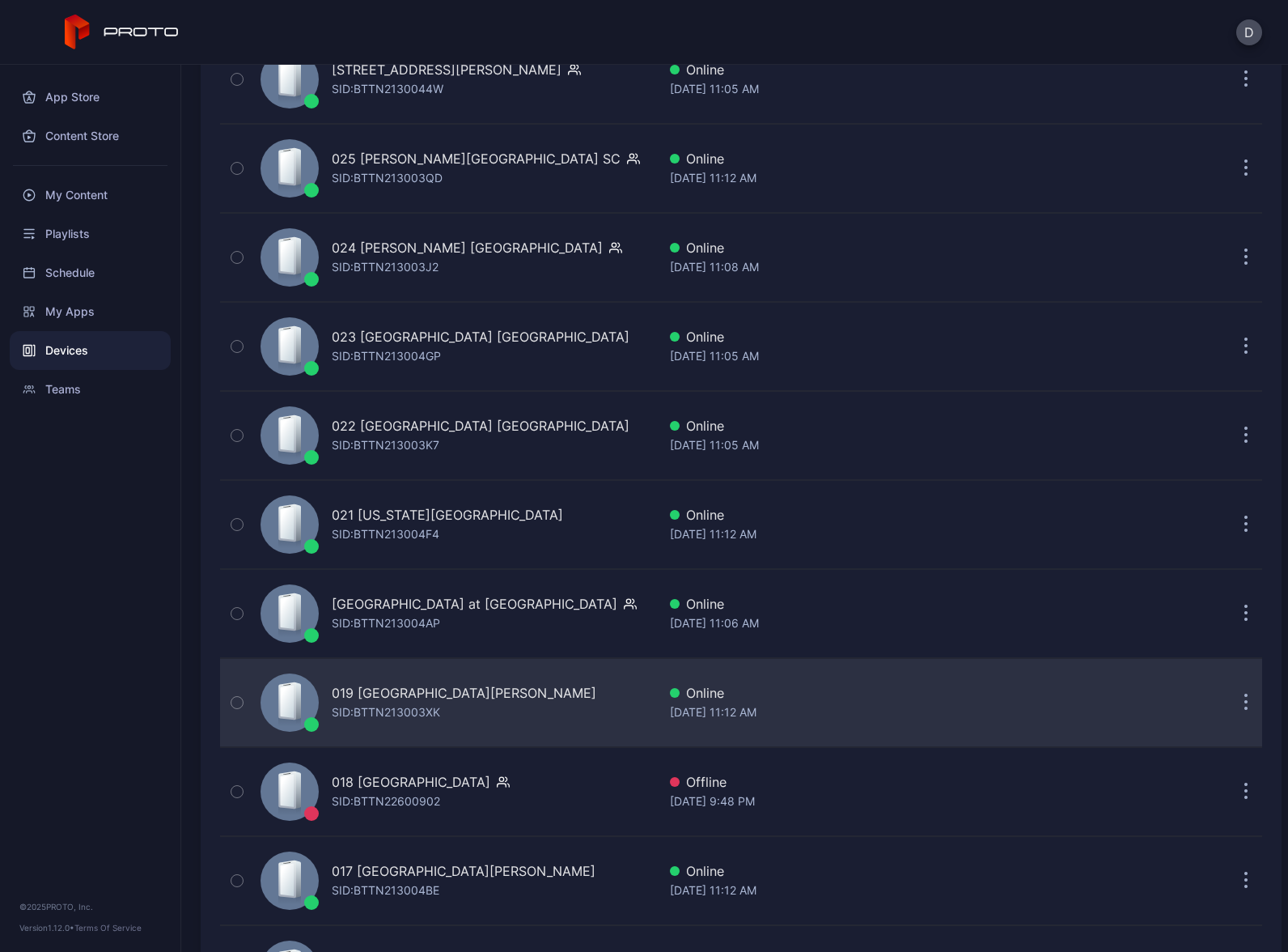
click at [498, 688] on div "019 Ontario Mills CA SID: BTTN213003XK" at bounding box center [456, 702] width 403 height 81
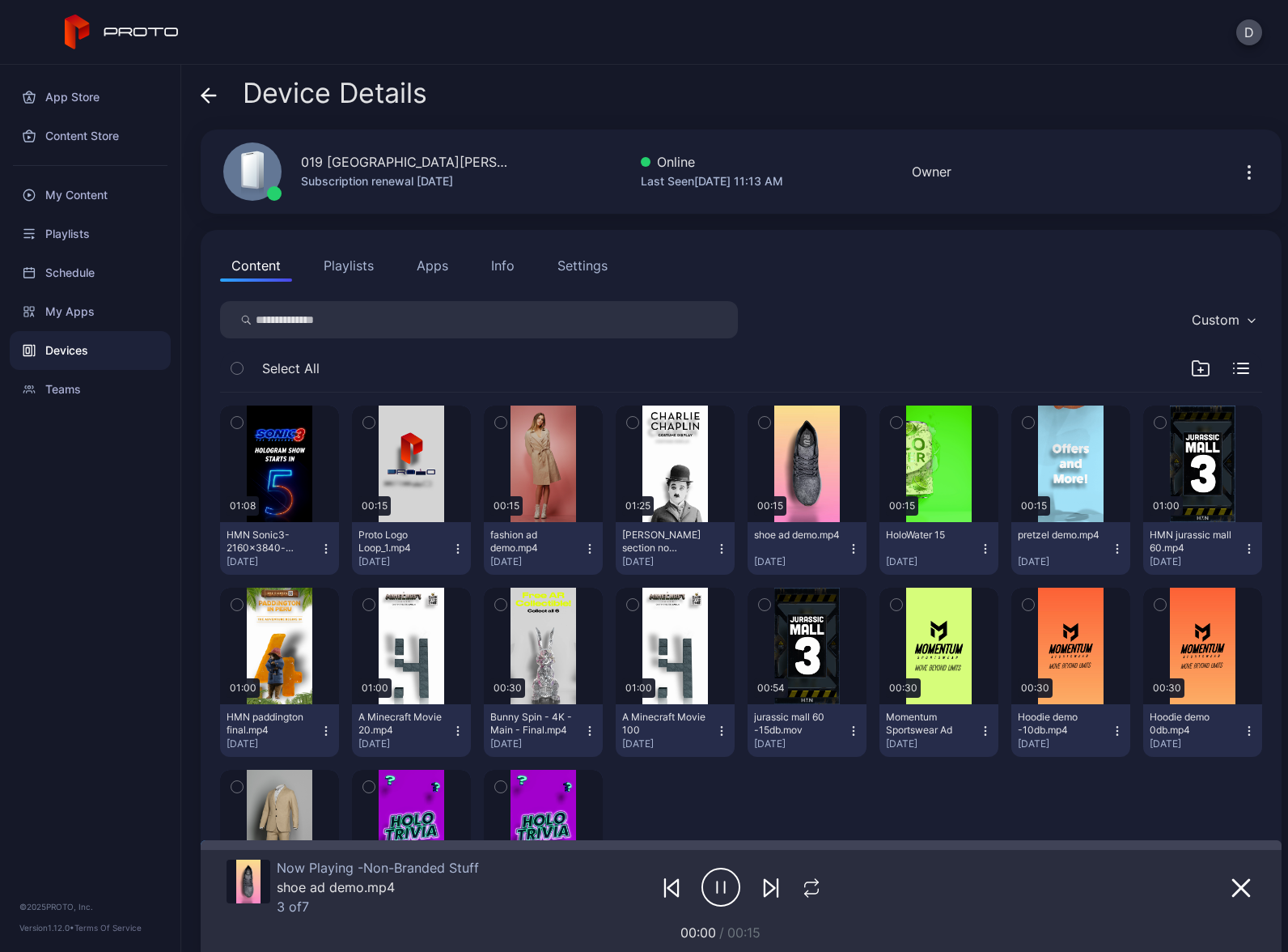
click at [340, 266] on button "Playlists" at bounding box center [349, 265] width 72 height 33
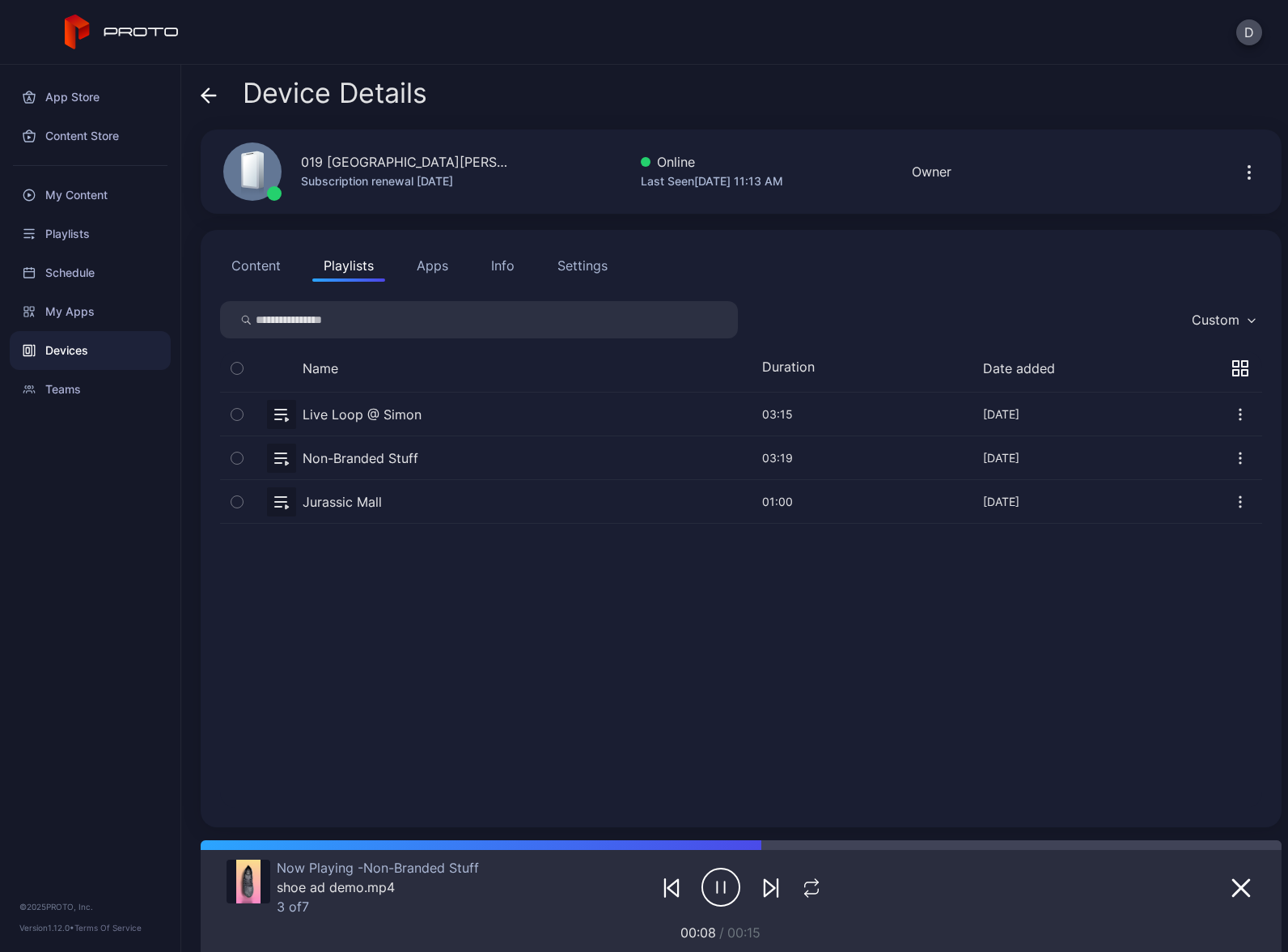
click at [412, 457] on button "button" at bounding box center [741, 457] width 1043 height 43
click at [101, 349] on div "Devices" at bounding box center [91, 350] width 161 height 39
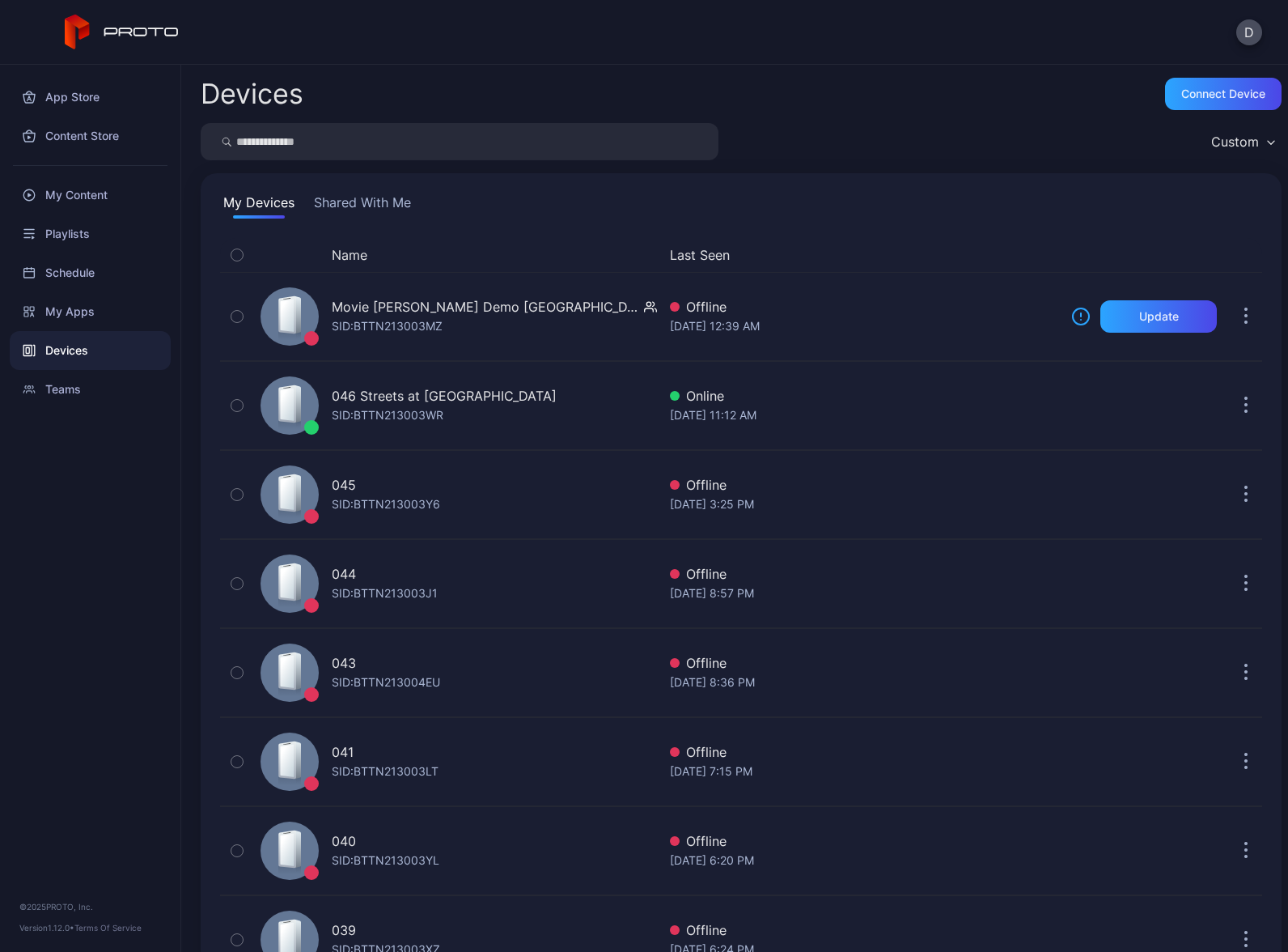
scroll to position [2017, 0]
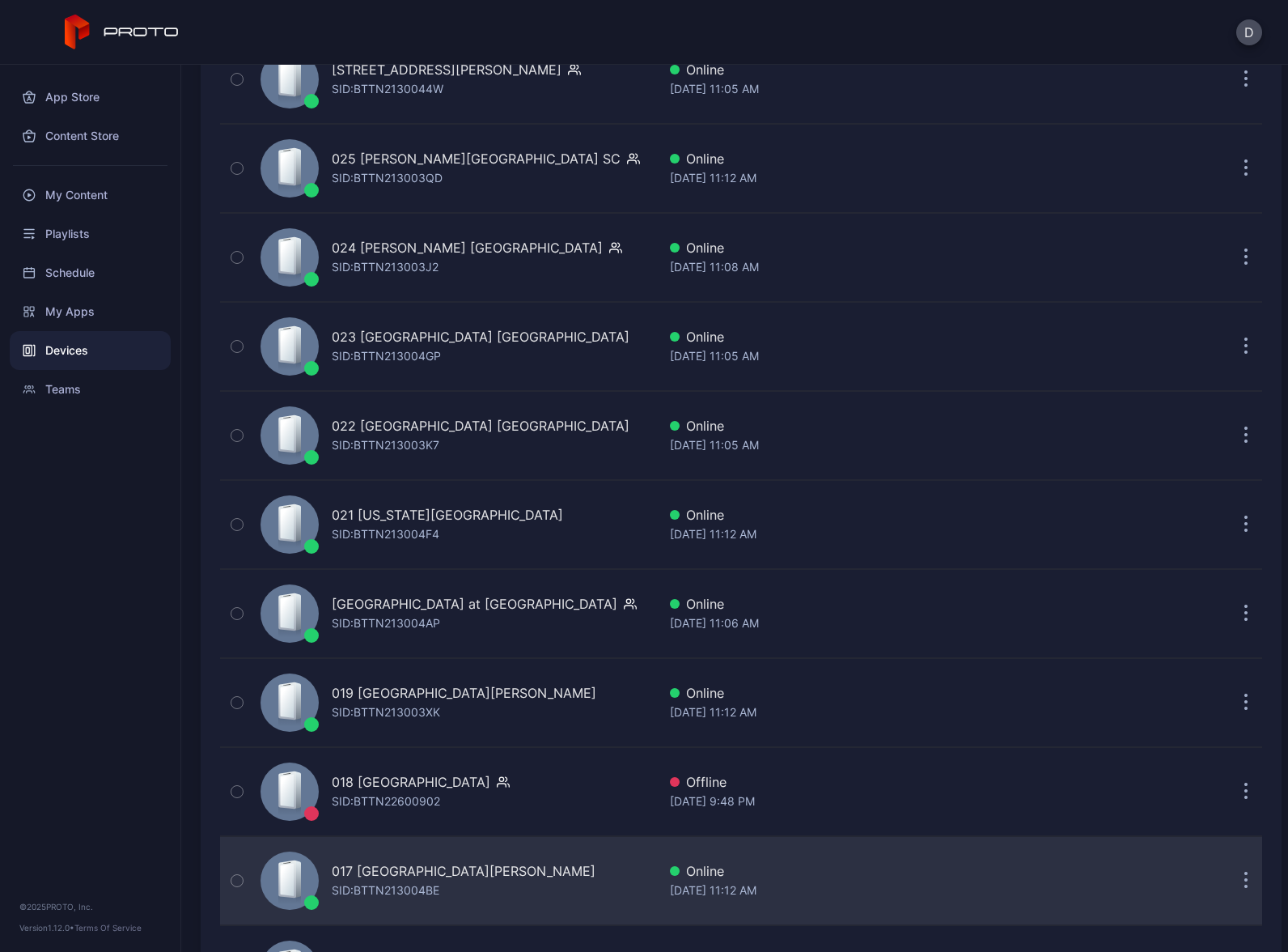
click at [521, 872] on div "017 Sawgrass Mills FL SID: BTTN213004BE" at bounding box center [456, 880] width 403 height 81
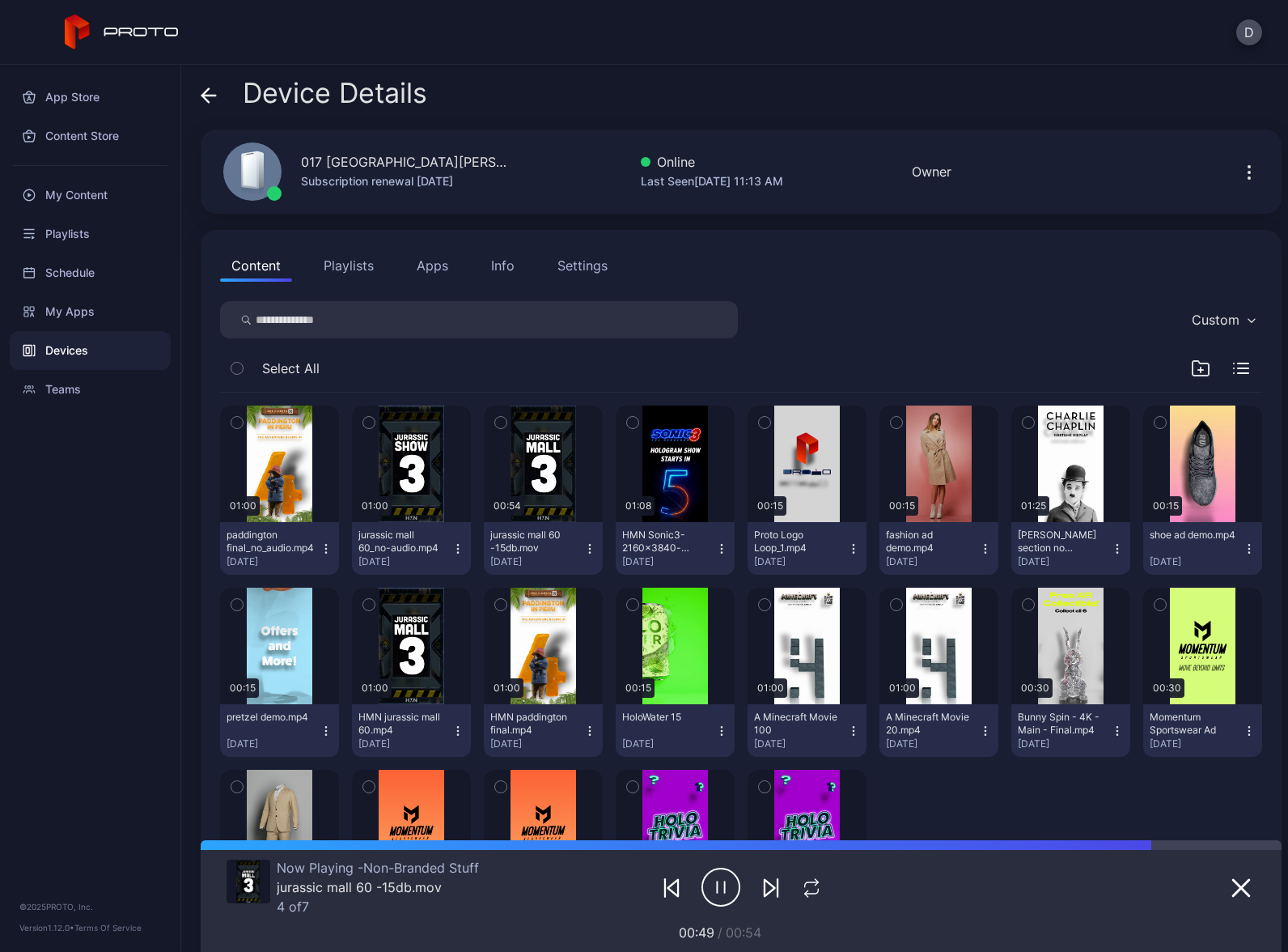
click at [109, 351] on div "Devices" at bounding box center [91, 350] width 161 height 39
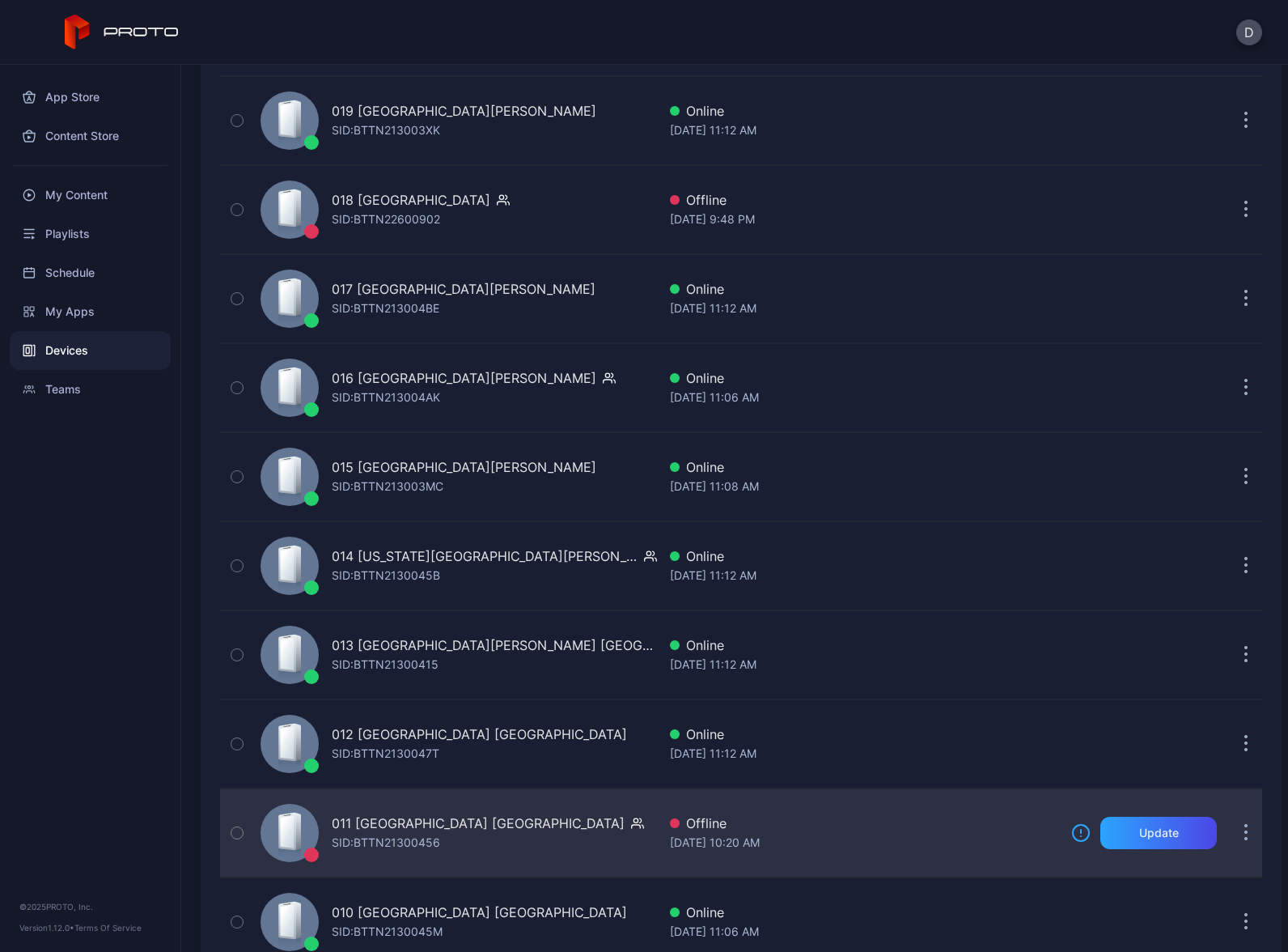
scroll to position [2766, 0]
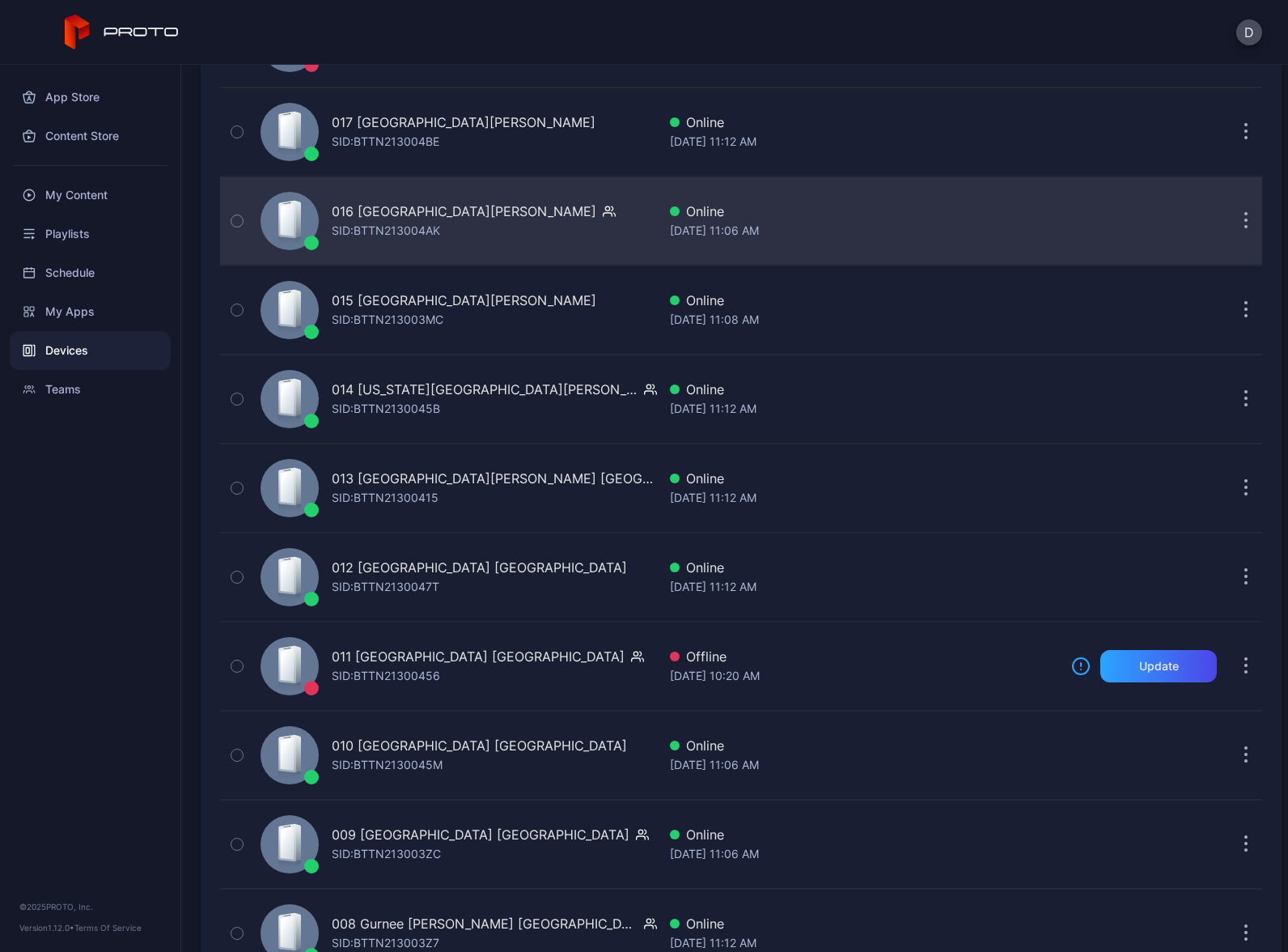
click at [484, 229] on div "016 Opry Mills TN SID: BTTN213004AK" at bounding box center [456, 220] width 403 height 81
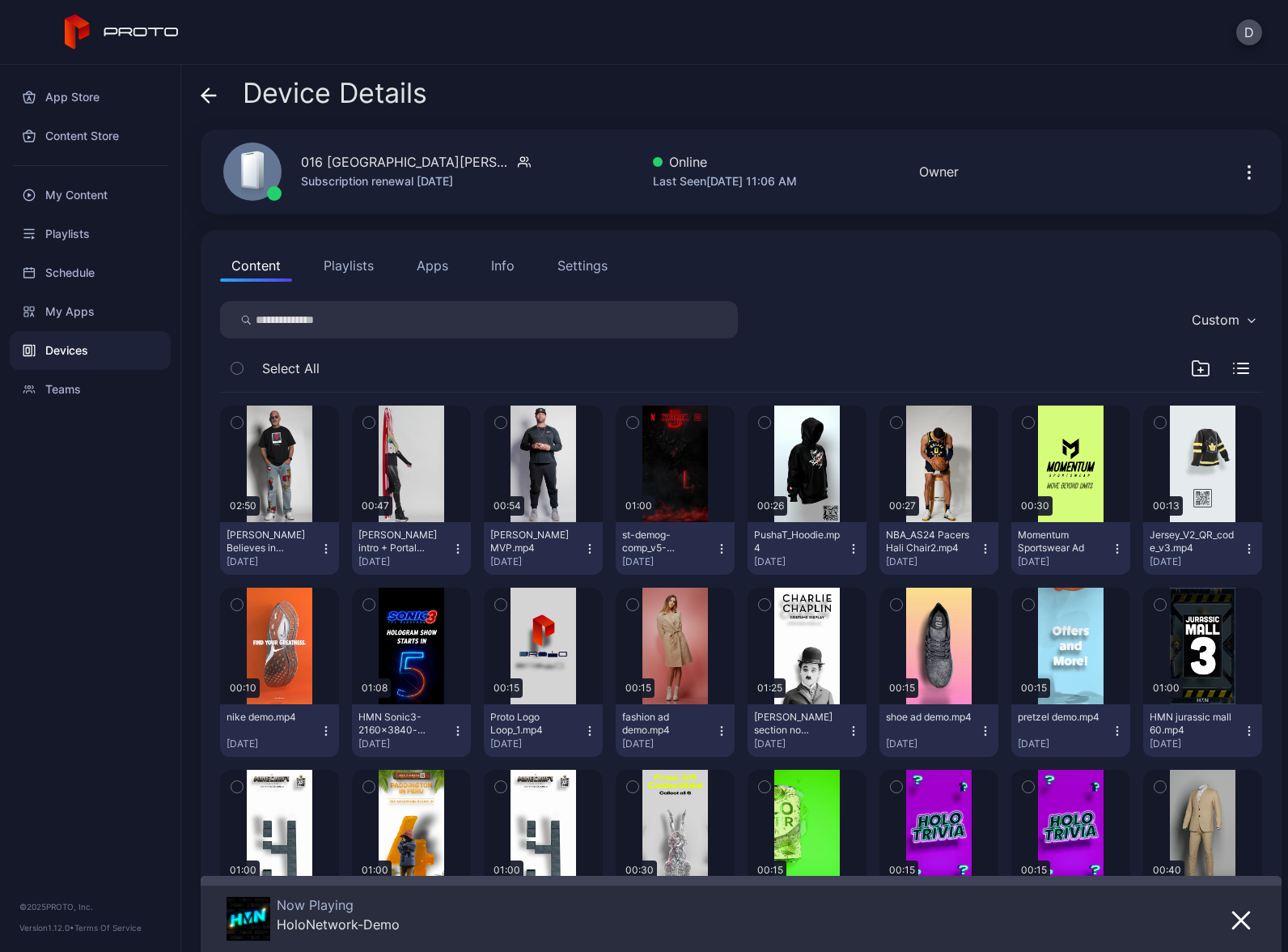
click at [354, 264] on button "Playlists" at bounding box center [349, 265] width 72 height 33
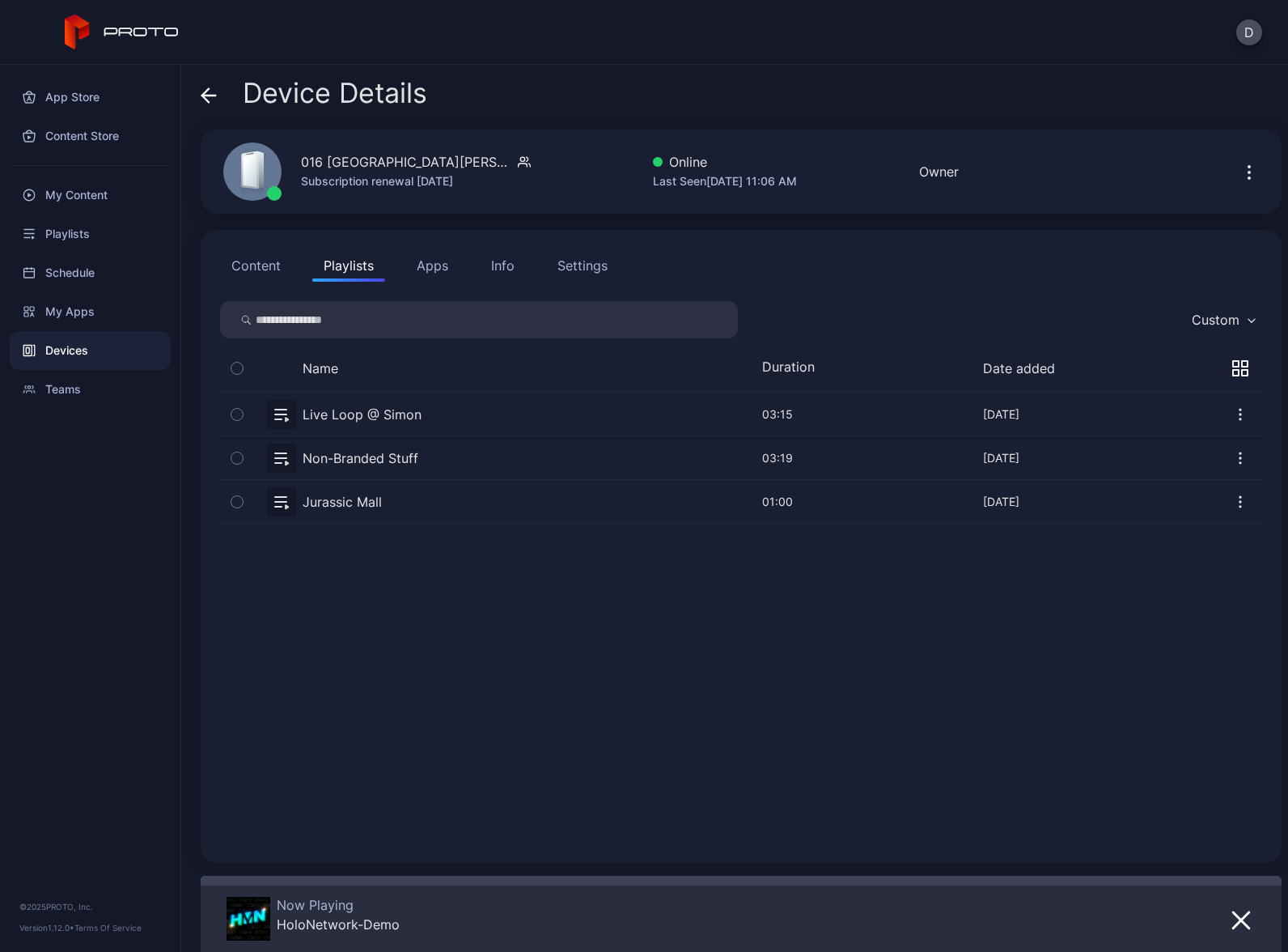
click at [371, 460] on button "button" at bounding box center [741, 457] width 1043 height 43
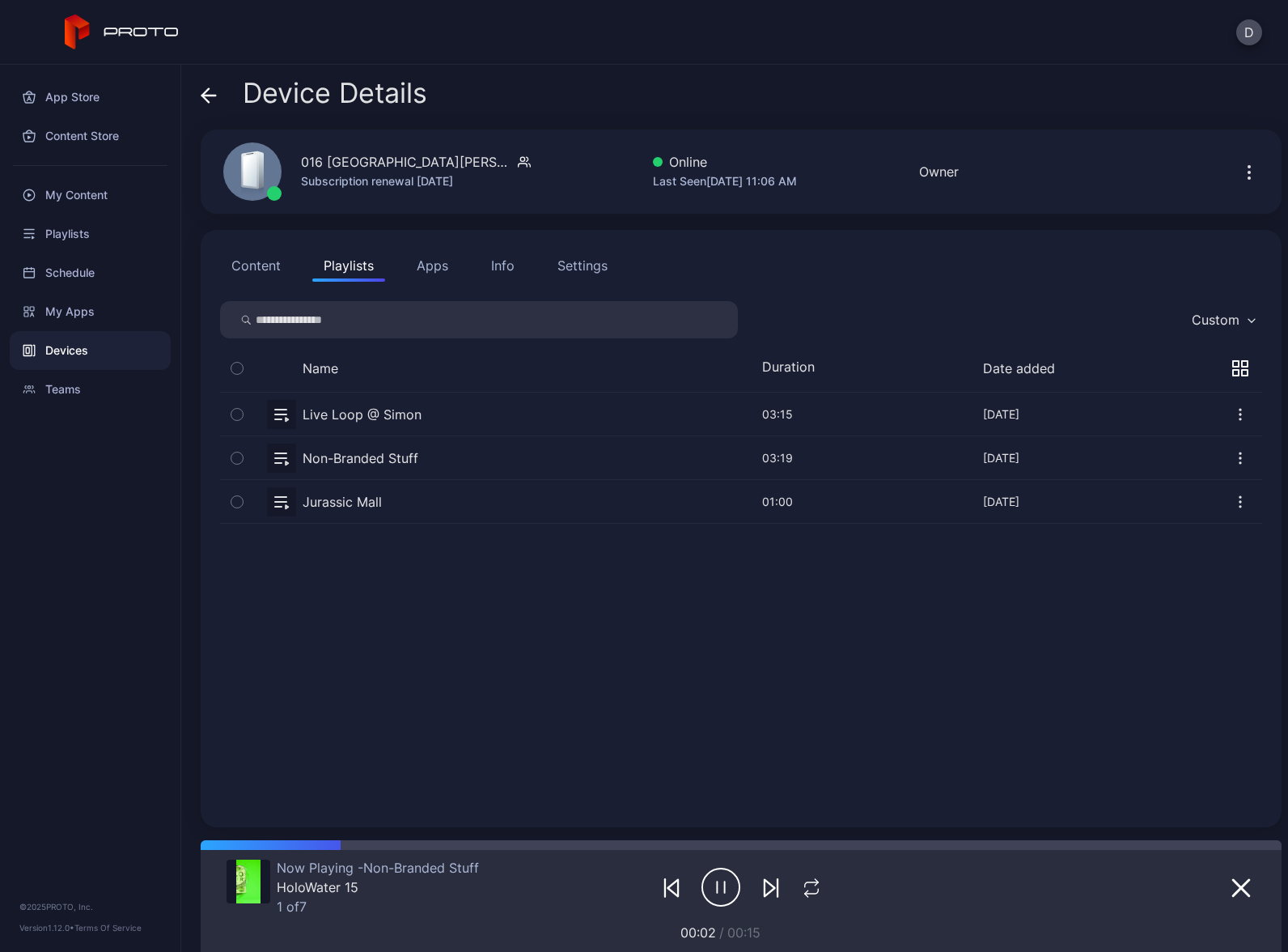
click at [119, 351] on div "Devices" at bounding box center [91, 350] width 161 height 39
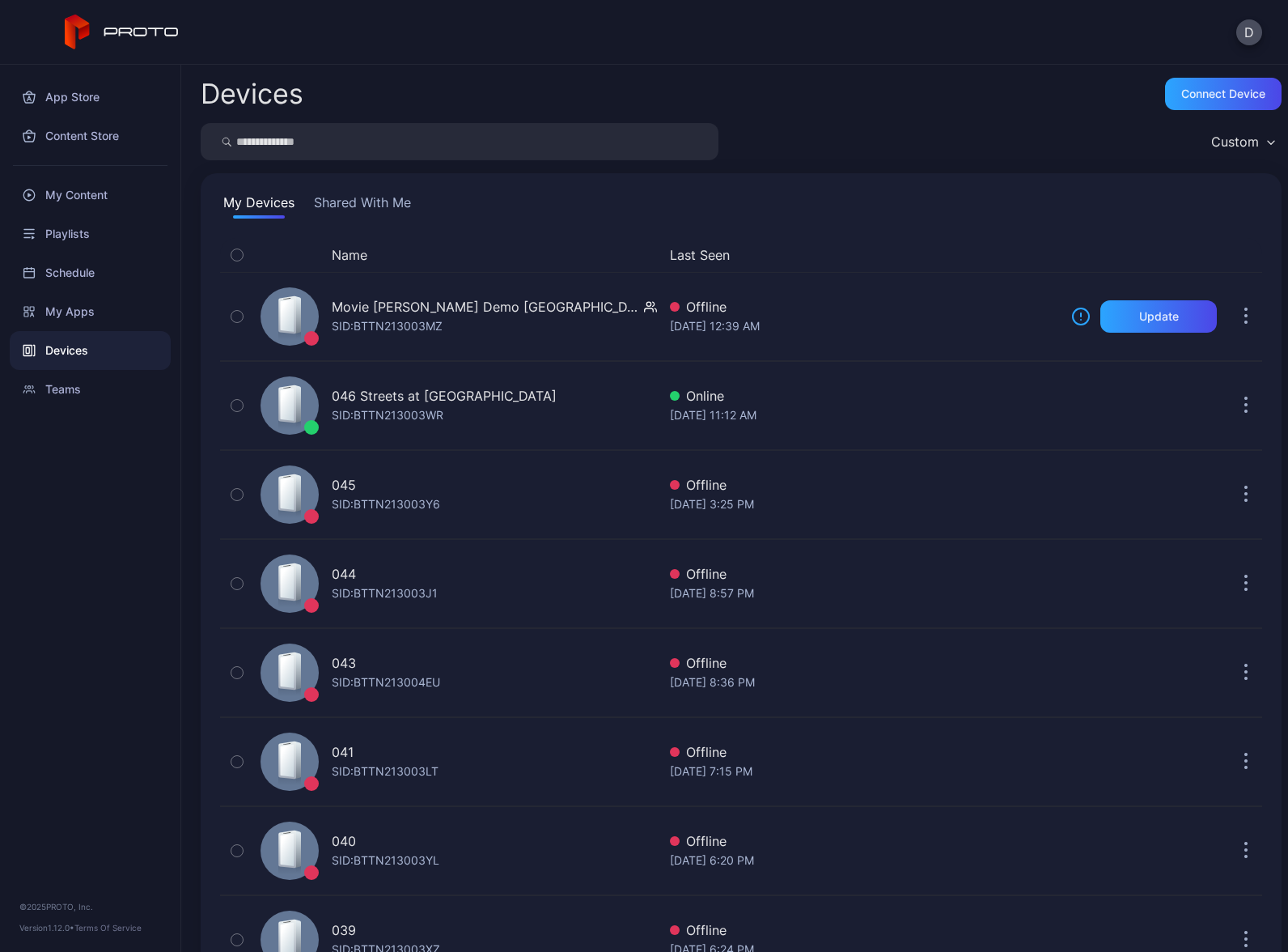
scroll to position [2766, 0]
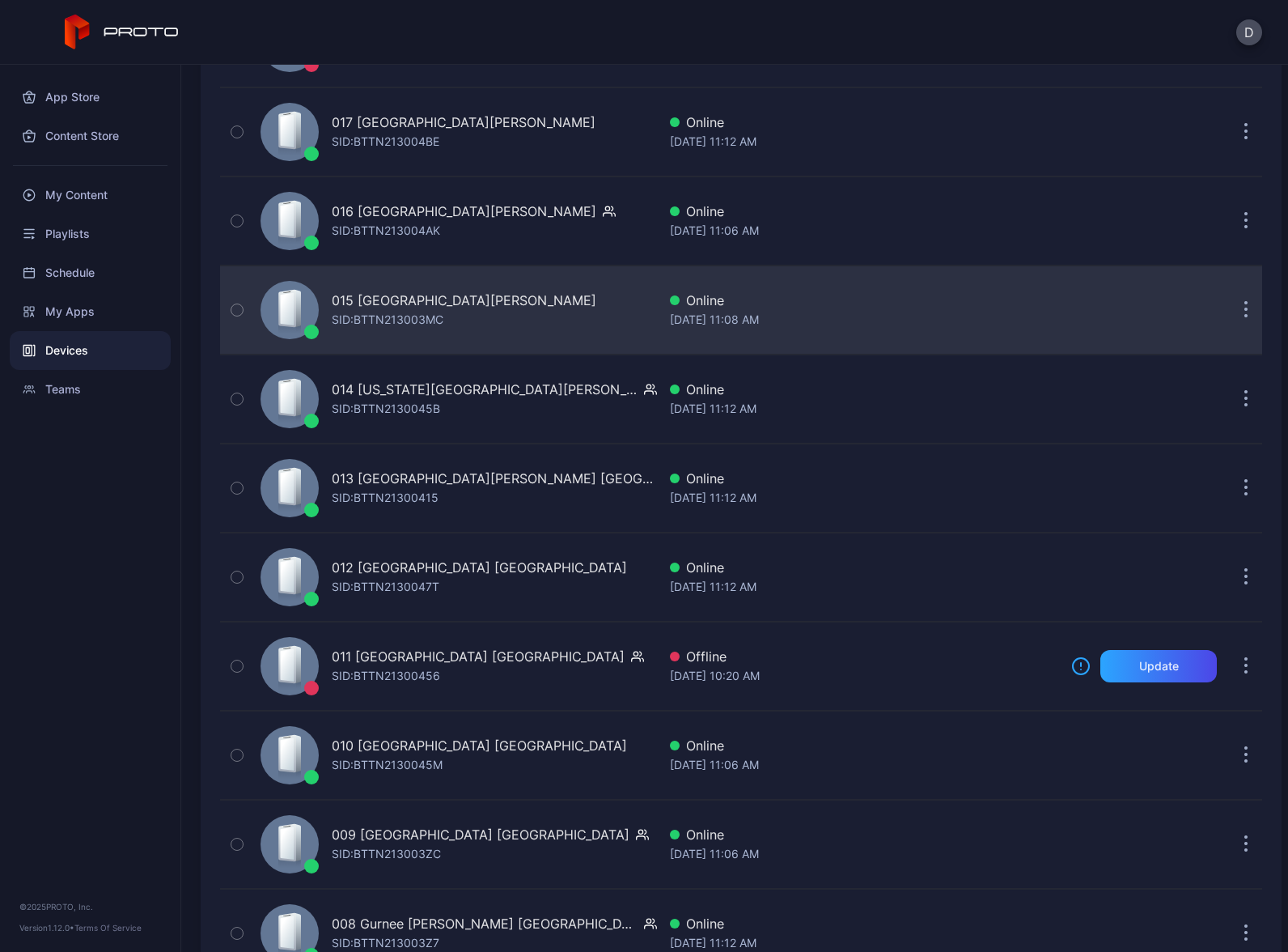
click at [532, 323] on div "015 Concord Mills NC SID: BTTN213003MC" at bounding box center [456, 310] width 403 height 81
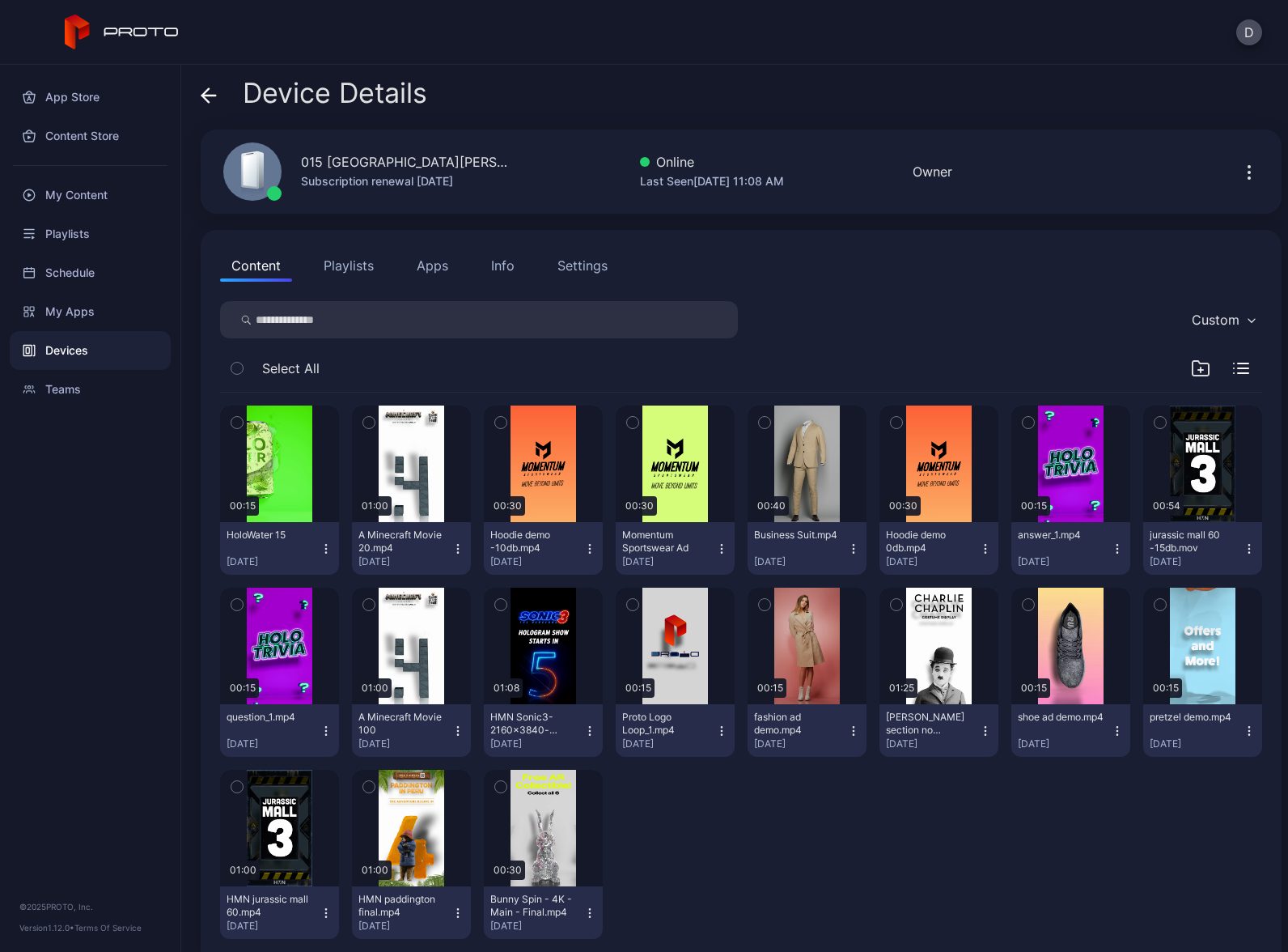
click at [345, 262] on button "Playlists" at bounding box center [349, 265] width 72 height 33
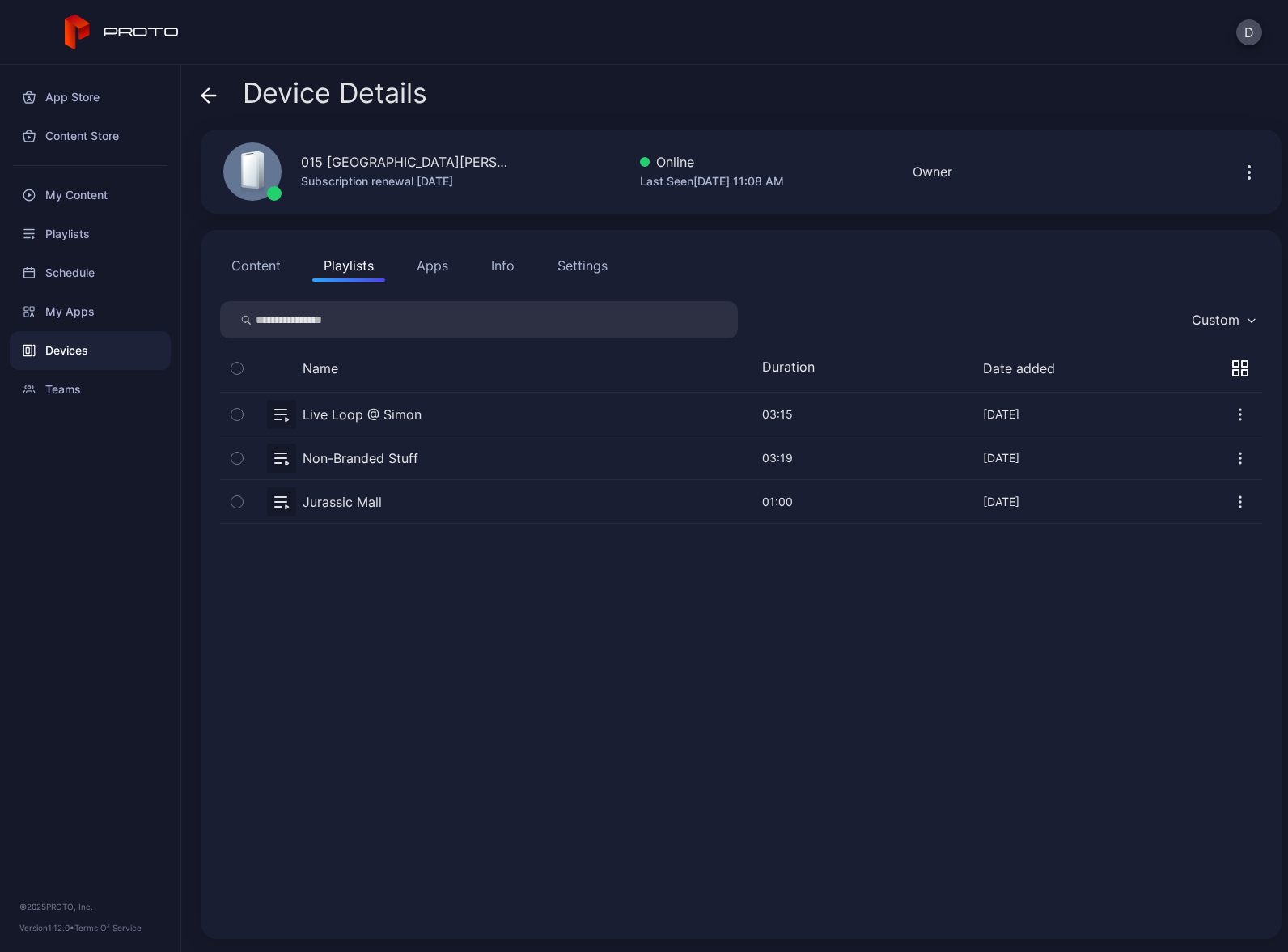
click at [403, 461] on button "button" at bounding box center [741, 457] width 1043 height 43
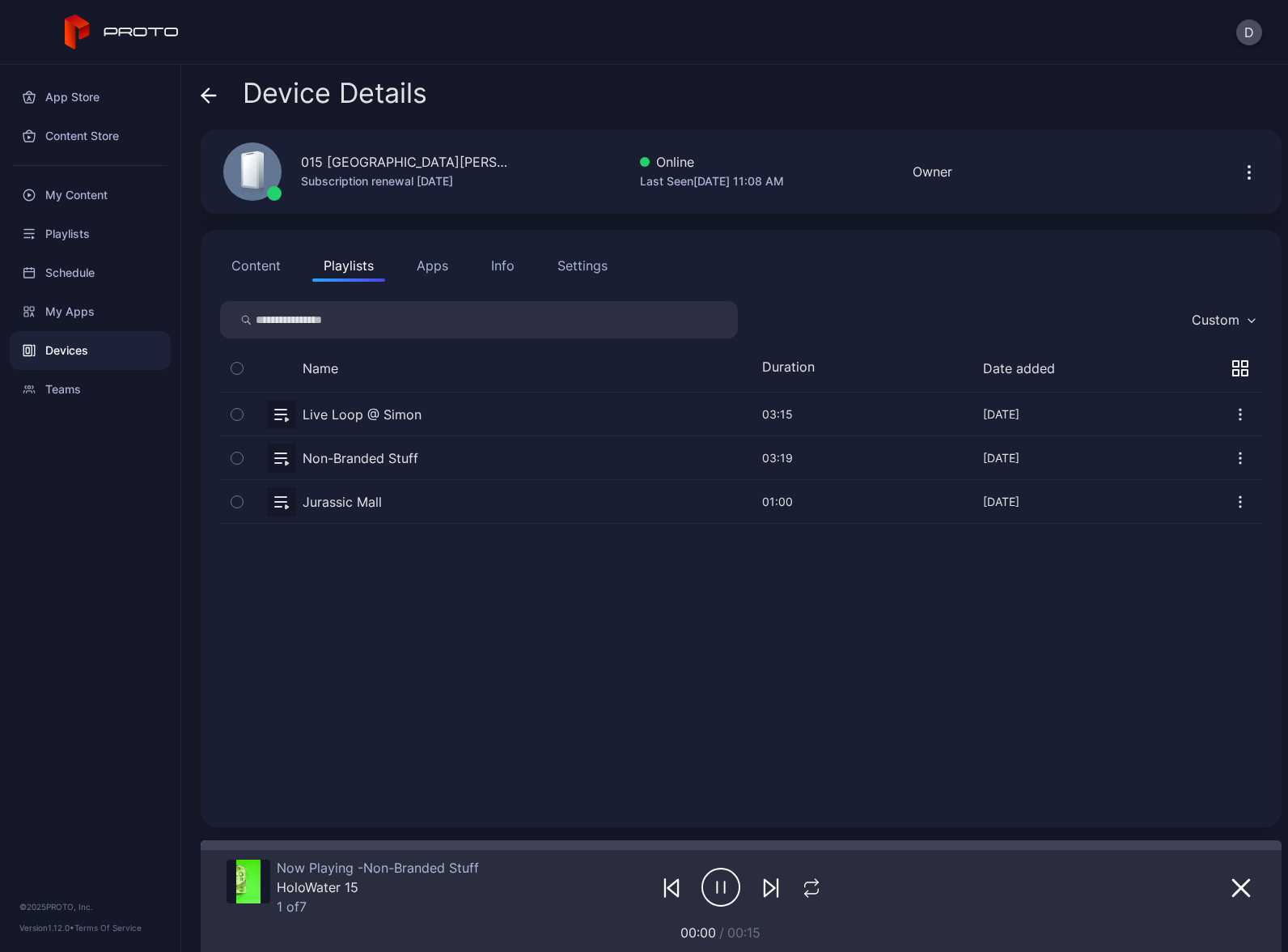
click at [108, 353] on div "Devices" at bounding box center [91, 350] width 161 height 39
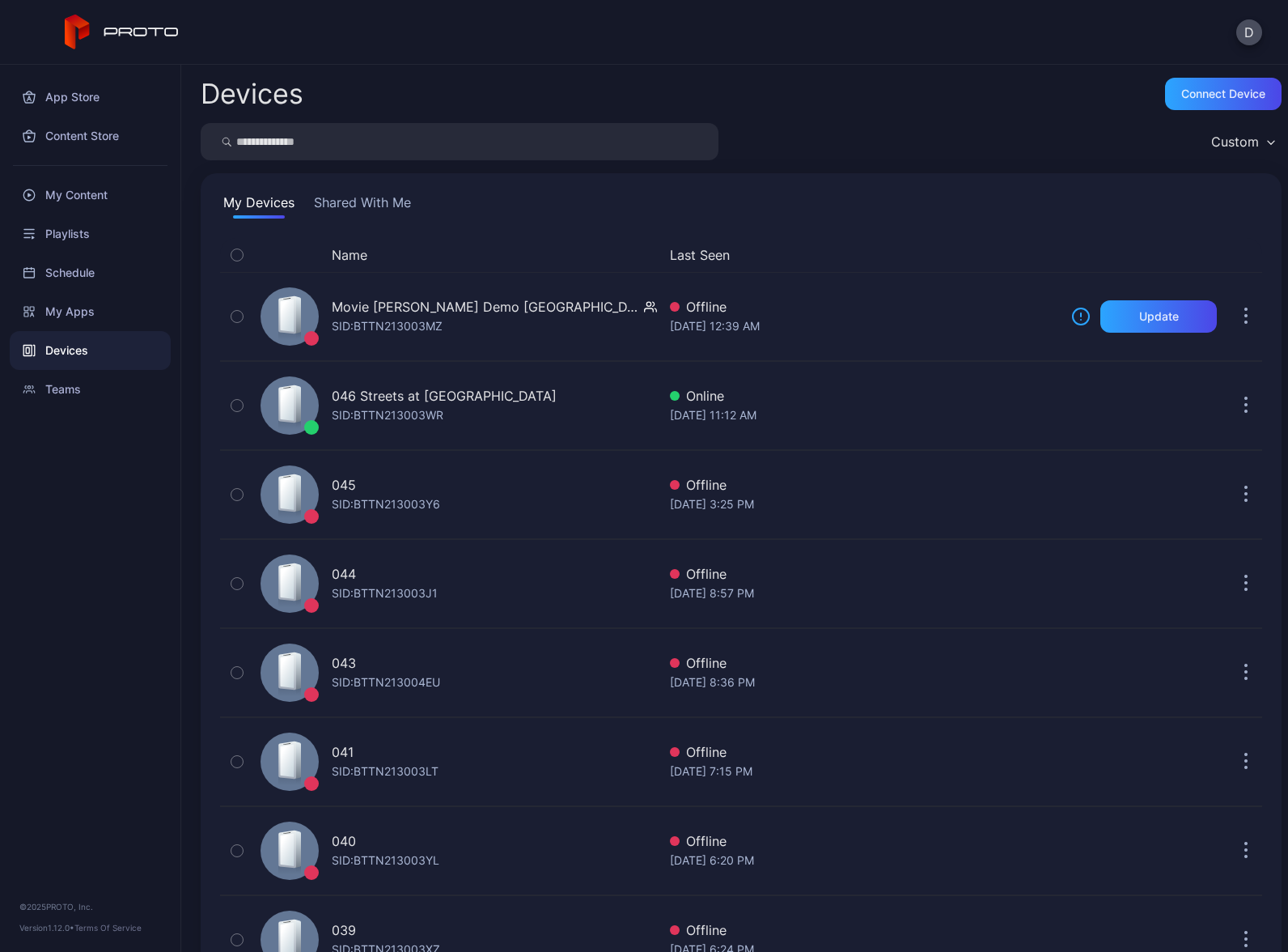
scroll to position [2766, 0]
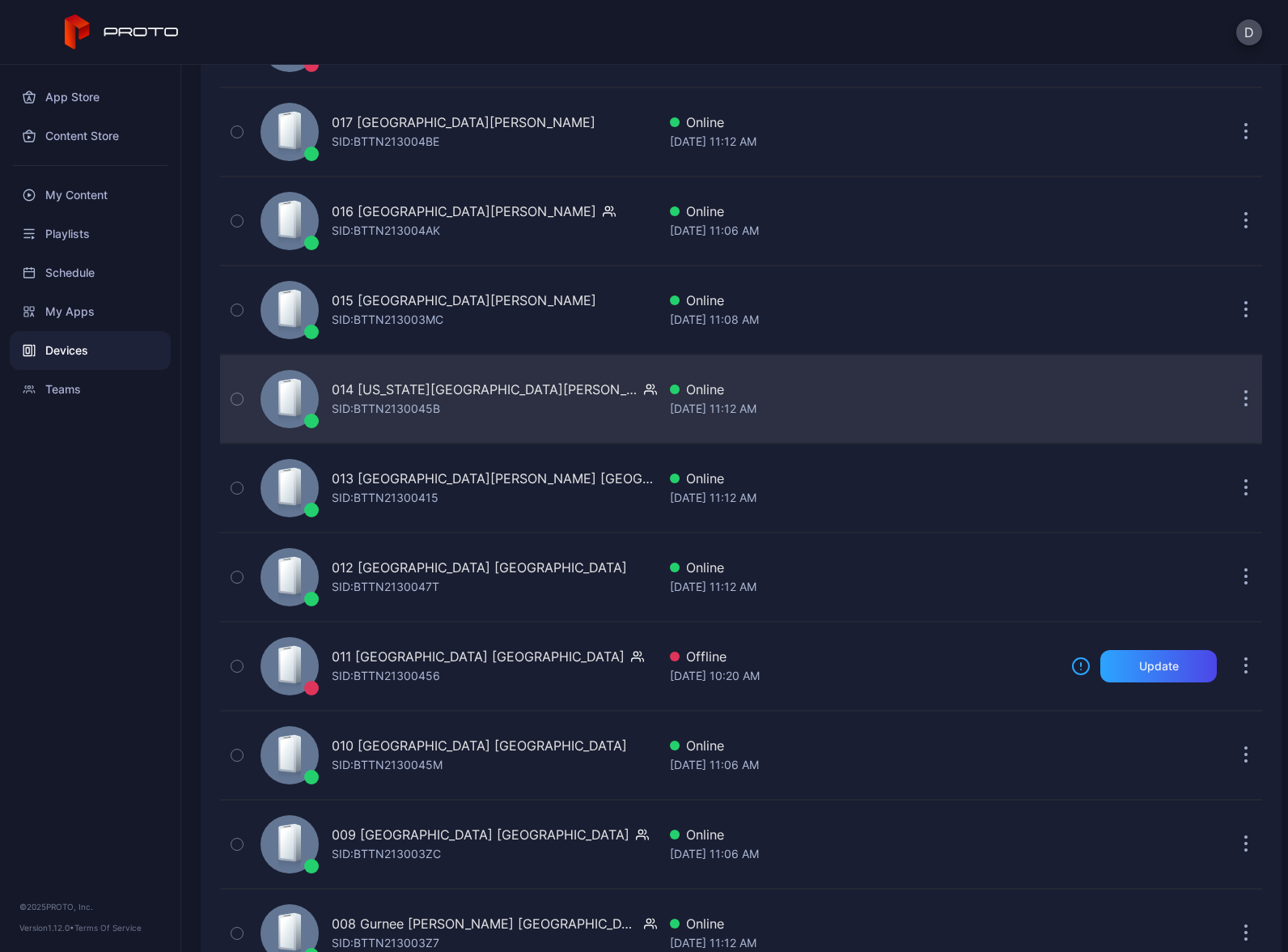
click at [511, 390] on div "014 Arizona Mills AZ SID: BTTN2130045B" at bounding box center [456, 399] width 403 height 81
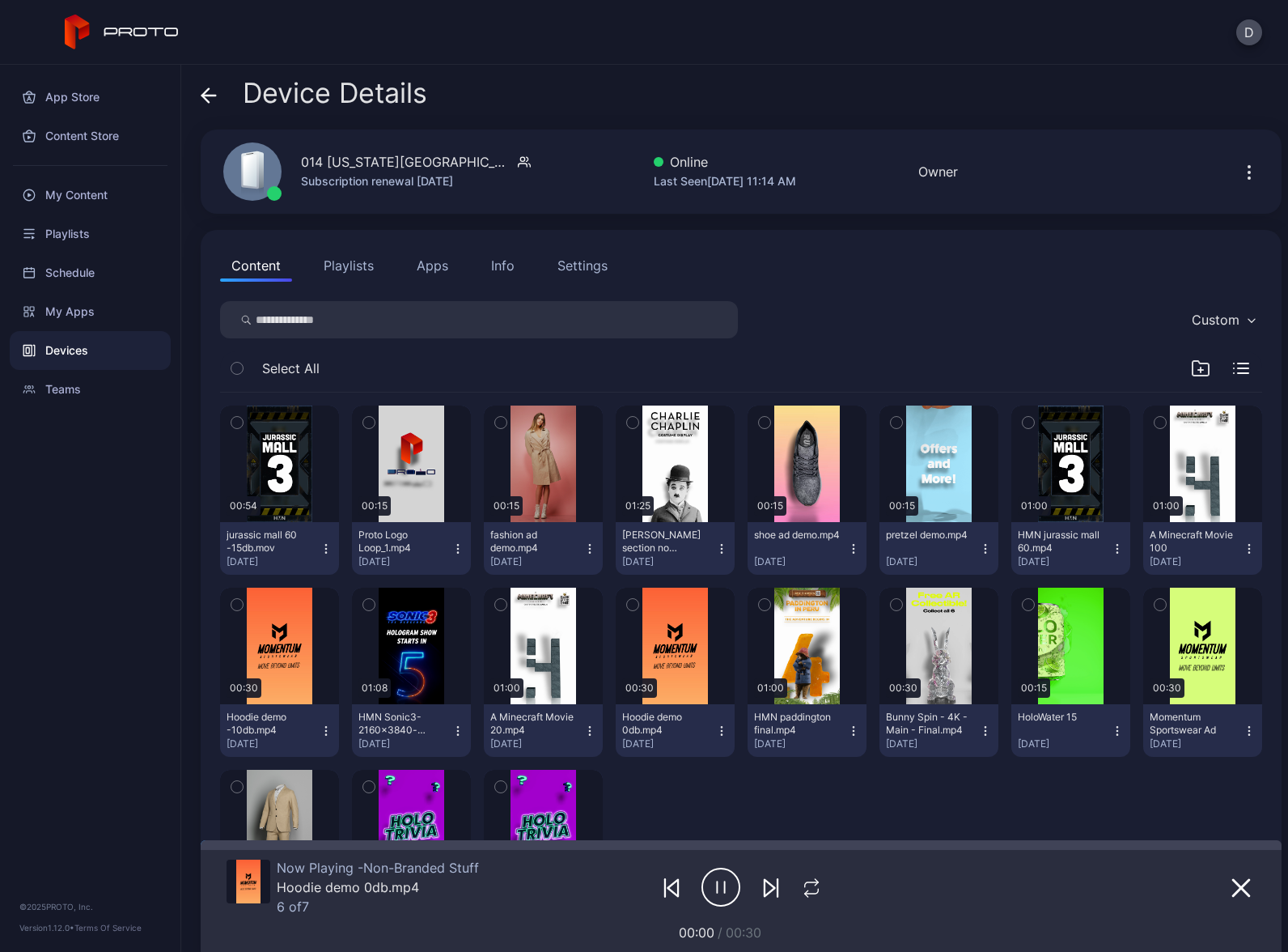
click at [361, 262] on button "Playlists" at bounding box center [349, 265] width 72 height 33
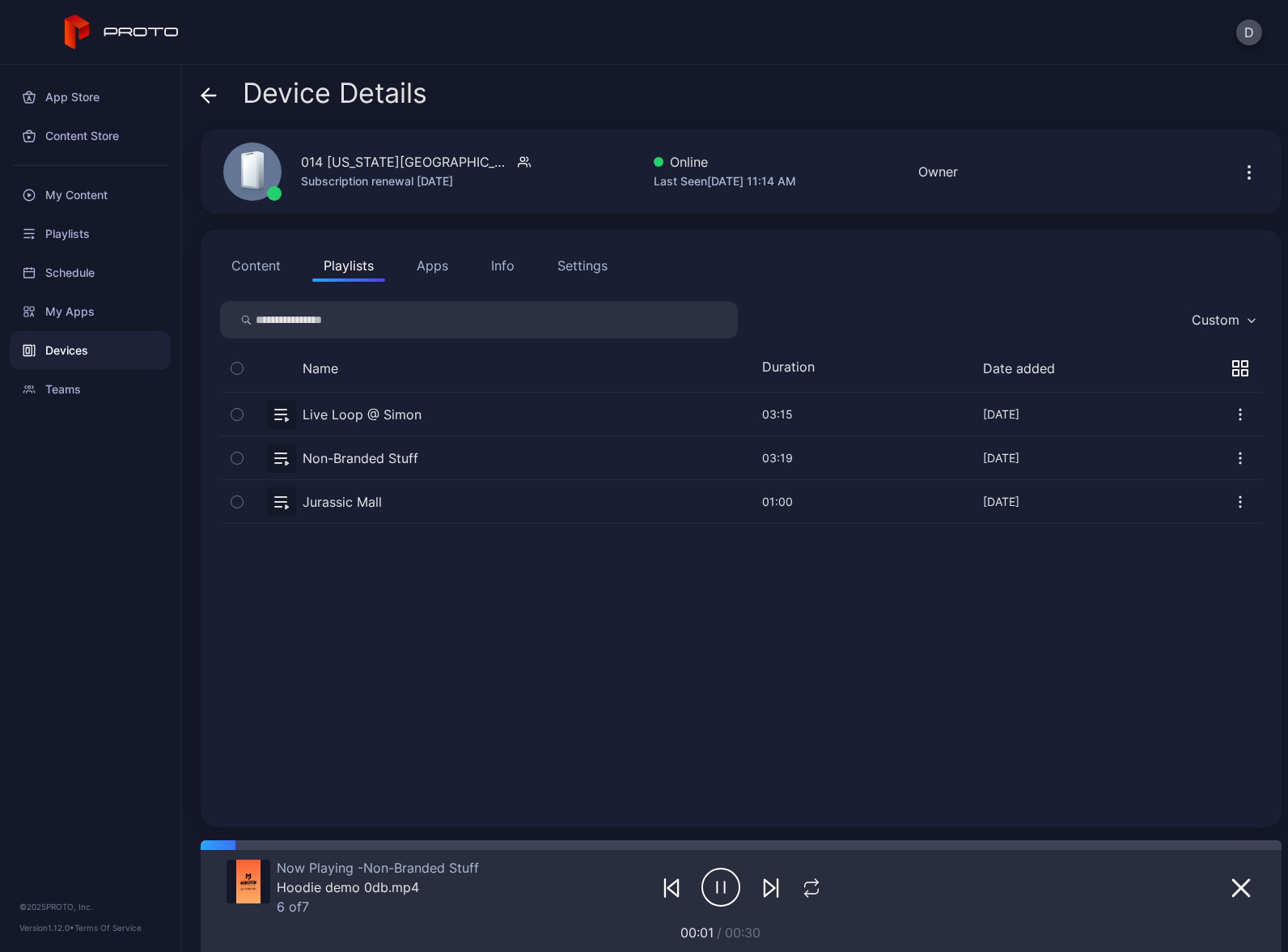
click at [95, 347] on div "Devices" at bounding box center [91, 350] width 161 height 39
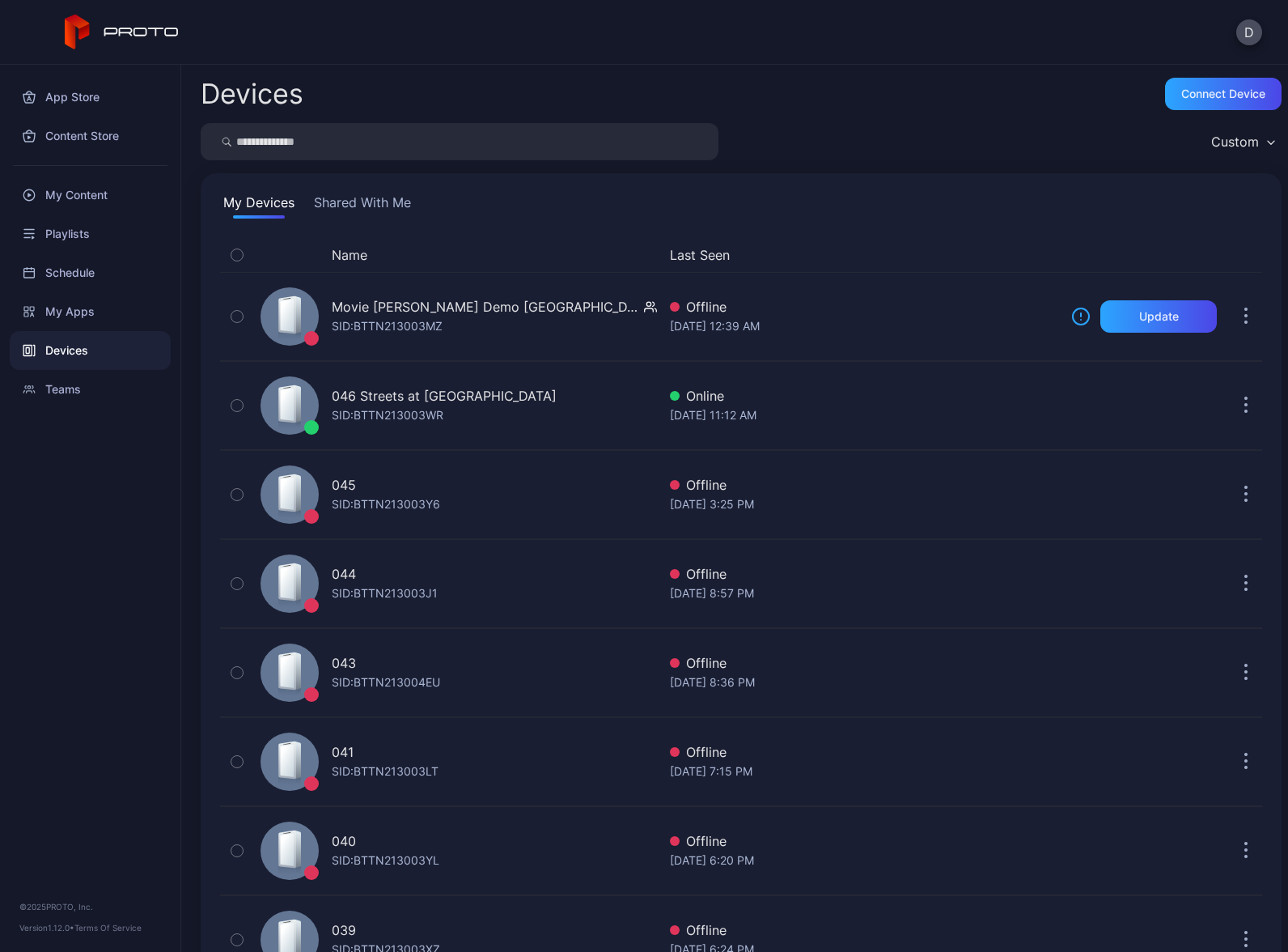
scroll to position [2766, 0]
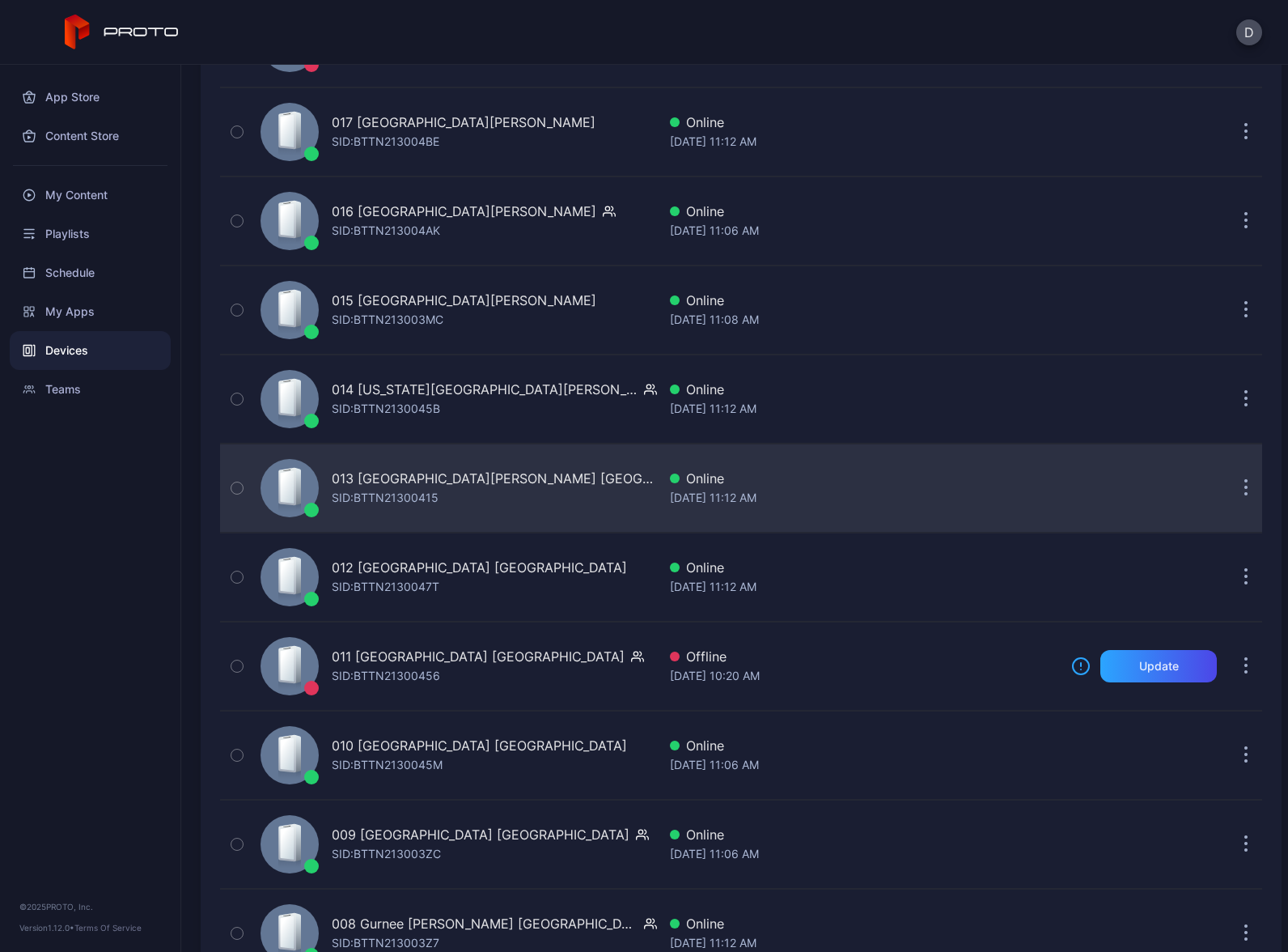
click at [514, 484] on div "013 Potomac Mills VA SID: BTTN21300415" at bounding box center [456, 487] width 403 height 81
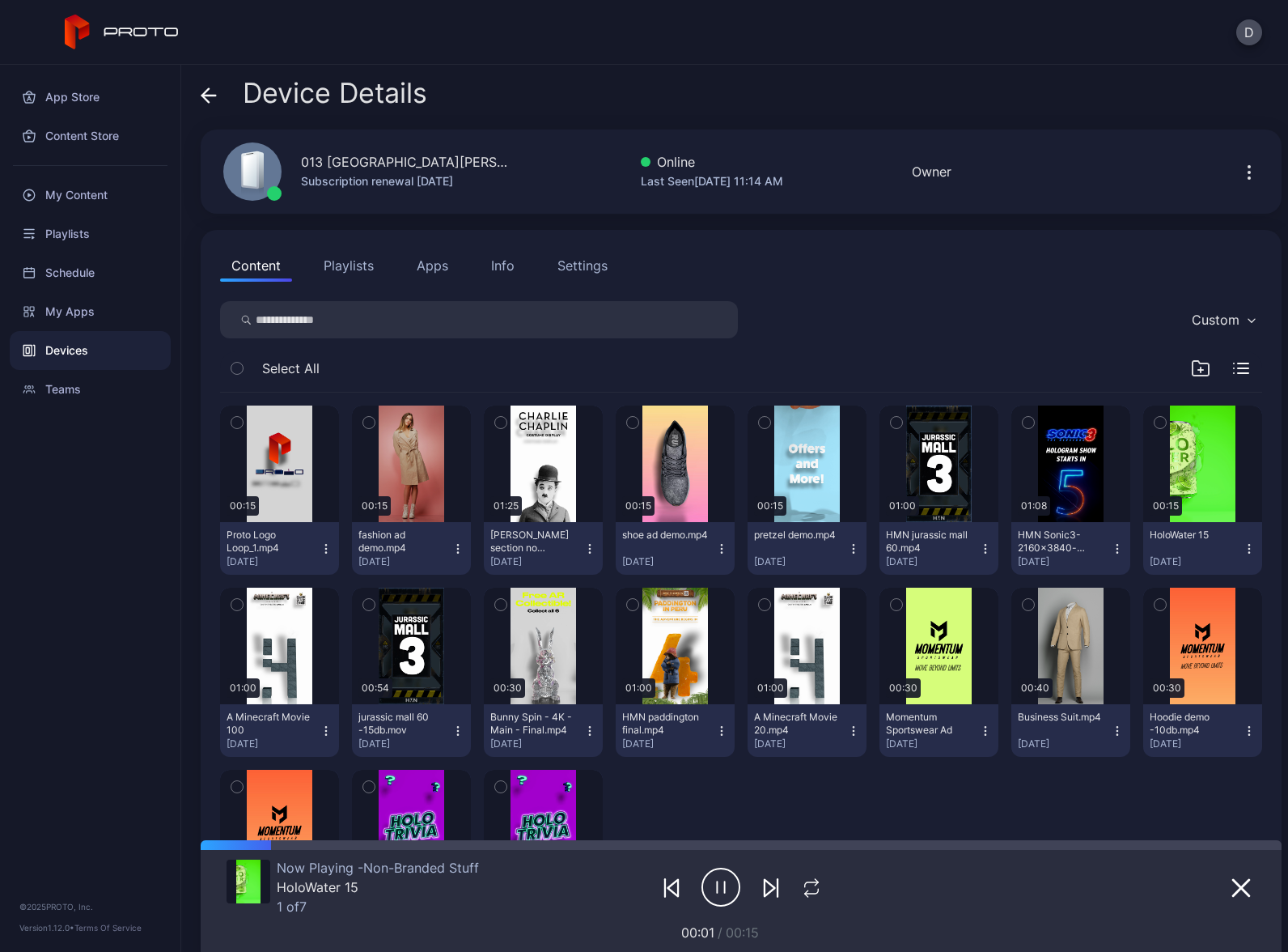
click at [1240, 168] on icon "button" at bounding box center [1249, 172] width 19 height 19
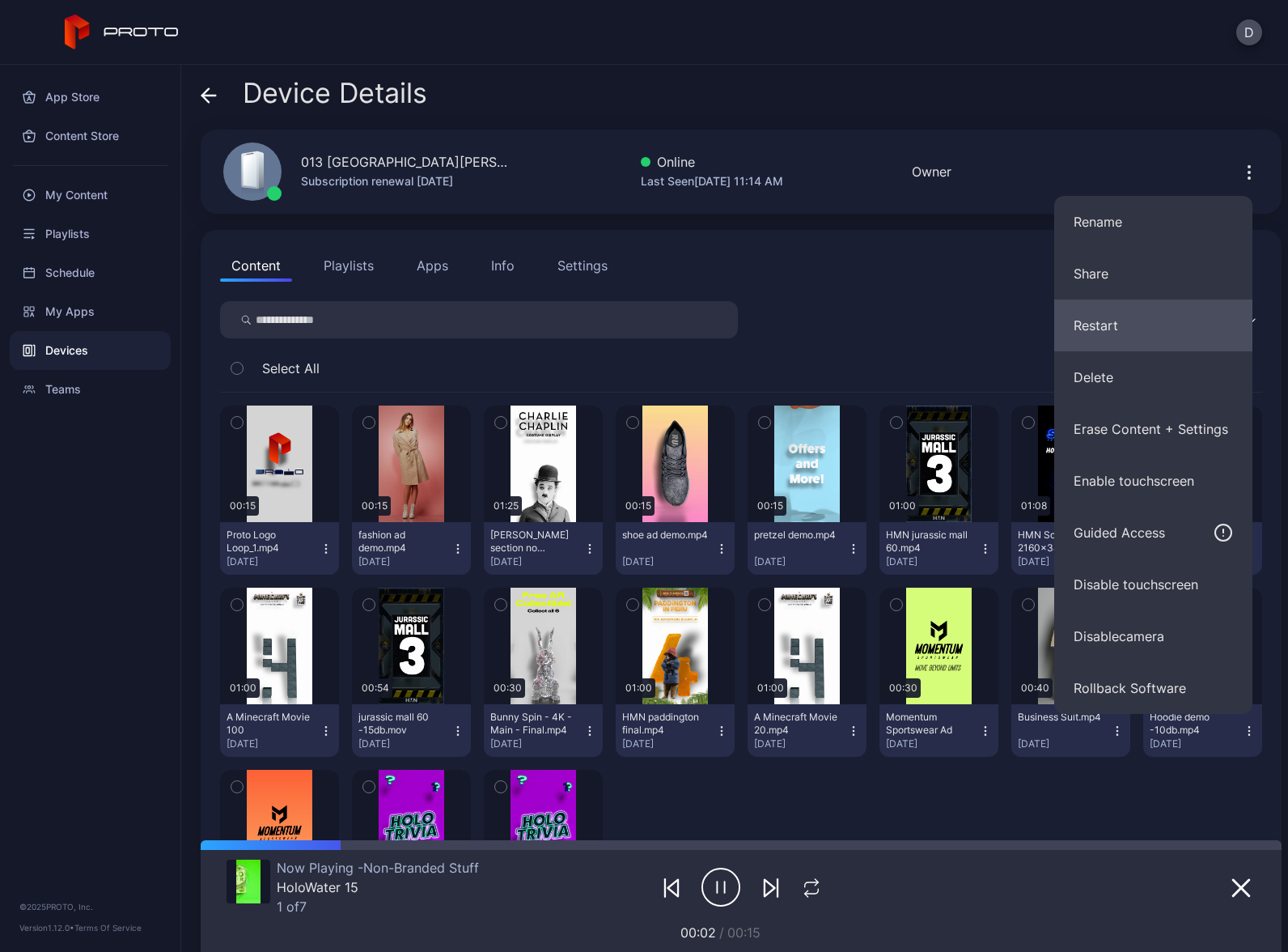
click at [1122, 328] on button "Restart" at bounding box center [1153, 325] width 198 height 52
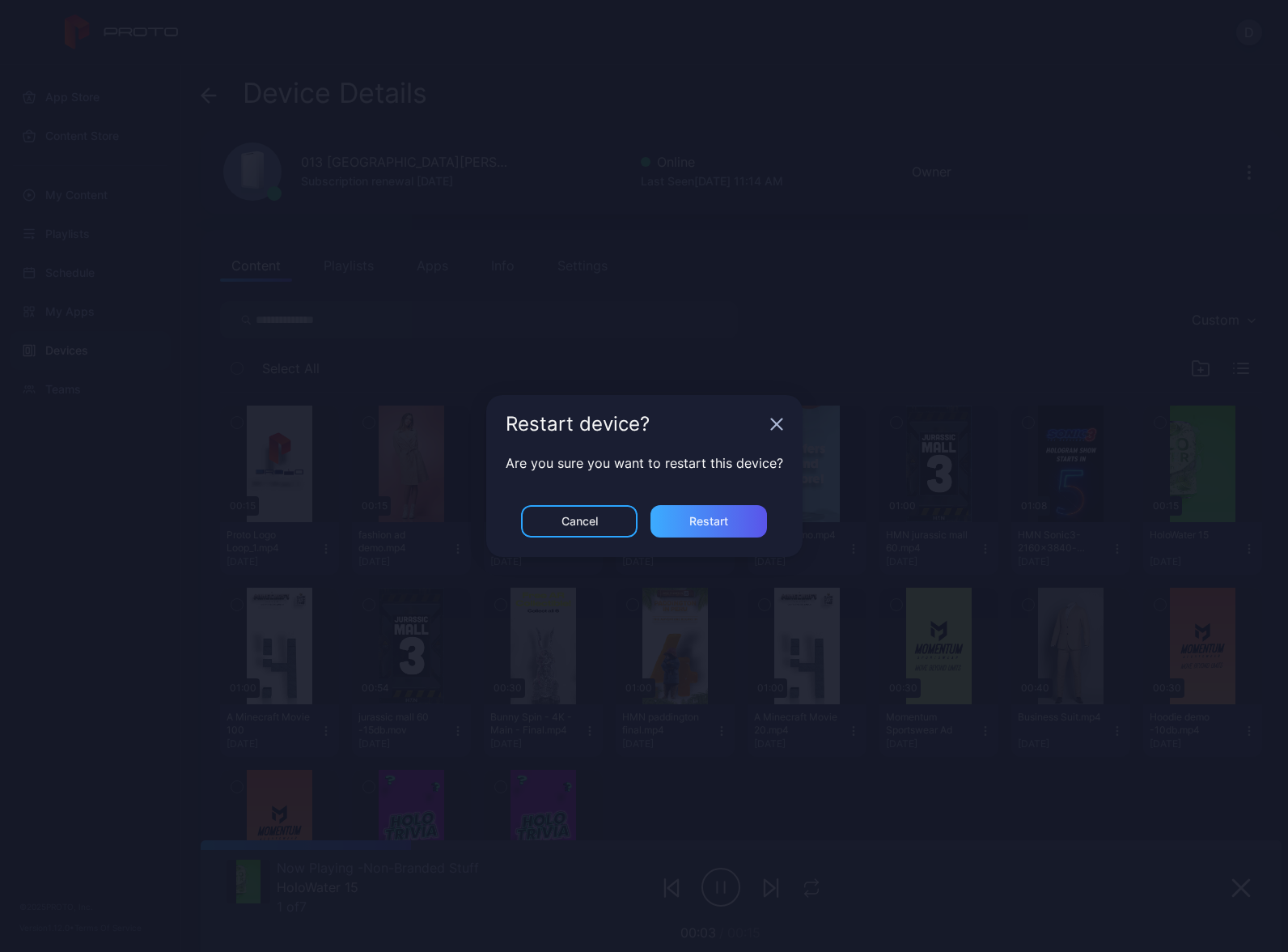
click at [721, 524] on div "Restart" at bounding box center [708, 521] width 39 height 13
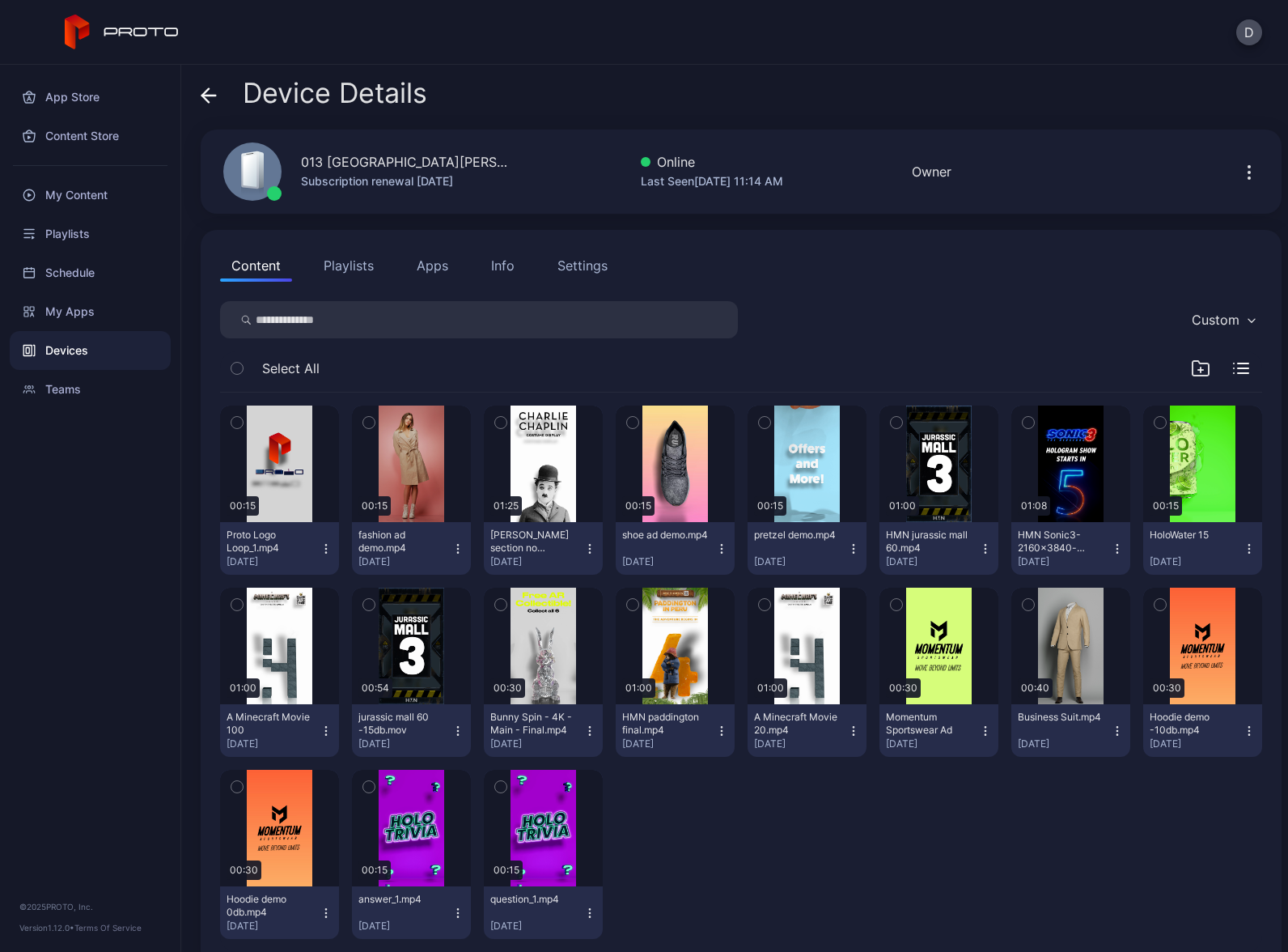
click at [102, 351] on div "Devices" at bounding box center [91, 350] width 161 height 39
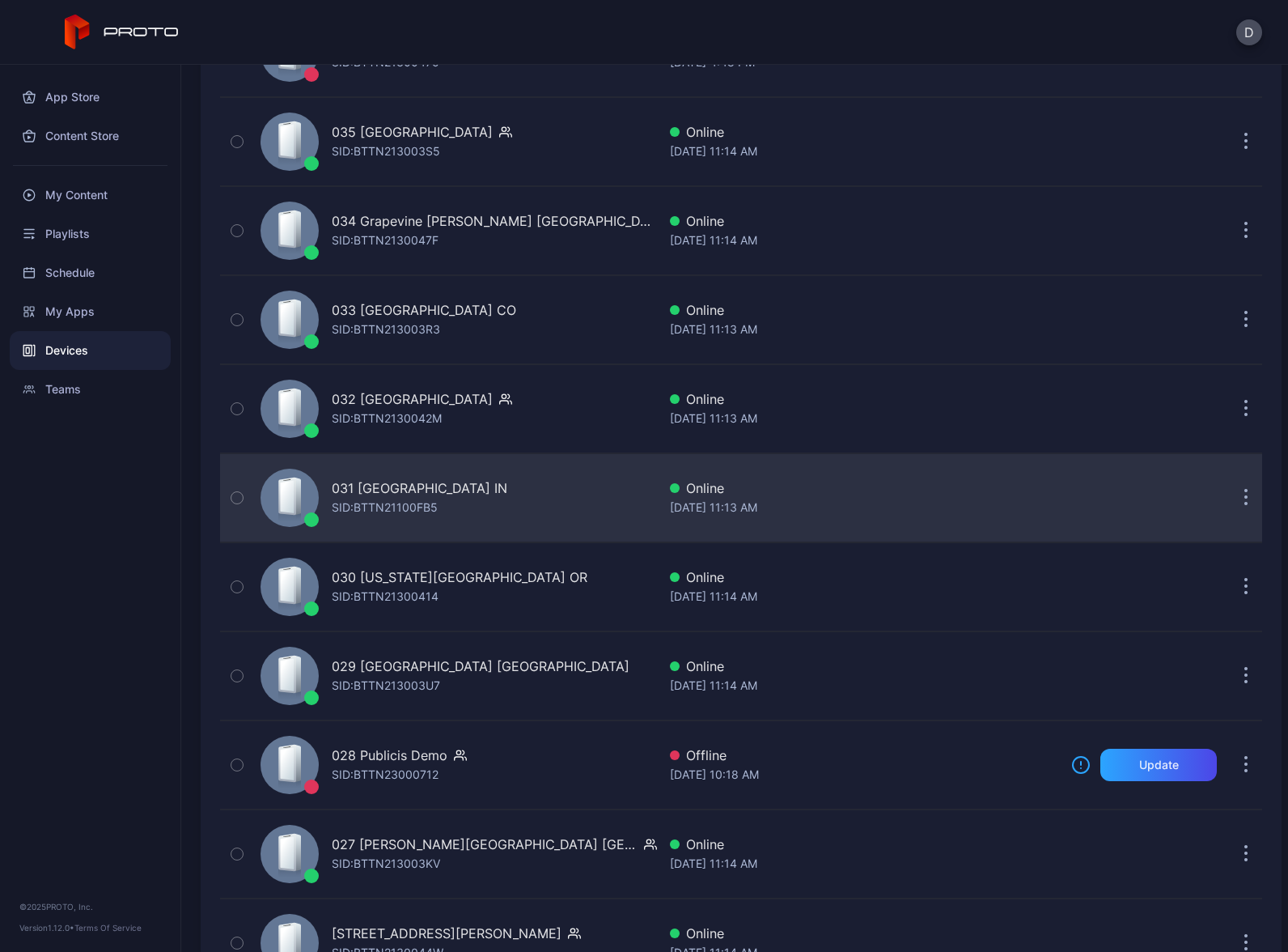
scroll to position [1211, 0]
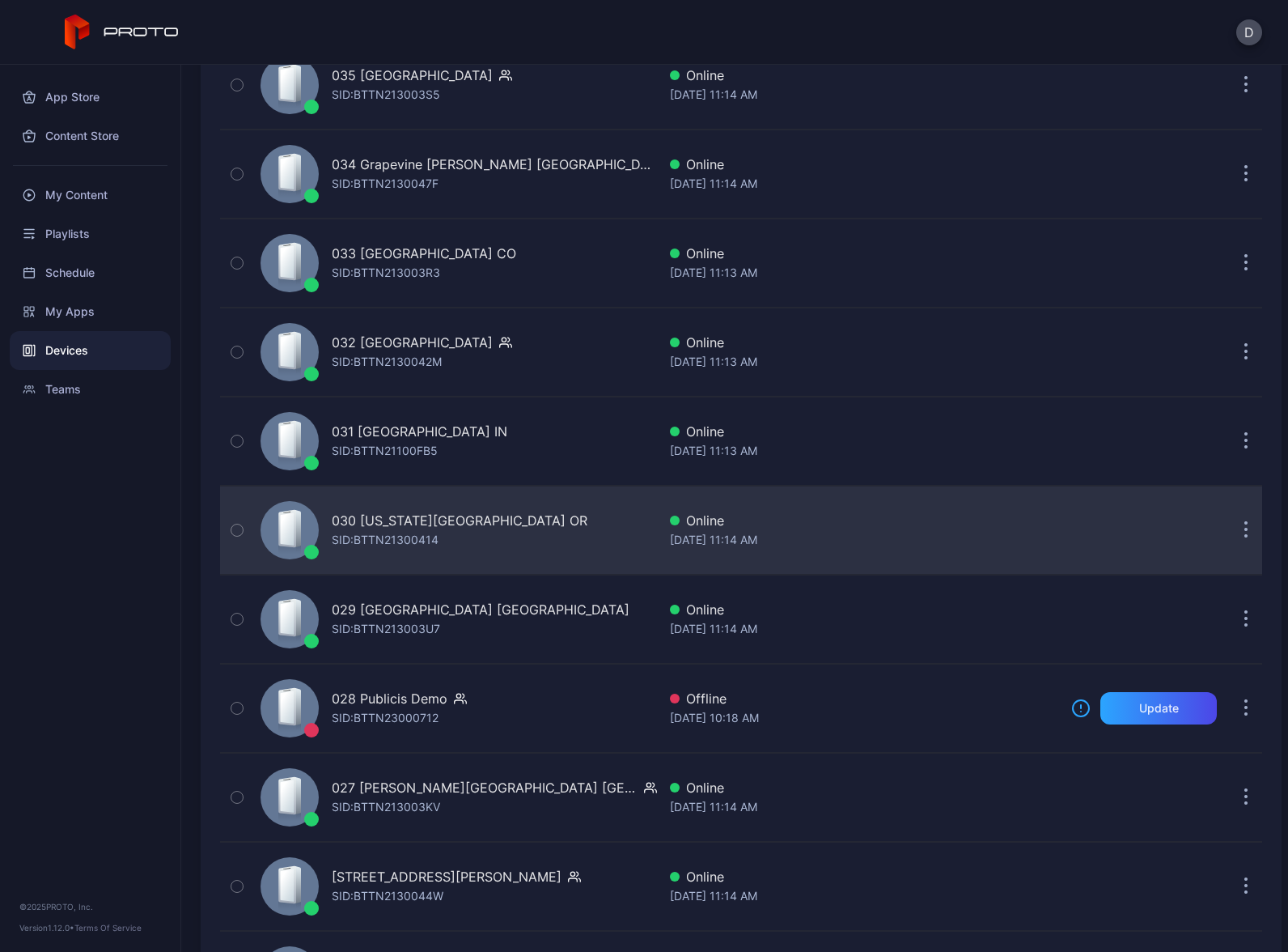
click at [551, 536] on div "030 Washington Square OR SID: BTTN21300414" at bounding box center [456, 530] width 403 height 81
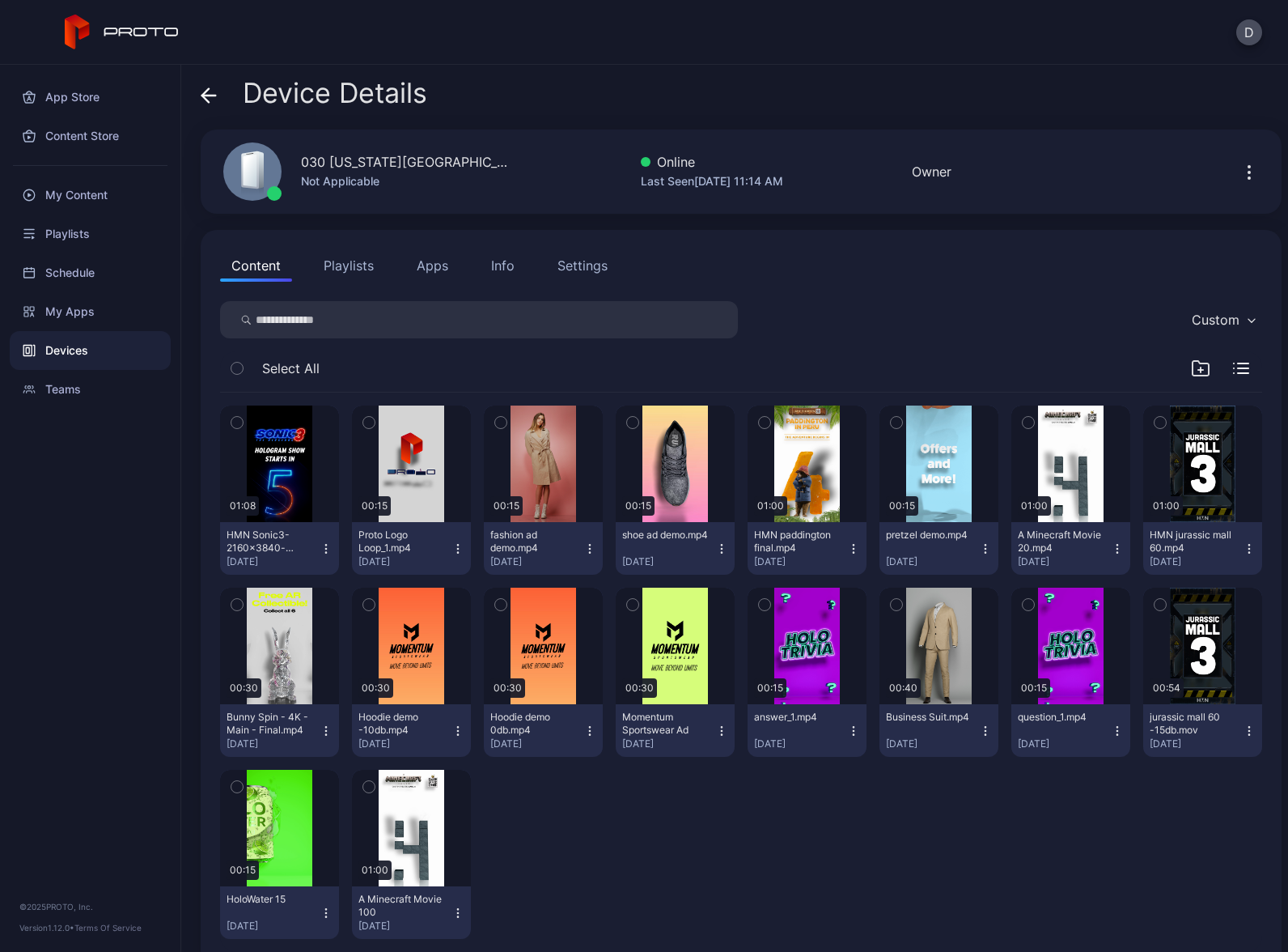
click at [358, 262] on button "Playlists" at bounding box center [349, 265] width 72 height 33
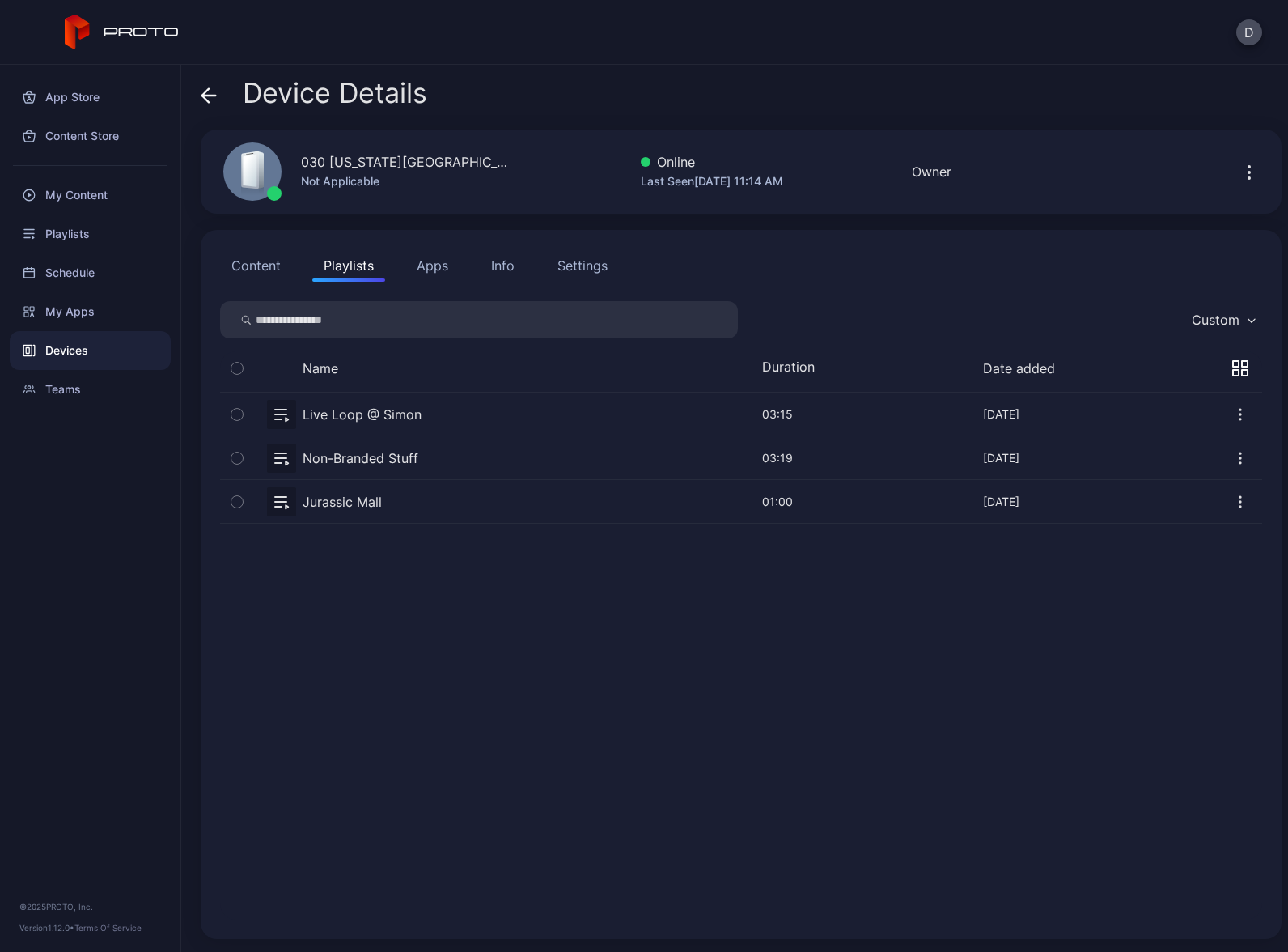
click at [443, 461] on button "button" at bounding box center [741, 457] width 1043 height 43
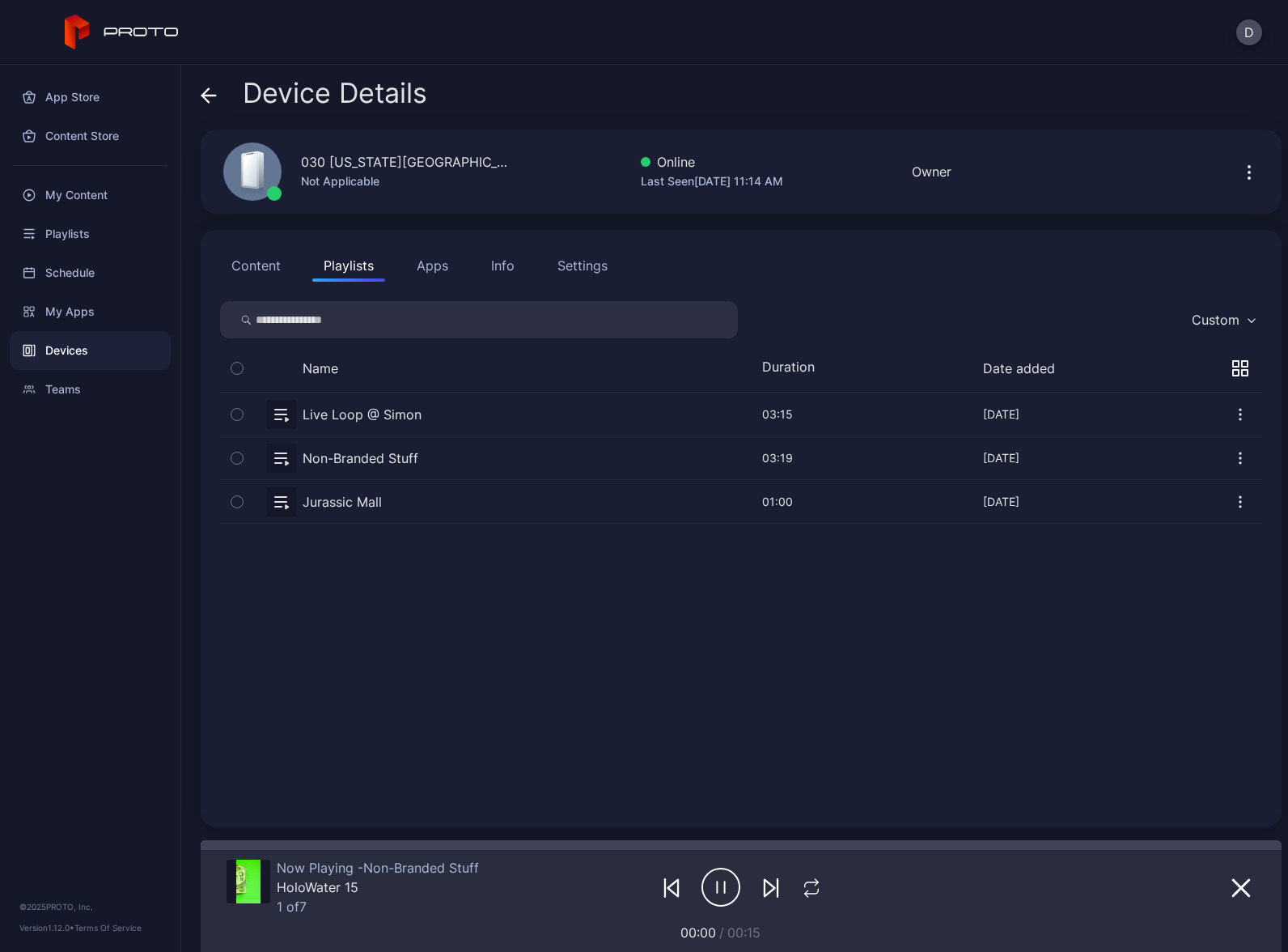
click at [100, 354] on div "Devices" at bounding box center [91, 350] width 161 height 39
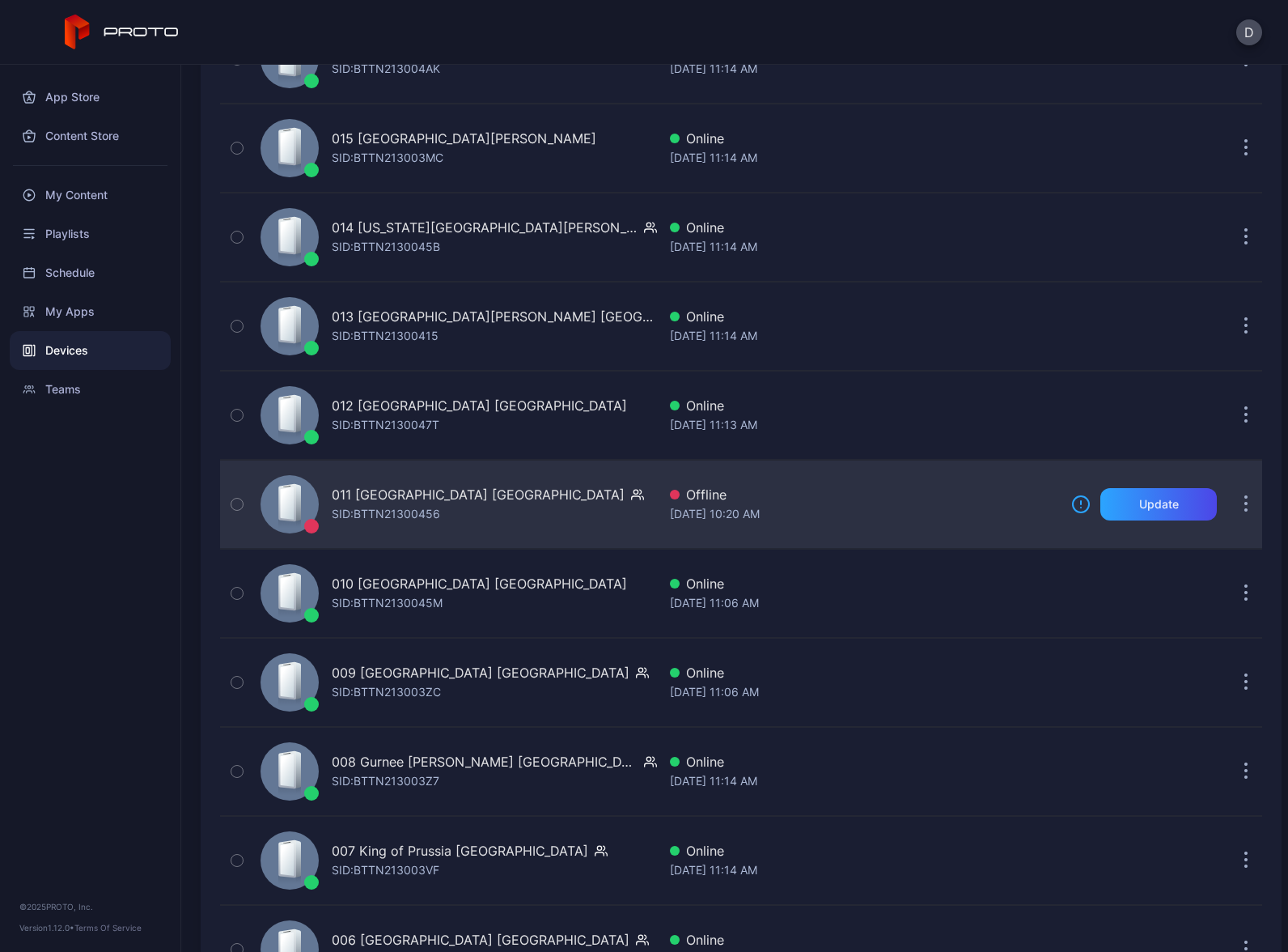
scroll to position [2938, 0]
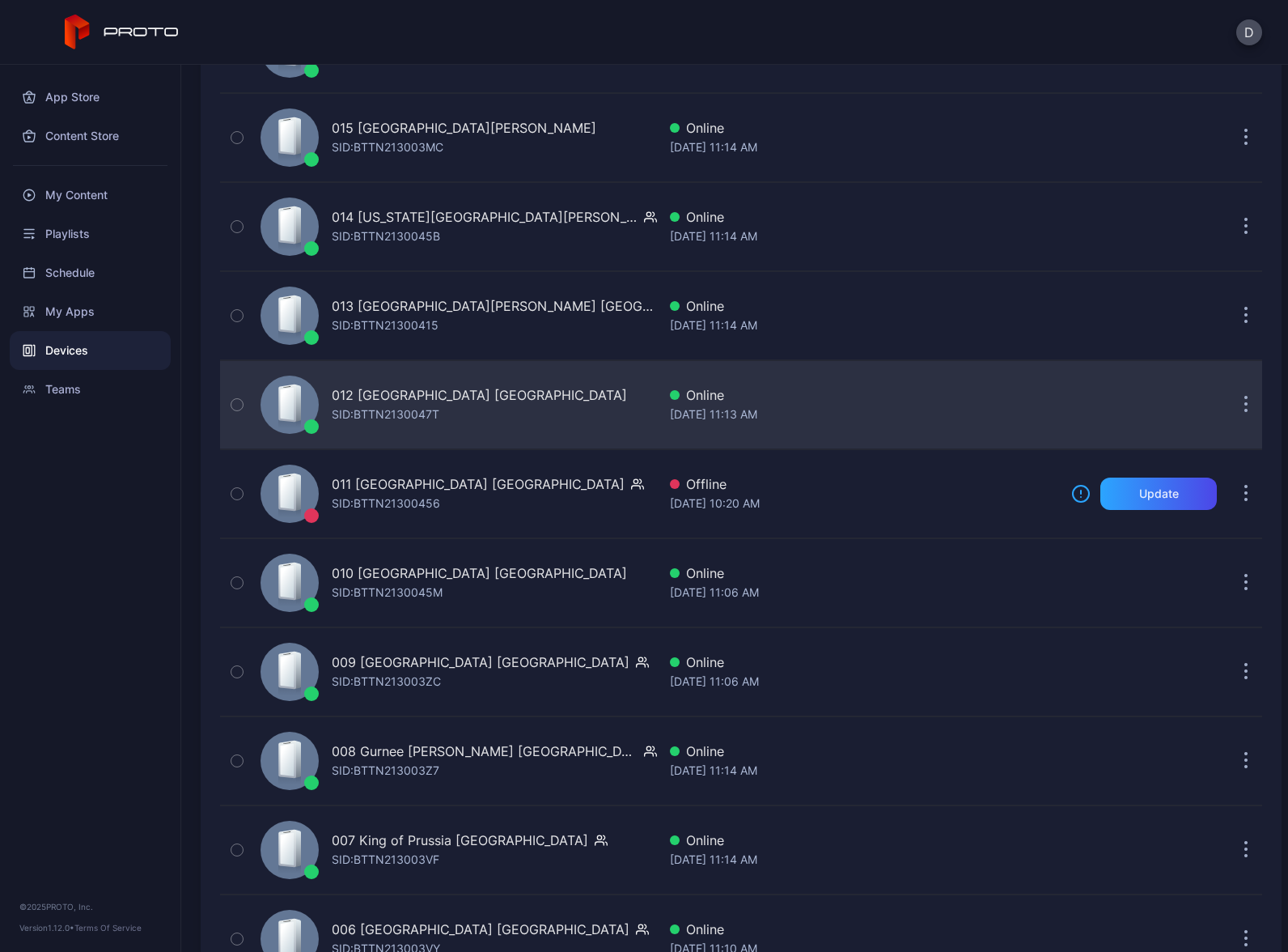
click at [503, 407] on div "012 Burlington Mall MA SID: BTTN2130047T" at bounding box center [456, 404] width 403 height 81
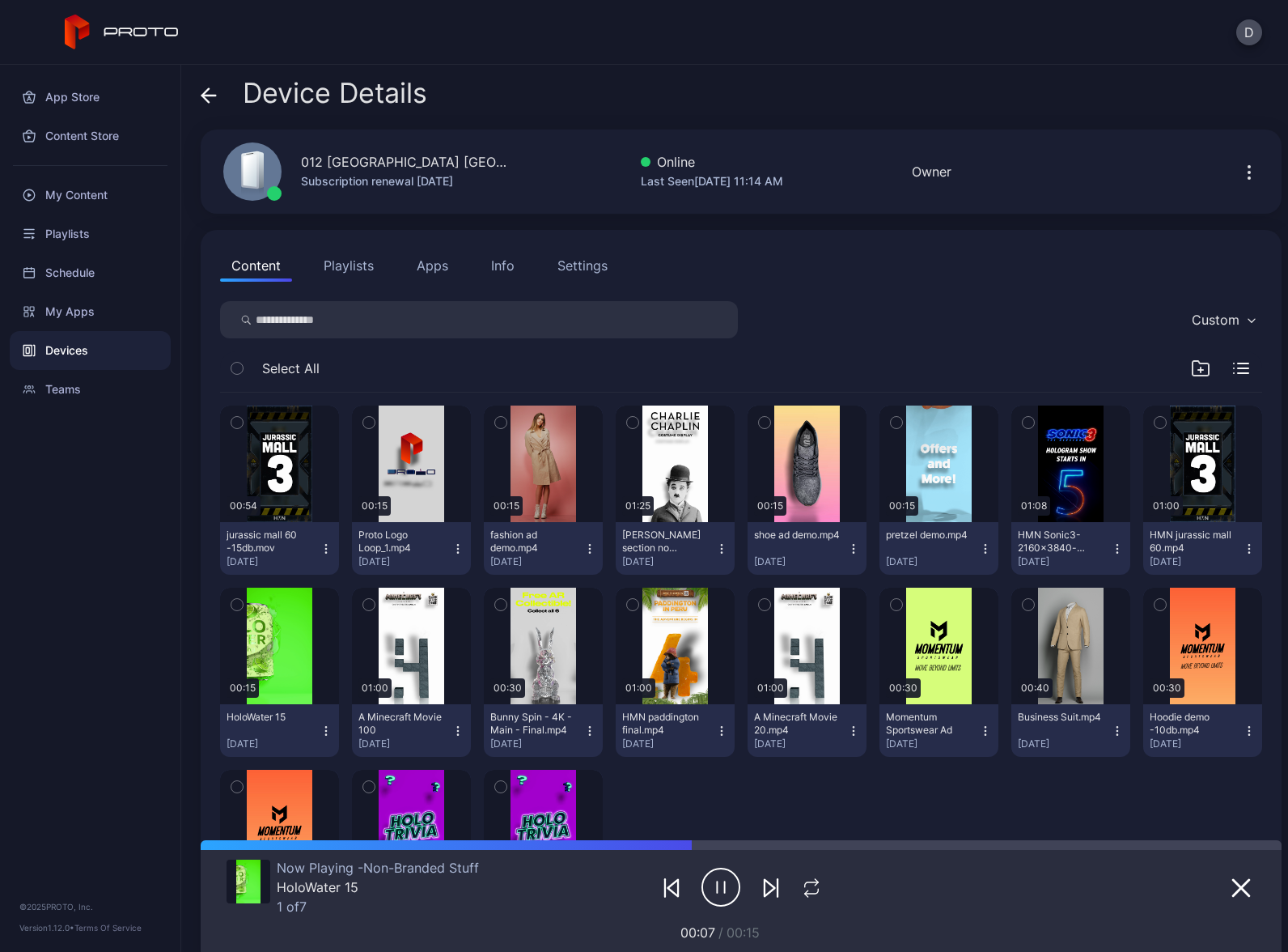
click at [111, 350] on div "Devices" at bounding box center [91, 350] width 161 height 39
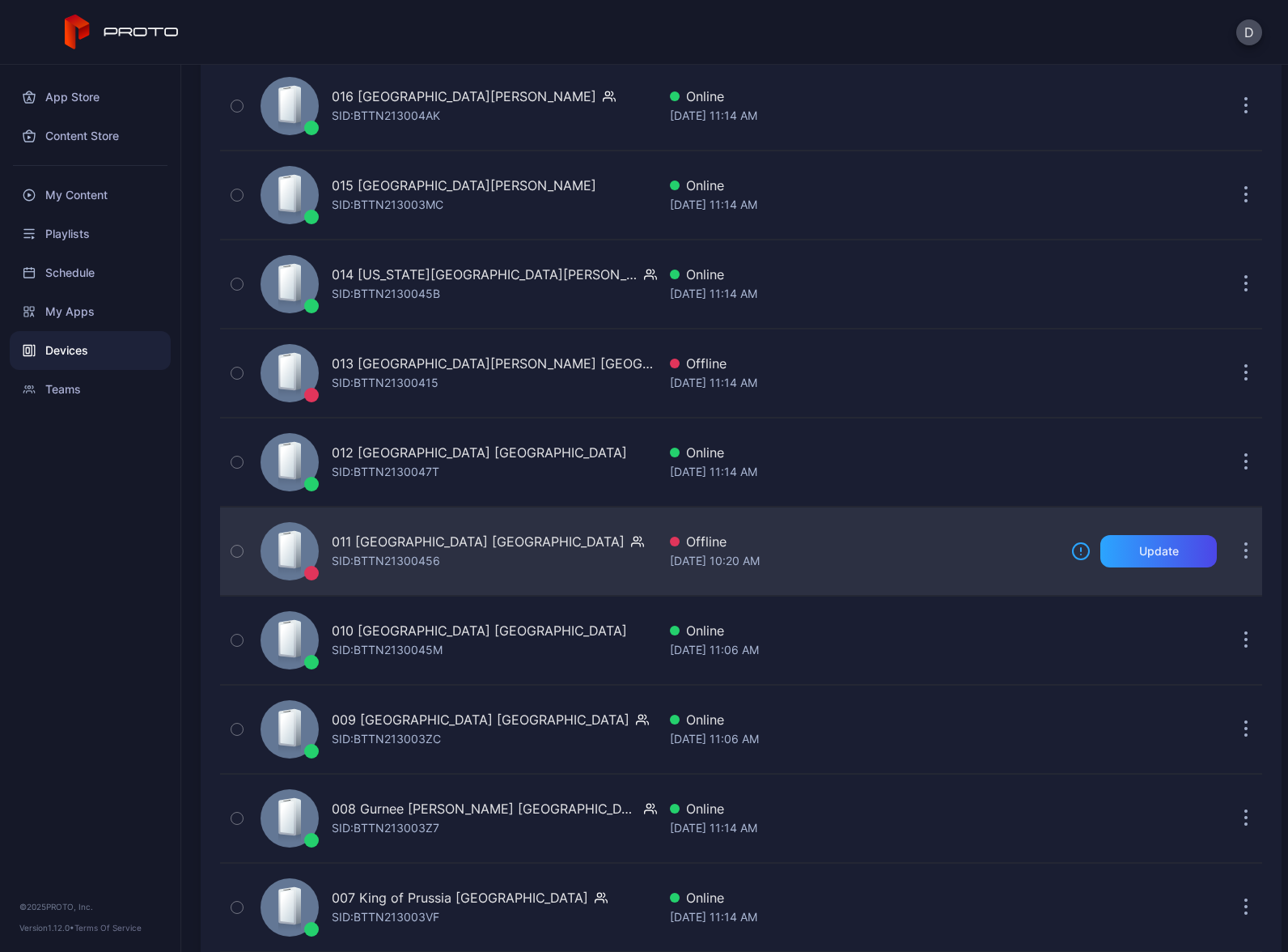
scroll to position [2917, 0]
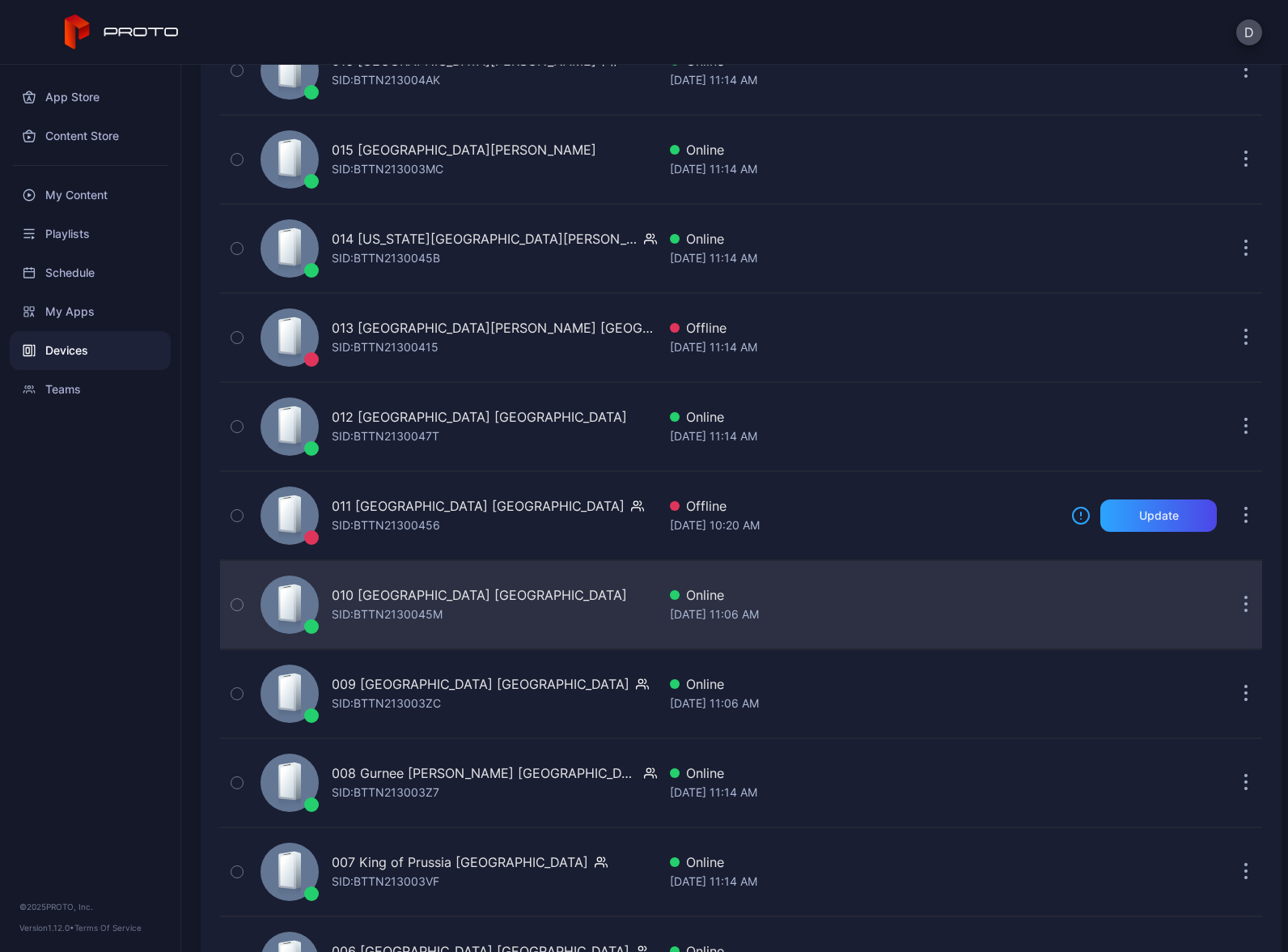
click at [528, 603] on div "010 Southdale Center MN SID: BTTN2130045M" at bounding box center [456, 604] width 403 height 81
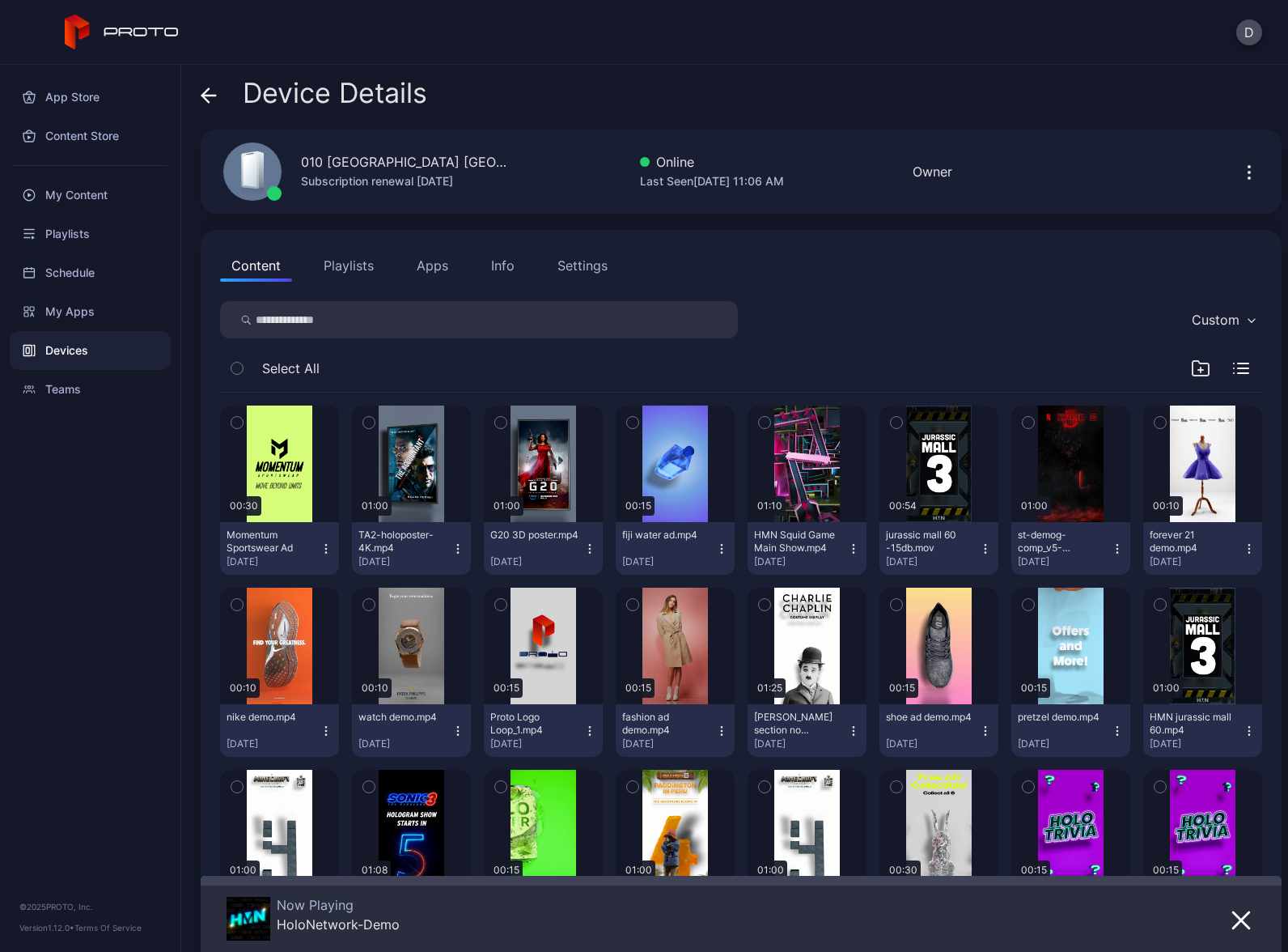
click at [353, 264] on button "Playlists" at bounding box center [349, 265] width 72 height 33
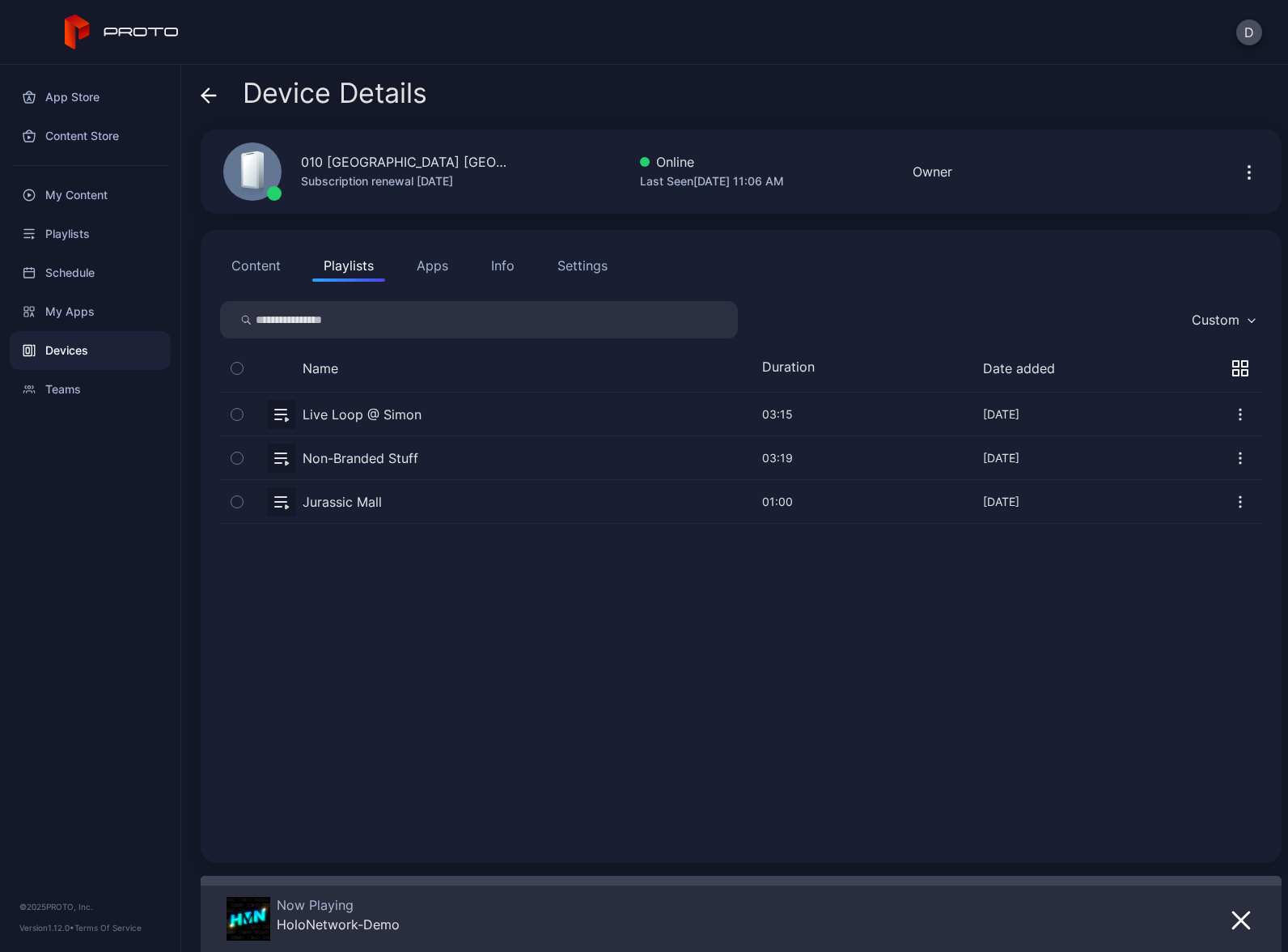
click at [458, 457] on button "button" at bounding box center [741, 457] width 1043 height 43
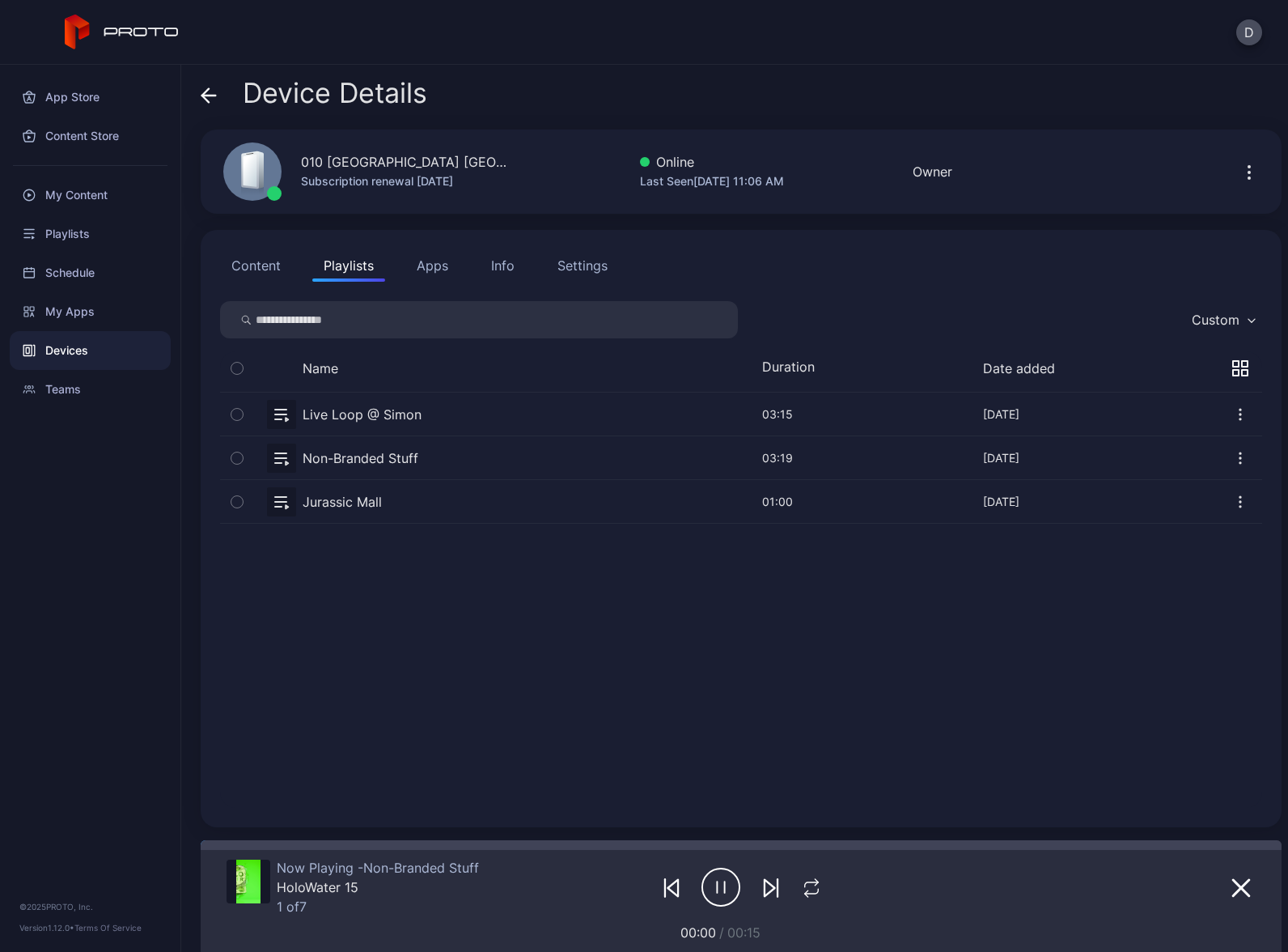
click at [89, 346] on div "Devices" at bounding box center [91, 350] width 161 height 39
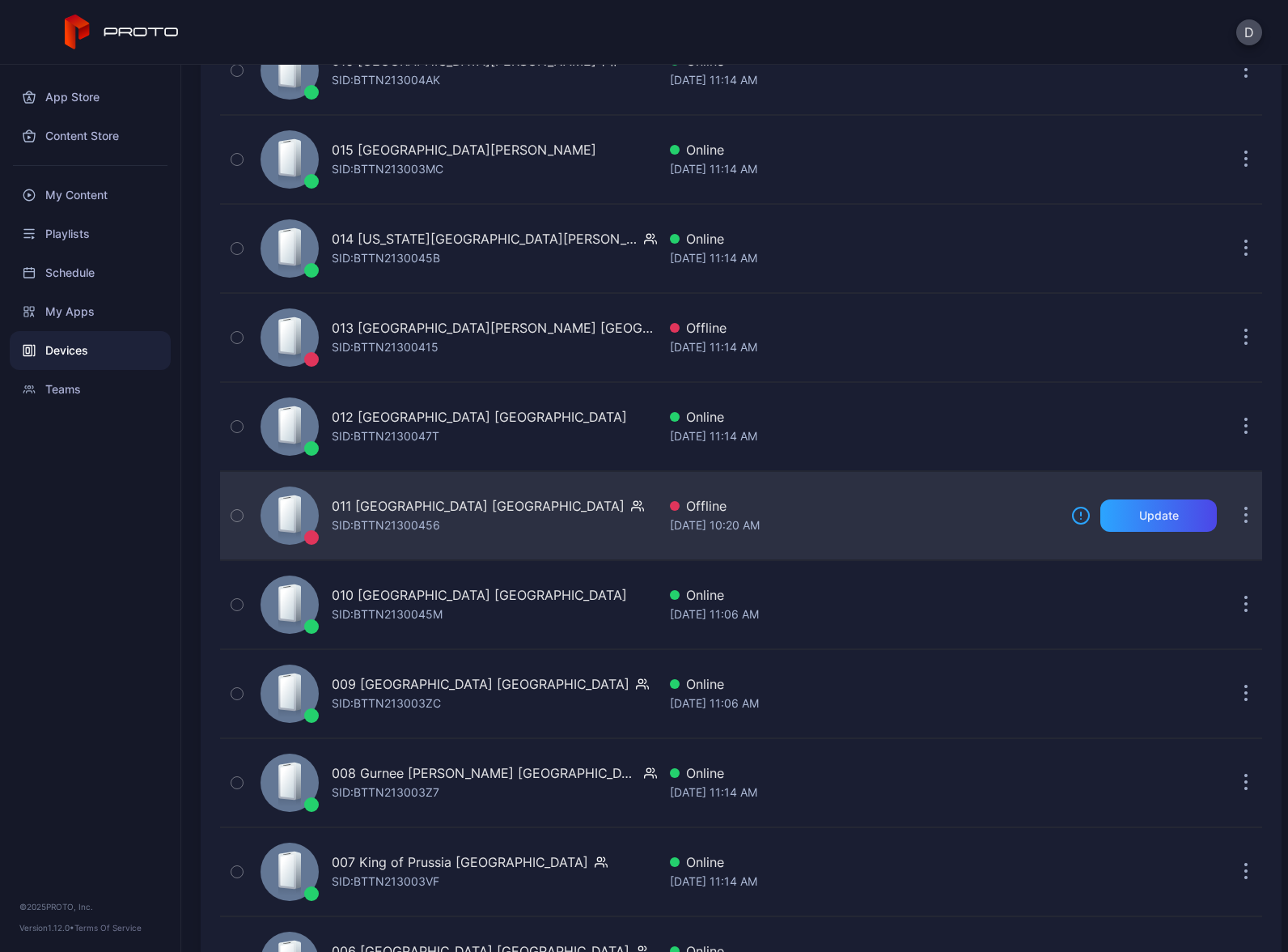
scroll to position [2938, 0]
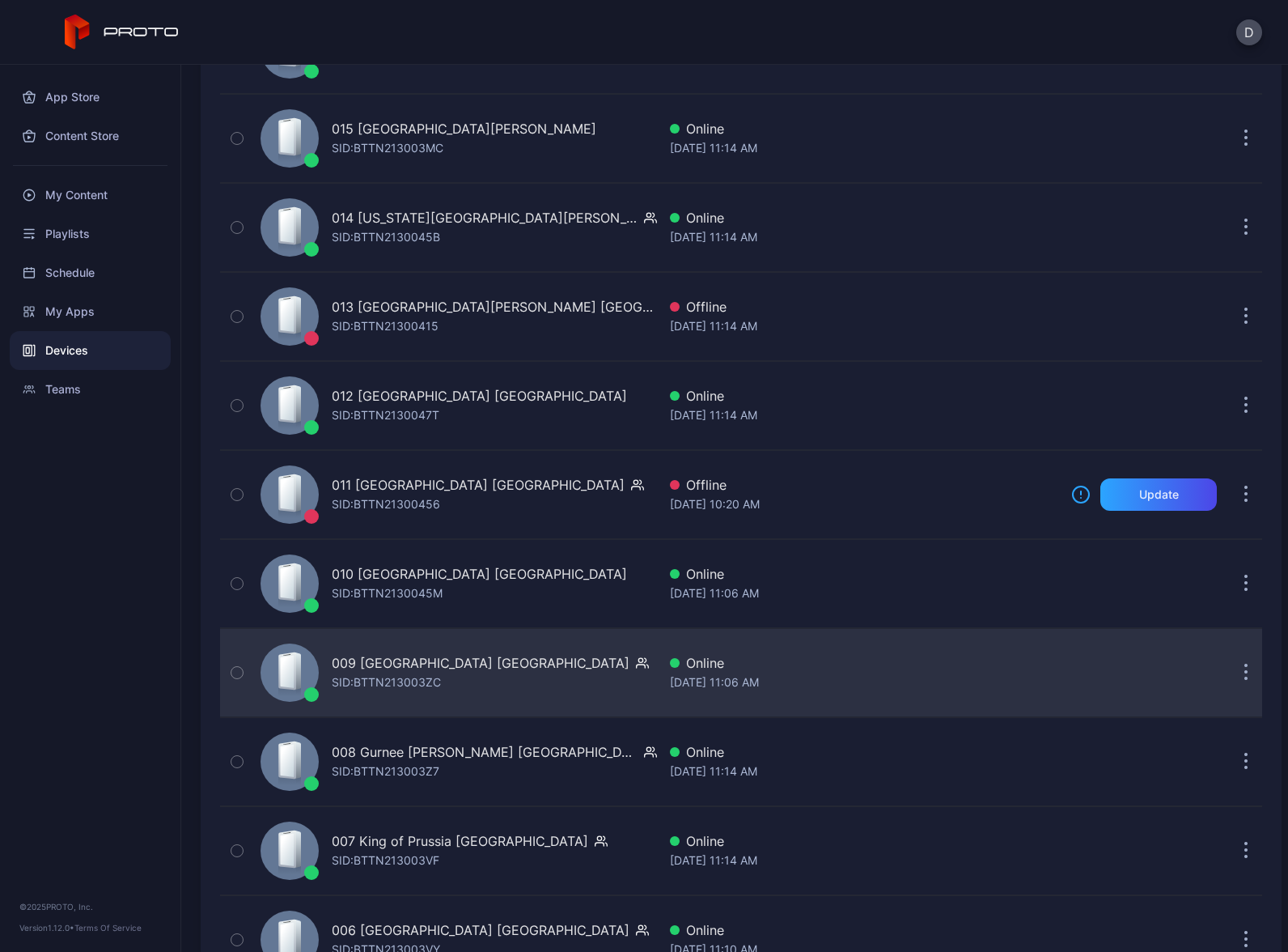
click at [526, 671] on div "009 Woodfield Mall IL SID: BTTN213003ZC" at bounding box center [456, 672] width 403 height 81
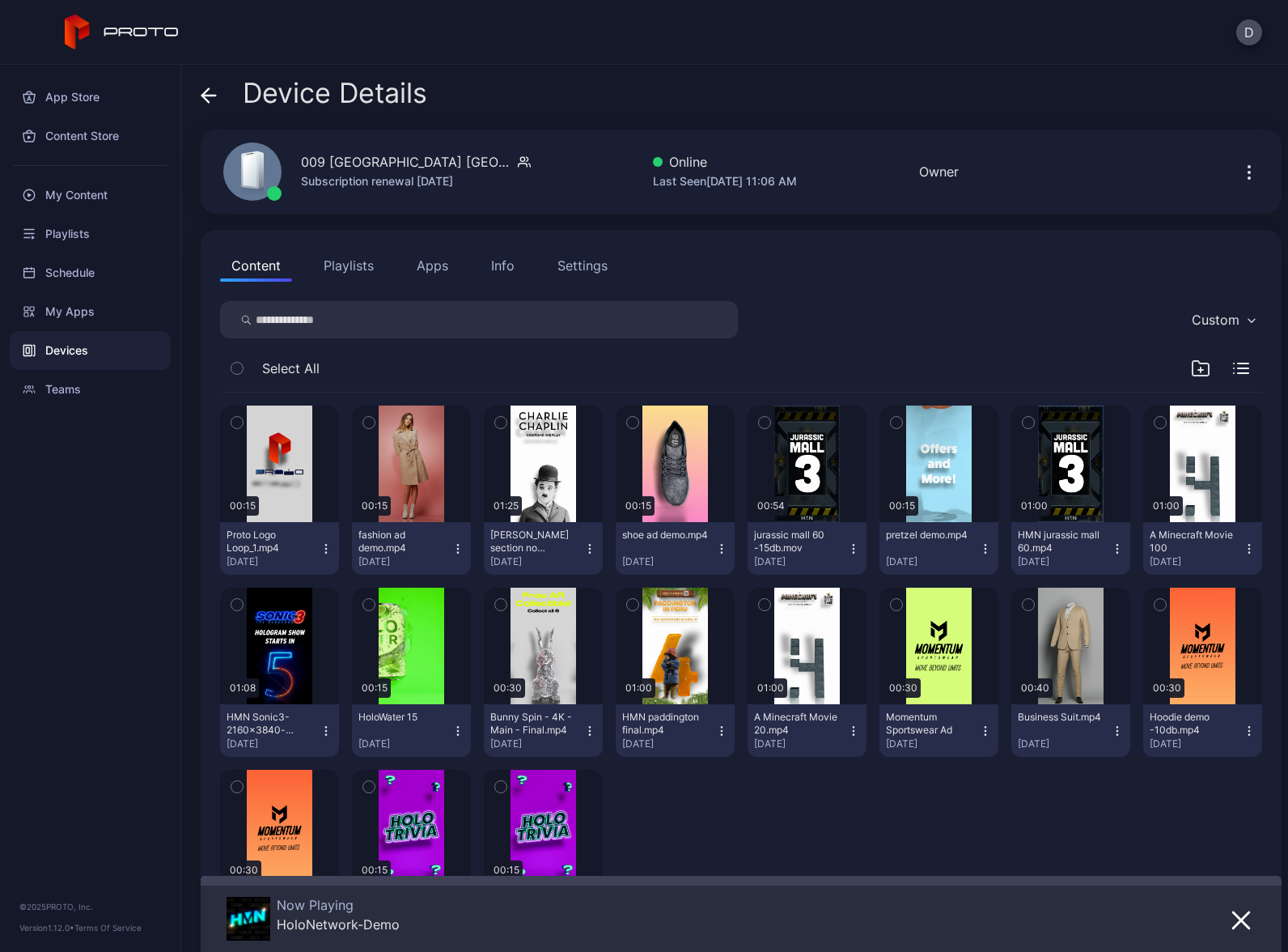
click at [356, 267] on button "Playlists" at bounding box center [349, 265] width 72 height 33
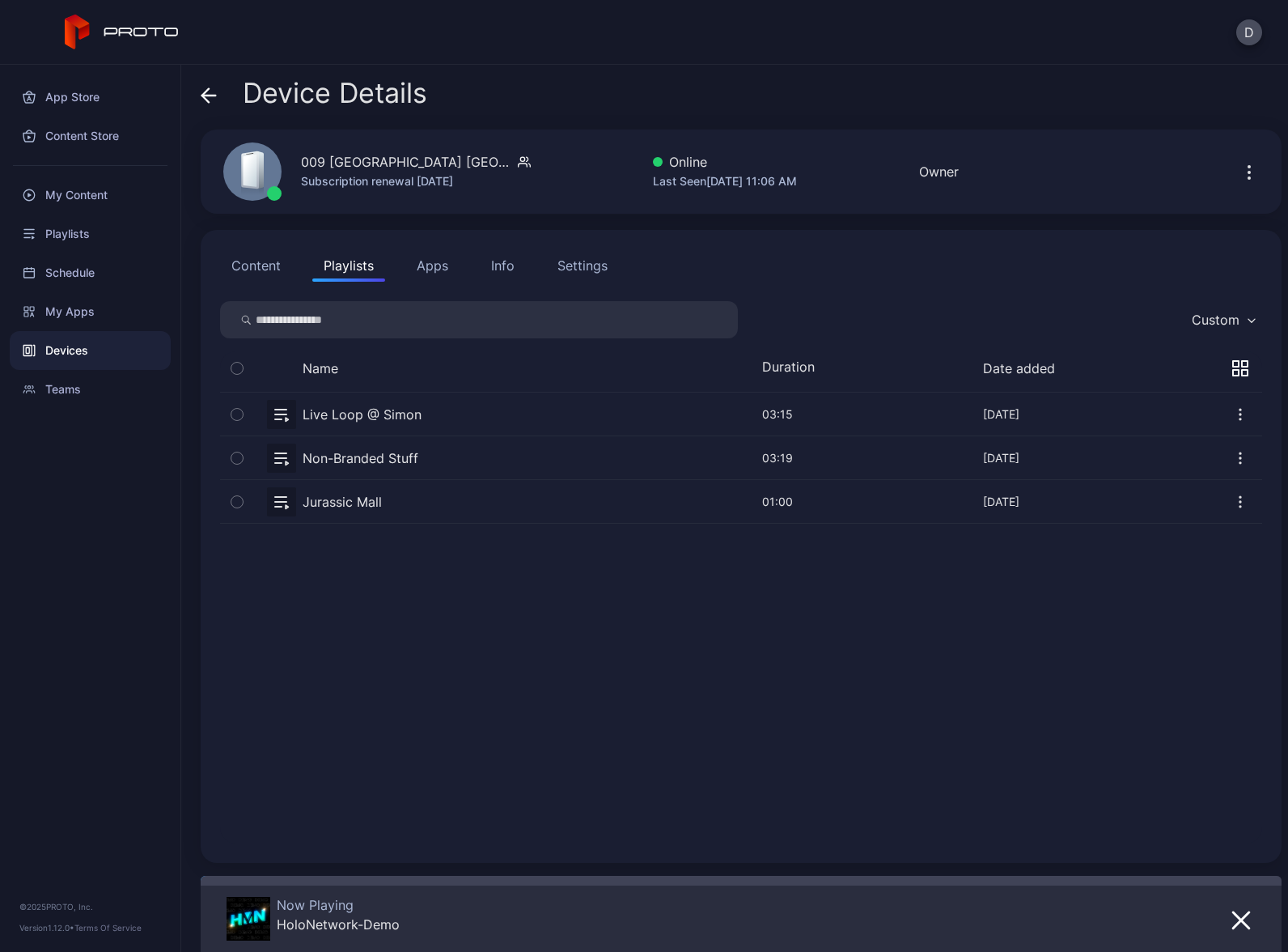
click at [417, 457] on button "button" at bounding box center [741, 457] width 1043 height 43
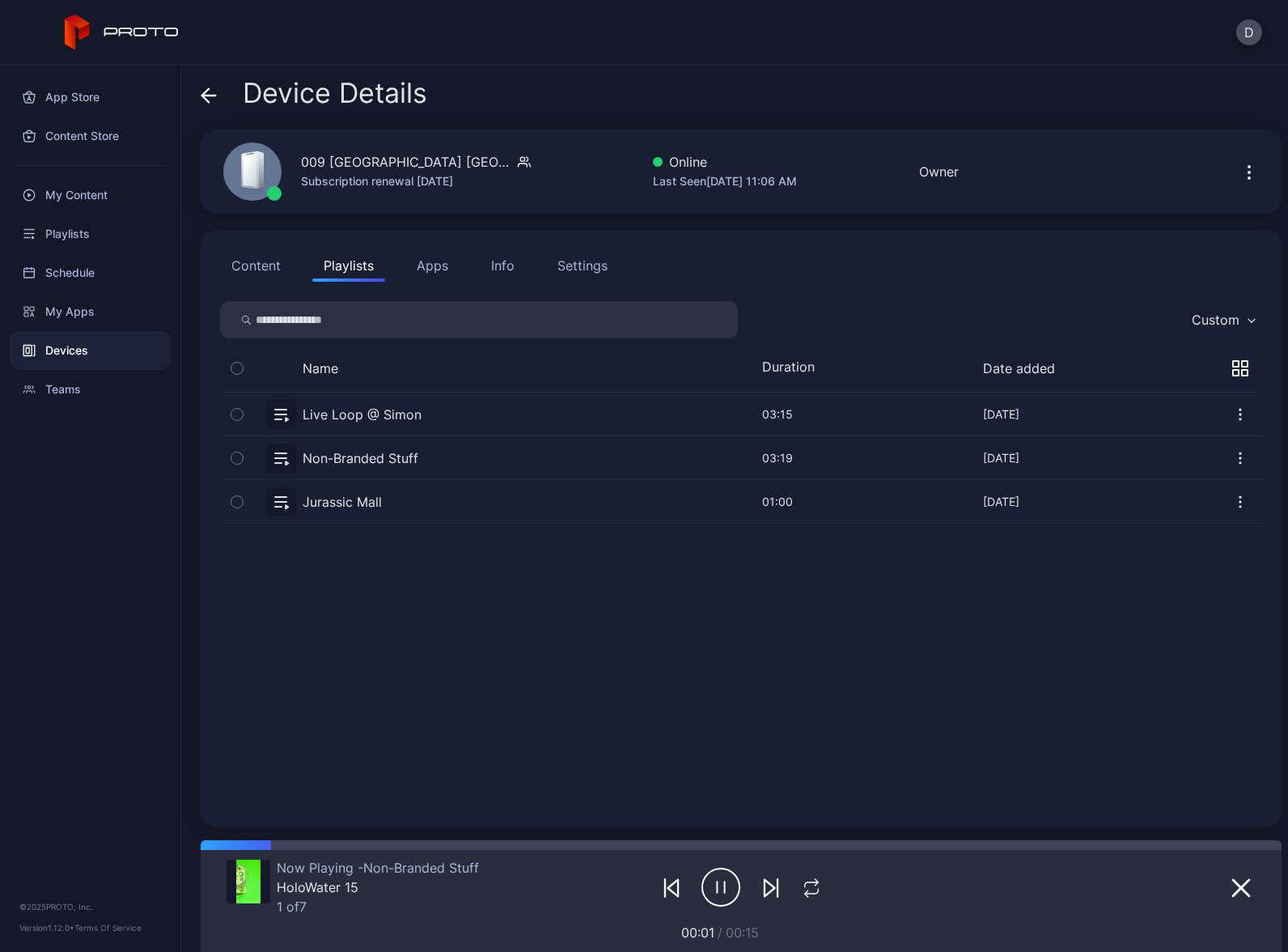
click at [117, 354] on div "Devices" at bounding box center [91, 350] width 161 height 39
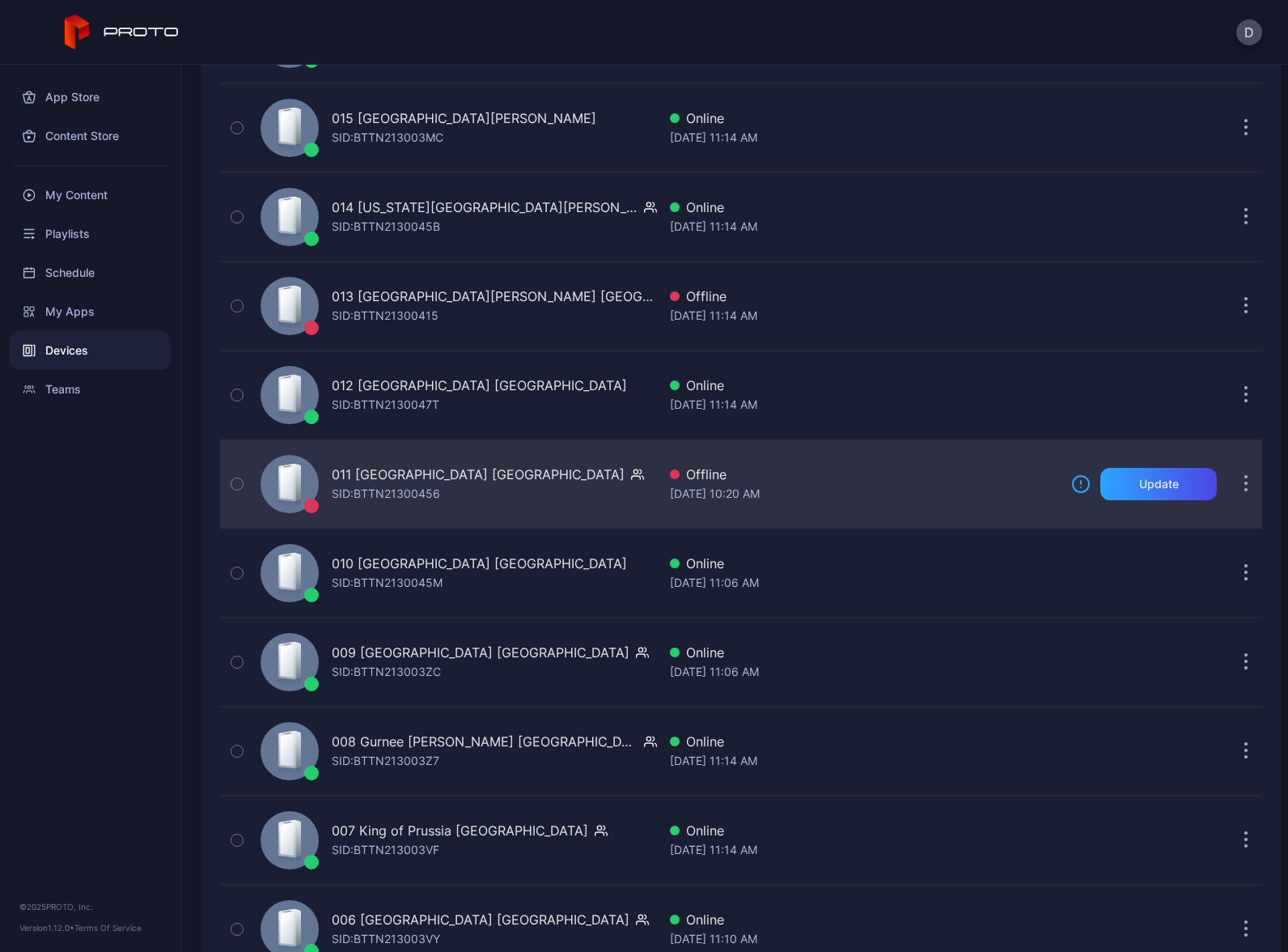
scroll to position [2959, 0]
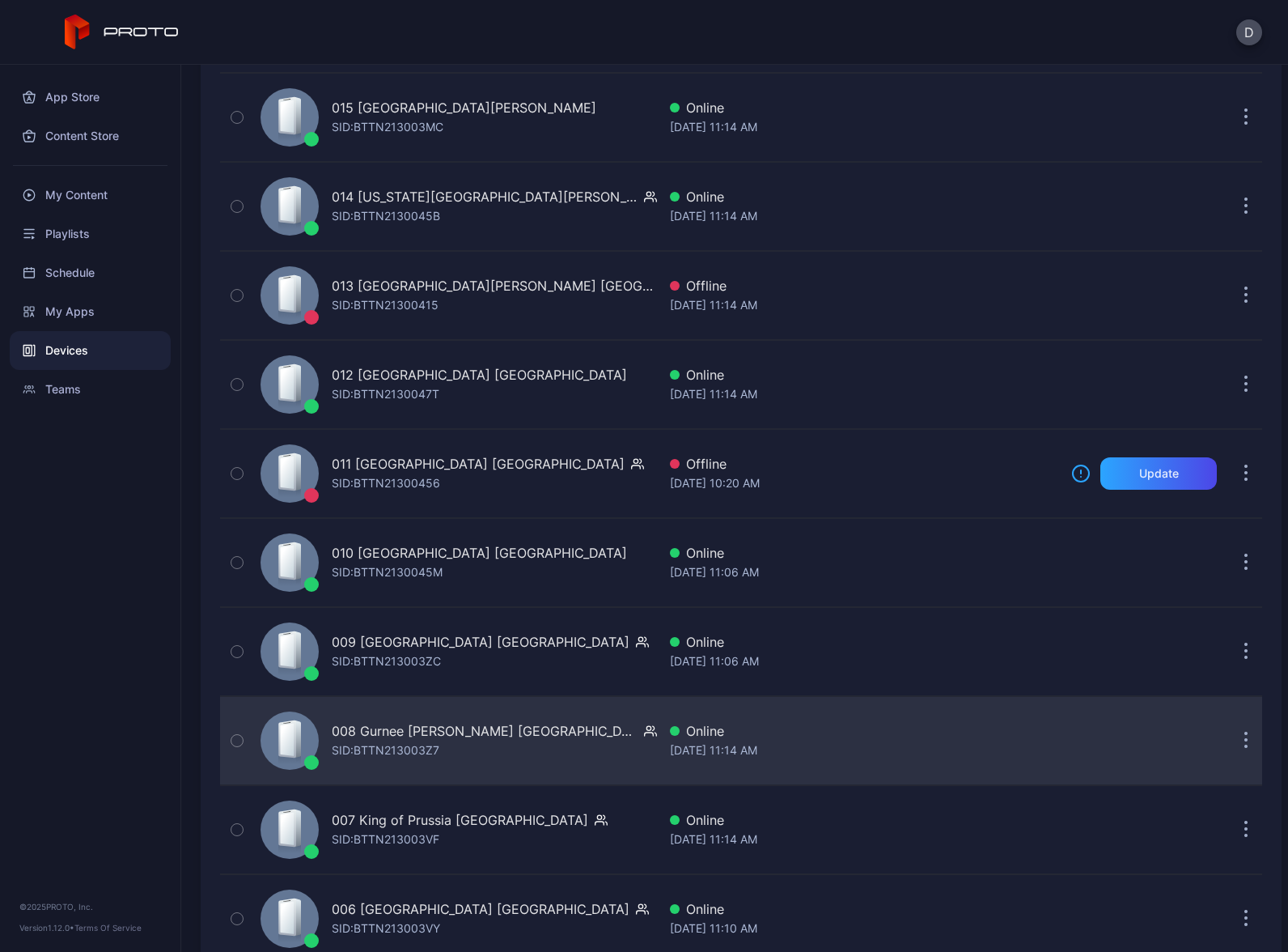
click at [497, 726] on div "008 Gurnee Mills IL SID: BTTN213003Z7" at bounding box center [456, 740] width 403 height 81
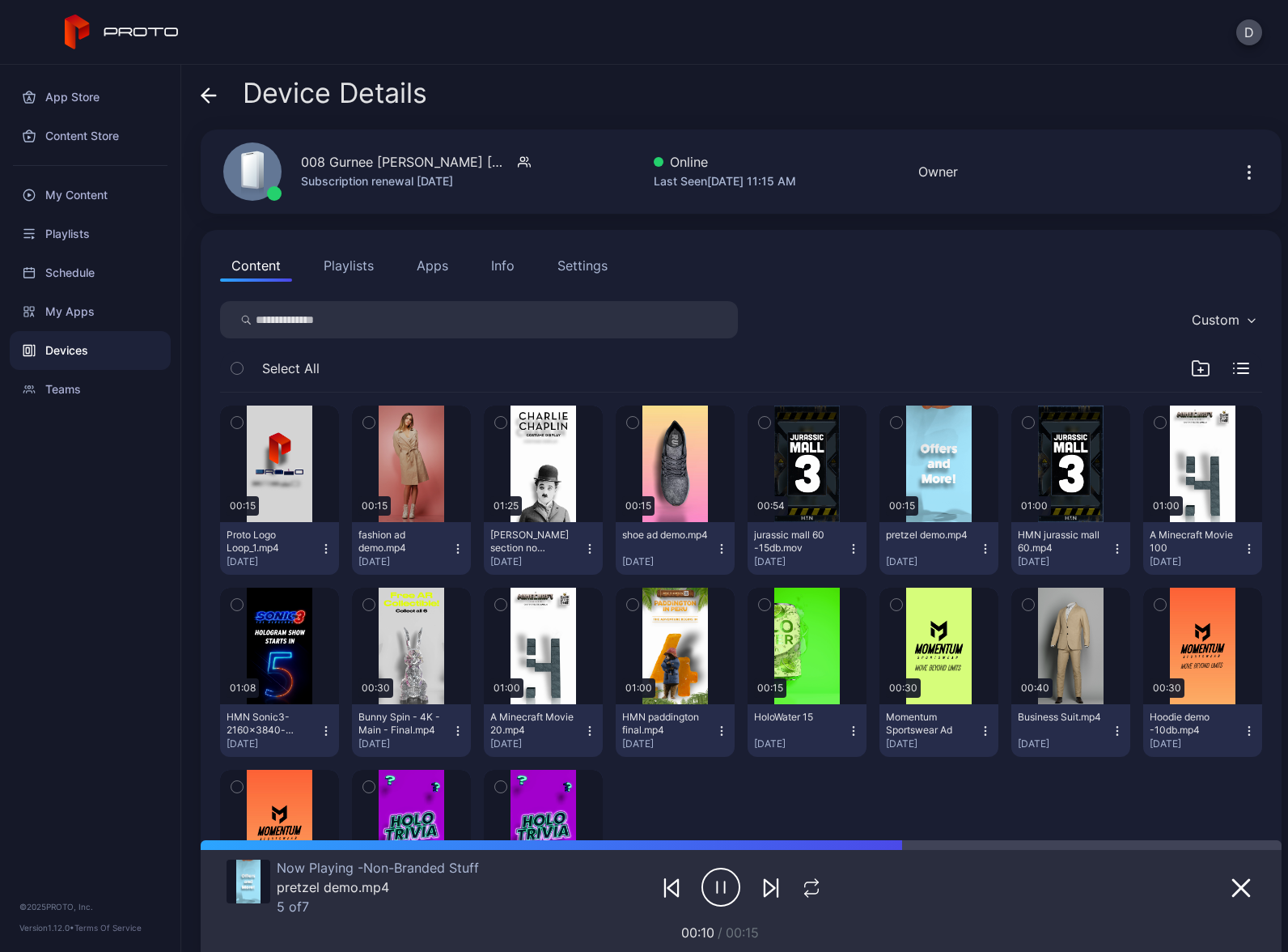
click at [106, 353] on div "Devices" at bounding box center [91, 350] width 161 height 39
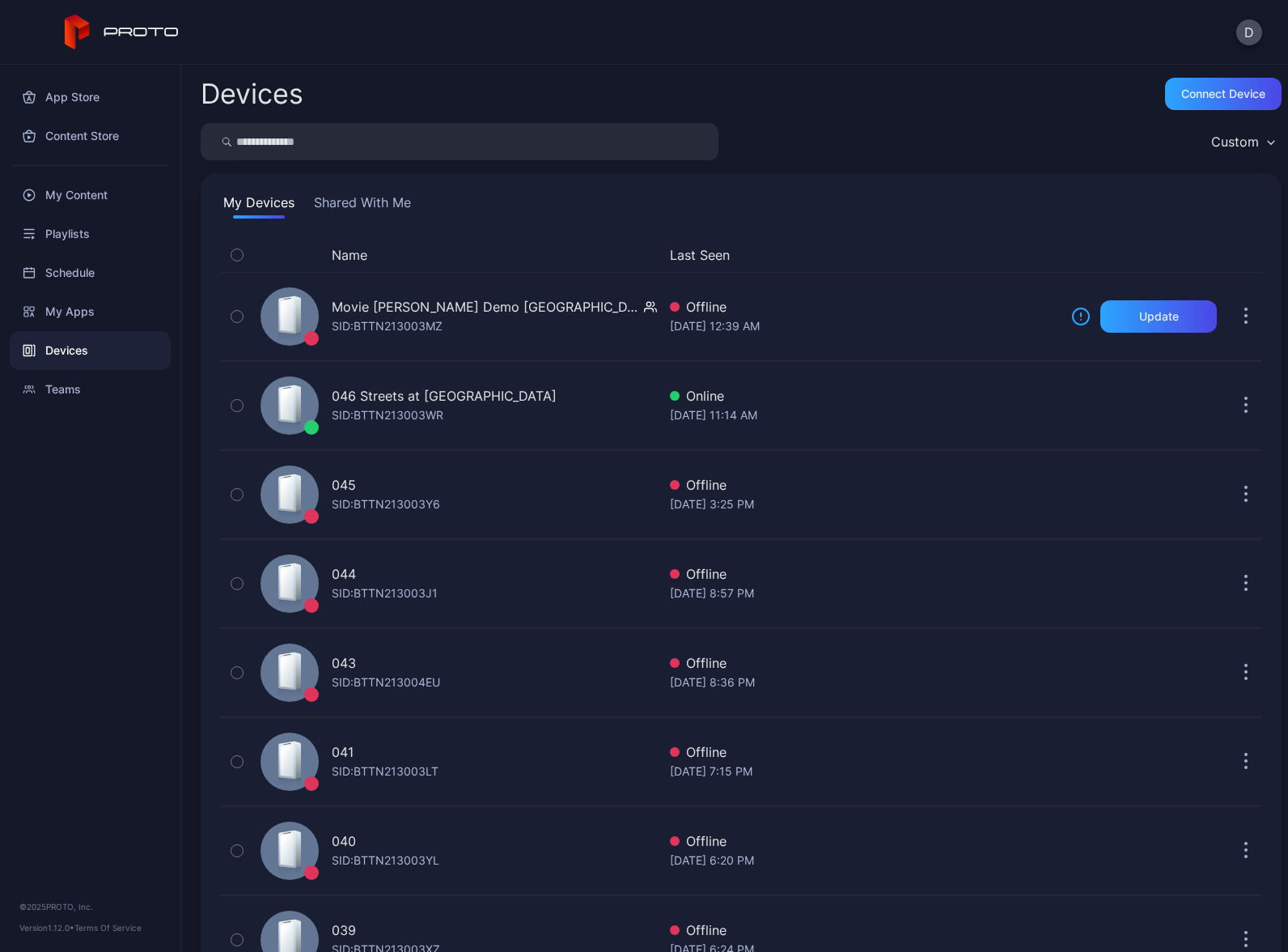
scroll to position [2959, 0]
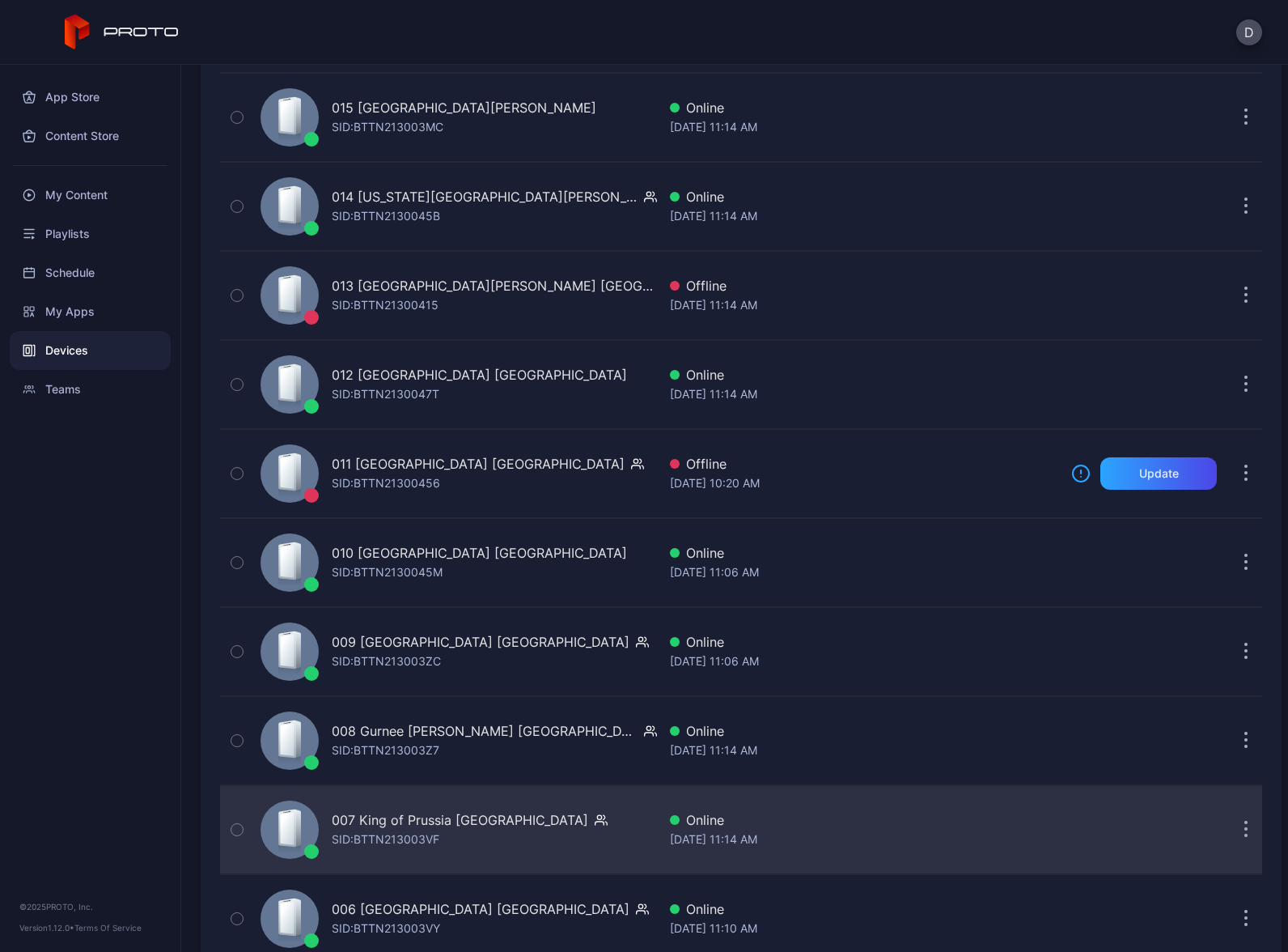
click at [532, 806] on div "007 King of Prussia PA SID: BTTN213003VF" at bounding box center [456, 829] width 403 height 81
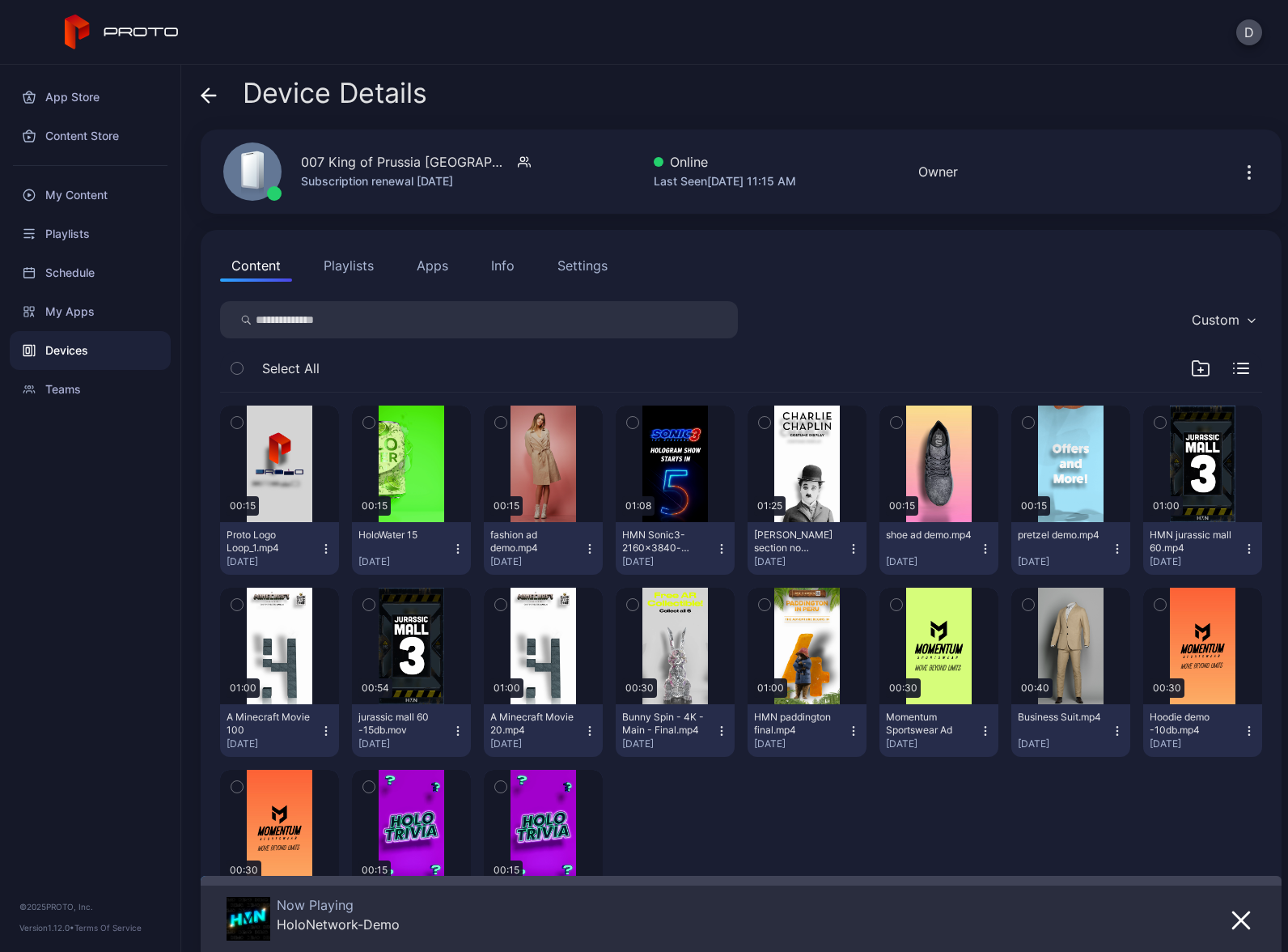
click at [343, 267] on button "Playlists" at bounding box center [349, 265] width 72 height 33
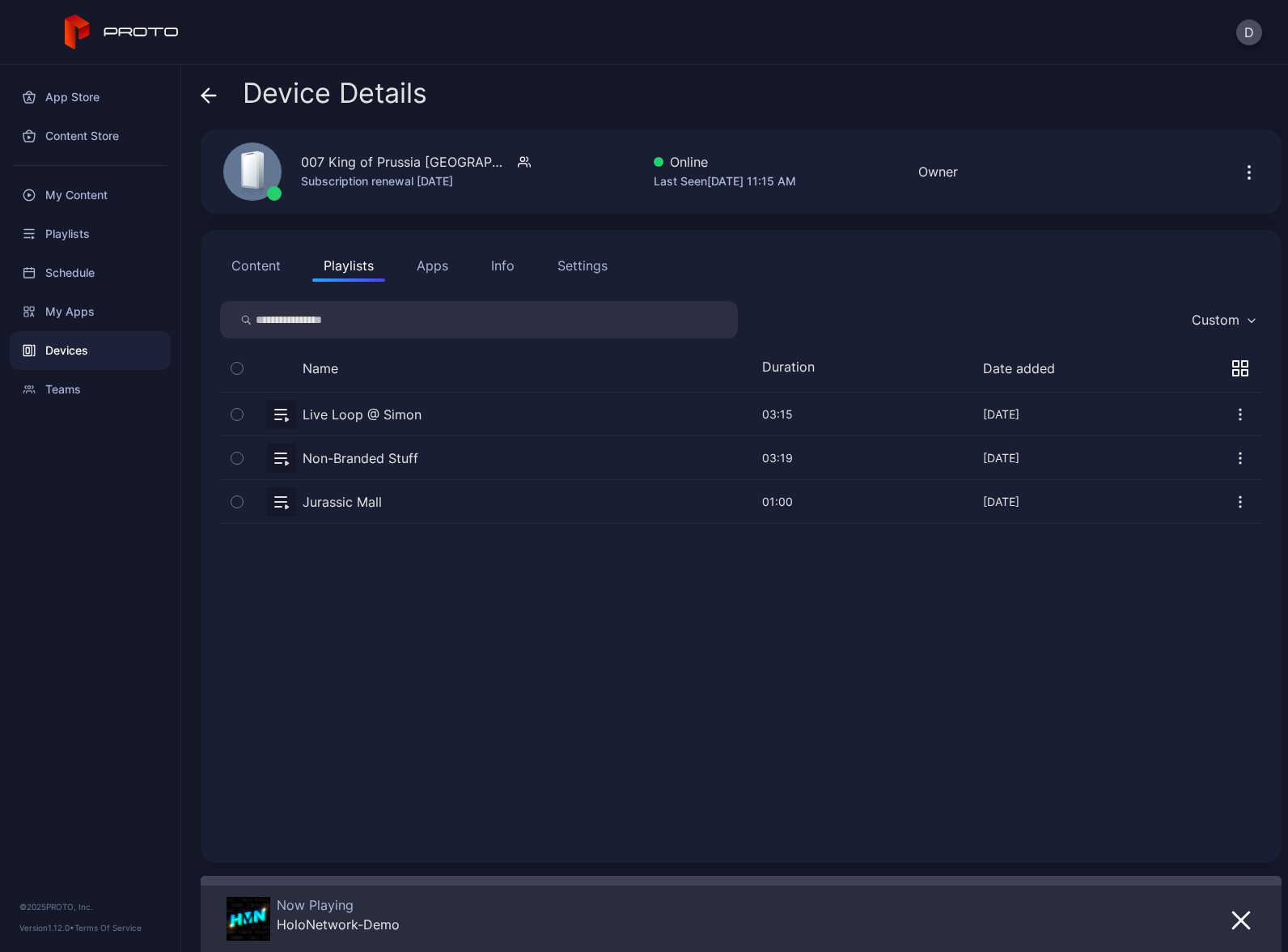
click at [374, 457] on button "button" at bounding box center [741, 457] width 1043 height 43
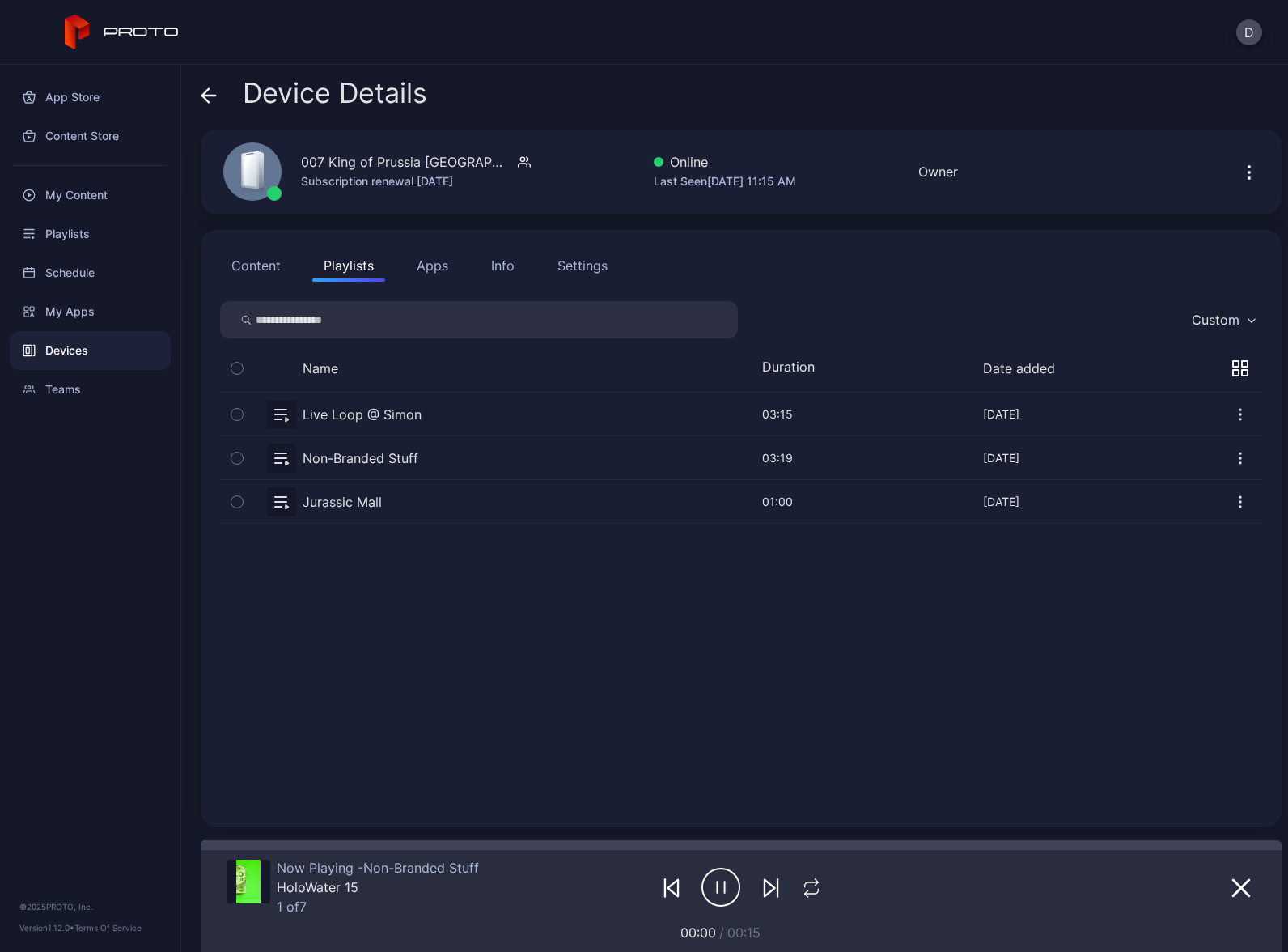
click at [102, 351] on div "Devices" at bounding box center [91, 350] width 161 height 39
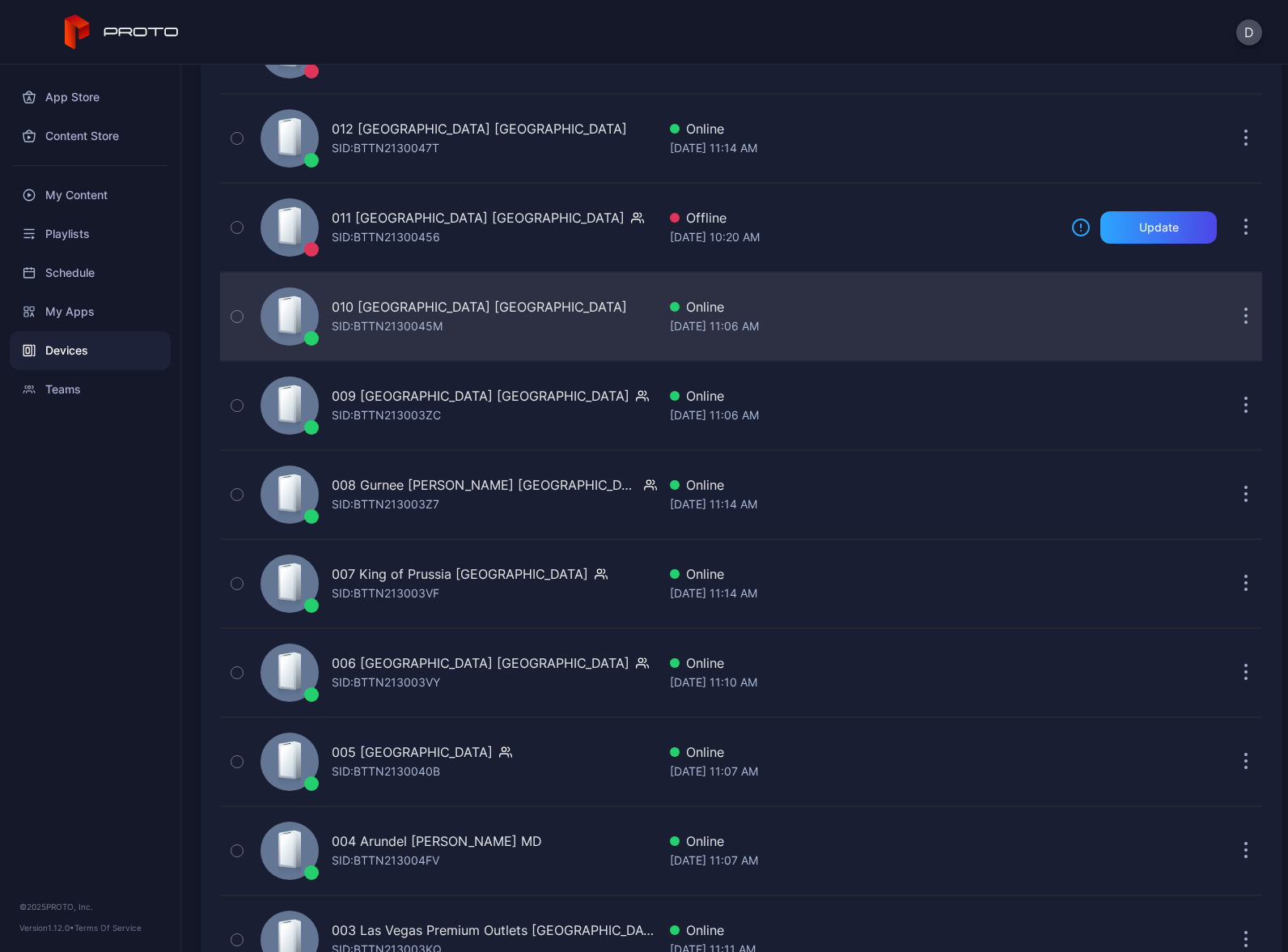
scroll to position [3299, 0]
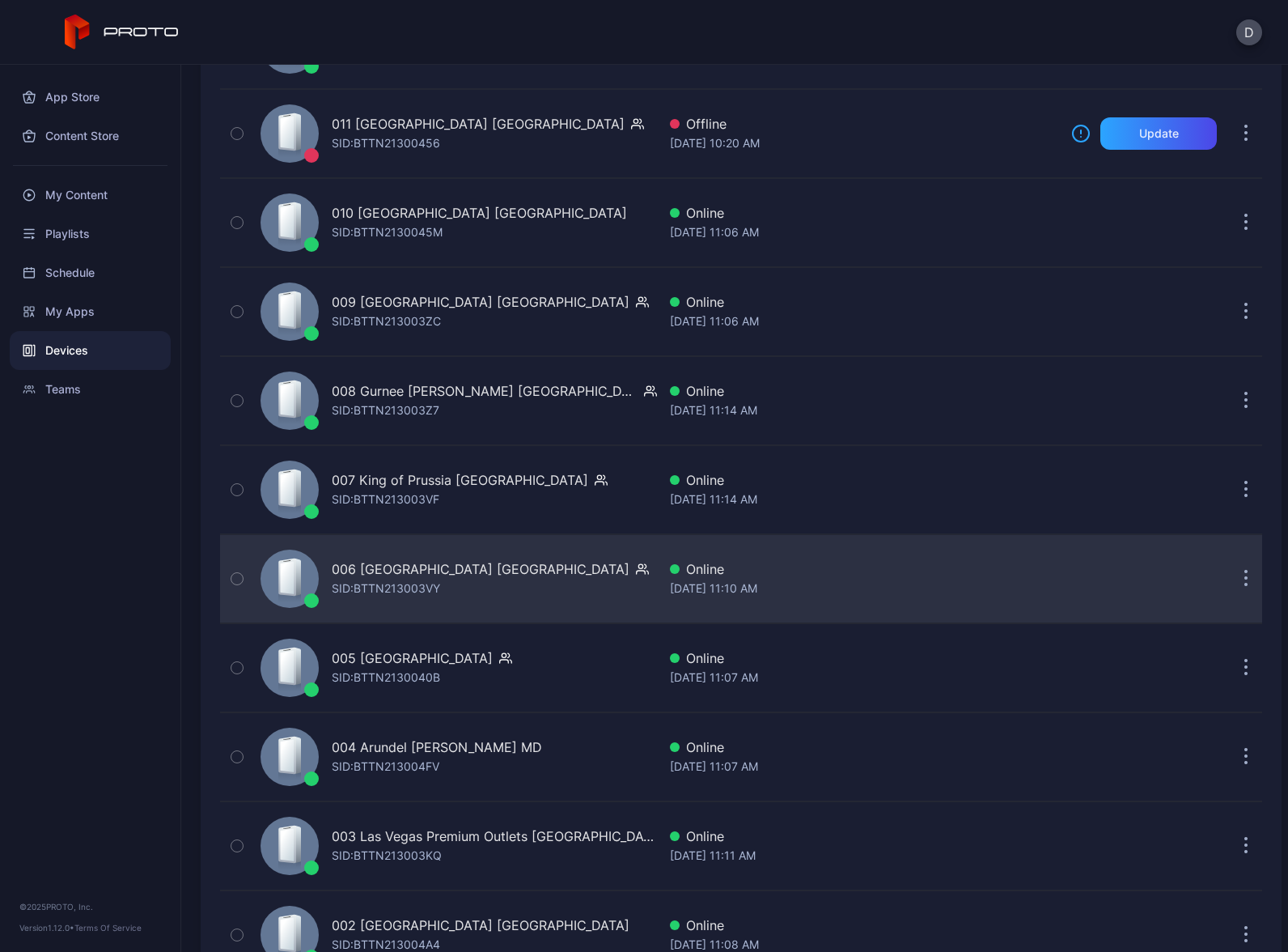
click at [546, 579] on div "006 Menlo Park Mall NJ SID: BTTN213003VY" at bounding box center [456, 578] width 403 height 81
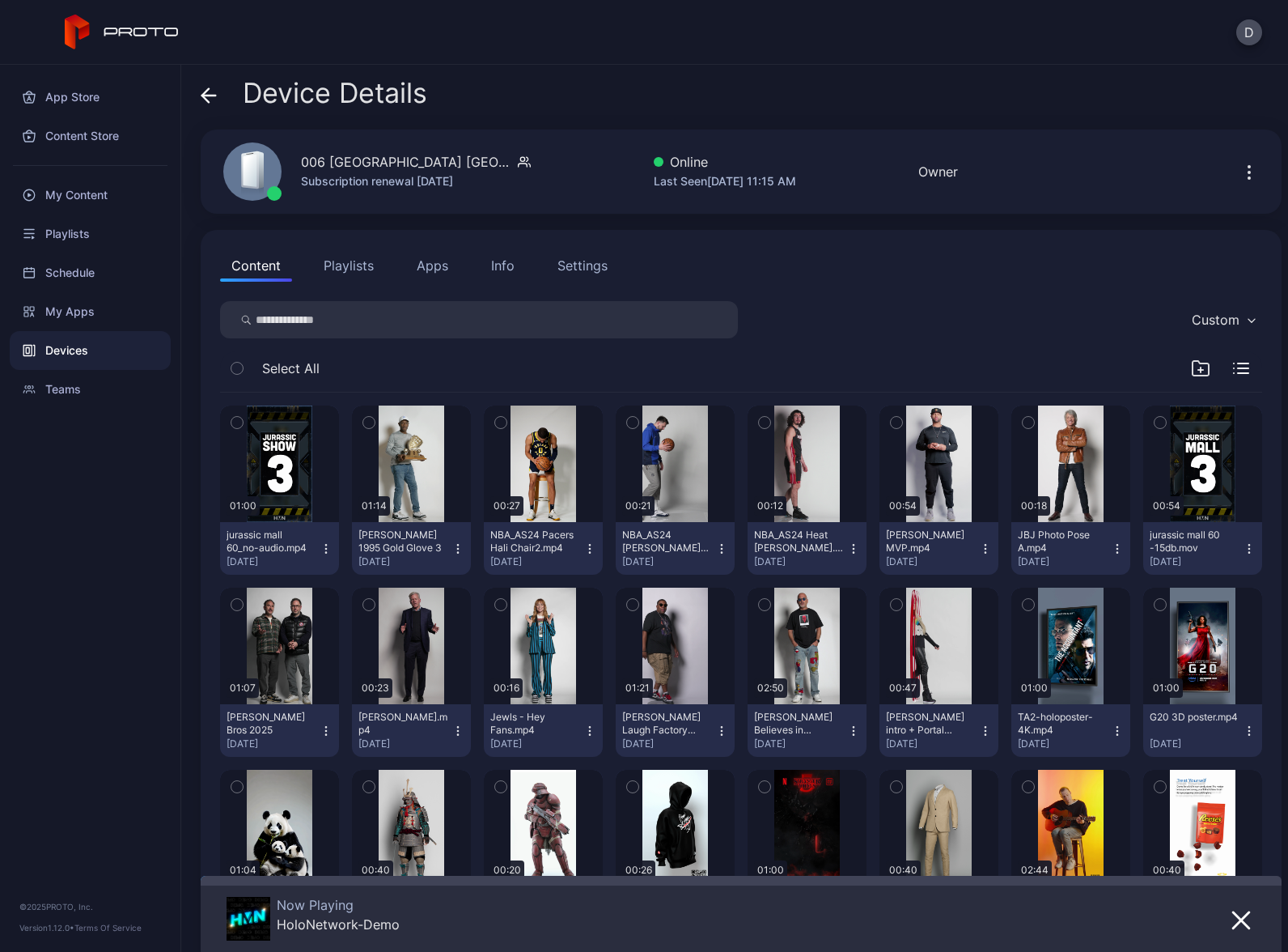
click at [351, 264] on button "Playlists" at bounding box center [349, 265] width 72 height 33
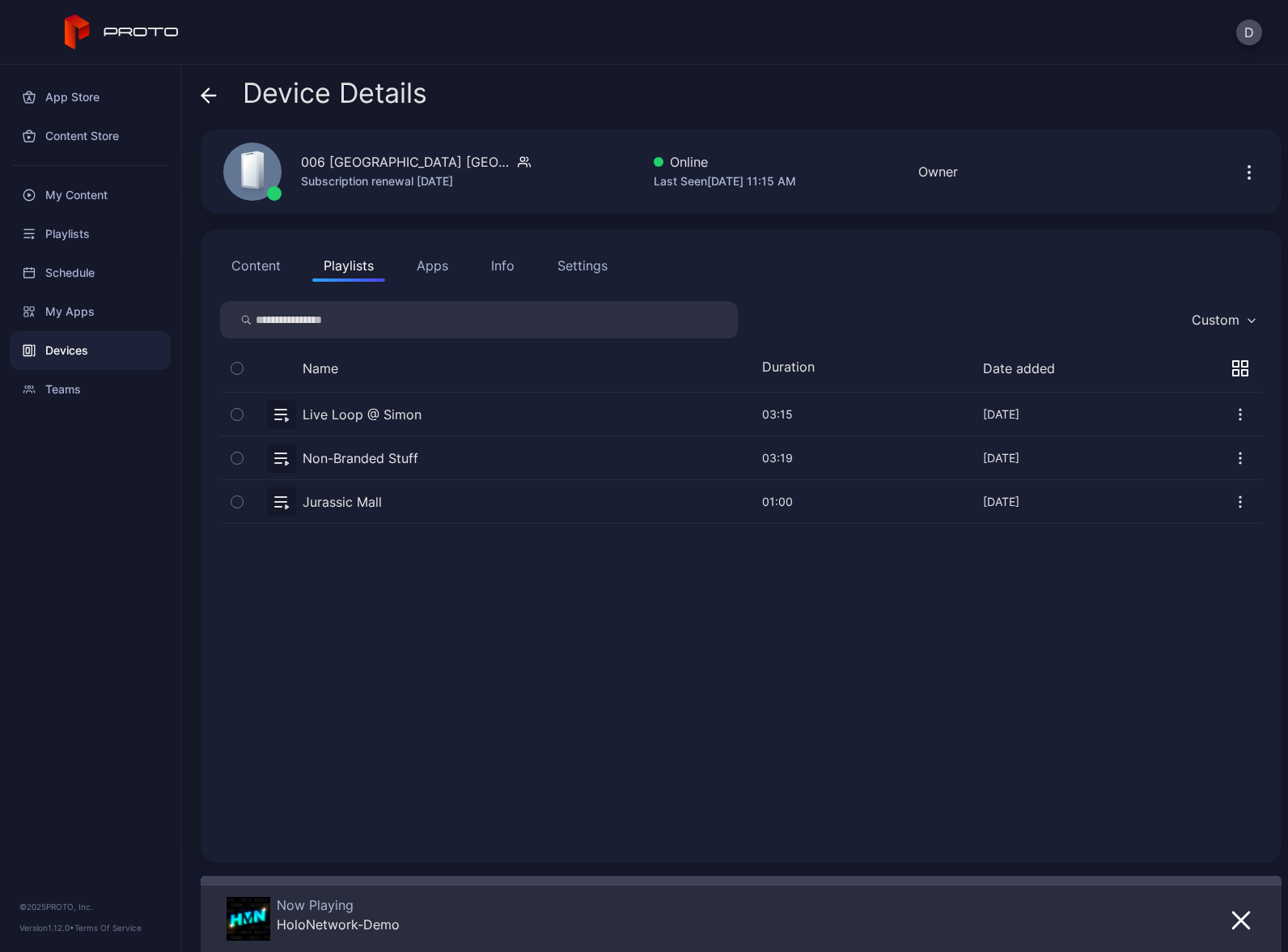
click at [411, 460] on button "button" at bounding box center [741, 457] width 1043 height 43
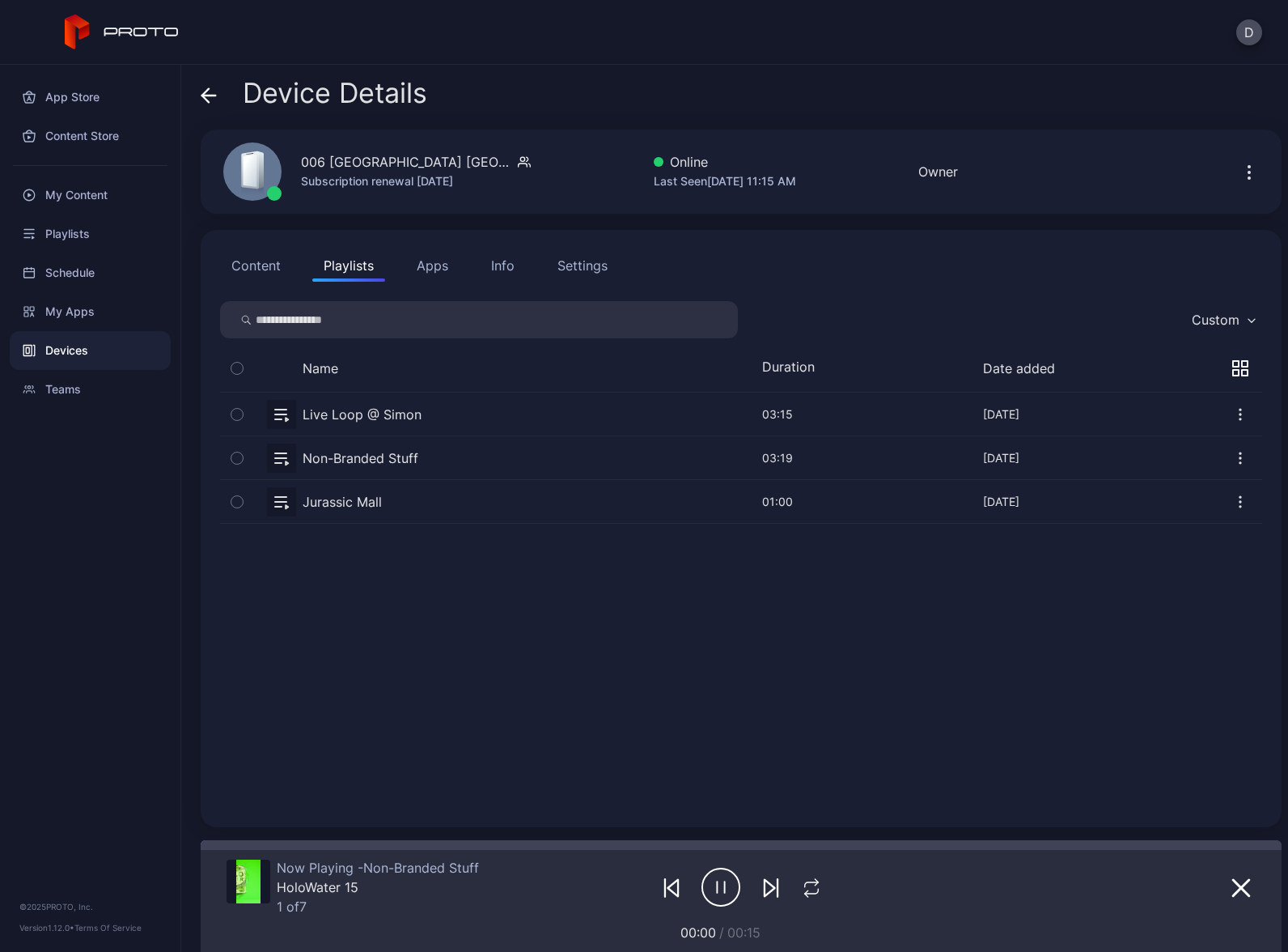
click at [91, 354] on div "Devices" at bounding box center [91, 350] width 161 height 39
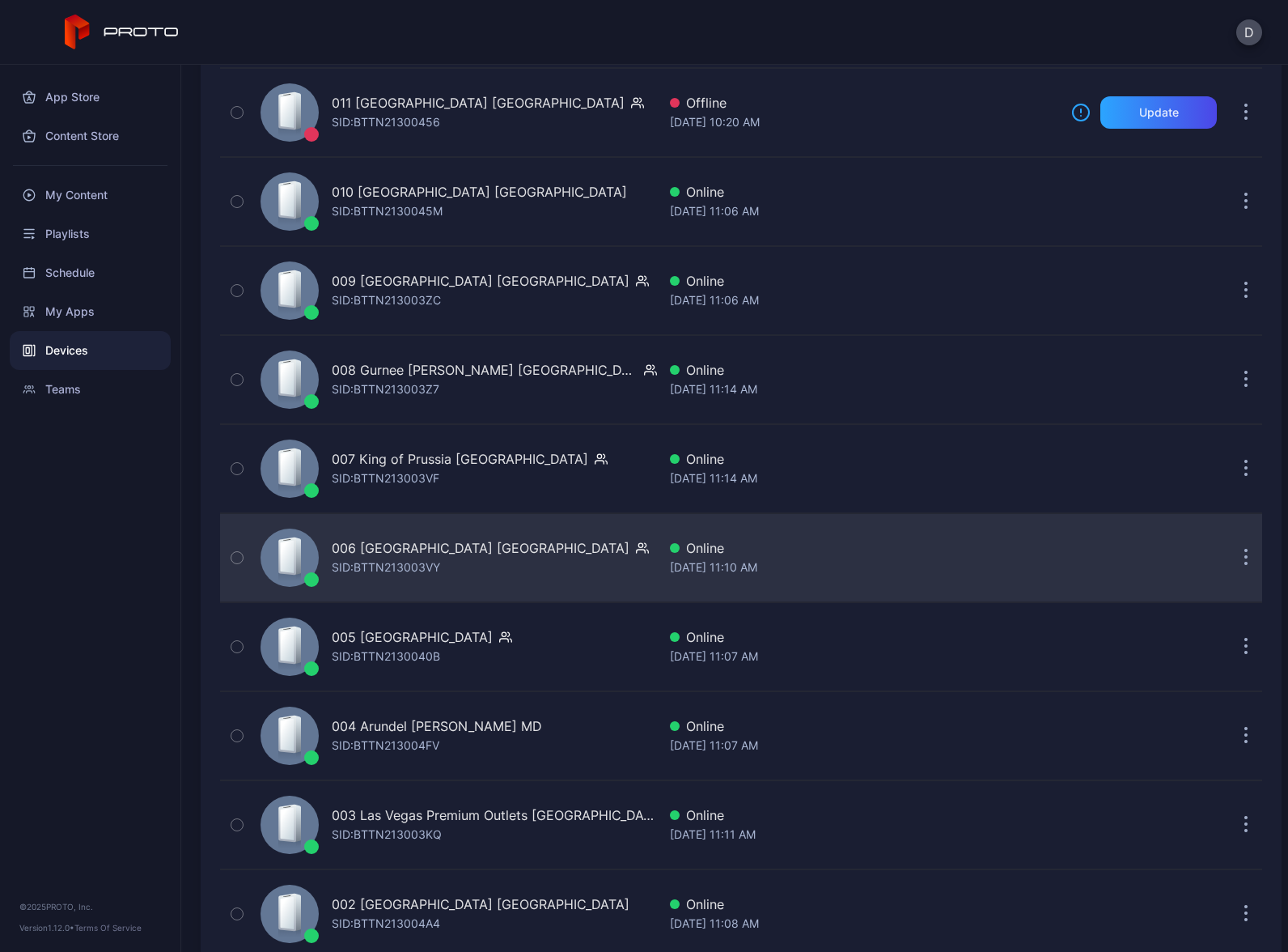
scroll to position [3331, 0]
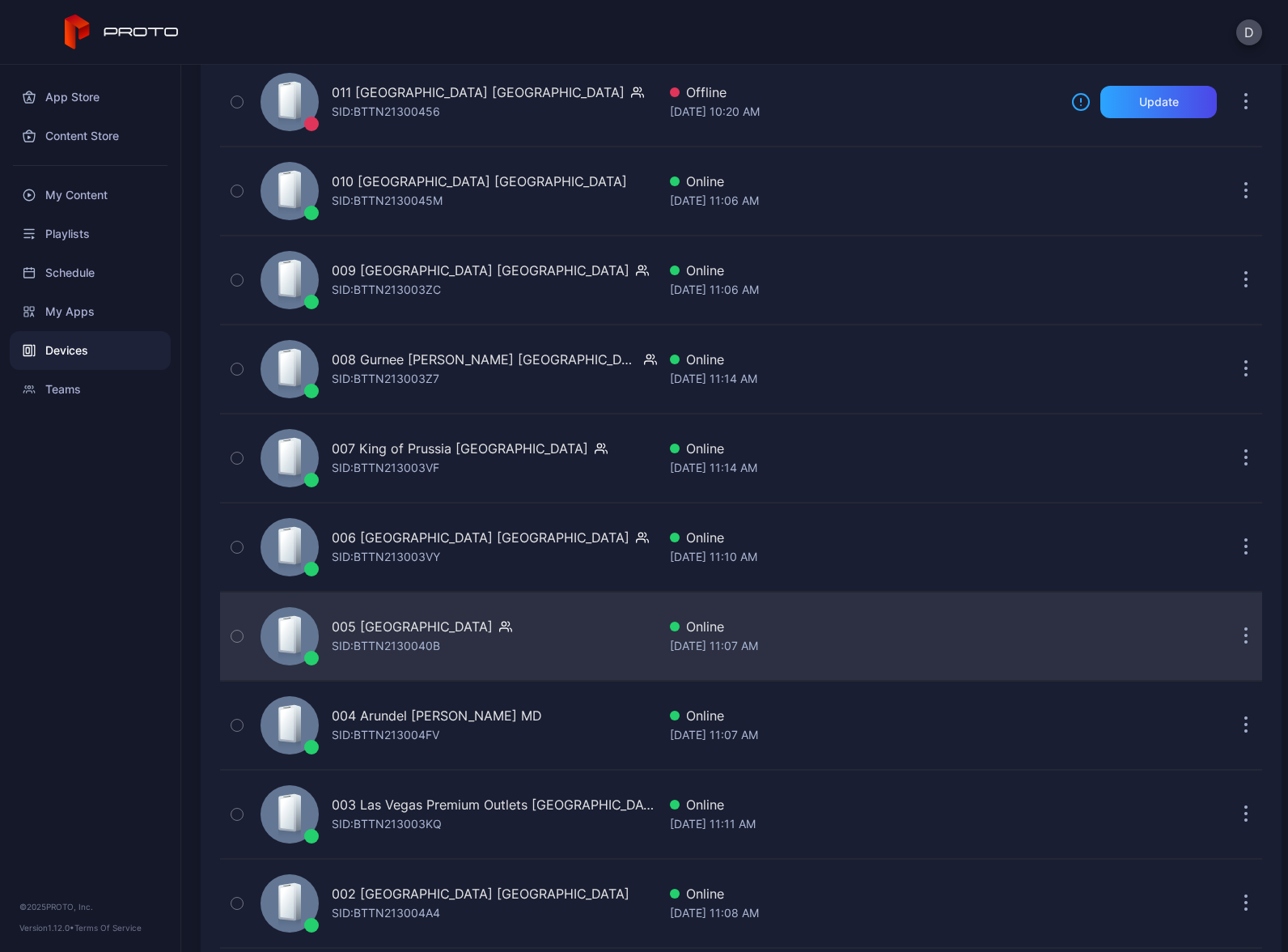
click at [488, 638] on div "005 Newport Centre NJ SID: BTTN2130040B" at bounding box center [421, 636] width 180 height 39
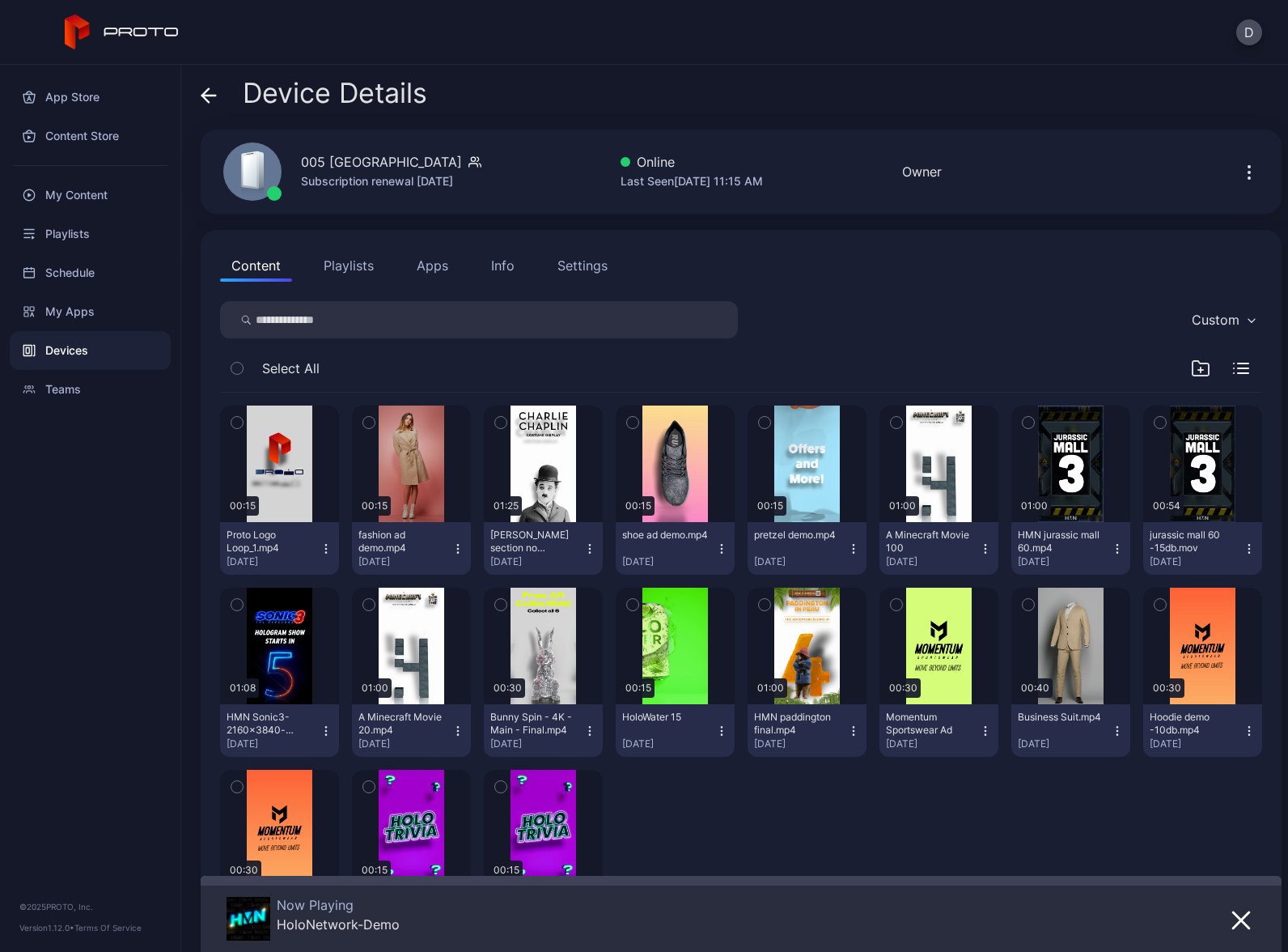
click at [353, 268] on button "Playlists" at bounding box center [349, 265] width 72 height 33
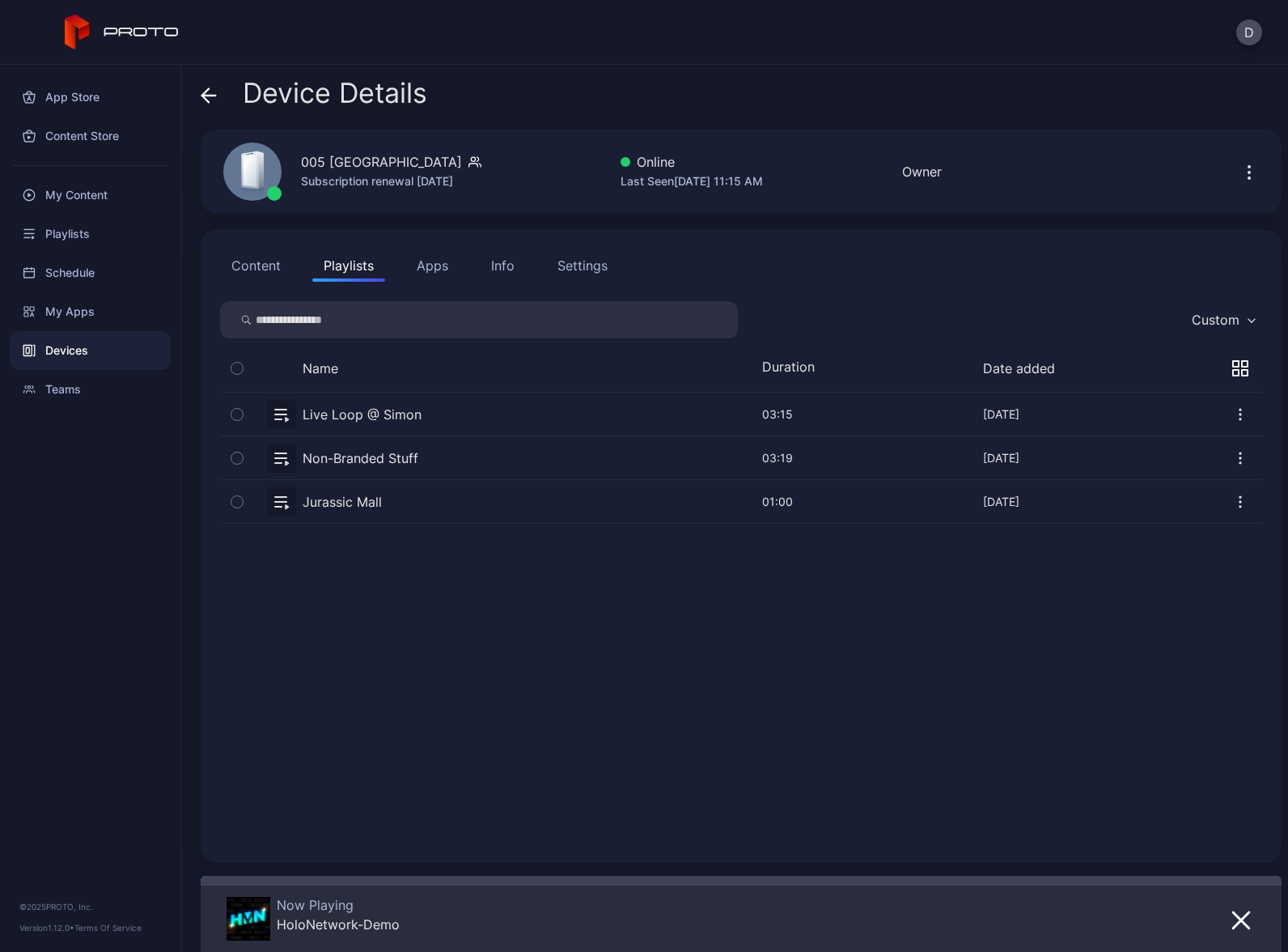
click at [429, 459] on button "button" at bounding box center [741, 457] width 1043 height 43
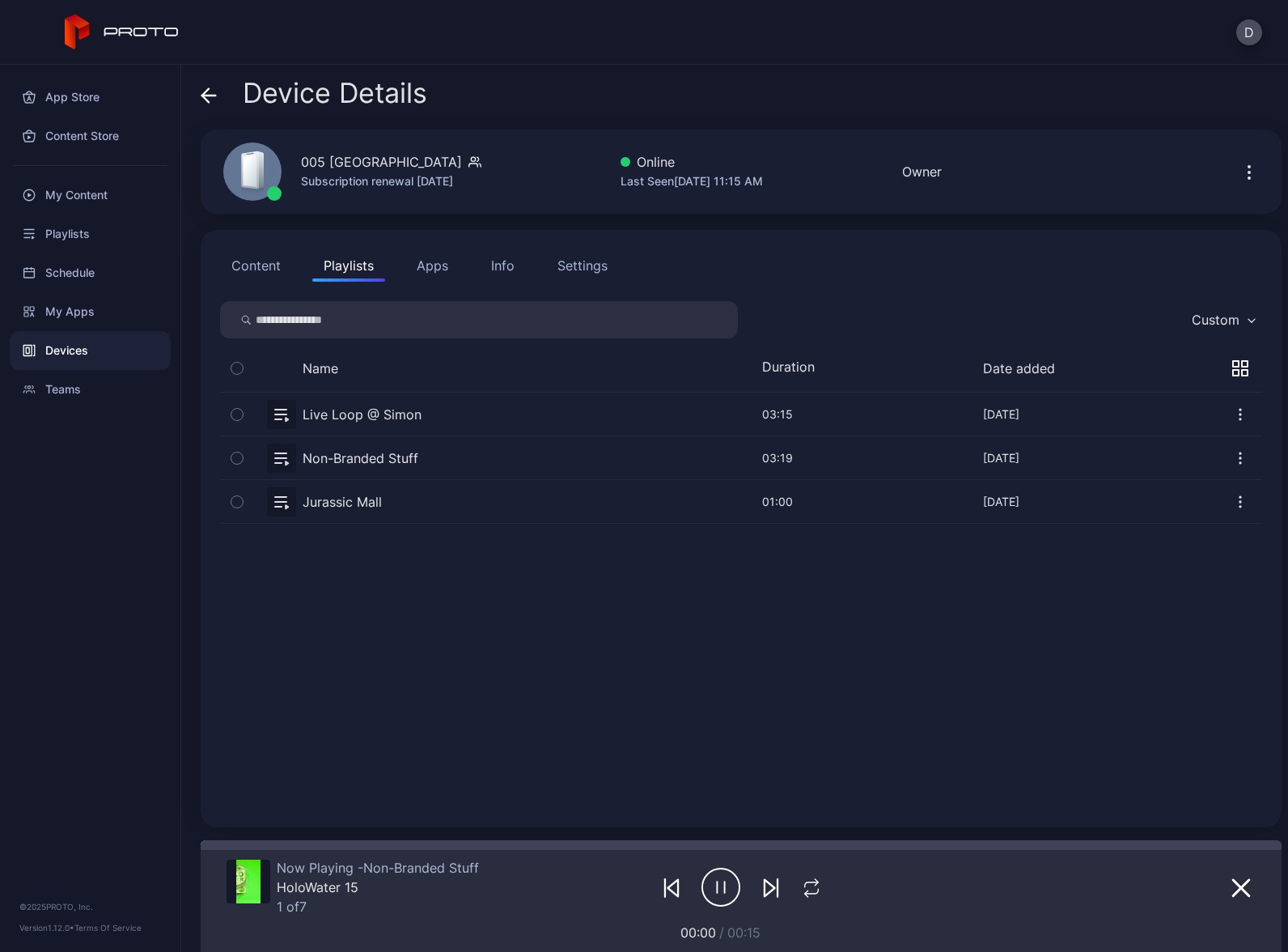
click at [111, 353] on div "Devices" at bounding box center [91, 350] width 161 height 39
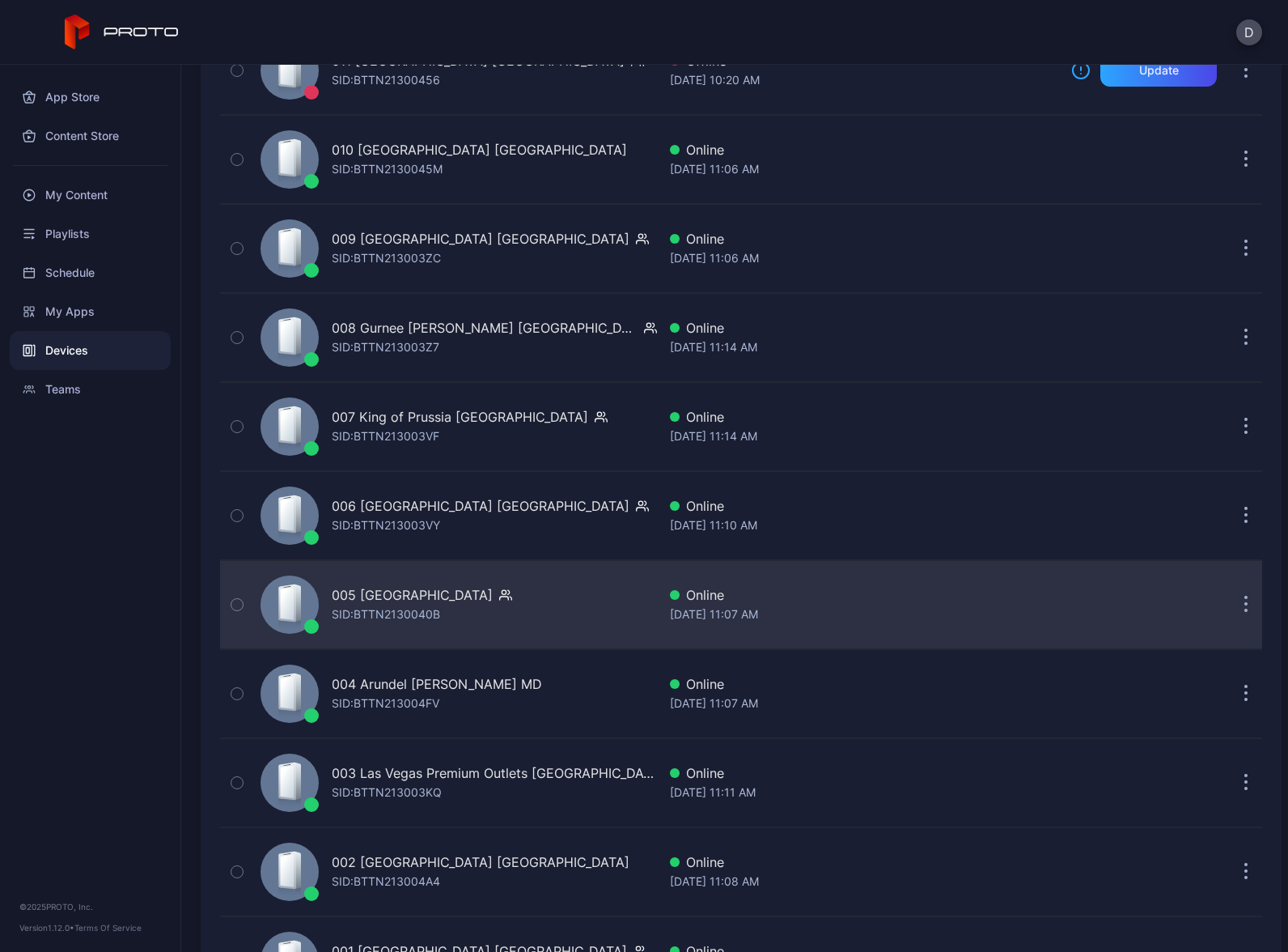
scroll to position [3372, 0]
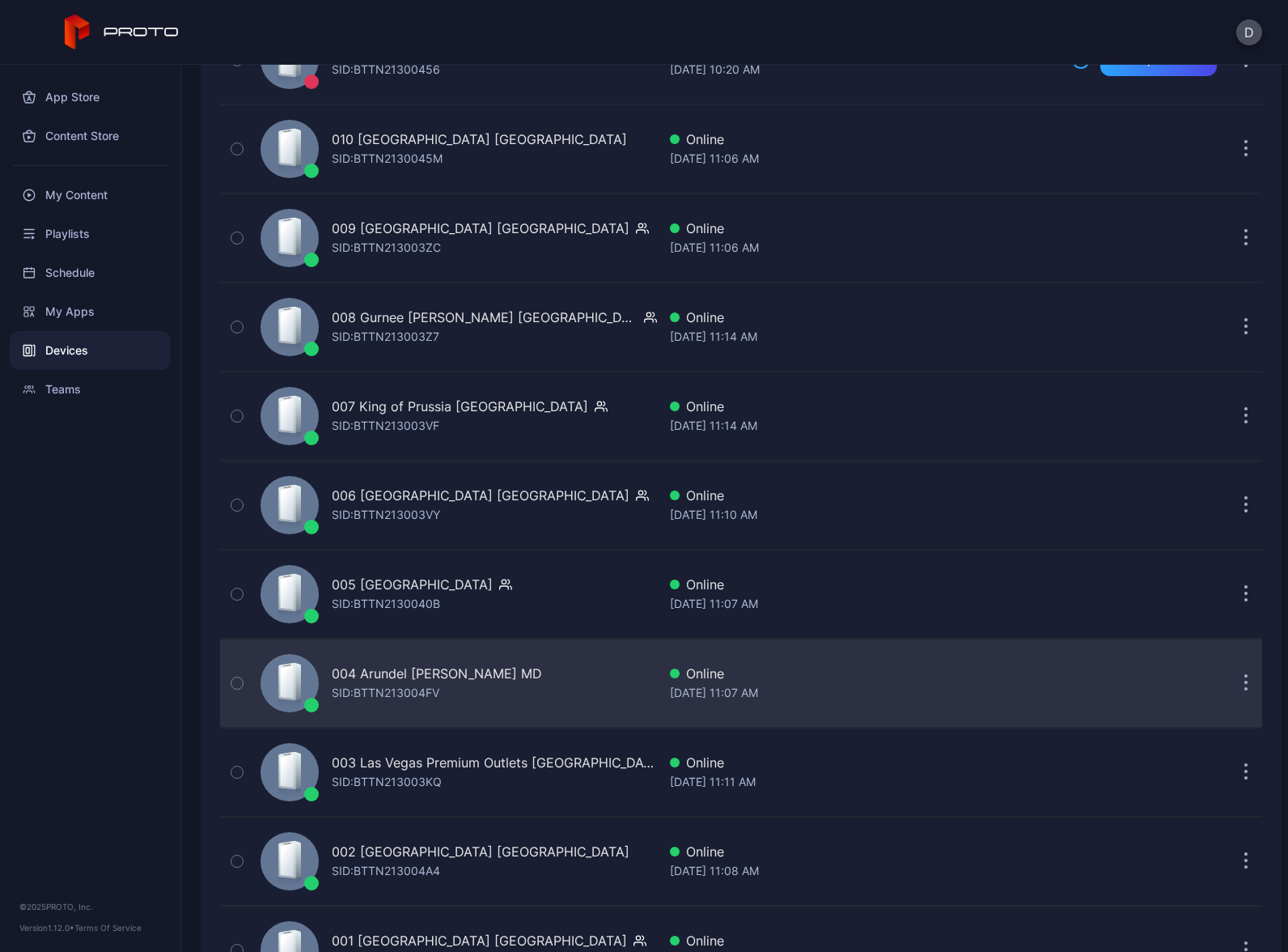
click at [513, 681] on div "004 Arundel Mills MD SID: BTTN213004FV" at bounding box center [456, 682] width 403 height 81
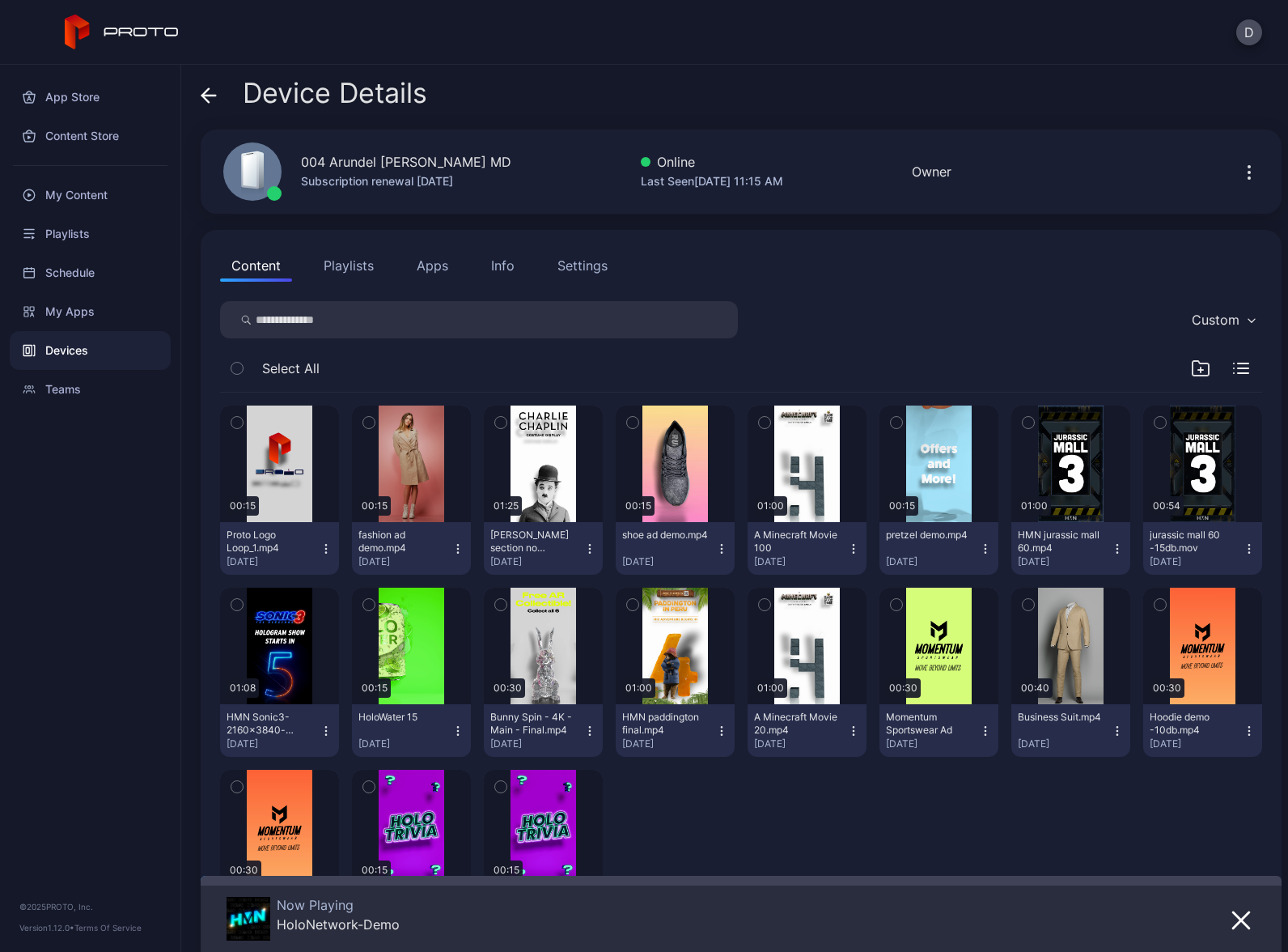
click at [350, 269] on button "Playlists" at bounding box center [349, 265] width 72 height 33
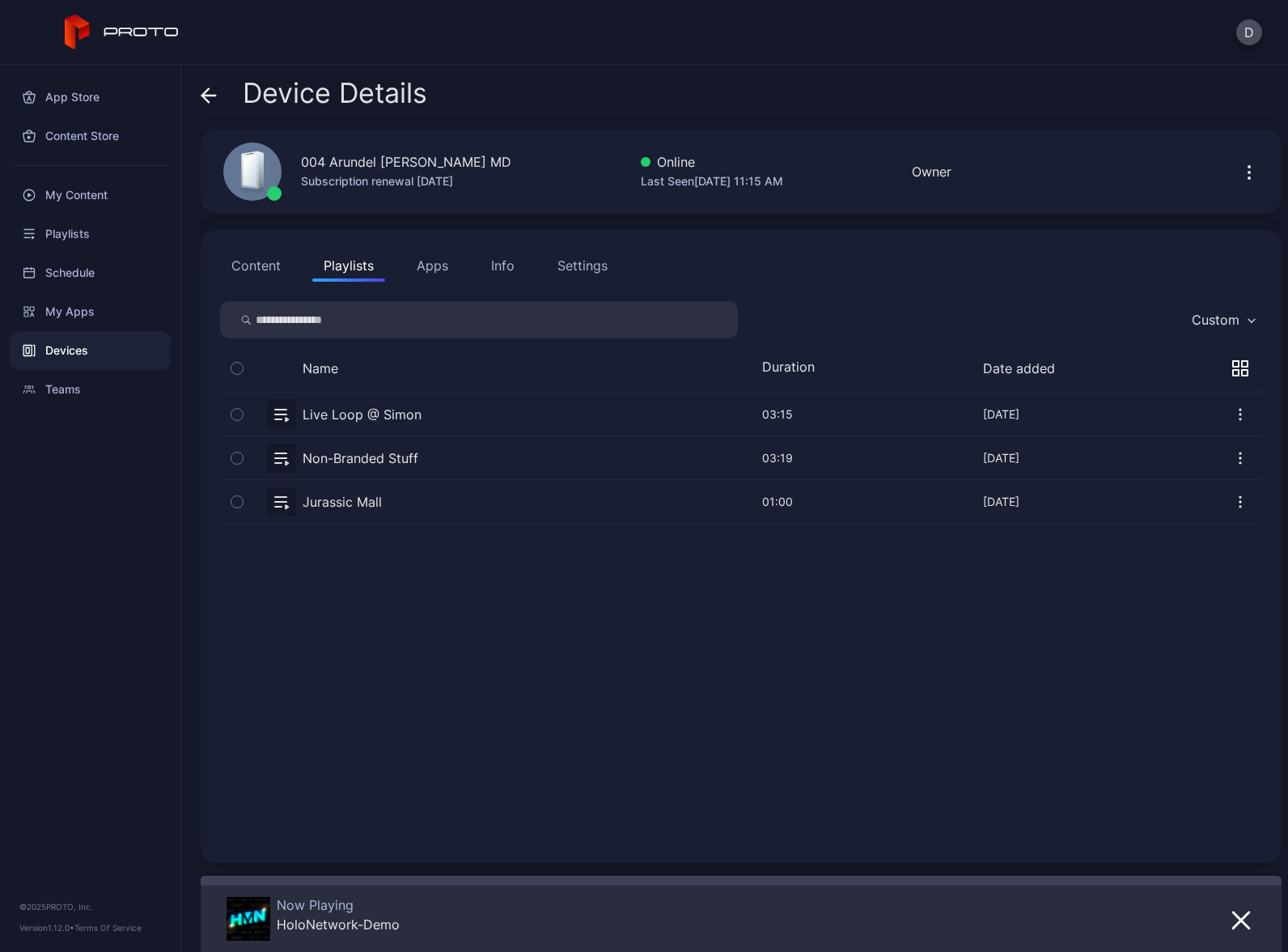
click at [463, 464] on button "button" at bounding box center [741, 457] width 1043 height 43
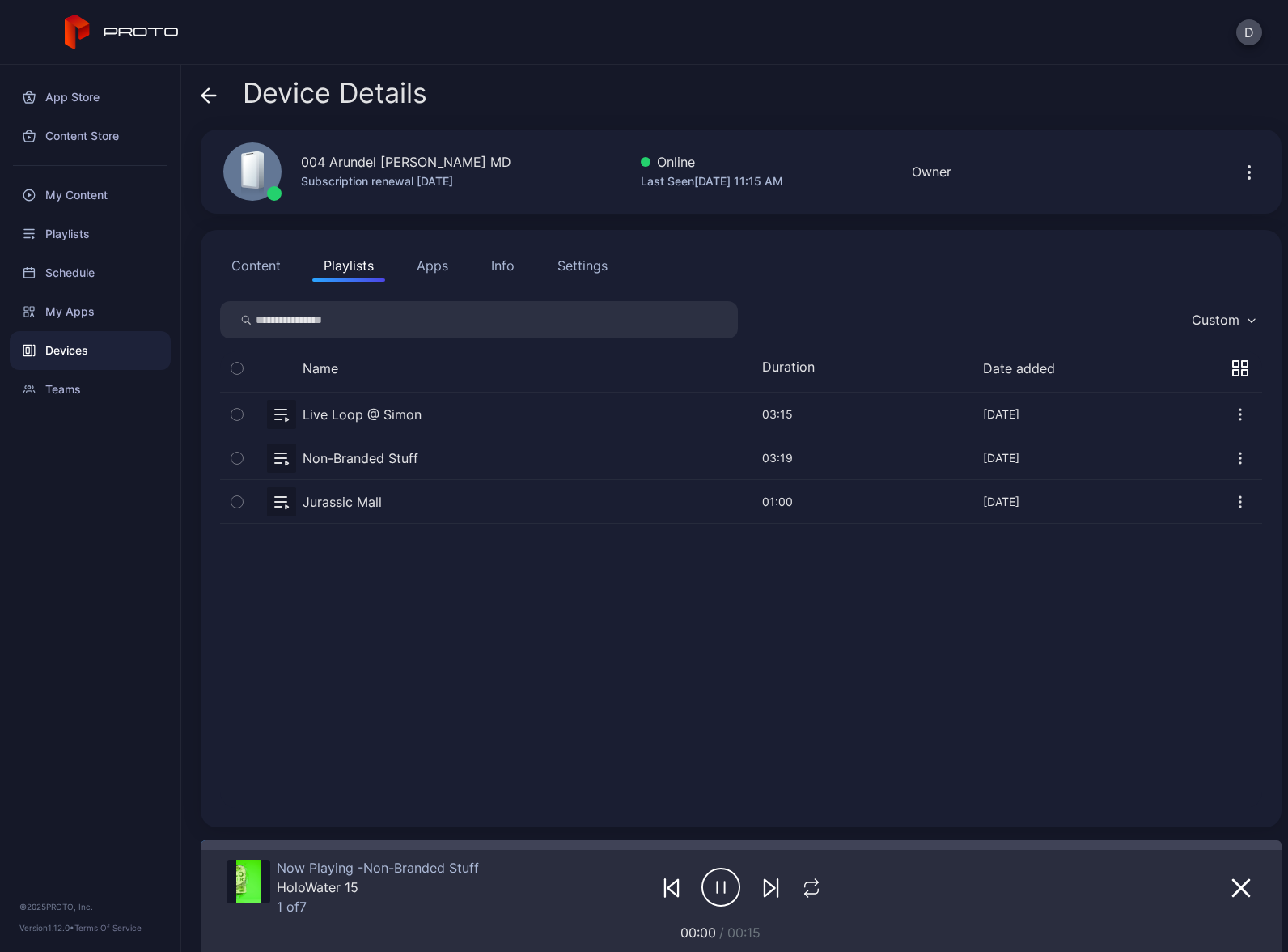
click at [121, 349] on div "Devices" at bounding box center [91, 350] width 161 height 39
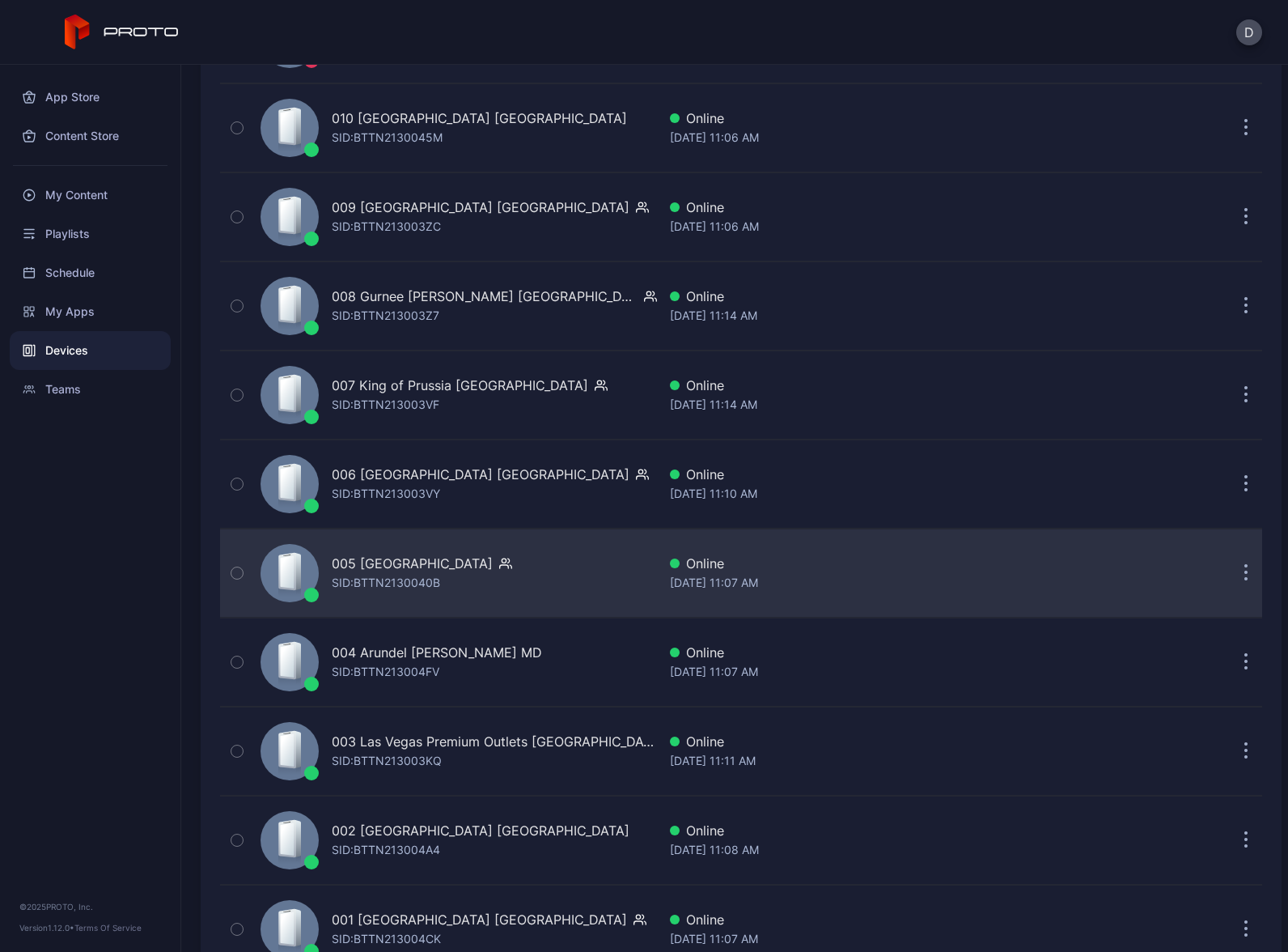
scroll to position [3418, 0]
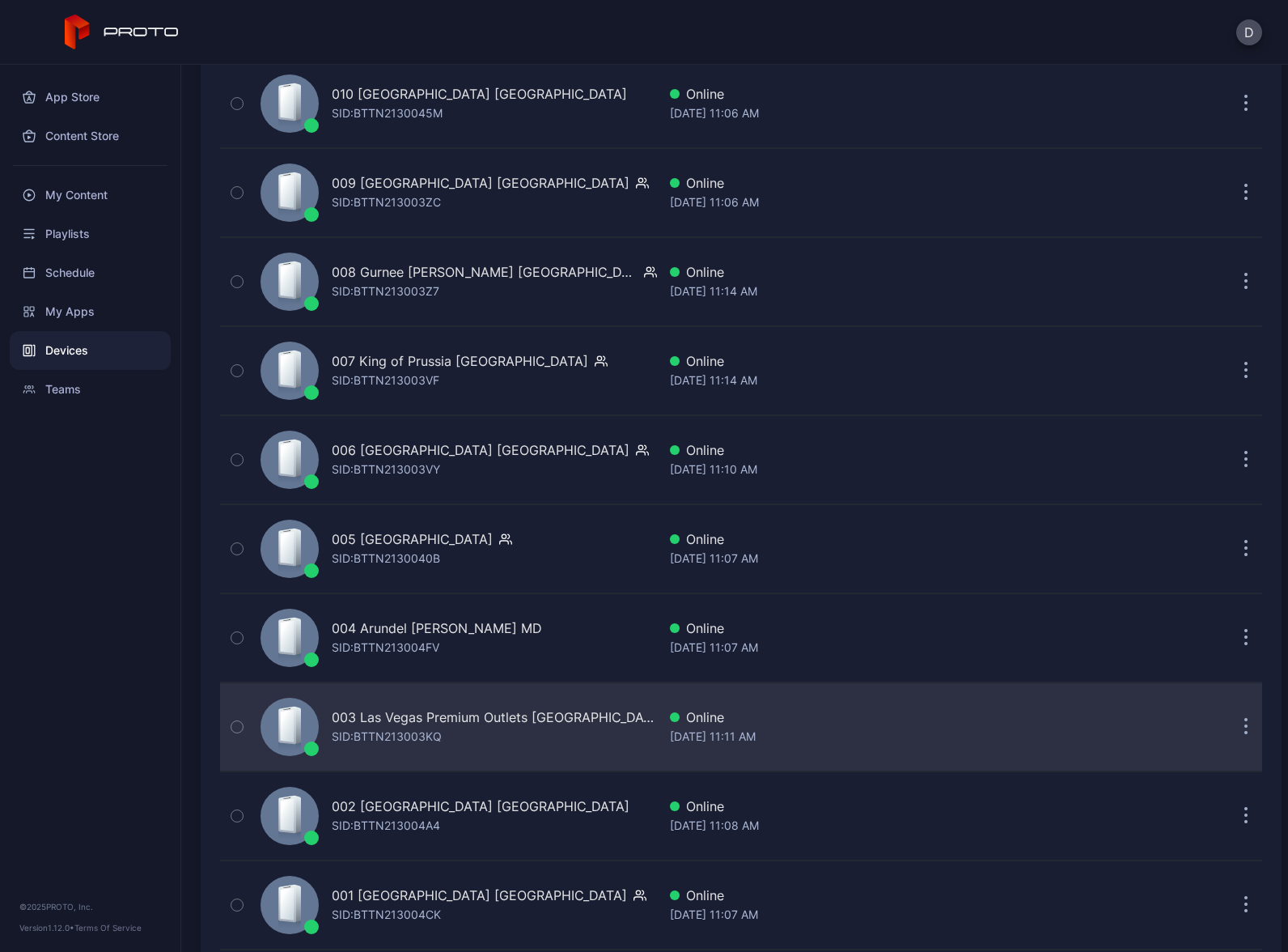
click at [513, 722] on div "003 Las Vegas Premium Outlets South CA" at bounding box center [494, 716] width 325 height 19
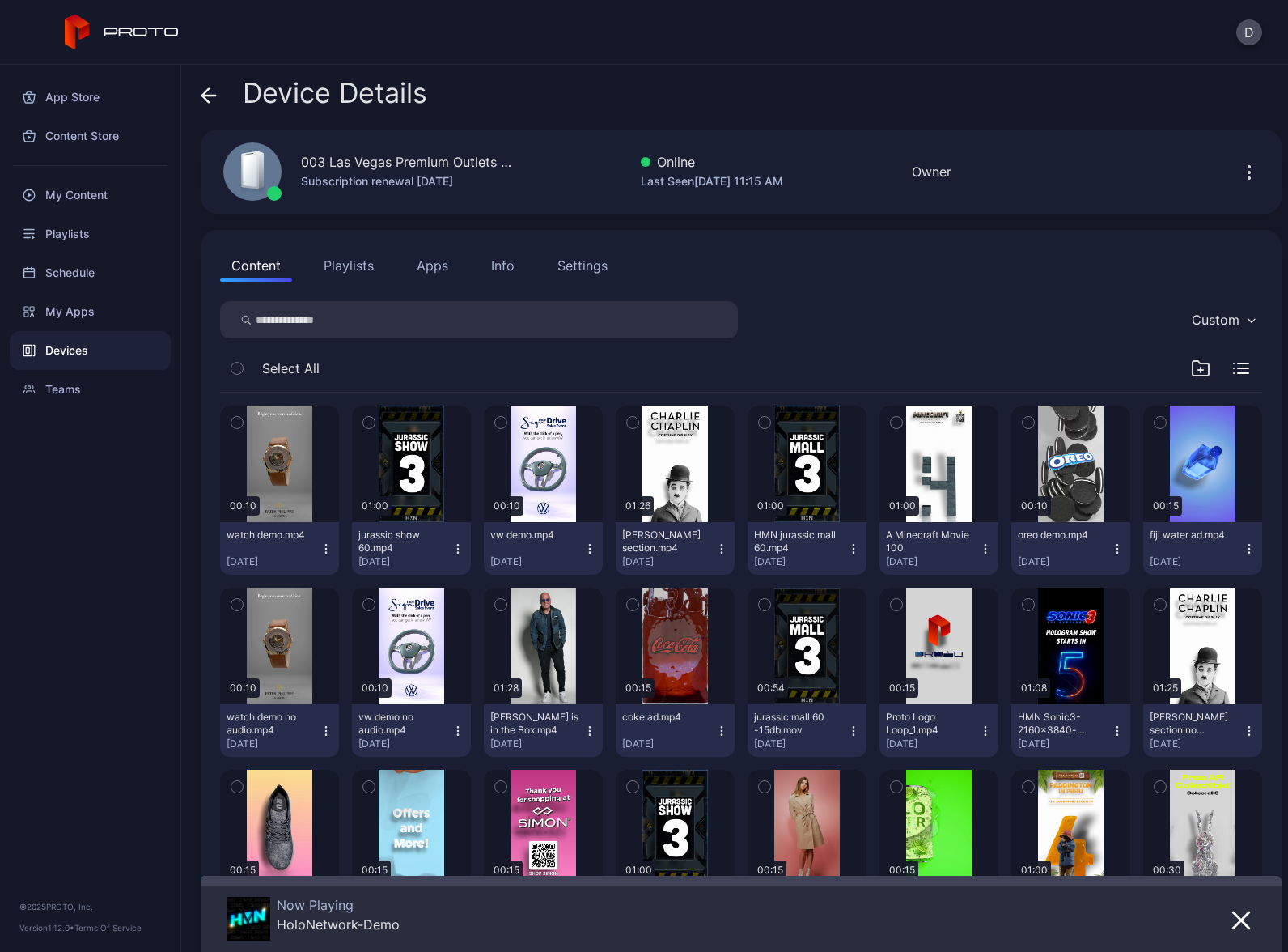
click at [347, 263] on button "Playlists" at bounding box center [349, 265] width 72 height 33
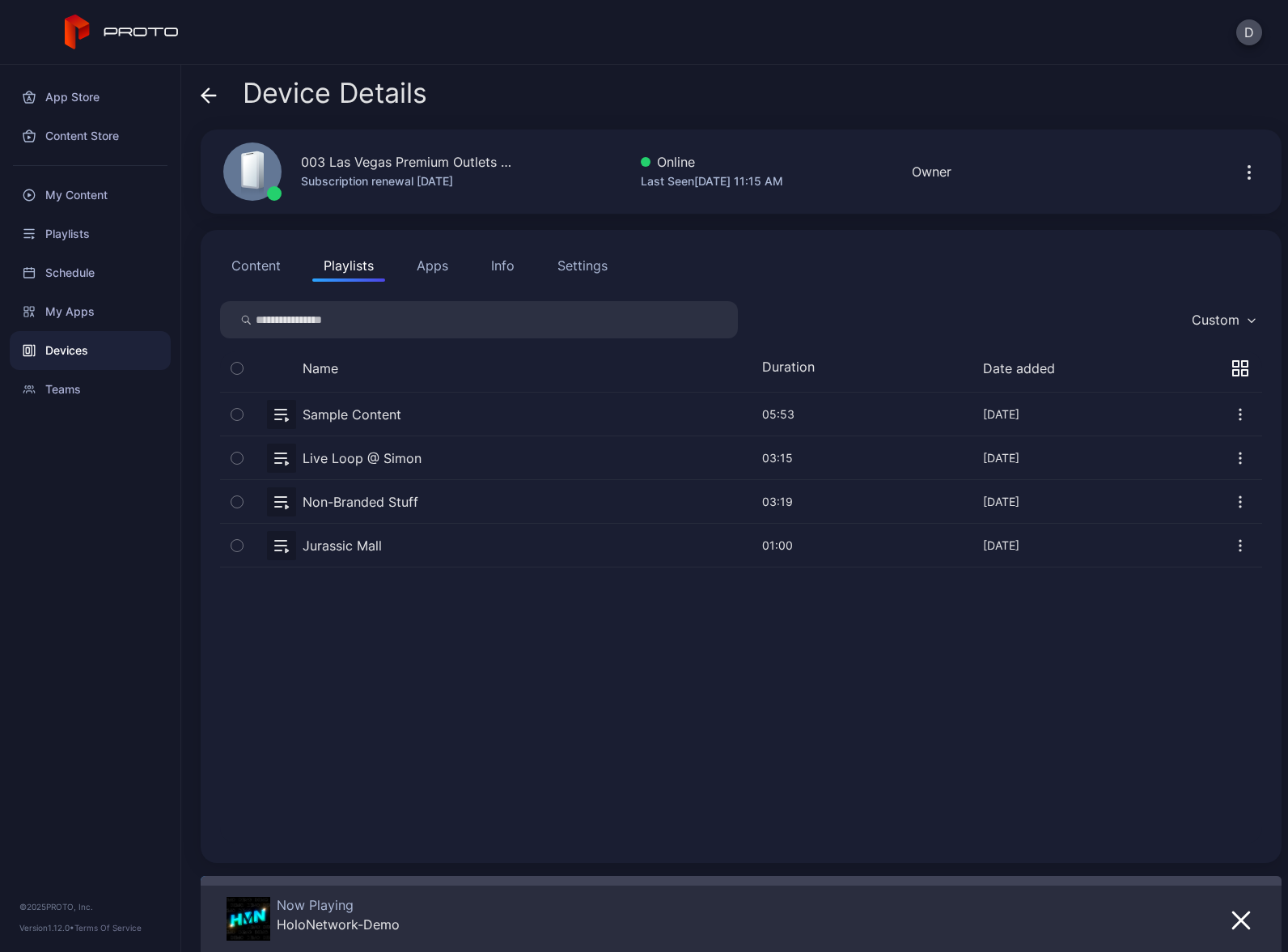
click at [381, 500] on button "button" at bounding box center [741, 501] width 1043 height 43
click at [95, 346] on div "Devices" at bounding box center [91, 350] width 161 height 39
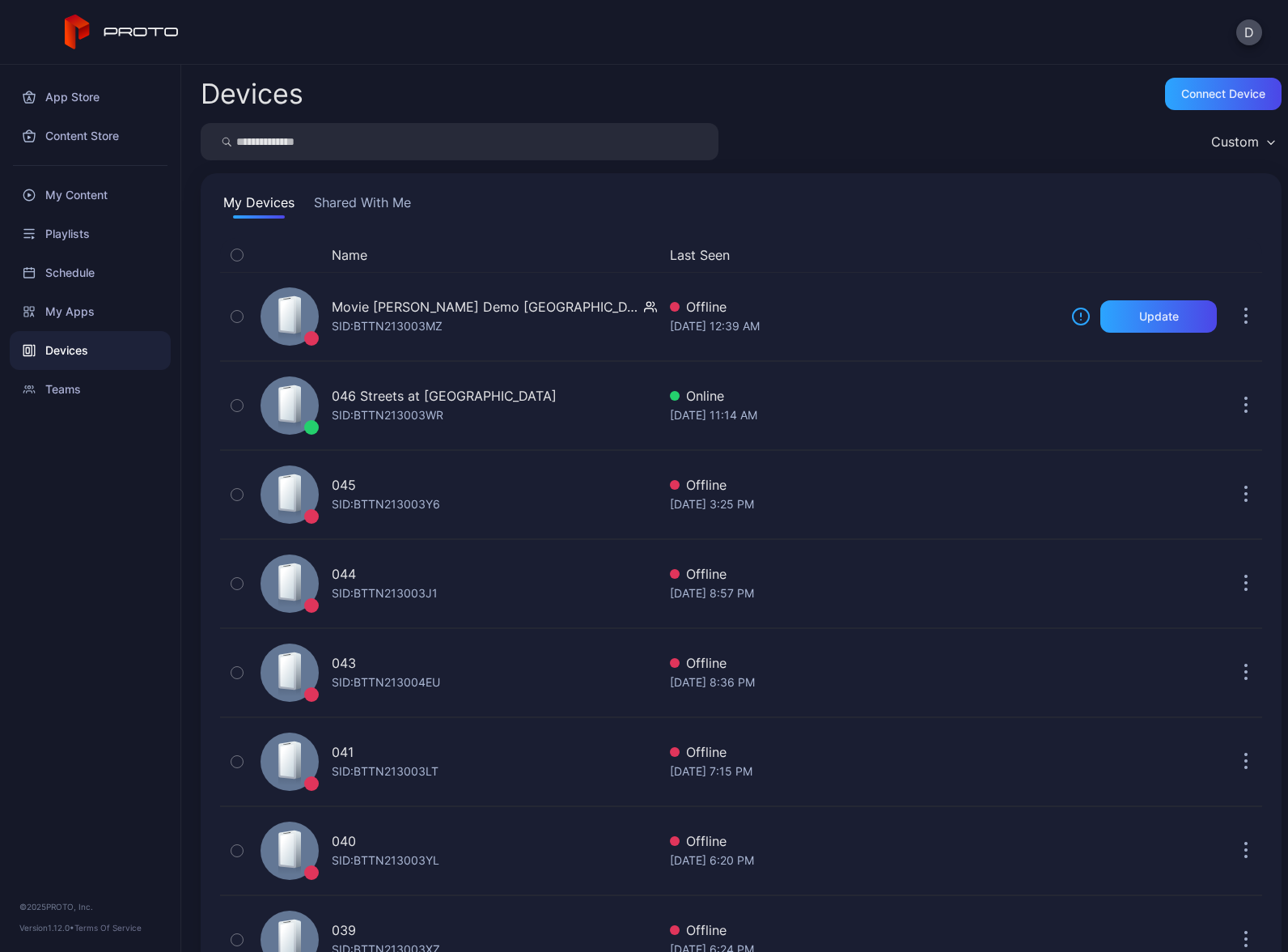
scroll to position [3418, 0]
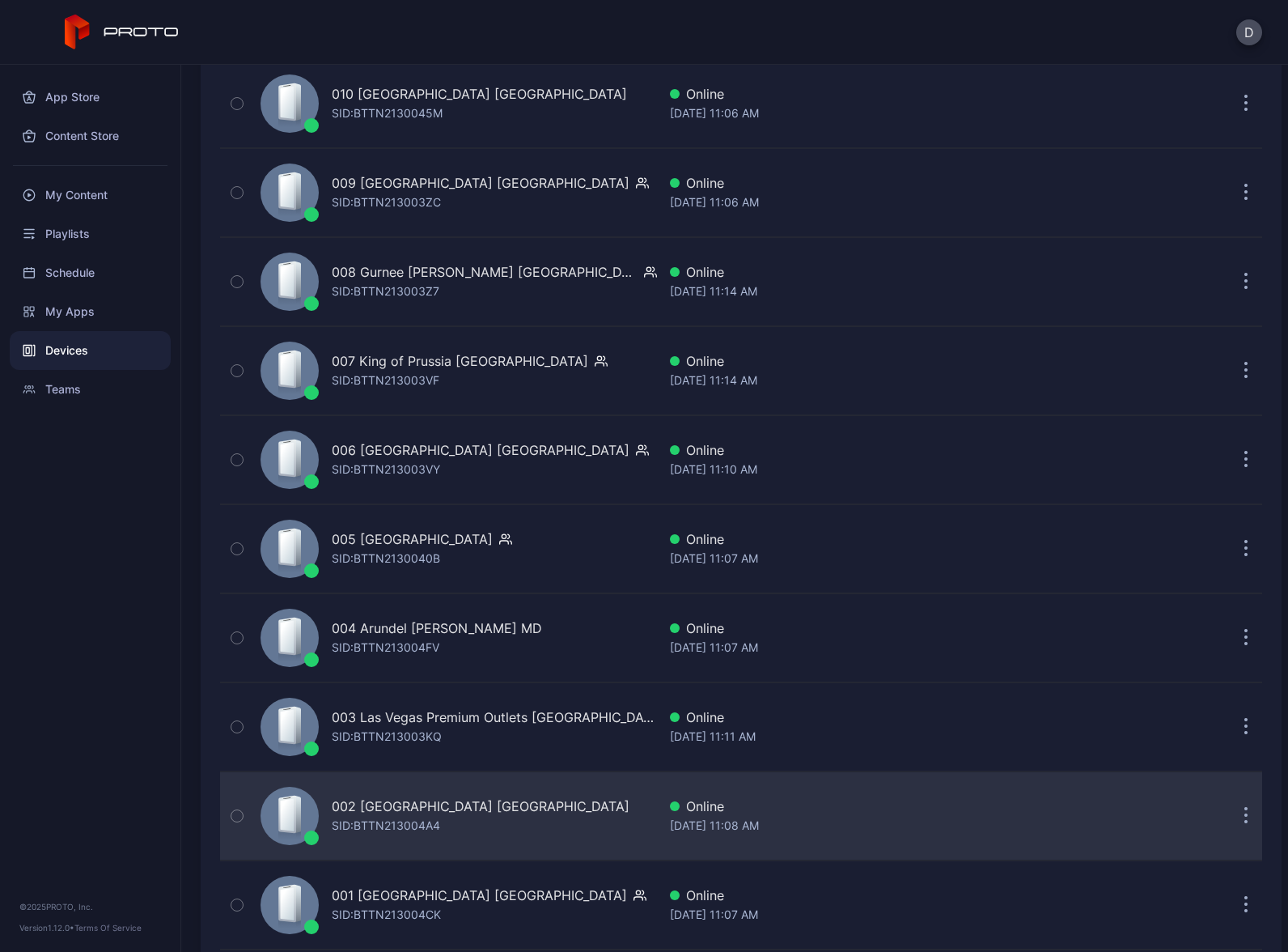
click at [521, 820] on div "002 Roosevelt Field Mall NY SID: BTTN213004A4" at bounding box center [456, 815] width 403 height 81
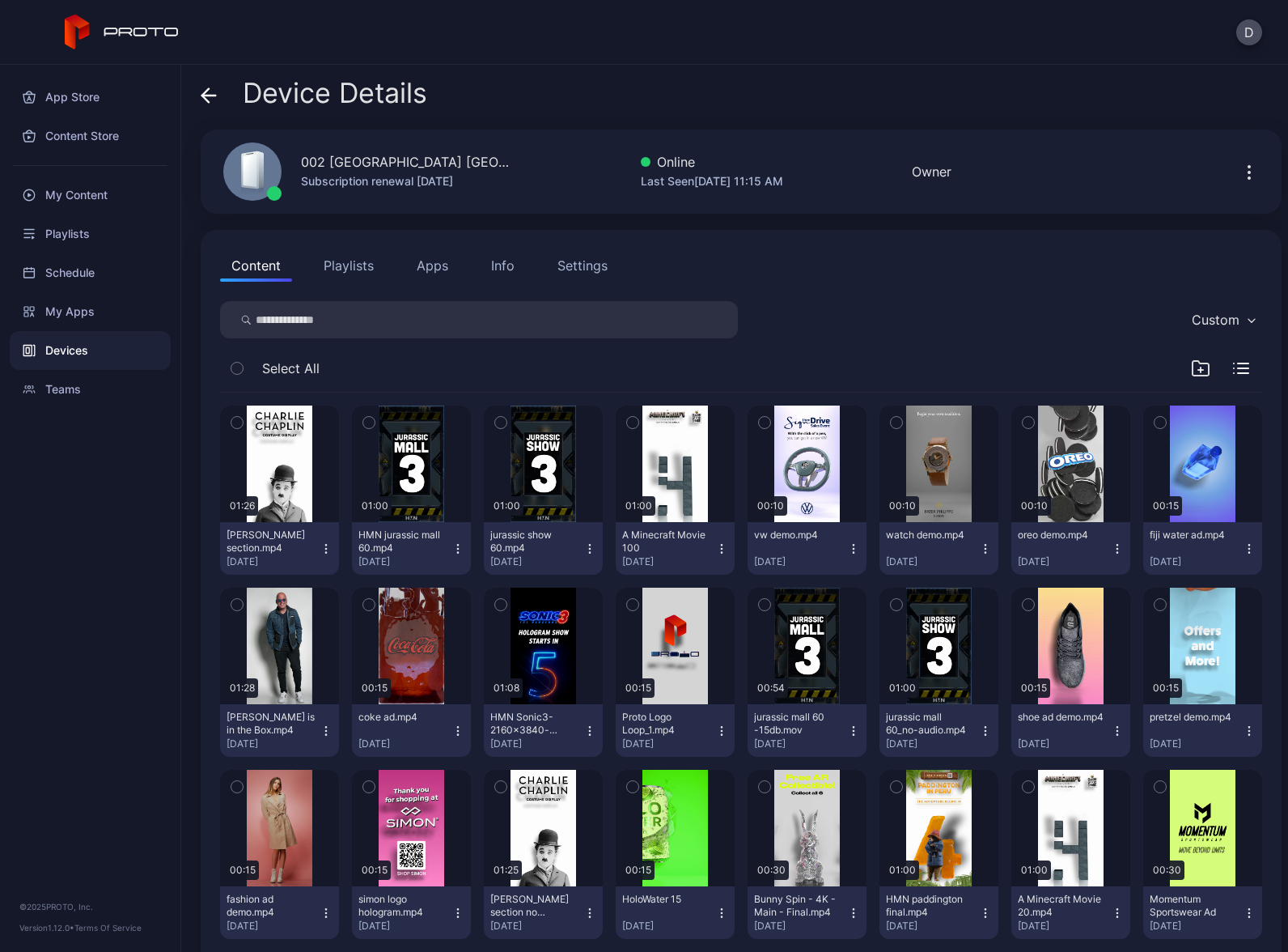
click at [349, 265] on button "Playlists" at bounding box center [349, 265] width 72 height 33
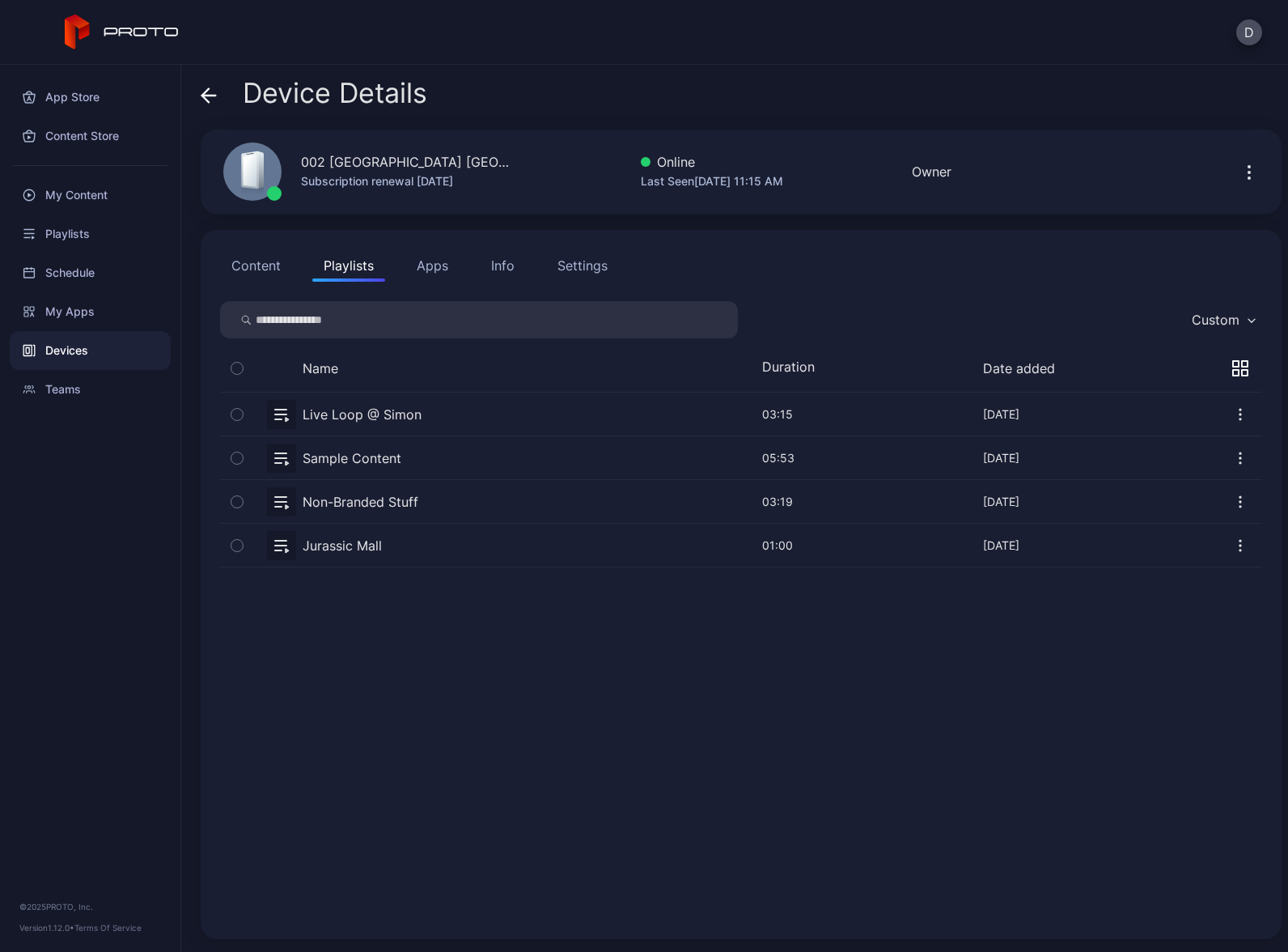
click at [360, 501] on button "button" at bounding box center [741, 501] width 1043 height 43
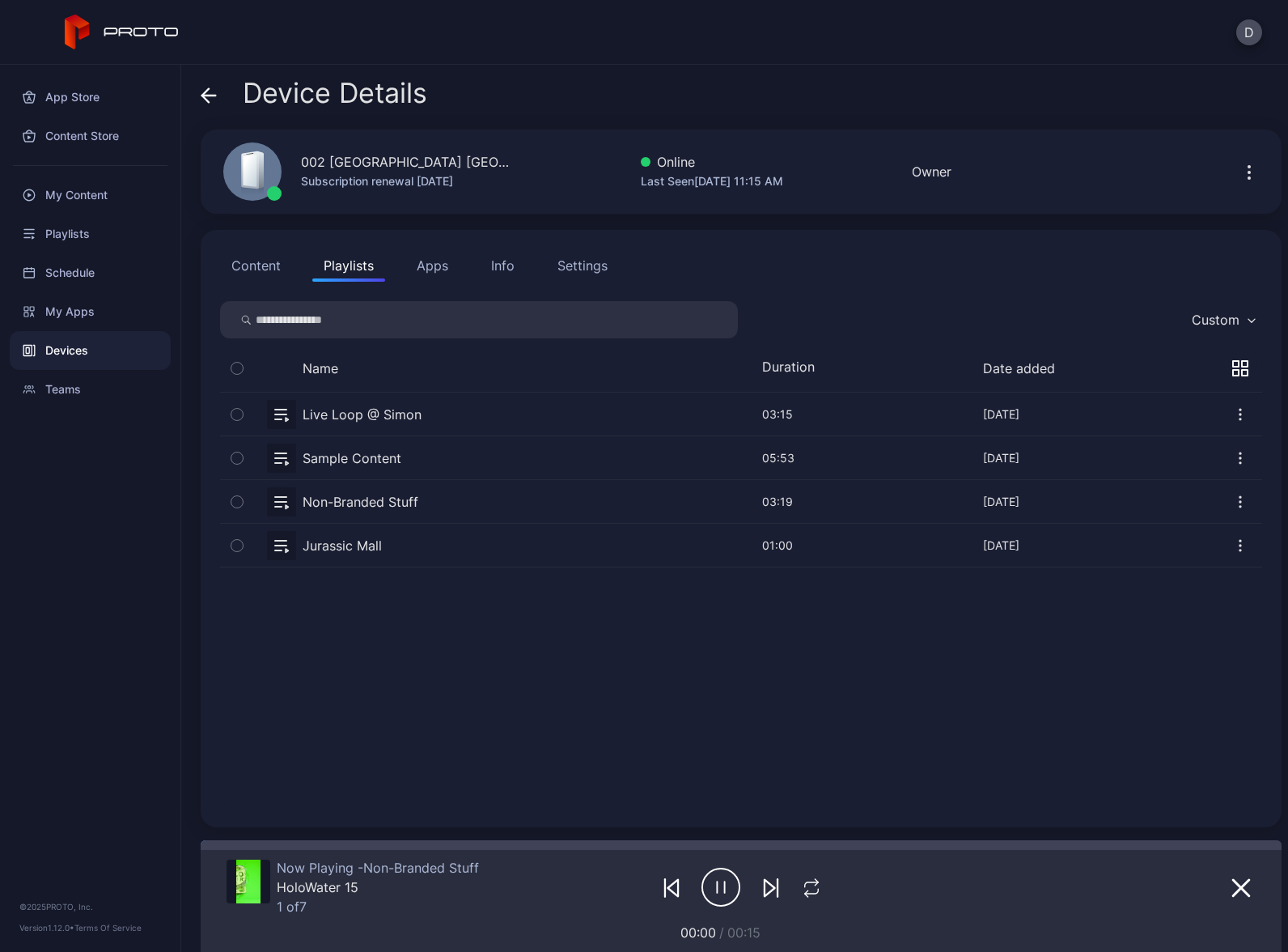
click at [93, 348] on div "Devices" at bounding box center [91, 350] width 161 height 39
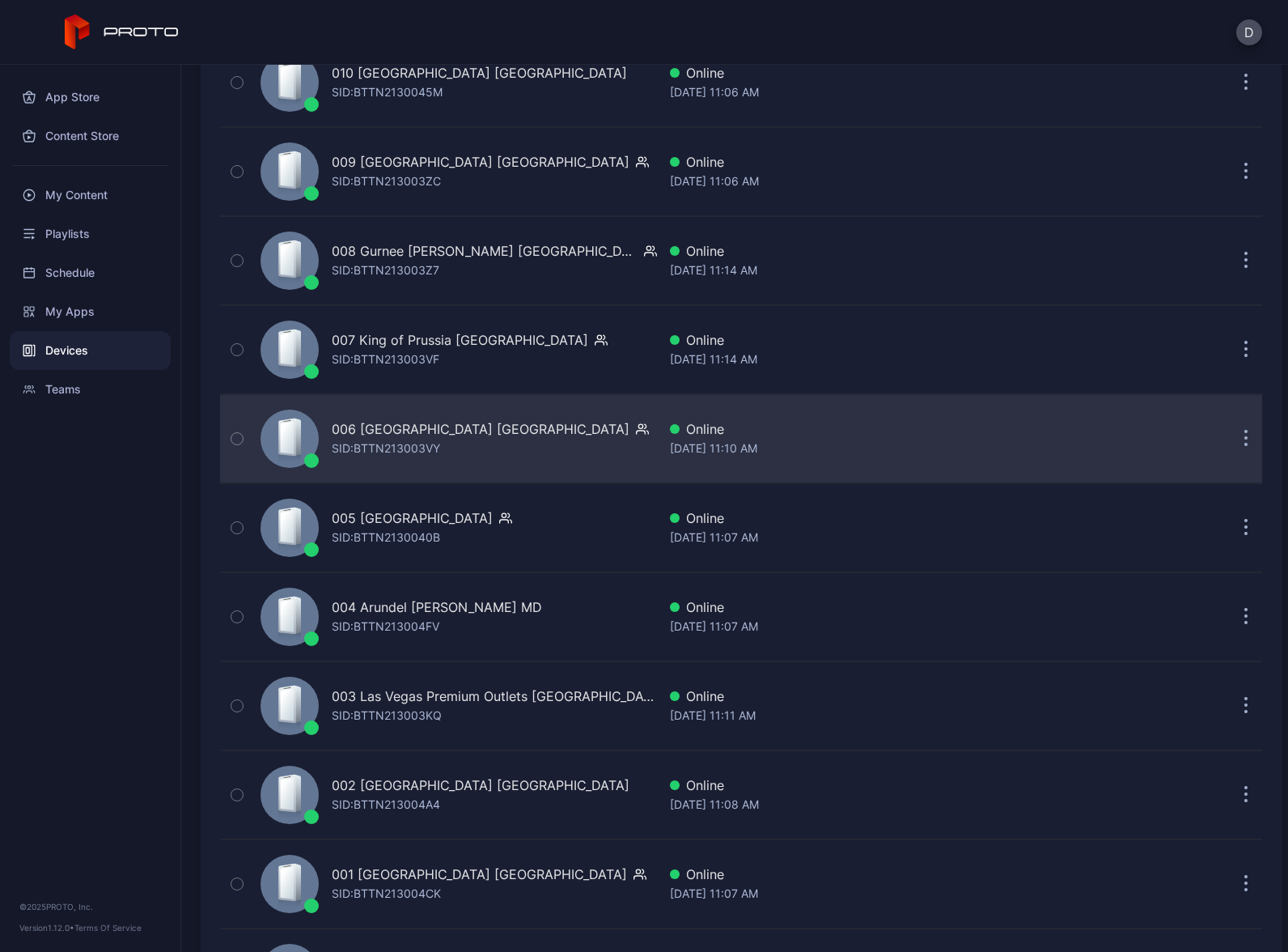
scroll to position [3537, 0]
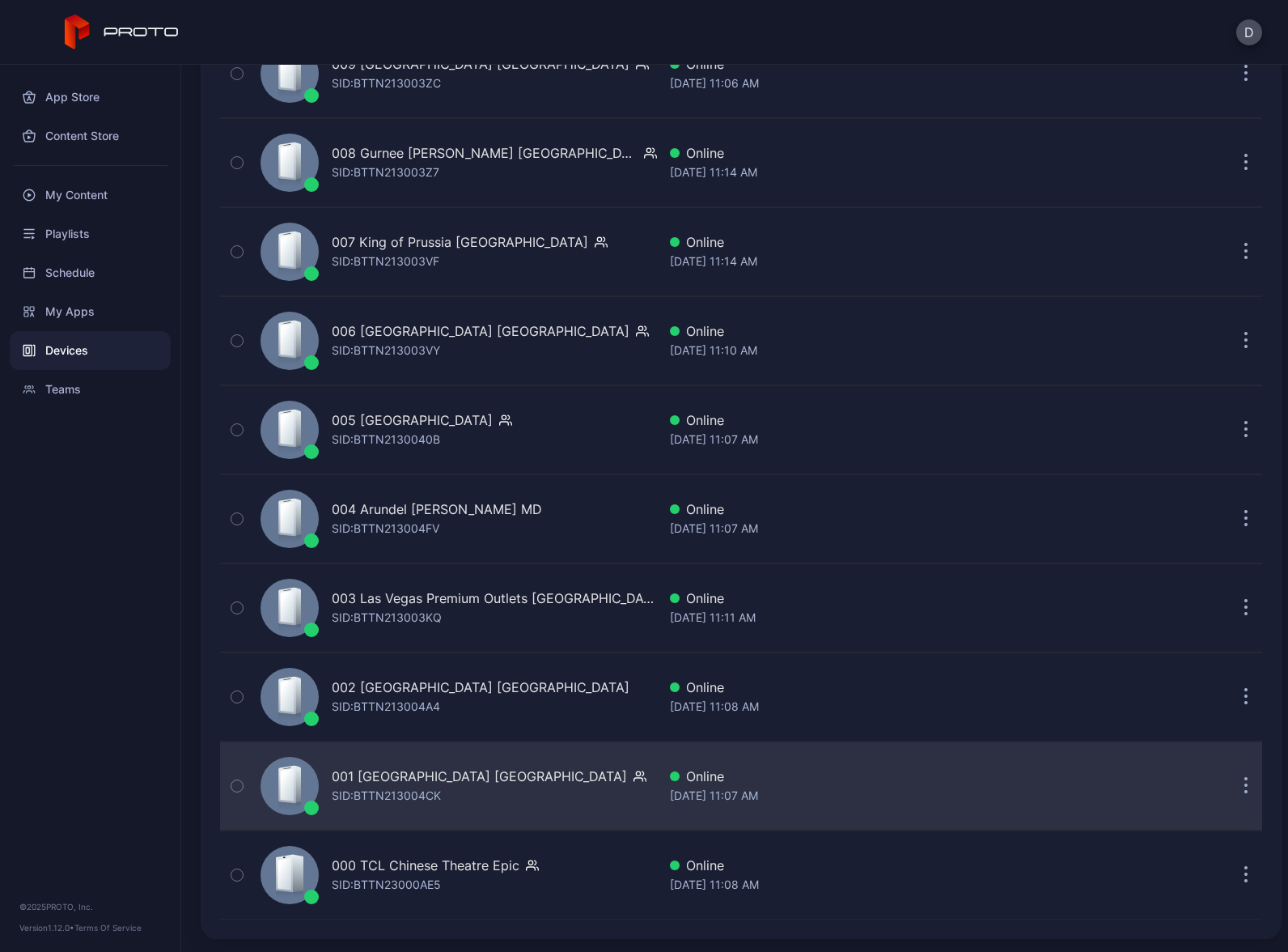
click at [478, 784] on div "001 Del Amo Fashion Center CA" at bounding box center [479, 775] width 295 height 19
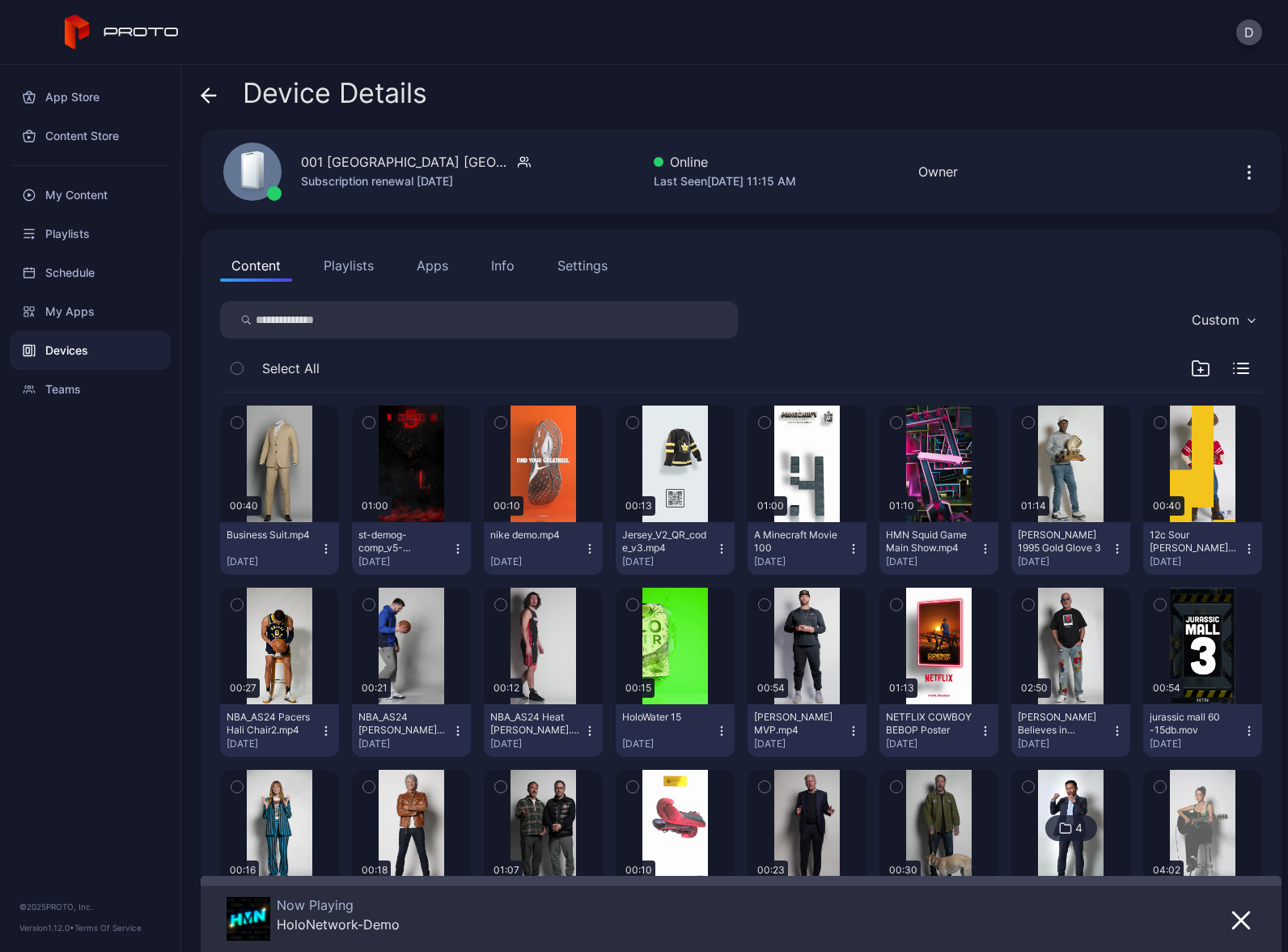
click at [340, 264] on button "Playlists" at bounding box center [349, 265] width 72 height 33
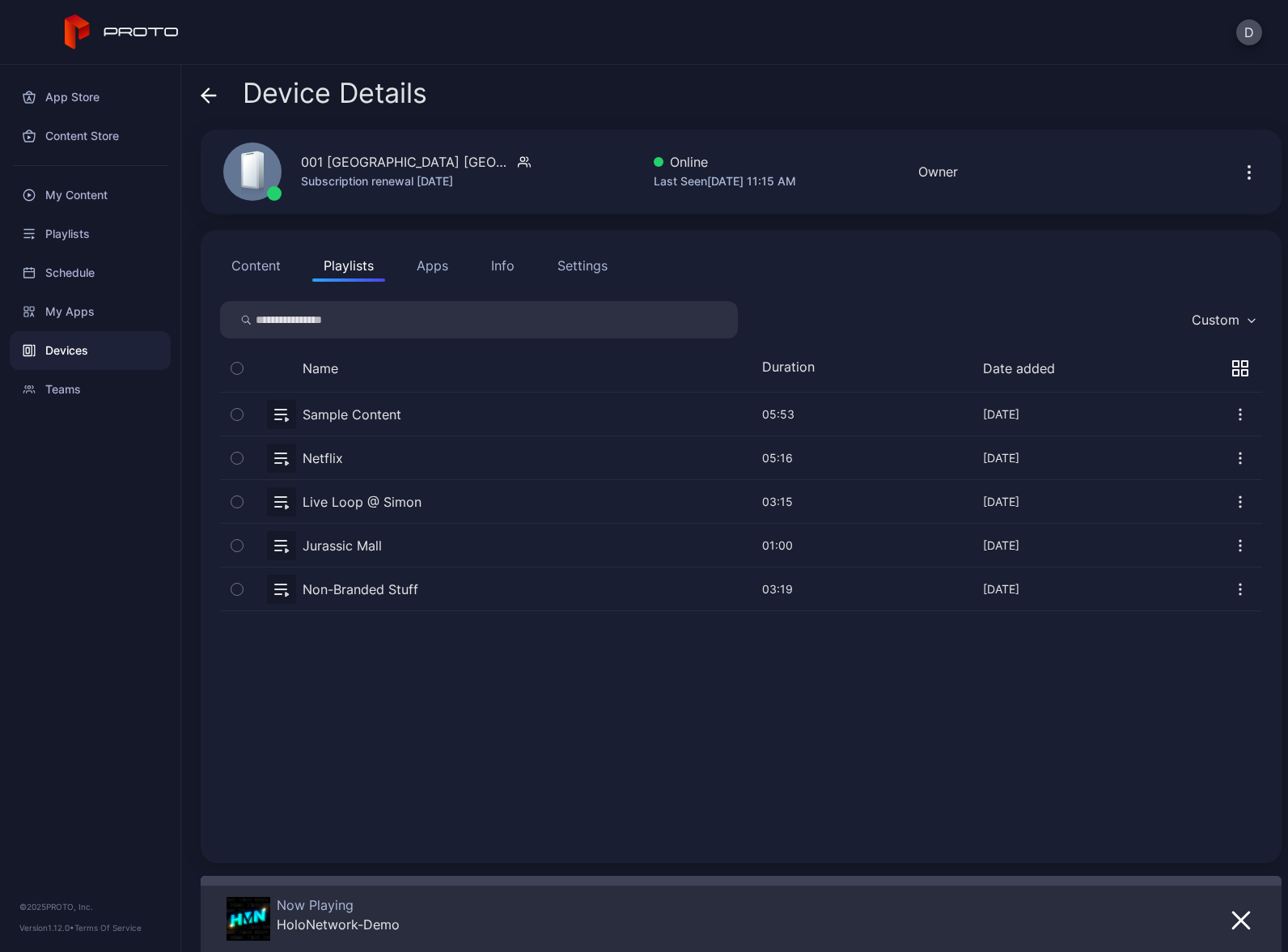
click at [446, 592] on button "button" at bounding box center [741, 588] width 1043 height 43
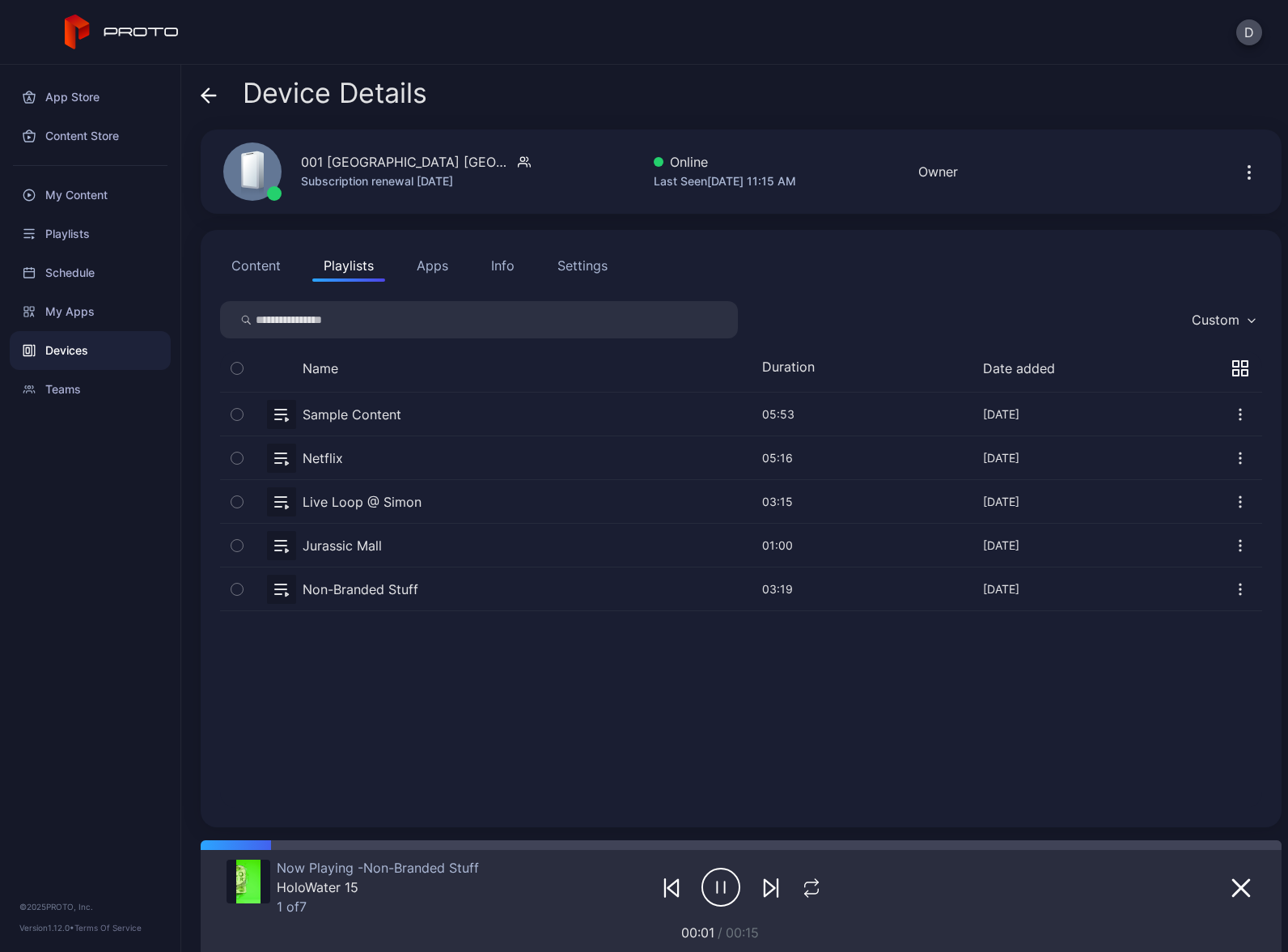
click at [120, 351] on div "Devices" at bounding box center [91, 350] width 161 height 39
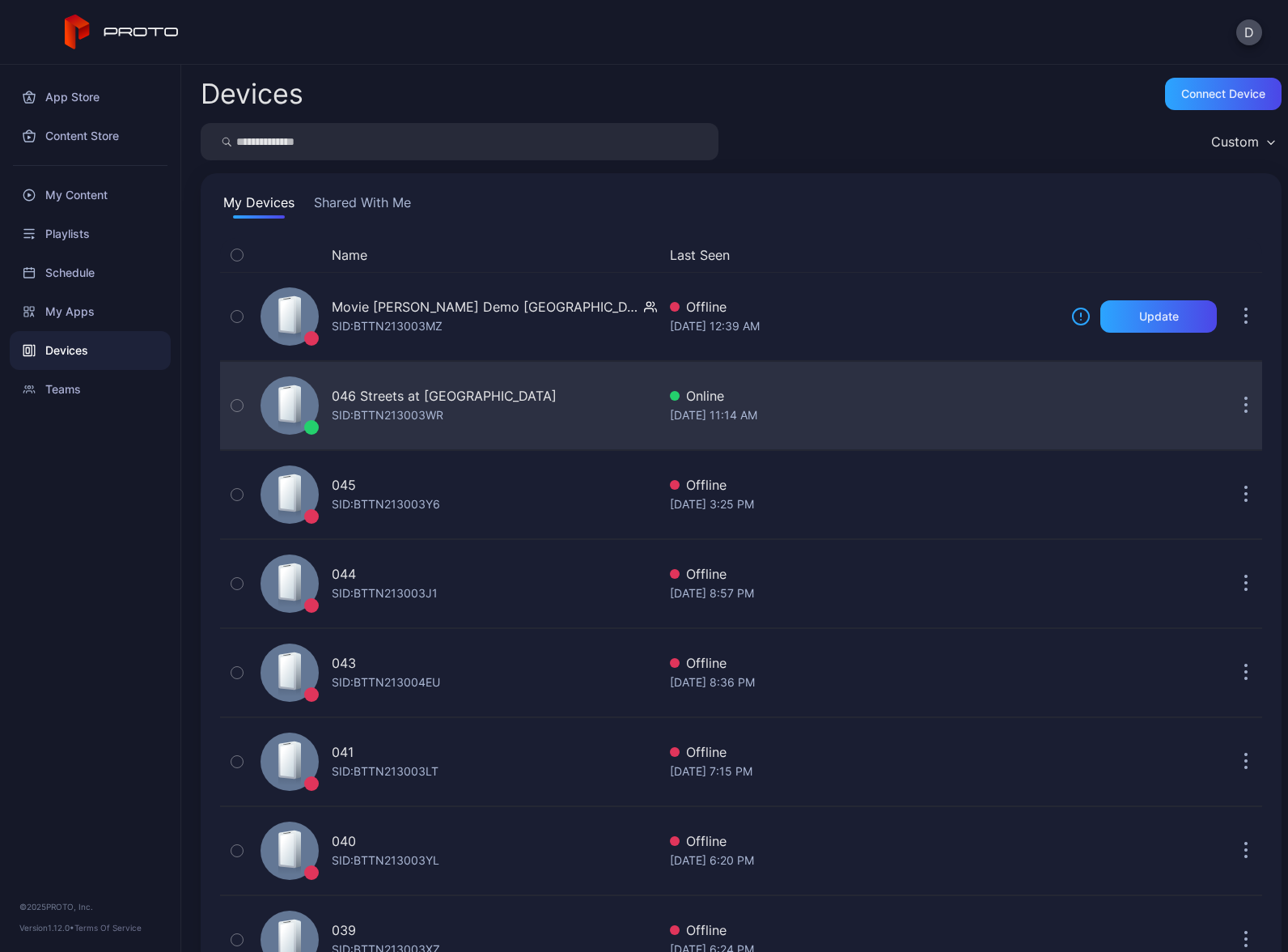
click at [540, 398] on div "046 Streets at Southpoint NC SID: BTTN213003WR" at bounding box center [456, 405] width 403 height 81
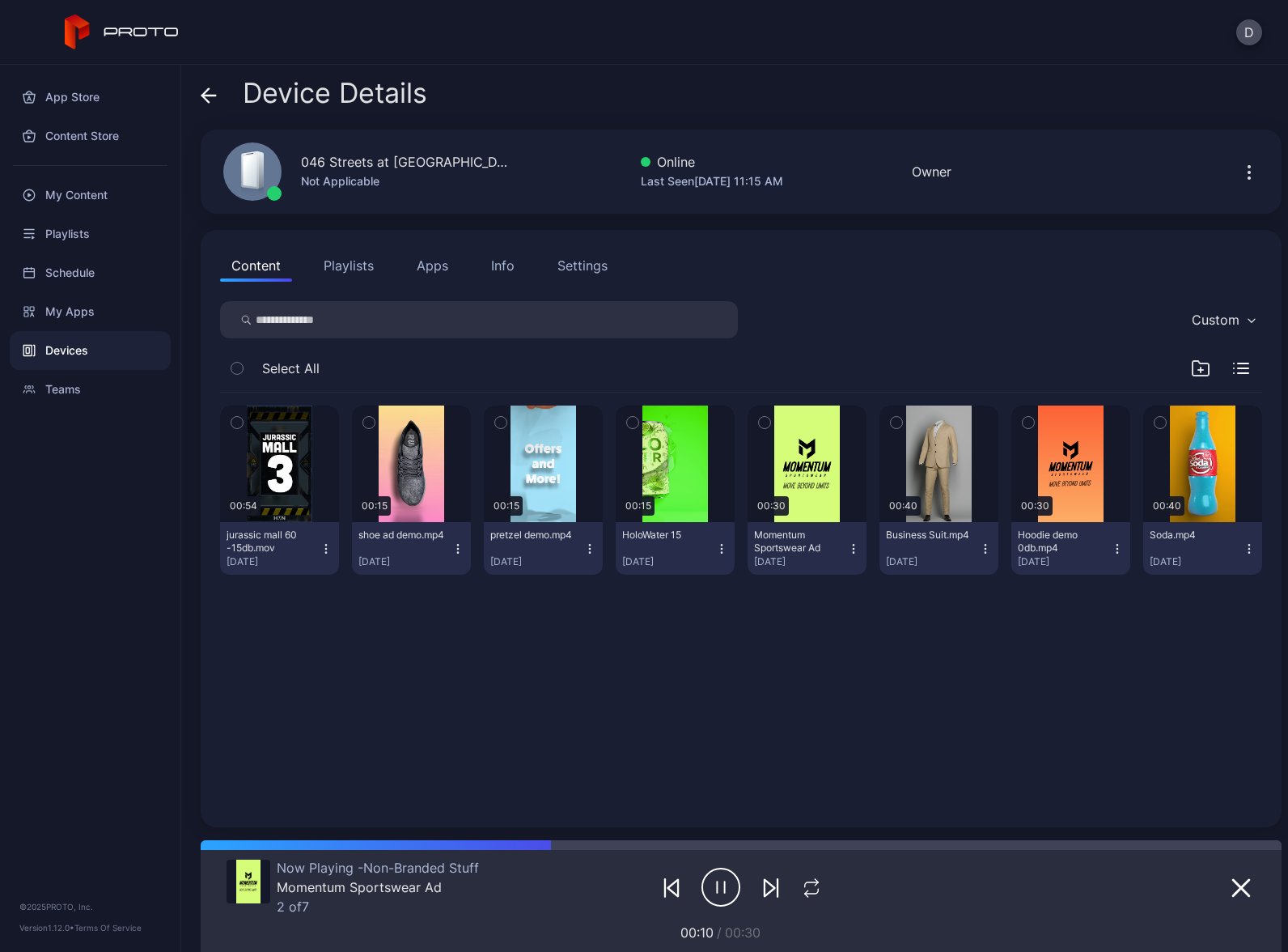
click at [589, 263] on div "Settings" at bounding box center [582, 264] width 50 height 19
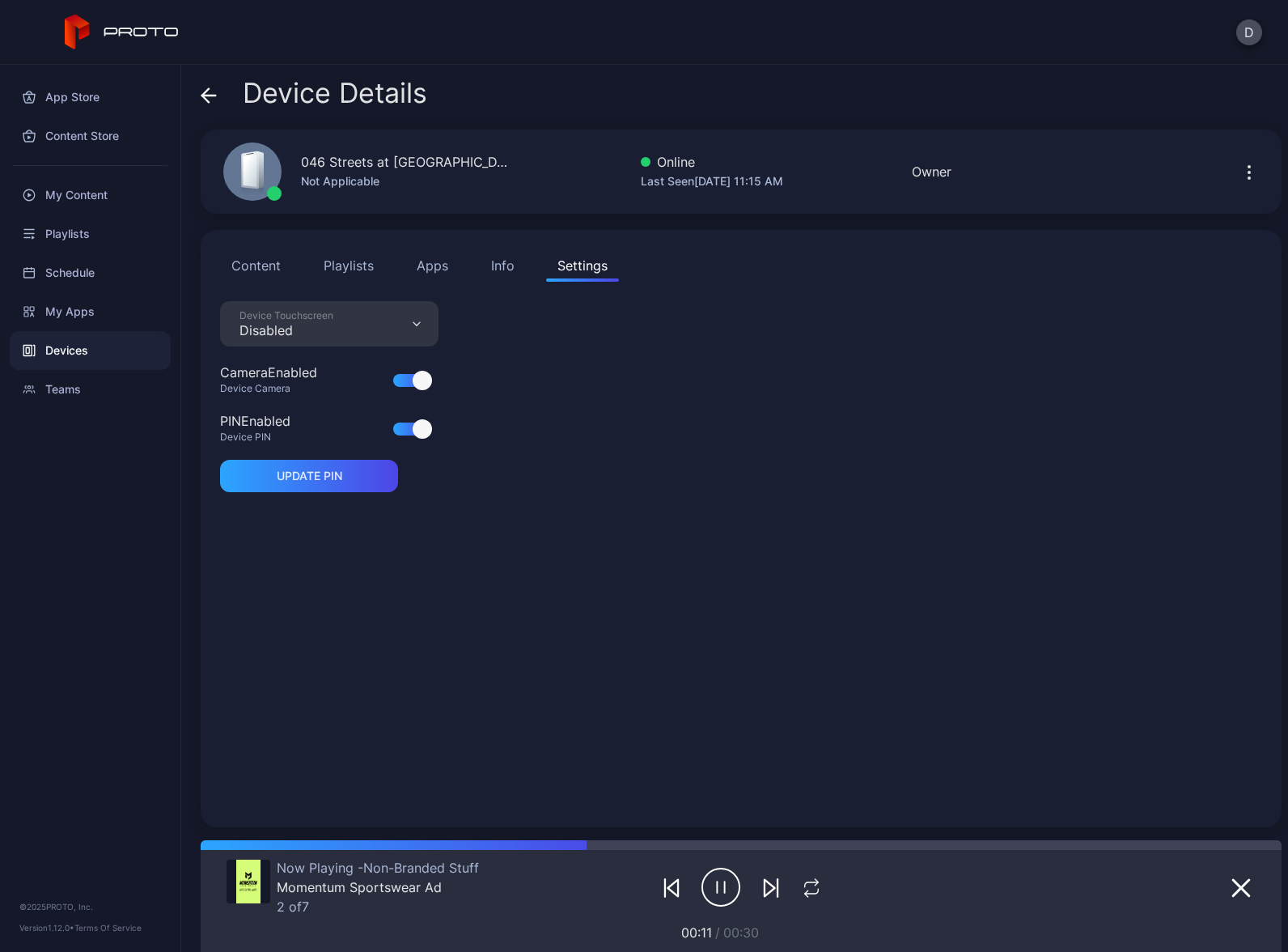
click at [297, 331] on div "Disabled" at bounding box center [286, 331] width 94 height 16
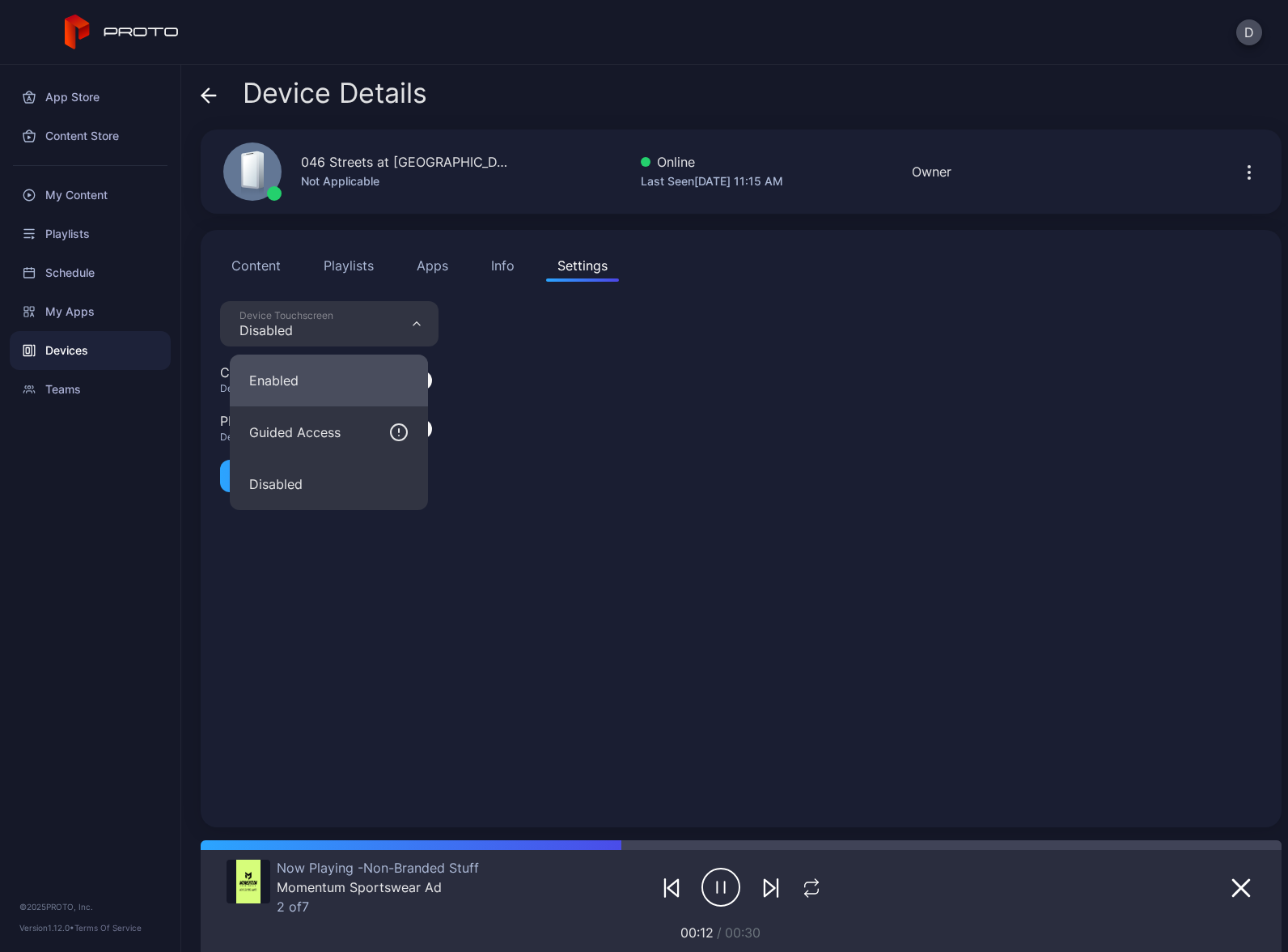
click at [306, 378] on button "Enabled" at bounding box center [329, 380] width 198 height 52
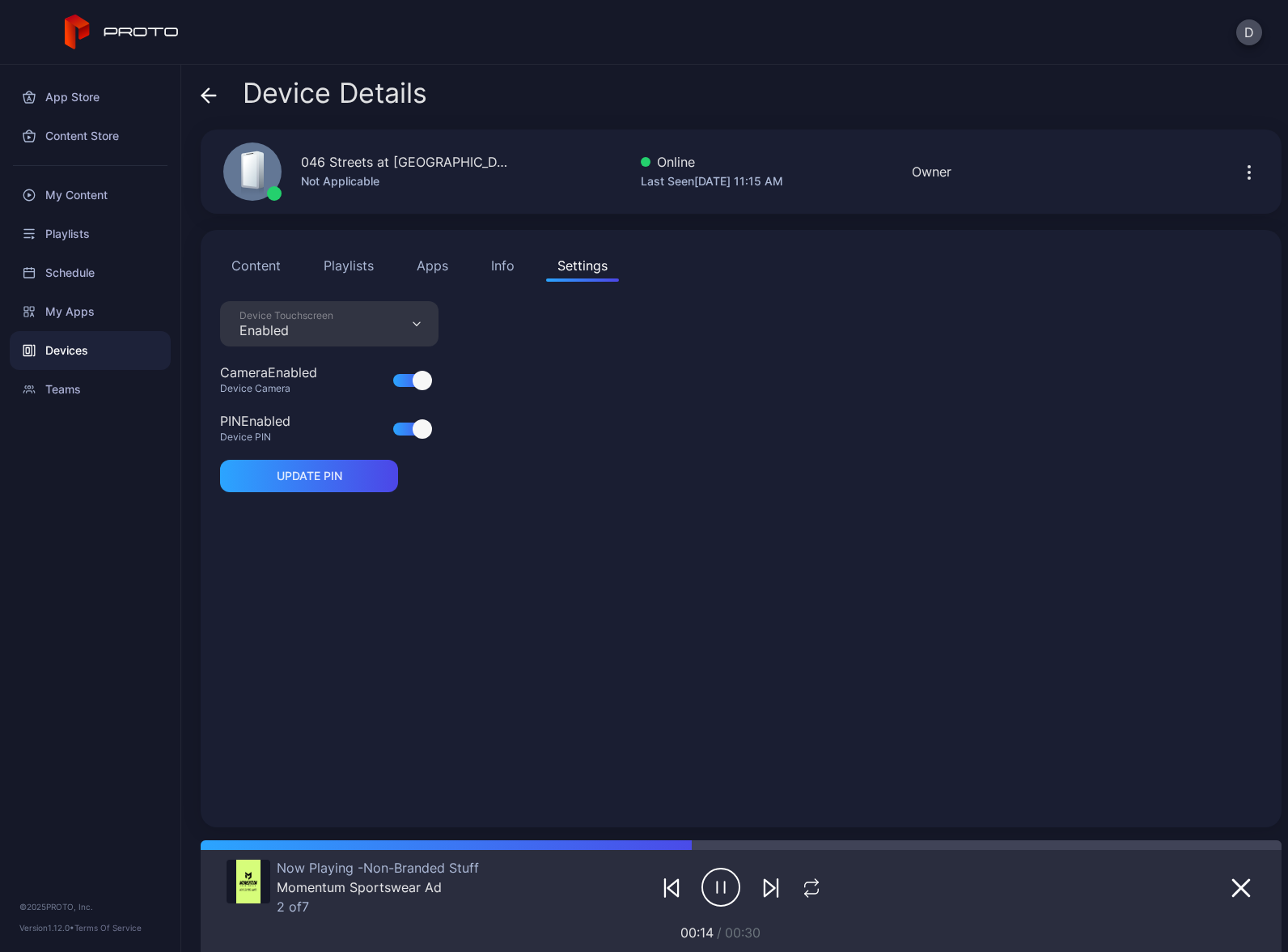
click at [136, 351] on div "Devices" at bounding box center [91, 350] width 161 height 39
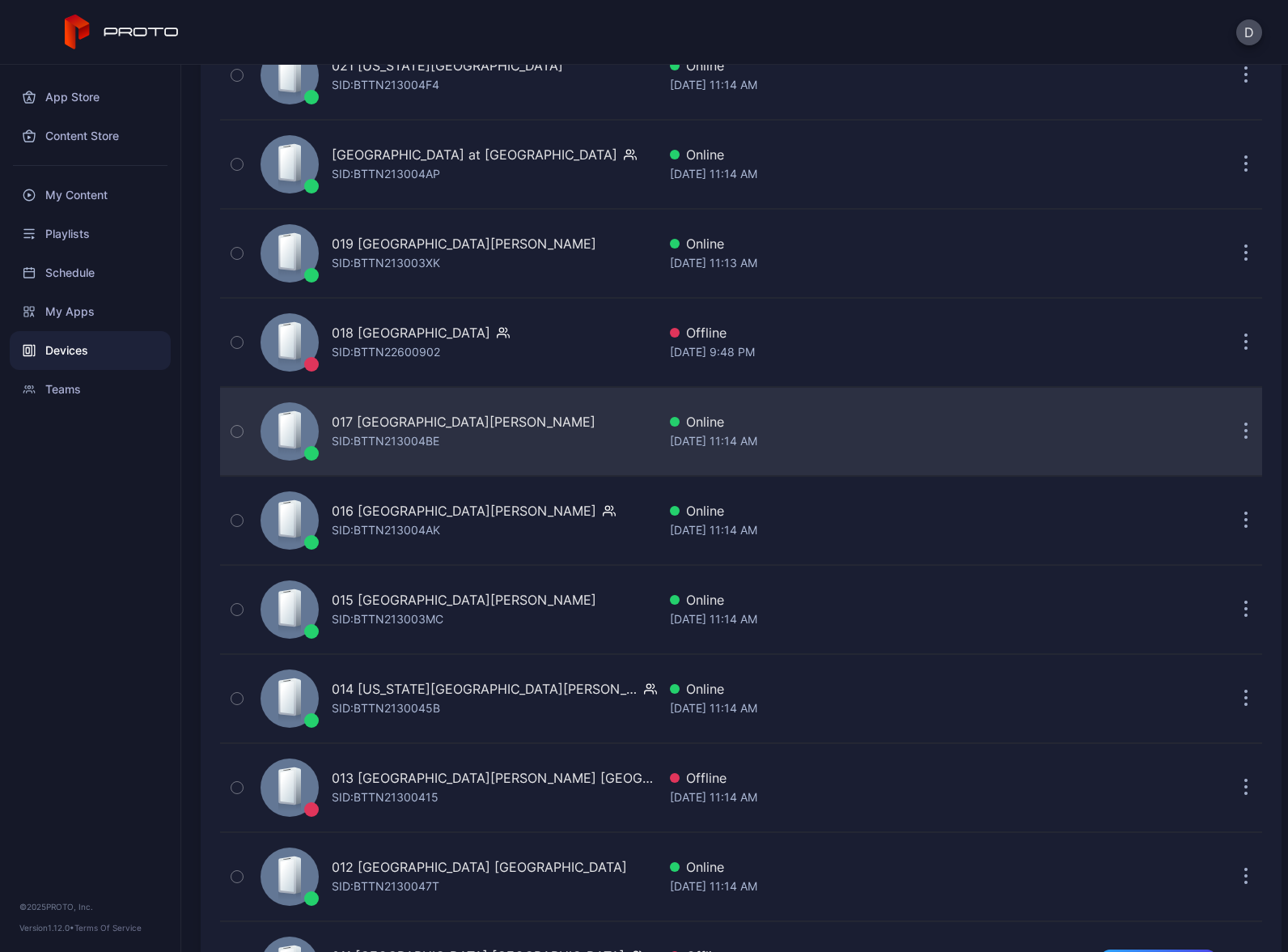
scroll to position [2531, 0]
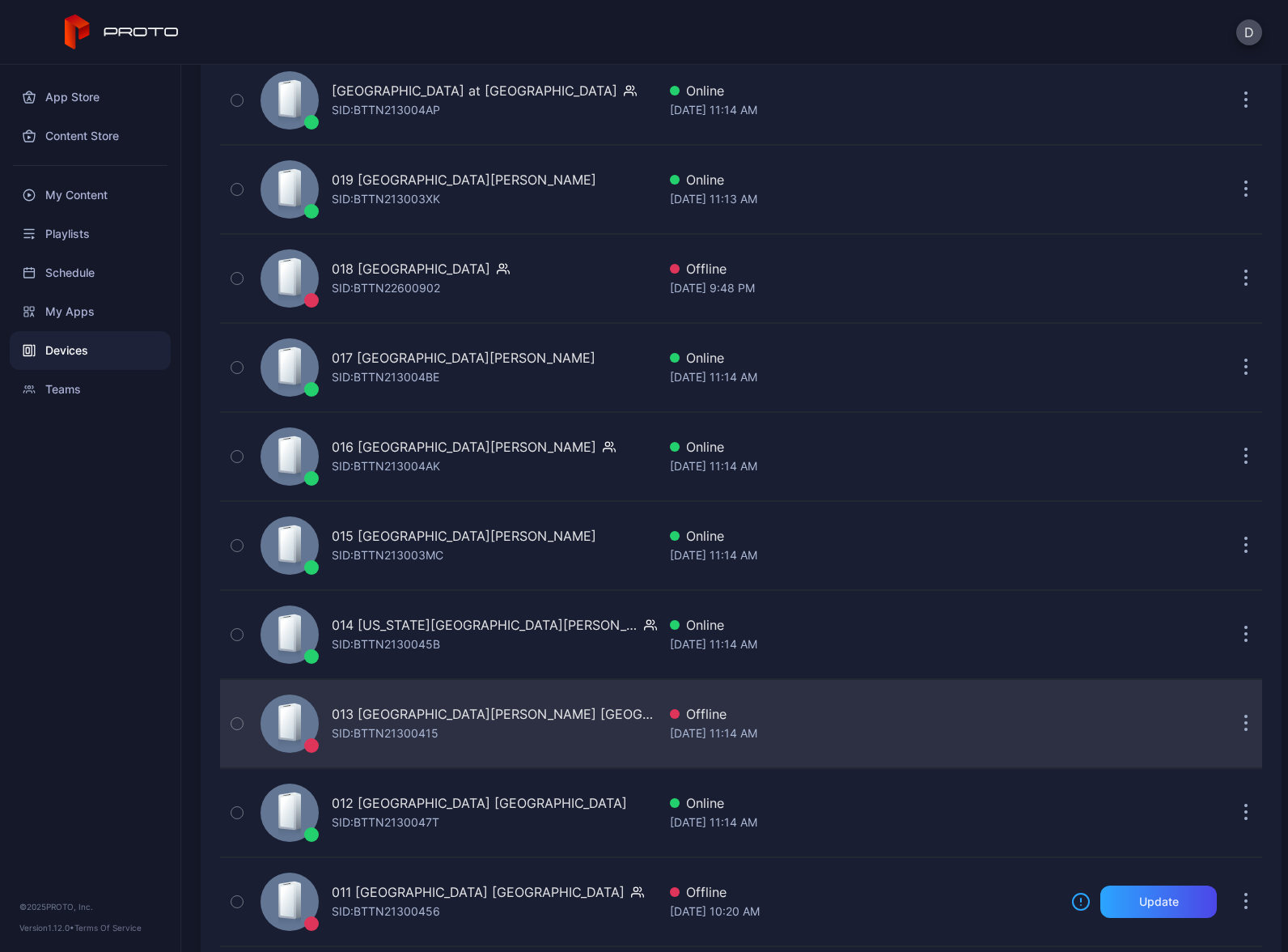
click at [537, 726] on div "013 Potomac Mills VA SID: BTTN21300415" at bounding box center [456, 723] width 403 height 81
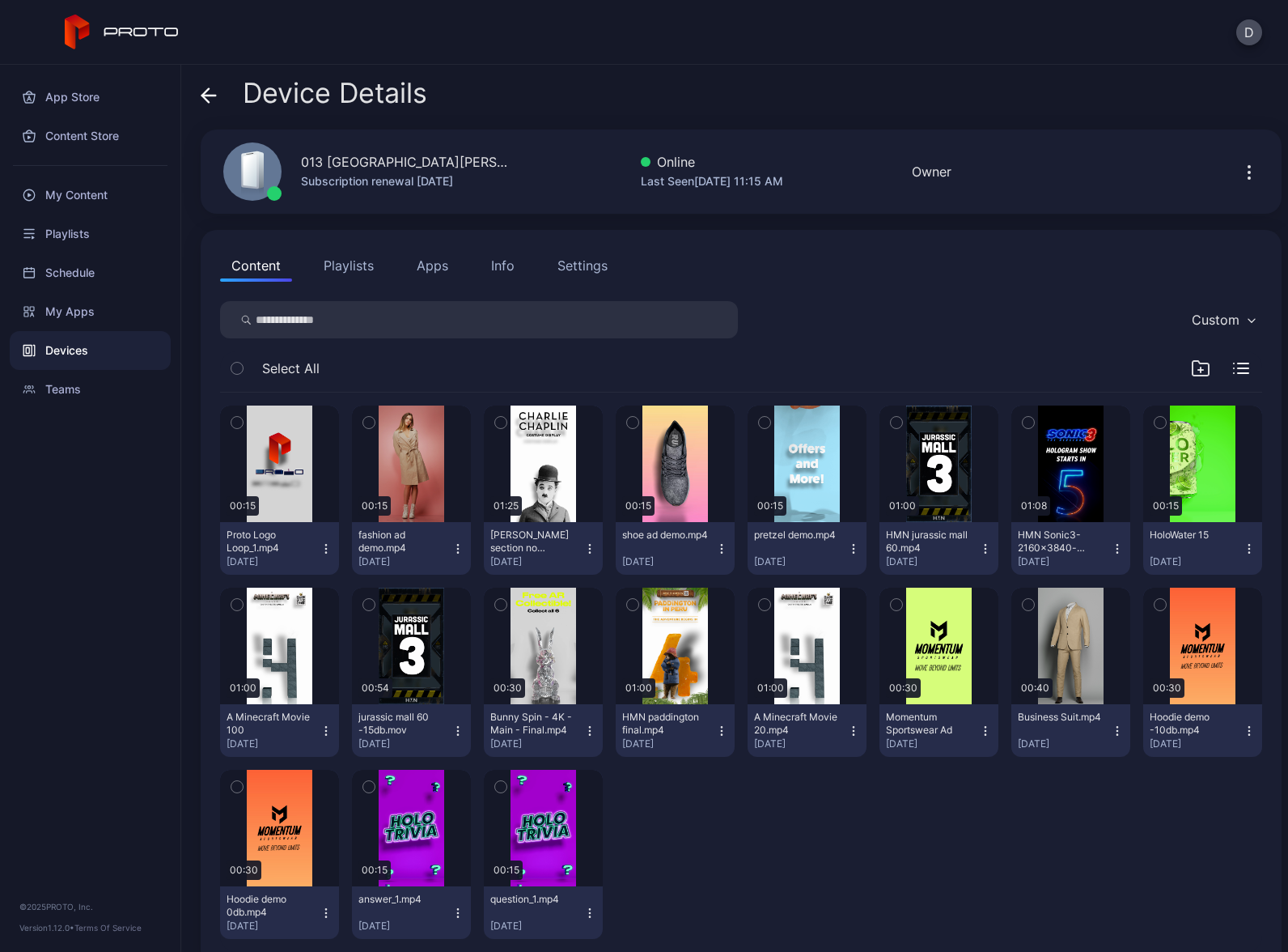
click at [347, 259] on button "Playlists" at bounding box center [349, 265] width 72 height 33
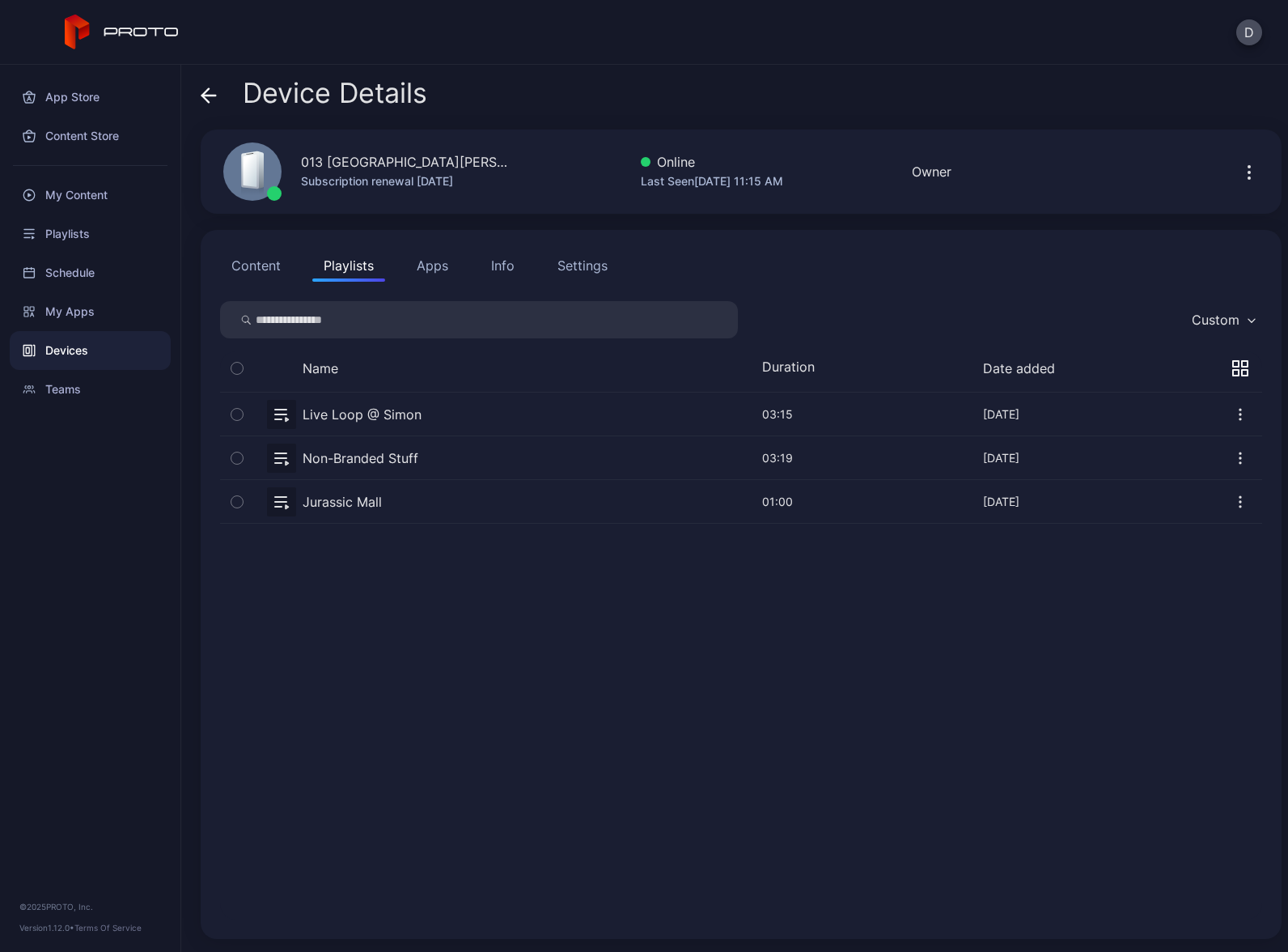
click at [442, 459] on button "button" at bounding box center [741, 457] width 1043 height 43
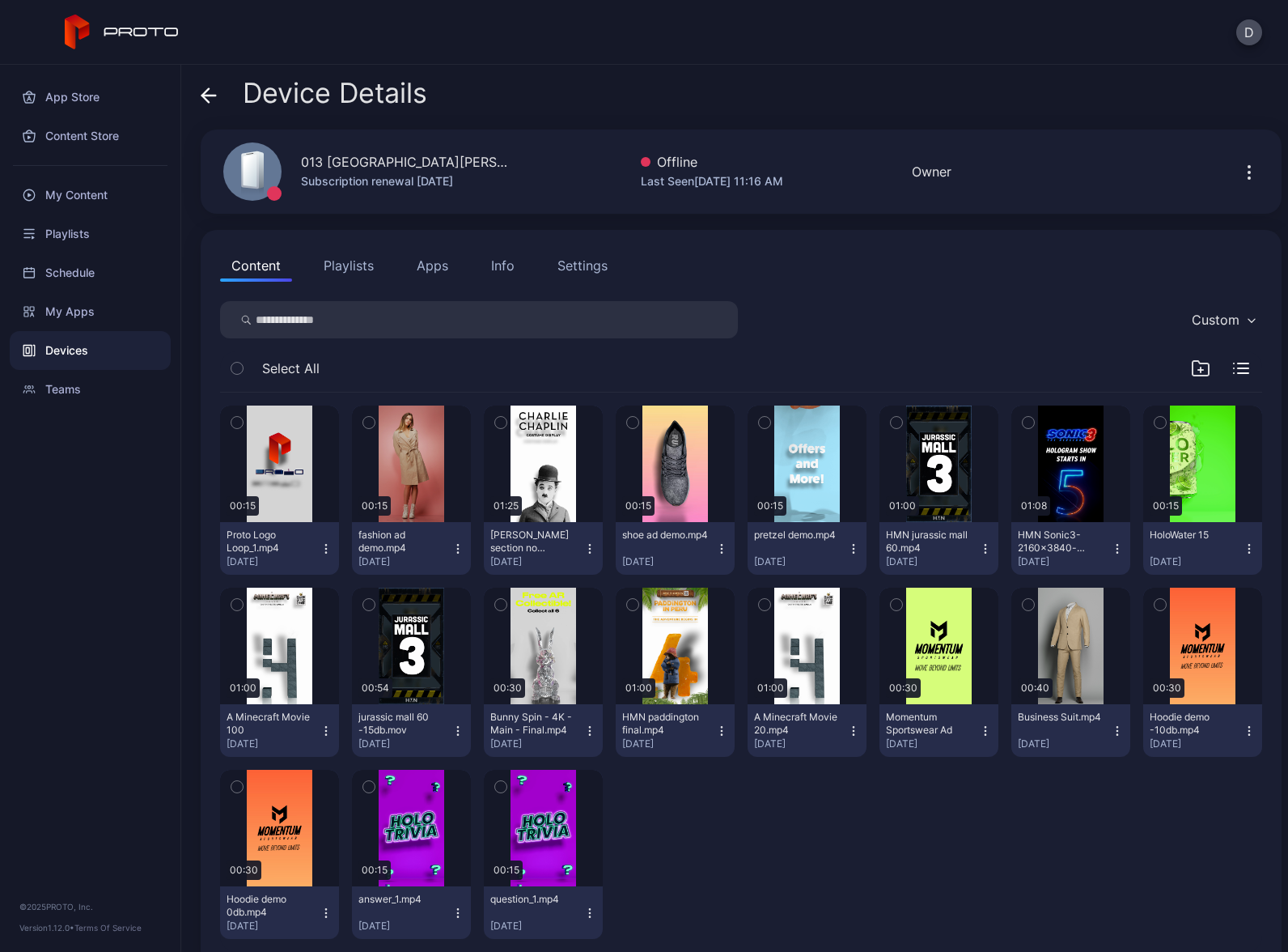
click at [346, 270] on button "Playlists" at bounding box center [349, 265] width 72 height 33
click at [353, 271] on button "Playlists" at bounding box center [349, 265] width 72 height 33
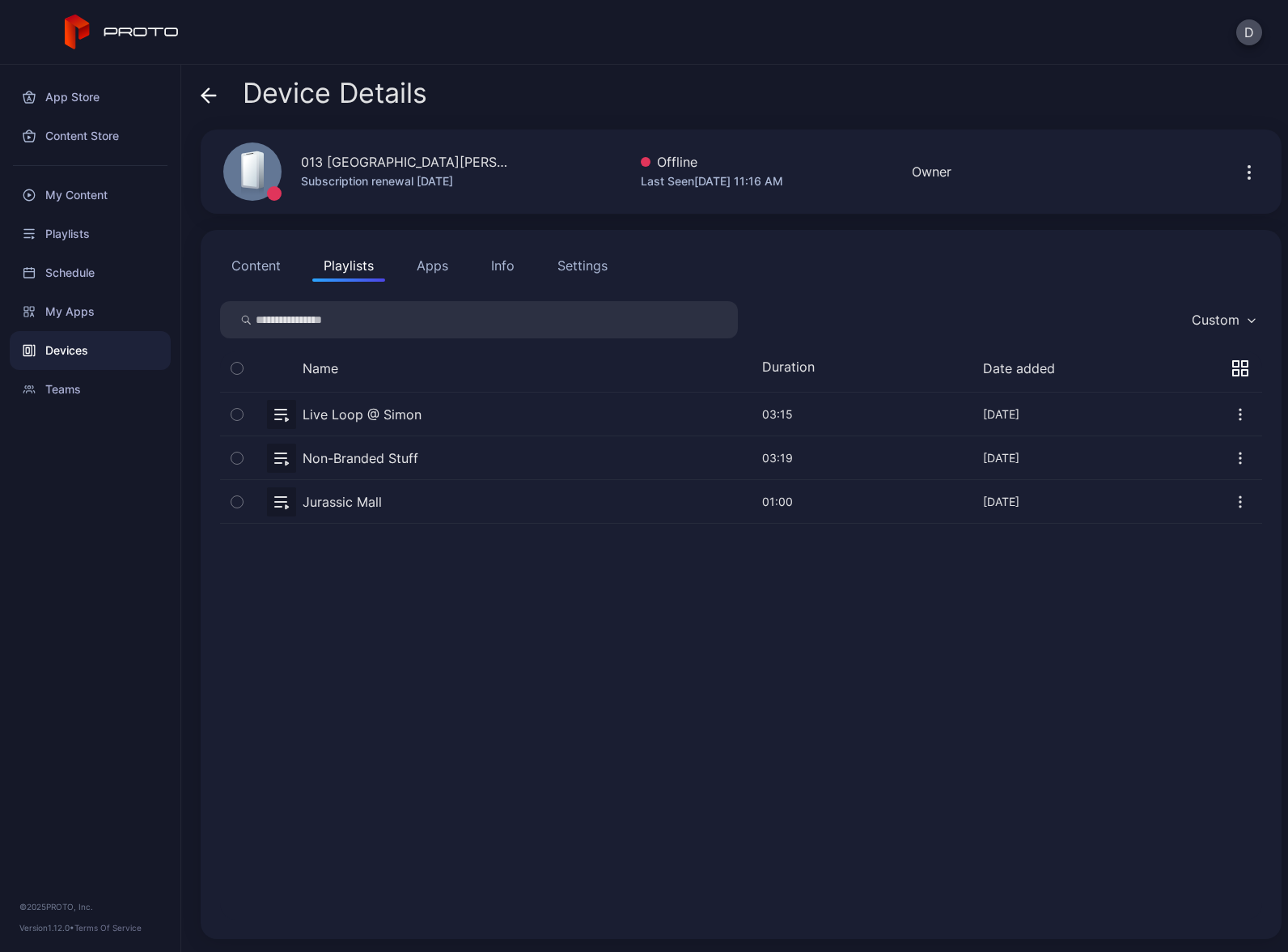
click at [479, 466] on button "button" at bounding box center [741, 457] width 1043 height 43
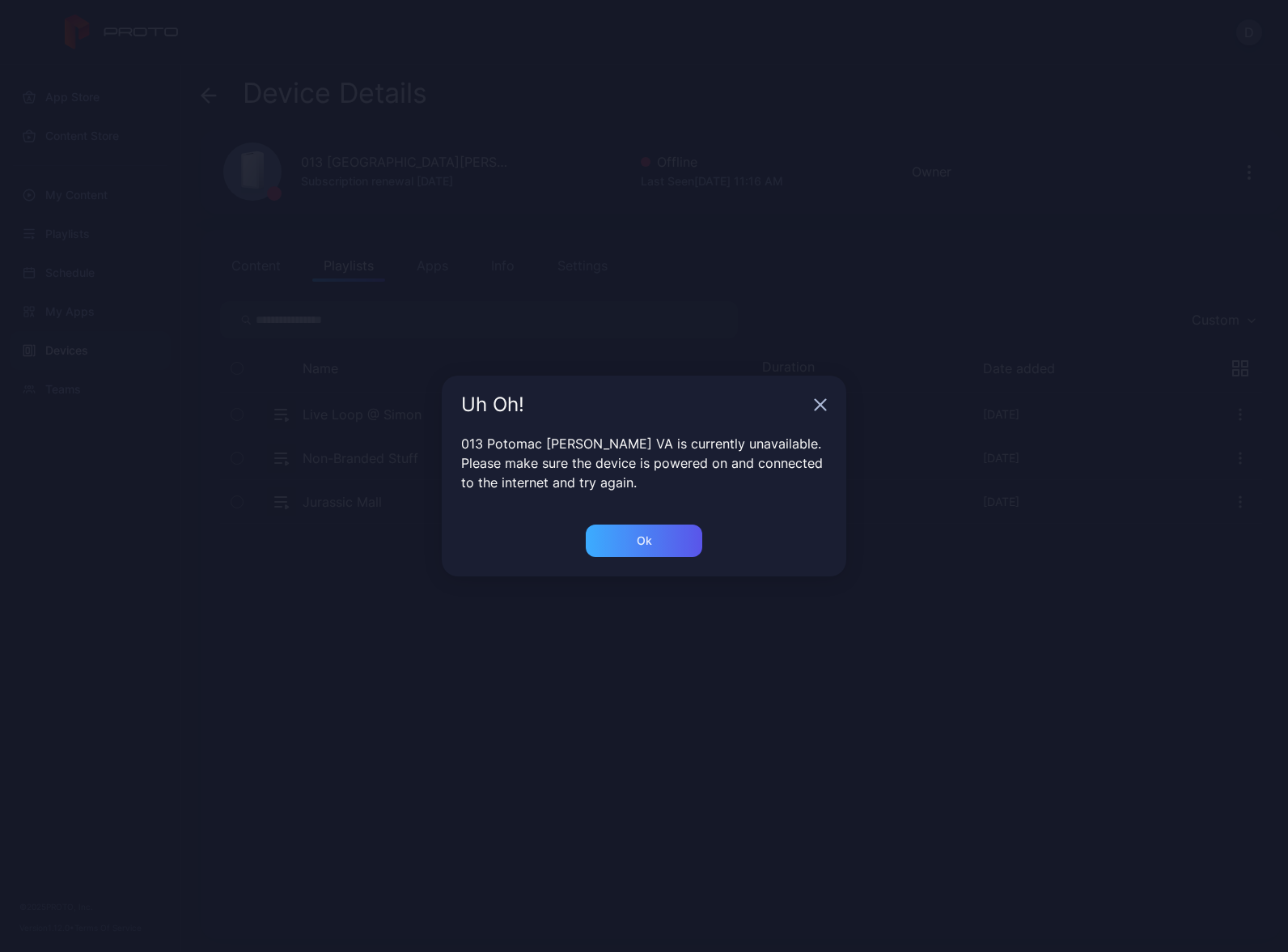
click at [634, 544] on div "Ok" at bounding box center [644, 541] width 117 height 33
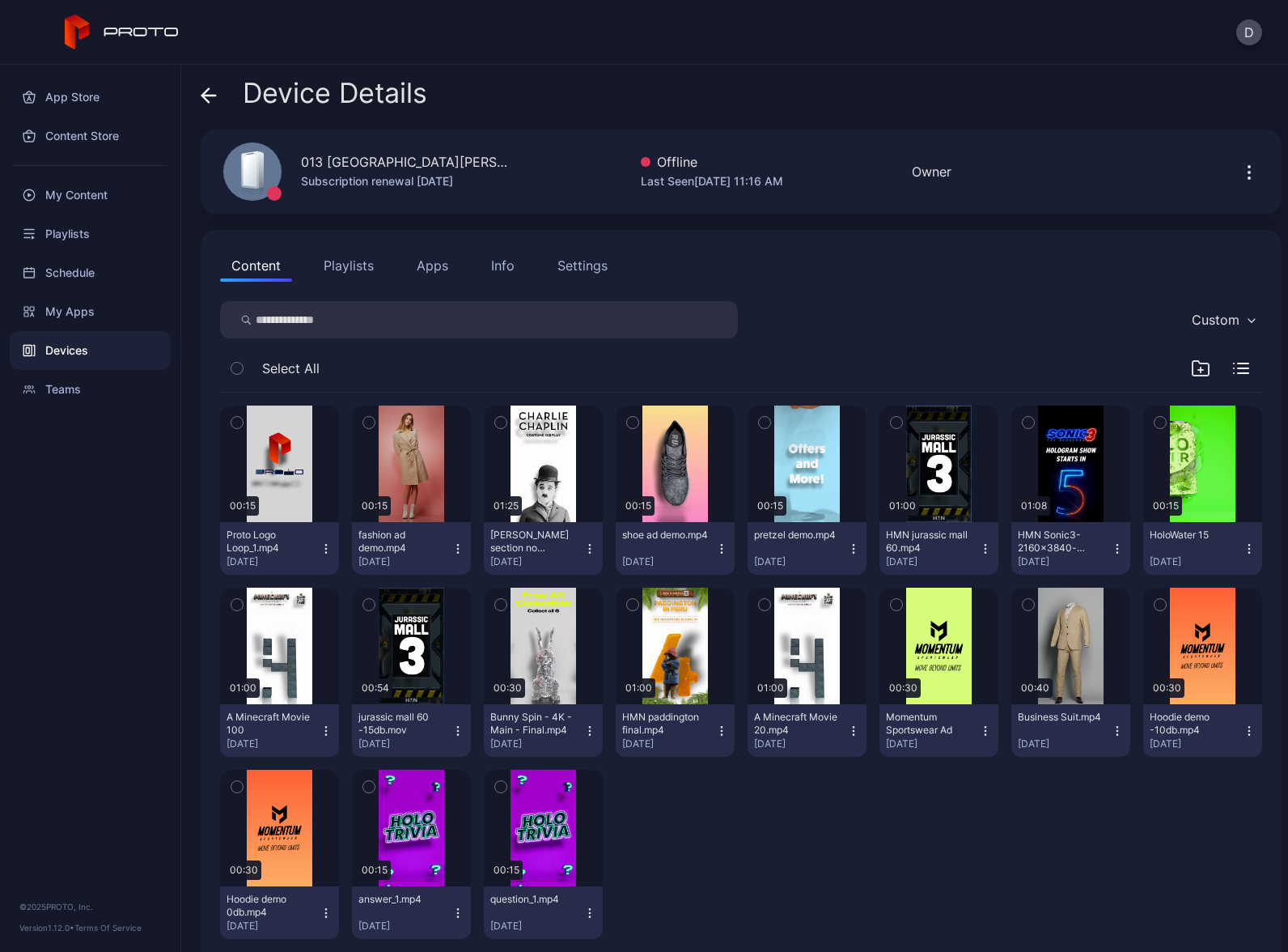
click at [96, 351] on div "Devices" at bounding box center [91, 350] width 161 height 39
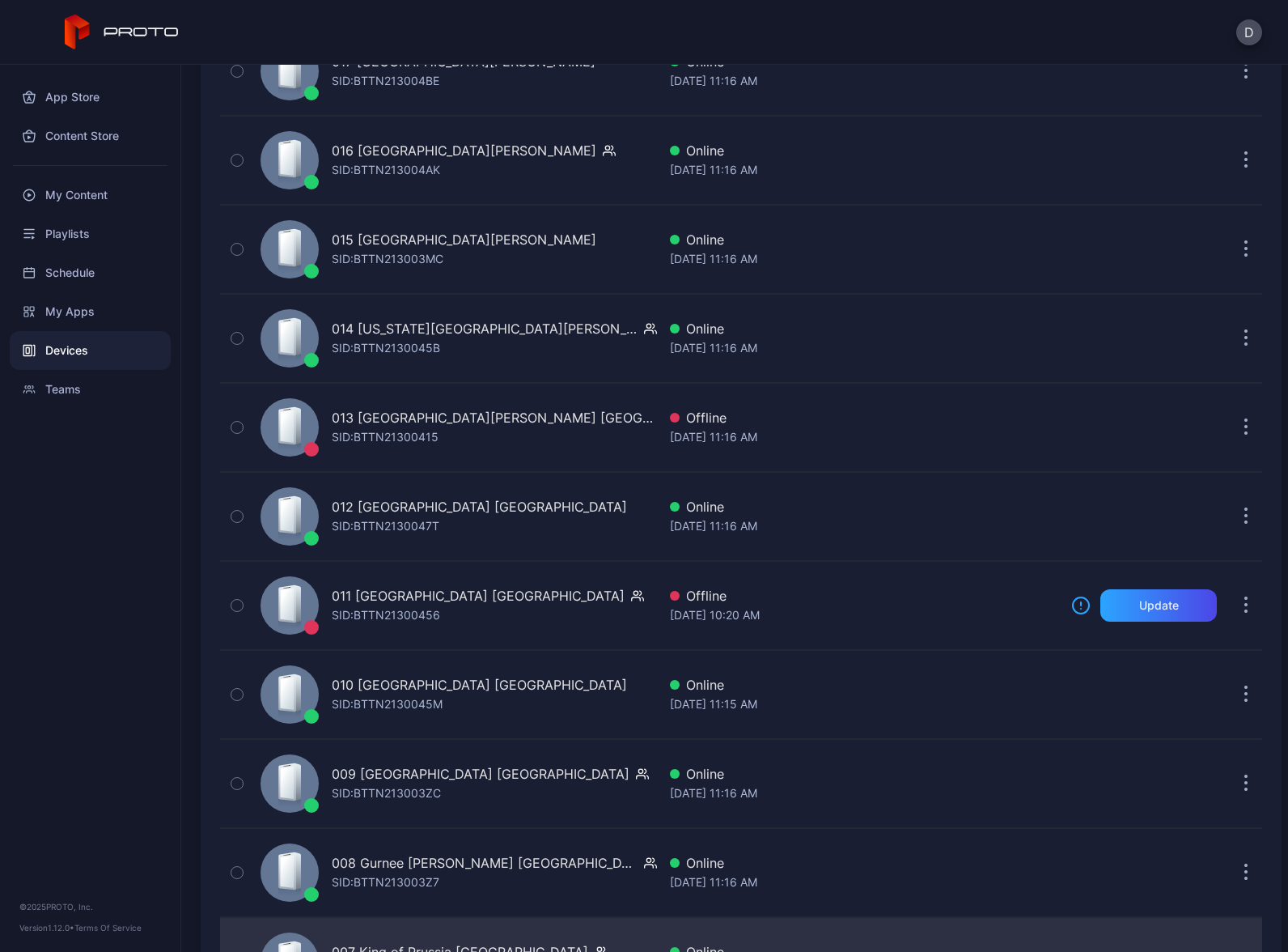
scroll to position [2744, 0]
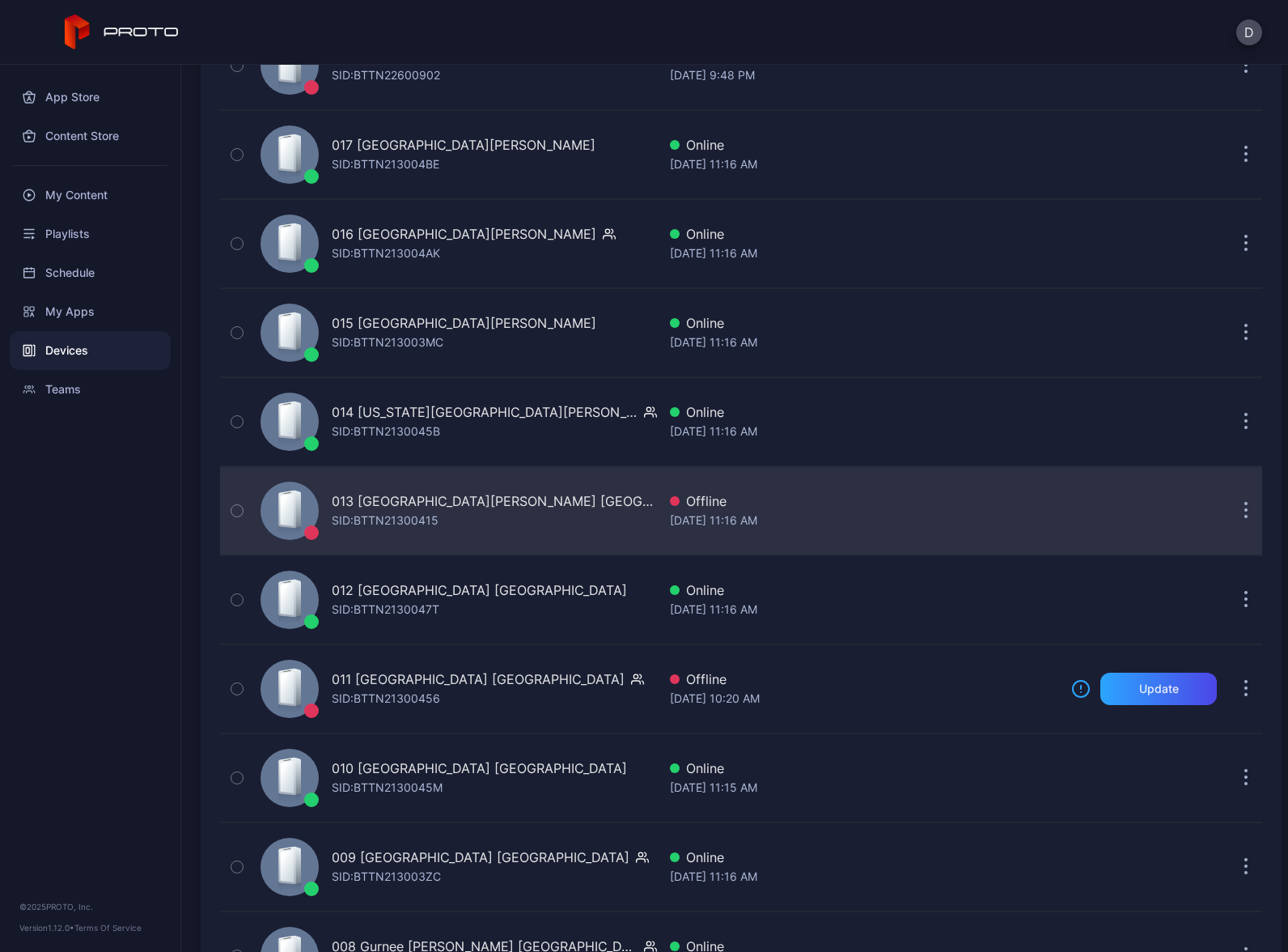
click at [545, 502] on div "013 [GEOGRAPHIC_DATA][PERSON_NAME] [GEOGRAPHIC_DATA] [PERSON_NAME]: BTTN21300415" at bounding box center [456, 510] width 403 height 81
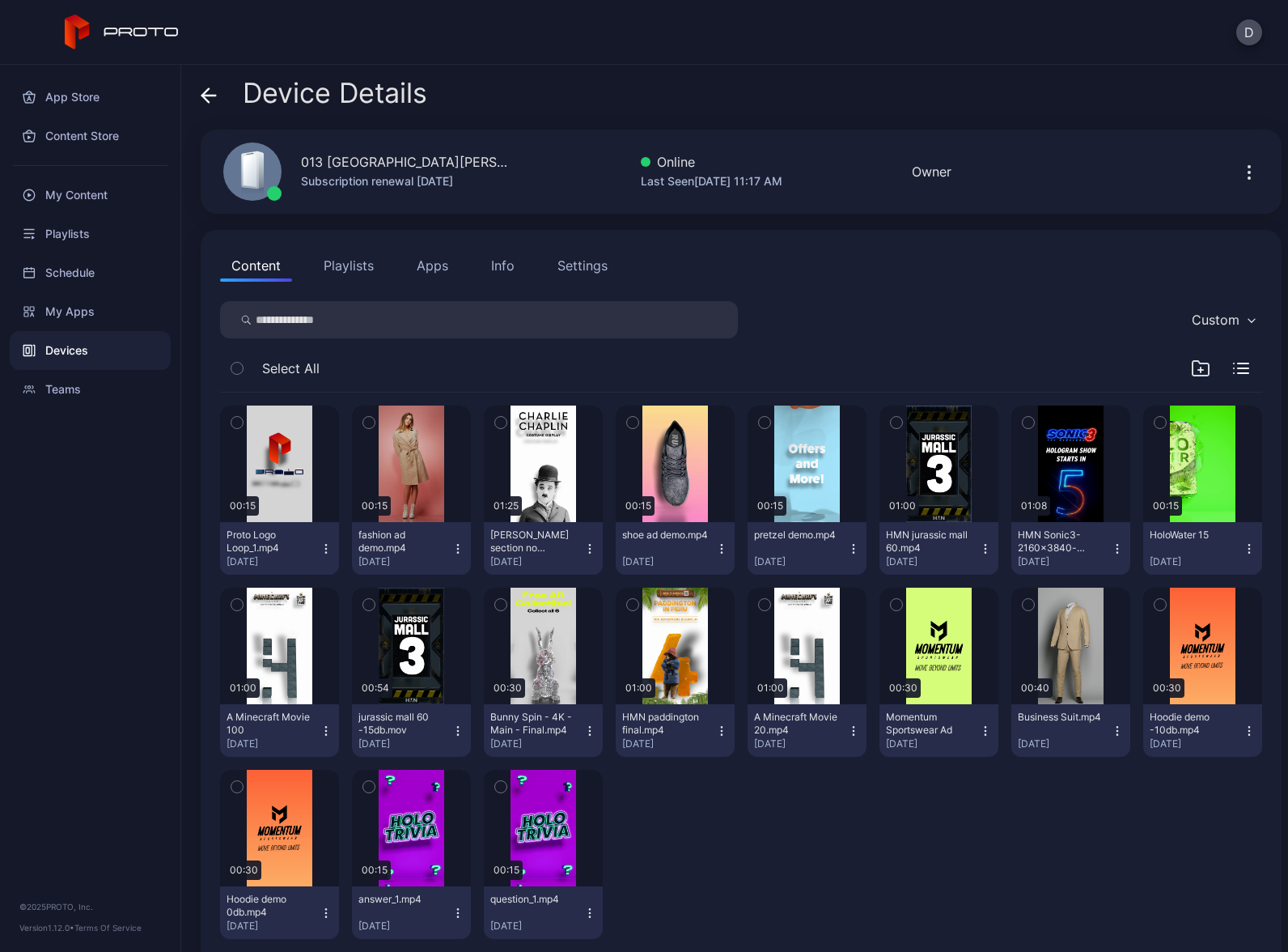
click at [356, 262] on button "Playlists" at bounding box center [349, 265] width 72 height 33
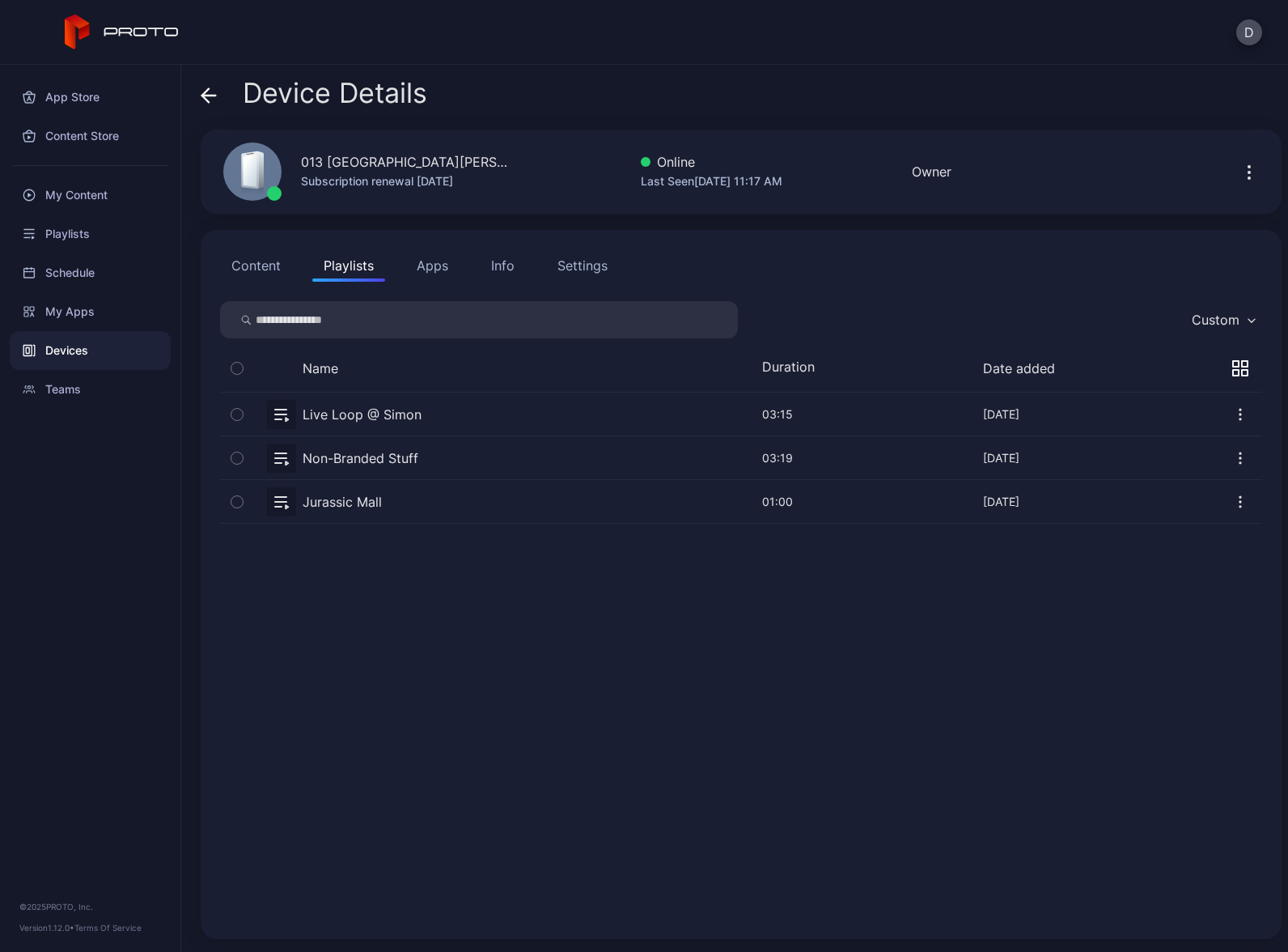
click at [453, 456] on button "button" at bounding box center [741, 457] width 1043 height 43
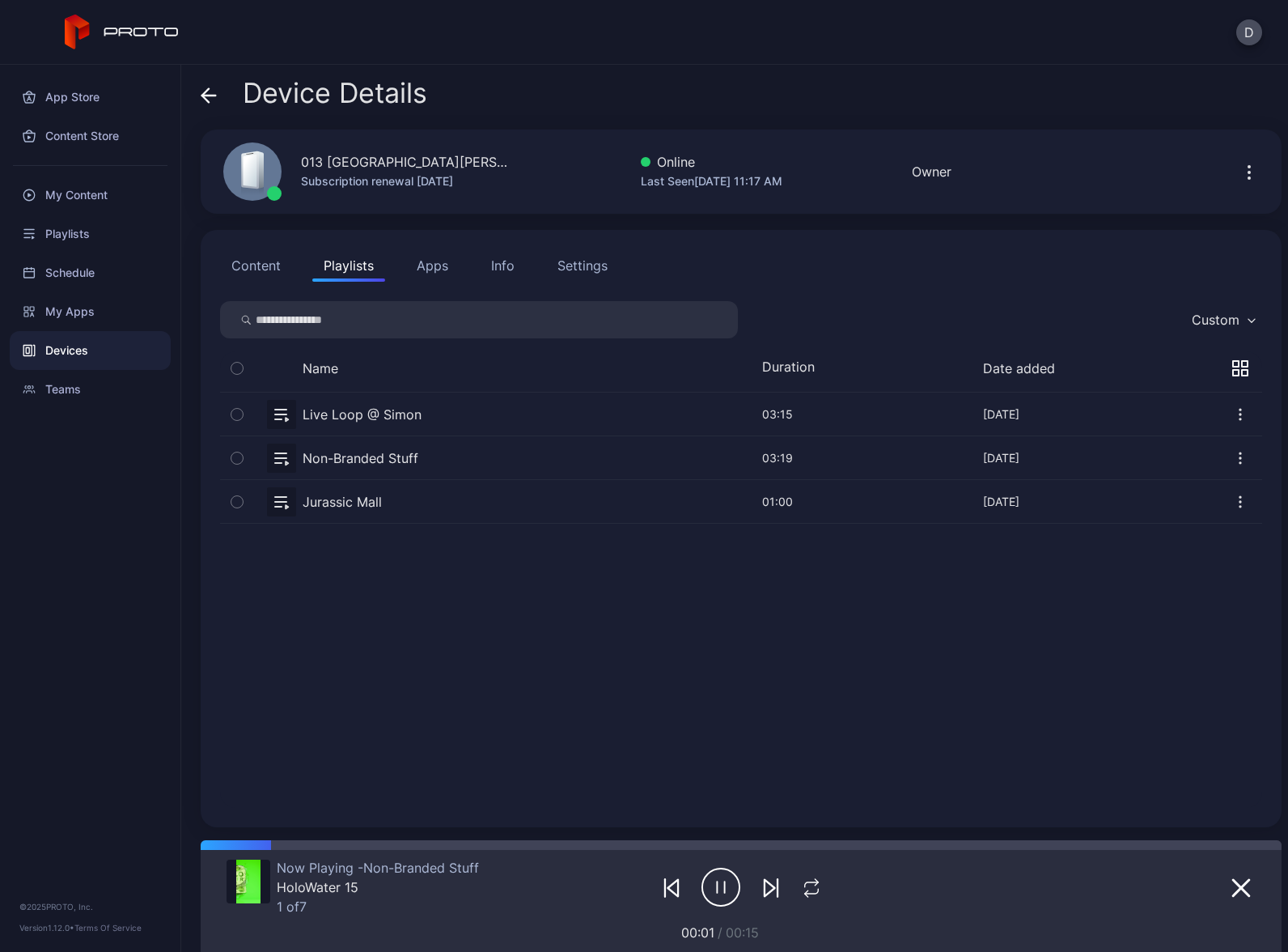
click at [259, 264] on button "Content" at bounding box center [256, 265] width 72 height 33
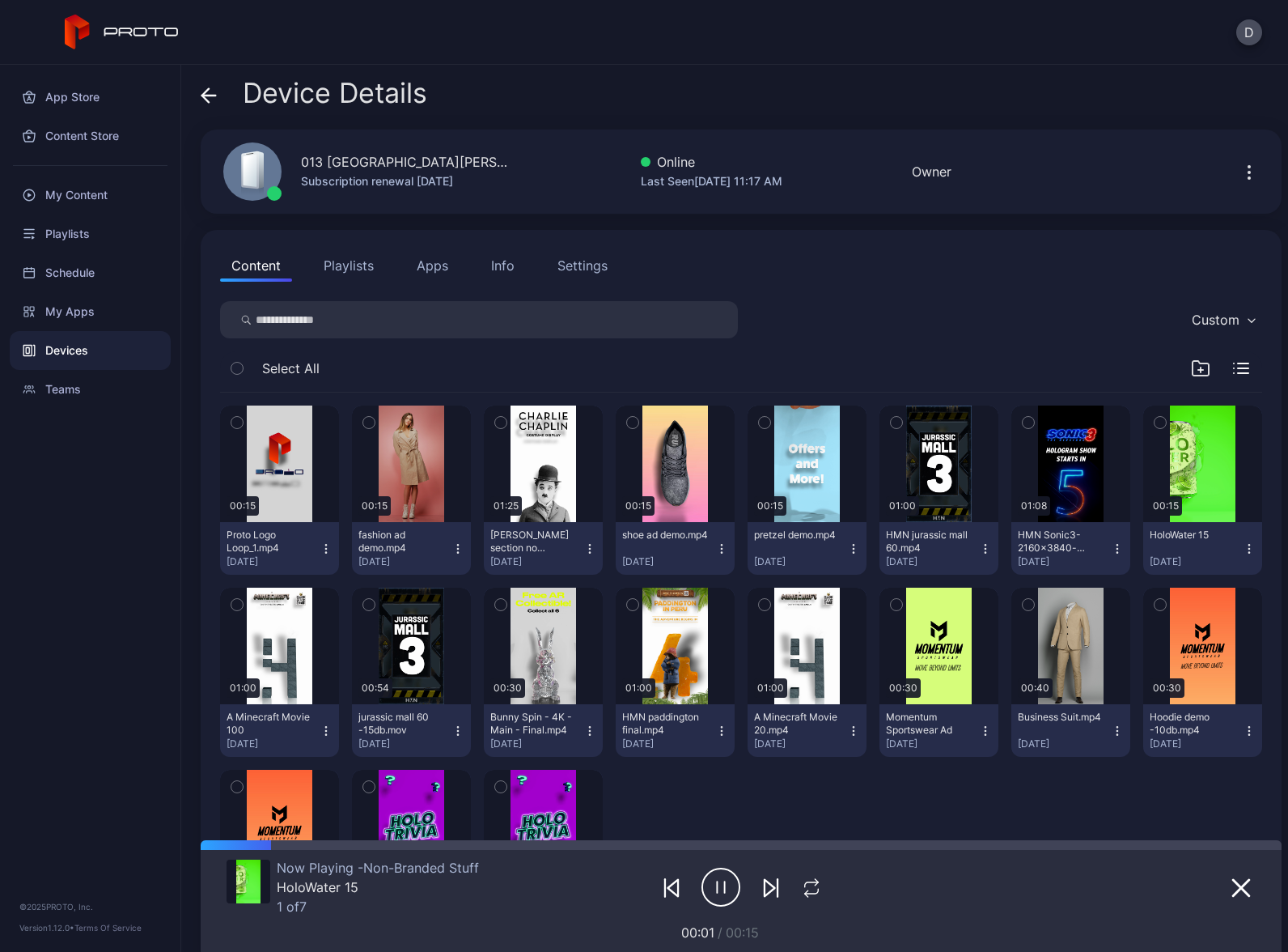
click at [214, 95] on icon at bounding box center [208, 95] width 14 height 0
